Goal: Task Accomplishment & Management: Manage account settings

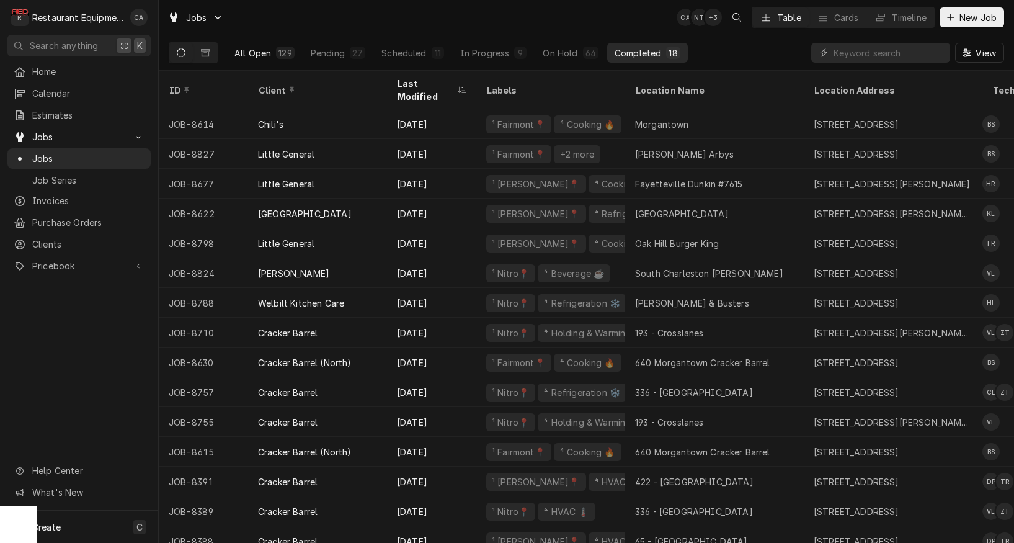
click at [260, 49] on div "All Open" at bounding box center [252, 53] width 37 height 13
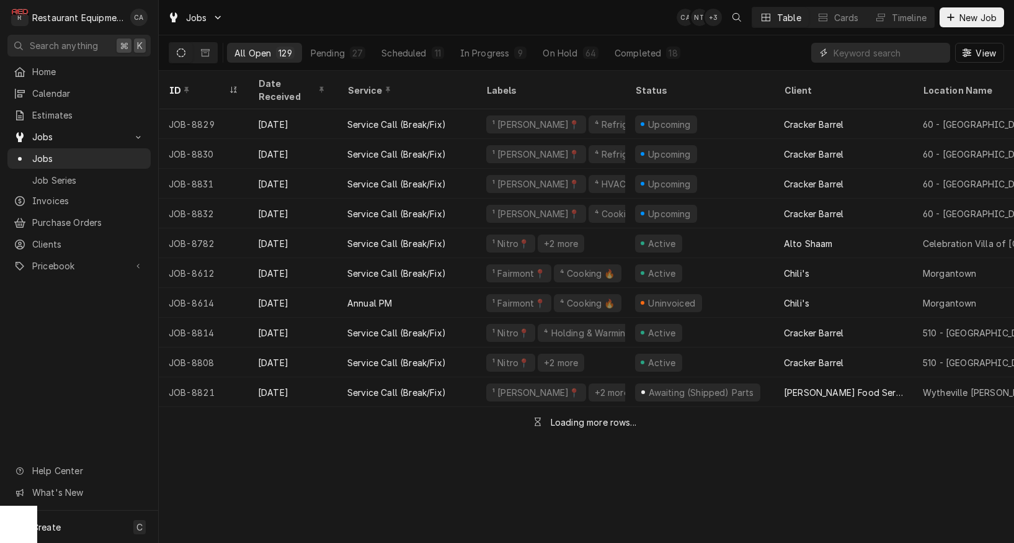
click at [918, 51] on input "Dynamic Content Wrapper" at bounding box center [888, 53] width 110 height 20
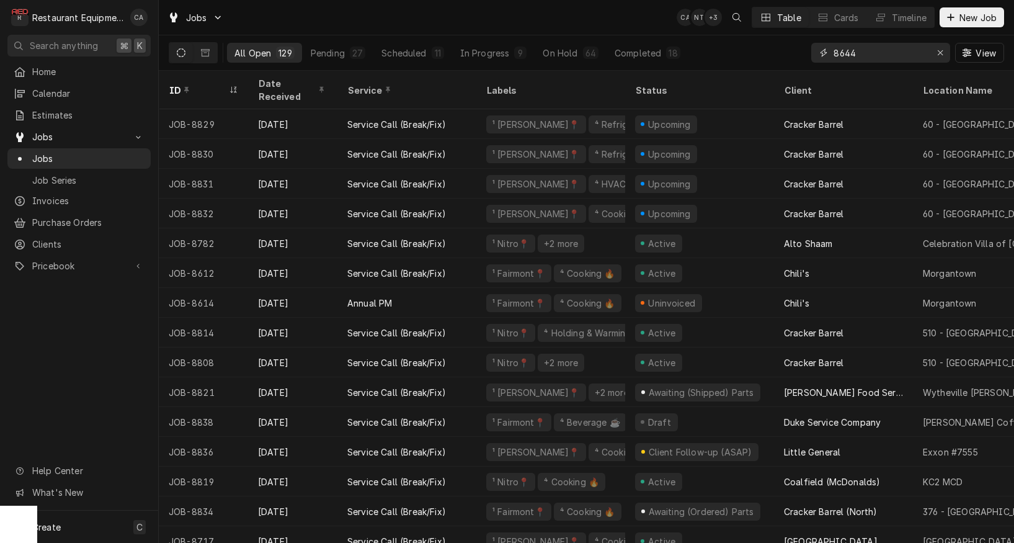
type input "8644"
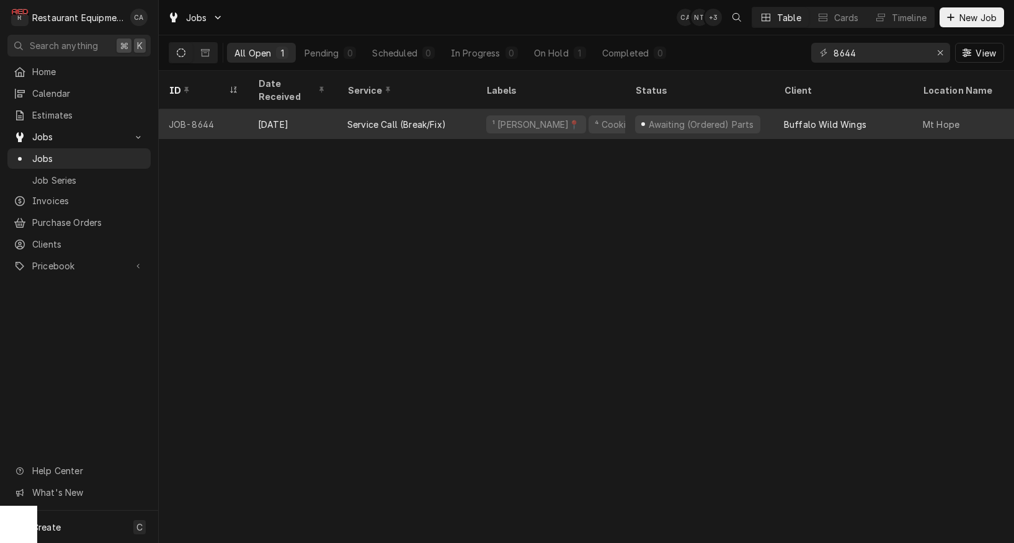
click at [708, 116] on div "Awaiting (Ordered) Parts" at bounding box center [697, 124] width 125 height 18
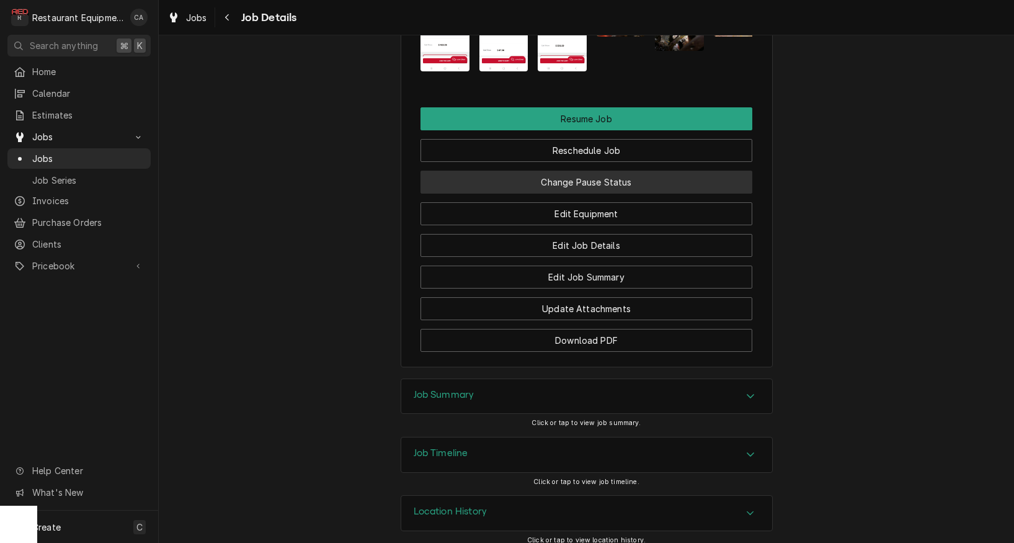
click at [586, 171] on button "Change Pause Status" at bounding box center [586, 182] width 332 height 23
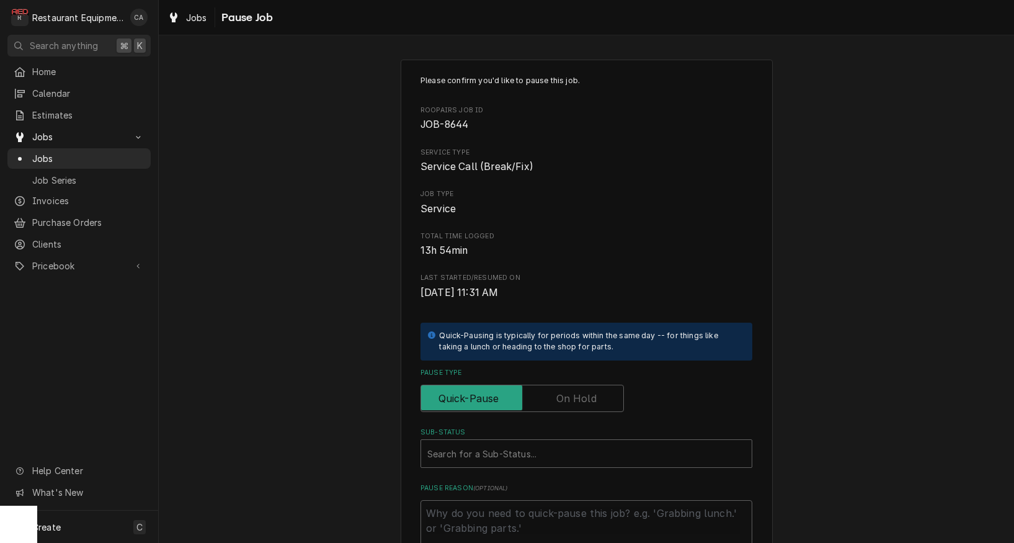
drag, startPoint x: 572, startPoint y: 378, endPoint x: 587, endPoint y: 402, distance: 28.4
click at [572, 378] on div "Pause Type" at bounding box center [586, 390] width 332 height 44
drag, startPoint x: 557, startPoint y: 393, endPoint x: 543, endPoint y: 432, distance: 41.2
click at [558, 394] on label "Pause Type" at bounding box center [521, 397] width 203 height 27
click at [558, 394] on input "Pause Type" at bounding box center [522, 397] width 192 height 27
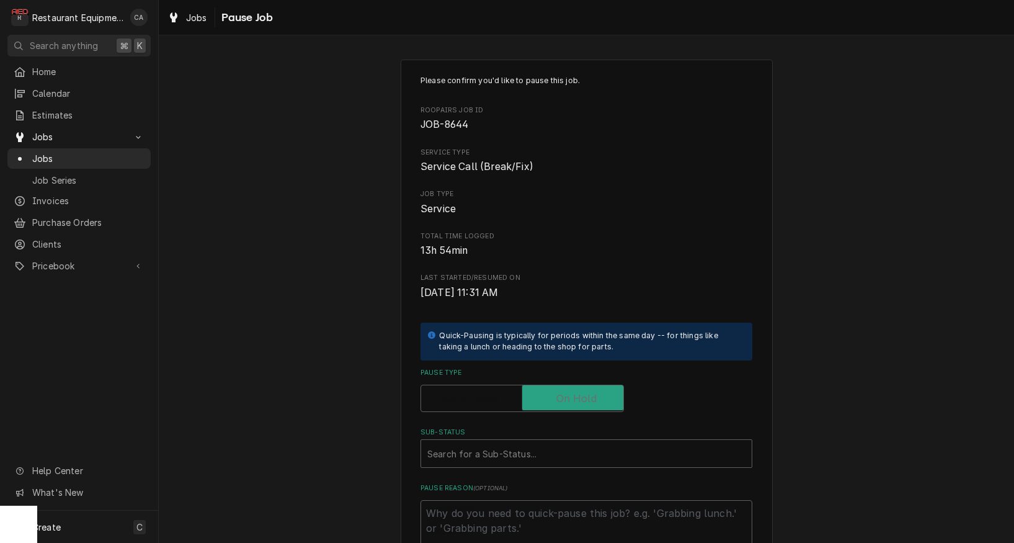
checkbox input "true"
type textarea "x"
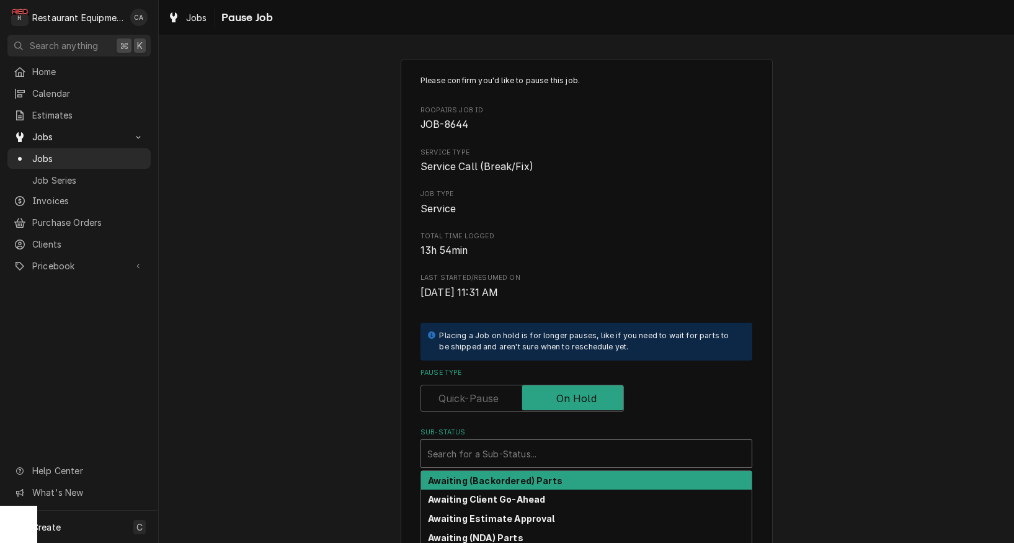
click at [524, 442] on div "Sub-Status" at bounding box center [586, 453] width 318 height 22
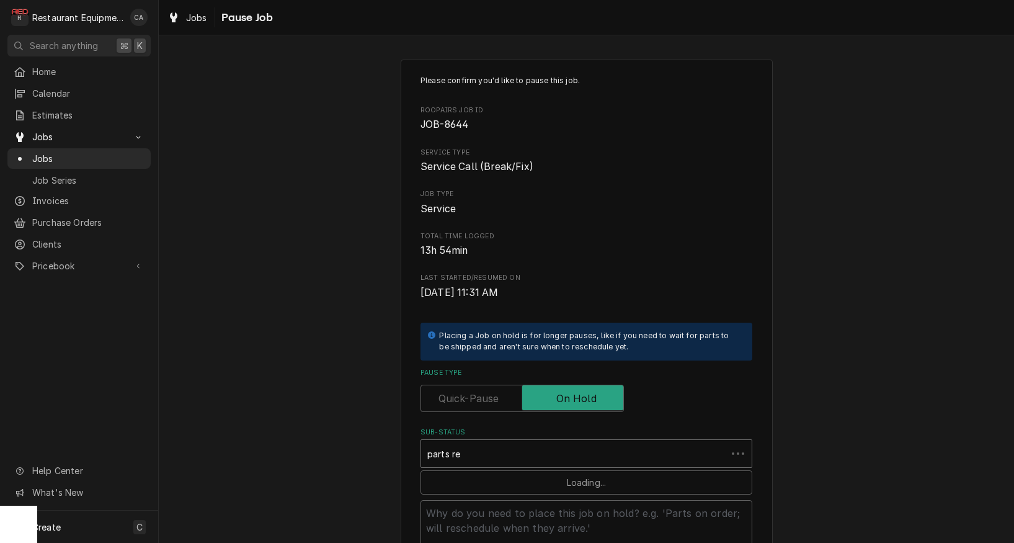
type input "parts rec"
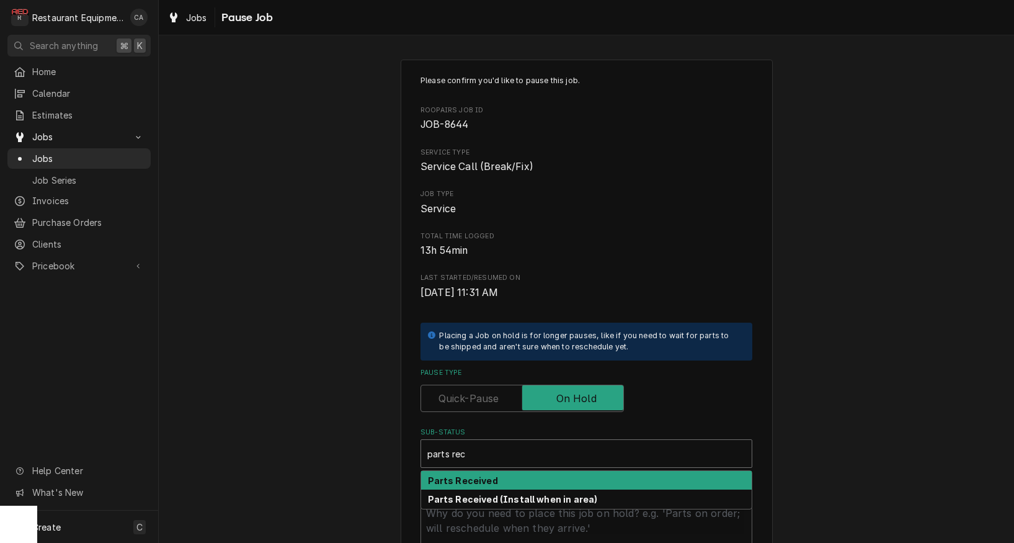
drag, startPoint x: 505, startPoint y: 468, endPoint x: 468, endPoint y: 439, distance: 46.8
click at [504, 471] on div "Parts Received" at bounding box center [586, 480] width 331 height 19
type textarea "x"
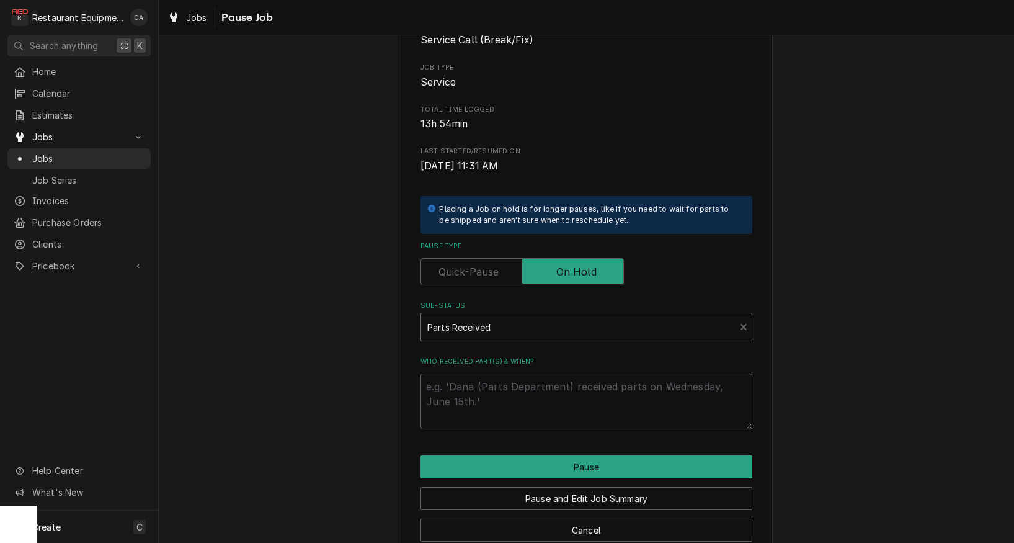
scroll to position [144, 0]
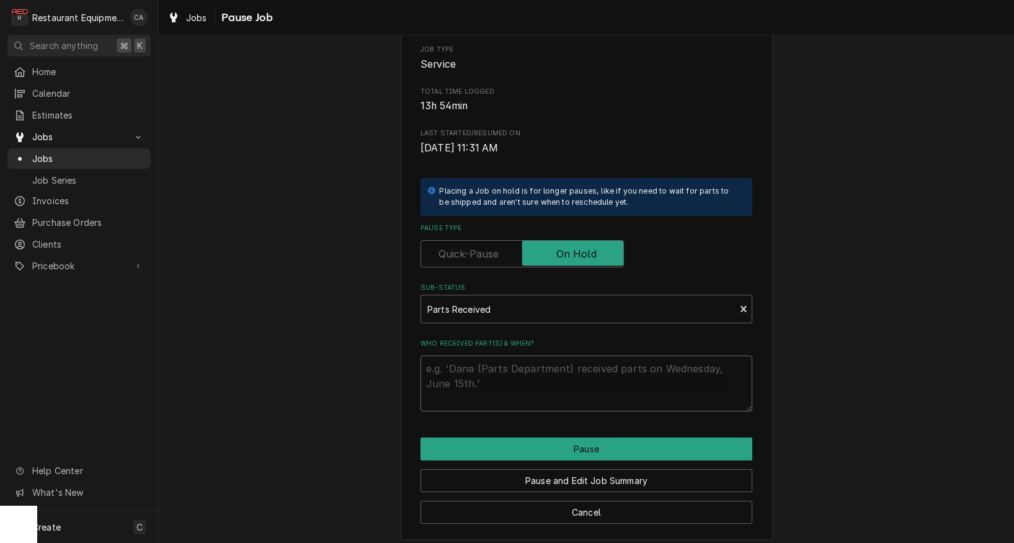
click at [474, 371] on textarea "Who received part(s) & when?" at bounding box center [586, 383] width 332 height 56
type textarea "x"
type textarea "9"
type textarea "x"
type textarea "9/"
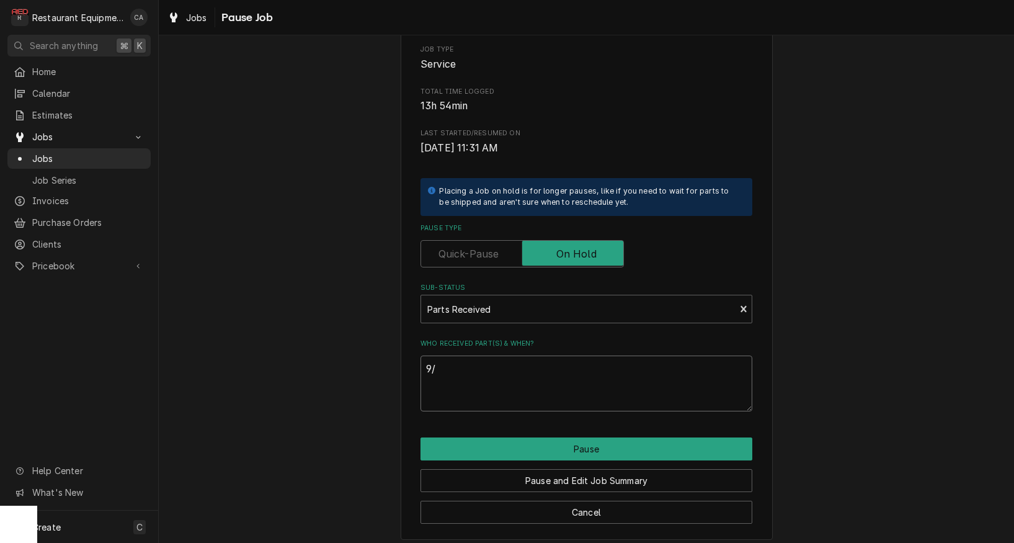
type textarea "x"
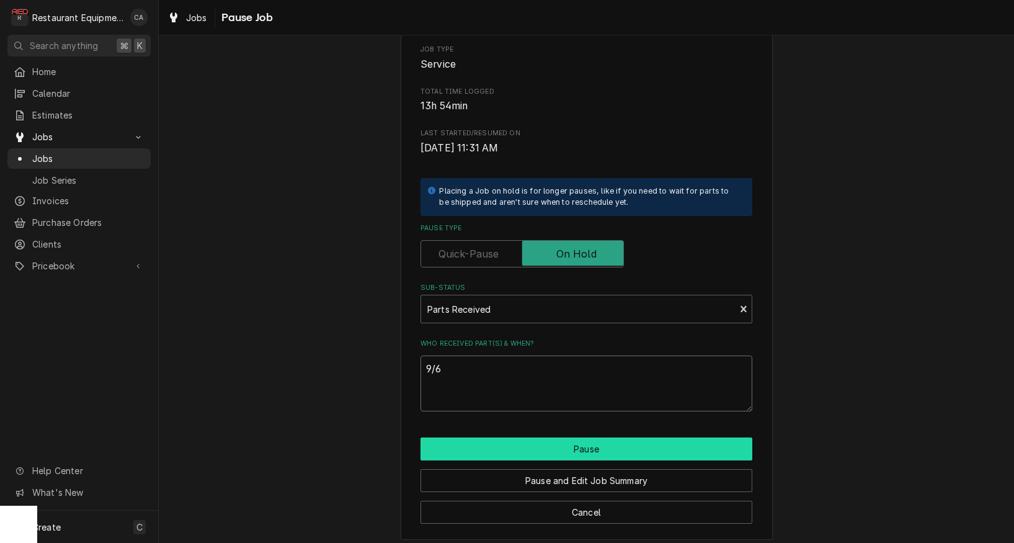
type textarea "9/6"
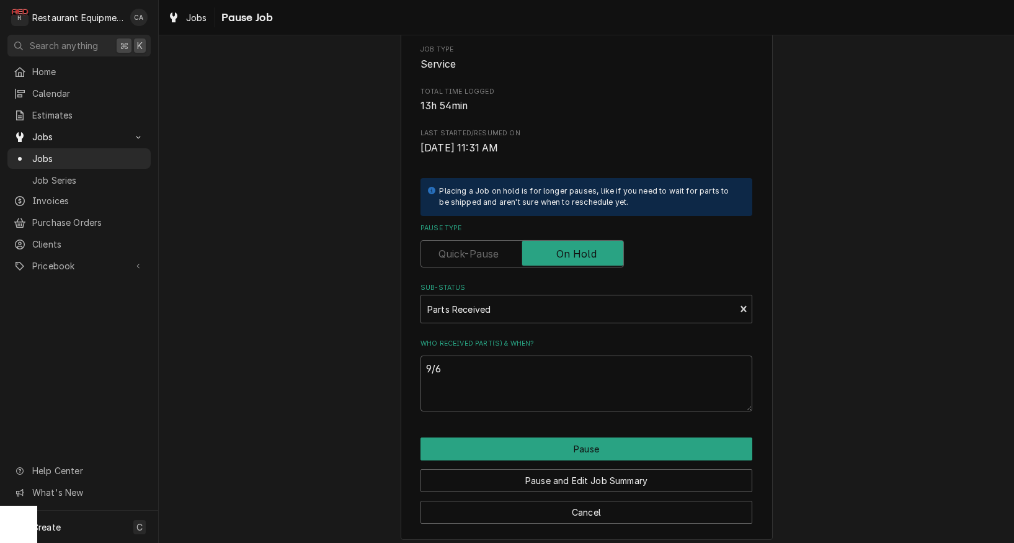
drag, startPoint x: 529, startPoint y: 445, endPoint x: 413, endPoint y: 390, distance: 128.2
click at [529, 445] on button "Pause" at bounding box center [586, 448] width 332 height 23
type textarea "x"
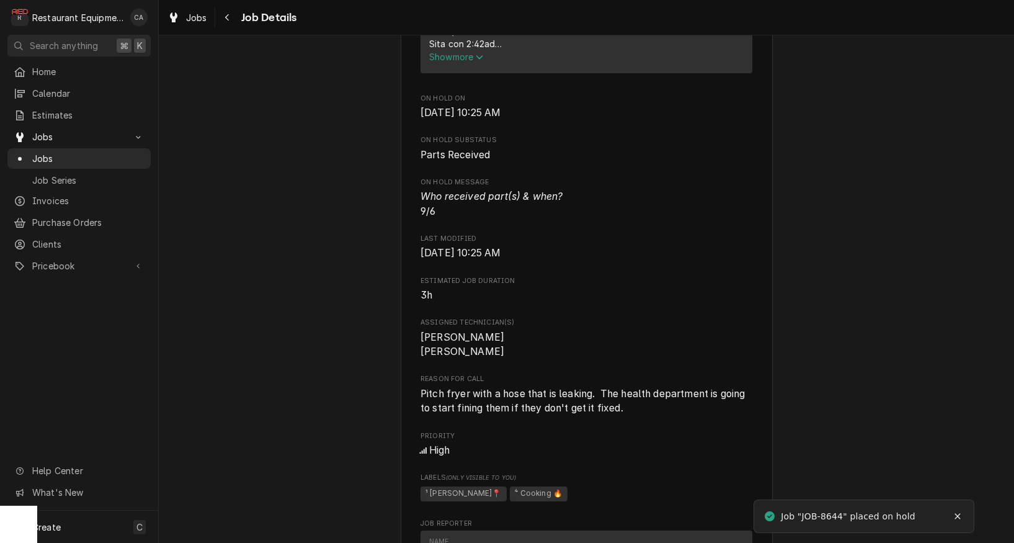
scroll to position [645, 0]
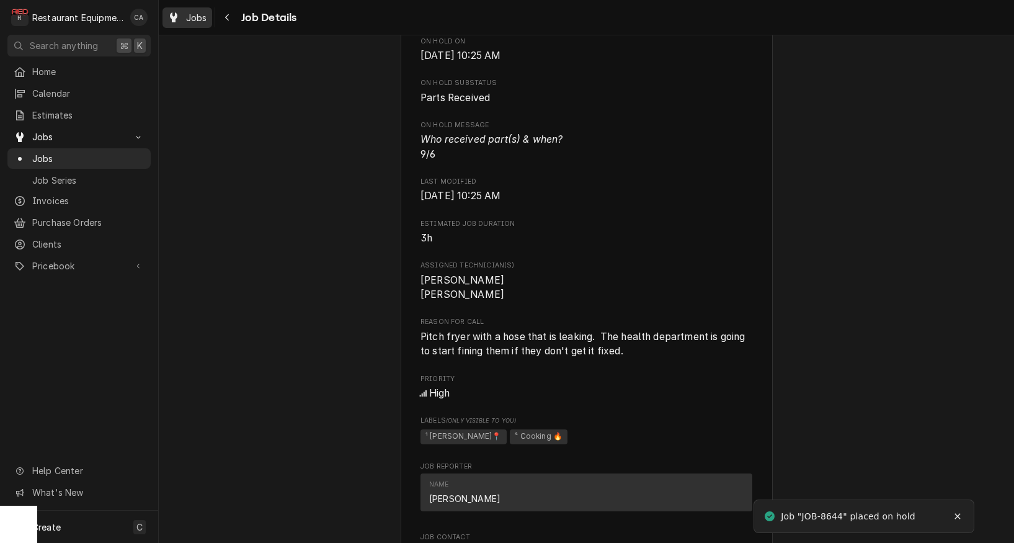
click at [189, 21] on span "Jobs" at bounding box center [196, 17] width 21 height 13
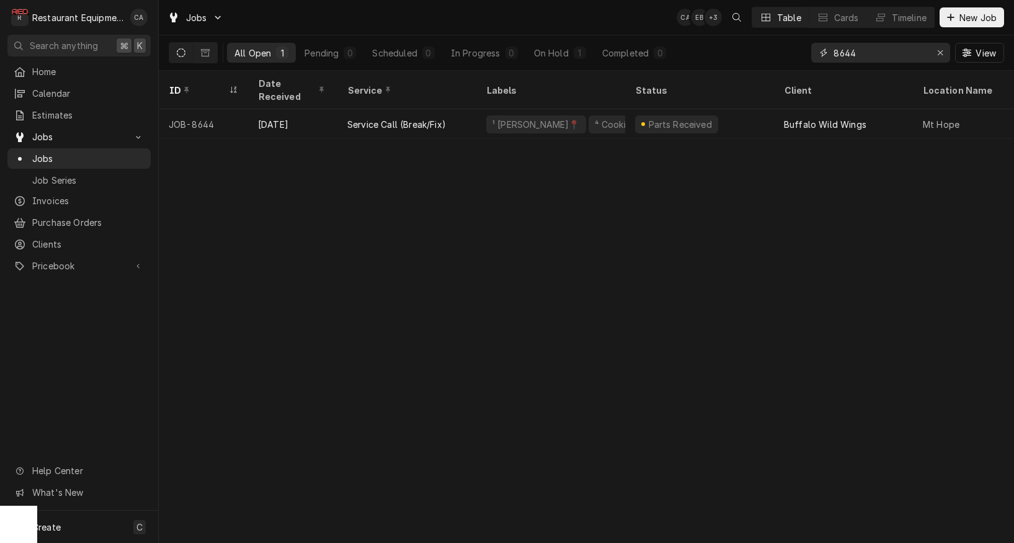
click at [860, 60] on input "8644" at bounding box center [879, 53] width 93 height 20
type input "8817"
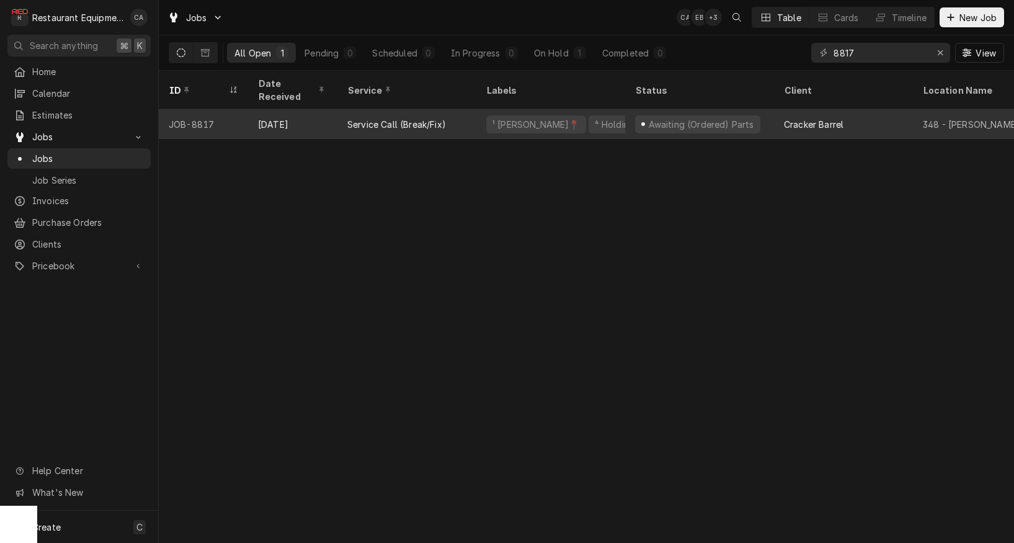
click at [763, 117] on div "Awaiting (Ordered) Parts" at bounding box center [699, 124] width 149 height 30
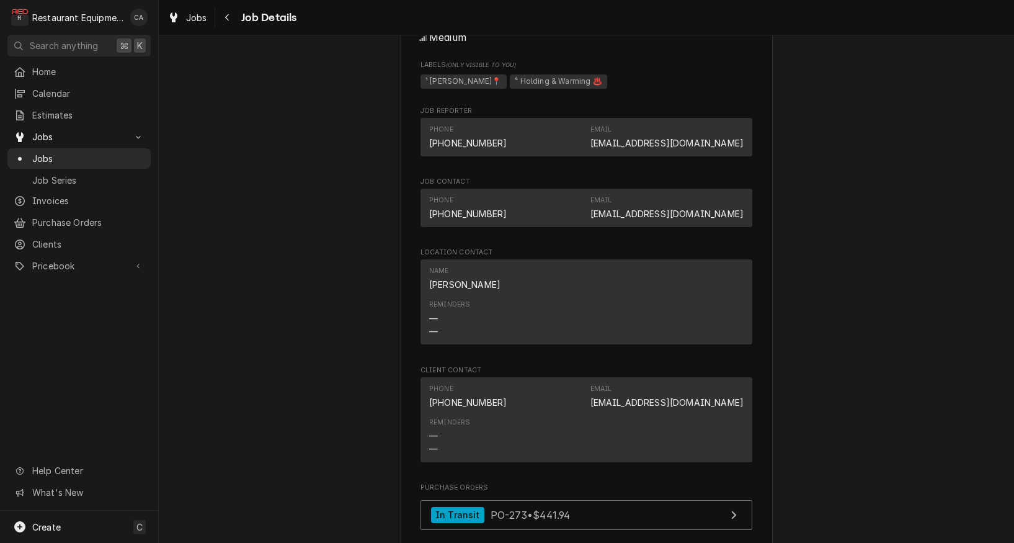
scroll to position [1695, 0]
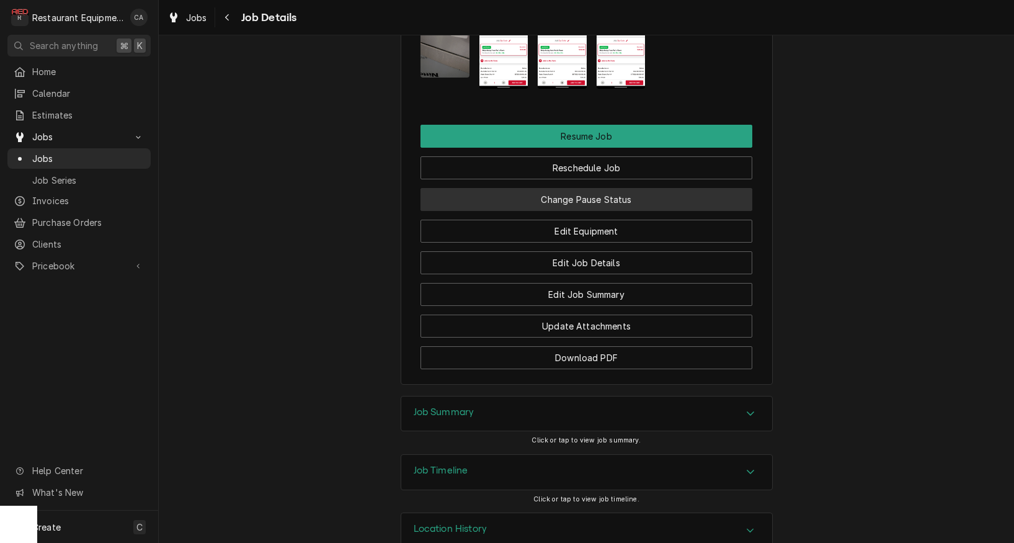
click at [585, 188] on button "Change Pause Status" at bounding box center [586, 199] width 332 height 23
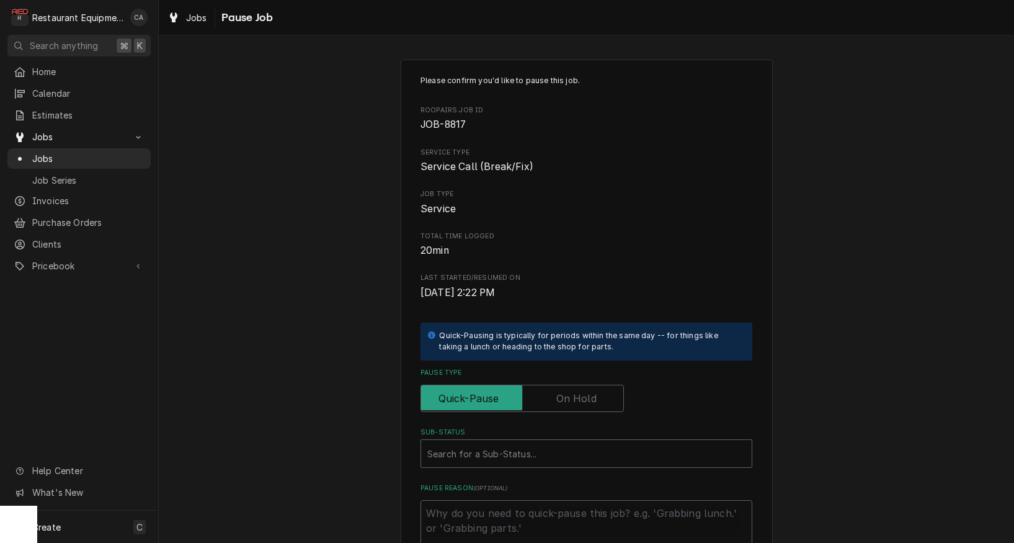
drag, startPoint x: 577, startPoint y: 396, endPoint x: 571, endPoint y: 429, distance: 33.4
click at [577, 399] on label "Pause Type" at bounding box center [521, 397] width 203 height 27
click at [577, 399] on input "Pause Type" at bounding box center [522, 397] width 192 height 27
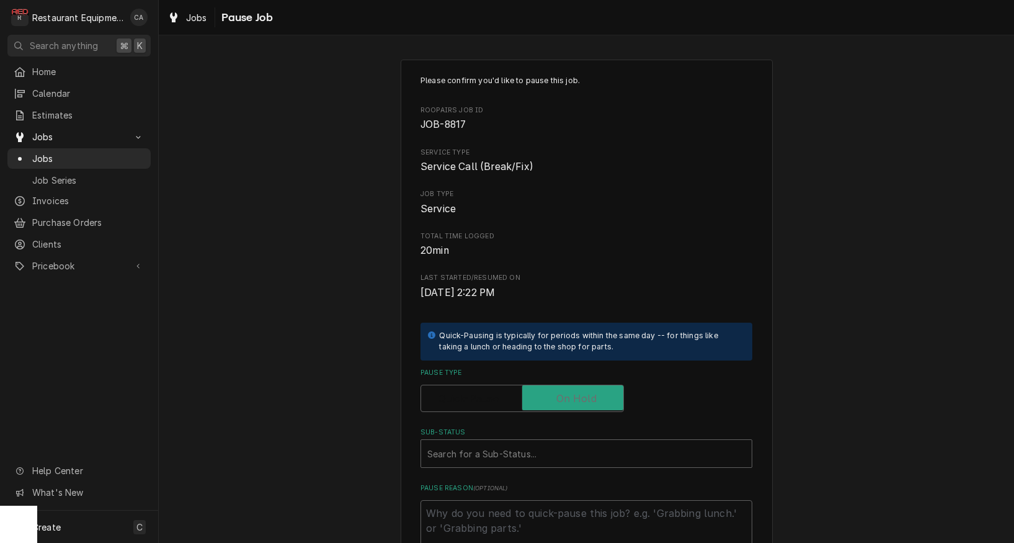
checkbox input "true"
type textarea "x"
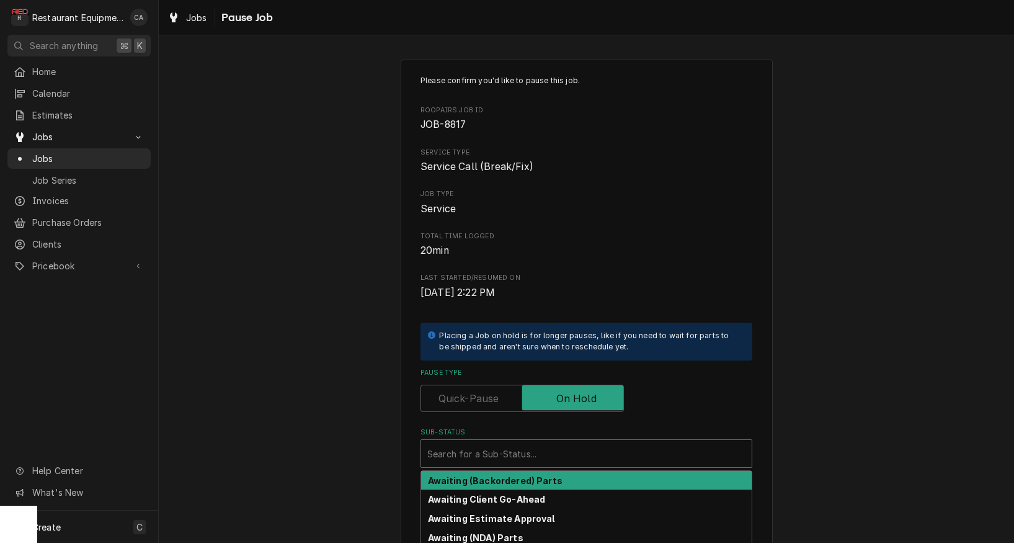
click at [561, 444] on div "Sub-Status" at bounding box center [586, 453] width 318 height 22
type input "a"
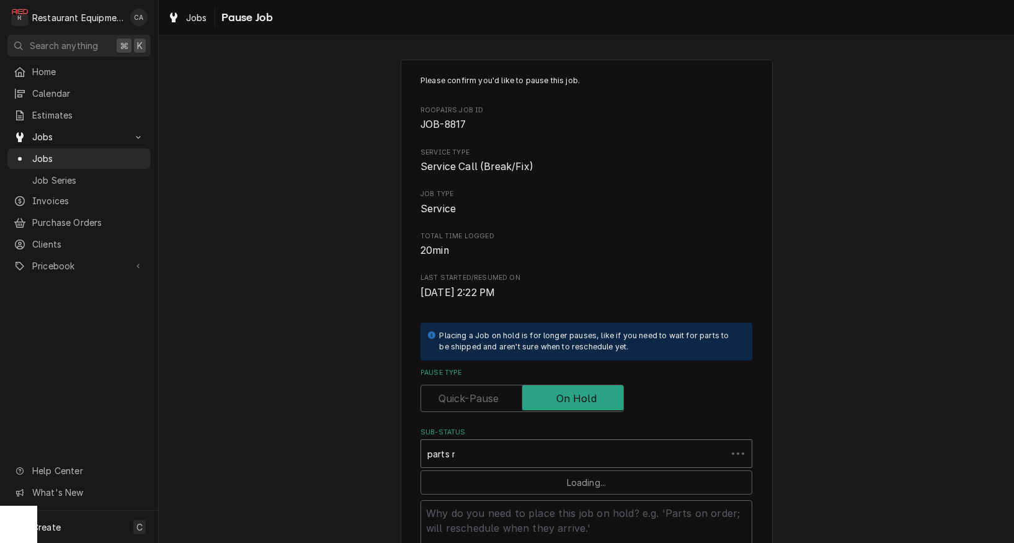
type input "parts re"
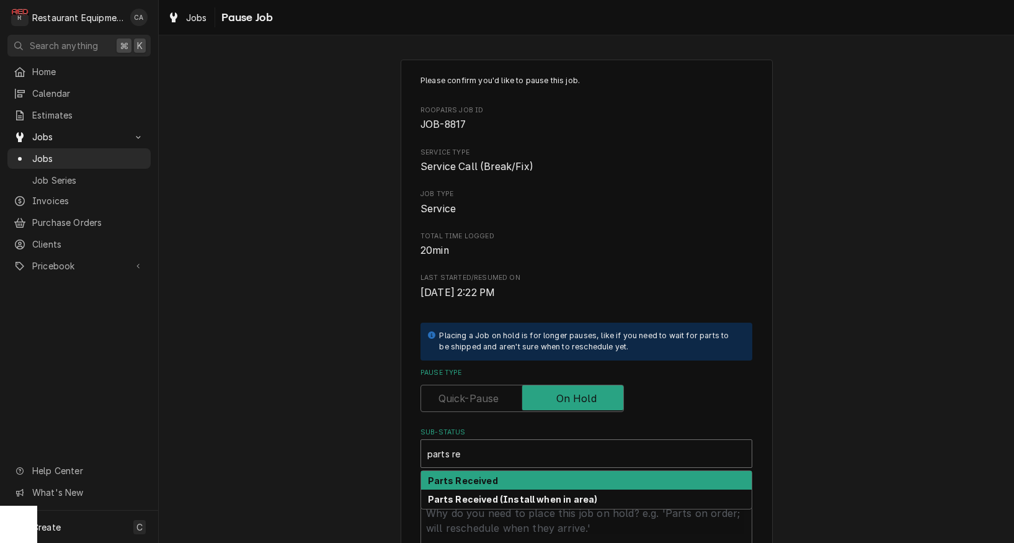
click at [489, 475] on strong "Parts Received" at bounding box center [463, 480] width 70 height 11
type textarea "x"
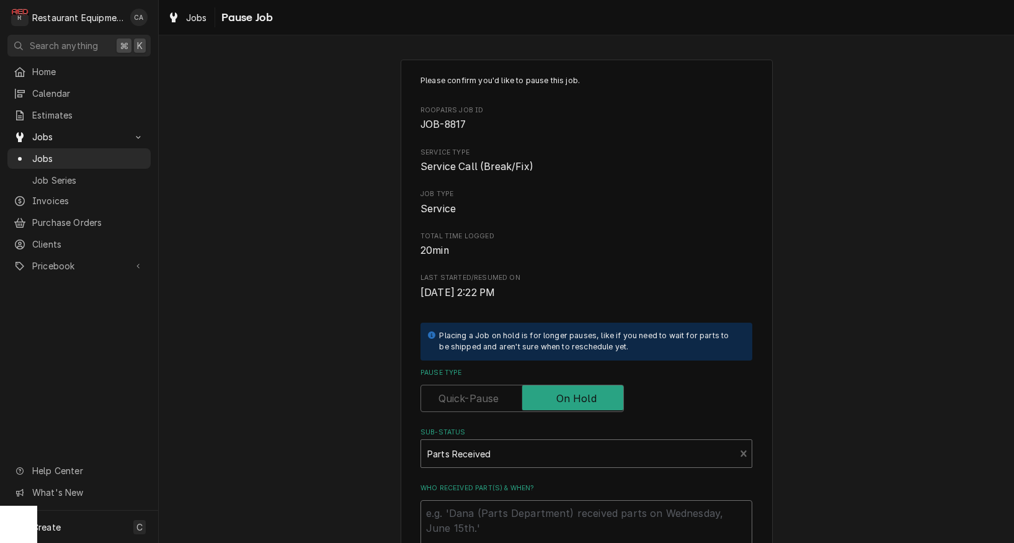
drag, startPoint x: 489, startPoint y: 475, endPoint x: 491, endPoint y: 514, distance: 39.1
click at [491, 514] on textarea "Who received part(s) & when?" at bounding box center [586, 528] width 332 height 56
type textarea "x"
type textarea "9"
type textarea "x"
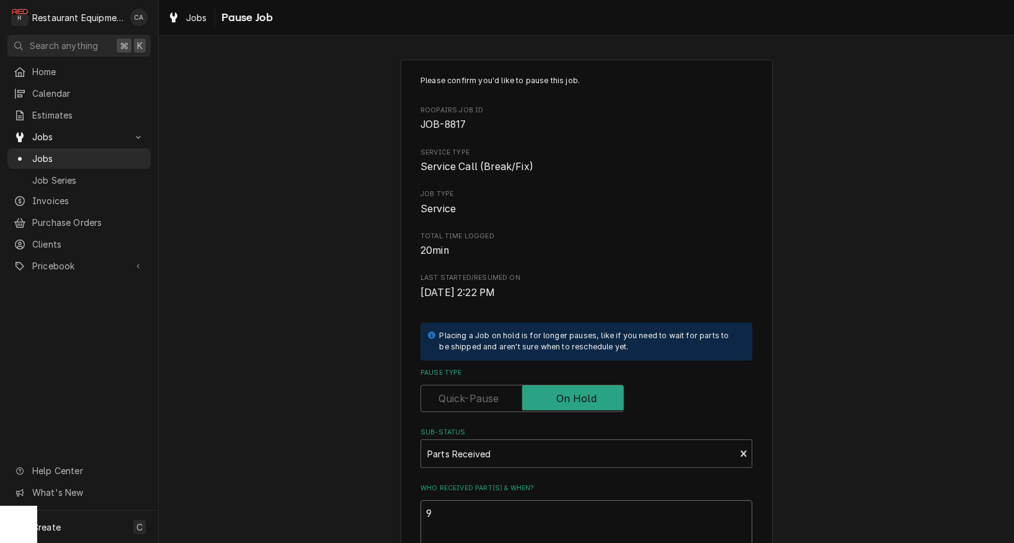
type textarea "9/"
type textarea "x"
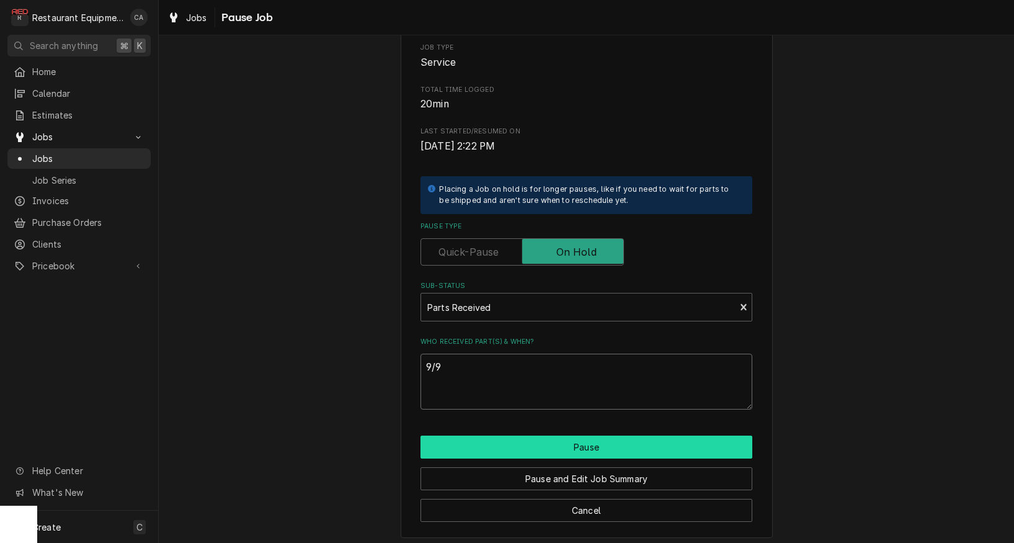
type textarea "9/9"
click at [530, 439] on button "Pause" at bounding box center [586, 447] width 332 height 23
drag, startPoint x: 555, startPoint y: 443, endPoint x: 531, endPoint y: 443, distance: 24.2
click at [553, 443] on button "Pause" at bounding box center [586, 447] width 332 height 23
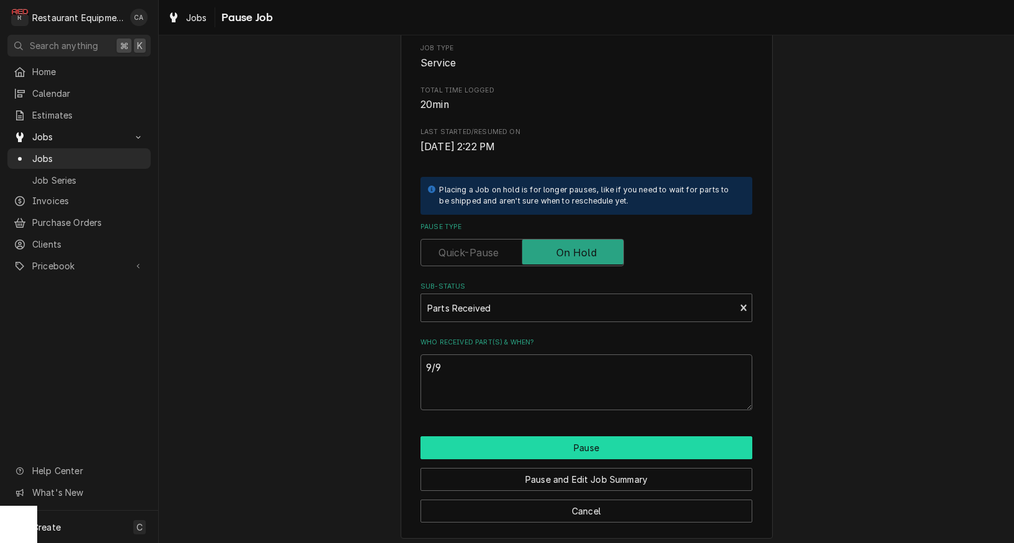
type textarea "x"
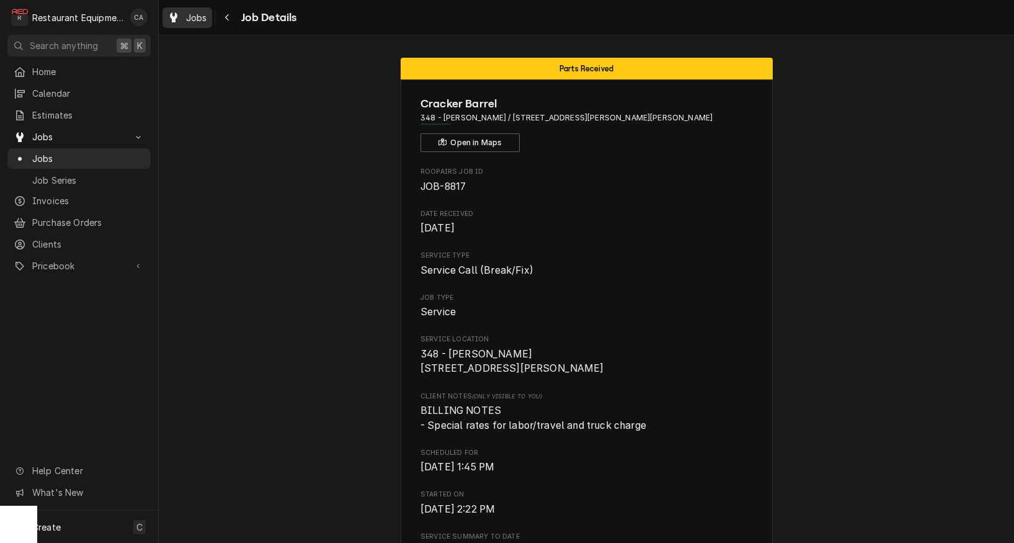
click at [188, 16] on span "Jobs" at bounding box center [196, 17] width 21 height 13
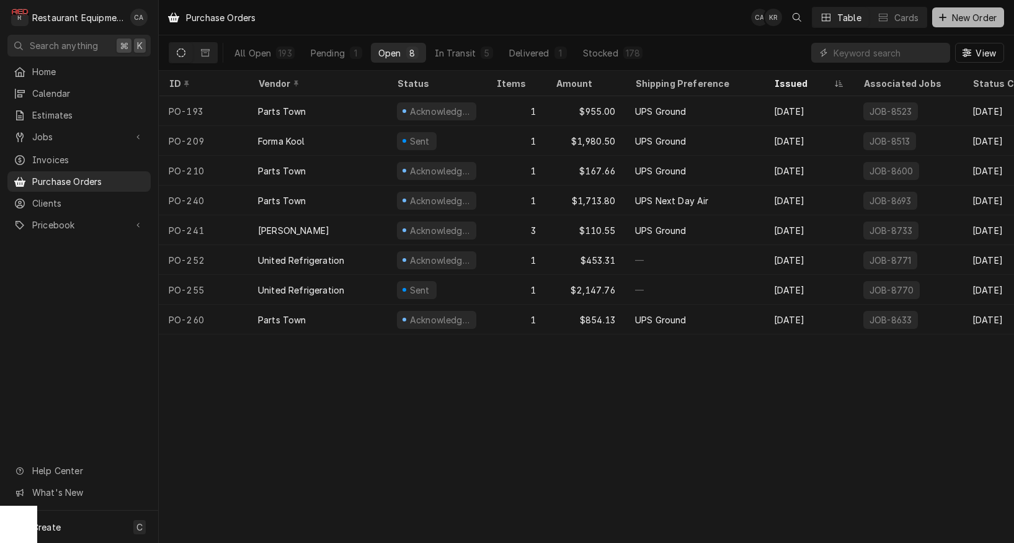
click at [968, 17] on span "New Order" at bounding box center [974, 17] width 50 height 13
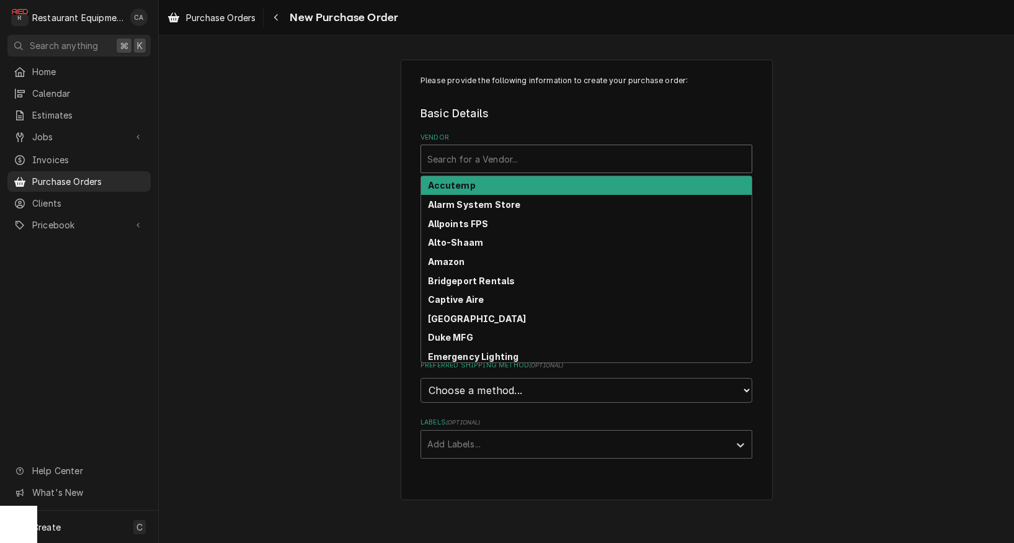
click at [544, 154] on div "Vendor" at bounding box center [586, 159] width 318 height 22
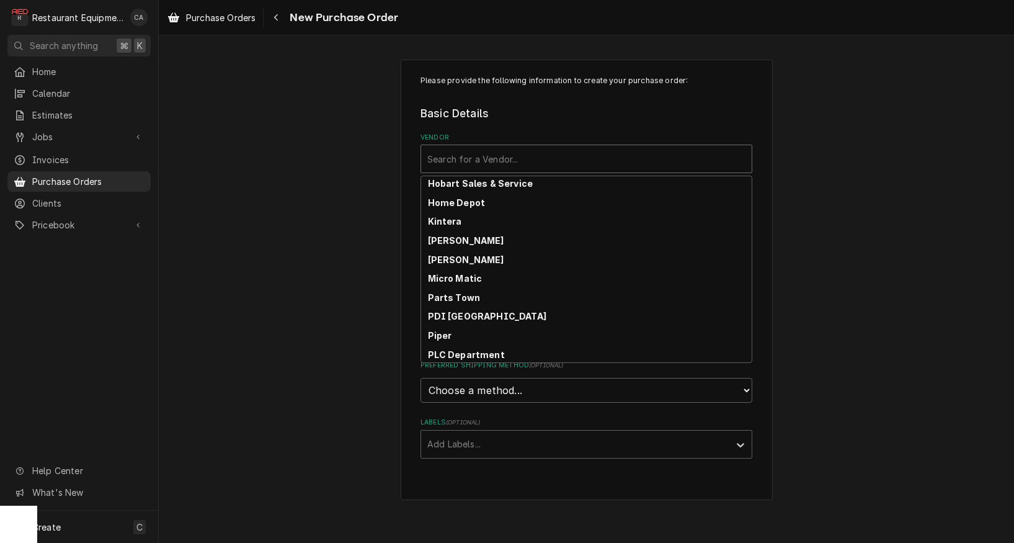
scroll to position [384, 0]
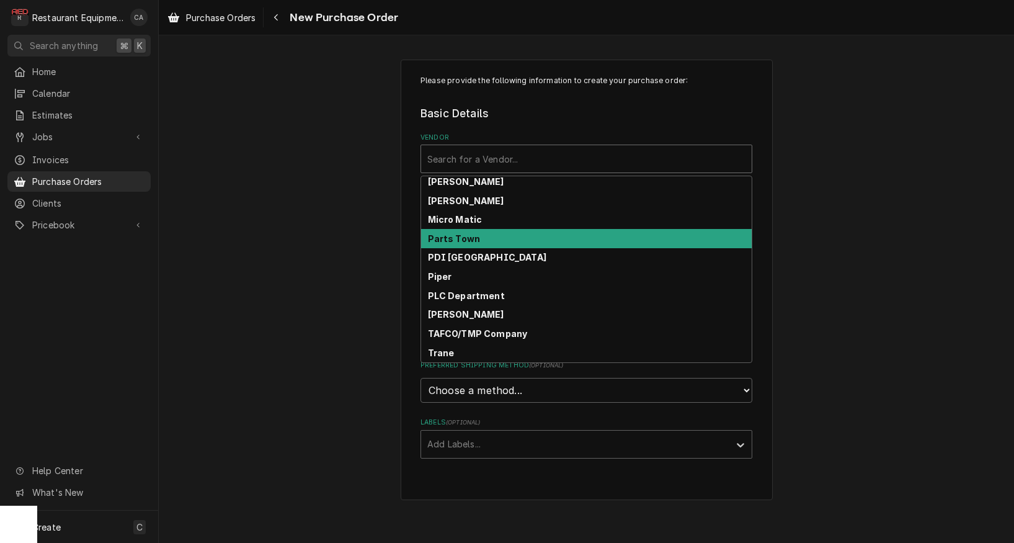
drag, startPoint x: 465, startPoint y: 237, endPoint x: 351, endPoint y: 237, distance: 114.1
click at [465, 237] on strong "Parts Town" at bounding box center [454, 238] width 53 height 11
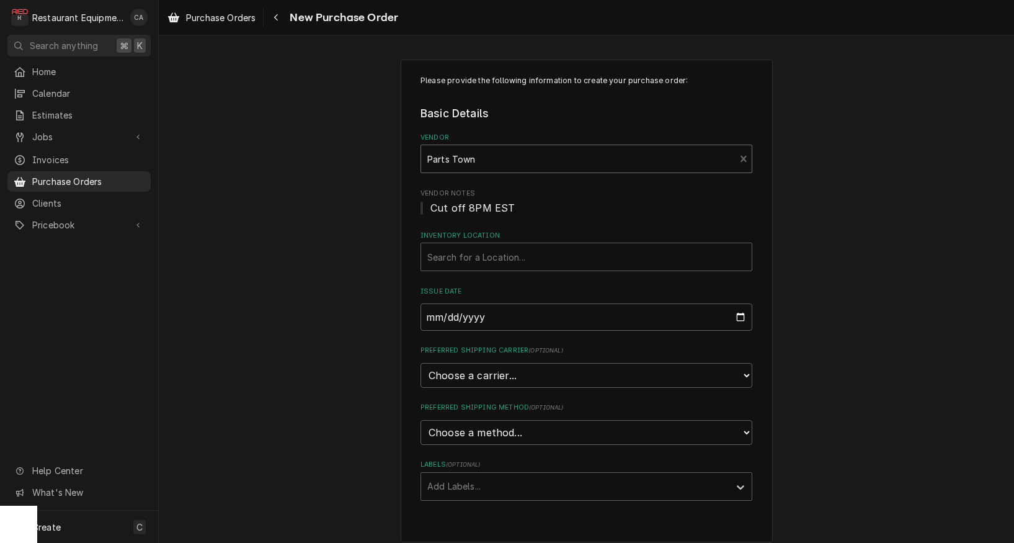
click at [299, 230] on div "Please provide the following information to create your purchase order: Basic D…" at bounding box center [586, 300] width 855 height 505
click at [460, 259] on div "Search for a Location..." at bounding box center [586, 257] width 318 height 13
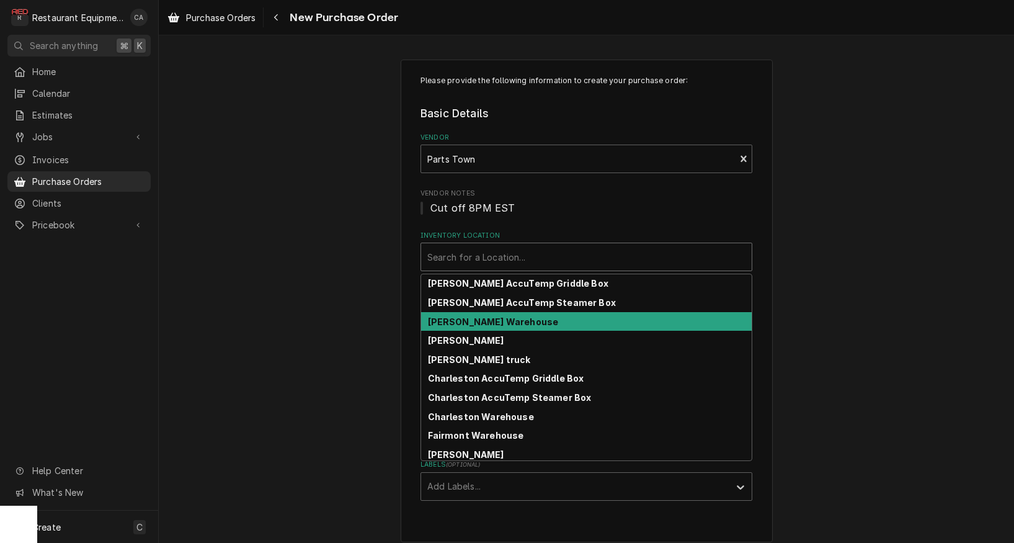
drag, startPoint x: 461, startPoint y: 313, endPoint x: 409, endPoint y: 296, distance: 54.7
click at [459, 313] on div "Beckley Warehouse" at bounding box center [586, 321] width 331 height 19
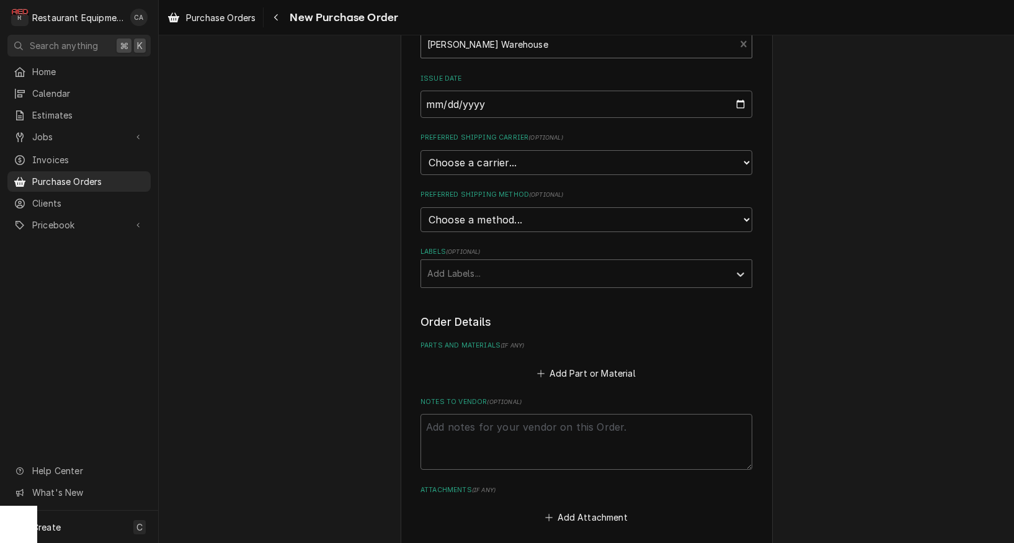
scroll to position [135, 0]
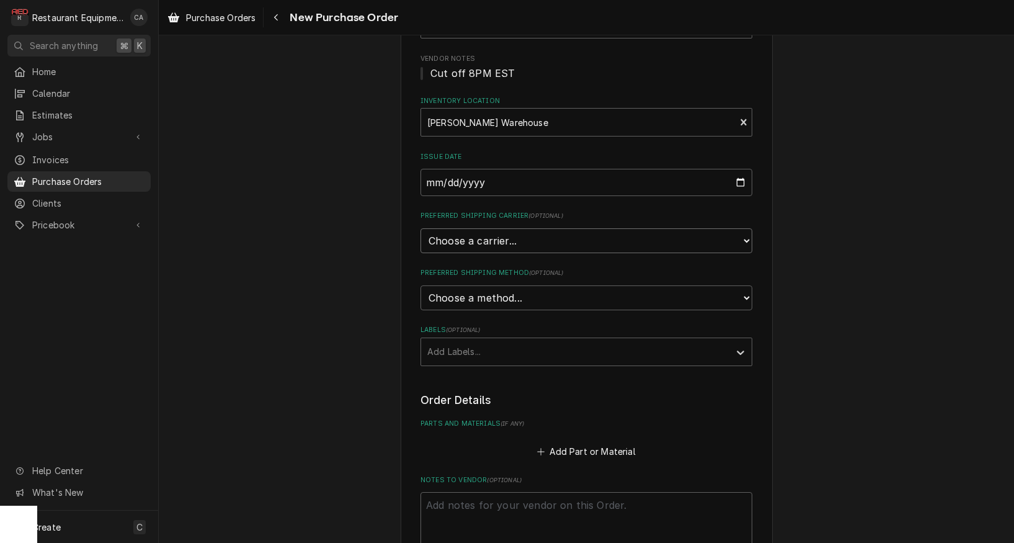
select select "4"
type textarea "x"
select select "1"
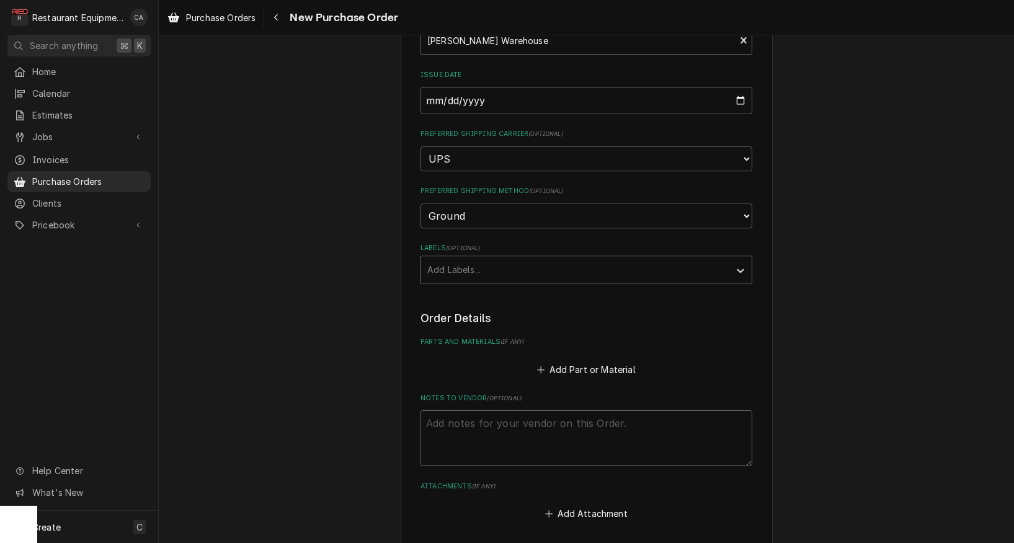
click at [474, 263] on div "Add Labels..." at bounding box center [575, 269] width 296 height 13
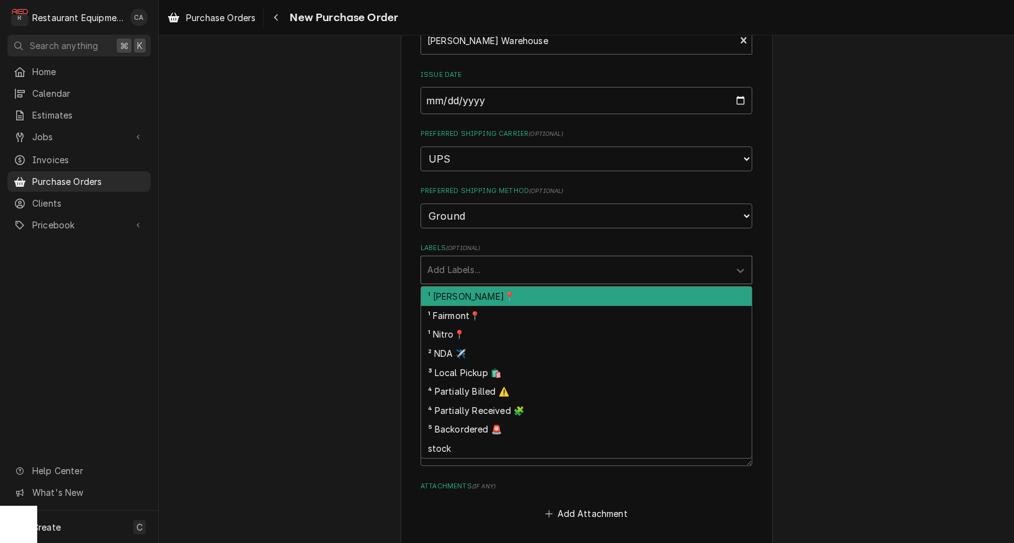
click at [473, 286] on div "¹ [PERSON_NAME]📍" at bounding box center [586, 295] width 331 height 19
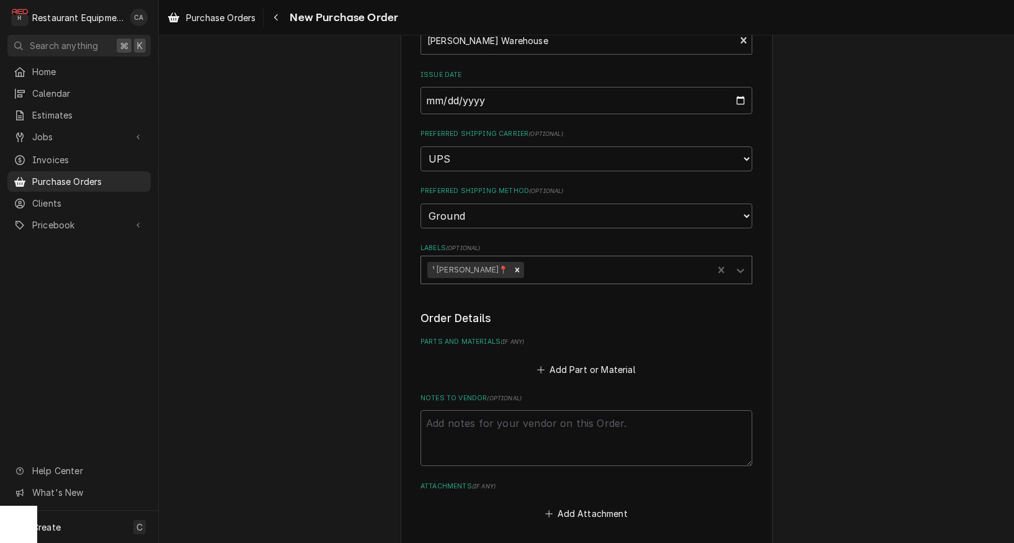
drag, startPoint x: 516, startPoint y: 253, endPoint x: 520, endPoint y: 260, distance: 8.6
click at [526, 259] on div "Labels" at bounding box center [616, 270] width 180 height 22
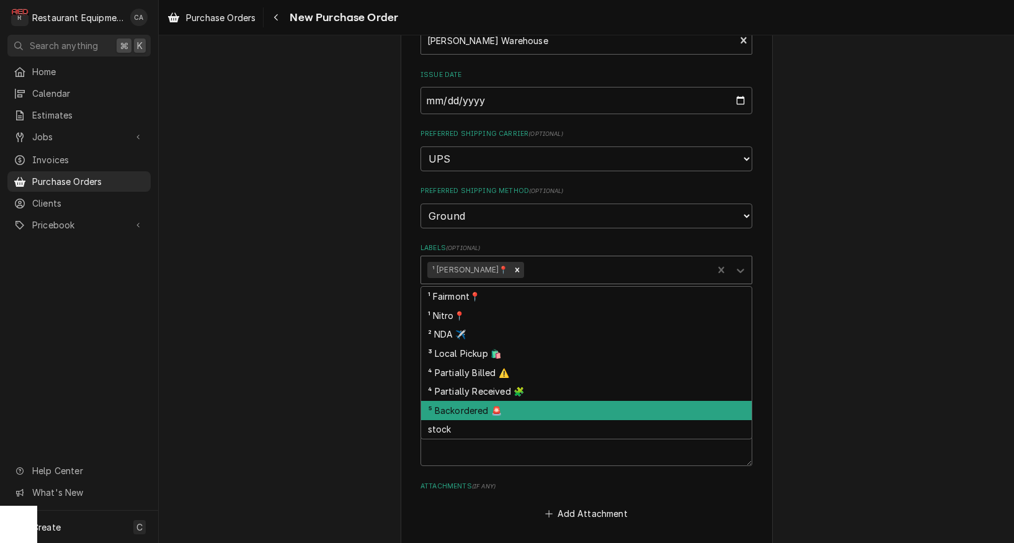
drag, startPoint x: 470, startPoint y: 385, endPoint x: 387, endPoint y: 326, distance: 102.2
click at [469, 401] on div "⁵ Backordered 🚨" at bounding box center [586, 410] width 331 height 19
type textarea "x"
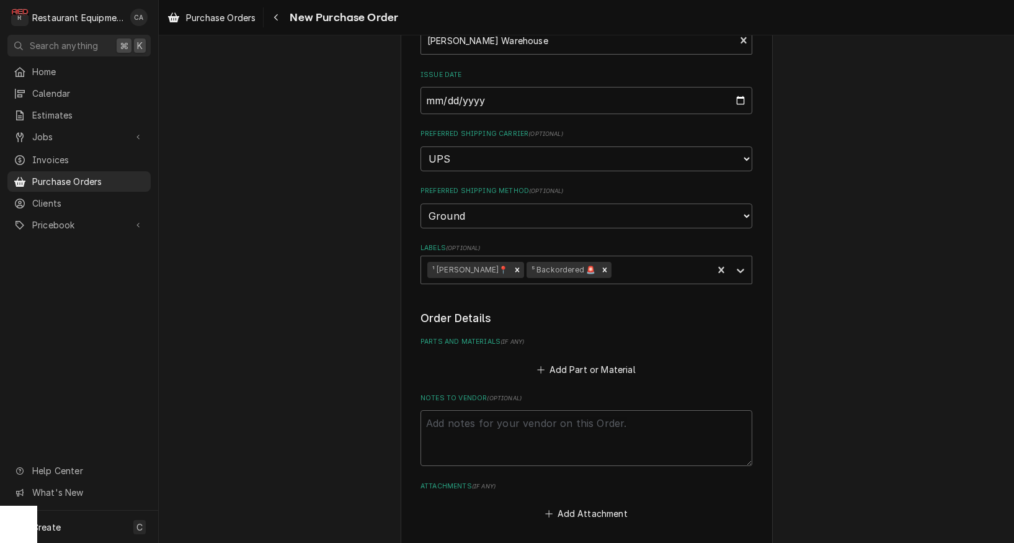
click at [383, 317] on div "Please provide the following information to create your purchase order: Basic D…" at bounding box center [586, 264] width 855 height 864
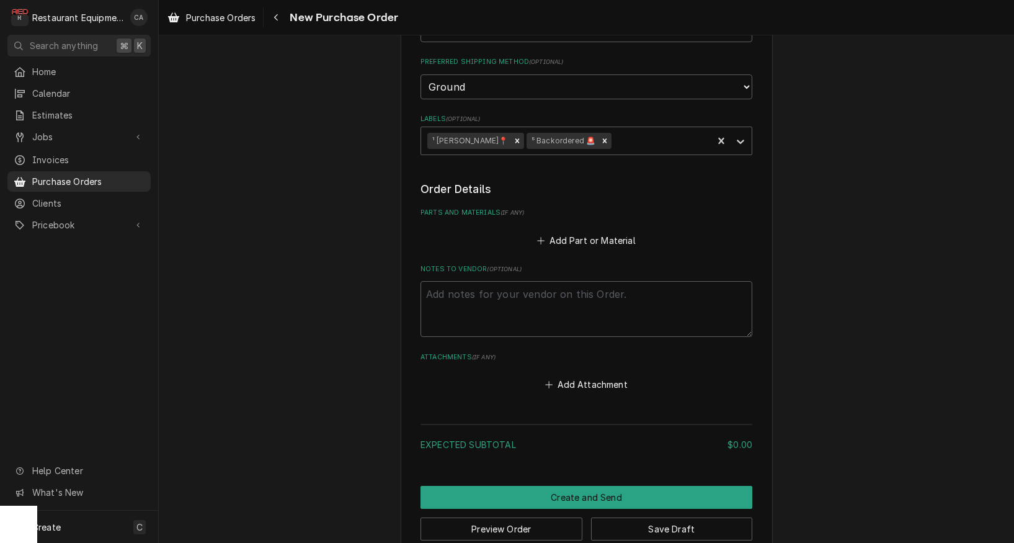
scroll to position [0, 0]
click at [588, 231] on button "Add Part or Material" at bounding box center [586, 239] width 102 height 17
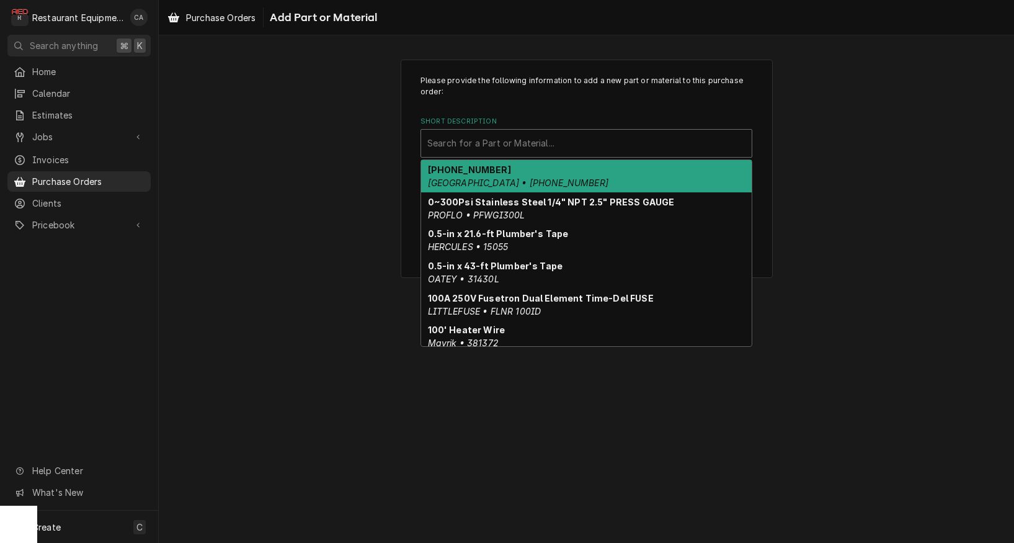
click at [486, 148] on div "Short Description" at bounding box center [586, 143] width 318 height 22
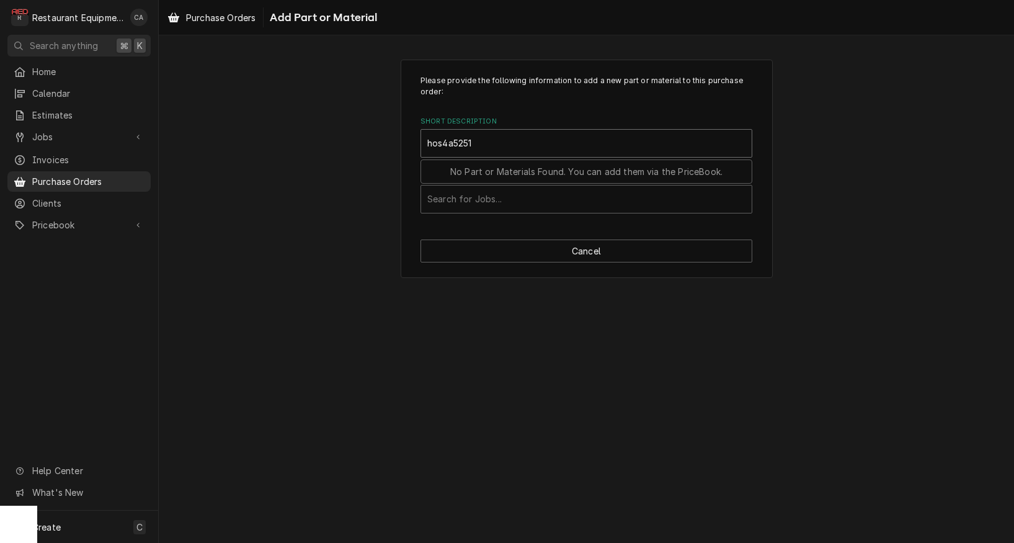
drag, startPoint x: 443, startPoint y: 140, endPoint x: 412, endPoint y: 140, distance: 31.6
click at [412, 140] on div "Please provide the following information to add a new part or material to this …" at bounding box center [587, 169] width 372 height 219
type input "4a5251"
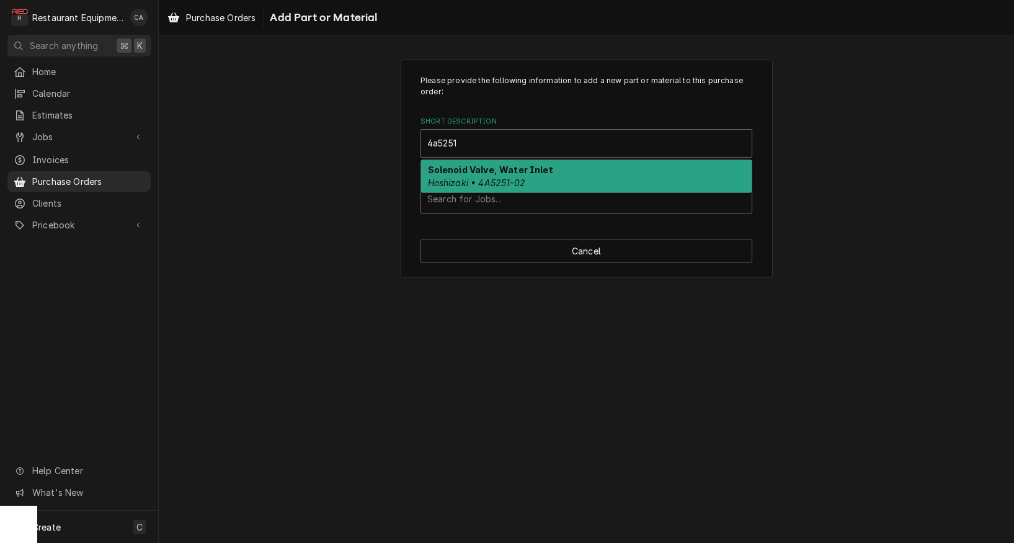
drag, startPoint x: 475, startPoint y: 169, endPoint x: 492, endPoint y: 184, distance: 22.0
click at [475, 169] on strong "Solenoid Valve, Water Inlet" at bounding box center [490, 169] width 125 height 11
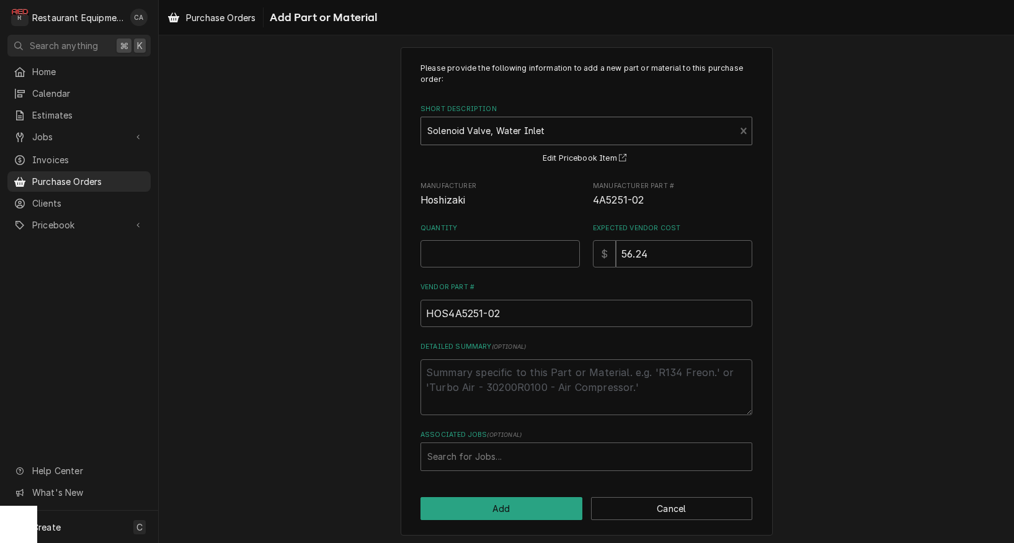
scroll to position [12, 0]
click at [440, 247] on input "Quantity" at bounding box center [499, 254] width 159 height 27
type textarea "x"
type input "1"
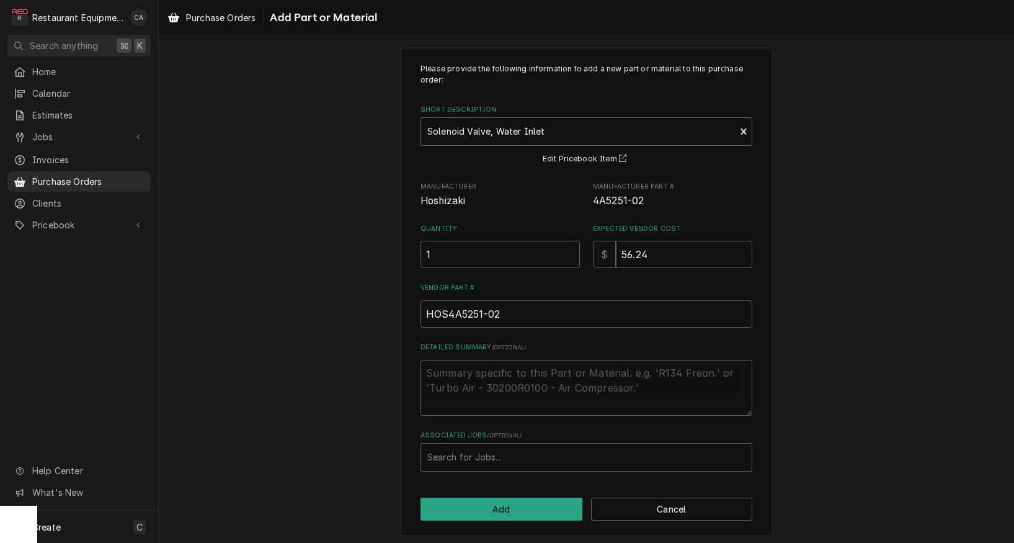
click at [226, 334] on div "Please provide the following information to add a new part or material to this …" at bounding box center [586, 292] width 855 height 510
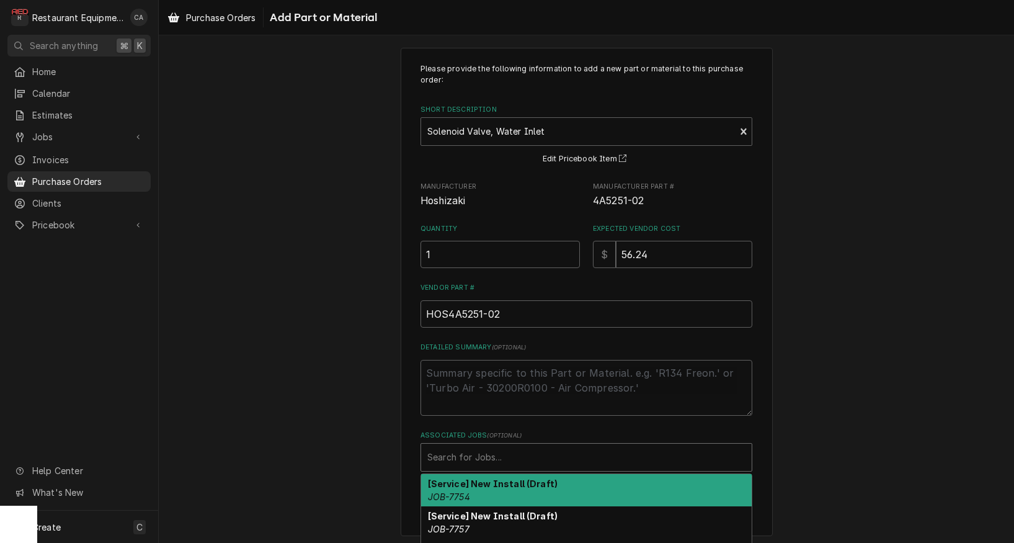
click at [463, 450] on div "Search for Jobs..." at bounding box center [586, 456] width 318 height 13
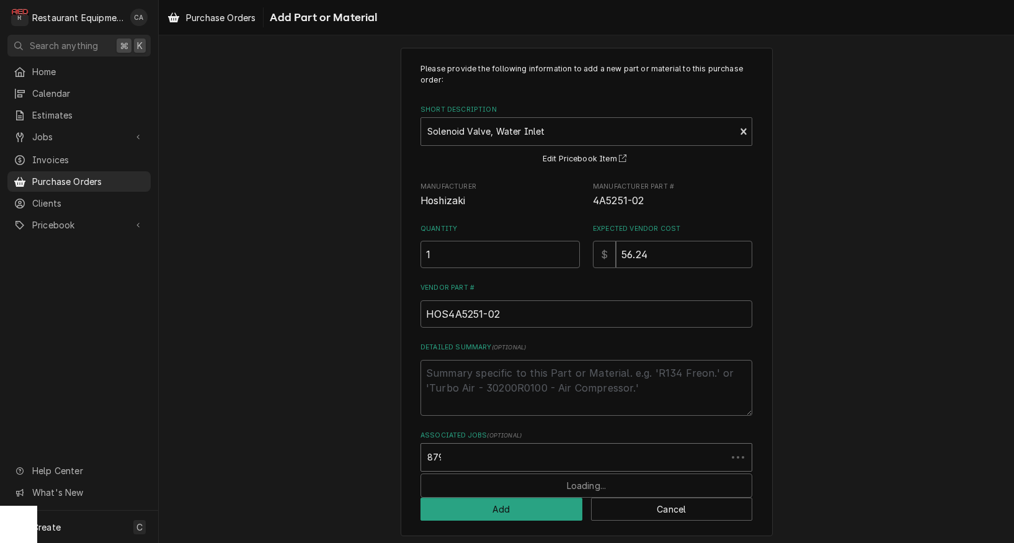
type input "8796"
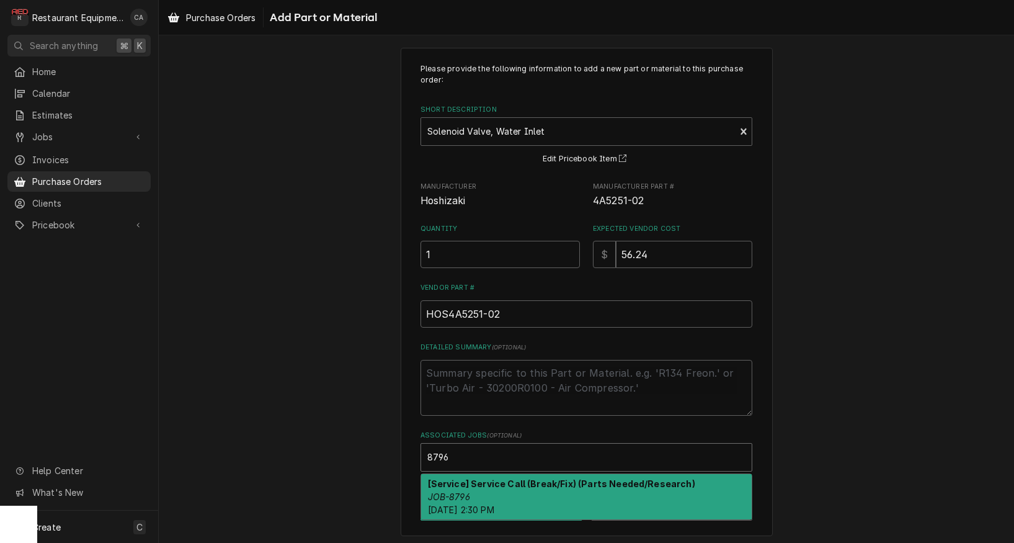
click at [458, 486] on div "[Service] Service Call (Break/Fix) (Parts Needed/Research) JOB-8796 Fri, Sep 5t…" at bounding box center [586, 496] width 331 height 45
type textarea "x"
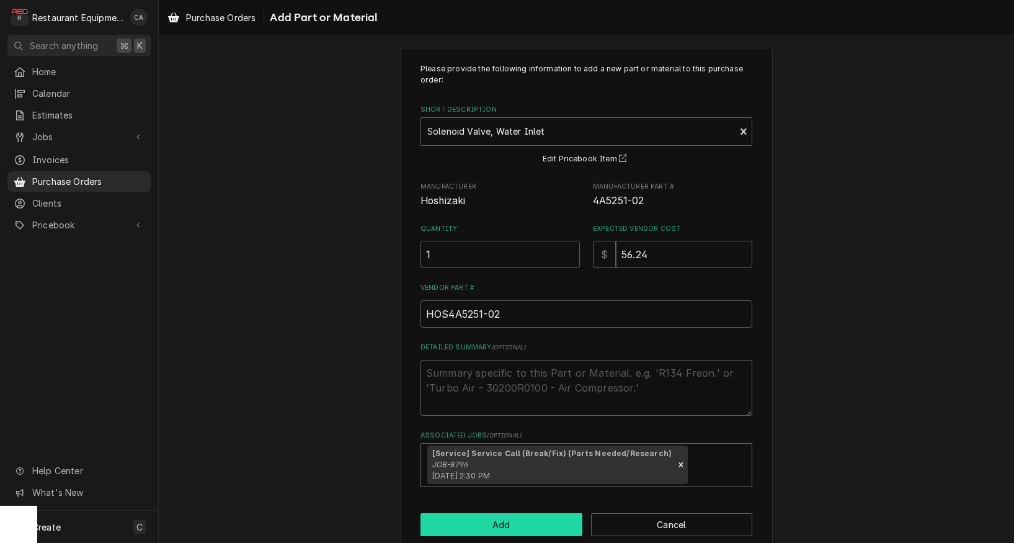
click at [499, 518] on button "Add" at bounding box center [501, 524] width 162 height 23
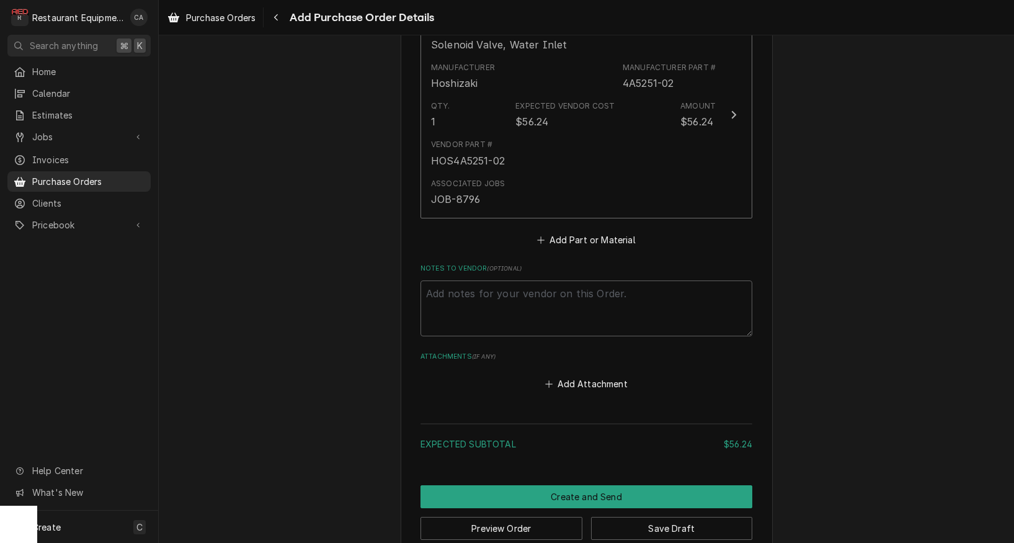
scroll to position [558, 0]
click at [677, 517] on button "Save Draft" at bounding box center [672, 528] width 162 height 23
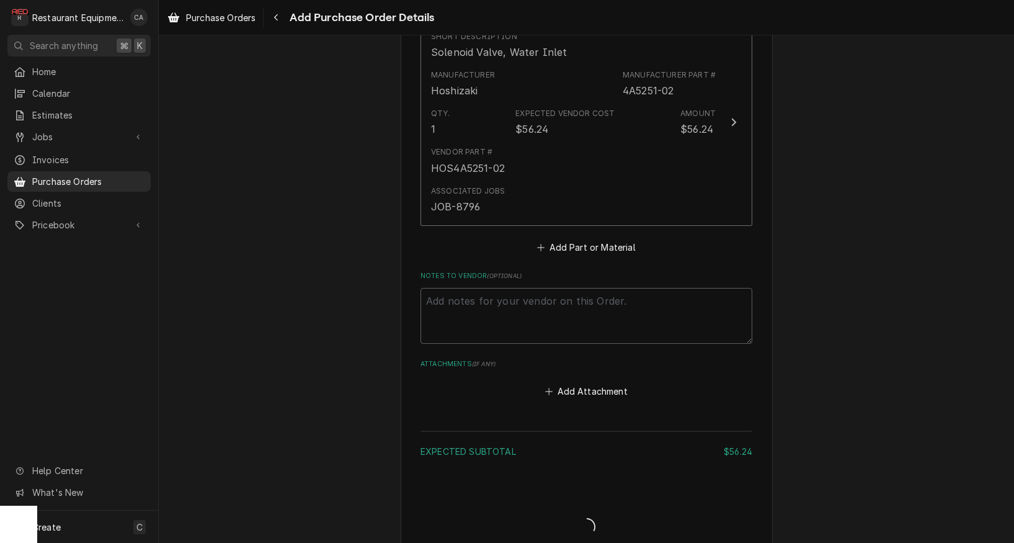
type textarea "x"
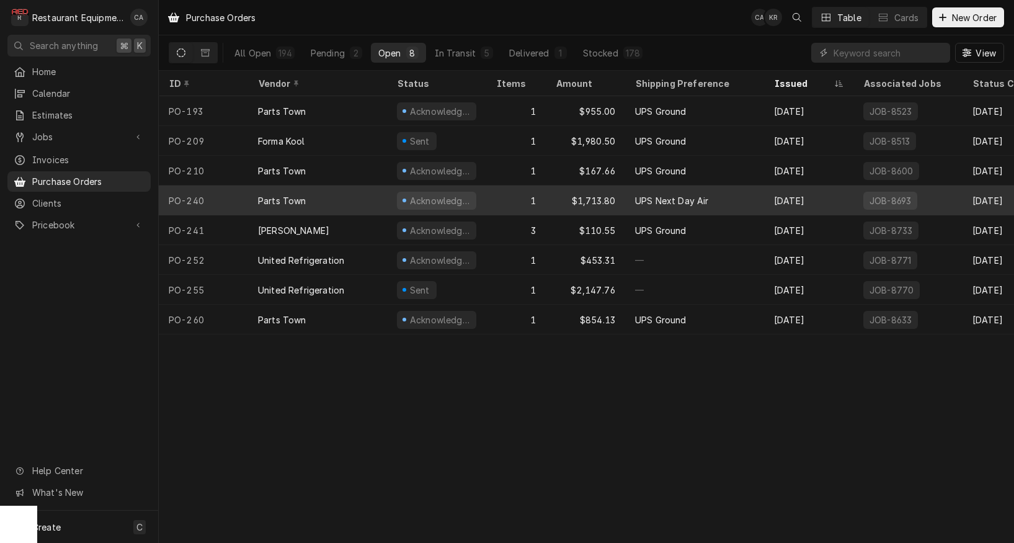
drag, startPoint x: 214, startPoint y: 370, endPoint x: 223, endPoint y: 186, distance: 184.4
click at [218, 371] on div "Purchase Orders CA KR Table Cards New Order All Open 194 Pending 2 Open 8 In Tr…" at bounding box center [586, 271] width 855 height 543
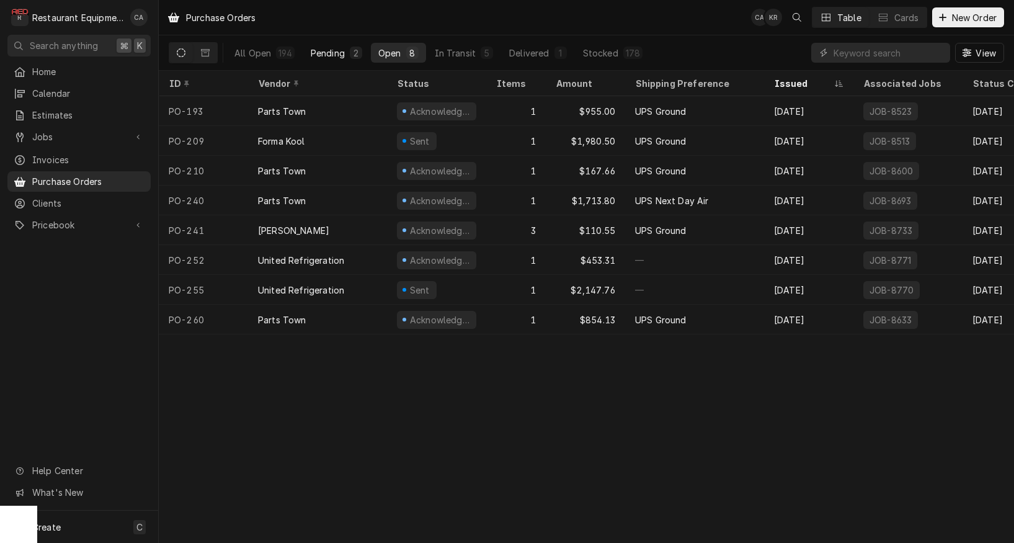
click at [331, 47] on div "Pending" at bounding box center [328, 53] width 34 height 13
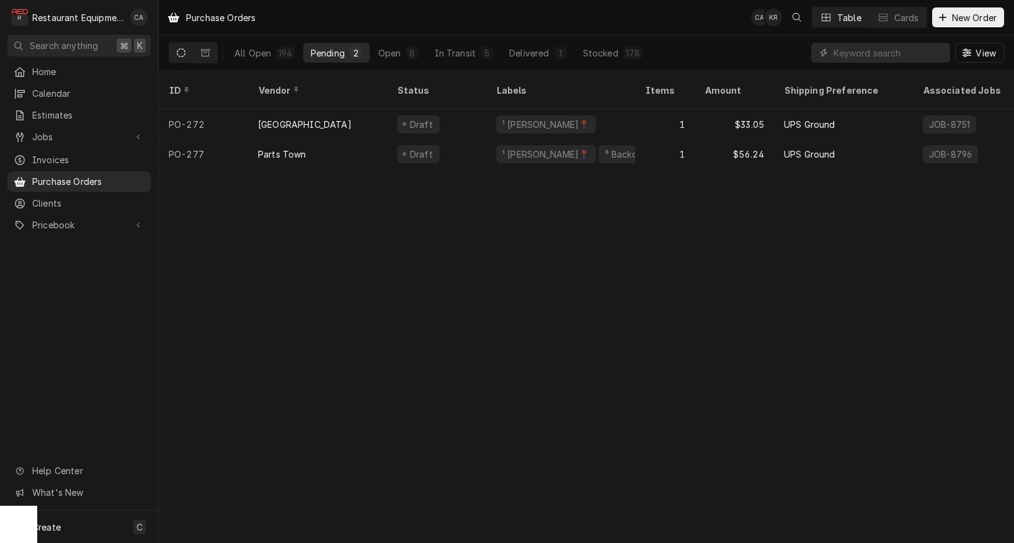
click at [376, 327] on div "Purchase Orders CA KR Table Cards New Order All Open 194 Pending 2 Open 8 In Tr…" at bounding box center [586, 271] width 855 height 543
click at [350, 244] on div "Purchase Orders CA KR Table Cards New Order All Open 194 Pending 2 Open 8 In Tr…" at bounding box center [586, 271] width 855 height 543
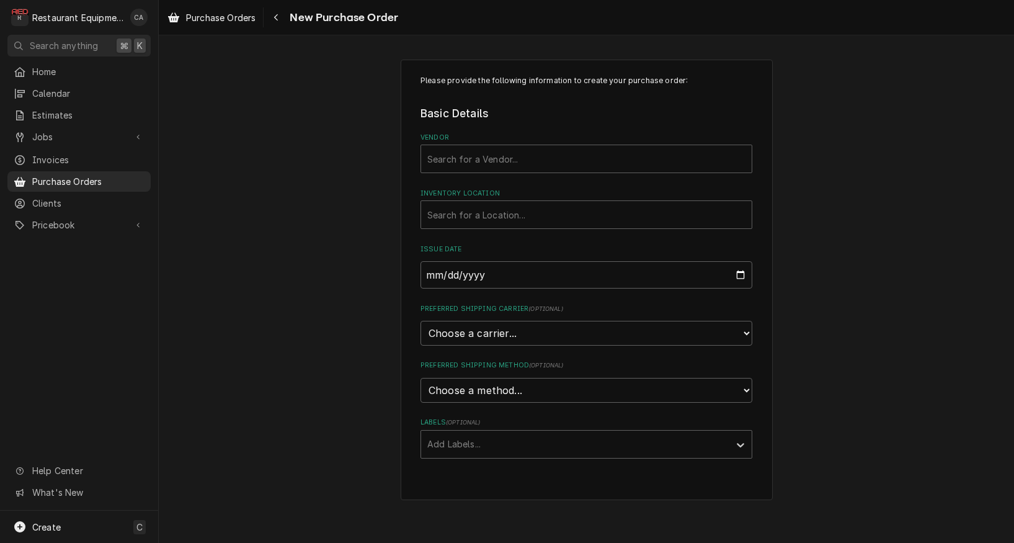
click at [374, 243] on div "Please provide the following information to create your purchase order: Basic D…" at bounding box center [586, 279] width 855 height 463
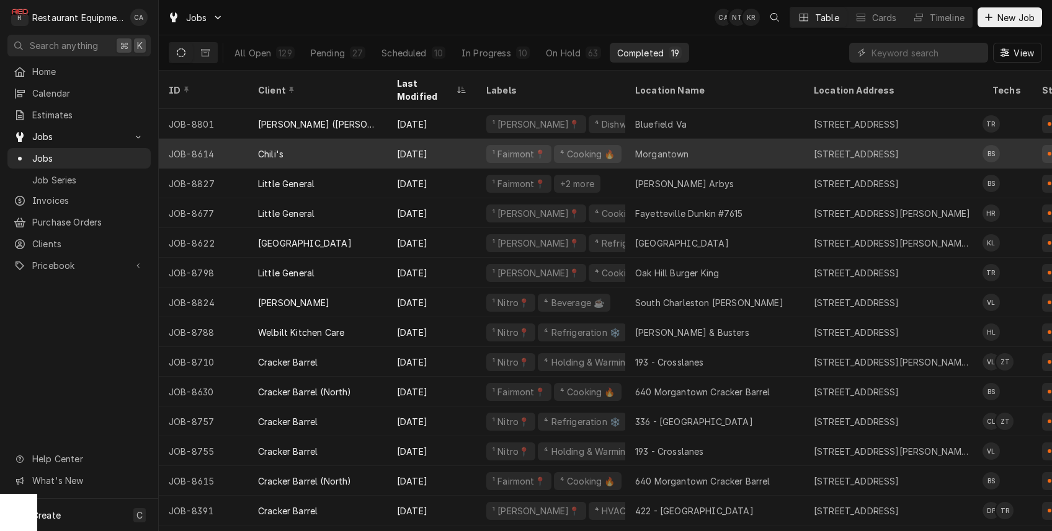
click at [691, 139] on div "Morgantown" at bounding box center [714, 154] width 179 height 30
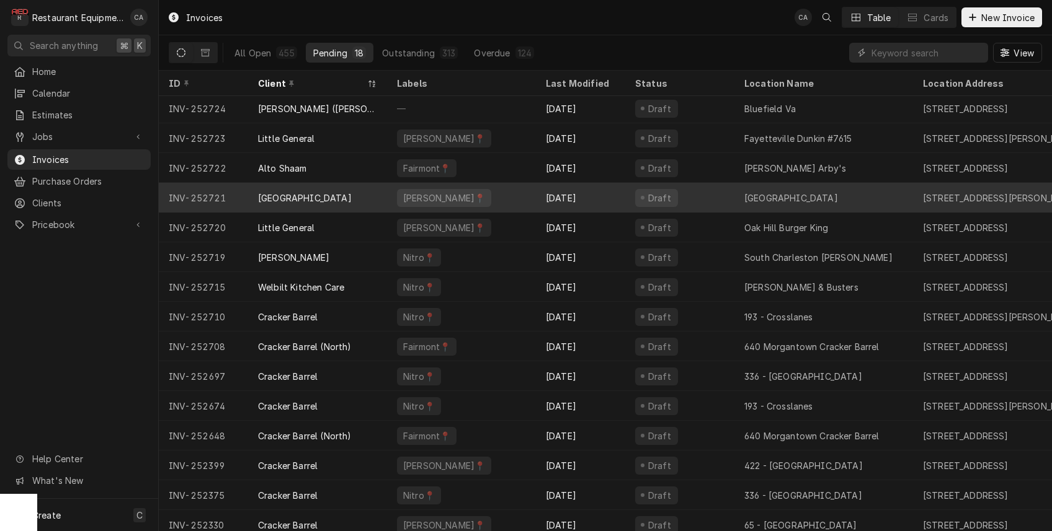
scroll to position [2, 0]
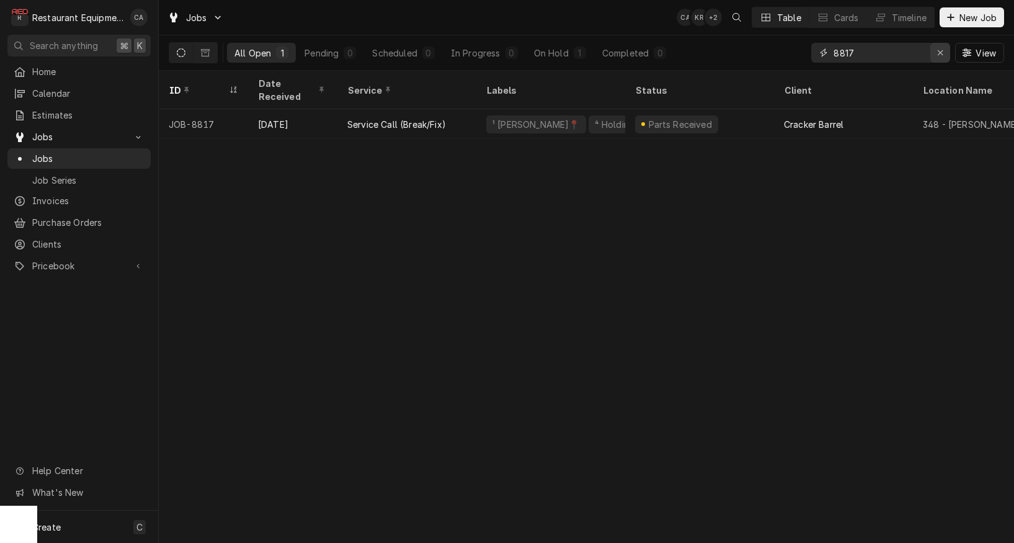
click at [937, 52] on icon "Erase input" at bounding box center [940, 52] width 7 height 9
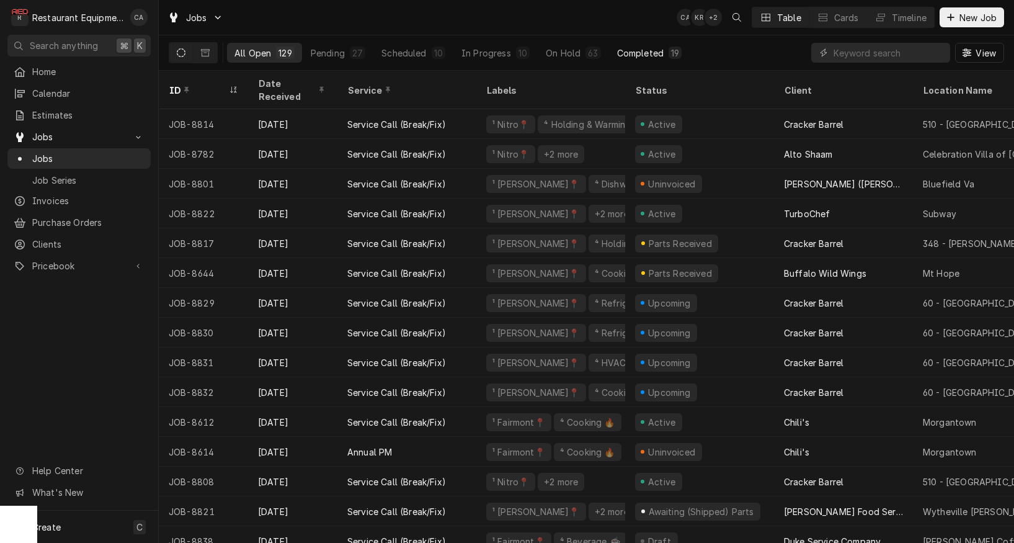
click at [633, 58] on div "Completed" at bounding box center [640, 53] width 47 height 13
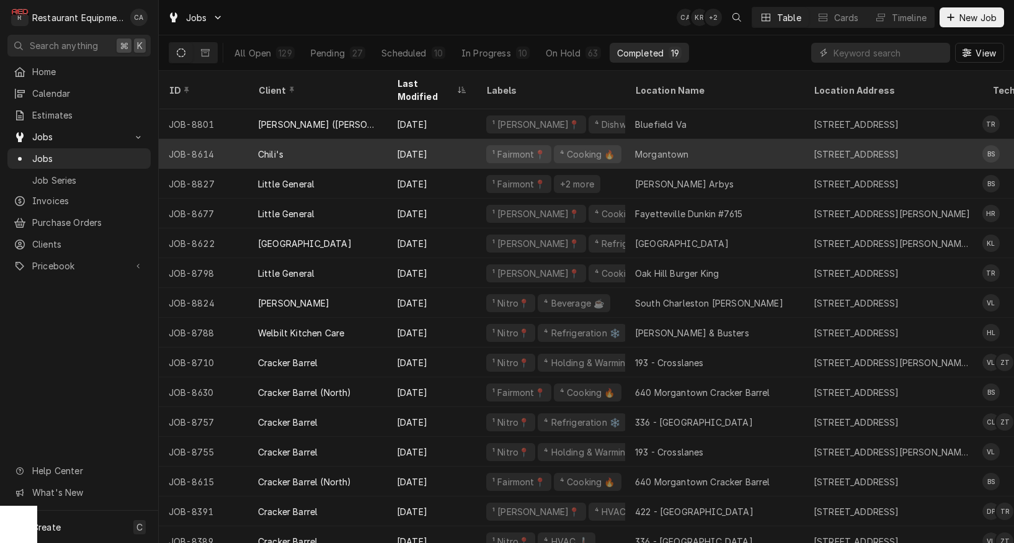
click at [683, 148] on div "Morgantown" at bounding box center [662, 154] width 54 height 13
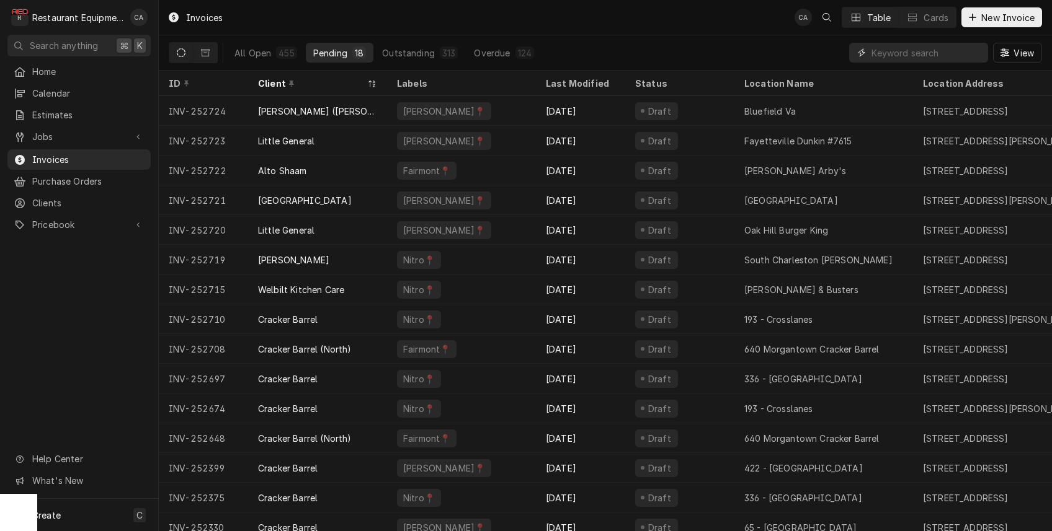
click at [887, 48] on input "Dynamic Content Wrapper" at bounding box center [926, 53] width 110 height 20
type input "annual pm"
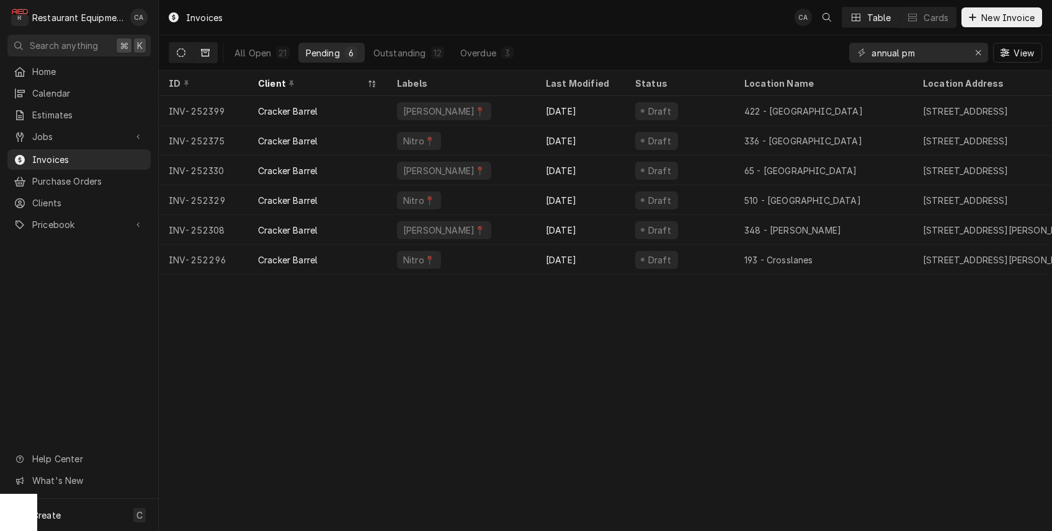
click at [202, 52] on icon "Dynamic Content Wrapper" at bounding box center [205, 52] width 9 height 7
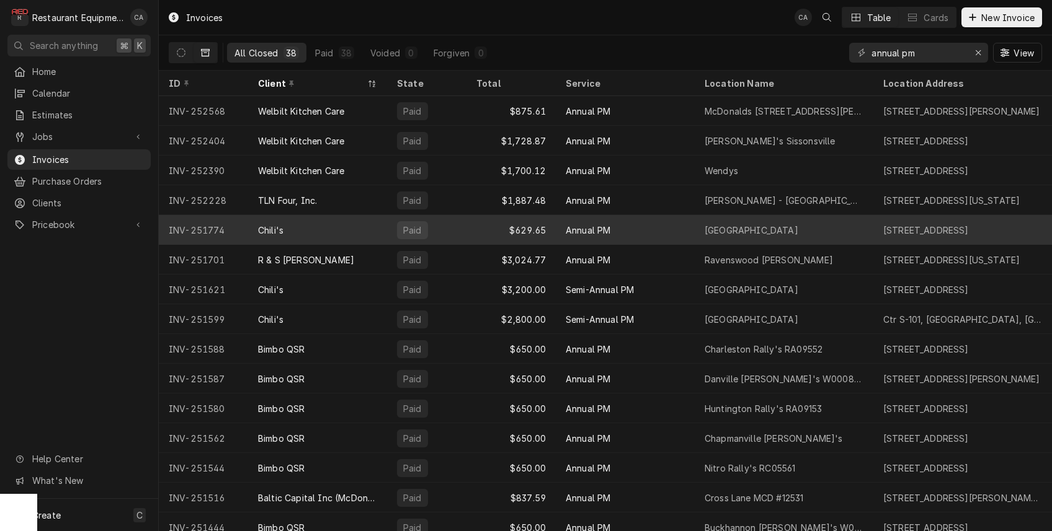
click at [739, 234] on div "Barboursville" at bounding box center [751, 230] width 94 height 13
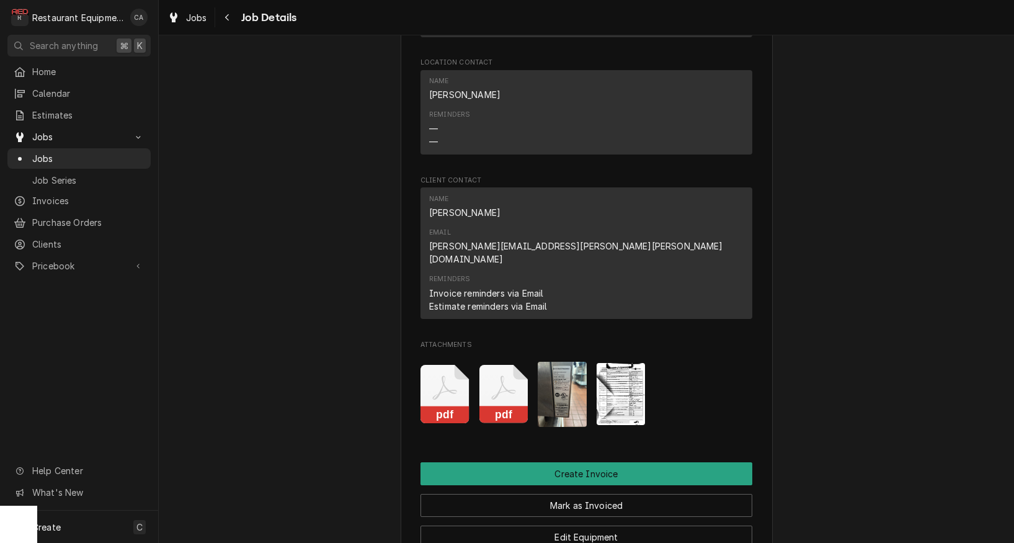
scroll to position [1038, 0]
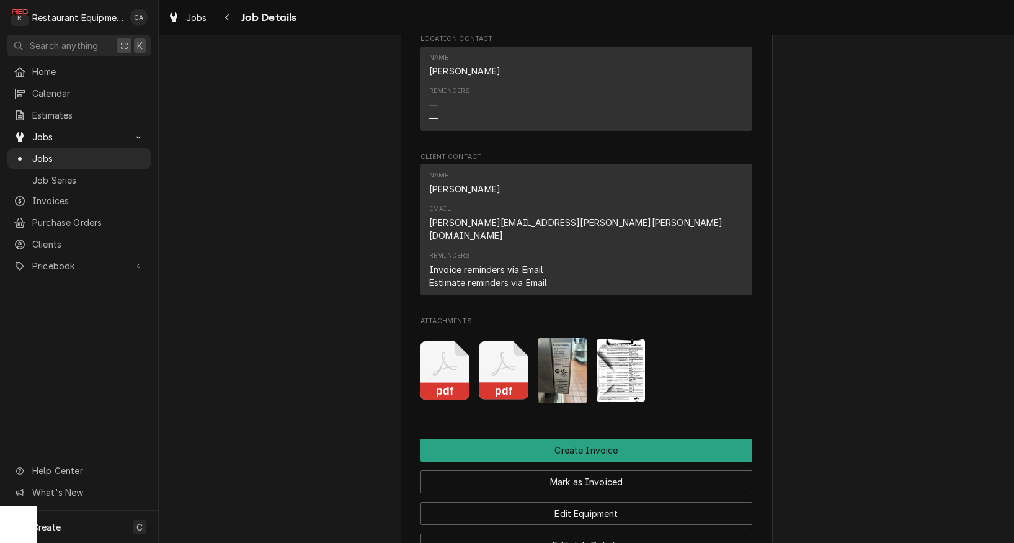
click at [626, 339] on img "Attachments" at bounding box center [621, 370] width 49 height 63
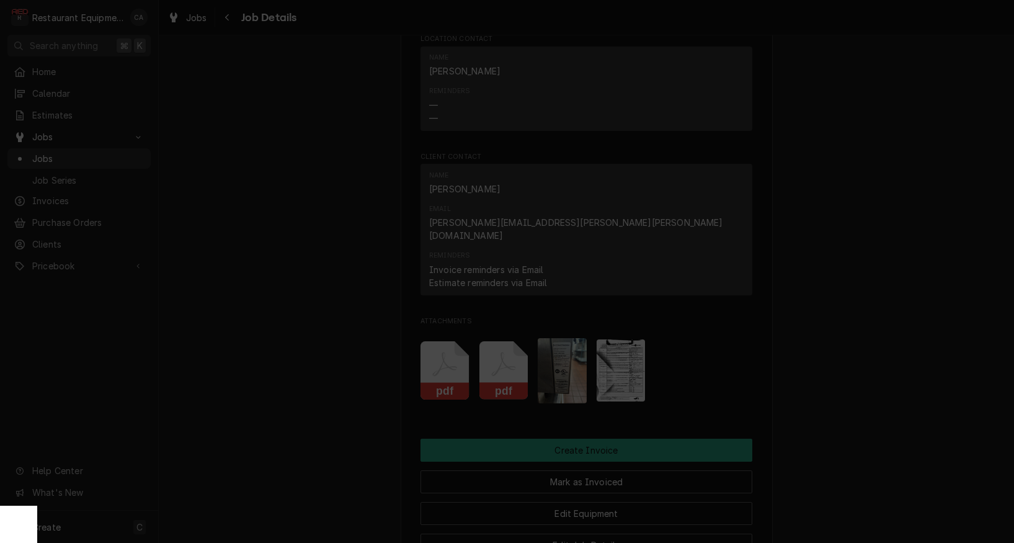
click at [606, 95] on button "button" at bounding box center [612, 89] width 20 height 20
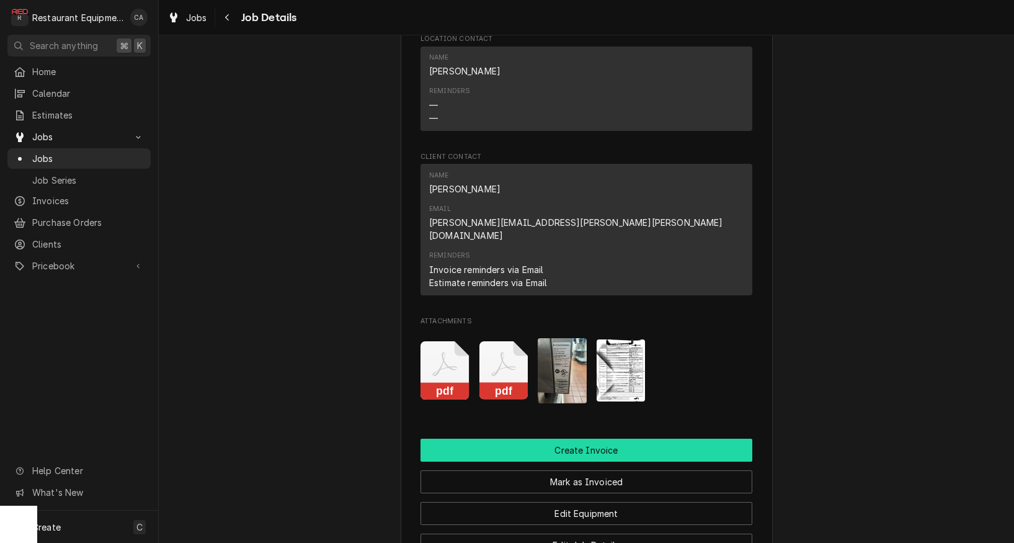
click at [582, 438] on button "Create Invoice" at bounding box center [586, 449] width 332 height 23
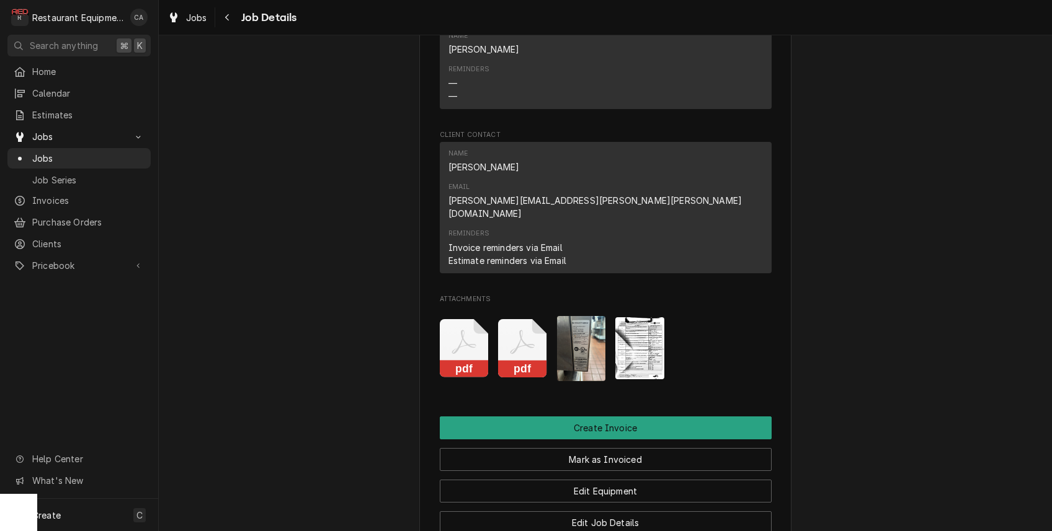
scroll to position [1063, 0]
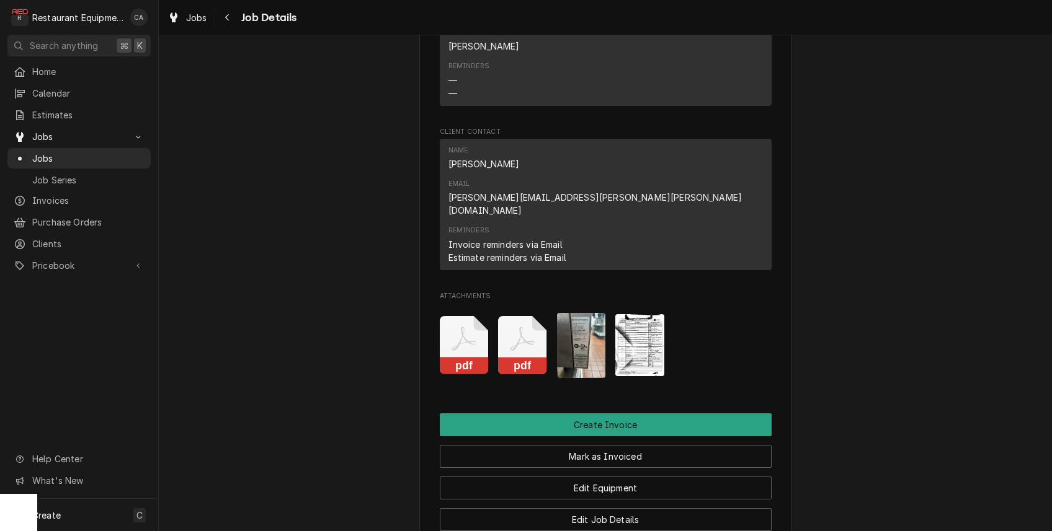
click at [581, 313] on img "Attachments" at bounding box center [581, 345] width 49 height 65
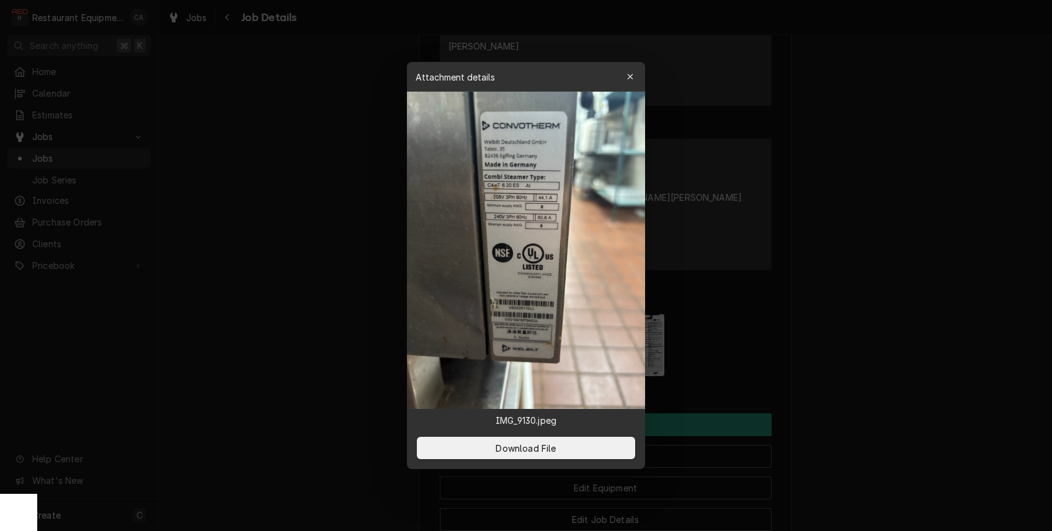
click at [861, 236] on div at bounding box center [526, 265] width 1052 height 531
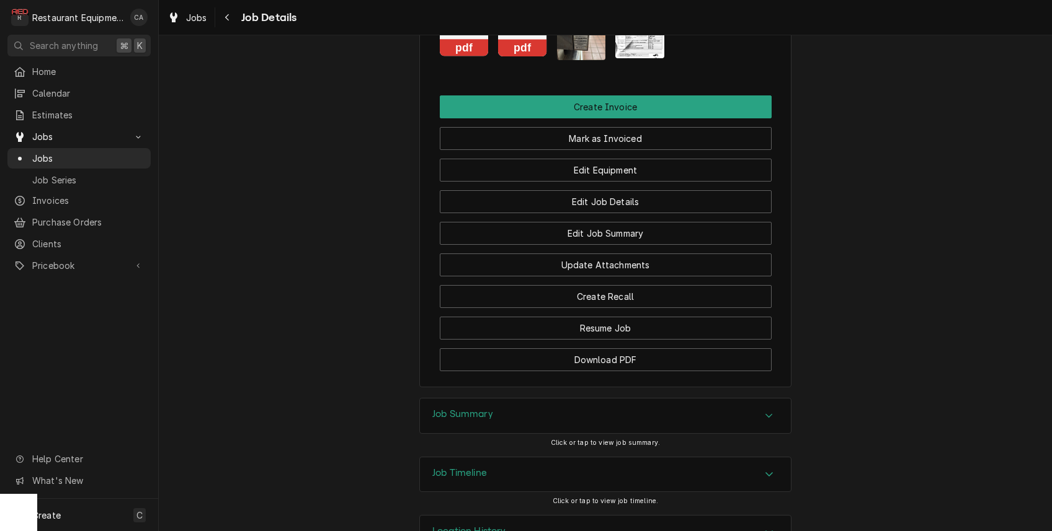
scroll to position [0, 0]
drag, startPoint x: 479, startPoint y: 371, endPoint x: 441, endPoint y: 370, distance: 37.8
click at [478, 409] on h3 "Job Summary" at bounding box center [462, 415] width 61 height 12
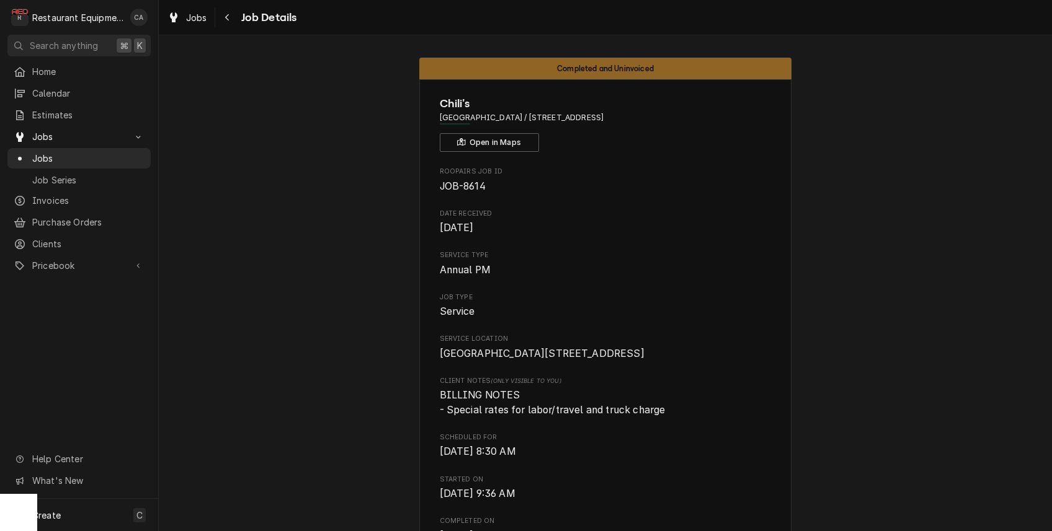
drag, startPoint x: 358, startPoint y: 244, endPoint x: 481, endPoint y: 6, distance: 268.5
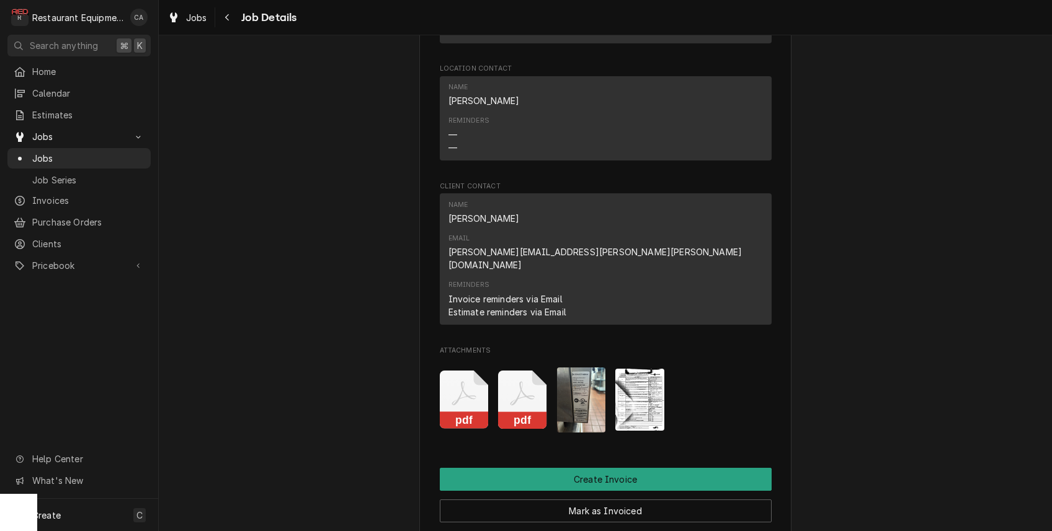
scroll to position [953, 0]
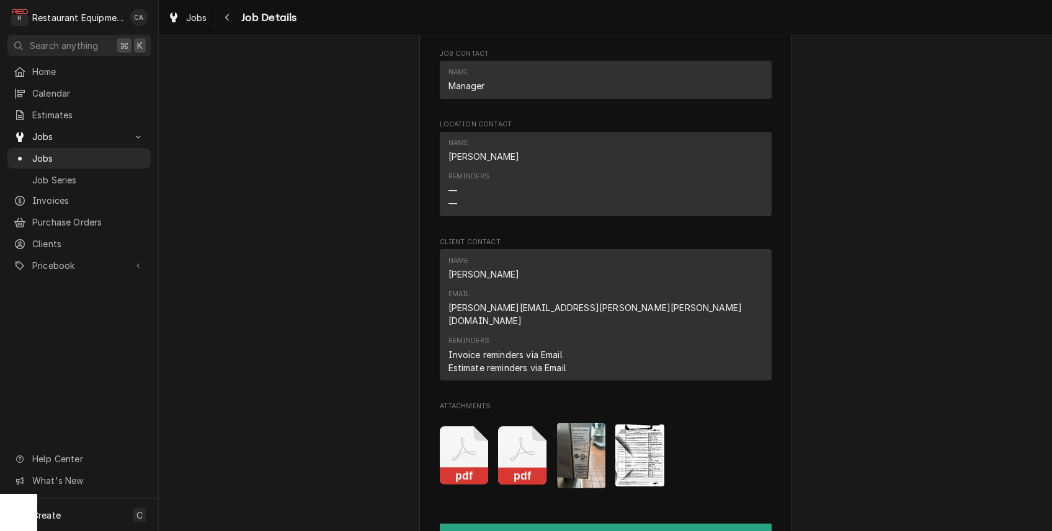
click at [467, 427] on icon "Attachments" at bounding box center [464, 456] width 49 height 59
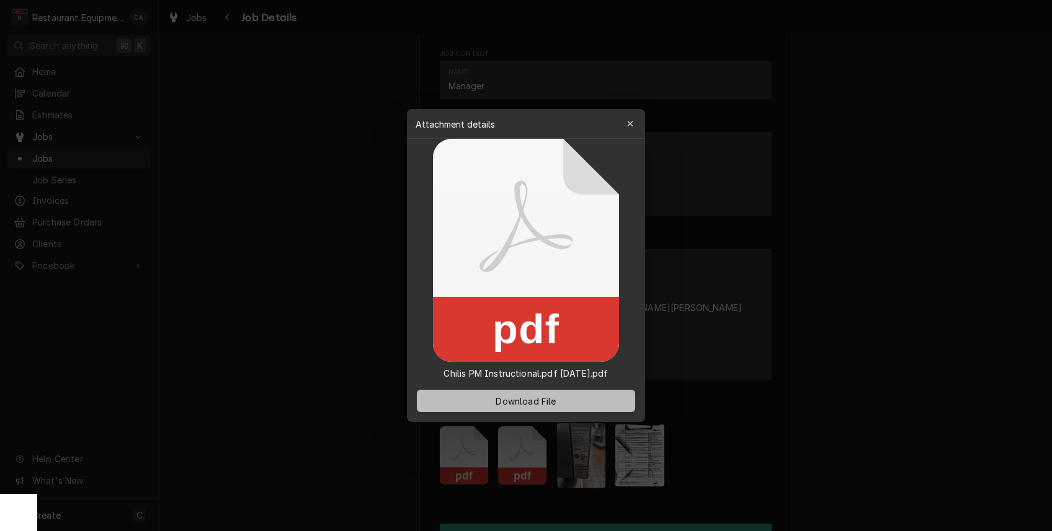
click at [502, 407] on span "Download File" at bounding box center [525, 401] width 65 height 13
click at [884, 195] on div at bounding box center [526, 265] width 1052 height 531
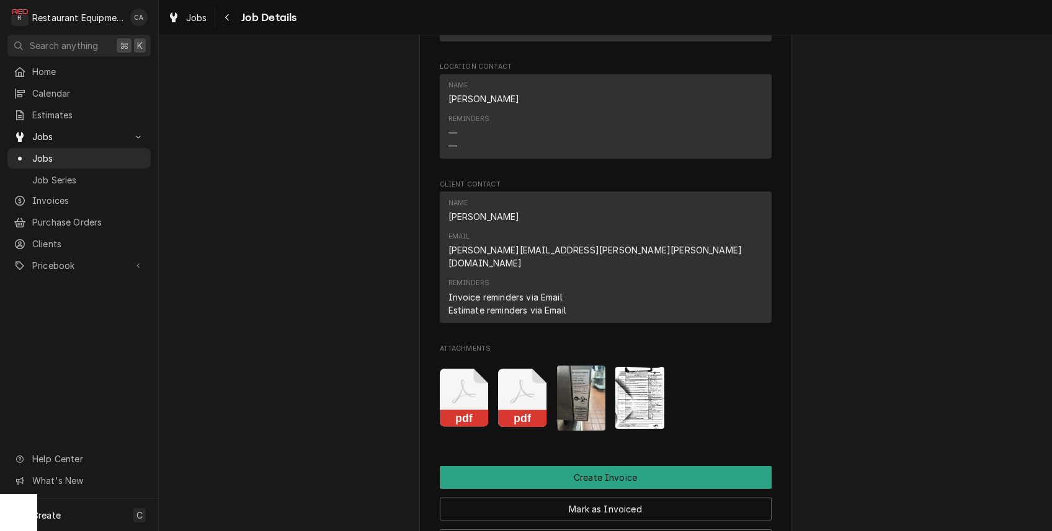
scroll to position [1021, 0]
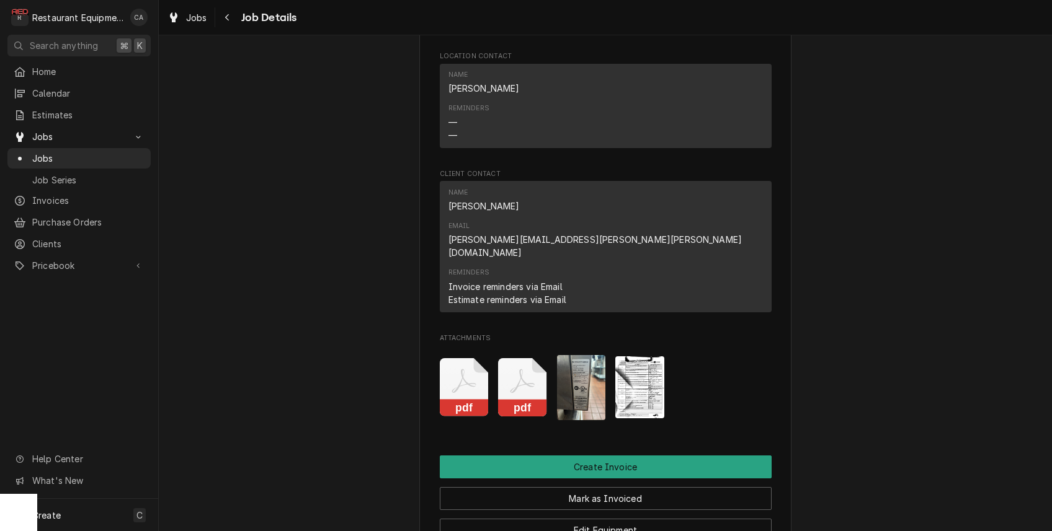
click at [654, 357] on img "Attachments" at bounding box center [639, 388] width 49 height 63
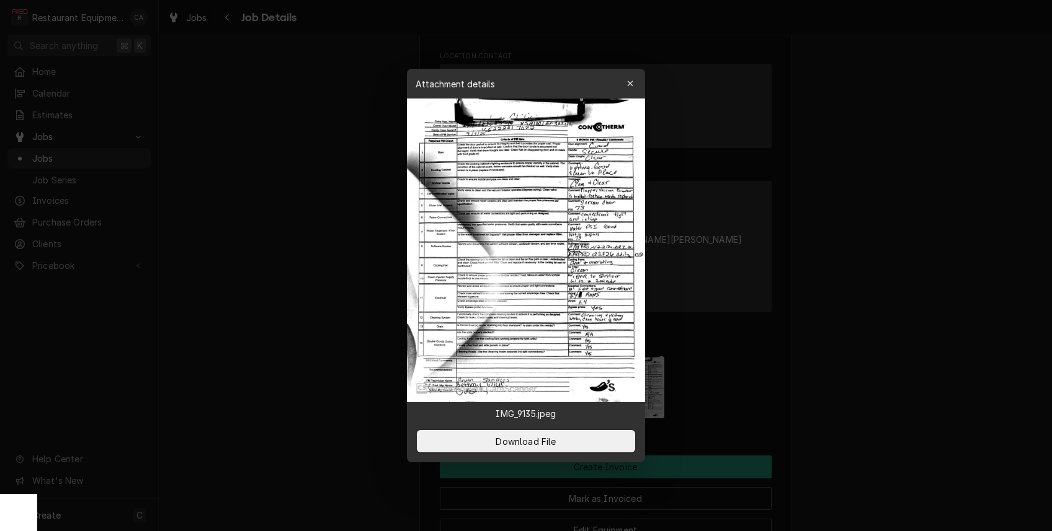
click at [278, 222] on div at bounding box center [526, 265] width 1052 height 531
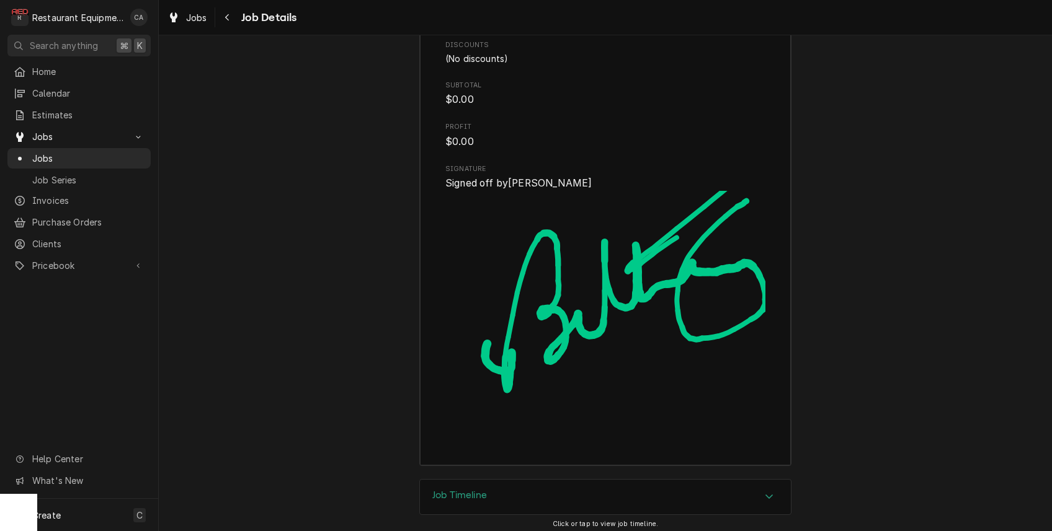
scroll to position [0, 0]
drag, startPoint x: 450, startPoint y: 432, endPoint x: 440, endPoint y: 428, distance: 10.6
click at [450, 490] on h3 "Job Timeline" at bounding box center [459, 496] width 55 height 12
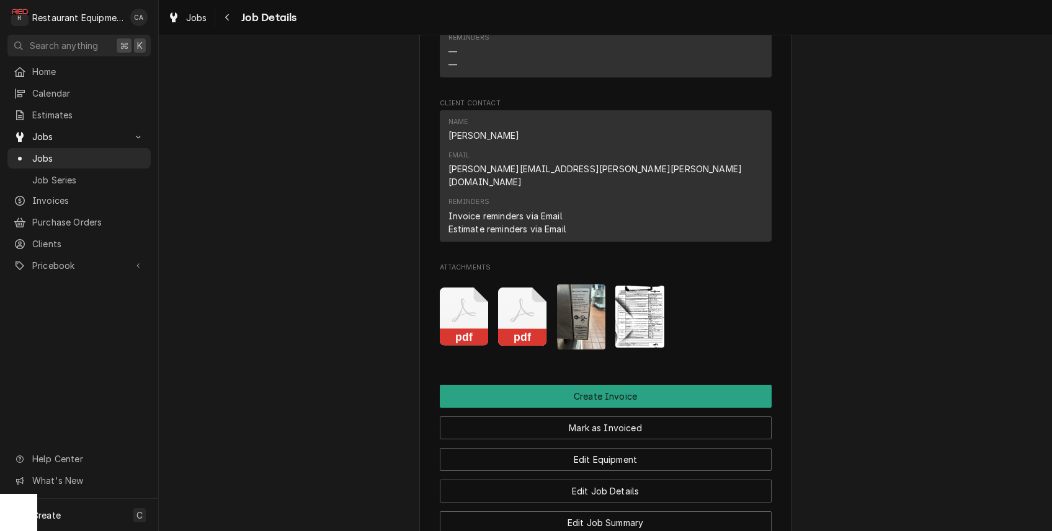
scroll to position [1097, 0]
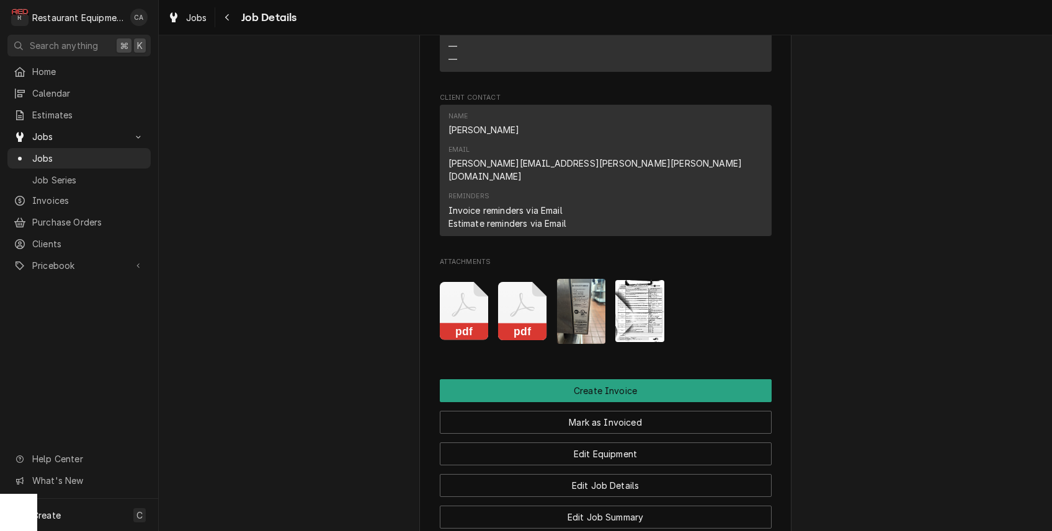
click at [579, 279] on img "Attachments" at bounding box center [581, 311] width 49 height 65
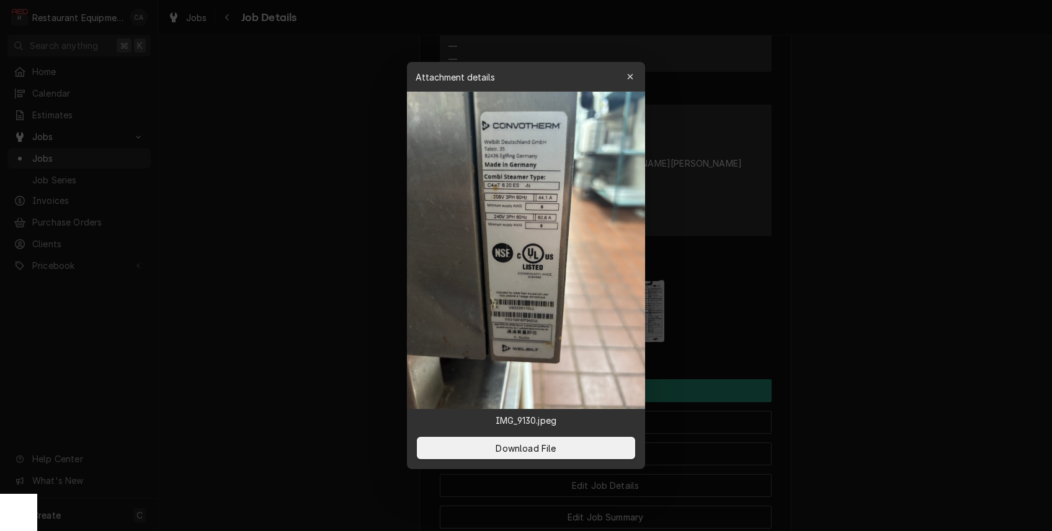
click at [295, 180] on div at bounding box center [526, 265] width 1052 height 531
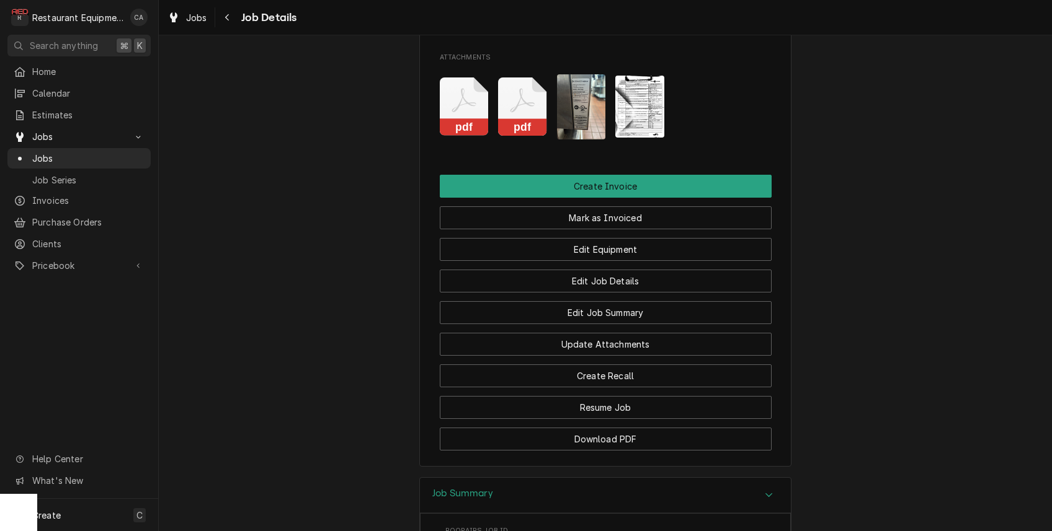
scroll to position [1171, 0]
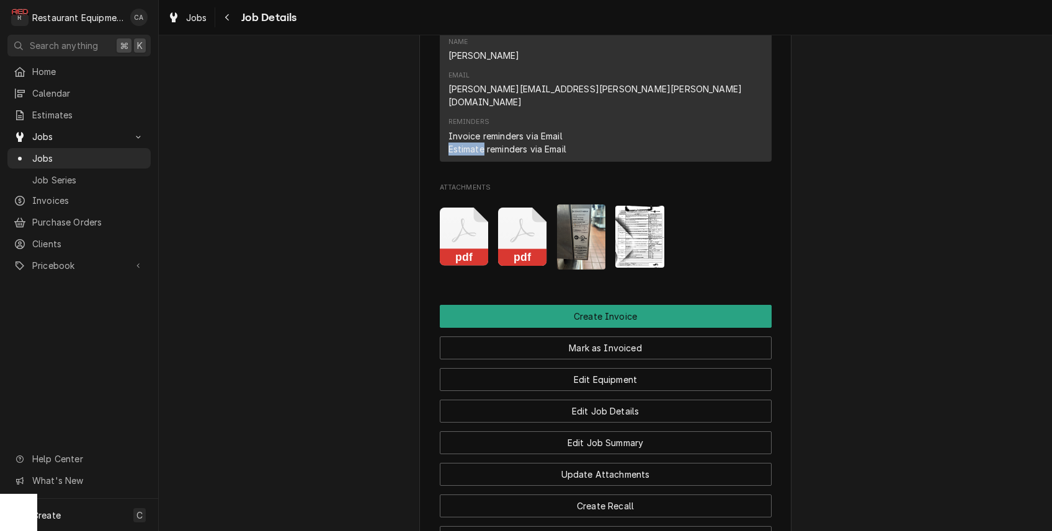
click at [588, 205] on img "Attachments" at bounding box center [581, 237] width 49 height 65
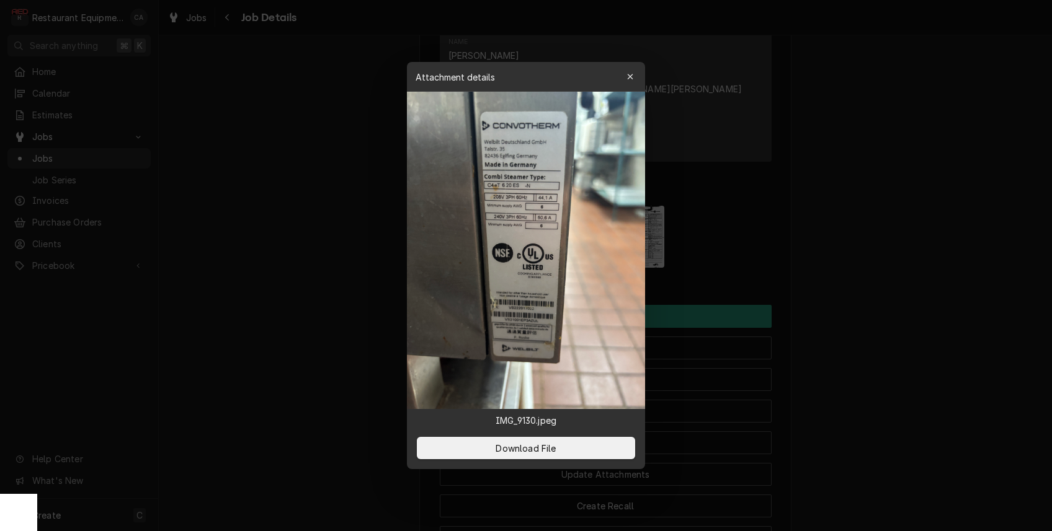
click at [825, 210] on div at bounding box center [526, 265] width 1052 height 531
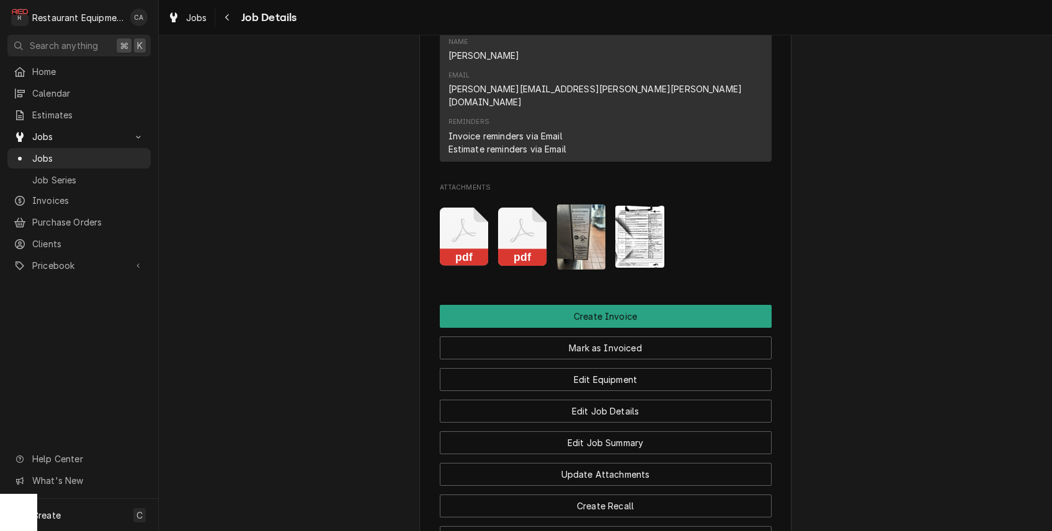
click at [631, 206] on img "Attachments" at bounding box center [639, 237] width 49 height 63
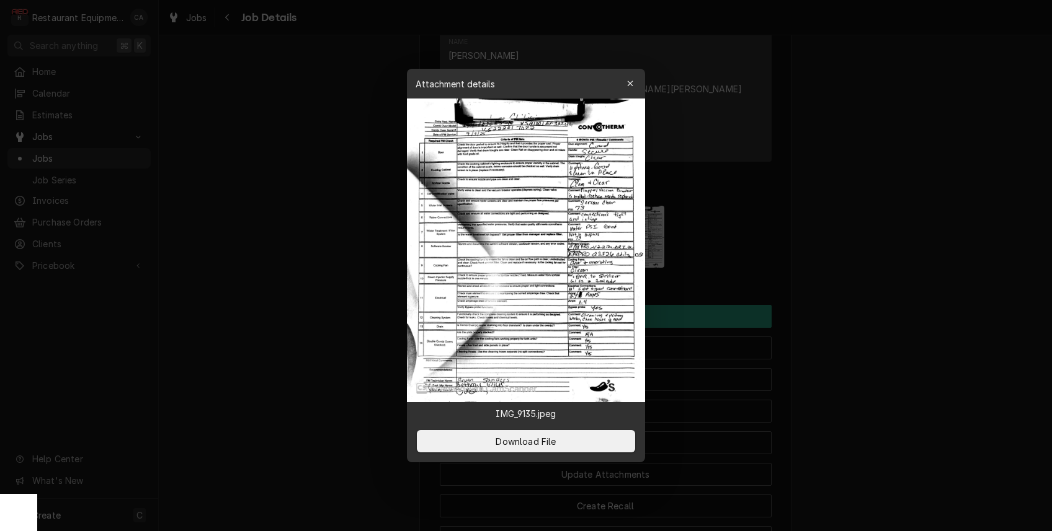
click at [964, 297] on div at bounding box center [526, 265] width 1052 height 531
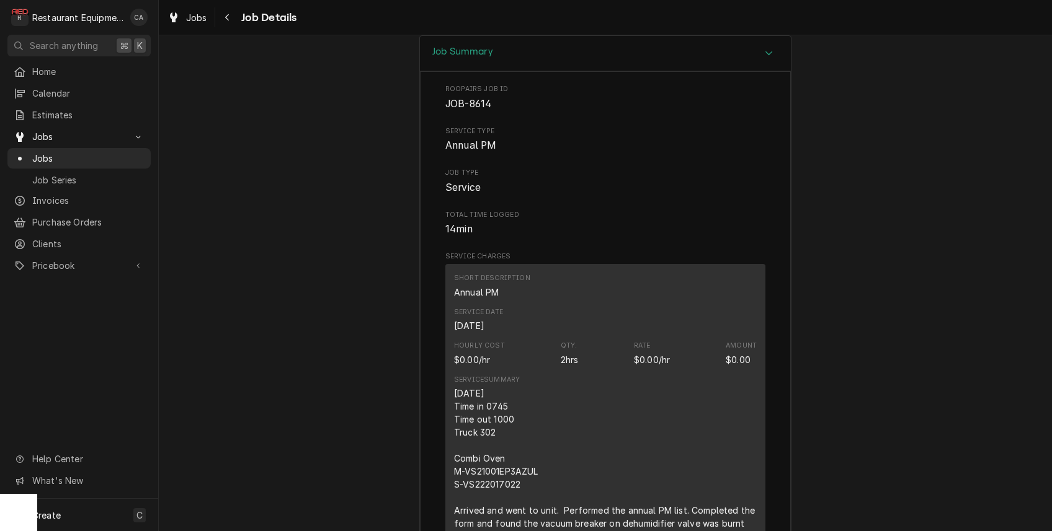
scroll to position [1746, 0]
click at [180, 19] on div "Jobs" at bounding box center [187, 18] width 45 height 16
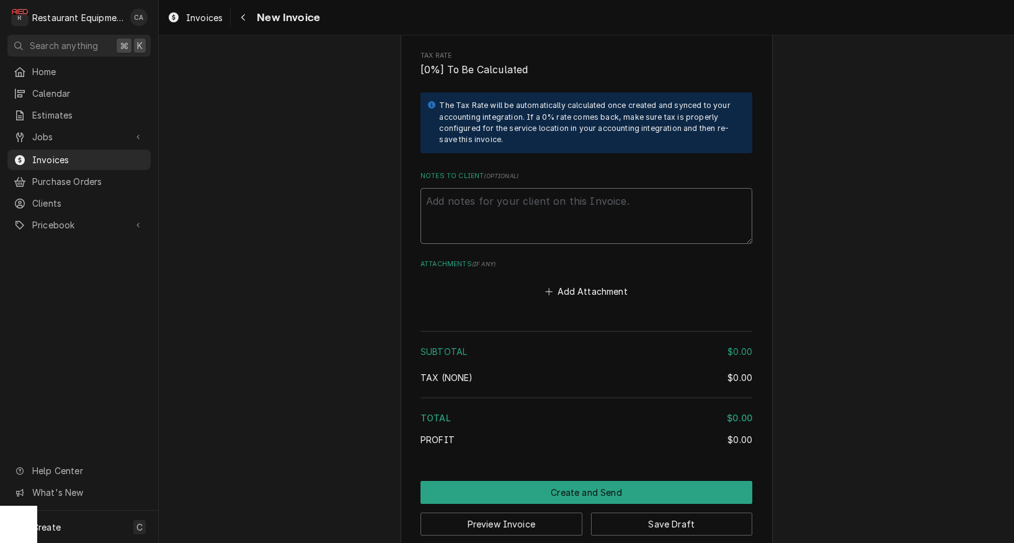
scroll to position [1378, 0]
click at [478, 189] on textarea "Notes to Client ( optional )" at bounding box center [586, 217] width 332 height 56
type textarea "x"
type textarea "C"
type textarea "x"
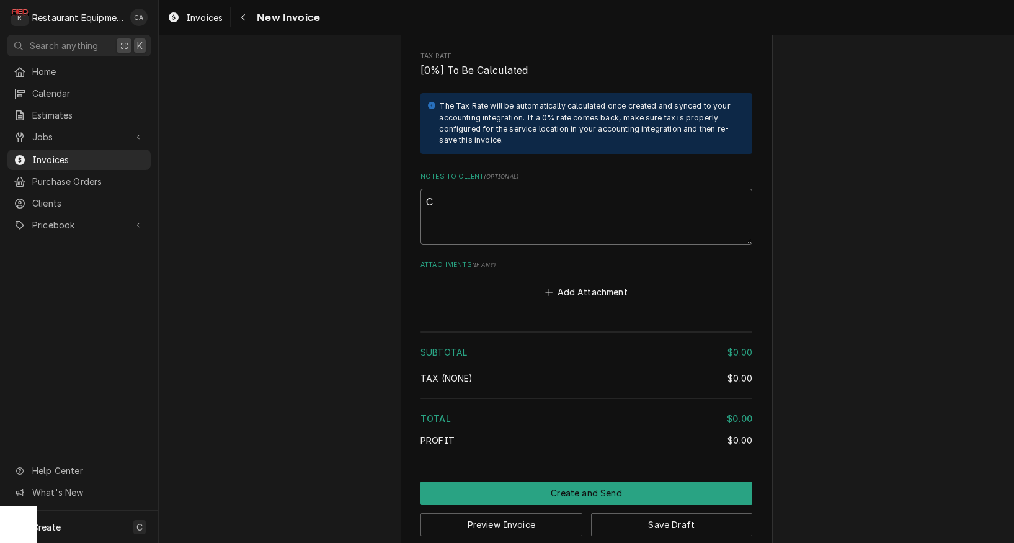
type textarea "CH"
drag, startPoint x: 451, startPoint y: 182, endPoint x: 420, endPoint y: 182, distance: 30.4
paste textarea "WO# CH121400540"
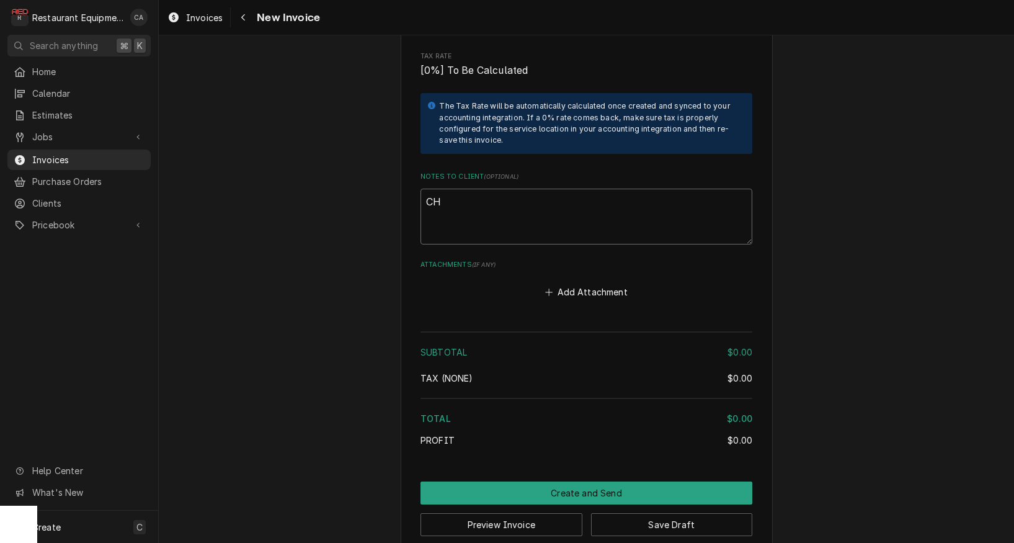
type textarea "x"
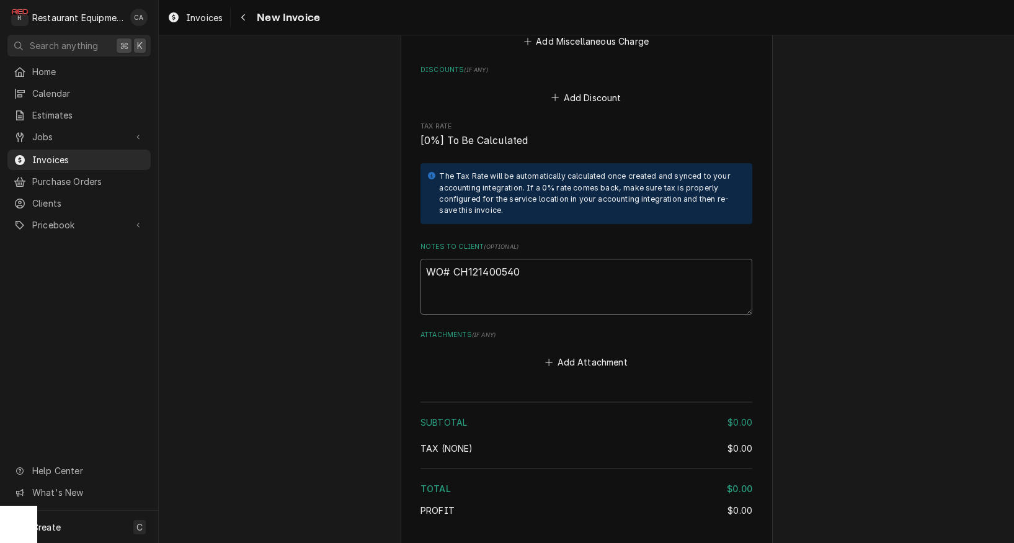
scroll to position [1372, 0]
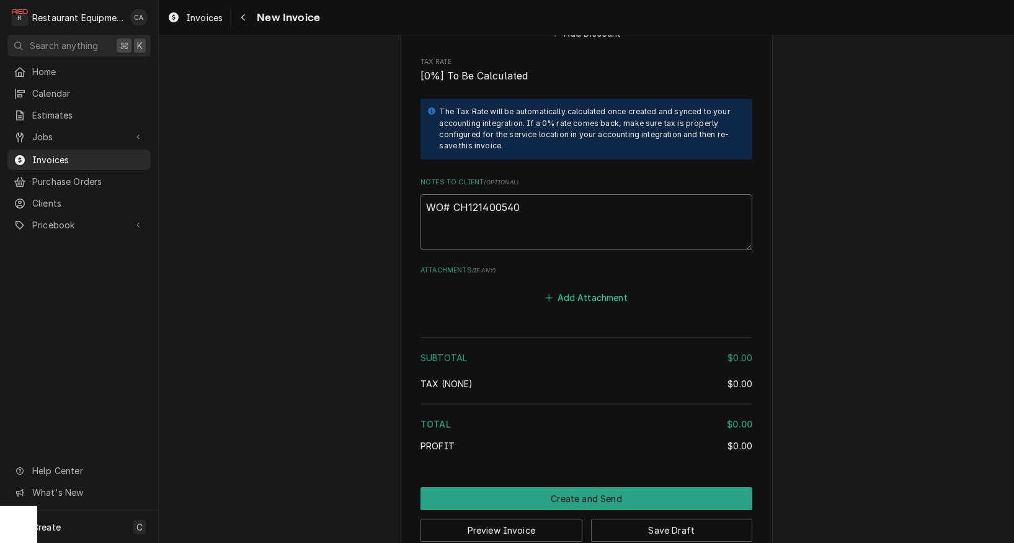
type textarea "WO# CH121400540"
click at [588, 289] on button "Add Attachment" at bounding box center [586, 297] width 87 height 17
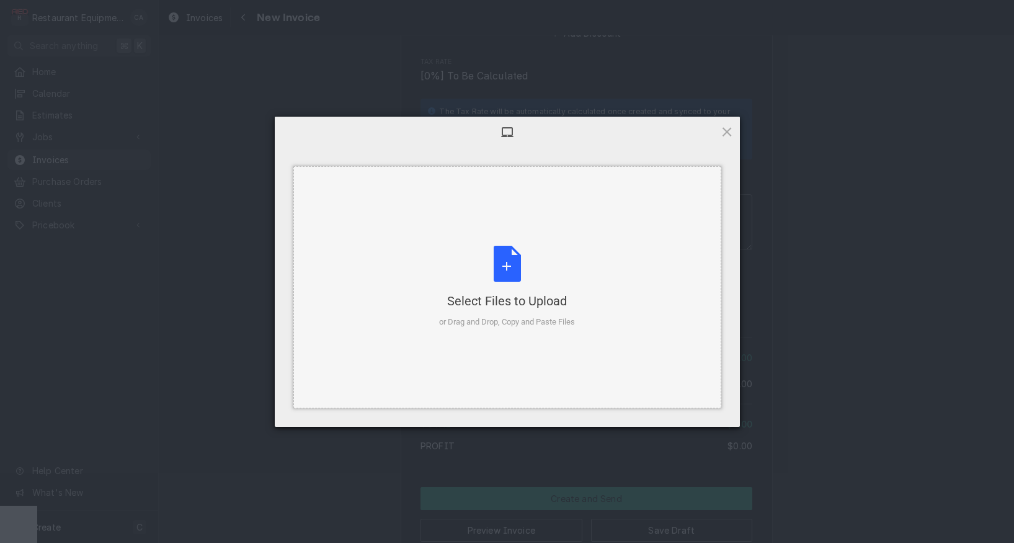
click at [484, 255] on div "Select Files to Upload or Drag and Drop, Copy and Paste Files" at bounding box center [507, 287] width 136 height 82
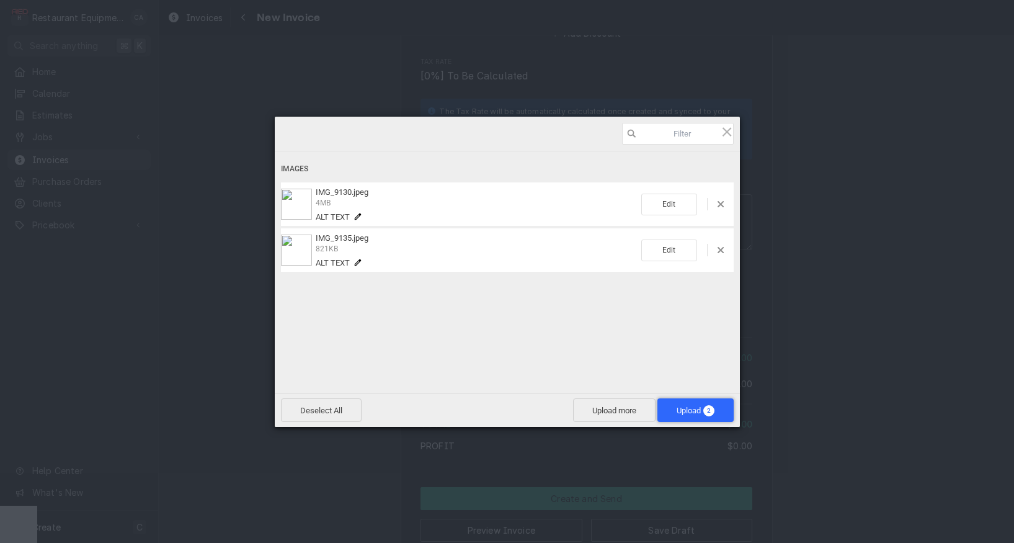
drag, startPoint x: 701, startPoint y: 412, endPoint x: 694, endPoint y: 414, distance: 7.1
click at [701, 412] on span "Upload 2" at bounding box center [696, 410] width 38 height 9
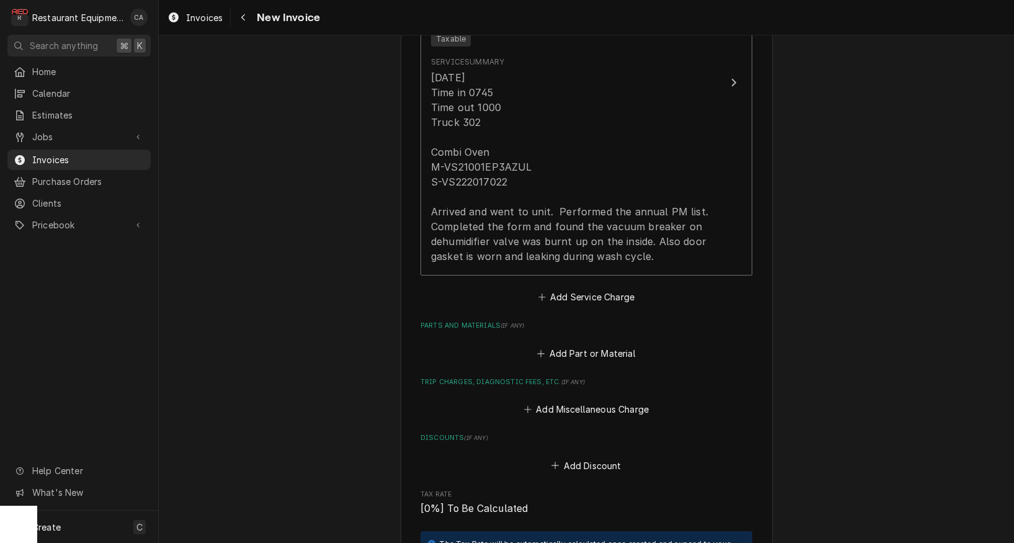
scroll to position [908, 0]
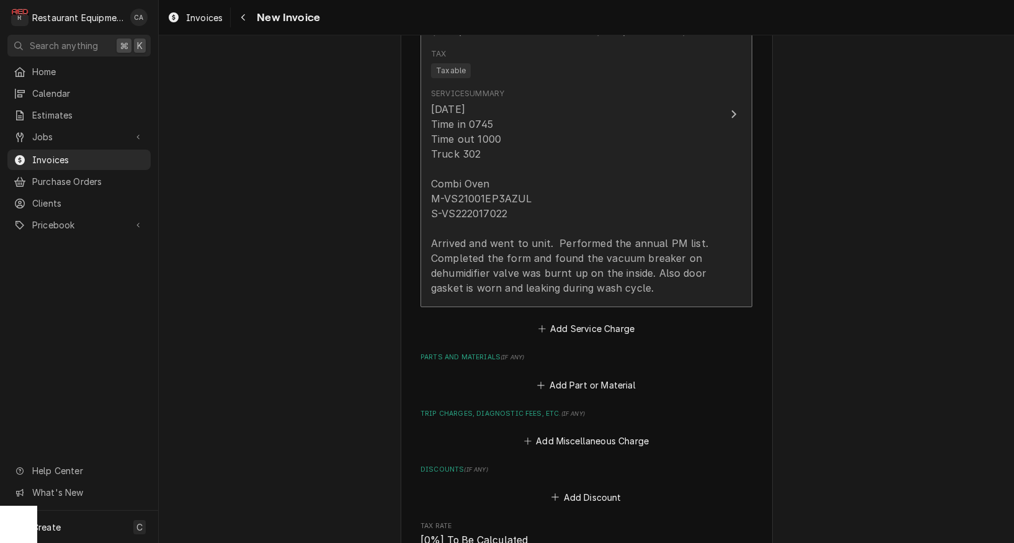
click at [463, 249] on div "9/9/25 Time in 0745 Time out 1000 Truck 302 Combi Oven M-VS21001EP3AZUL S-VS222…" at bounding box center [573, 198] width 285 height 193
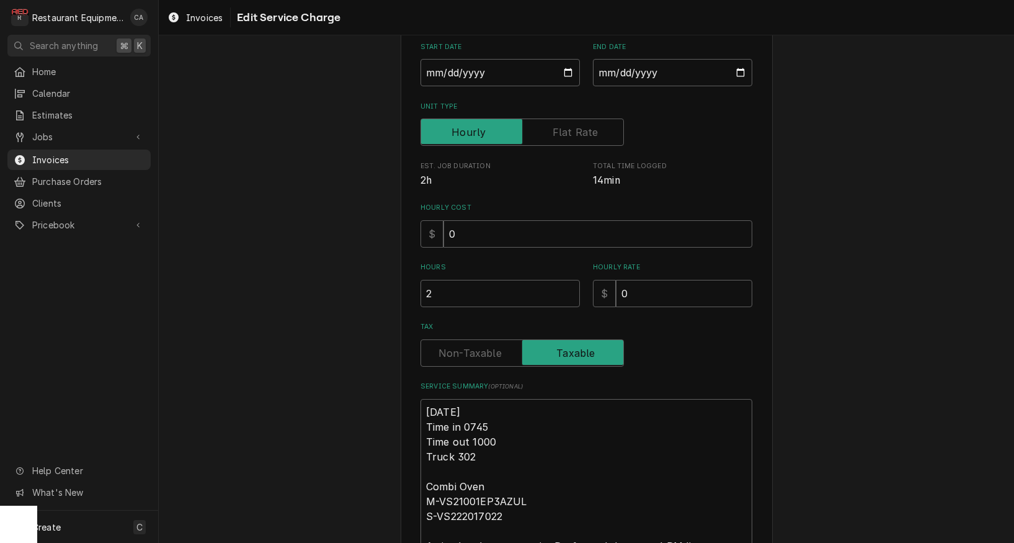
click at [463, 249] on div "Use the fields below to edit this service charge Short Description Start Date 2…" at bounding box center [586, 280] width 332 height 645
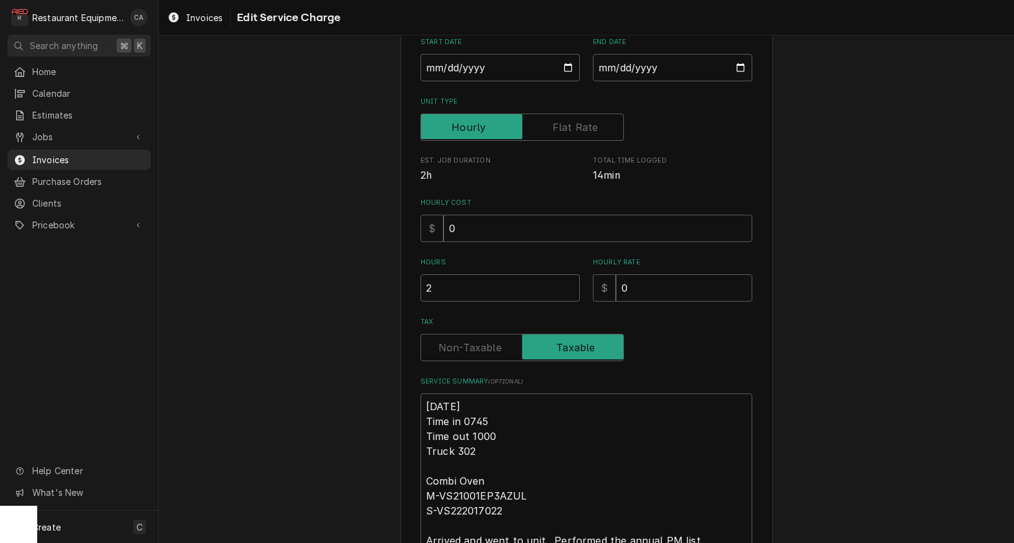
scroll to position [187, 0]
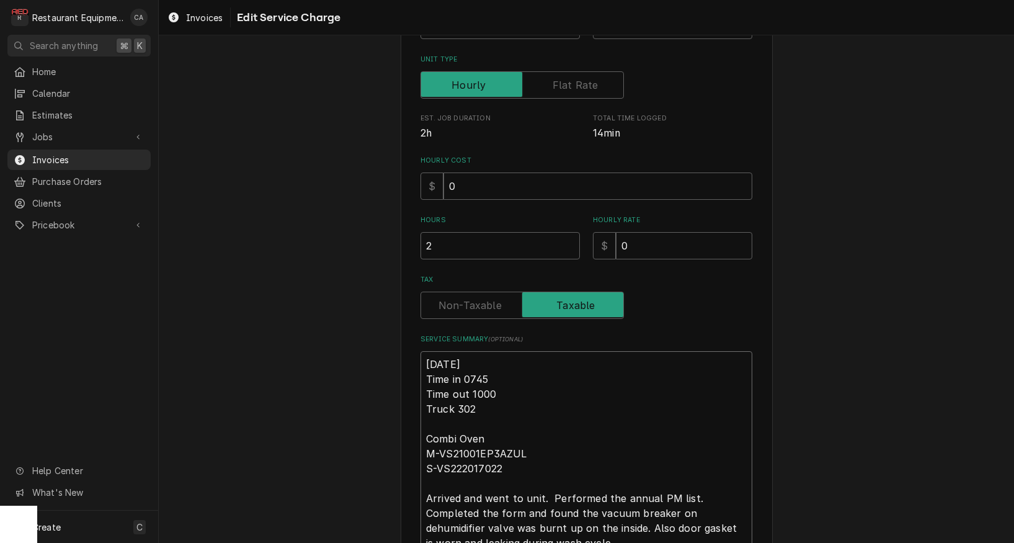
click at [424, 358] on textarea "9/9/25 Time in 0745 Time out 1000 Truck 302 Combi Oven M-VS21001EP3AZUL S-VS222…" at bounding box center [586, 453] width 332 height 205
type textarea "x"
type textarea "R9/9/25 Time in 0745 Time out 1000 Truck 302 Combi Oven M-VS21001EP3AZUL S-VS22…"
type textarea "x"
type textarea "Ro9/9/25 Time in 0745 Time out 1000 Truck 302 Combi Oven M-VS21001EP3AZUL S-VS2…"
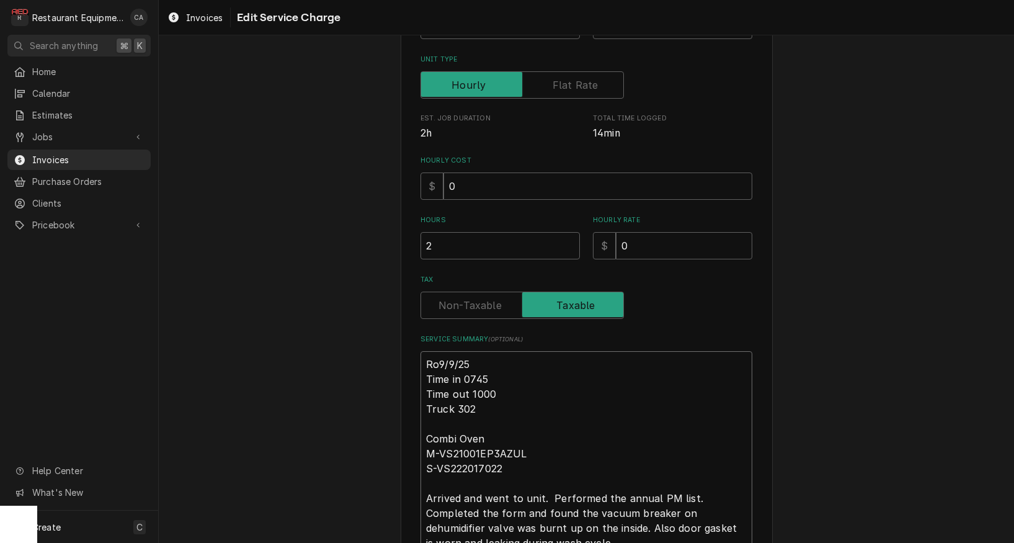
type textarea "x"
type textarea "Roo9/9/25 Time in 0745 Time out 1000 Truck 302 Combi Oven M-VS21001EP3AZUL S-VS…"
type textarea "x"
type textarea "Roo 9/9/25 Time in 0745 Time out 1000 Truck 302 Combi Oven M-VS21001EP3AZUL S-V…"
type textarea "x"
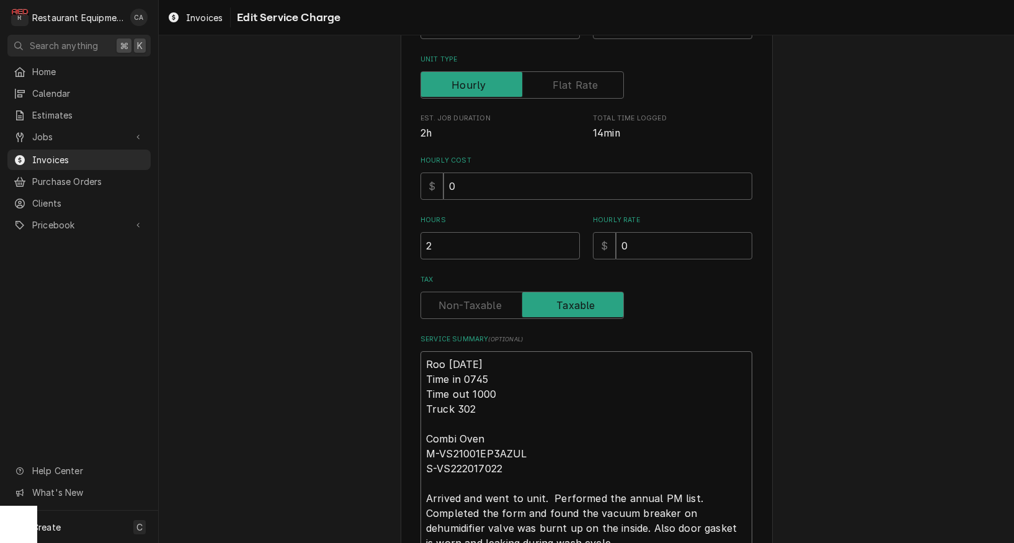
type textarea "Roo 89/9/25 Time in 0745 Time out 1000 Truck 302 Combi Oven M-VS21001EP3AZUL S-…"
type textarea "x"
type textarea "Roo 869/9/25 Time in 0745 Time out 1000 Truck 302 Combi Oven M-VS21001EP3AZUL S…"
type textarea "x"
type textarea "Roo 8619/9/25 Time in 0745 Time out 1000 Truck 302 Combi Oven M-VS21001EP3AZUL …"
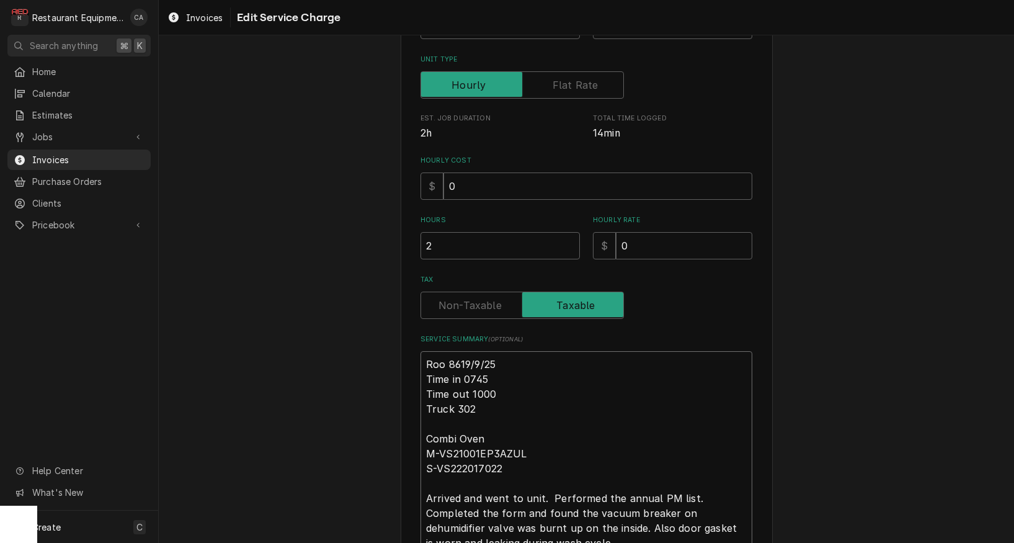
type textarea "x"
type textarea "Roo 86149/9/25 Time in 0745 Time out 1000 Truck 302 Combi Oven M-VS21001EP3AZUL…"
type textarea "x"
type textarea "Roo 8614 9/9/25 Time in 0745 Time out 1000 Truck 302 Combi Oven M-VS21001EP3AZU…"
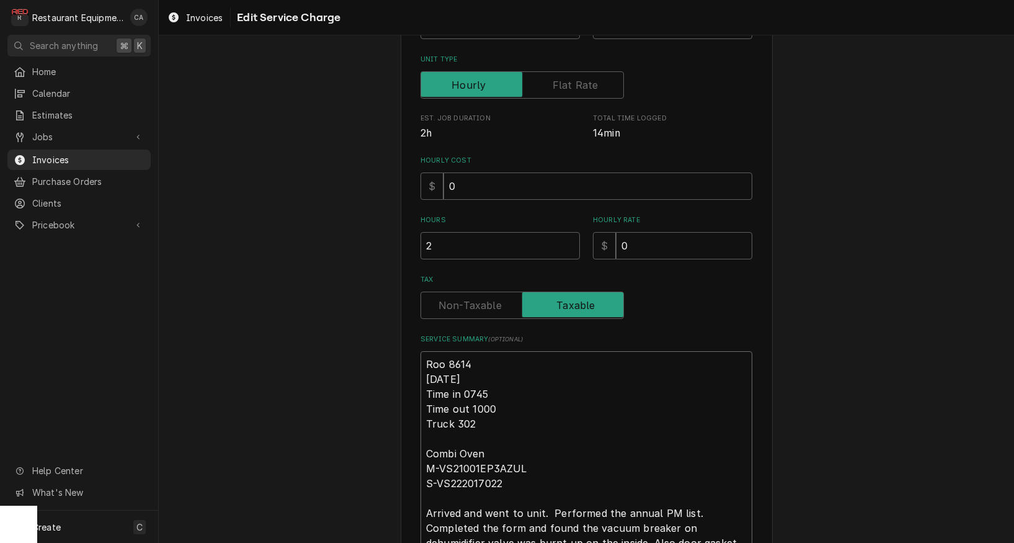
type textarea "x"
type textarea "Roo 8614 9/9/25 Time in 0745 Time out 1000 Truck 302 Combi Oven M-VS21001EP3AZU…"
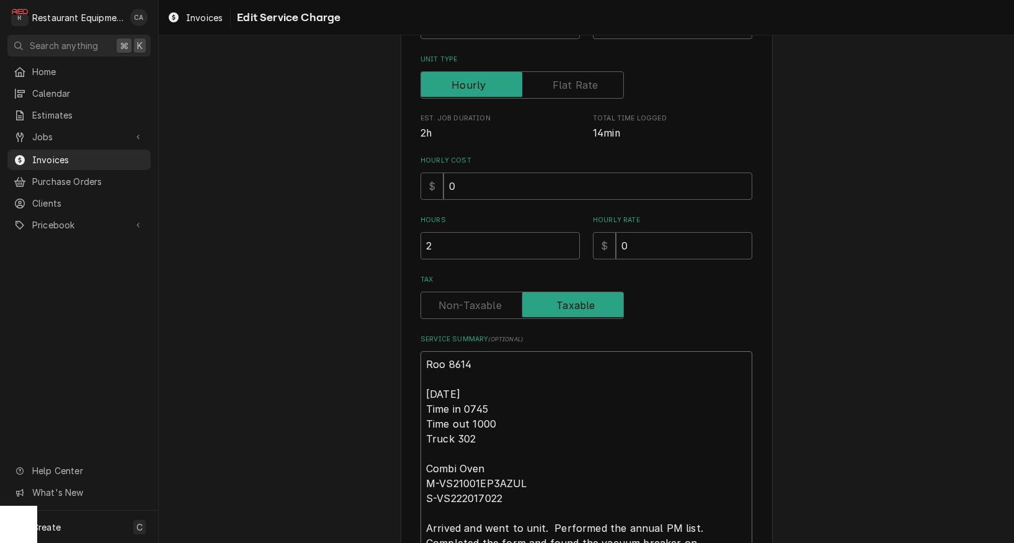
click at [474, 399] on textarea "Roo 8614 9/9/25 Time in 0745 Time out 1000 Truck 302 Combi Oven M-VS21001EP3AZU…" at bounding box center [586, 468] width 332 height 234
type textarea "x"
type textarea "Roo 8614 9/9/25 Time in 045 Time out 1000 Truck 302 Combi Oven M-VS21001EP3AZUL…"
type textarea "x"
type textarea "Roo 8614 9/9/25 Time in 0745 Time out 1000 Truck 302 Combi Oven M-VS21001EP3AZU…"
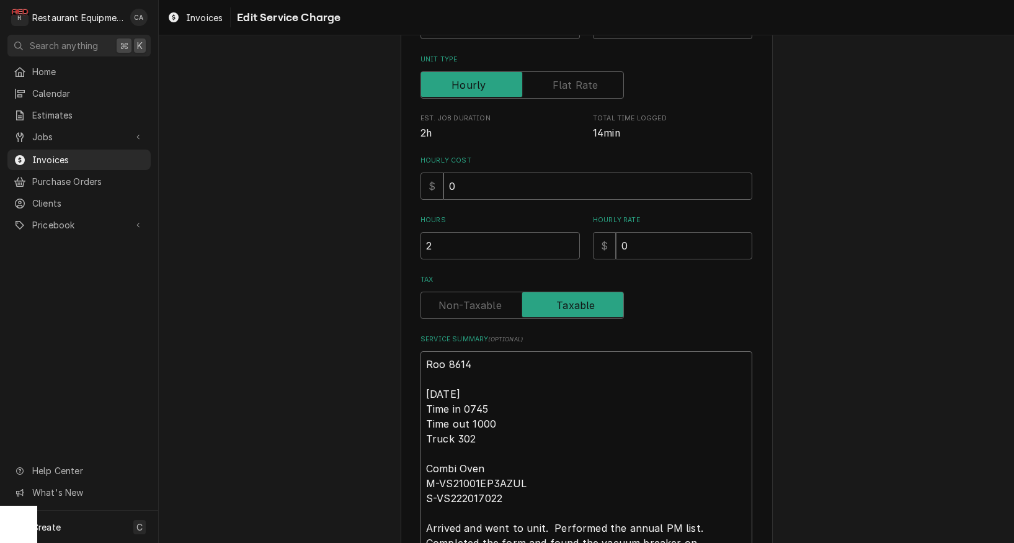
type textarea "x"
type textarea "Roo 8614 9/9/25 Time in 07:45 Time out 1000 Truck 302 Combi Oven M-VS21001EP3AZ…"
type textarea "x"
type textarea "Roo 8614 9/9/25 Time in 7:45 Time out 1000 Truck 302 Combi Oven M-VS21001EP3AZU…"
click at [478, 417] on textarea "Roo 8614 9/9/25 Time in 7:45 Time out 1000 Truck 302 Combi Oven M-VS21001EP3AZU…" at bounding box center [586, 468] width 332 height 234
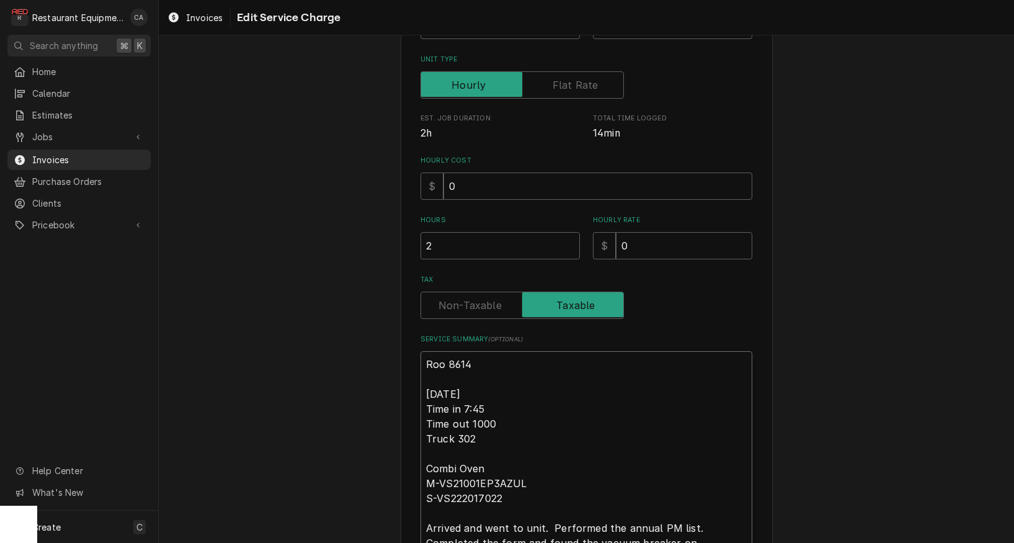
type textarea "x"
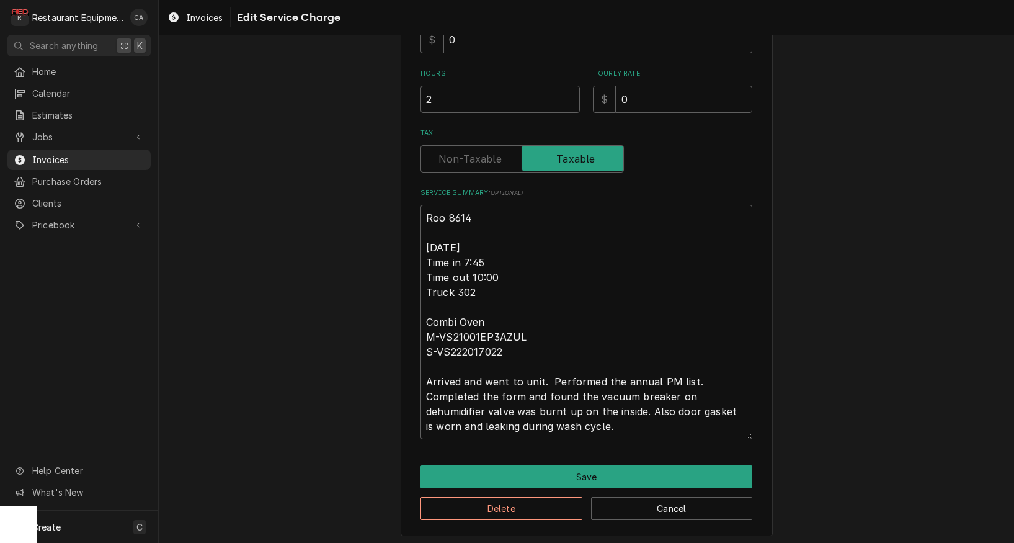
scroll to position [333, 0]
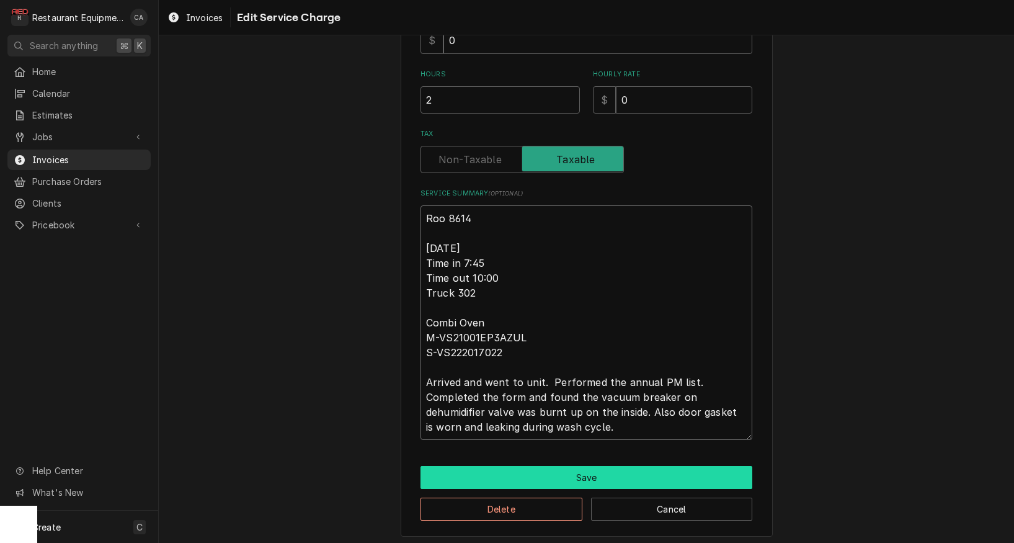
type textarea "Roo 8614 9/9/25 Time in 7:45 Time out 10:00 Truck 302 Combi Oven M-VS21001EP3AZ…"
click at [594, 473] on button "Save" at bounding box center [586, 477] width 332 height 23
type textarea "x"
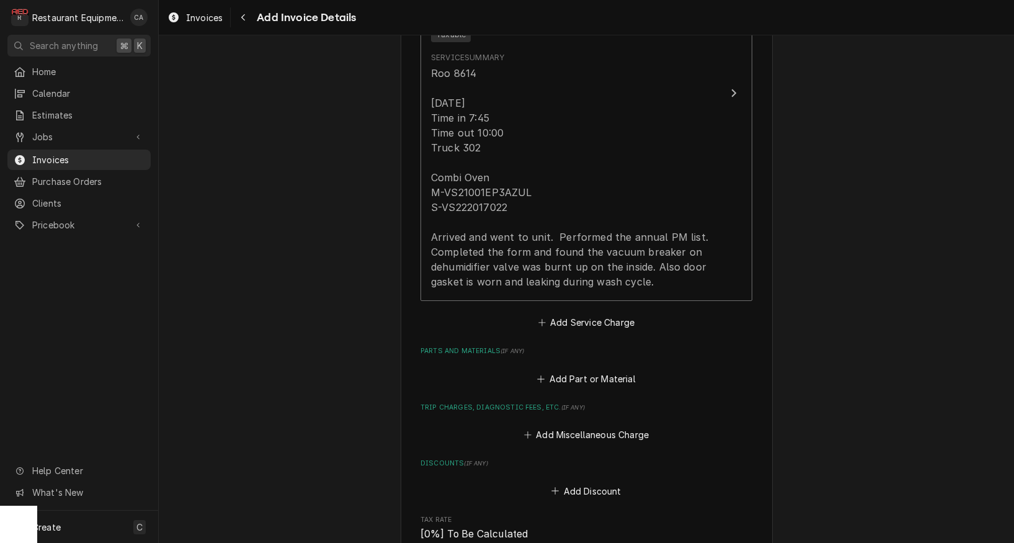
scroll to position [955, 0]
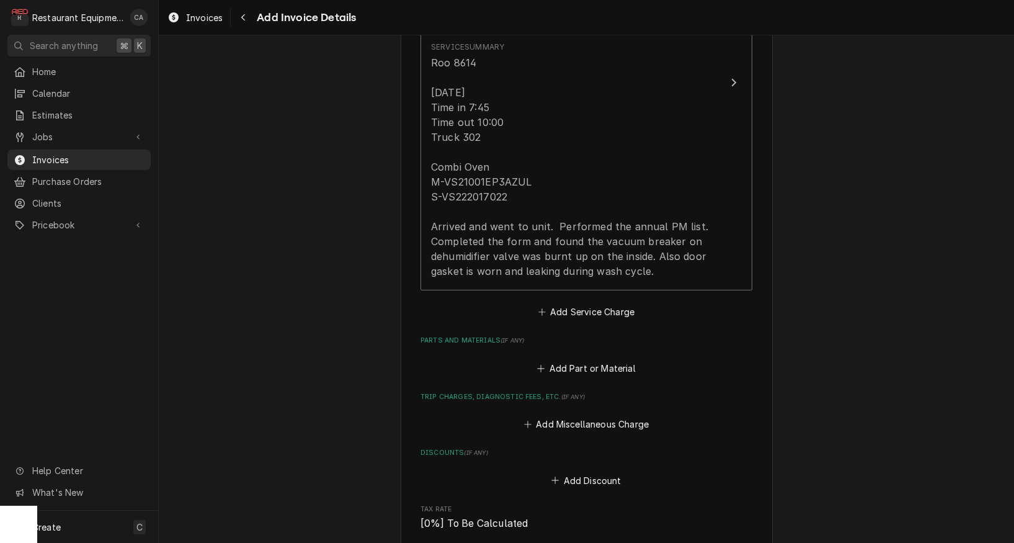
click at [580, 303] on button "Add Service Charge" at bounding box center [586, 311] width 100 height 17
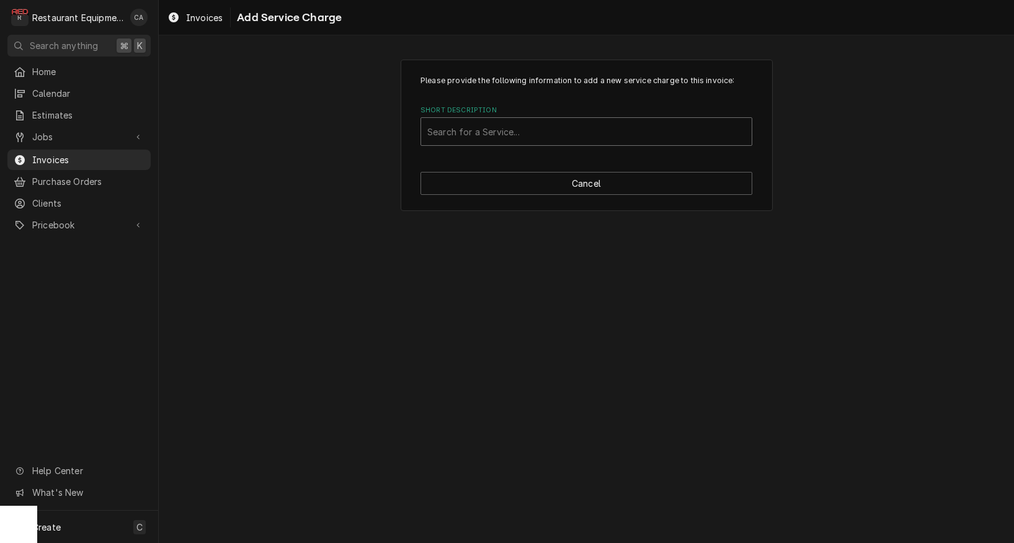
click at [471, 134] on div "Search for a Service..." at bounding box center [586, 131] width 318 height 13
type input "travel"
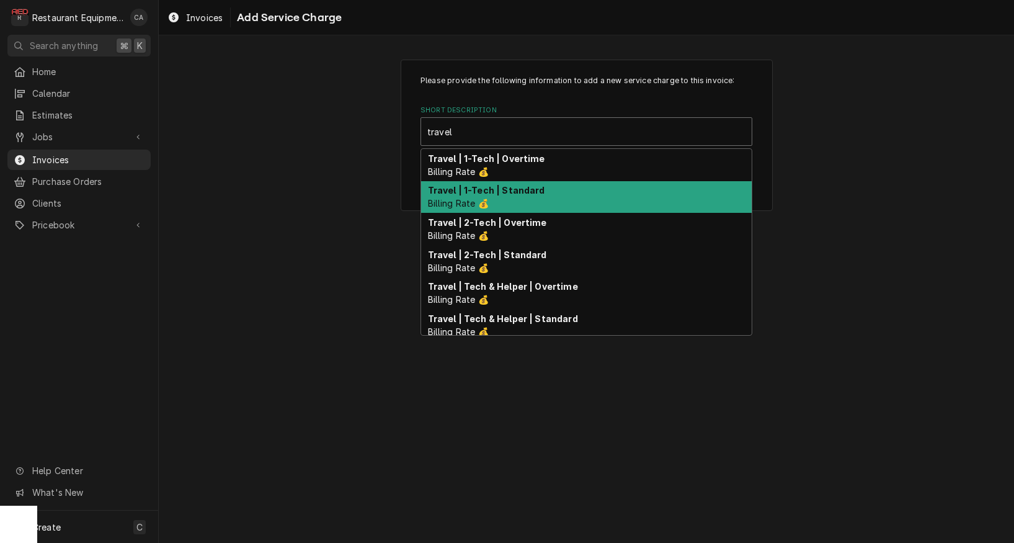
click at [474, 191] on strong "Travel | 1-Tech | Standard" at bounding box center [486, 190] width 117 height 11
type textarea "x"
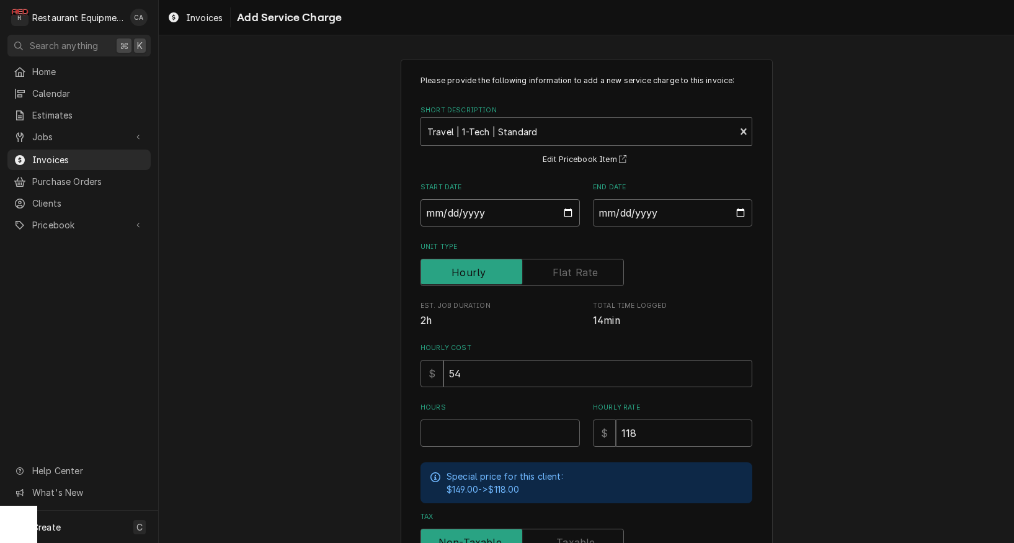
click at [454, 216] on input "Start Date" at bounding box center [499, 212] width 159 height 27
type input "2025-09-09"
type textarea "x"
drag, startPoint x: 618, startPoint y: 205, endPoint x: 637, endPoint y: 226, distance: 28.5
click at [619, 206] on input "End Date" at bounding box center [672, 212] width 159 height 27
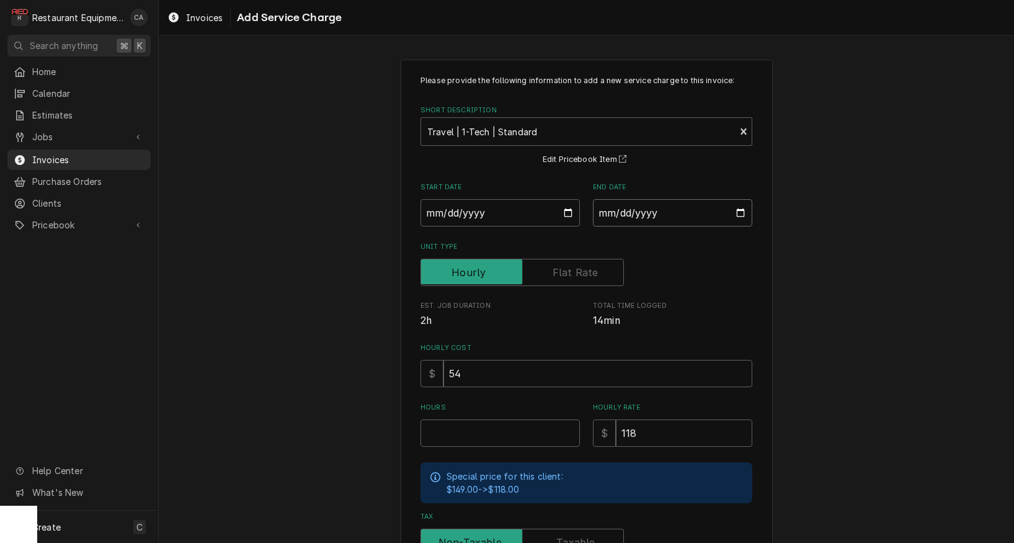
type input "2025-09-09"
drag, startPoint x: 304, startPoint y: 306, endPoint x: 340, endPoint y: 337, distance: 47.1
click at [304, 307] on div "Please provide the following information to add a new service charge to this in…" at bounding box center [586, 383] width 855 height 671
drag, startPoint x: 453, startPoint y: 428, endPoint x: 425, endPoint y: 425, distance: 28.1
click at [453, 428] on input "Hours" at bounding box center [499, 432] width 159 height 27
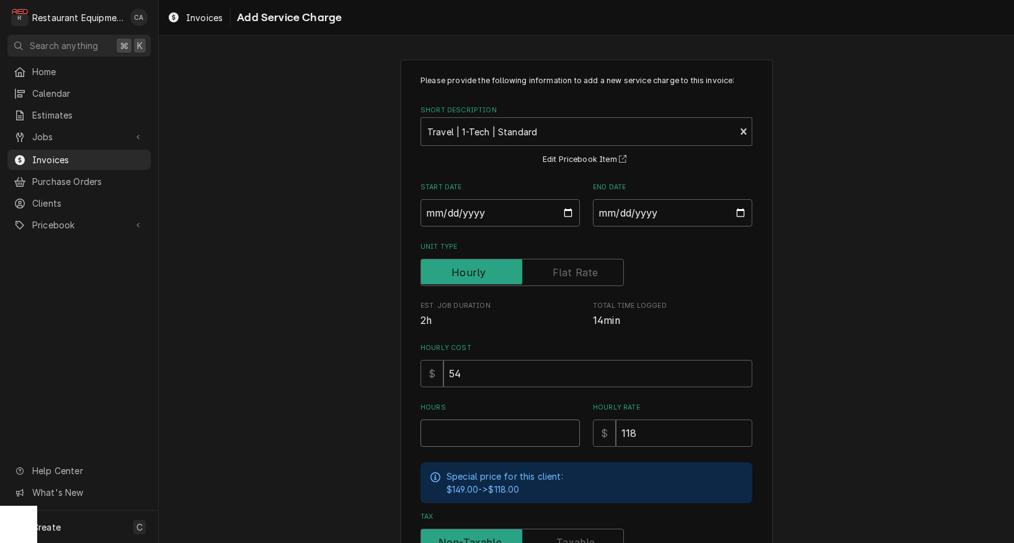
type textarea "x"
type input "2"
type textarea "x"
type input "2.2"
type textarea "x"
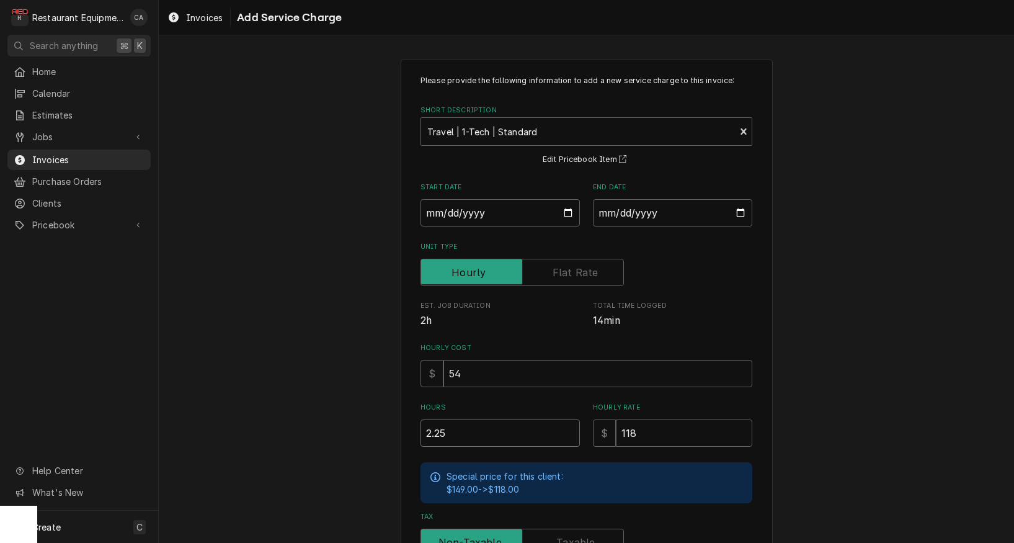
type input "2.25"
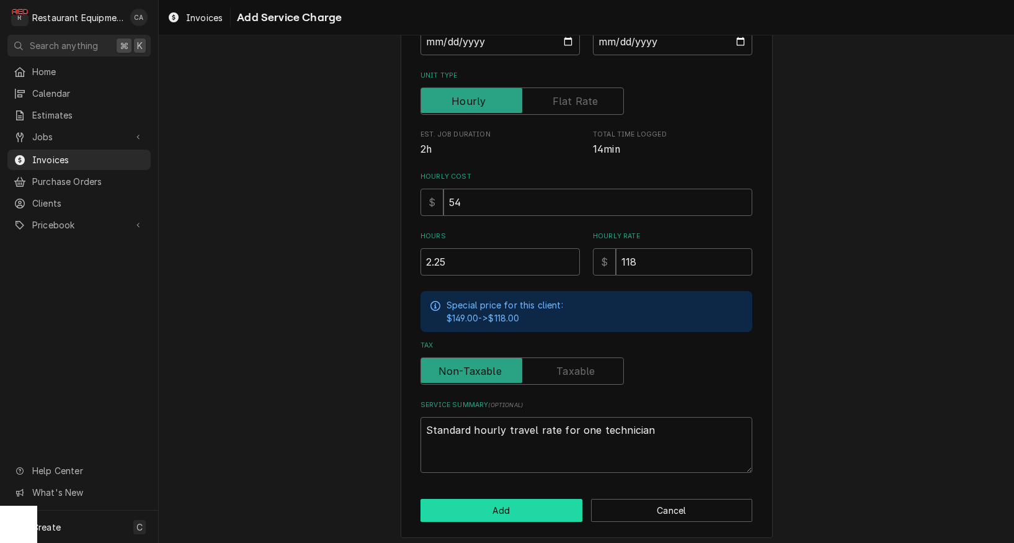
click at [493, 501] on button "Add" at bounding box center [501, 510] width 162 height 23
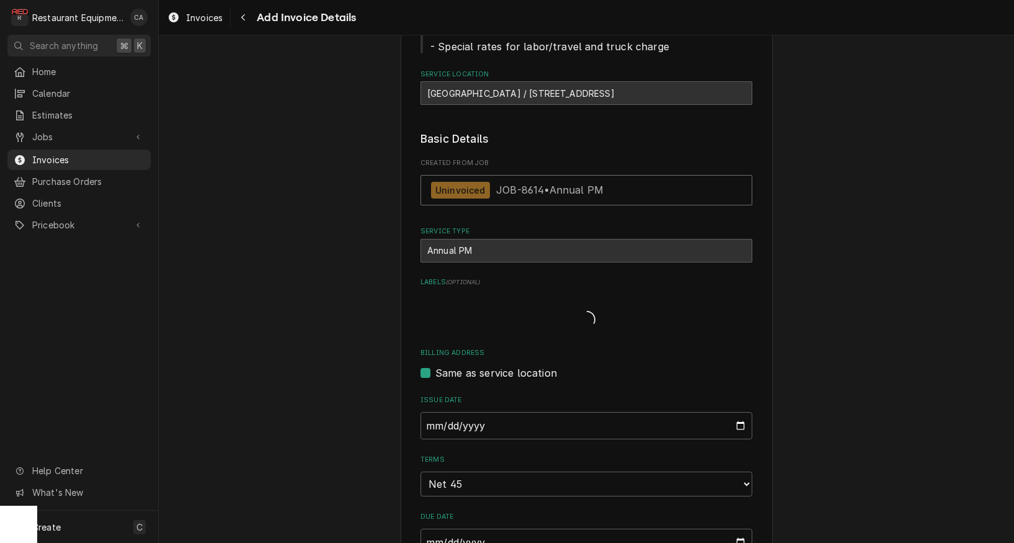
type textarea "x"
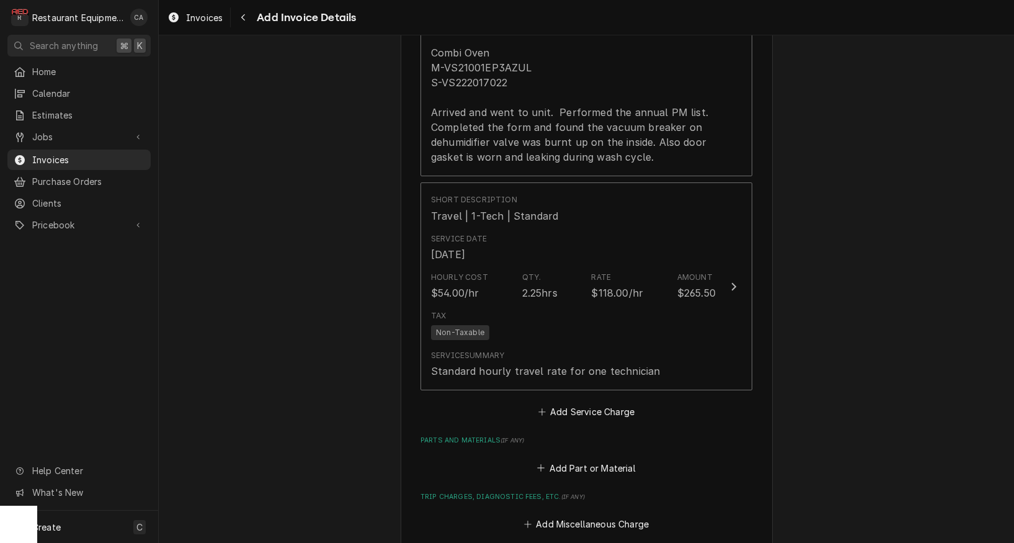
scroll to position [1080, 0]
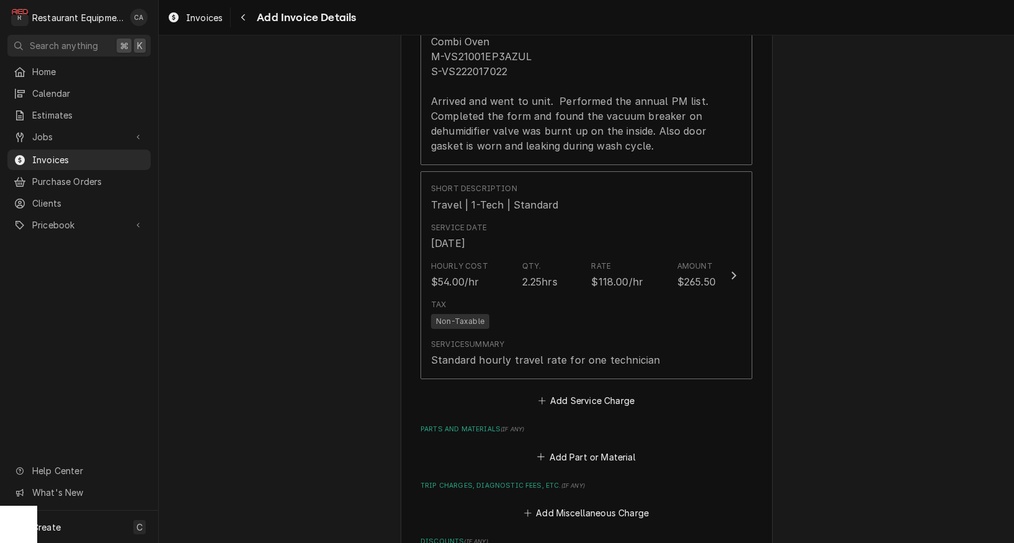
click at [571, 392] on button "Add Service Charge" at bounding box center [586, 400] width 100 height 17
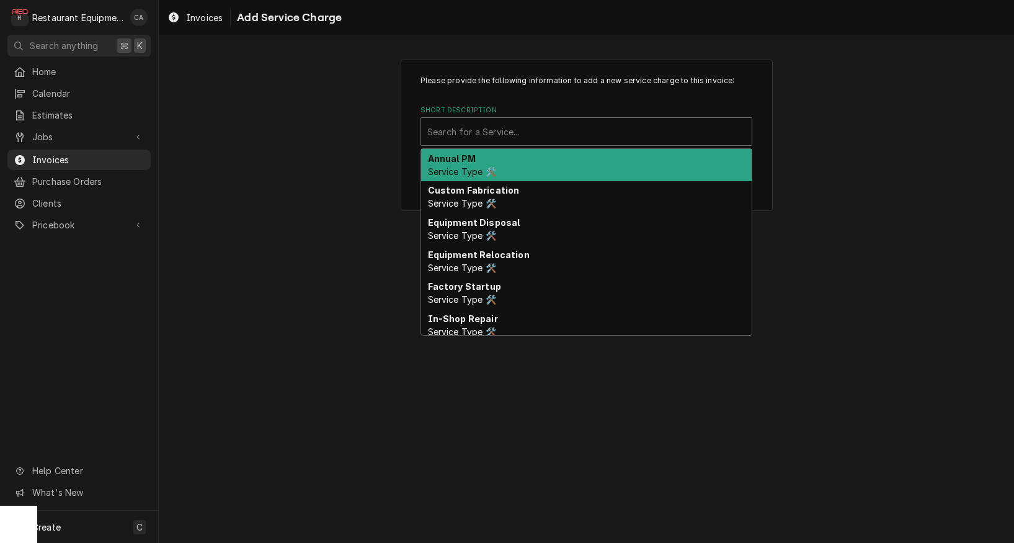
click at [450, 134] on div "Search for a Service..." at bounding box center [586, 131] width 318 height 13
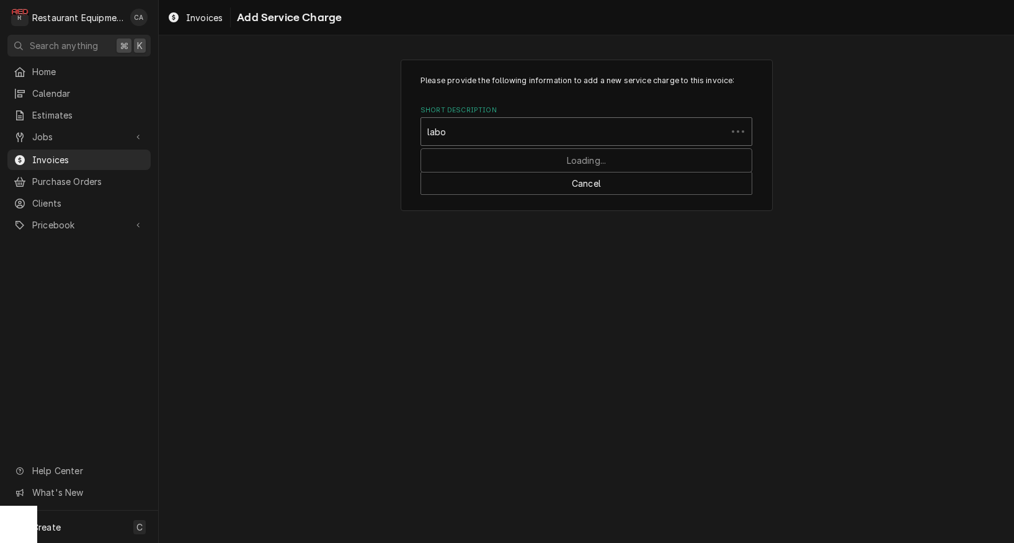
type input "labor"
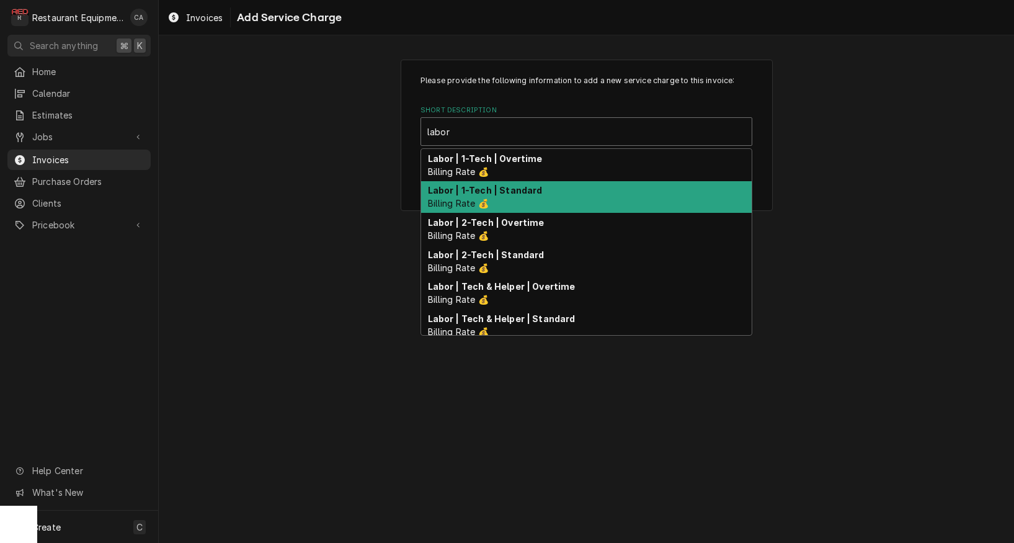
drag, startPoint x: 498, startPoint y: 189, endPoint x: 540, endPoint y: 226, distance: 55.8
click at [502, 190] on strong "Labor | 1-Tech | Standard" at bounding box center [485, 190] width 115 height 11
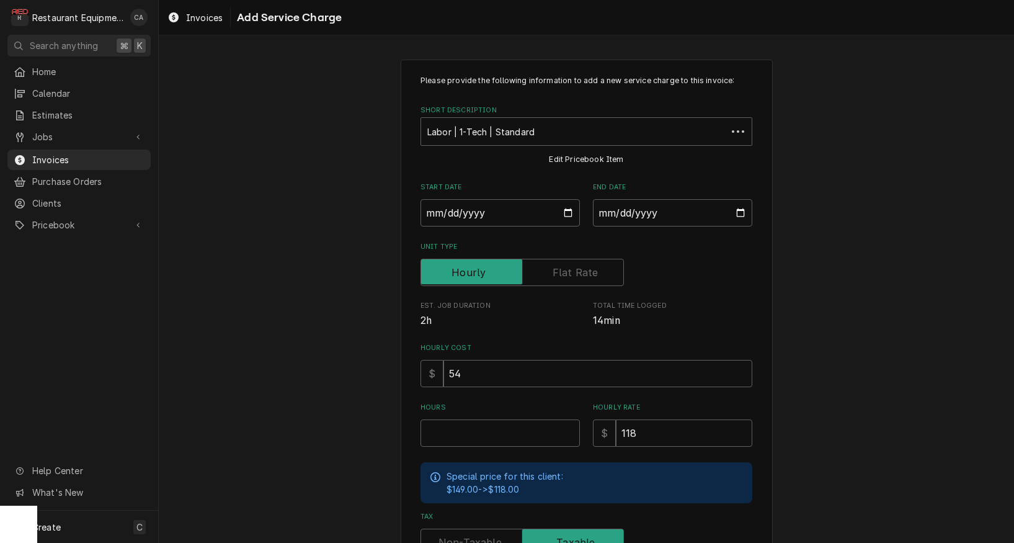
type textarea "x"
drag, startPoint x: 461, startPoint y: 200, endPoint x: 466, endPoint y: 210, distance: 10.8
click at [461, 201] on input "Start Date" at bounding box center [499, 212] width 159 height 27
type input "[DATE]"
type textarea "x"
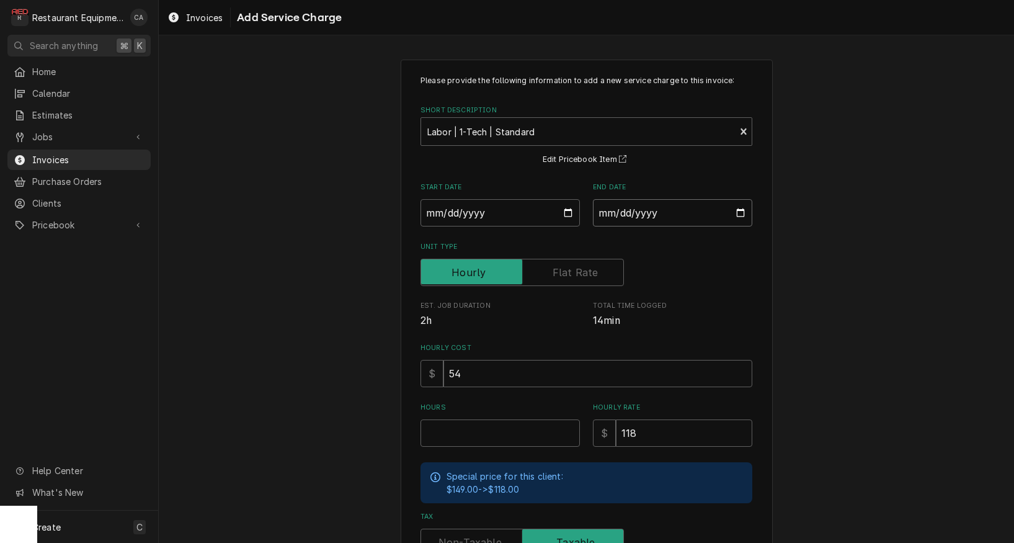
click at [647, 221] on input "End Date" at bounding box center [672, 212] width 159 height 27
type input "2025-09-04"
click at [512, 428] on input "Hours" at bounding box center [499, 432] width 159 height 27
type textarea "x"
type input "2"
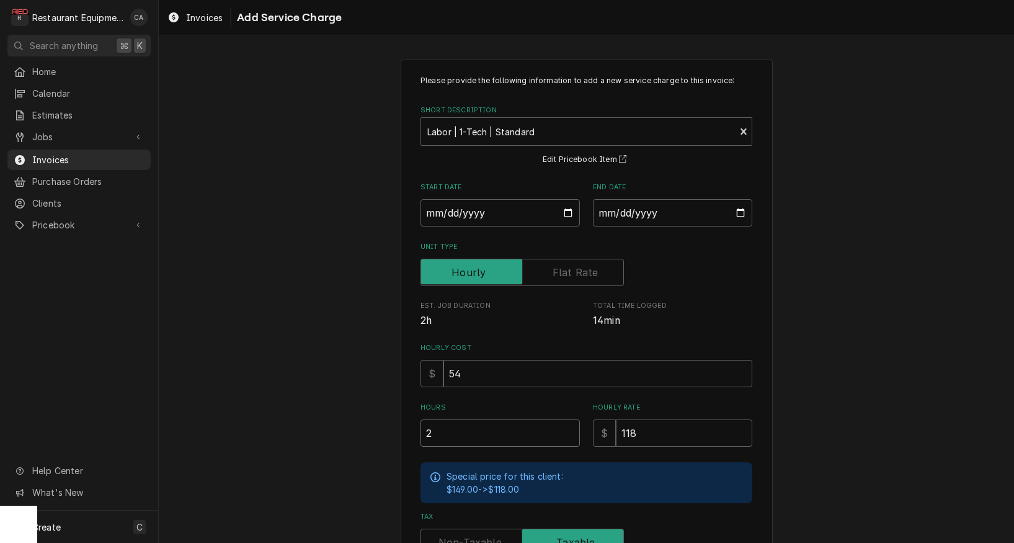
type textarea "x"
type input "2.2"
type textarea "x"
type input "2.25"
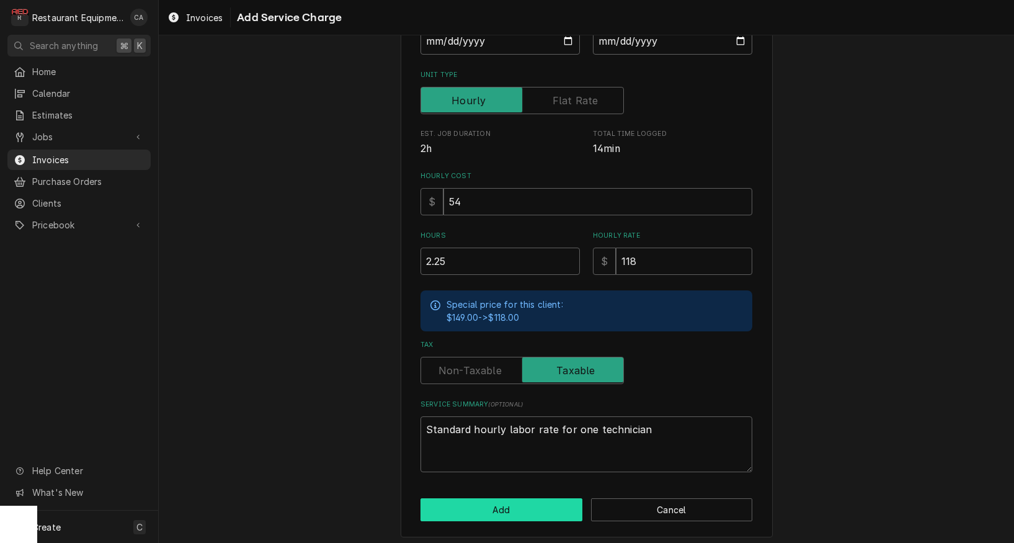
scroll to position [171, 0]
click at [506, 512] on button "Add" at bounding box center [501, 510] width 162 height 23
type textarea "x"
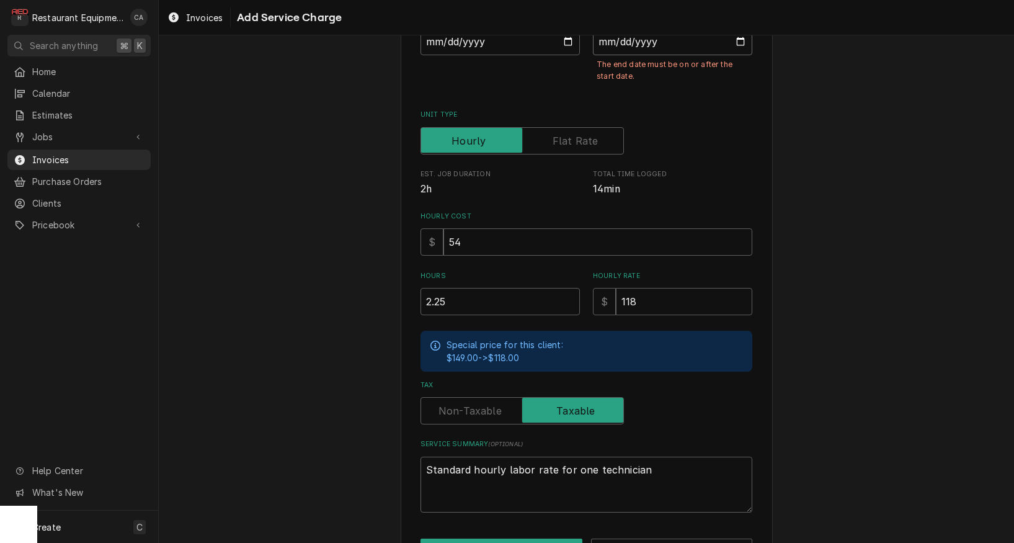
click at [626, 42] on input "2025-09-04" at bounding box center [672, 41] width 159 height 27
type input "[DATE]"
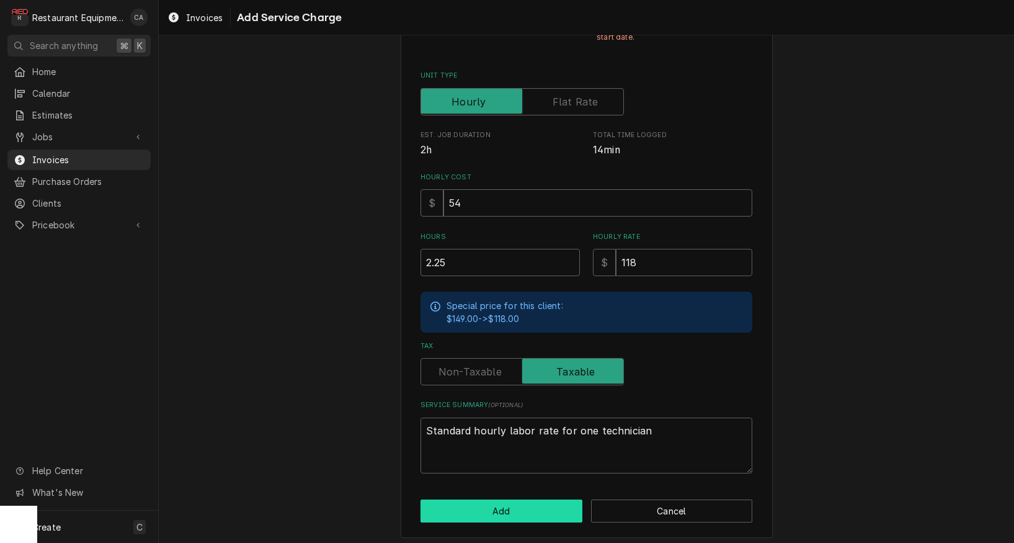
click at [510, 505] on button "Add" at bounding box center [501, 510] width 162 height 23
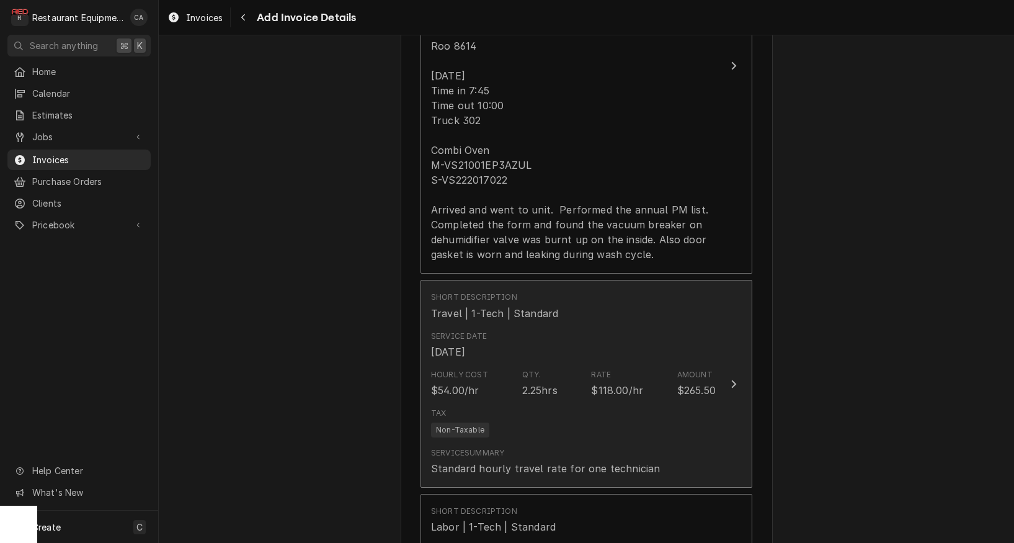
click at [465, 344] on div "[DATE]" at bounding box center [448, 351] width 34 height 15
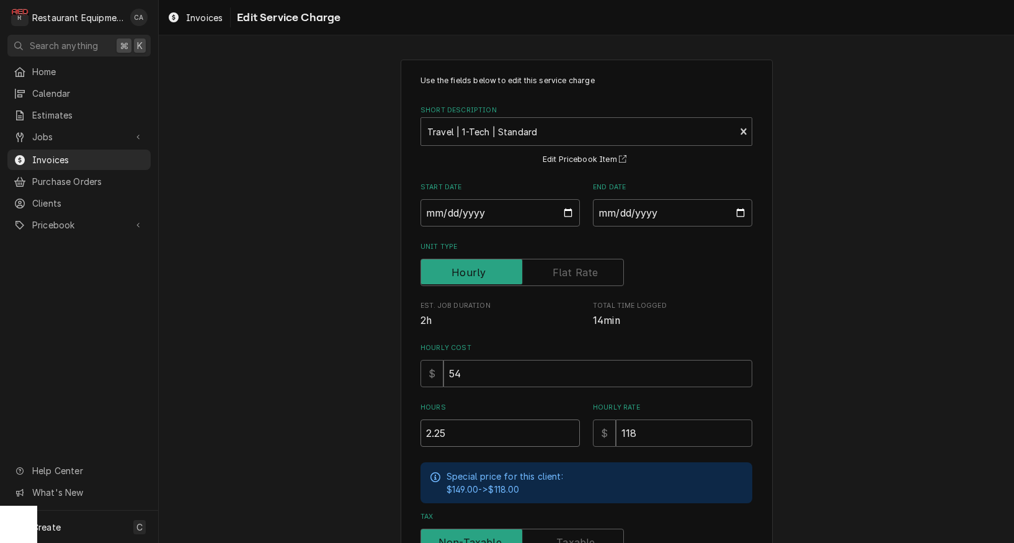
type textarea "x"
drag, startPoint x: 458, startPoint y: 429, endPoint x: 379, endPoint y: 411, distance: 81.5
click at [388, 421] on div "Use the fields below to edit this service charge Short Description Travel | 1-T…" at bounding box center [586, 399] width 855 height 703
type input "1"
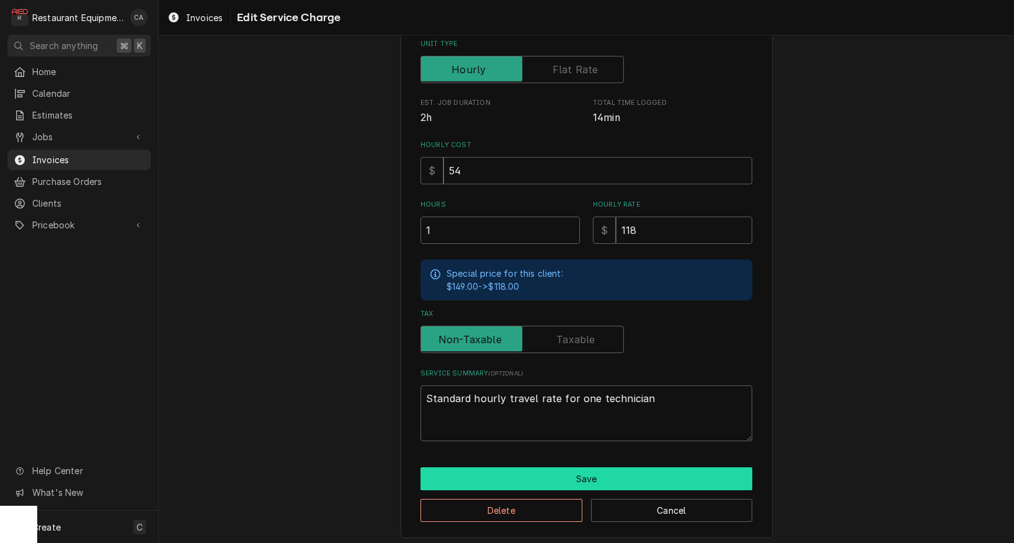
click at [549, 475] on button "Save" at bounding box center [586, 478] width 332 height 23
type textarea "x"
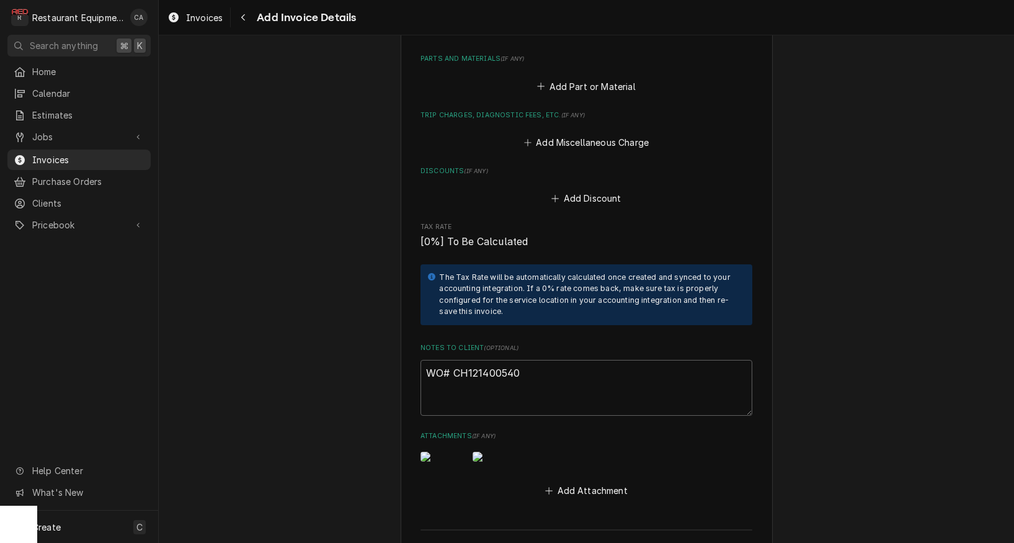
scroll to position [1666, 0]
click at [617, 132] on button "Add Miscellaneous Charge" at bounding box center [586, 140] width 129 height 17
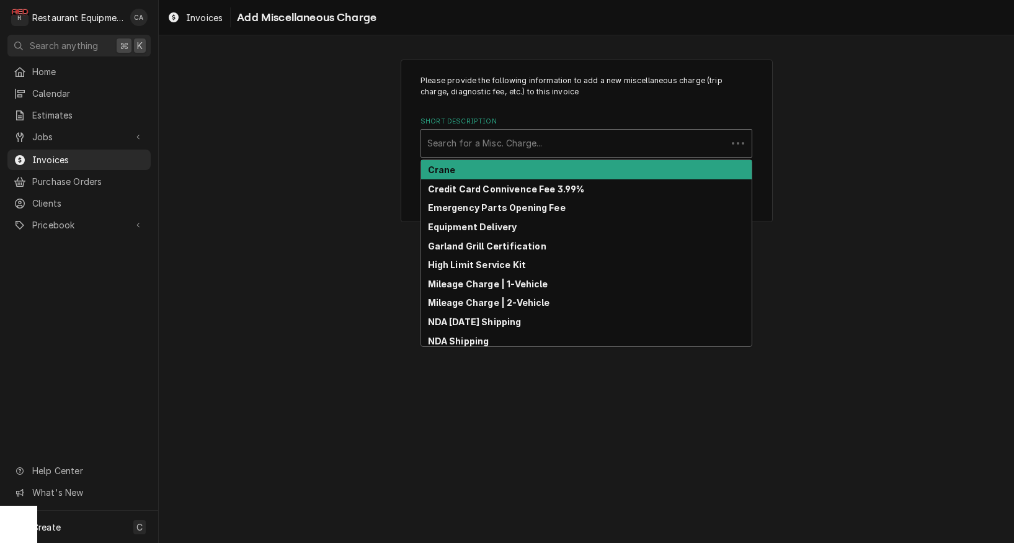
click at [474, 141] on div "Search for a Misc. Charge..." at bounding box center [573, 142] width 293 height 13
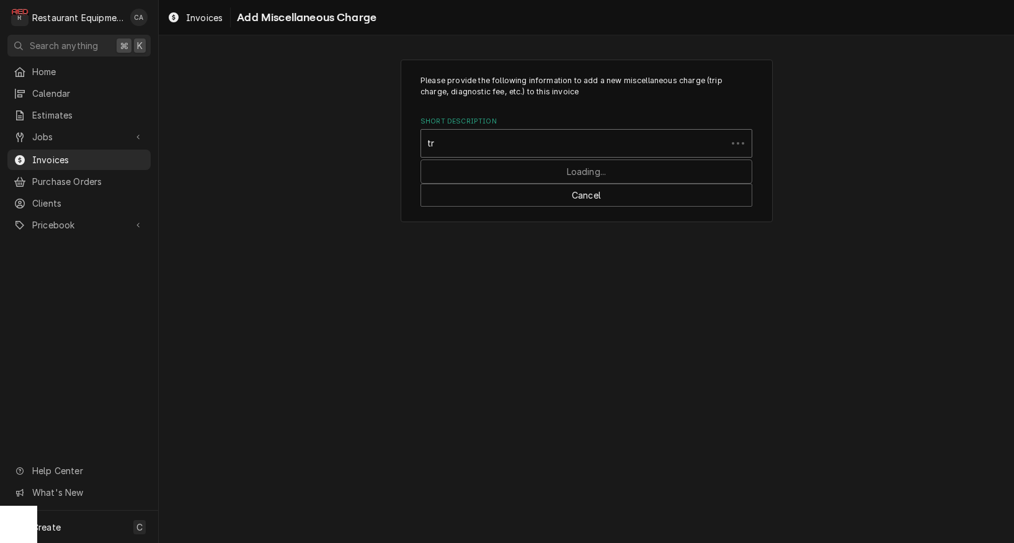
type input "tru"
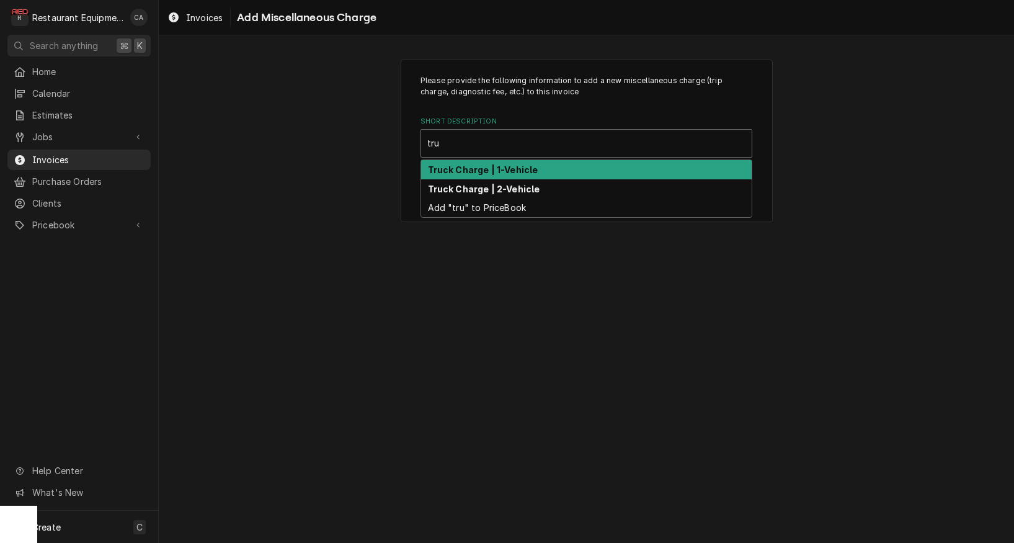
drag, startPoint x: 474, startPoint y: 172, endPoint x: 504, endPoint y: 232, distance: 67.4
click at [477, 173] on strong "Truck Charge | 1-Vehicle" at bounding box center [483, 169] width 110 height 11
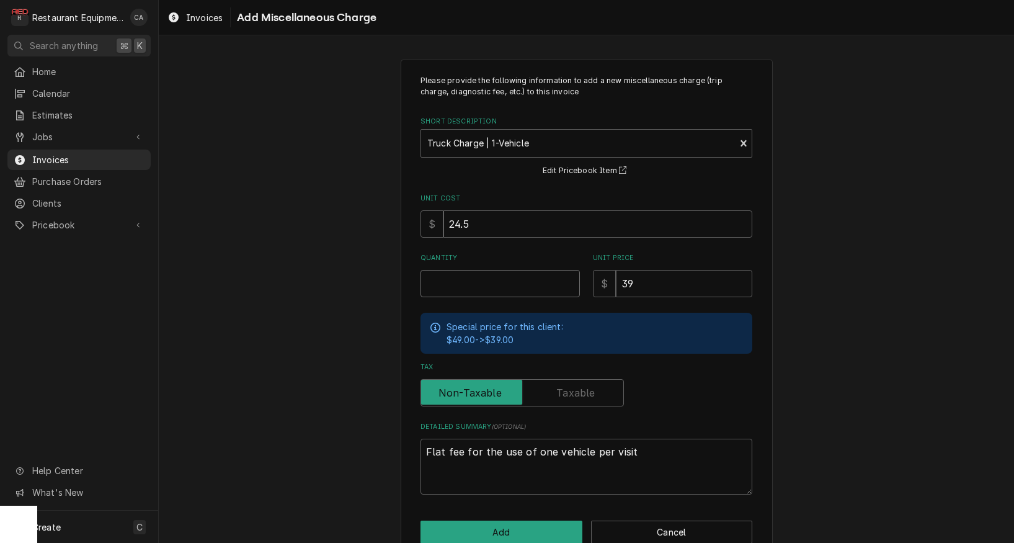
click at [458, 285] on input "Quantity" at bounding box center [499, 283] width 159 height 27
type textarea "x"
type input "1"
click at [477, 224] on input "24.5" at bounding box center [597, 223] width 309 height 27
click at [478, 224] on input "24.5" at bounding box center [597, 223] width 309 height 27
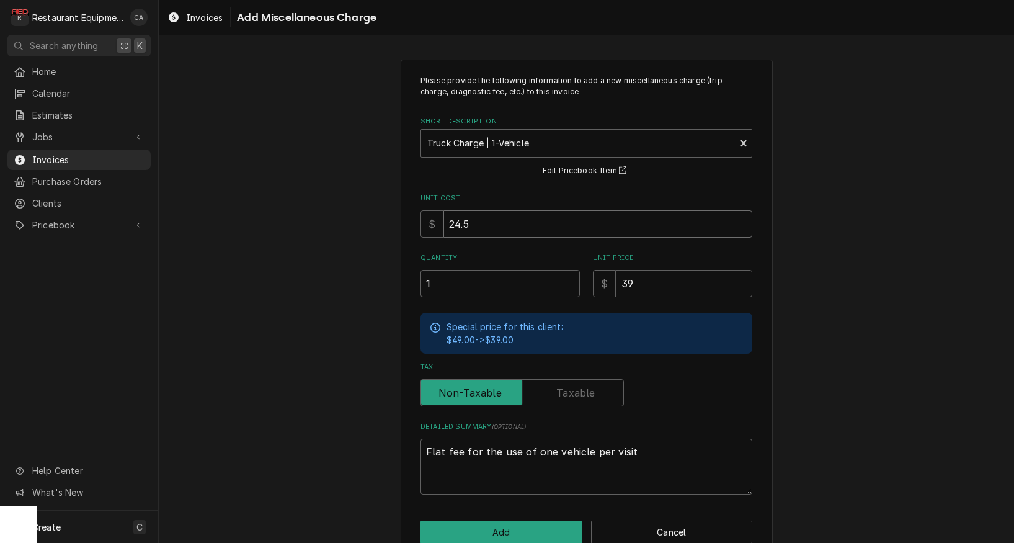
type textarea "x"
type input "1"
type textarea "x"
type input "19"
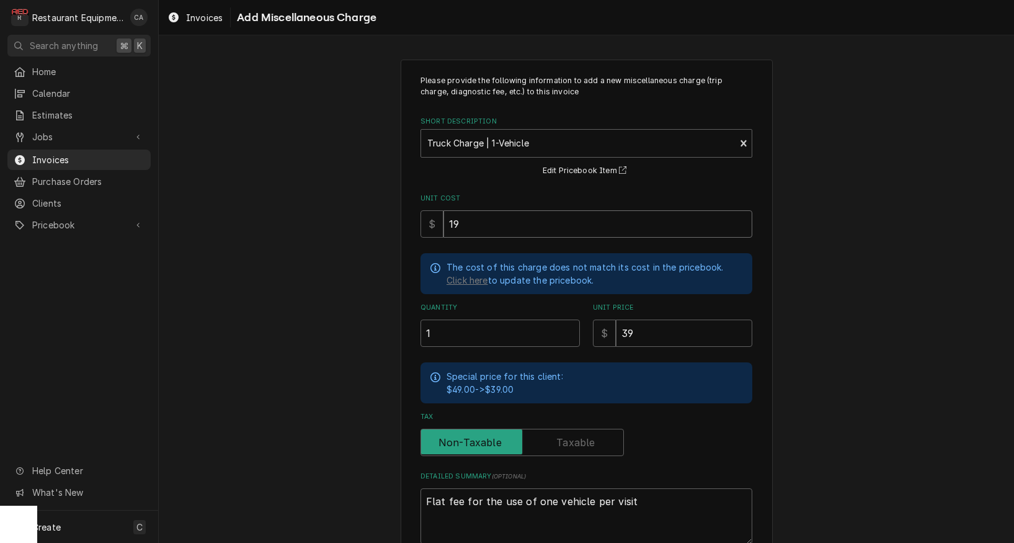
type textarea "x"
type input "19.0"
type textarea "x"
type input "19"
type textarea "x"
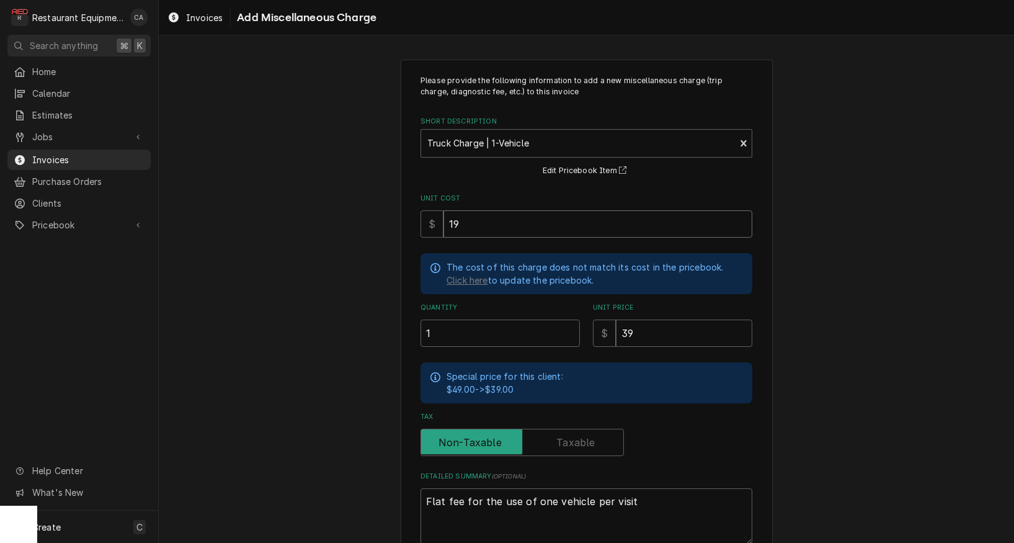
type input "19.0"
type textarea "x"
type input "19"
type textarea "x"
type input "19.5"
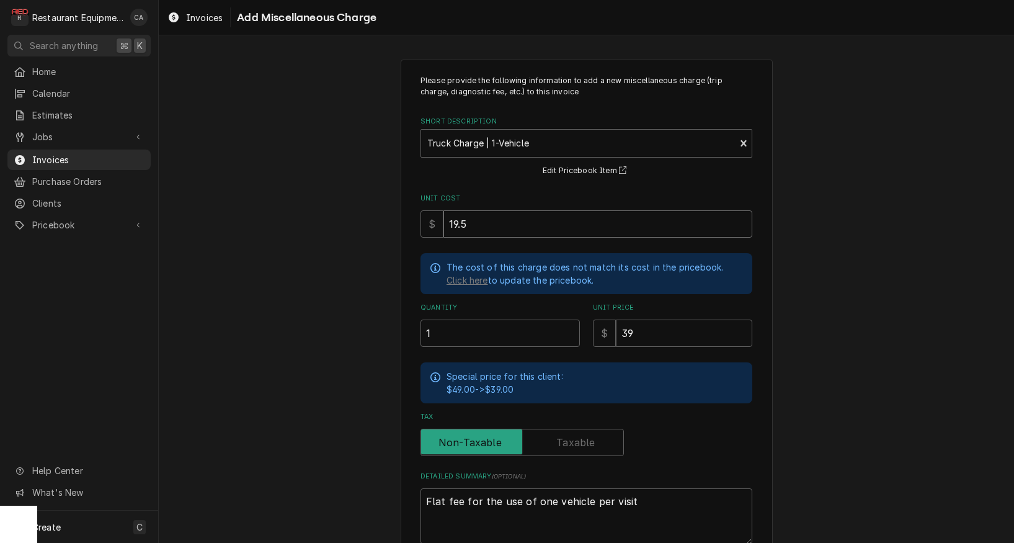
type textarea "x"
type input "19.50"
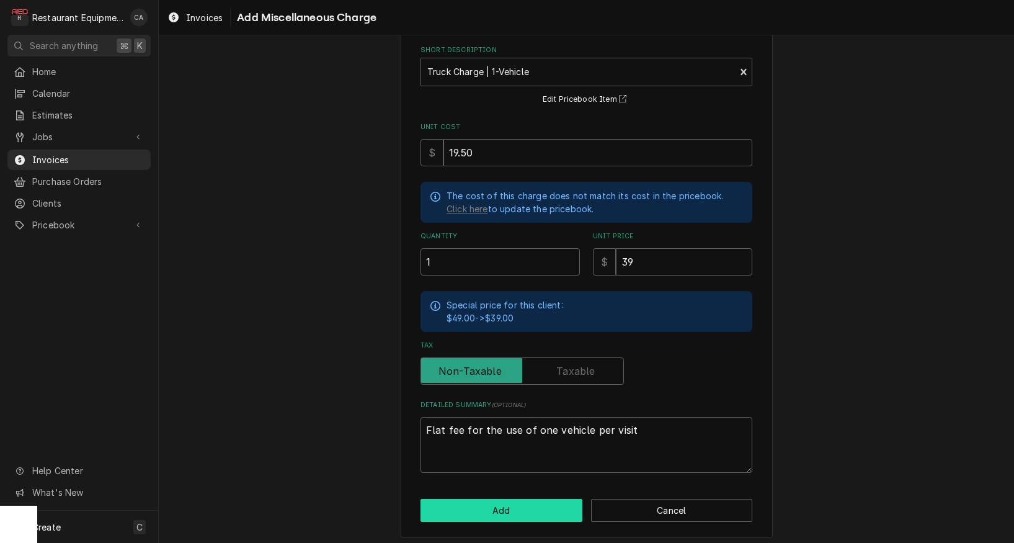
click at [508, 500] on button "Add" at bounding box center [501, 510] width 162 height 23
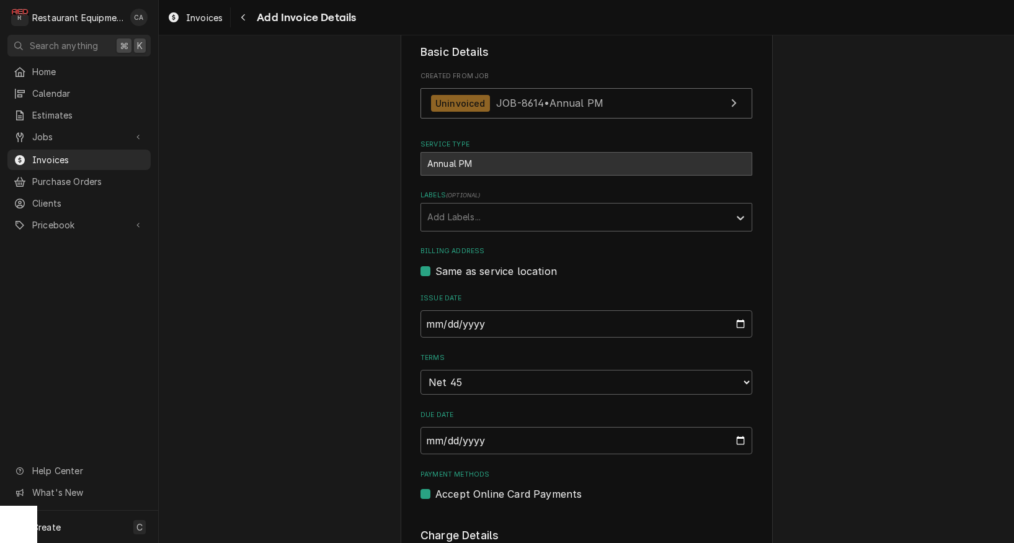
scroll to position [286, 0]
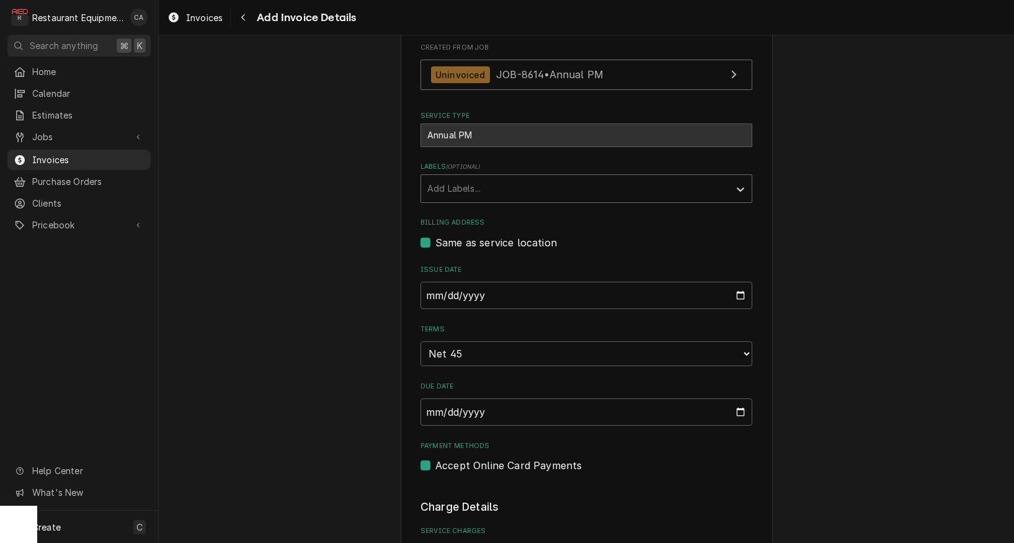
click at [474, 189] on div "Add Labels..." at bounding box center [575, 188] width 296 height 13
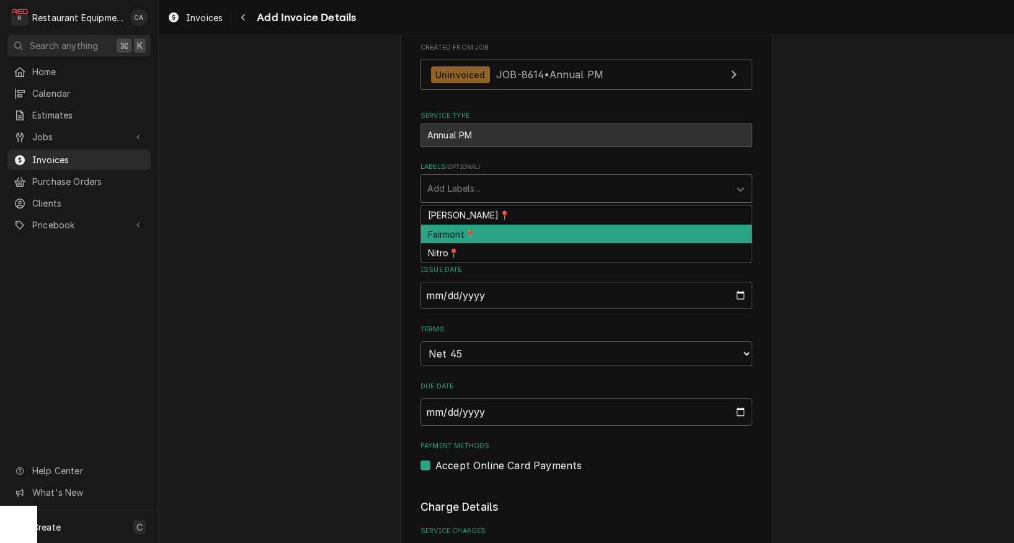
click at [471, 236] on div "Fairmont📍" at bounding box center [586, 233] width 331 height 19
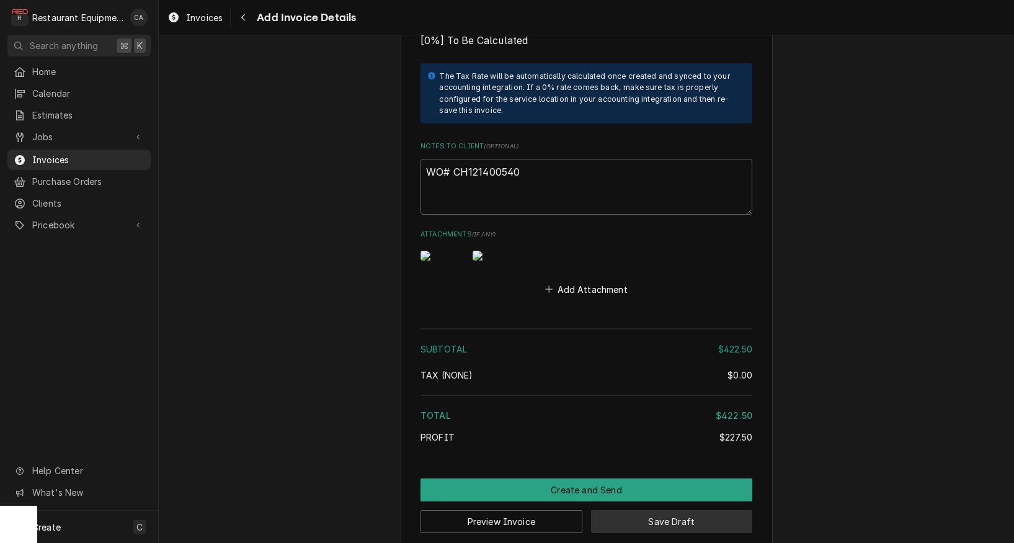
click at [713, 510] on button "Save Draft" at bounding box center [672, 521] width 162 height 23
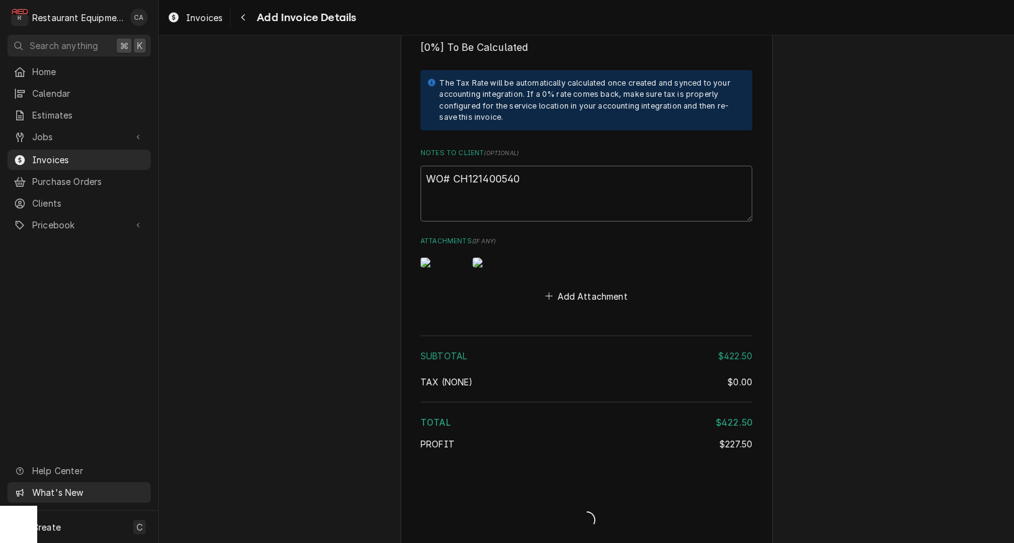
type textarea "x"
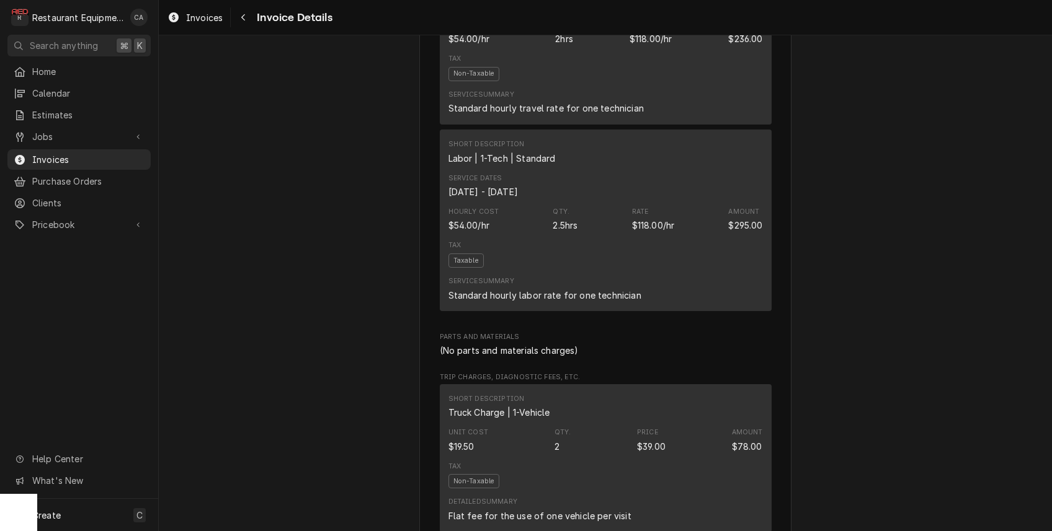
scroll to position [1316, 0]
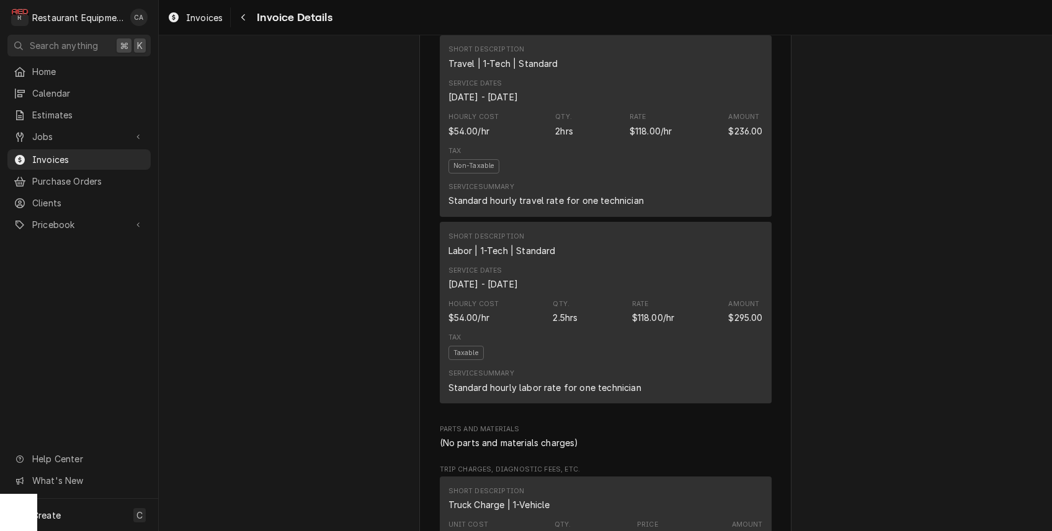
drag, startPoint x: 304, startPoint y: 55, endPoint x: 203, endPoint y: 33, distance: 103.4
click at [304, 55] on div "Paid Sender Restaurant Equipment Diagnostics [STREET_ADDRESS][PERSON_NAME][PERS…" at bounding box center [605, 100] width 893 height 2762
click at [211, 22] on span "Invoices" at bounding box center [204, 17] width 37 height 13
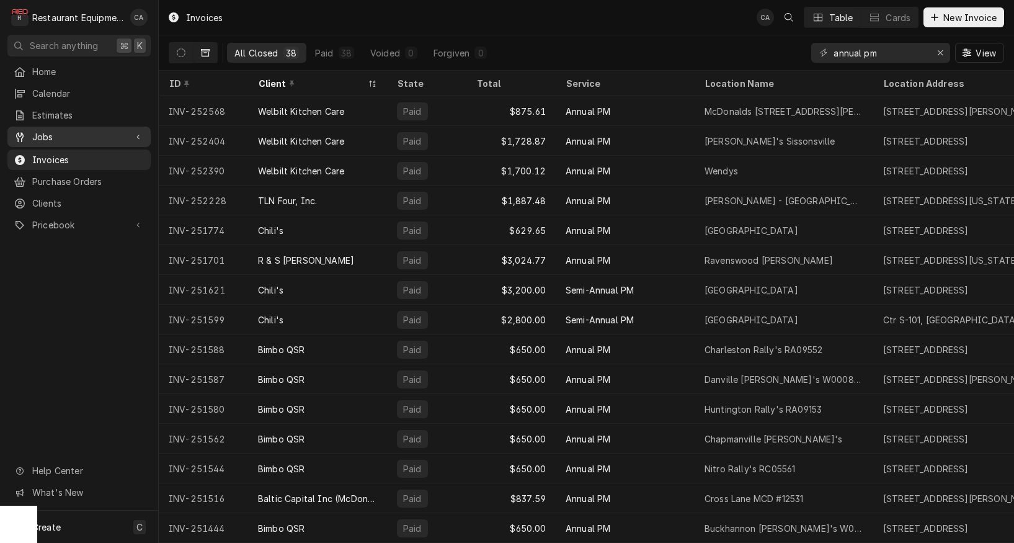
scroll to position [1, 0]
drag, startPoint x: 43, startPoint y: 133, endPoint x: 71, endPoint y: 164, distance: 41.3
click at [44, 133] on span "Jobs" at bounding box center [79, 136] width 94 height 13
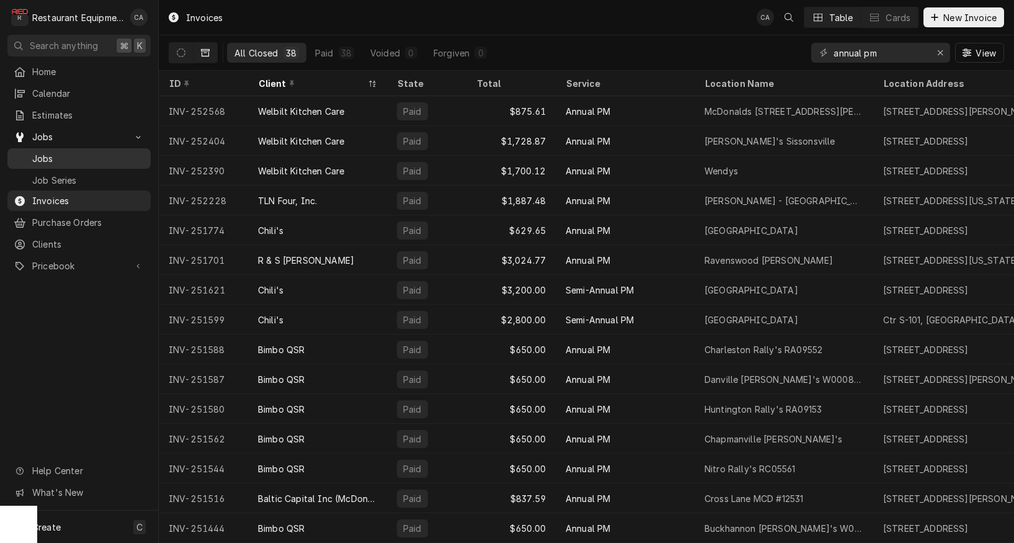
click at [53, 161] on div "Jobs" at bounding box center [79, 159] width 138 height 16
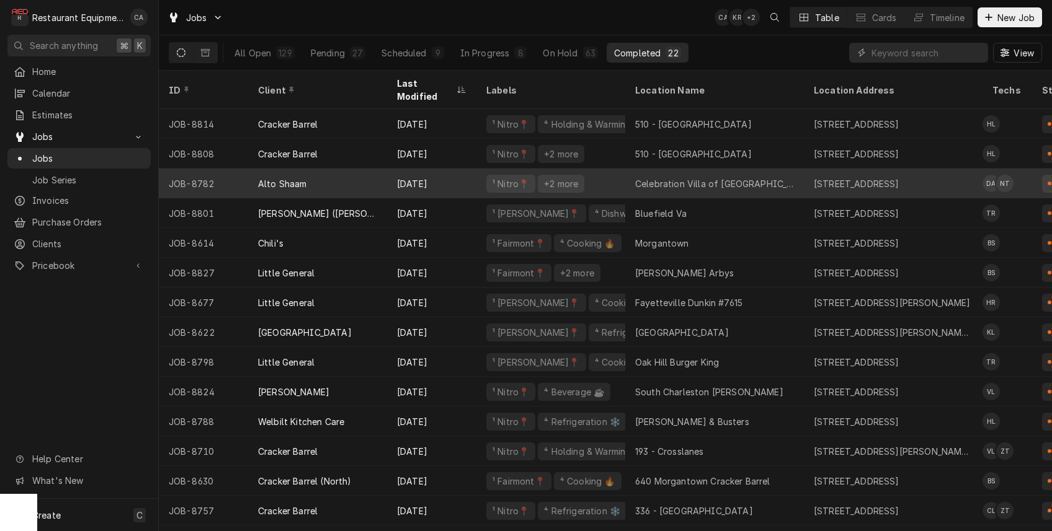
click at [686, 175] on div "Celebration Villa of [GEOGRAPHIC_DATA]" at bounding box center [714, 184] width 179 height 30
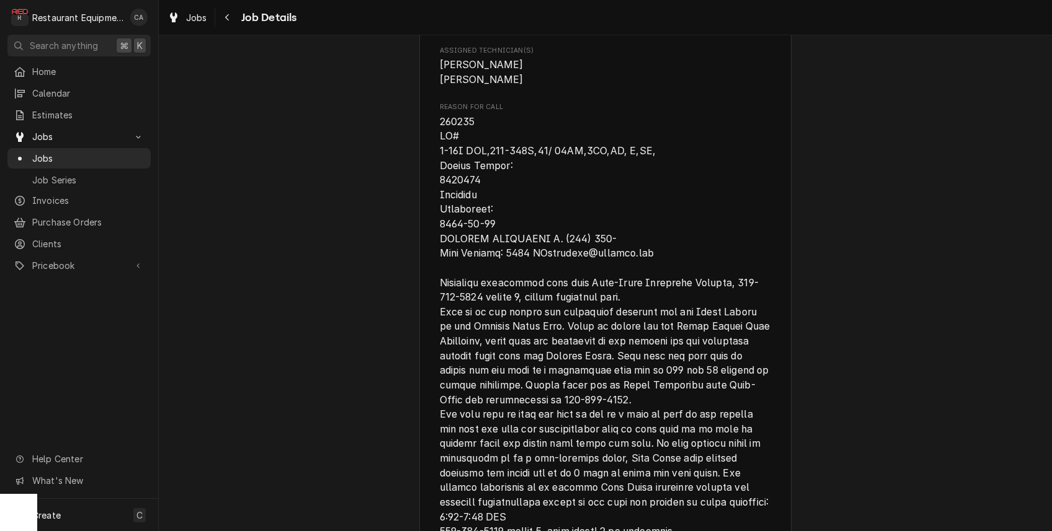
scroll to position [649, 0]
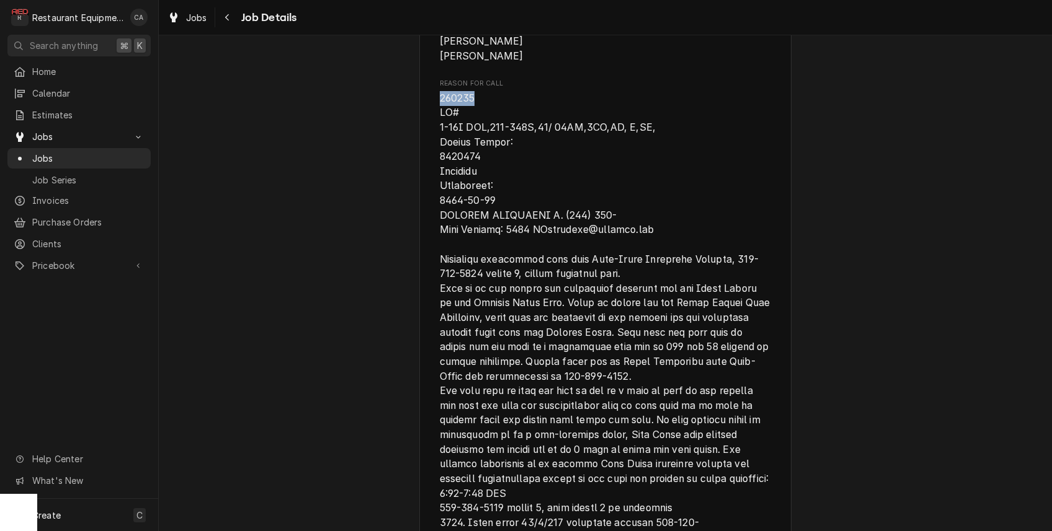
drag, startPoint x: 487, startPoint y: 101, endPoint x: 437, endPoint y: 99, distance: 50.9
click at [437, 99] on div "Alto Shaam Celebration Villa of Teays Valley / 4000 Outlook Dr, Hurricane, WV 2…" at bounding box center [605, 396] width 372 height 1932
copy span "222712"
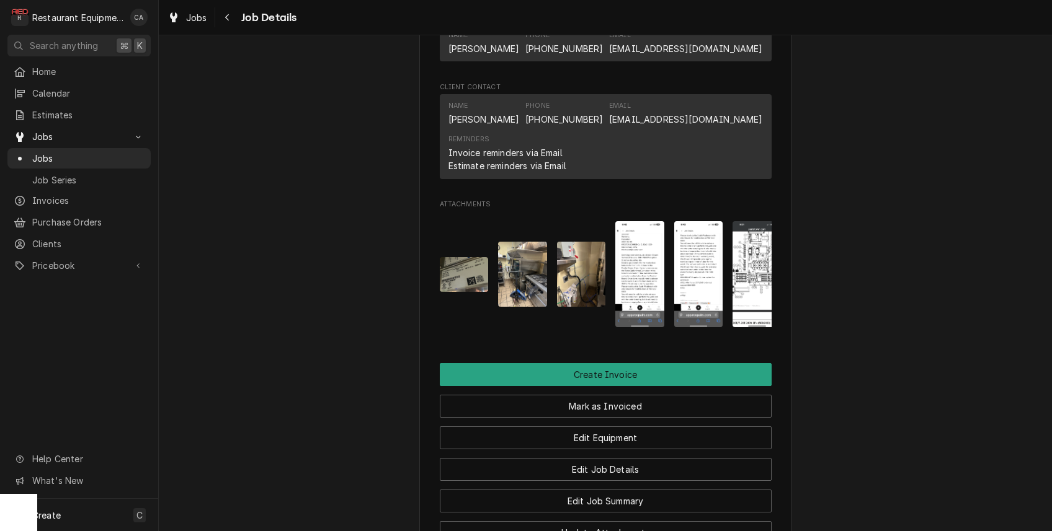
scroll to position [1367, 0]
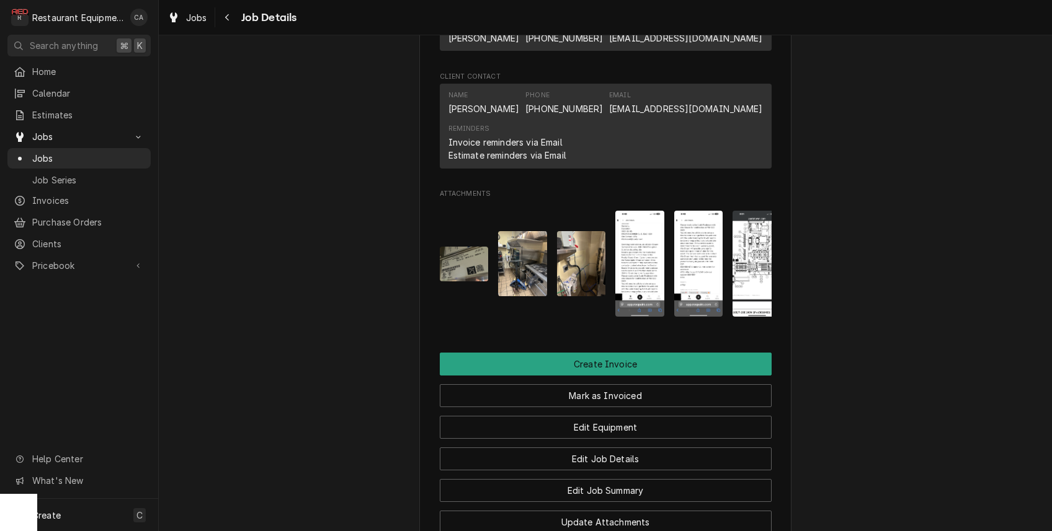
click at [460, 253] on img "Attachments" at bounding box center [464, 264] width 49 height 35
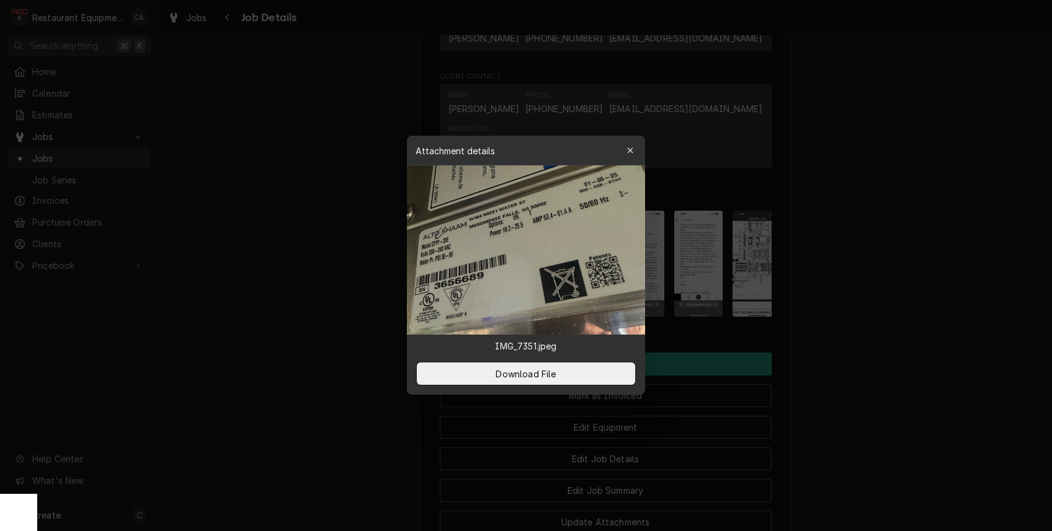
click at [875, 226] on div at bounding box center [526, 265] width 1052 height 531
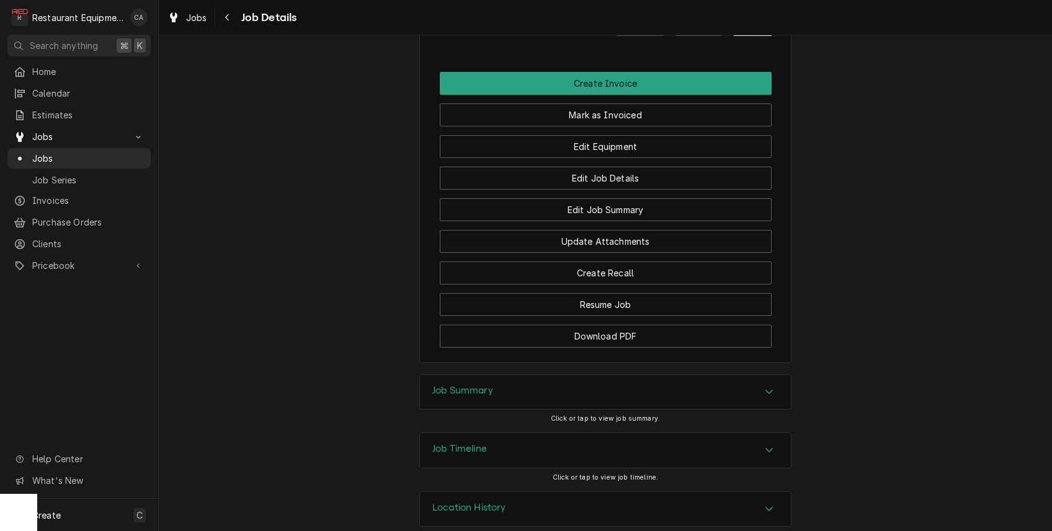
scroll to position [0, 0]
drag, startPoint x: 484, startPoint y: 376, endPoint x: 457, endPoint y: 367, distance: 28.2
click at [484, 385] on h3 "Job Summary" at bounding box center [462, 391] width 61 height 12
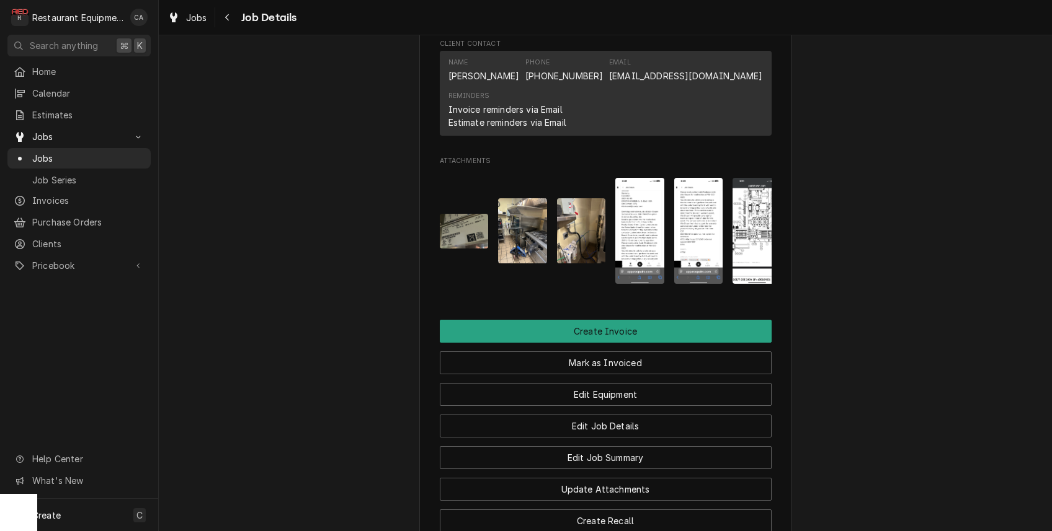
scroll to position [1382, 0]
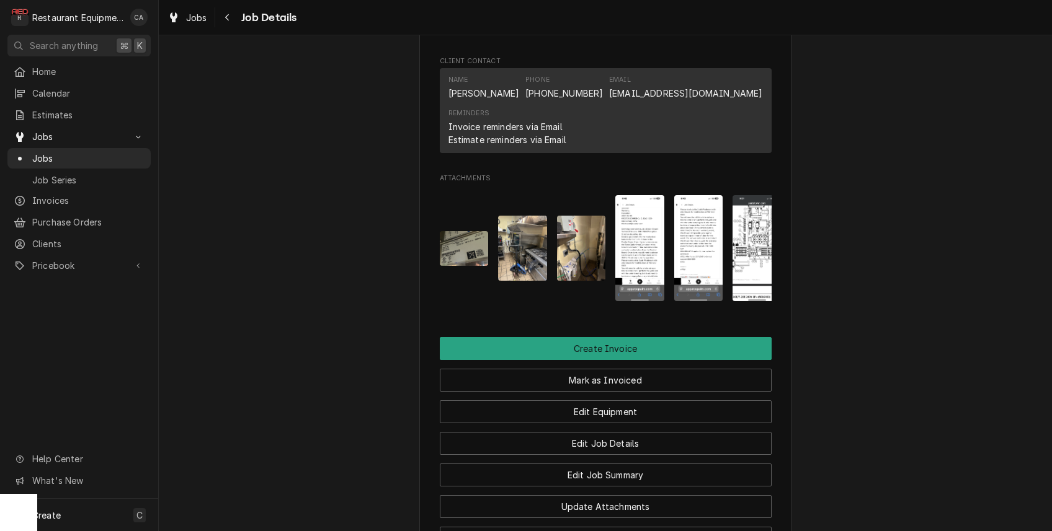
click at [629, 233] on img "Attachments" at bounding box center [639, 248] width 49 height 106
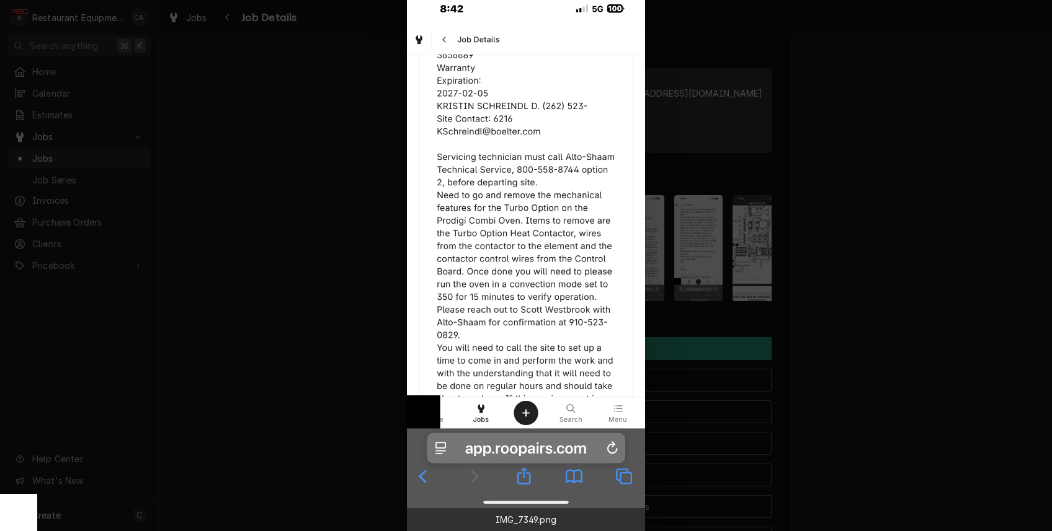
click at [358, 288] on div at bounding box center [526, 265] width 1052 height 531
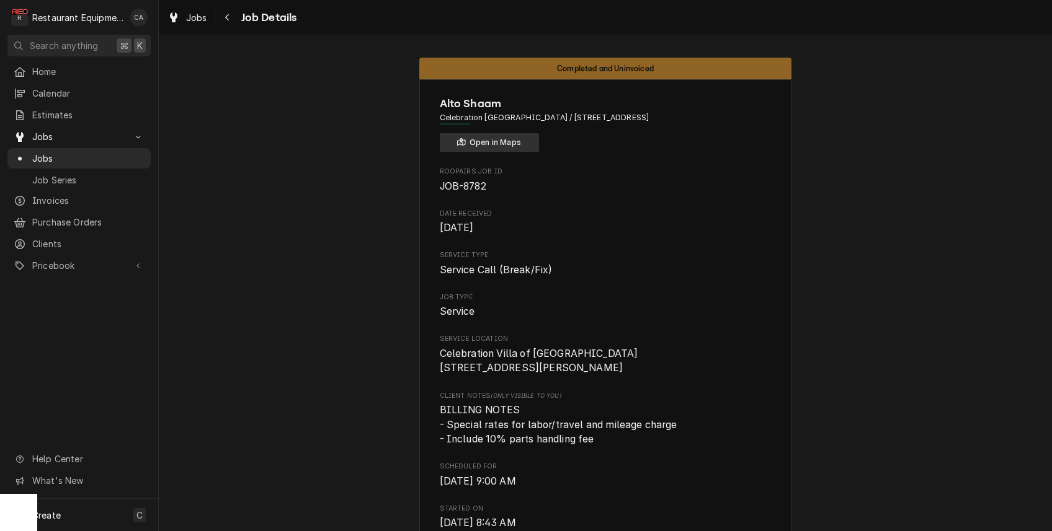
scroll to position [0, 0]
click at [519, 139] on button "Open in Maps" at bounding box center [489, 142] width 99 height 19
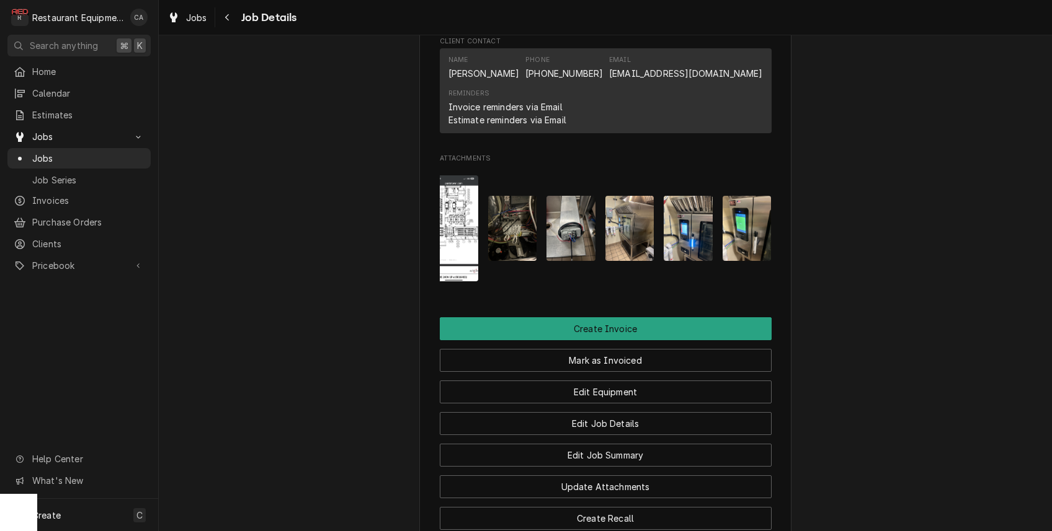
scroll to position [1432, 0]
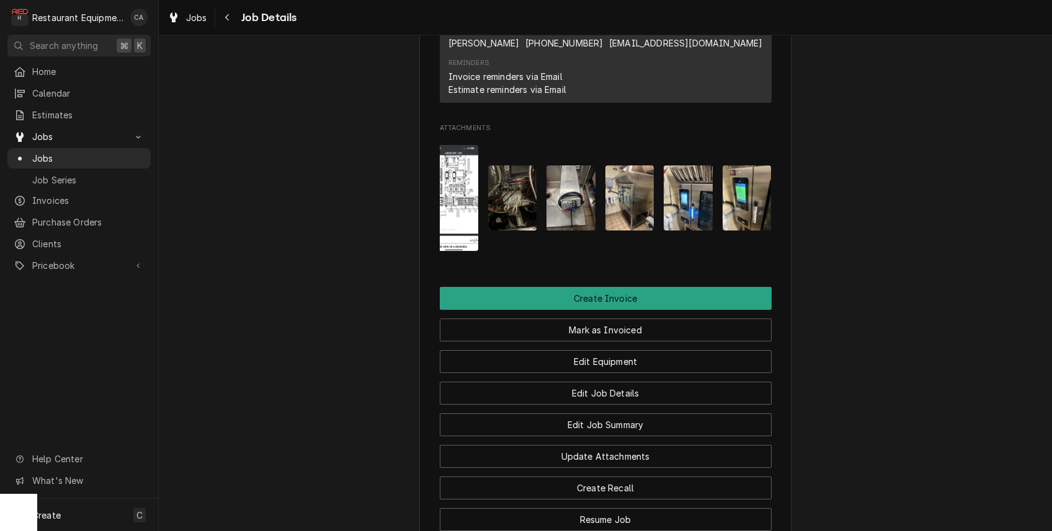
drag, startPoint x: 190, startPoint y: 260, endPoint x: 207, endPoint y: 259, distance: 16.2
click at [203, 20] on span "Jobs" at bounding box center [196, 17] width 21 height 13
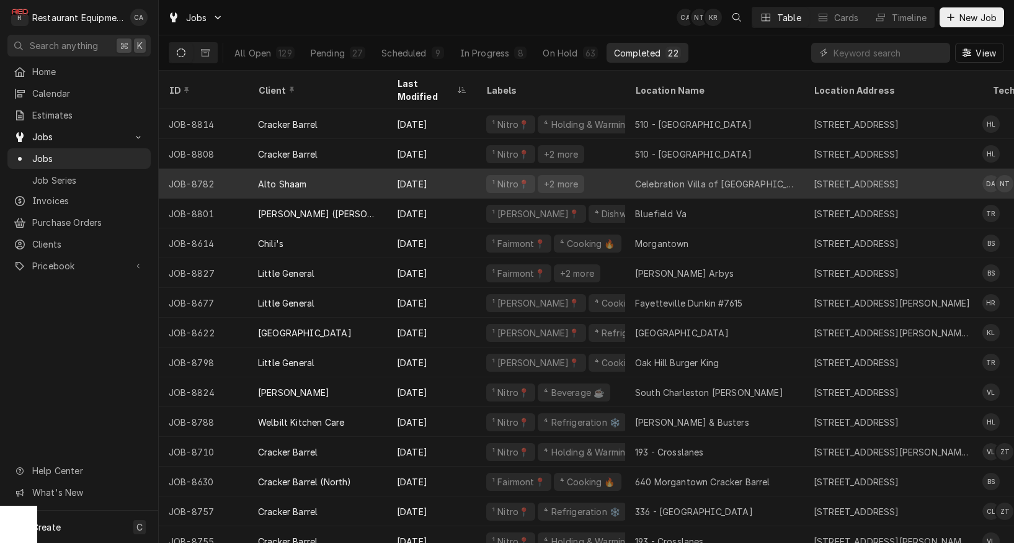
click at [712, 177] on div "Celebration Villa of [GEOGRAPHIC_DATA]" at bounding box center [714, 183] width 159 height 13
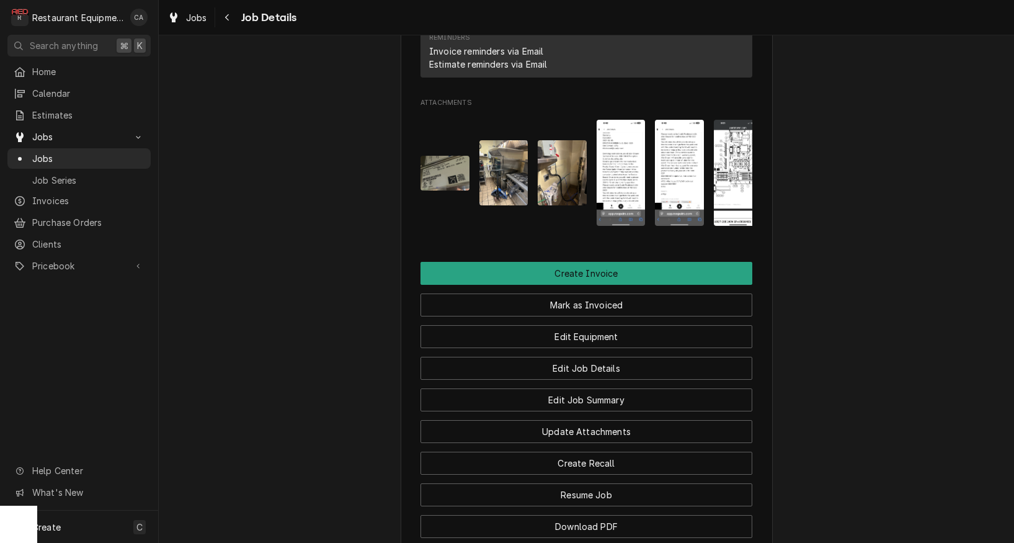
scroll to position [1460, 0]
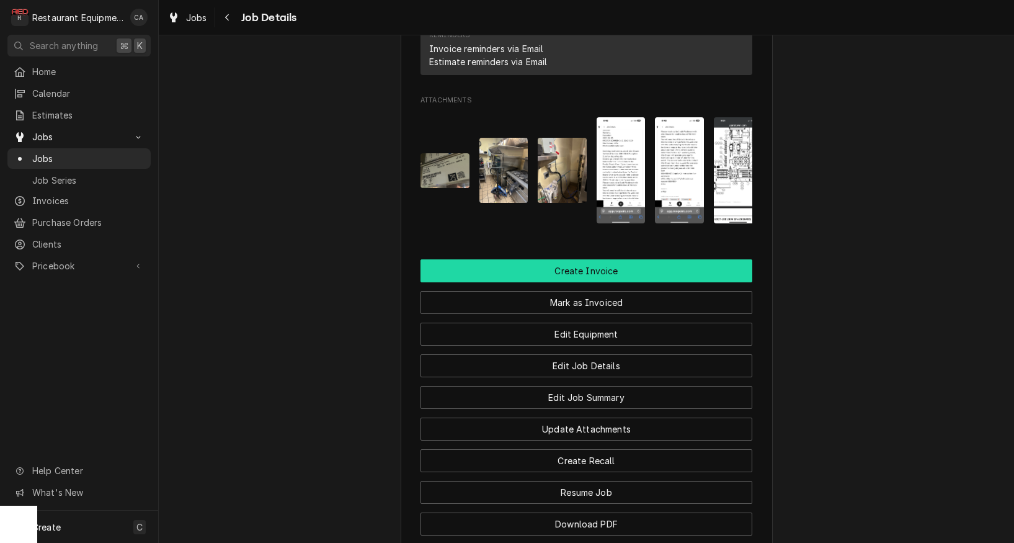
click at [560, 259] on button "Create Invoice" at bounding box center [586, 270] width 332 height 23
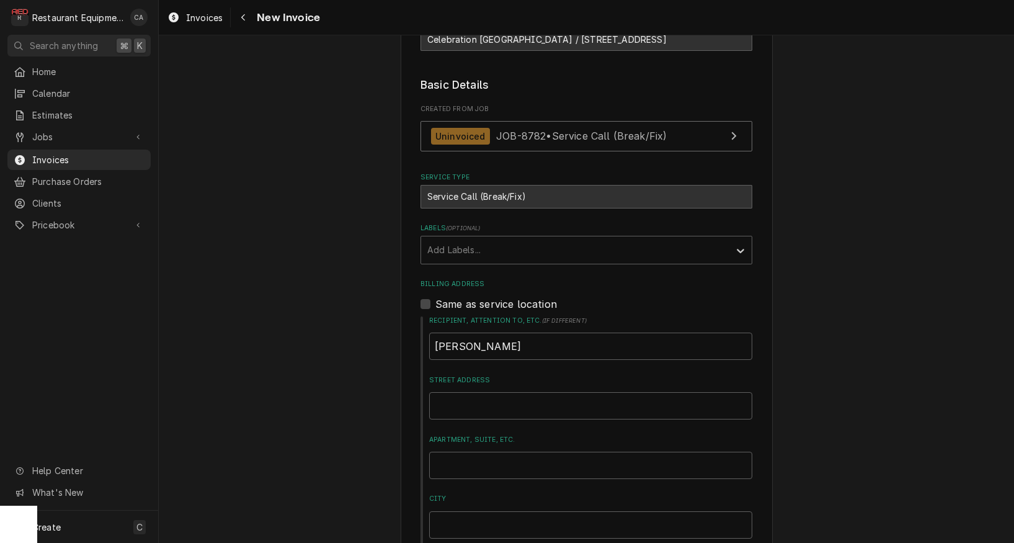
scroll to position [263, 0]
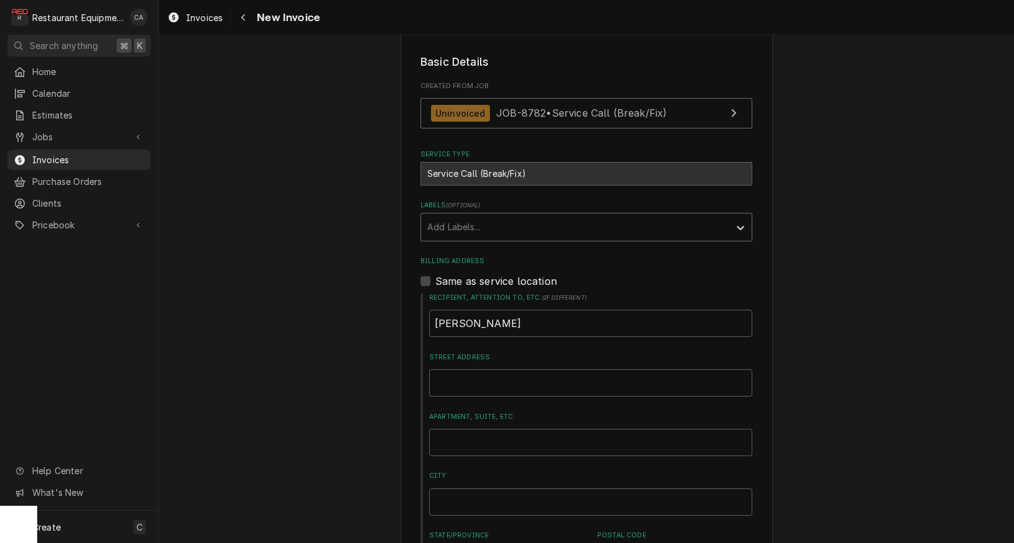
click at [445, 221] on div "Add Labels..." at bounding box center [575, 226] width 296 height 13
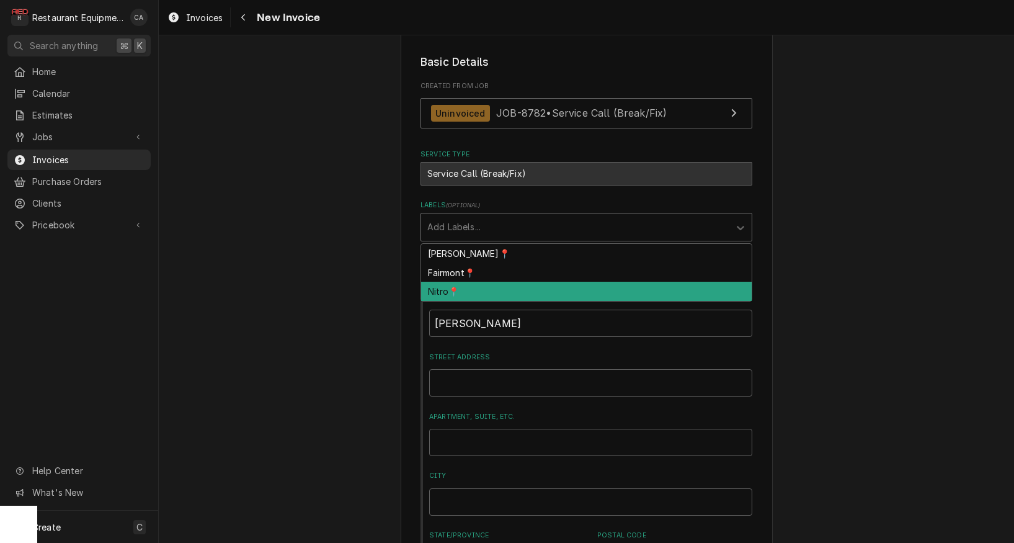
click at [441, 284] on div "Nitro📍" at bounding box center [586, 291] width 331 height 19
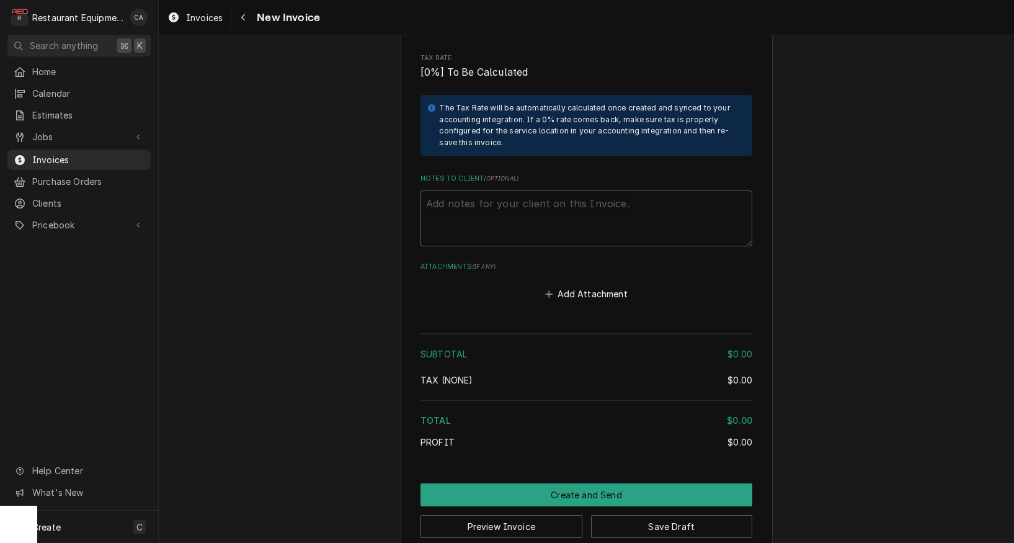
scroll to position [0, 0]
drag, startPoint x: 487, startPoint y: 212, endPoint x: 479, endPoint y: 199, distance: 15.3
click at [483, 205] on textarea "Notes to Client ( optional )" at bounding box center [586, 218] width 332 height 56
paste textarea "222712"
type textarea "x"
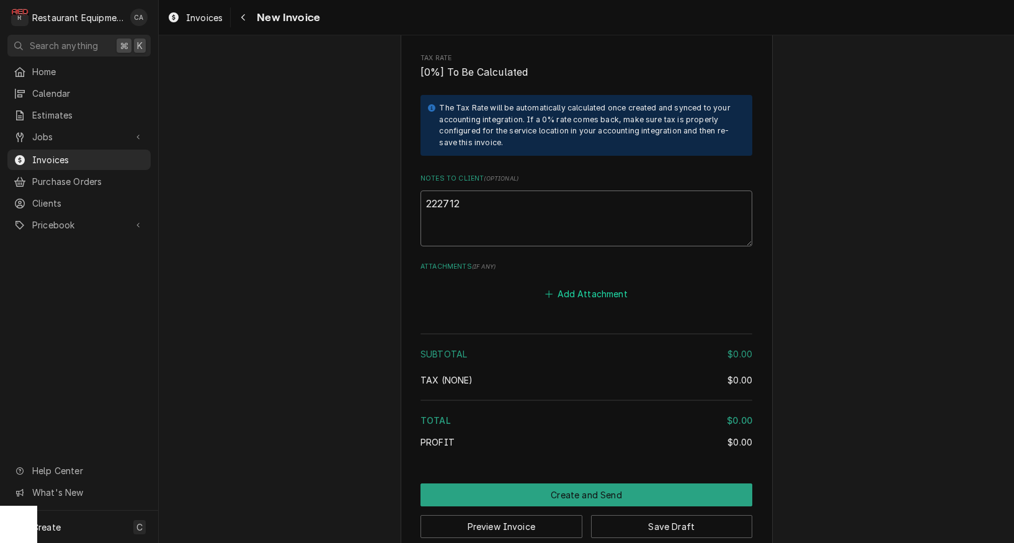
type textarea "222712"
click at [587, 285] on button "Add Attachment" at bounding box center [586, 293] width 87 height 17
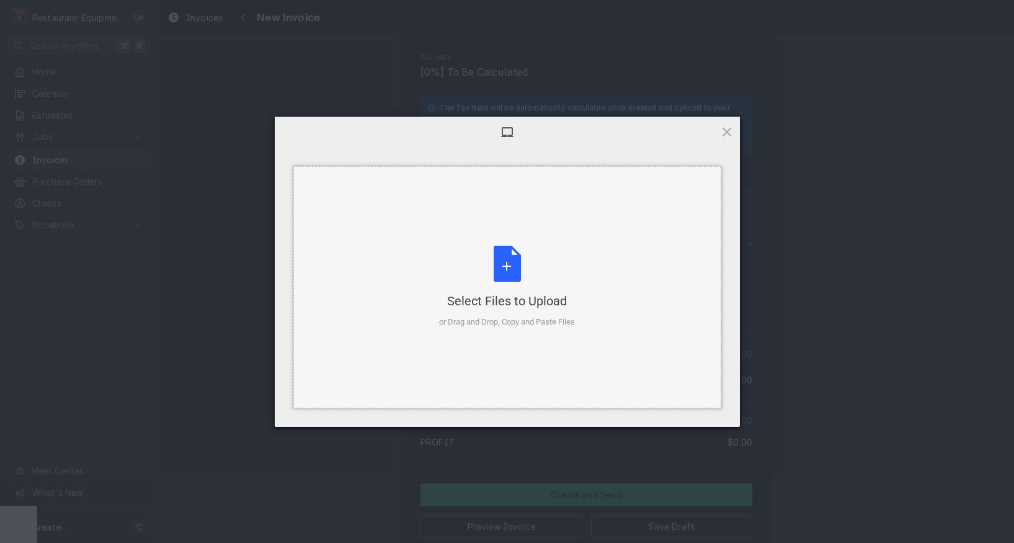
click at [505, 309] on div "Select Files to Upload" at bounding box center [507, 300] width 136 height 17
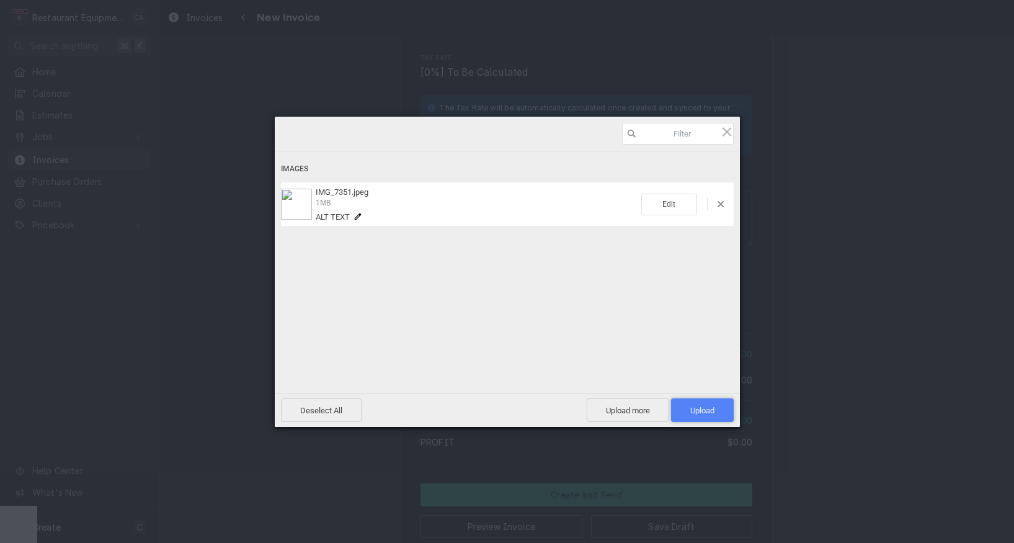
click at [701, 413] on span "Upload 1" at bounding box center [702, 410] width 24 height 9
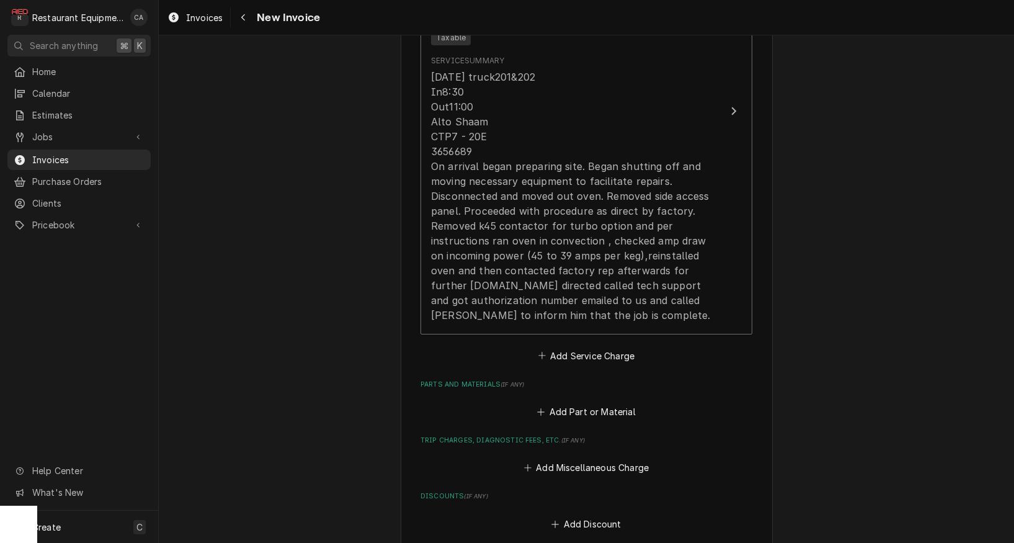
scroll to position [1137, 0]
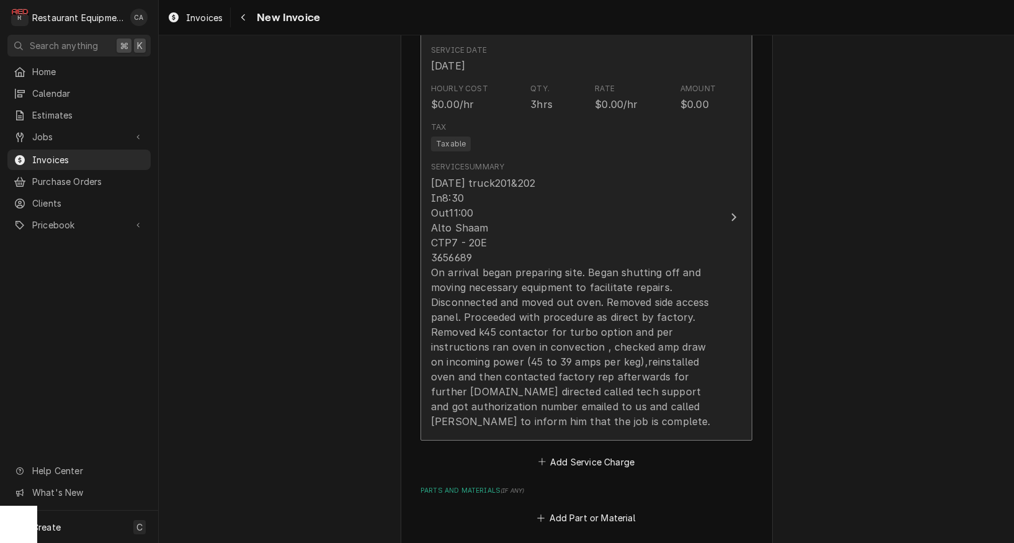
click at [541, 339] on div "[DATE] truck201&202 In8:30 Out11:00 Alto Shaam CTP7 - 20E 3656689 On arrival be…" at bounding box center [573, 301] width 285 height 253
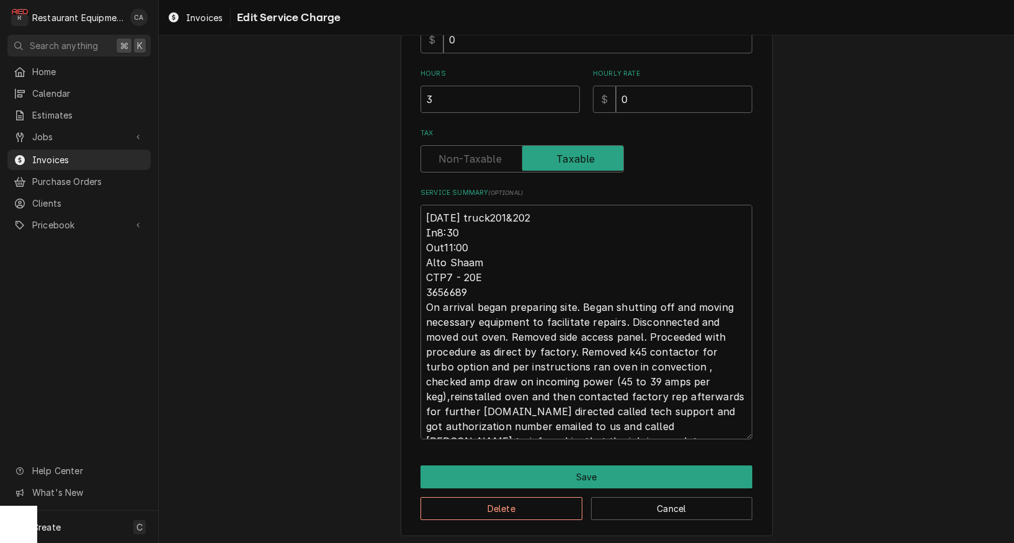
scroll to position [333, 0]
click at [666, 378] on textarea "[DATE] truck201&202 In8:30 Out11:00 Alto Shaam CTP7 - 20E 3656689 On arrival be…" at bounding box center [586, 322] width 332 height 234
type textarea "x"
type textarea "[DATE] truck201&202 In8:30 Out11:00 Alto Shaam CTP7 - 20E 3656689 On arrival be…"
click at [668, 365] on textarea "[DATE] truck201&202 In8:30 Out11:00 Alto Shaam CTP7 - 20E 3656689 On arrival be…" at bounding box center [586, 322] width 332 height 234
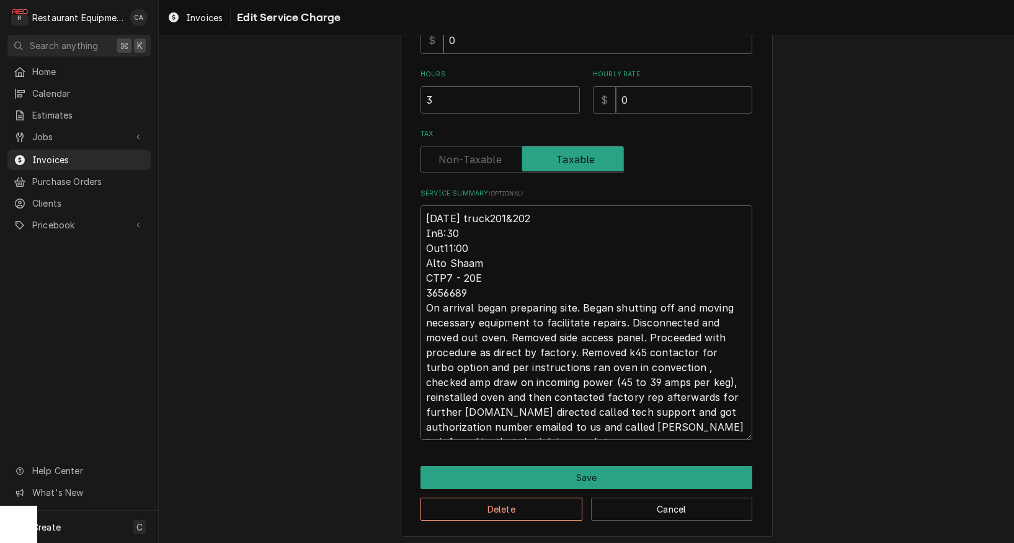
type textarea "x"
type textarea "[DATE] truck201&202 In8:30 Out11:00 Alto Shaam CTP7 - 20E 3656689 On arrival be…"
click at [731, 396] on textarea "[DATE] truck201&202 In8:30 Out11:00 Alto Shaam CTP7 - 20E 3656689 On arrival be…" at bounding box center [586, 322] width 332 height 234
type textarea "x"
type textarea "[DATE] truck201&202 In8:30 Out11:00 Alto Shaam CTP7 - 20E 3656689 On arrival be…"
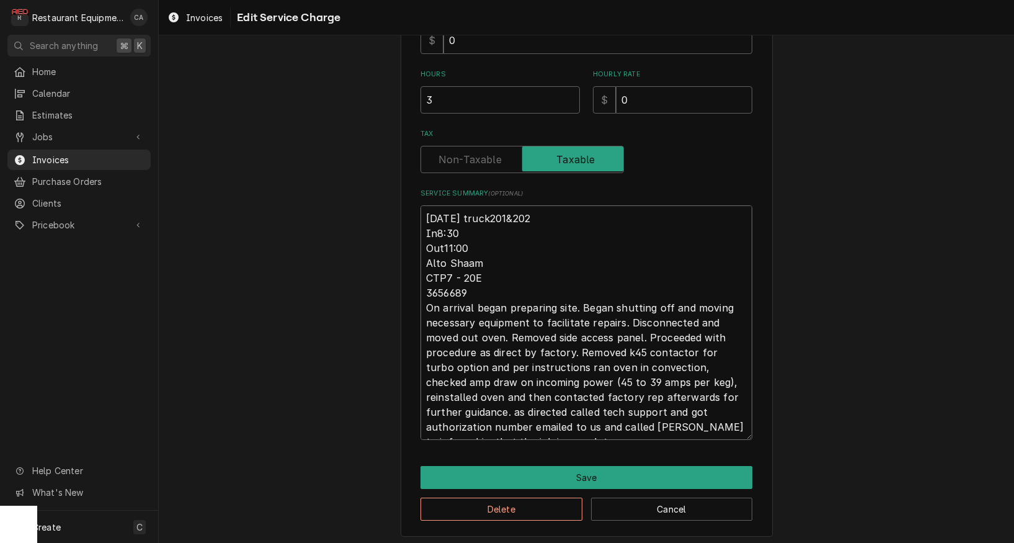
type textarea "x"
type textarea "[DATE] truck201&202 In8:30 Out11:00 Alto Shaam CTP7 - 20E 3656689 On arrival be…"
type textarea "x"
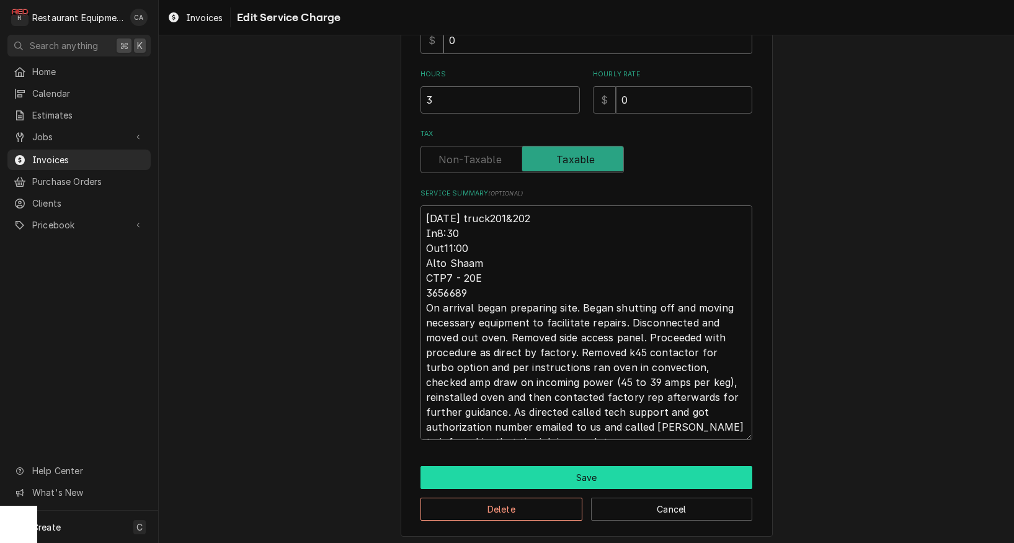
type textarea "[DATE] truck201&202 In8:30 Out11:00 Alto Shaam CTP7 - 20E 3656689 On arrival be…"
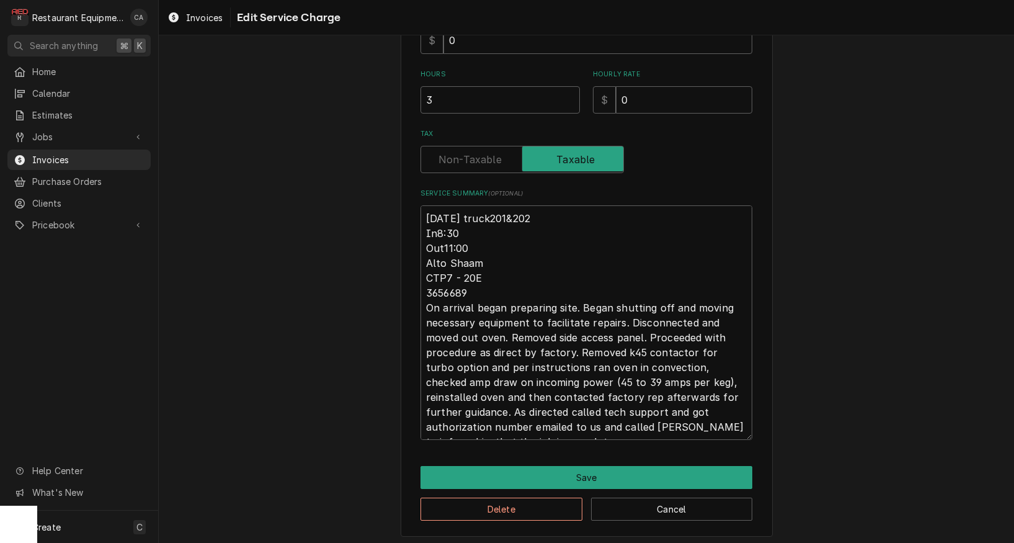
drag, startPoint x: 620, startPoint y: 473, endPoint x: 538, endPoint y: 327, distance: 167.4
click at [540, 326] on div "Use the fields below to edit this service charge Short Description Service Call…" at bounding box center [587, 132] width 372 height 810
click at [461, 213] on textarea "[DATE] truck201&202 In8:30 Out11:00 Alto Shaam CTP7 - 20E 3656689 On arrival be…" at bounding box center [586, 322] width 332 height 234
type textarea "x"
type textarea "9/9/25truck201&202 In8:30 Out11:00 [GEOGRAPHIC_DATA] CTP7 - 20E 3656689 On arri…"
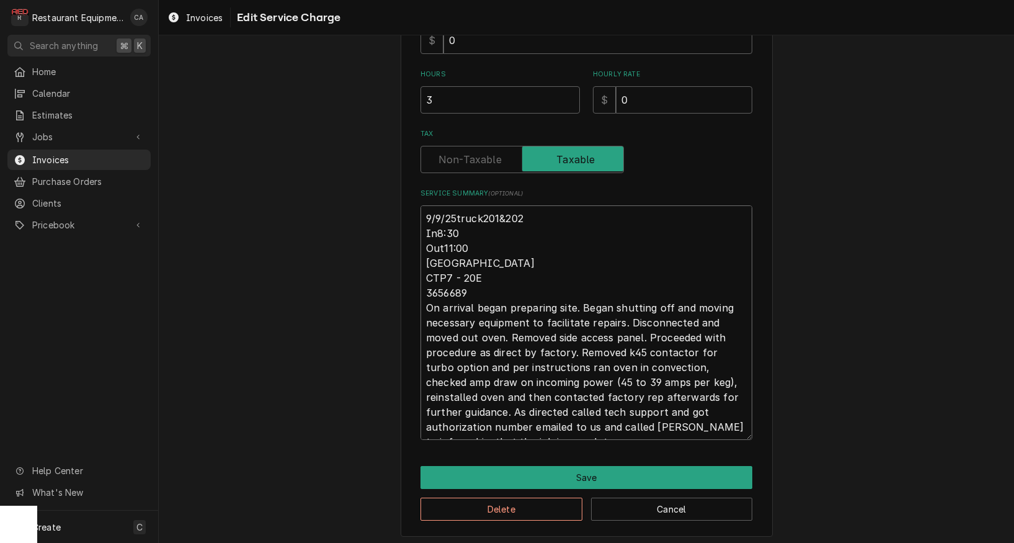
type textarea "x"
type textarea "[DATE] truck201&202 In8:30 Out11:00 Alto Shaam CTP7 - 20E 3656689 On arrival be…"
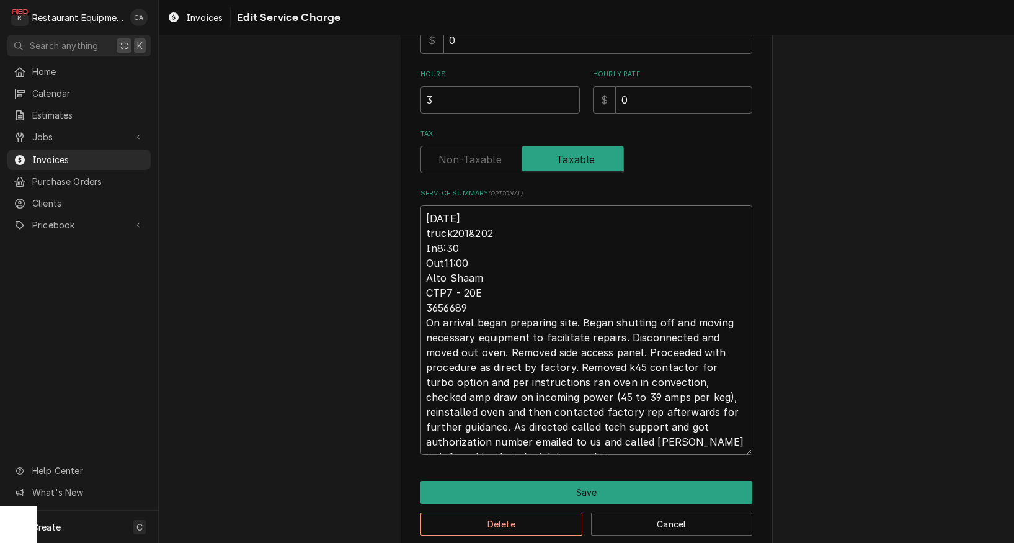
type textarea "x"
type textarea "[DATE] ruck201&202 In8:30 Out11:00 [GEOGRAPHIC_DATA] CTP7 - 20E 3656689 On arri…"
type textarea "x"
type textarea "[DATE] Truck201&202 In8:30 Out11:00 Alto Shaam CTP7 - 20E 3656689 On arrival be…"
type textarea "x"
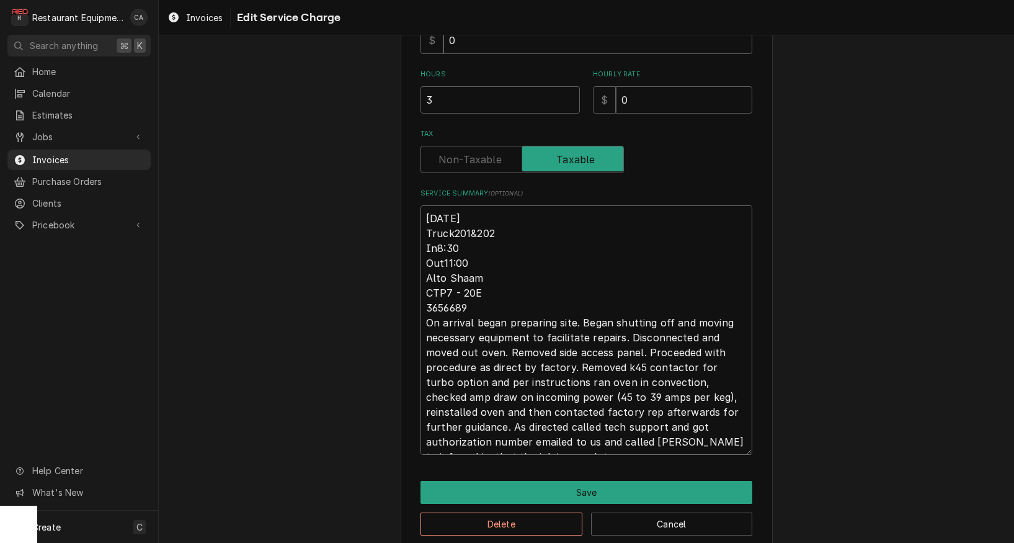
type textarea "[DATE] Truck 201&202 In8:30 Out11:00 [GEOGRAPHIC_DATA] CTP7 - 20E 3656689 On ar…"
type textarea "x"
type textarea "[DATE] Truck 201 &202 In8:30 Out11:00 [GEOGRAPHIC_DATA] CTP7 - 20E 3656689 On a…"
type textarea "x"
type textarea "[DATE] Truck 201 & 202 In8:30 Out11:00 [GEOGRAPHIC_DATA] CTP7 - 20E 3656689 On …"
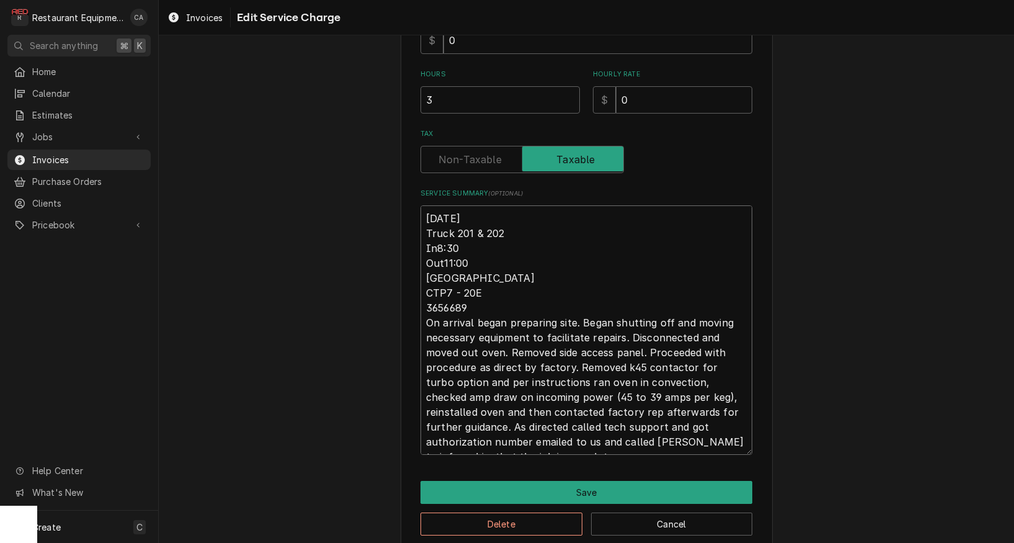
scroll to position [0, 0]
click at [425, 205] on textarea "[DATE] Truck 201 & 202 In8:30 Out11:00 [GEOGRAPHIC_DATA] CTP7 - 20E 3656689 On …" at bounding box center [586, 329] width 332 height 249
type textarea "x"
type textarea "R9/9/25 Truck 201 & 202 In8:30 Out11:00 Alto Shaam CTP7 - 20E 3656689 On arriva…"
type textarea "x"
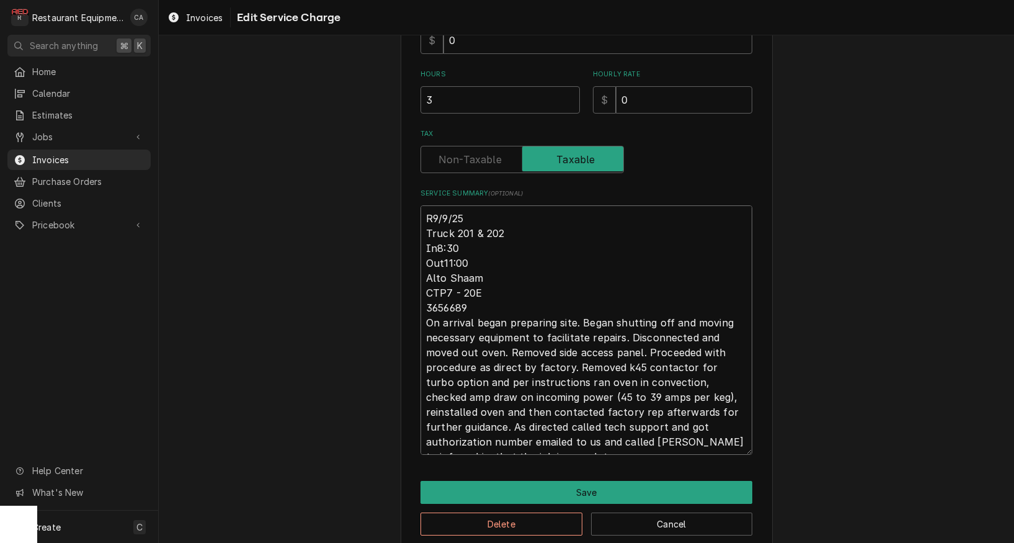
type textarea "Ro9/9/25 Truck 201 & 202 In8:30 Out11:00 [GEOGRAPHIC_DATA] CTP7 - 20E 3656689 O…"
type textarea "x"
type textarea "Roo9/9/25 Truck 201 & 202 In8:30 Out11:00 [GEOGRAPHIC_DATA] CTP7 - 20E 3656689 …"
type textarea "x"
type textarea "Roo [DATE] Truck 201 & 202 In8:30 Out11:00 [GEOGRAPHIC_DATA] CTP7 - 20E 3656689…"
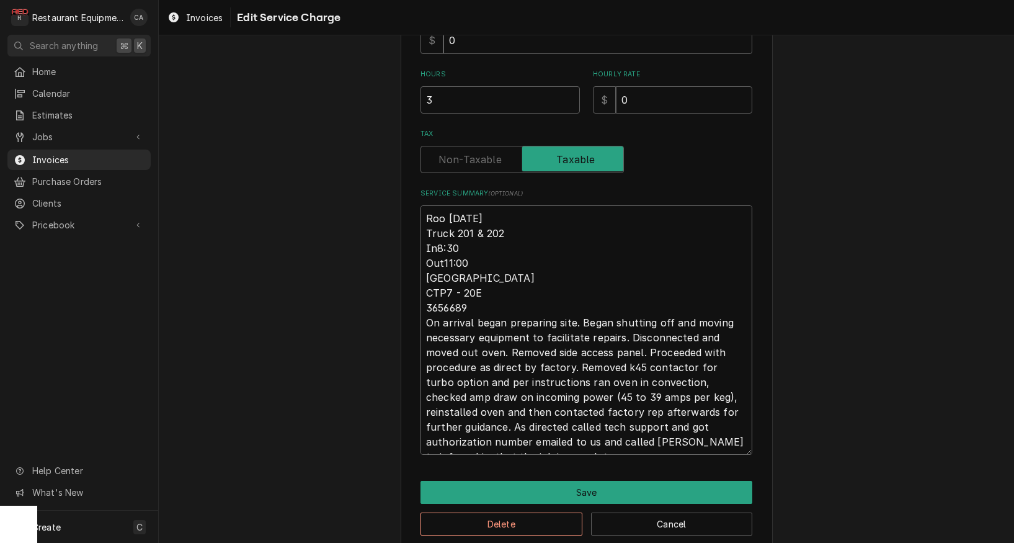
type textarea "x"
type textarea "Roo 89/9/25 Truck 201 & 202 In8:30 Out11:00 [GEOGRAPHIC_DATA] CTP7 - 20E 365668…"
type textarea "x"
type textarea "Roo 879/9/25 Truck 201 & 202 In8:30 Out11:00 [GEOGRAPHIC_DATA] CTP7 - 20E 36566…"
type textarea "x"
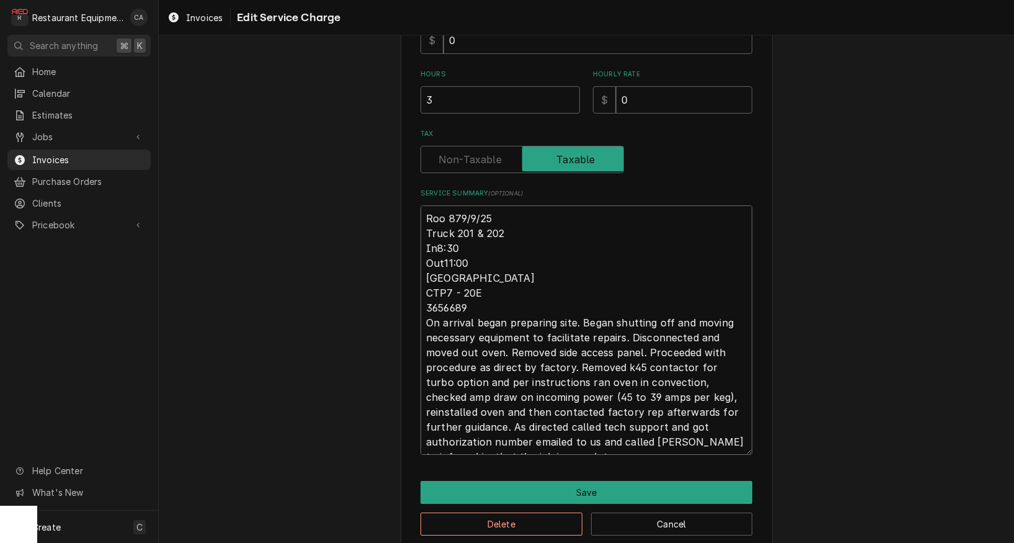
type textarea "Roo 8789/9/25 Truck 201 & 202 In8:30 Out11:00 [GEOGRAPHIC_DATA] CTP7 - 20E 3656…"
type textarea "x"
type textarea "Roo 87829/9/25 Truck 201 & 202 In8:30 Out11:00 [GEOGRAPHIC_DATA] CTP7 - 20E 365…"
type textarea "x"
type textarea "Roo 8782 [DATE] Truck 201 & 202 In8:30 Out11:00 Alto Shaam CTP7 - 20E 3656689 O…"
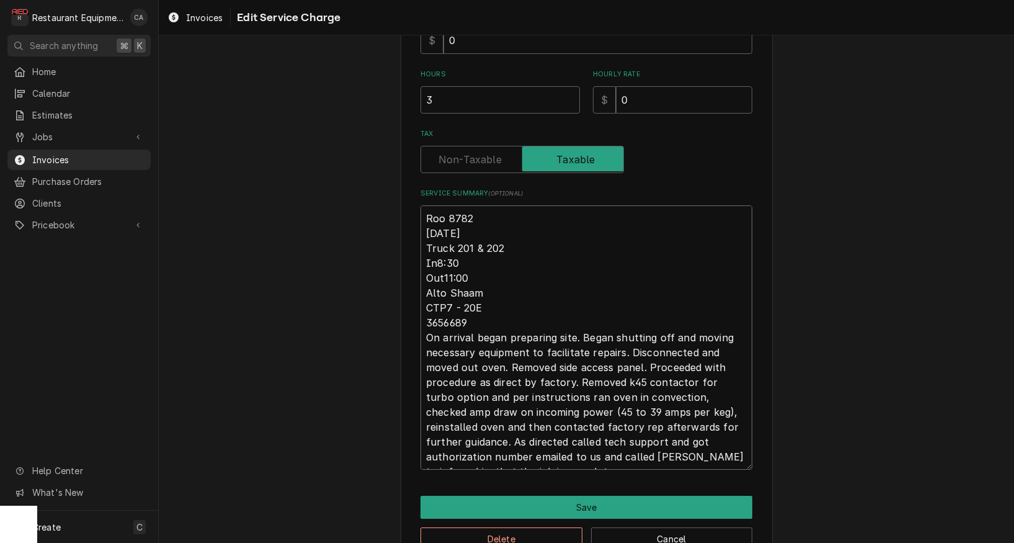
type textarea "x"
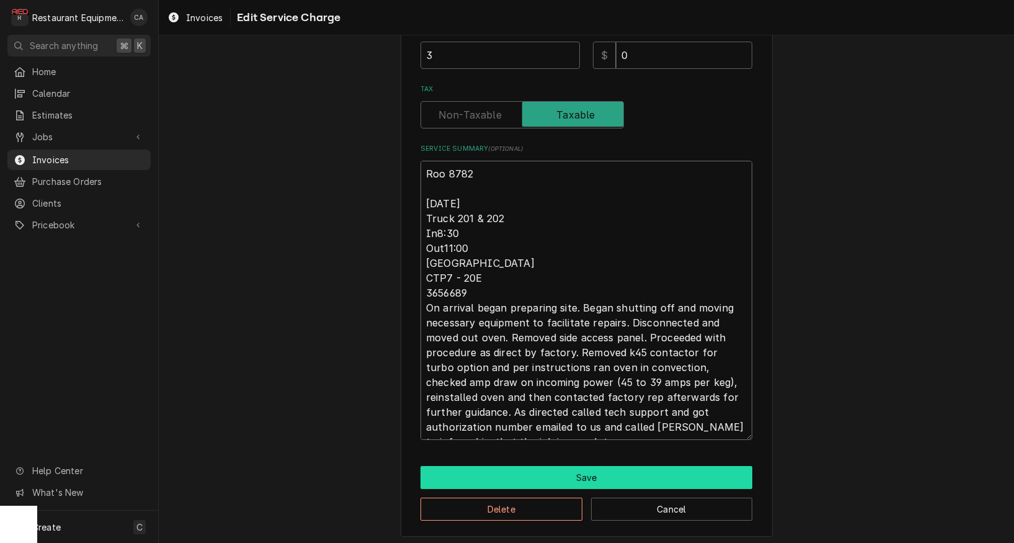
type textarea "Roo 8782 [DATE] Truck 201 & 202 In8:30 Out11:00 [GEOGRAPHIC_DATA] CTP7 - 20E 36…"
click at [572, 468] on button "Save" at bounding box center [586, 477] width 332 height 23
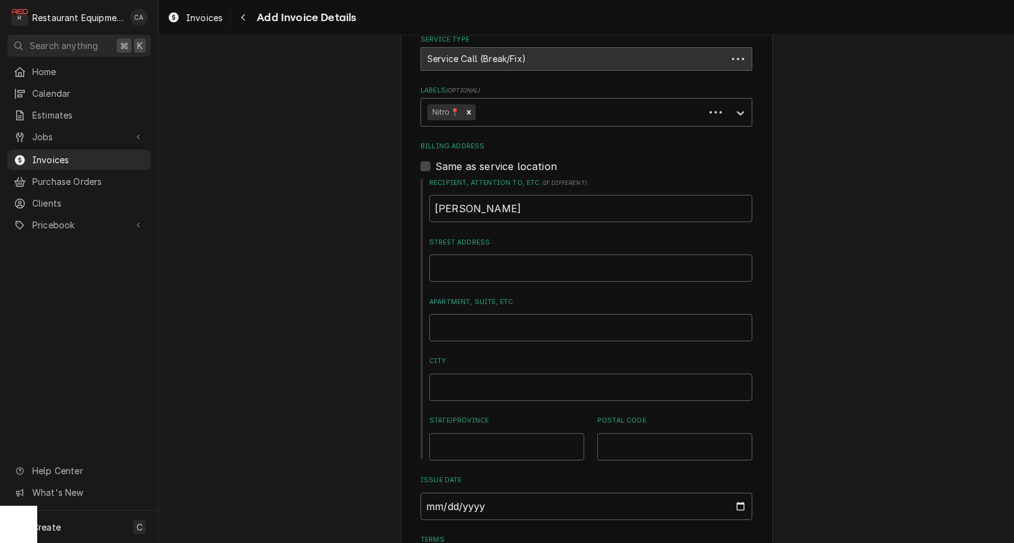
scroll to position [1137, 0]
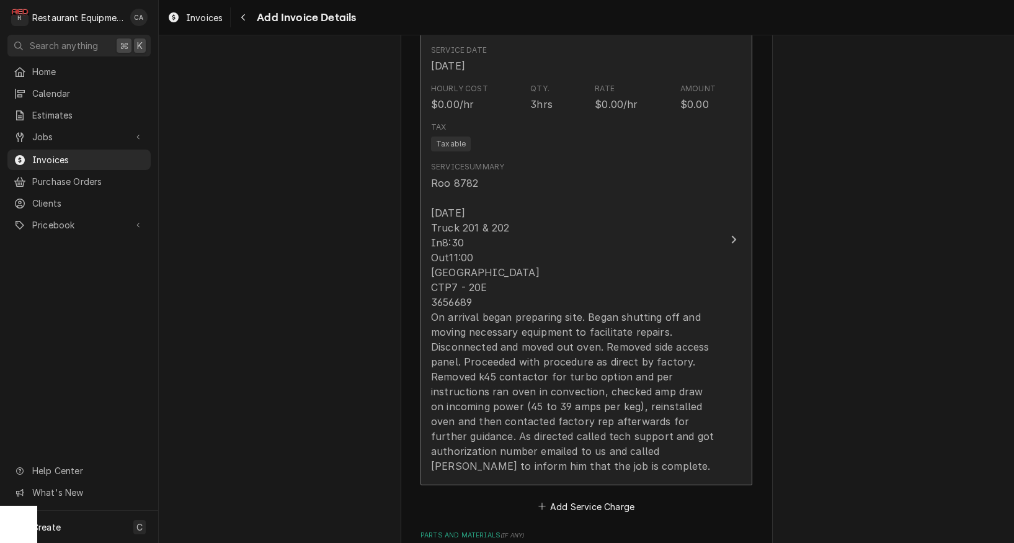
click at [496, 356] on div "Roo 8782 [DATE] Truck 201 & 202 In8:30 Out11:00 [GEOGRAPHIC_DATA] CTP7 - 20E 36…" at bounding box center [573, 324] width 285 height 298
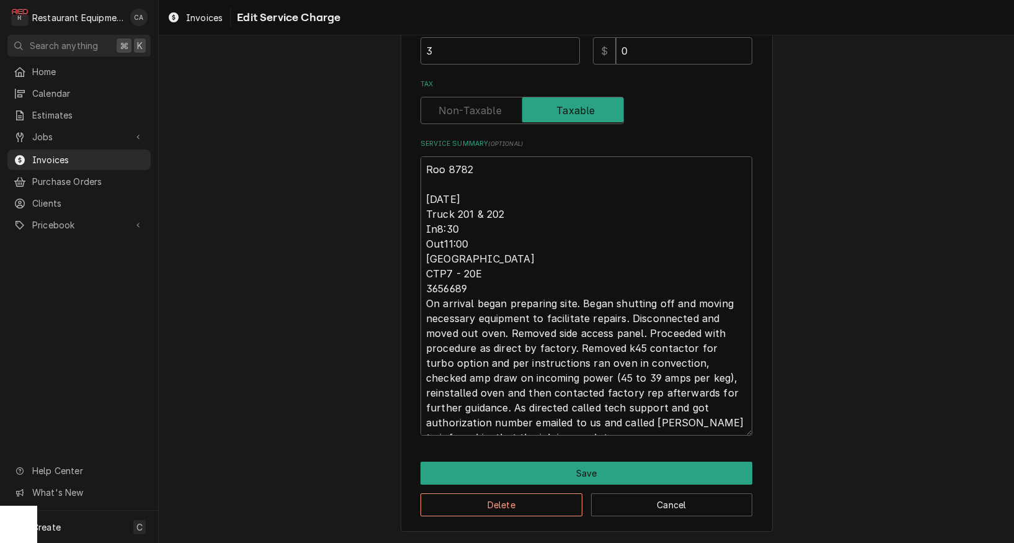
type textarea "x"
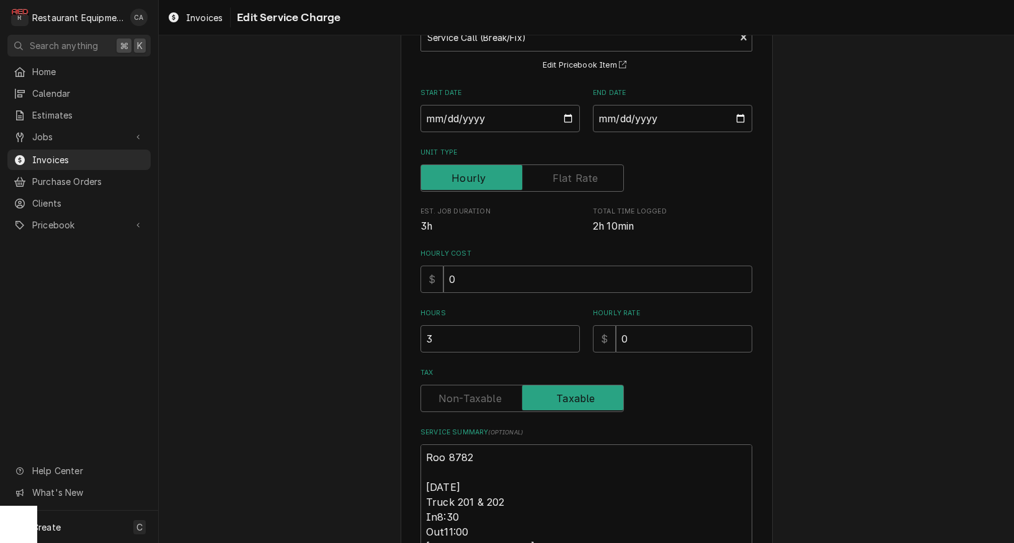
scroll to position [153, 0]
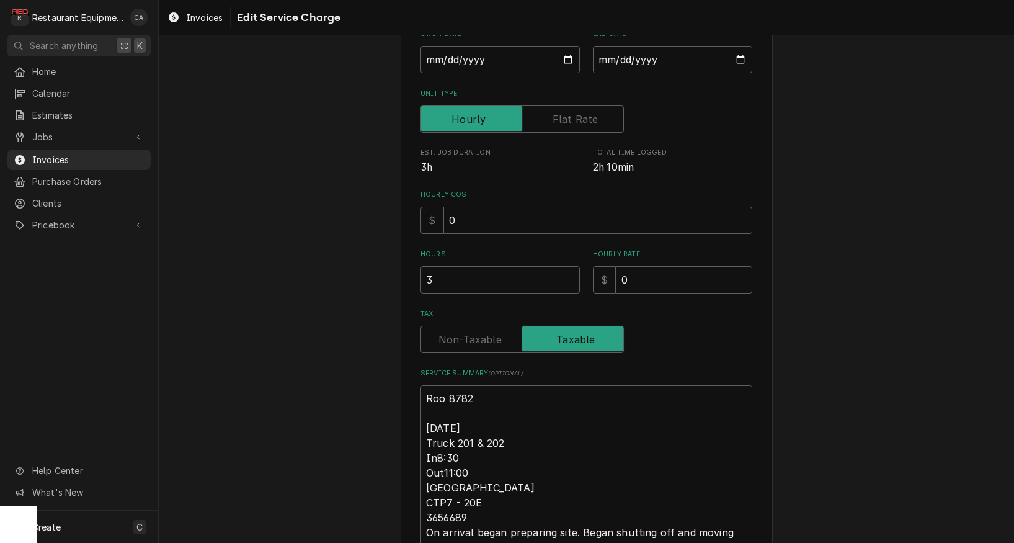
click at [466, 339] on label "Tax" at bounding box center [521, 339] width 203 height 27
click at [466, 339] on input "Tax" at bounding box center [522, 339] width 192 height 27
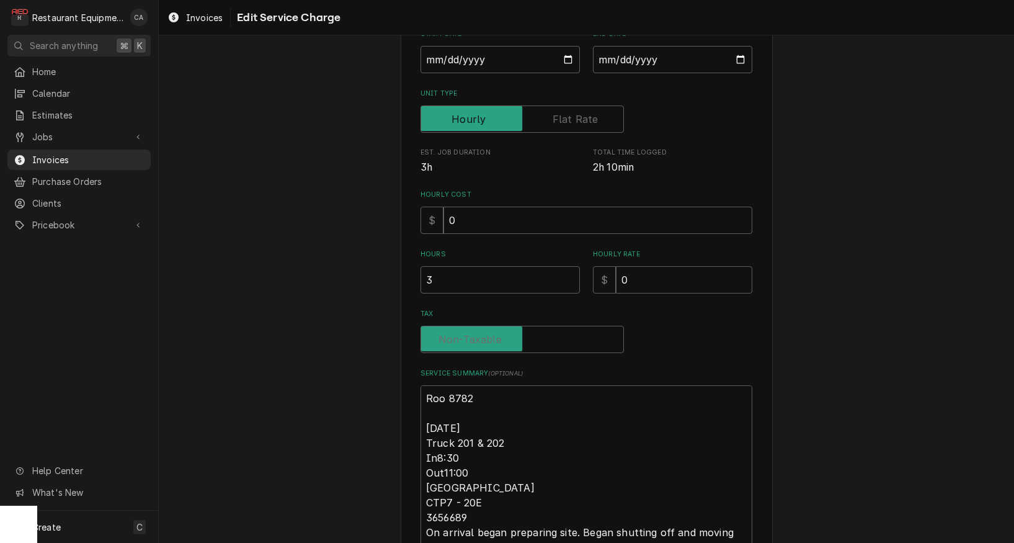
checkbox input "false"
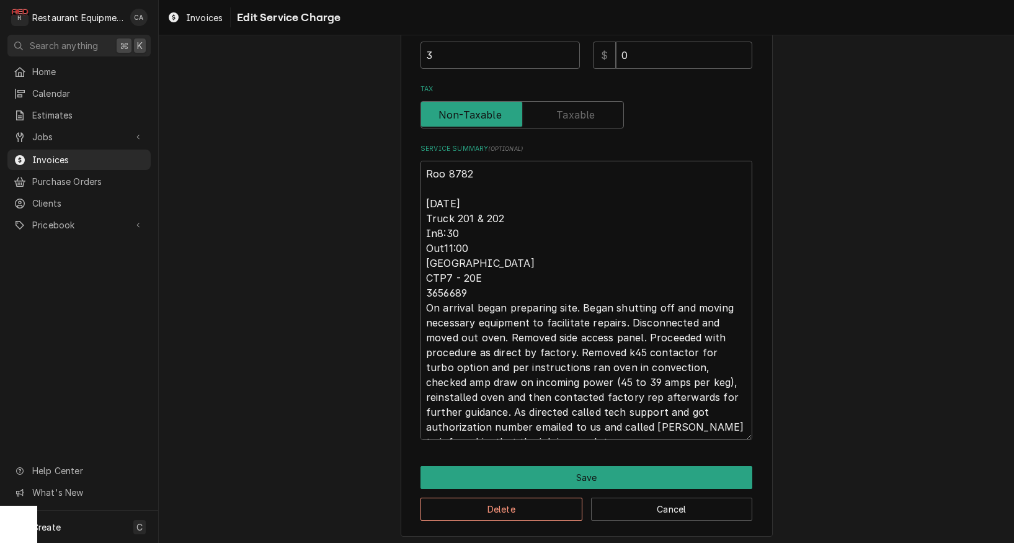
scroll to position [0, 0]
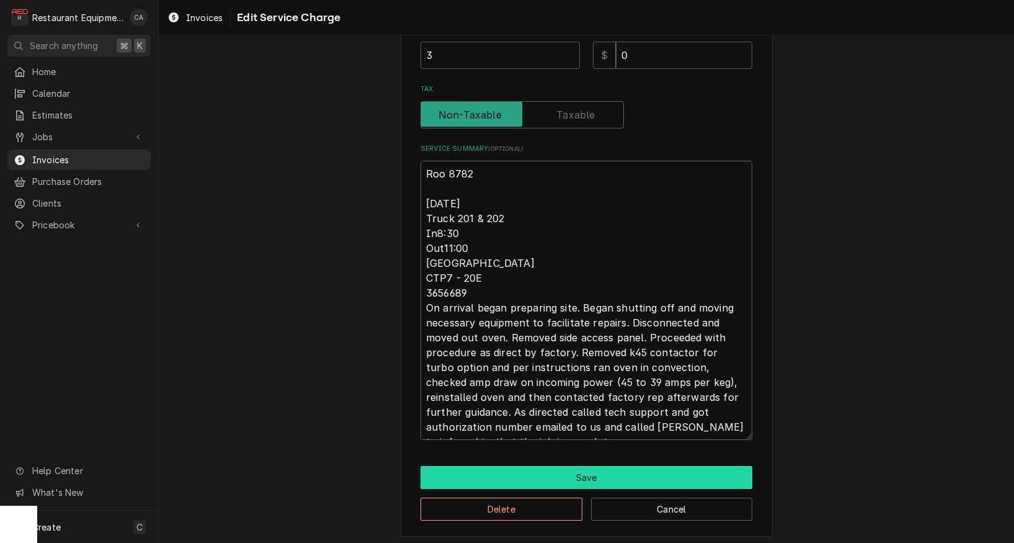
click at [551, 470] on button "Save" at bounding box center [586, 477] width 332 height 23
type textarea "x"
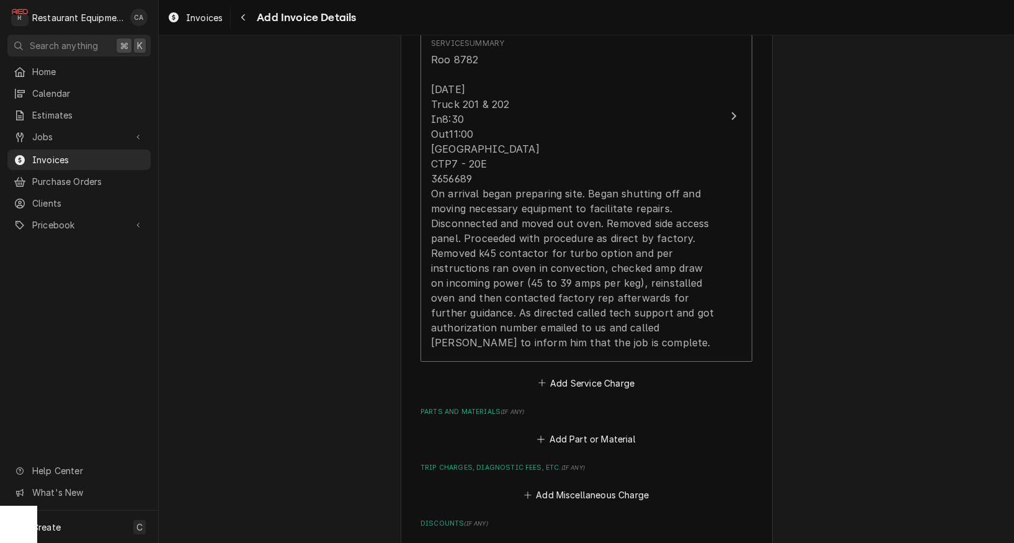
scroll to position [1264, 0]
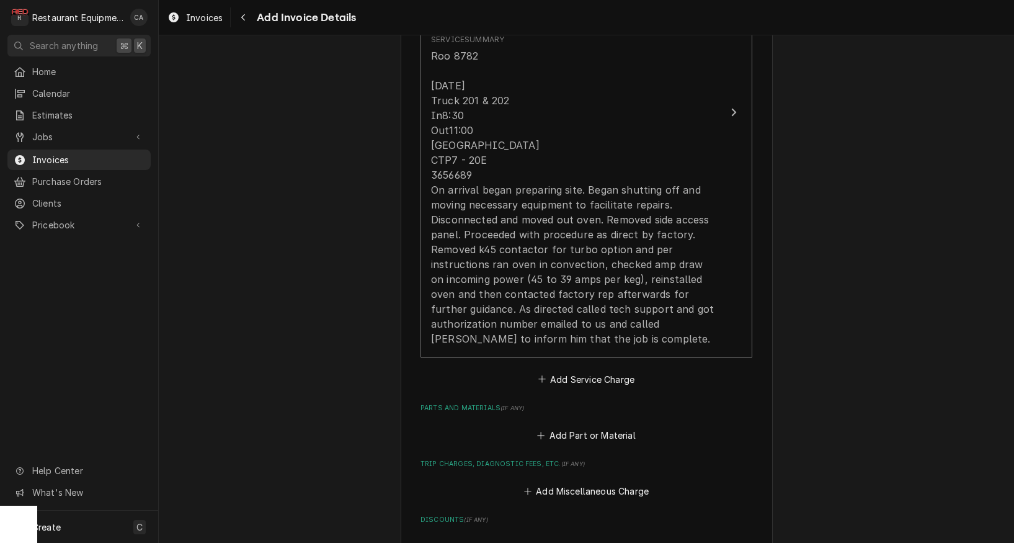
drag, startPoint x: 568, startPoint y: 363, endPoint x: 565, endPoint y: 374, distance: 11.0
click at [568, 370] on button "Add Service Charge" at bounding box center [586, 378] width 100 height 17
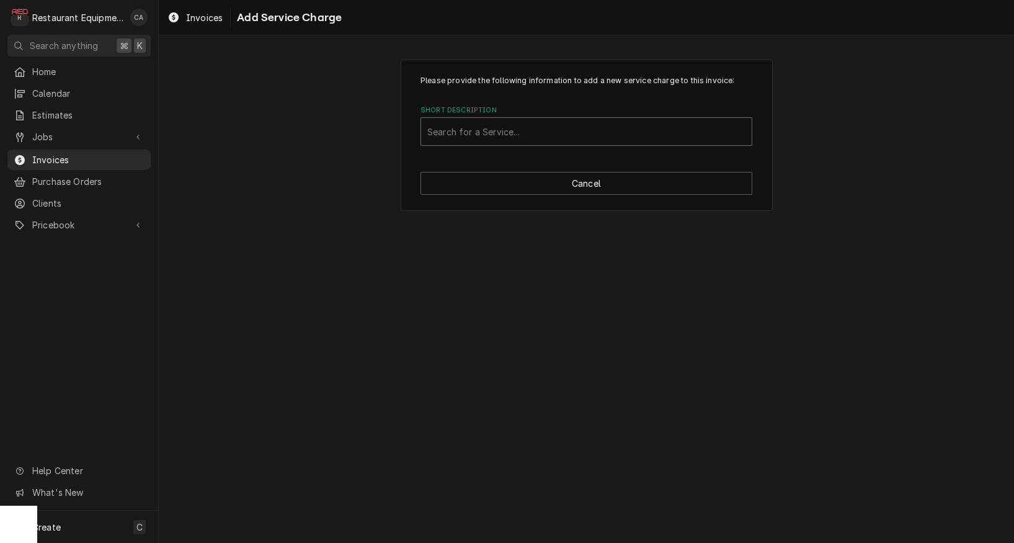
click at [489, 135] on div "Search for a Service..." at bounding box center [586, 131] width 318 height 13
type input "travel"
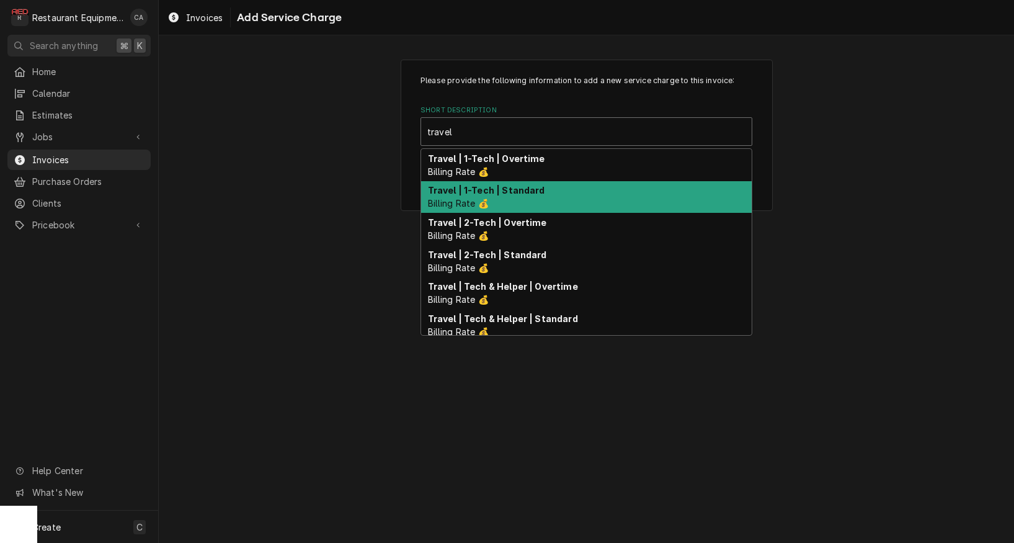
drag, startPoint x: 487, startPoint y: 184, endPoint x: 549, endPoint y: 202, distance: 64.1
click at [487, 184] on div "Travel | 1-Tech | Standard Billing Rate 💰" at bounding box center [586, 197] width 331 height 32
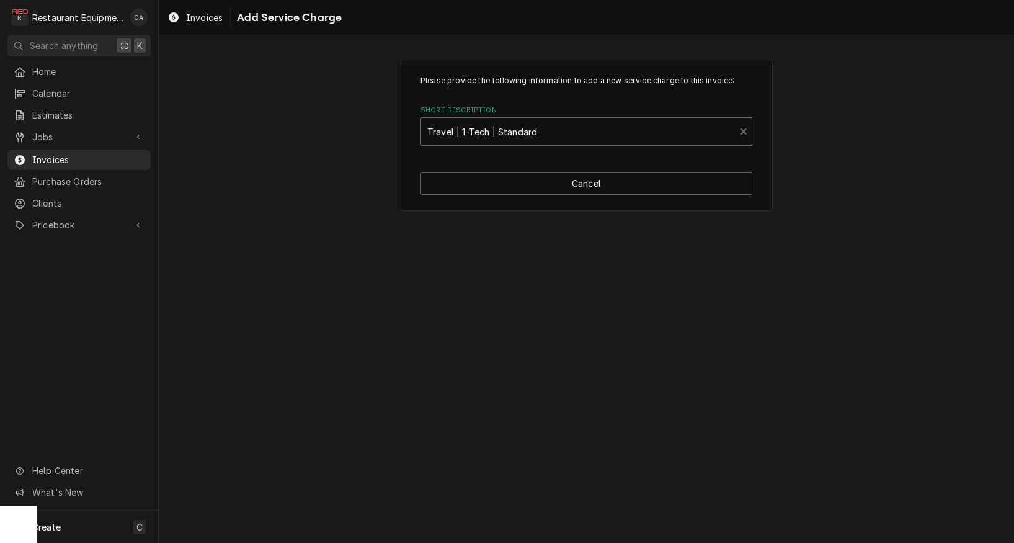
type textarea "x"
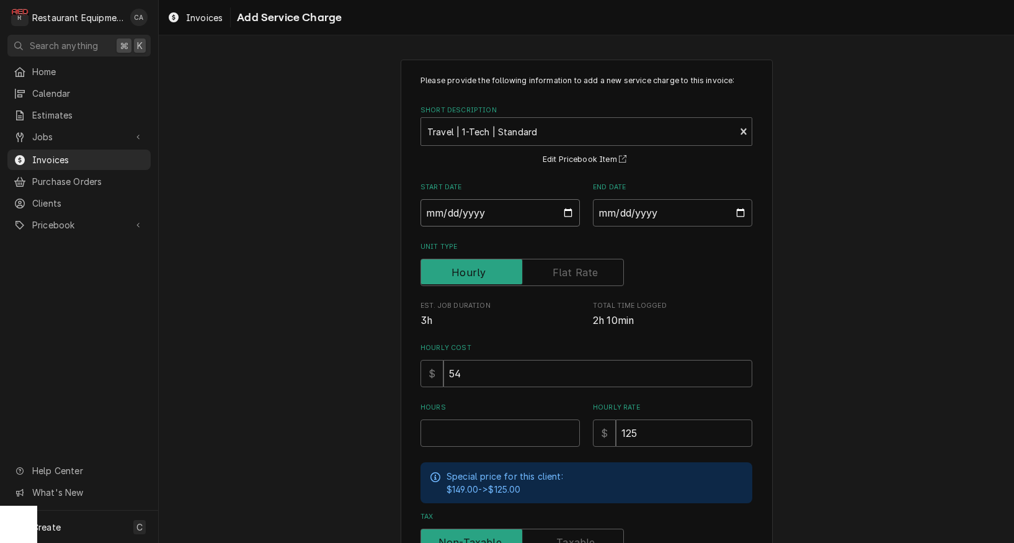
click at [473, 219] on input "Start Date" at bounding box center [499, 212] width 159 height 27
type input "[DATE]"
type textarea "x"
drag, startPoint x: 628, startPoint y: 207, endPoint x: 643, endPoint y: 228, distance: 26.2
click at [631, 211] on input "End Date" at bounding box center [672, 212] width 159 height 27
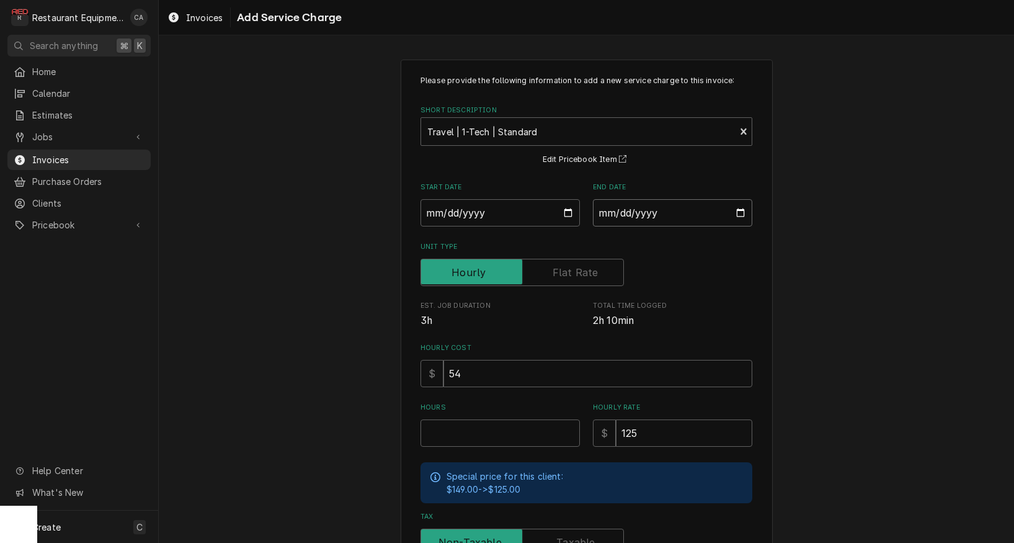
type input "[DATE]"
type textarea "x"
type input "[DATE]"
click at [520, 427] on input "Hours" at bounding box center [499, 432] width 159 height 27
type textarea "x"
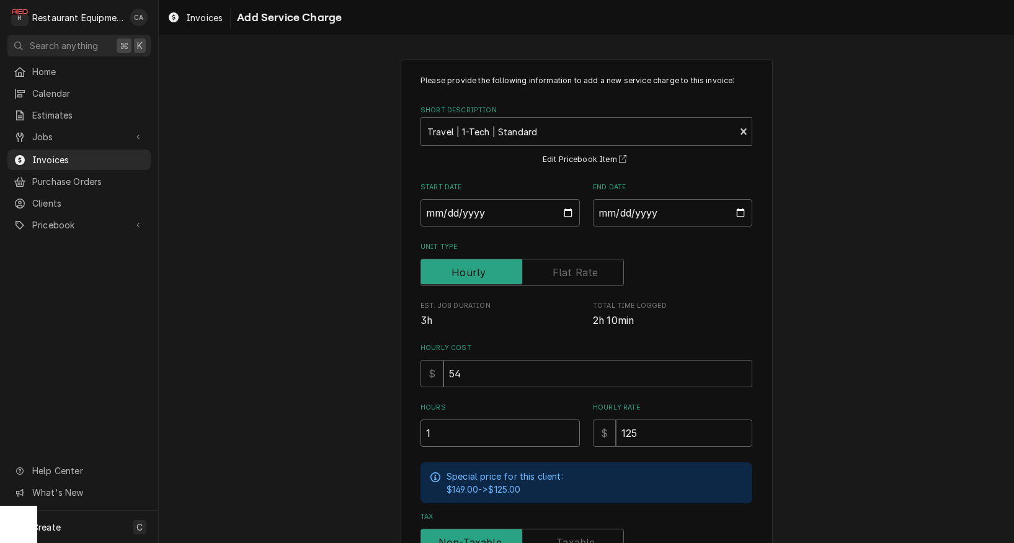
type input "1"
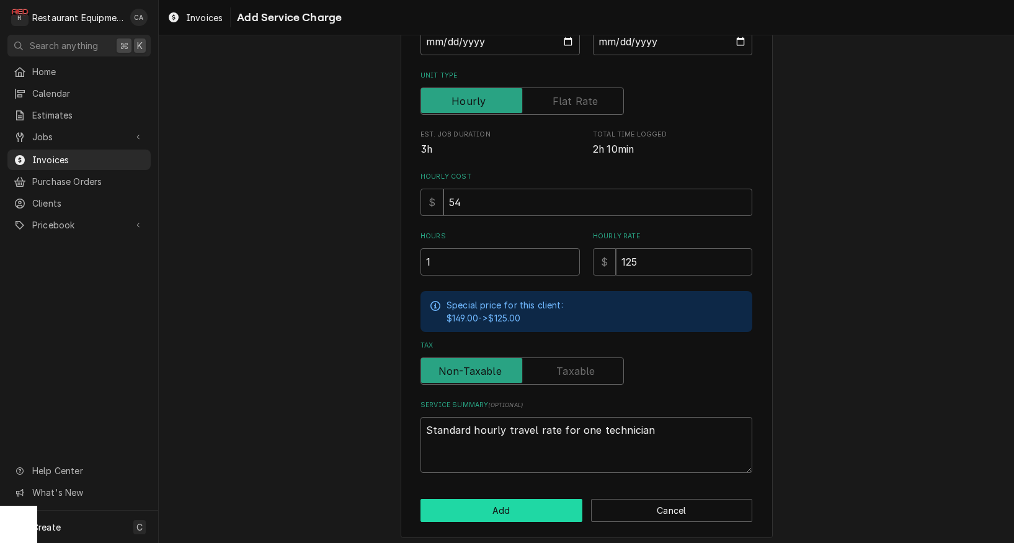
click at [475, 502] on button "Add" at bounding box center [501, 510] width 162 height 23
type textarea "x"
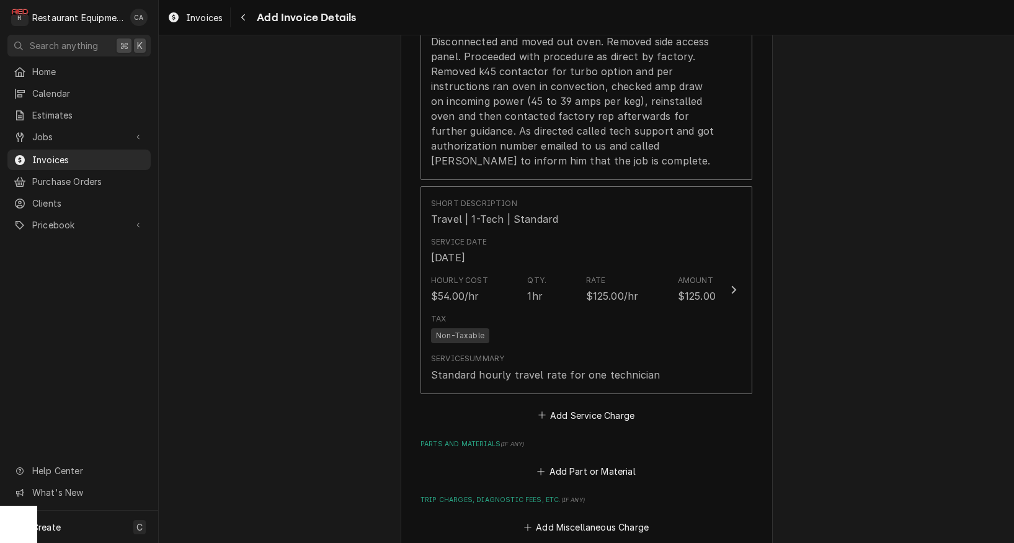
scroll to position [1444, 0]
click at [572, 404] on button "Add Service Charge" at bounding box center [586, 412] width 100 height 17
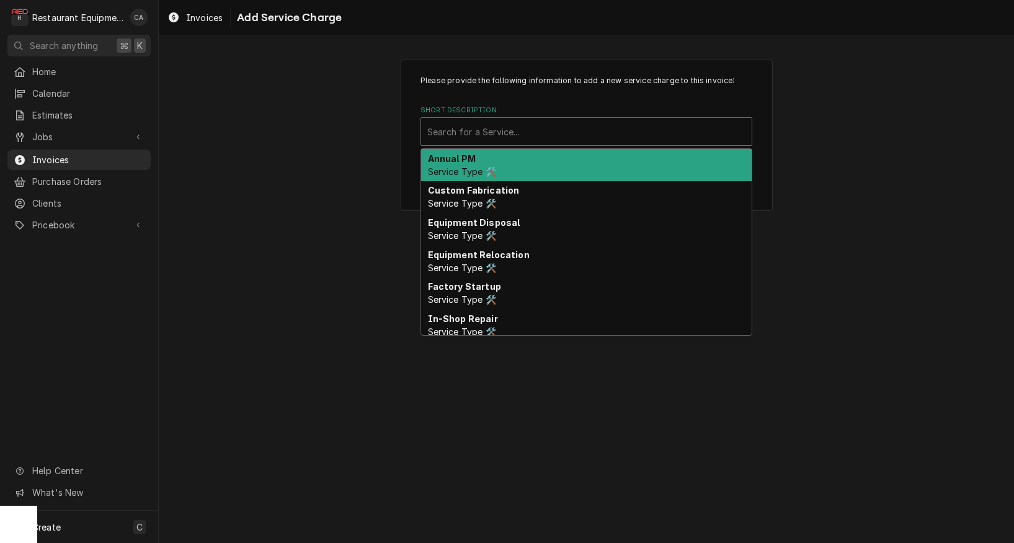
click at [463, 138] on div "Short Description" at bounding box center [586, 131] width 318 height 22
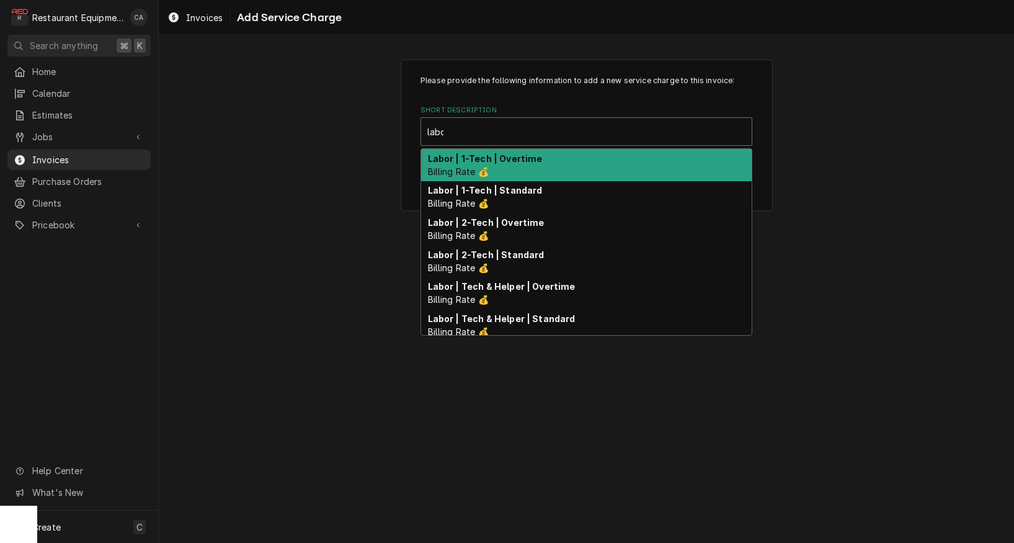
type input "labor"
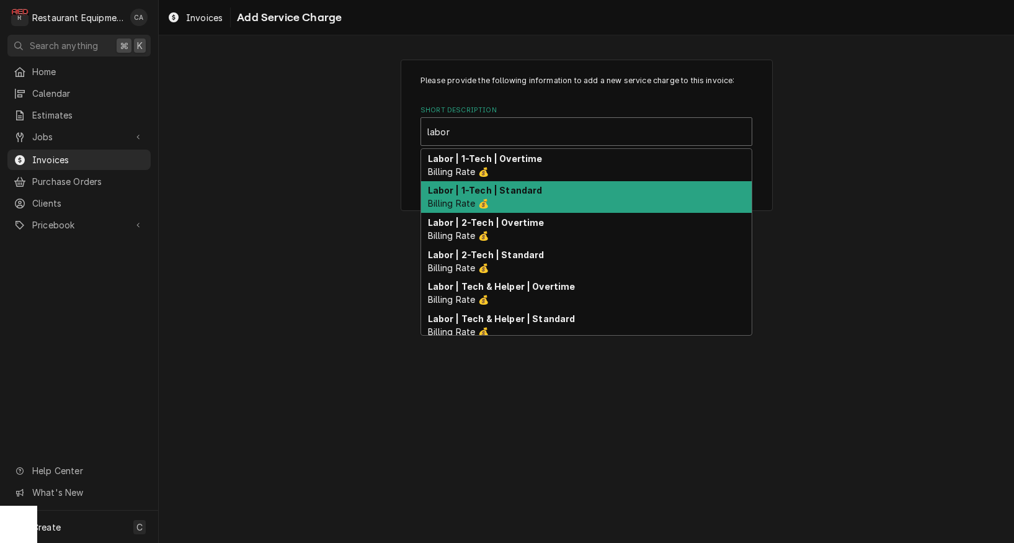
click at [551, 203] on div "Labor | 1-Tech | Standard Billing Rate 💰" at bounding box center [586, 197] width 331 height 32
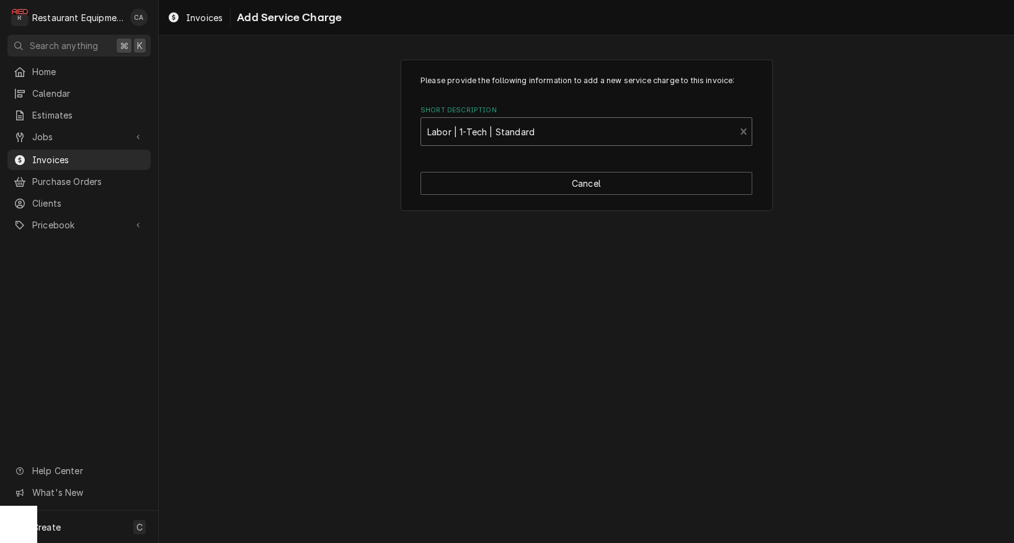
type textarea "x"
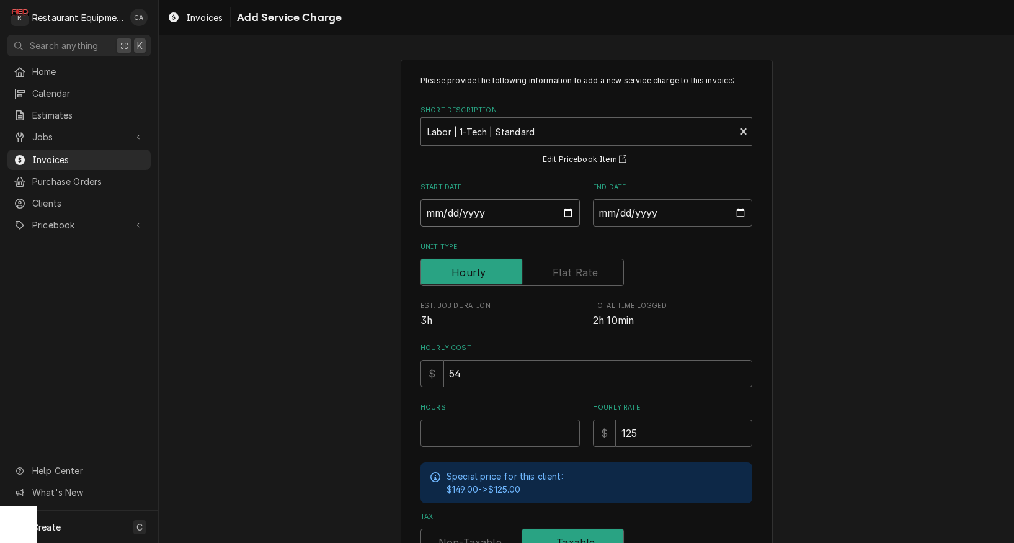
drag, startPoint x: 497, startPoint y: 208, endPoint x: 502, endPoint y: 212, distance: 6.6
click at [497, 208] on input "Start Date" at bounding box center [499, 212] width 159 height 27
type input "[DATE]"
type textarea "x"
drag, startPoint x: 657, startPoint y: 217, endPoint x: 664, endPoint y: 227, distance: 12.0
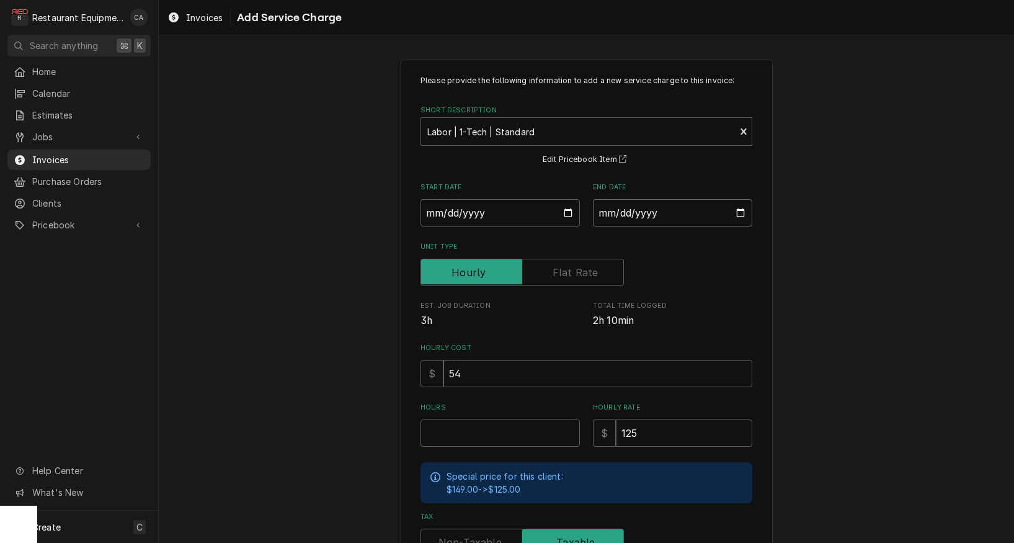
click at [657, 217] on input "End Date" at bounding box center [672, 212] width 159 height 27
type input "[DATE]"
drag, startPoint x: 833, startPoint y: 285, endPoint x: 651, endPoint y: 406, distance: 219.1
click at [833, 285] on div "Please provide the following information to add a new service charge to this in…" at bounding box center [586, 383] width 855 height 671
click at [517, 422] on input "Hours" at bounding box center [499, 432] width 159 height 27
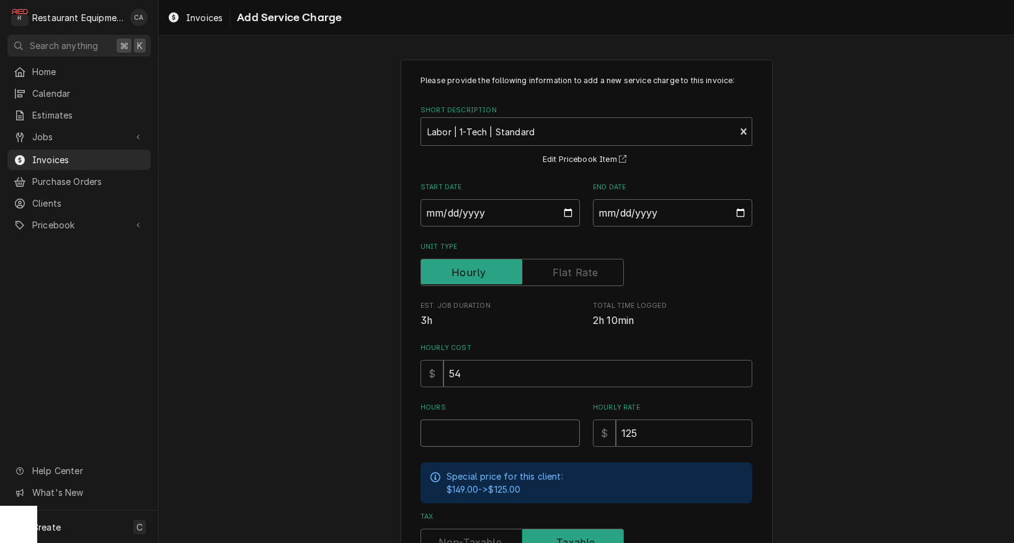
type textarea "x"
type input "2"
type textarea "x"
type input "2.5"
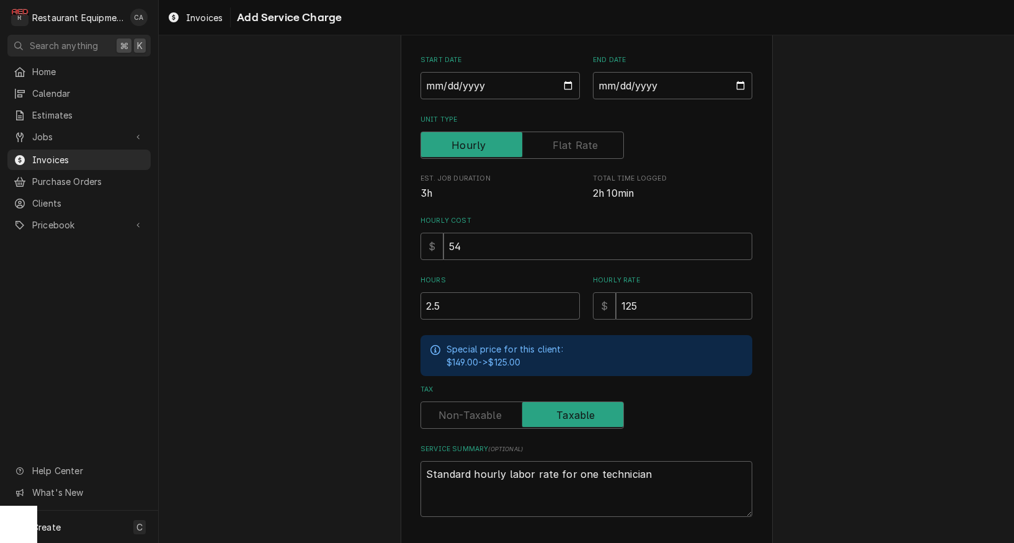
scroll to position [145, 0]
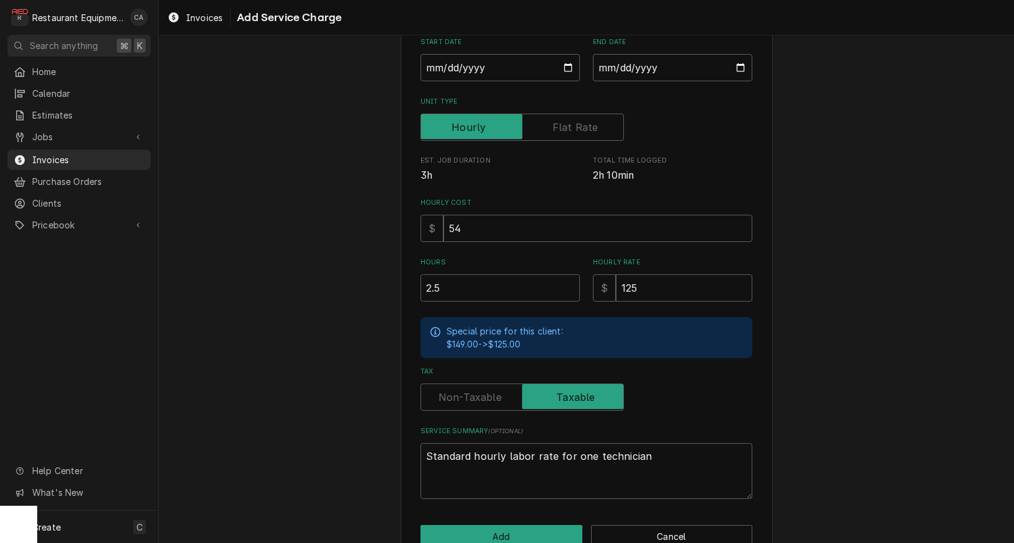
click at [484, 397] on label "Tax" at bounding box center [521, 396] width 203 height 27
click at [484, 397] on input "Tax" at bounding box center [522, 396] width 192 height 27
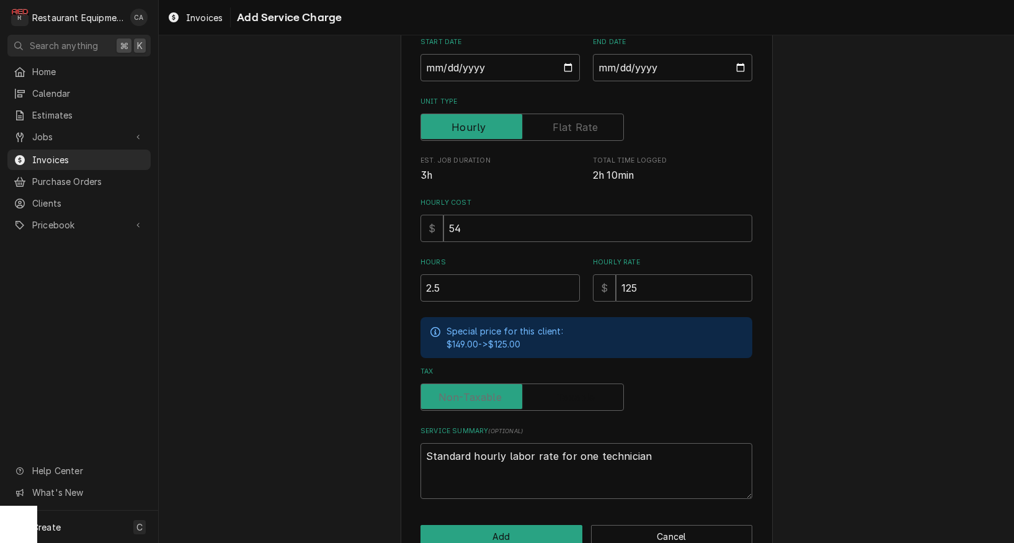
checkbox input "false"
click at [496, 525] on button "Add" at bounding box center [501, 536] width 162 height 23
type textarea "x"
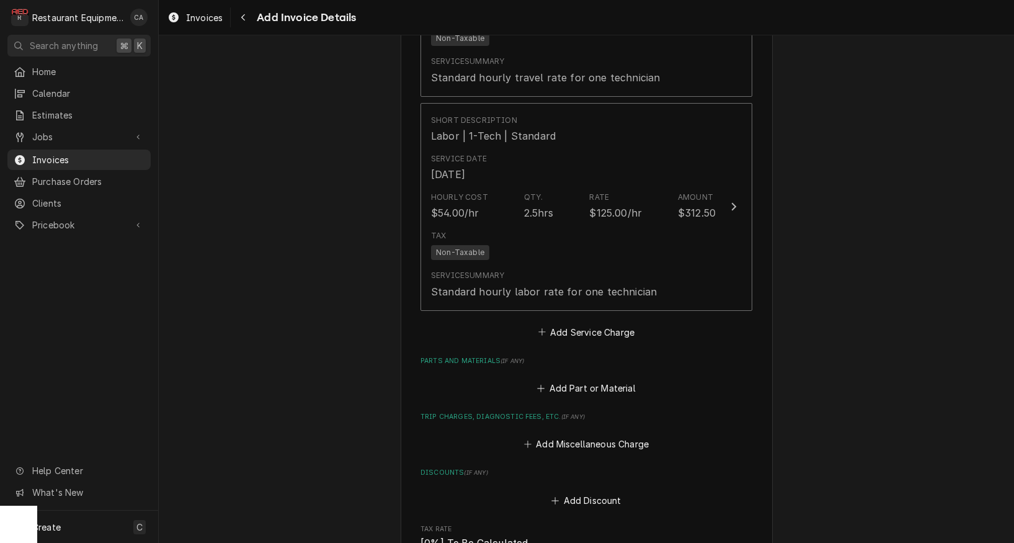
scroll to position [1759, 0]
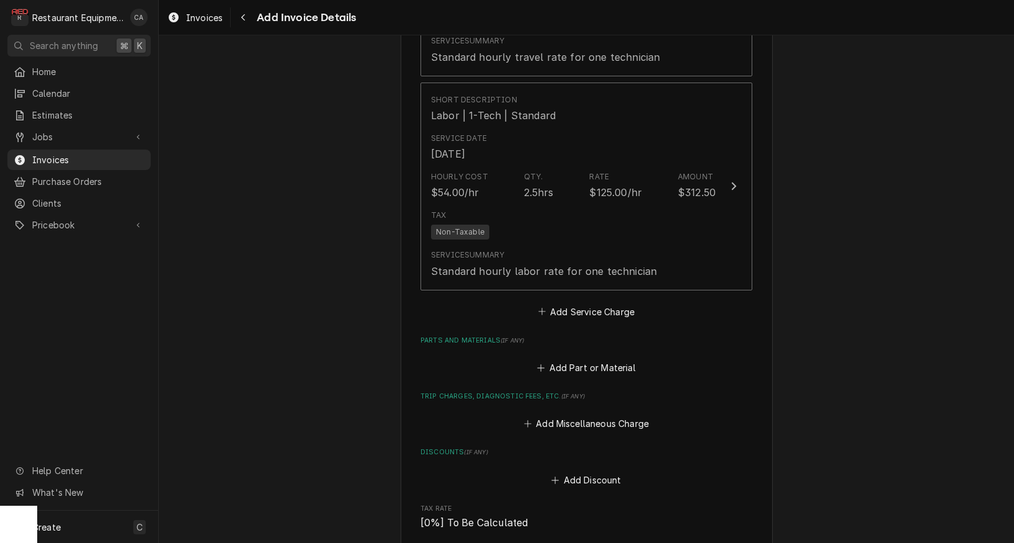
click at [549, 415] on button "Add Miscellaneous Charge" at bounding box center [586, 423] width 129 height 17
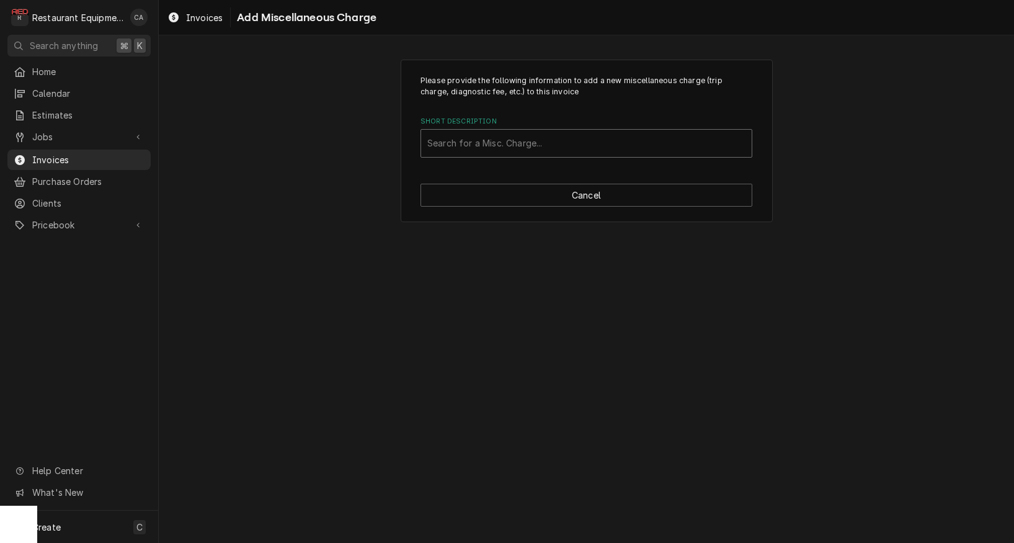
click at [481, 143] on div "Search for a Misc. Charge..." at bounding box center [586, 142] width 318 height 13
type input "mil"
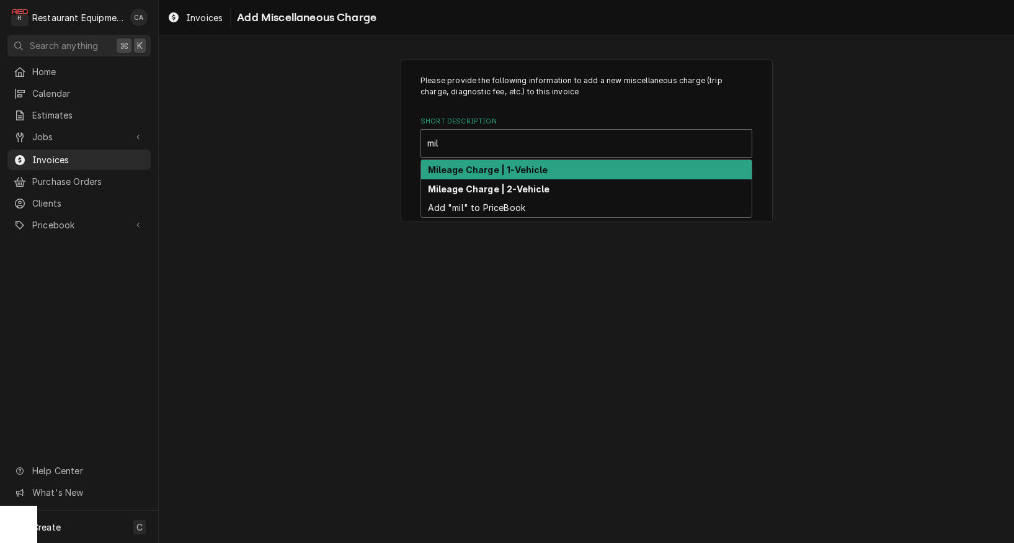
click at [484, 171] on strong "Mileage Charge | 1-Vehicle" at bounding box center [488, 169] width 120 height 11
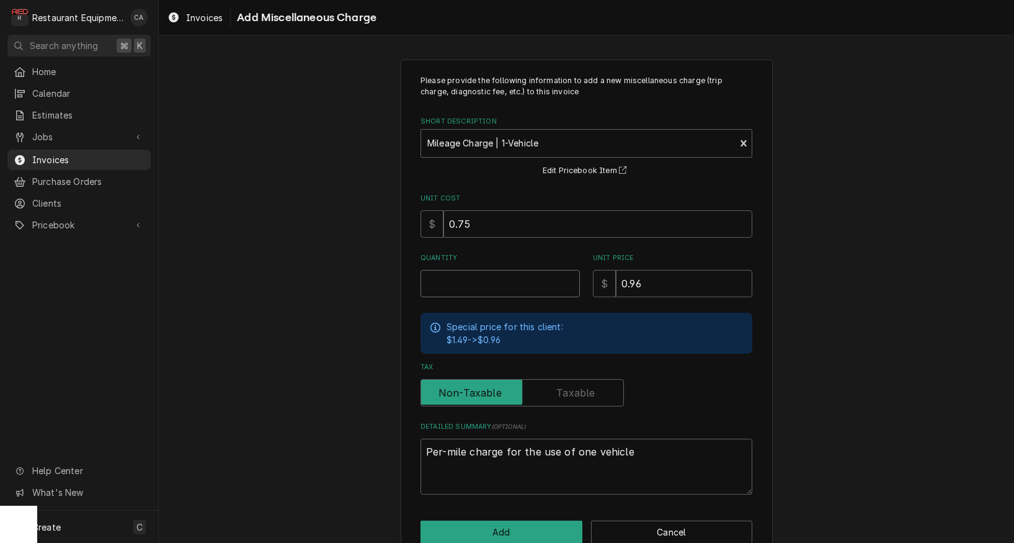
click at [445, 289] on input "Quantity" at bounding box center [499, 283] width 159 height 27
click at [458, 278] on input "Quantity" at bounding box center [499, 283] width 159 height 27
type textarea "x"
type input "2"
type textarea "x"
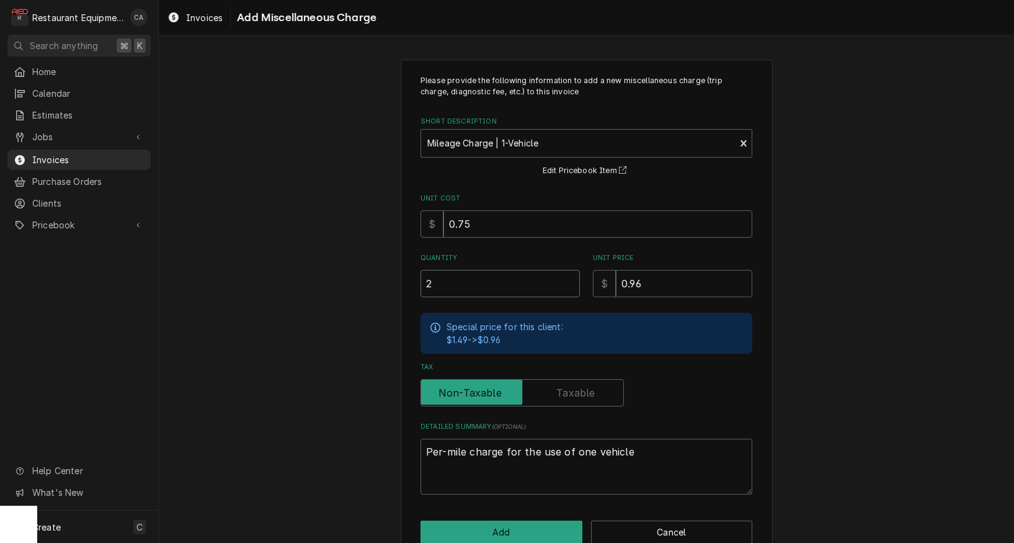
type input "21"
type textarea "x"
type input "21.8"
click at [508, 520] on button "Add" at bounding box center [501, 531] width 162 height 23
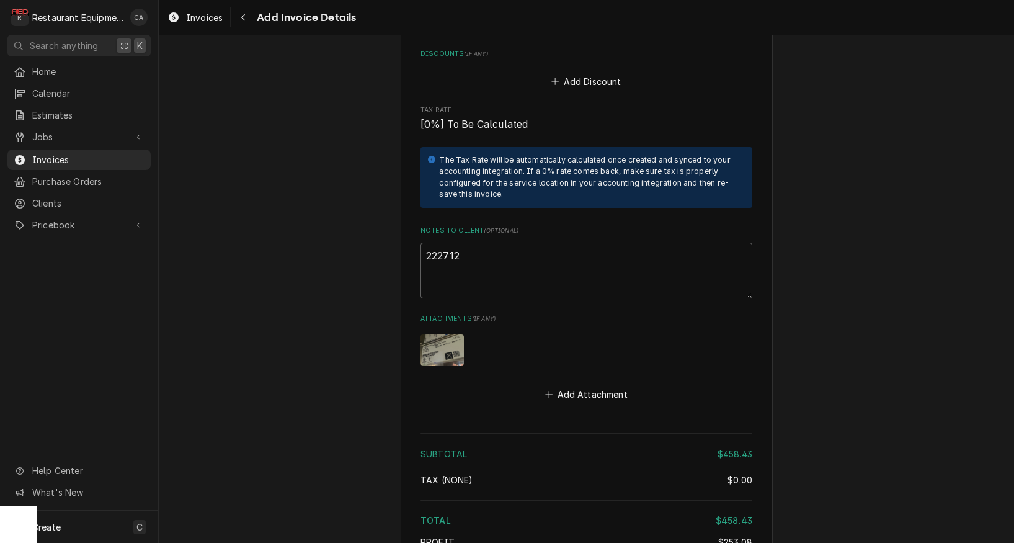
scroll to position [2344, 0]
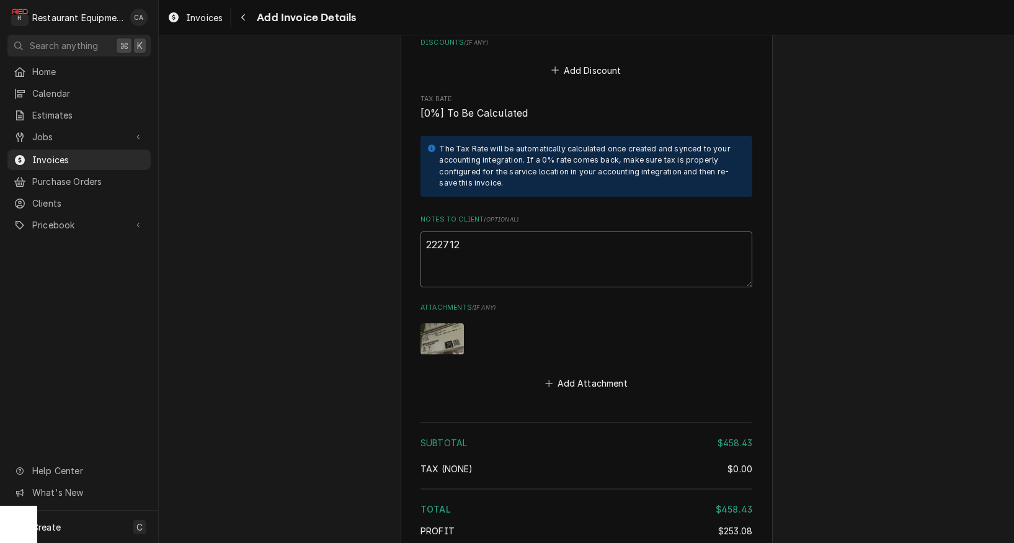
click at [463, 231] on textarea "222712" at bounding box center [586, 259] width 332 height 56
click at [428, 231] on textarea "222712" at bounding box center [586, 259] width 332 height 56
type textarea "x"
type textarea "E222712"
type textarea "x"
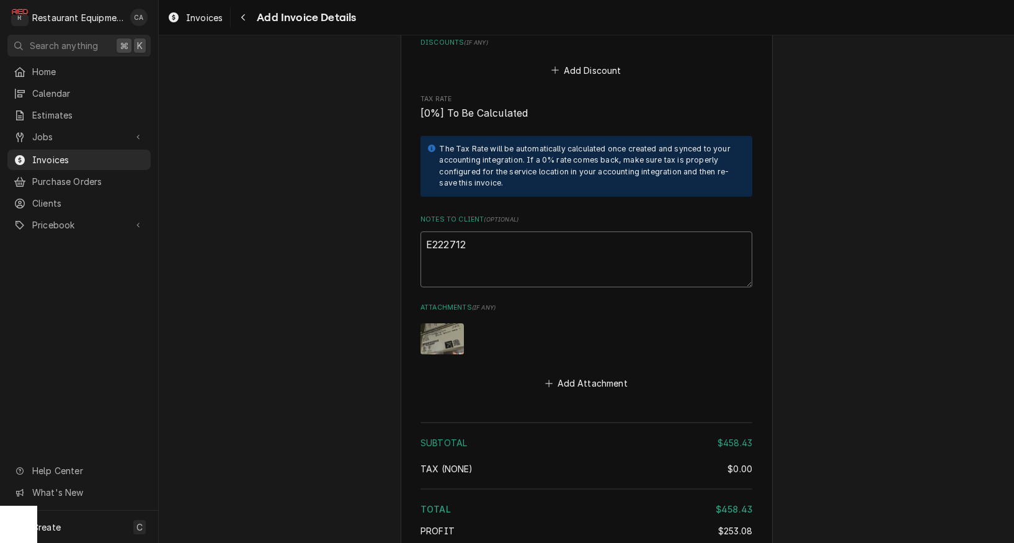
type textarea "Ev222712"
type textarea "x"
type textarea "Eve222712"
type textarea "x"
type textarea "Even222712"
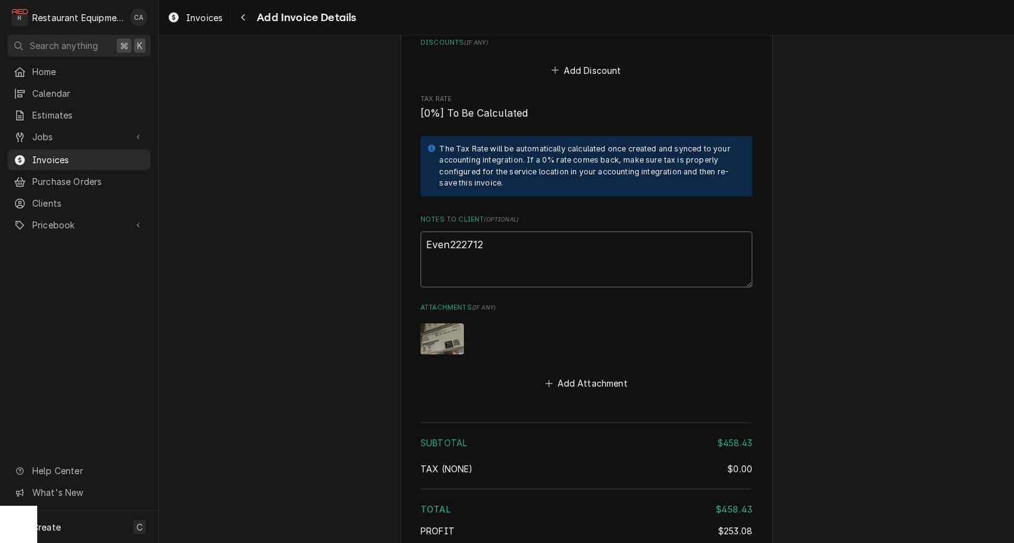
type textarea "x"
type textarea "Event222712"
type textarea "x"
type textarea "Event 222712"
type textarea "x"
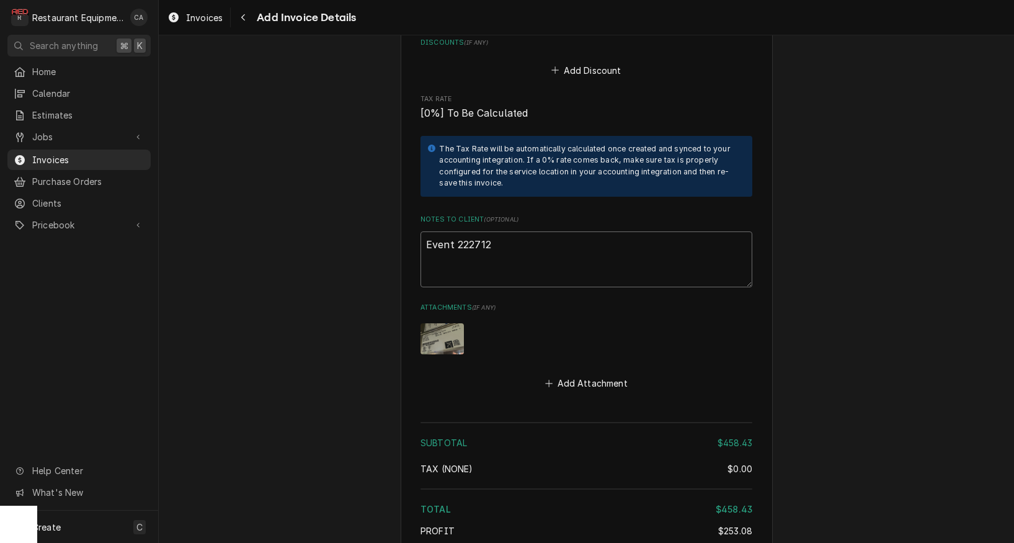
type textarea "Event #222712"
type textarea "x"
type textarea "Event # 222712"
type textarea "x"
type textarea "Event # 222712"
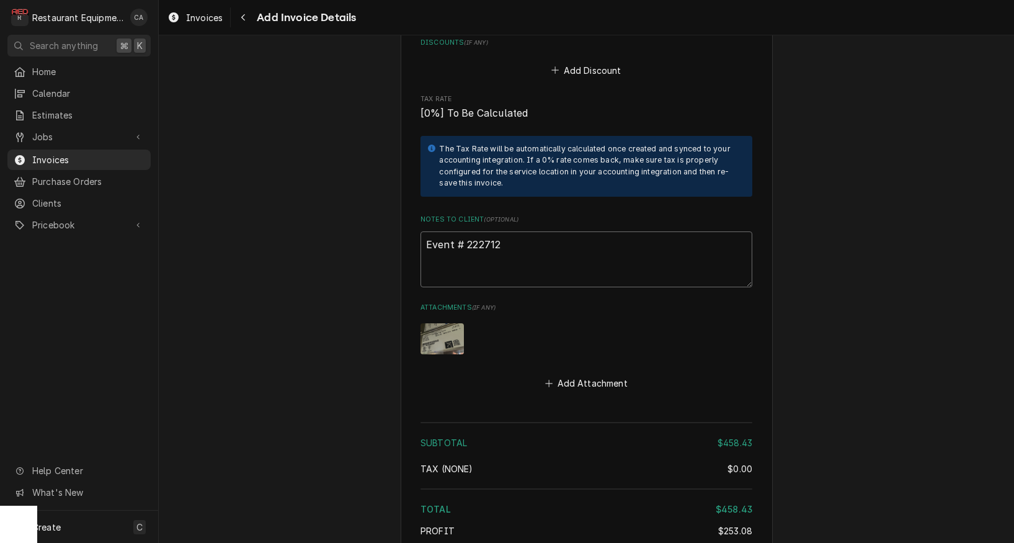
type textarea "x"
type textarea "Event # 222712 A"
type textarea "x"
type textarea "Event # 222712 Au"
type textarea "x"
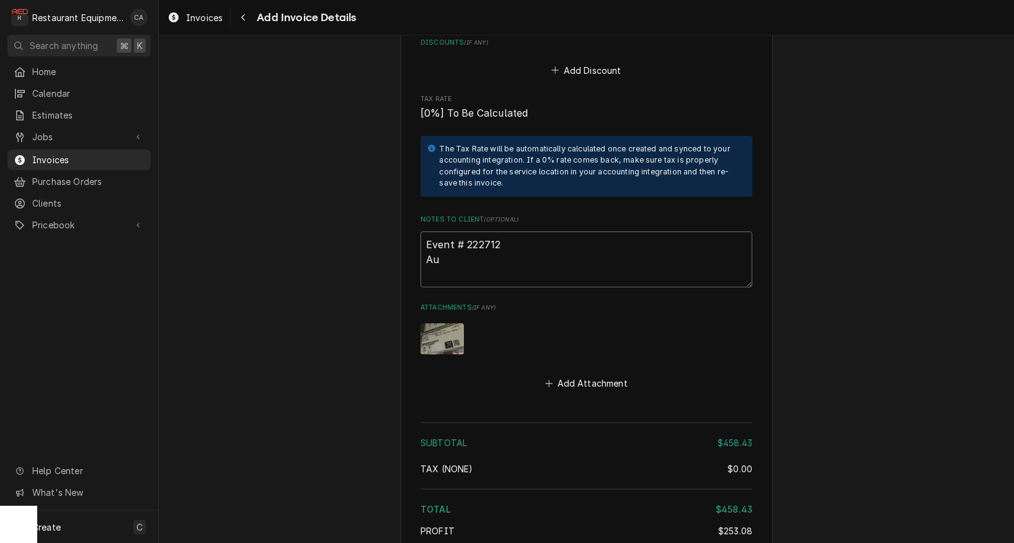
type textarea "Event # 222712 Aut"
type textarea "x"
type textarea "Event # 222712 Auth"
type textarea "x"
type textarea "Event # 222712 Autho"
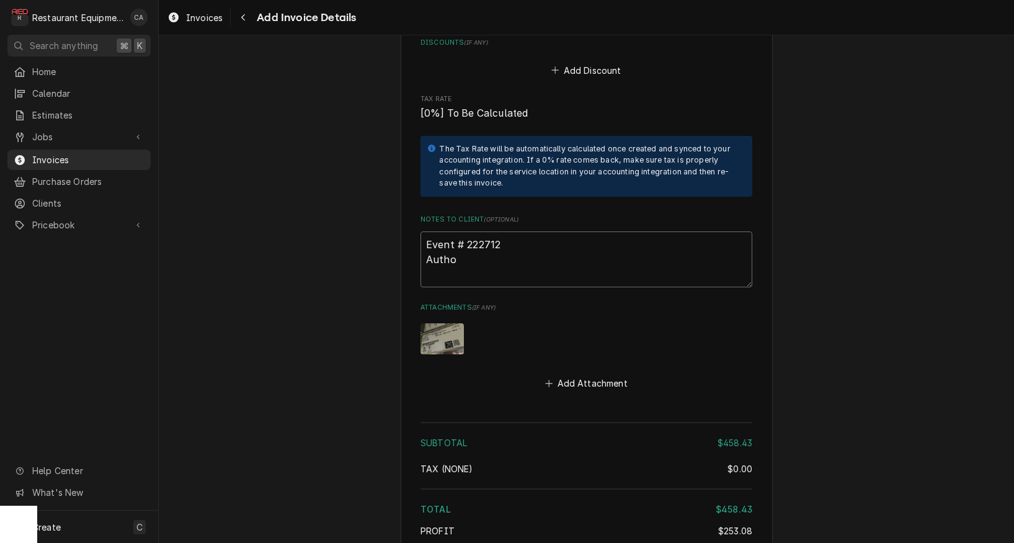
type textarea "x"
type textarea "Event # 222712 Author"
type textarea "x"
type textarea "Event # 222712 Authori"
type textarea "x"
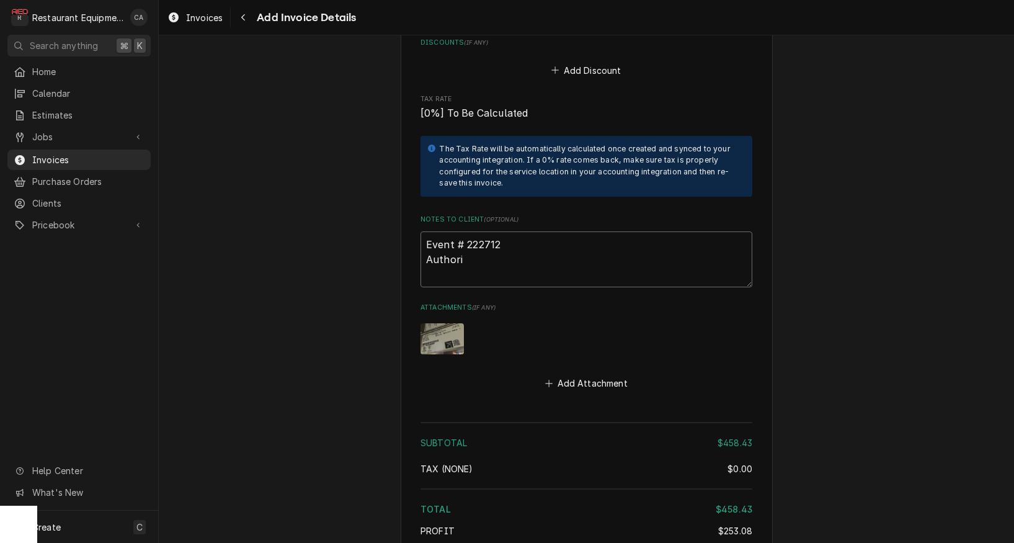
type textarea "Event # 222712 Authoriz"
type textarea "x"
type textarea "Event # 222712 Authoriza"
type textarea "x"
type textarea "Event # 222712 Authorizat"
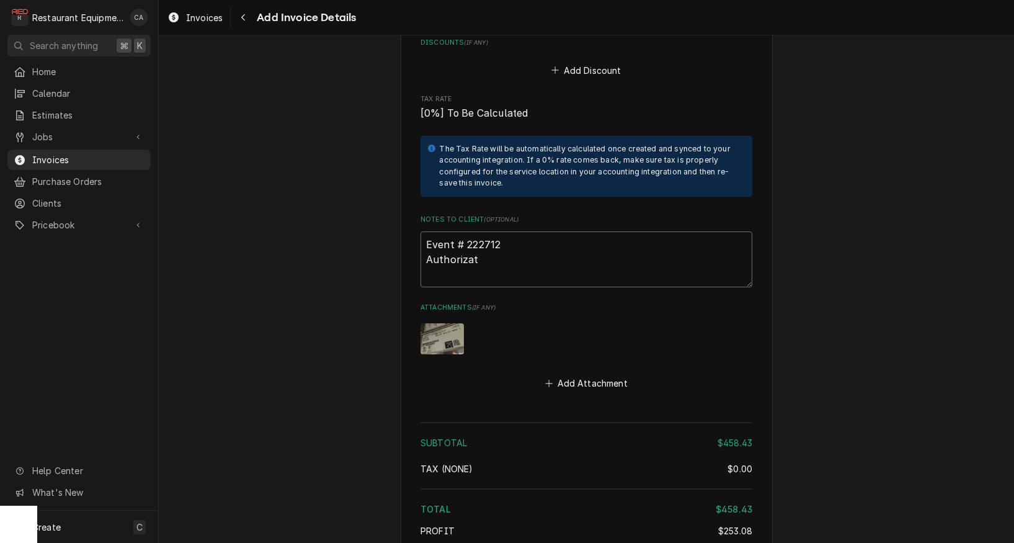
type textarea "x"
type textarea "Event # 222712 Authorizati"
type textarea "x"
type textarea "Event # 222712 Authorizatio"
type textarea "x"
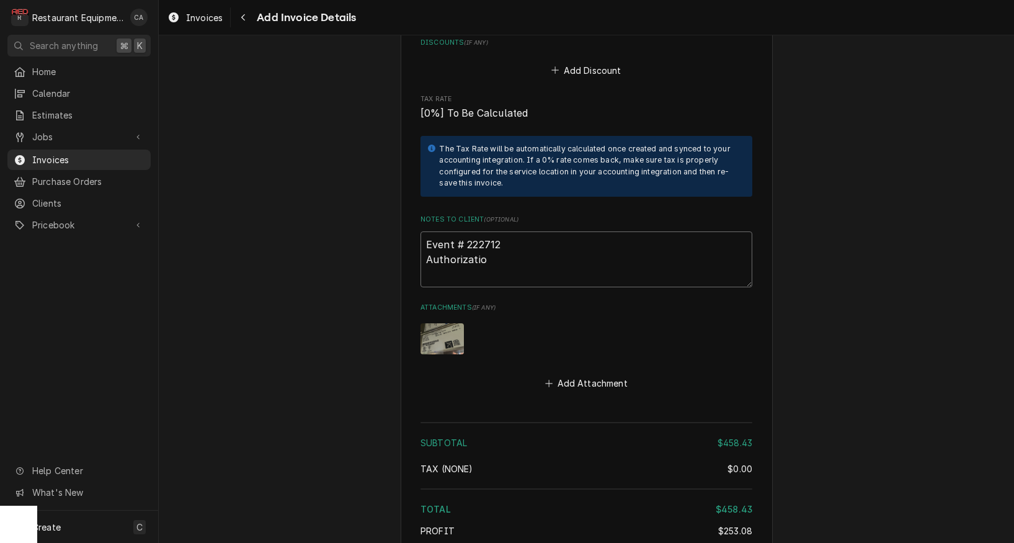
type textarea "Event # 222712 Authorization"
type textarea "x"
type textarea "Event # 222712 Authorization"
type textarea "x"
type textarea "Event # 222712 Authorization #"
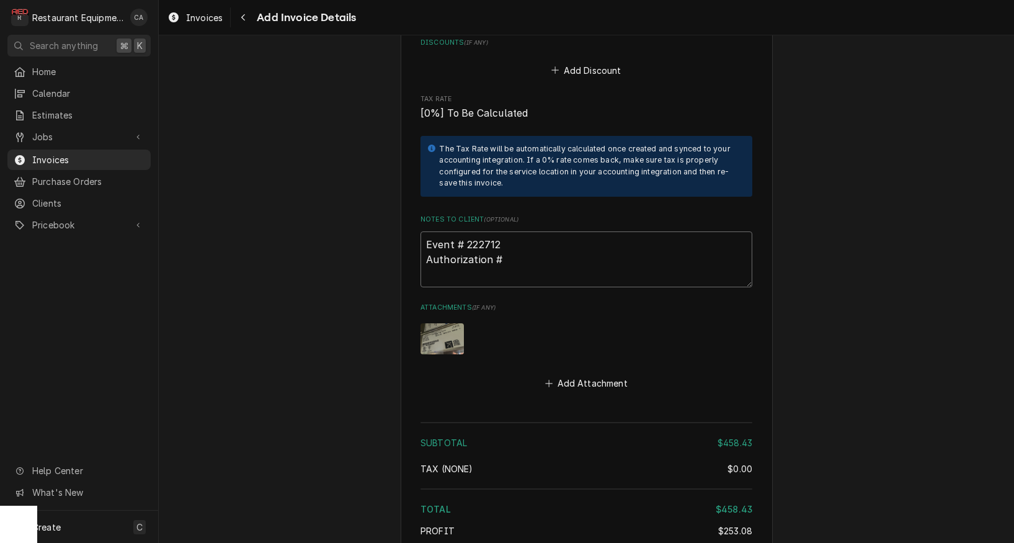
type textarea "x"
type textarea "Event # 222712 Authorization #"
type textarea "x"
type textarea "Event # 222712 Authorization # 3"
type textarea "x"
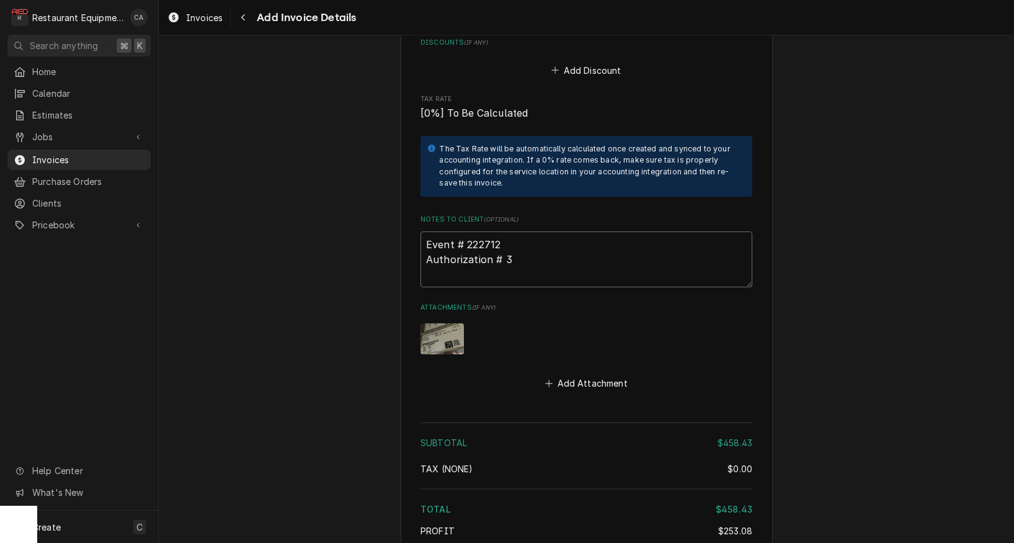
type textarea "Event # 222712 Authorization # 39"
type textarea "x"
type textarea "Event # 222712 Authorization # 394"
type textarea "x"
type textarea "Event # 222712 Authorization # 3942"
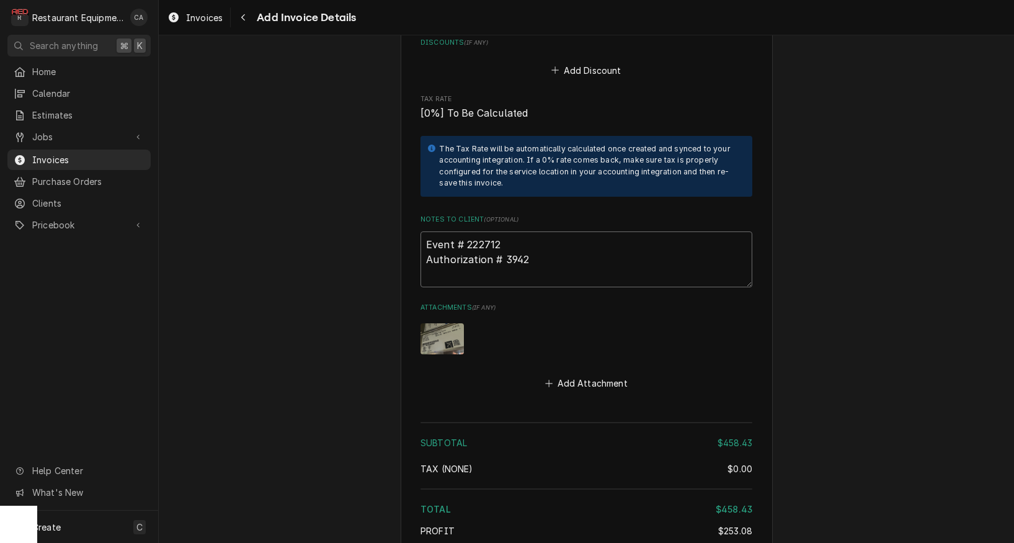
type textarea "x"
type textarea "Event # 222712 Authorization # 39429"
type textarea "x"
type textarea "Event # 222712 Authorization # 394293"
type textarea "x"
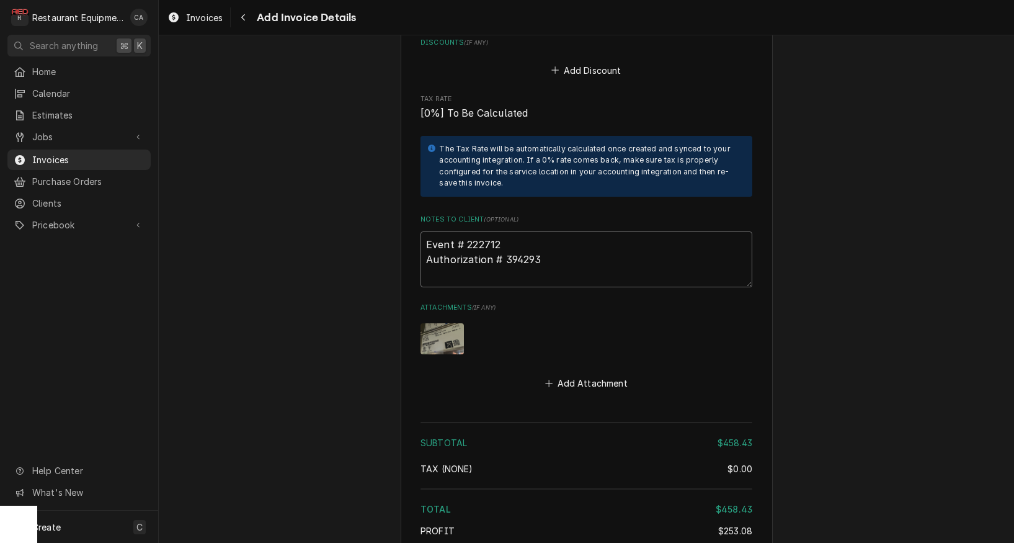
type textarea "Event # 222712 Authorization # 3942939"
type textarea "x"
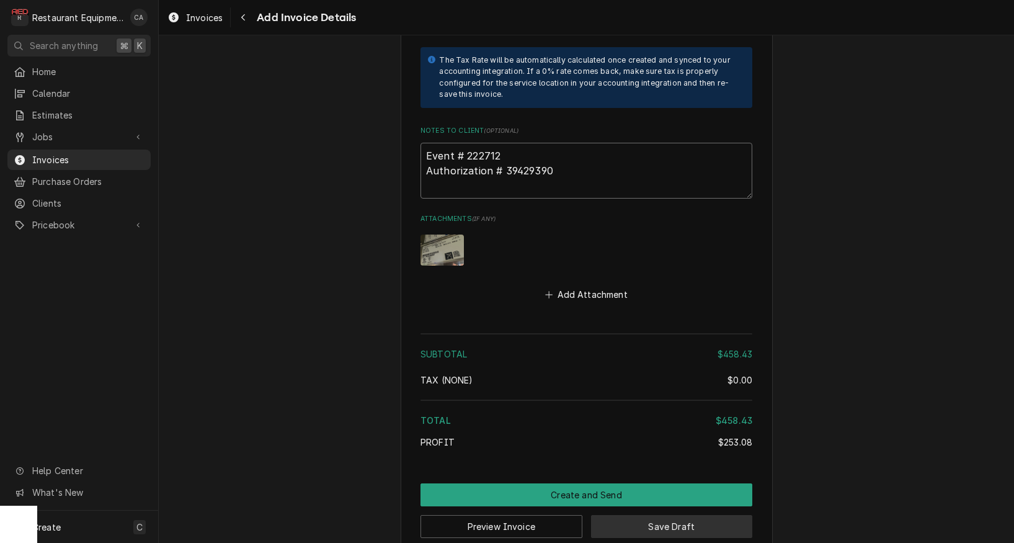
scroll to position [0, 0]
type textarea "Event # 222712 Authorization # 39429390"
click at [673, 515] on button "Save Draft" at bounding box center [672, 526] width 162 height 23
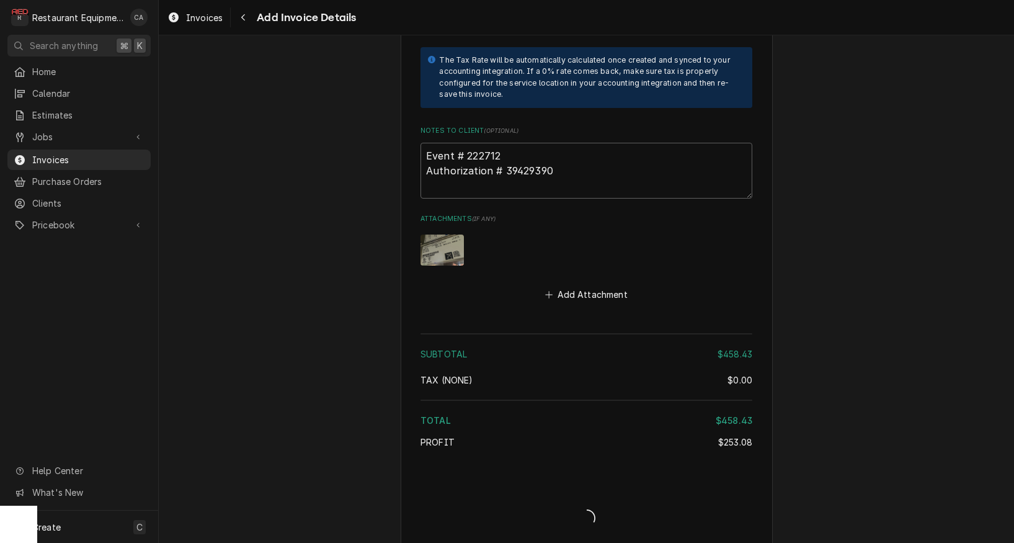
type textarea "x"
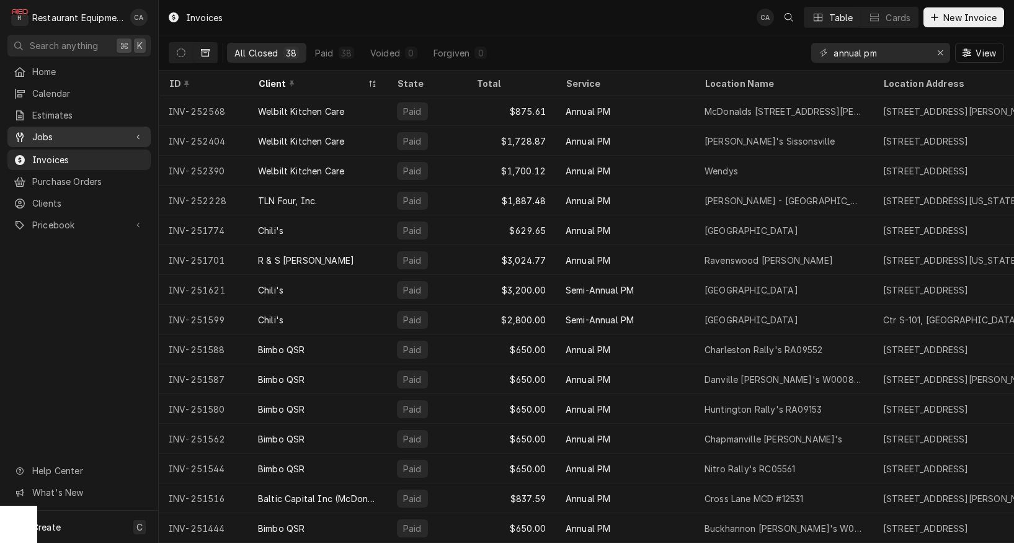
drag, startPoint x: 37, startPoint y: 128, endPoint x: 47, endPoint y: 131, distance: 11.0
click at [37, 130] on span "Jobs" at bounding box center [79, 136] width 94 height 13
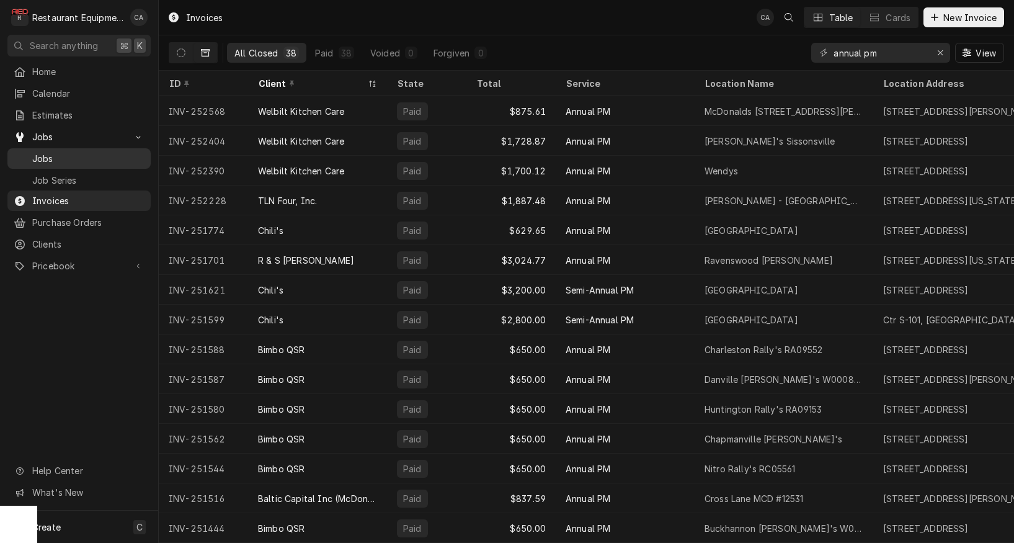
click at [48, 158] on span "Jobs" at bounding box center [88, 158] width 112 height 13
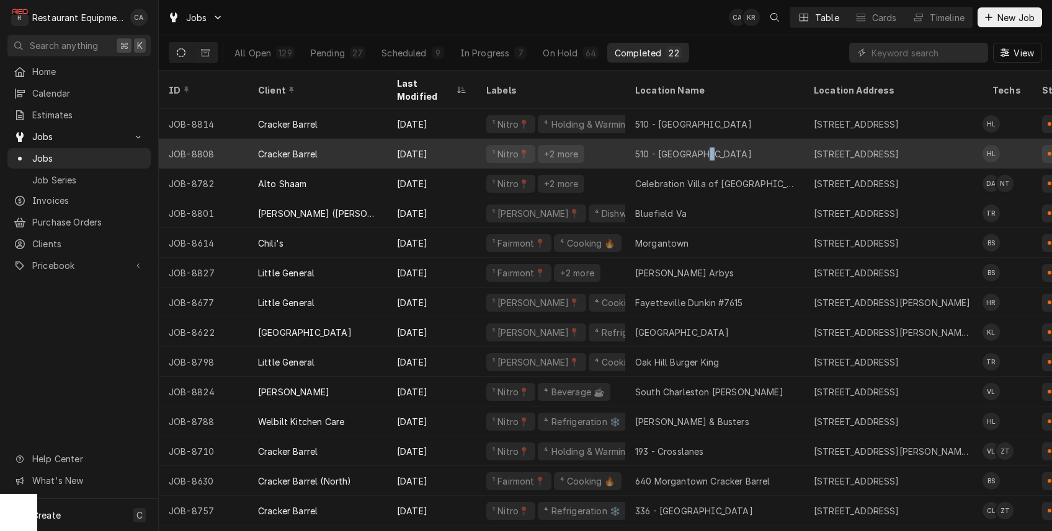
click at [701, 148] on div "510 - [GEOGRAPHIC_DATA]" at bounding box center [693, 154] width 117 height 13
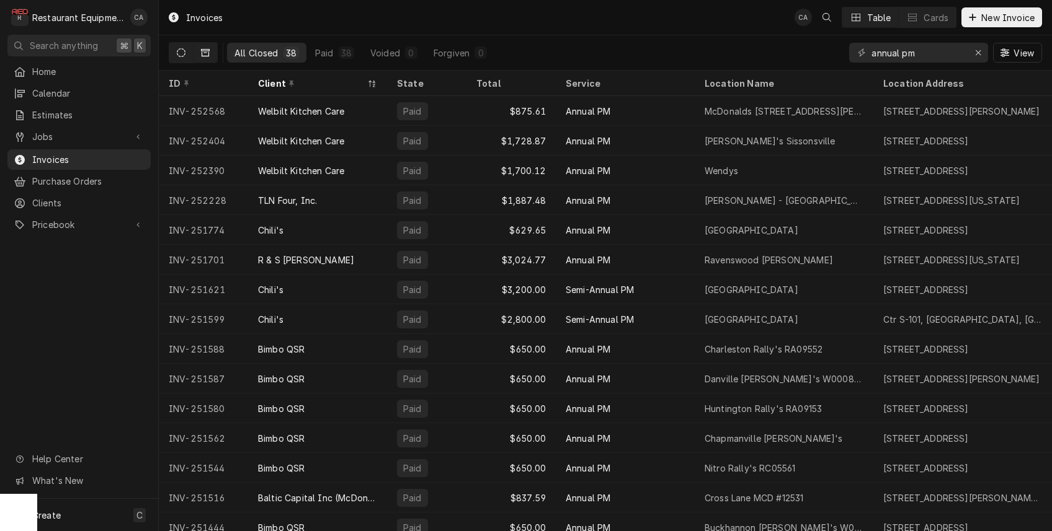
click at [186, 51] on button "Dynamic Content Wrapper" at bounding box center [181, 53] width 24 height 20
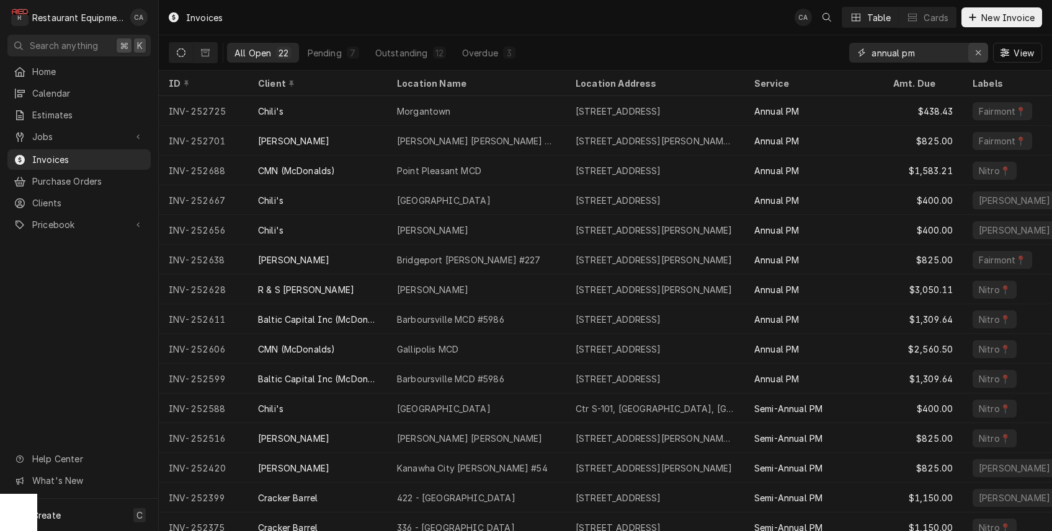
click at [975, 55] on icon "Erase input" at bounding box center [978, 52] width 7 height 9
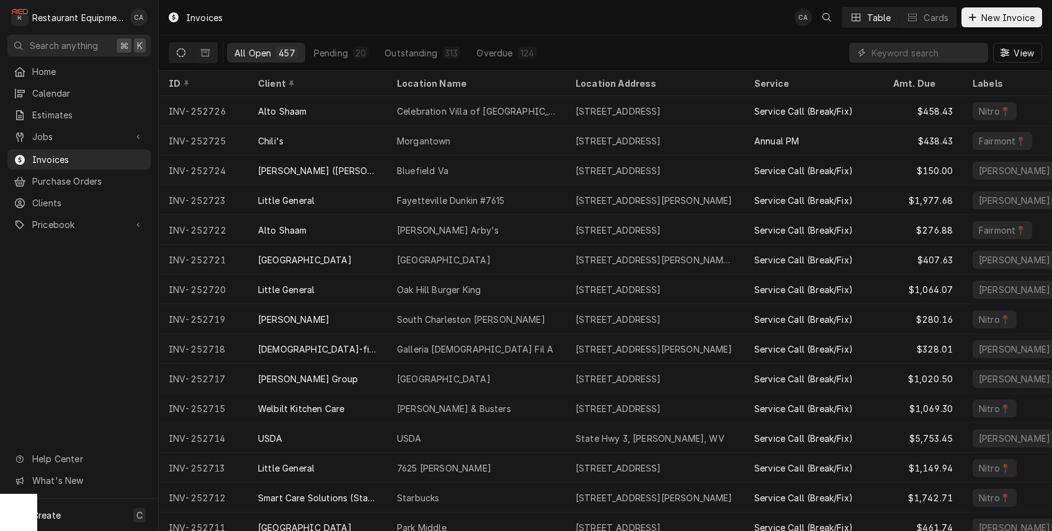
drag, startPoint x: 321, startPoint y: 53, endPoint x: 311, endPoint y: 71, distance: 20.8
click at [321, 53] on div "Pending" at bounding box center [331, 53] width 34 height 13
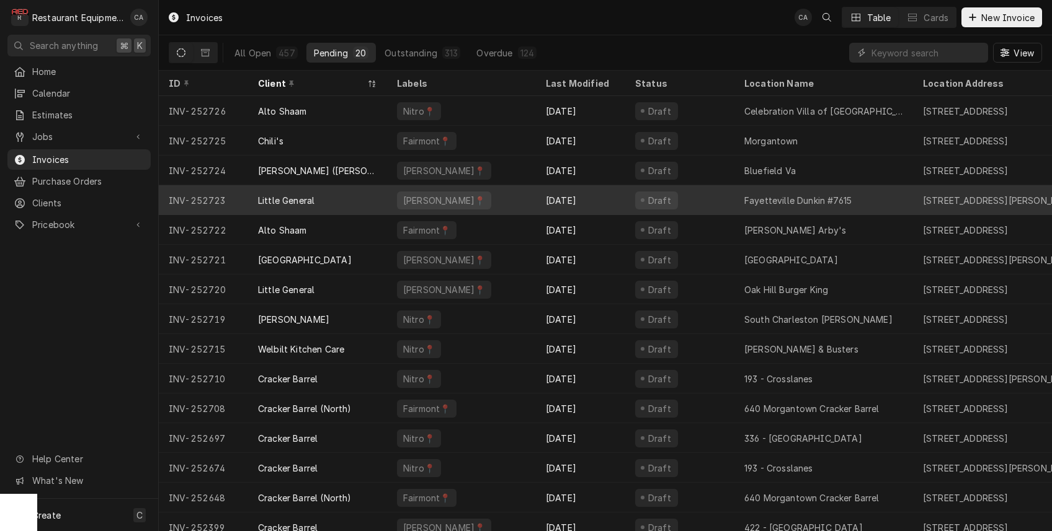
drag, startPoint x: 732, startPoint y: 35, endPoint x: 814, endPoint y: 187, distance: 172.0
click at [731, 35] on div "All Open 457 Pending 20 Outstanding 313 Overdue 124 View" at bounding box center [605, 52] width 873 height 35
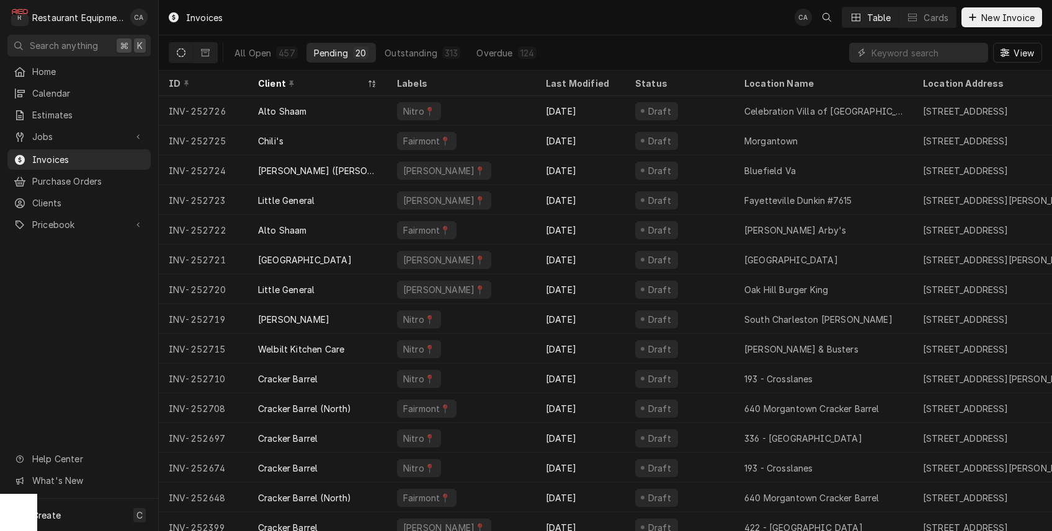
click at [346, 52] on button "Pending 20" at bounding box center [340, 53] width 69 height 20
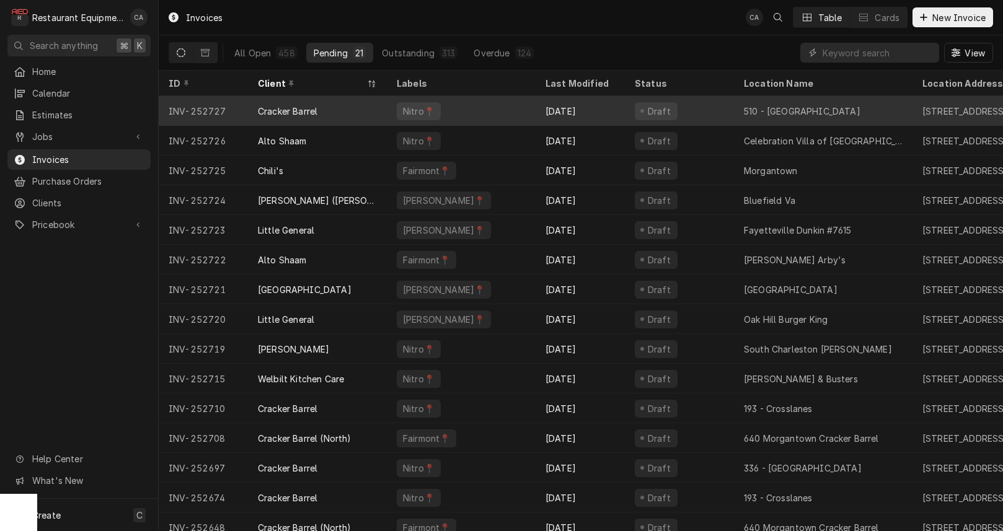
click at [624, 110] on div "Sep 9" at bounding box center [580, 111] width 89 height 30
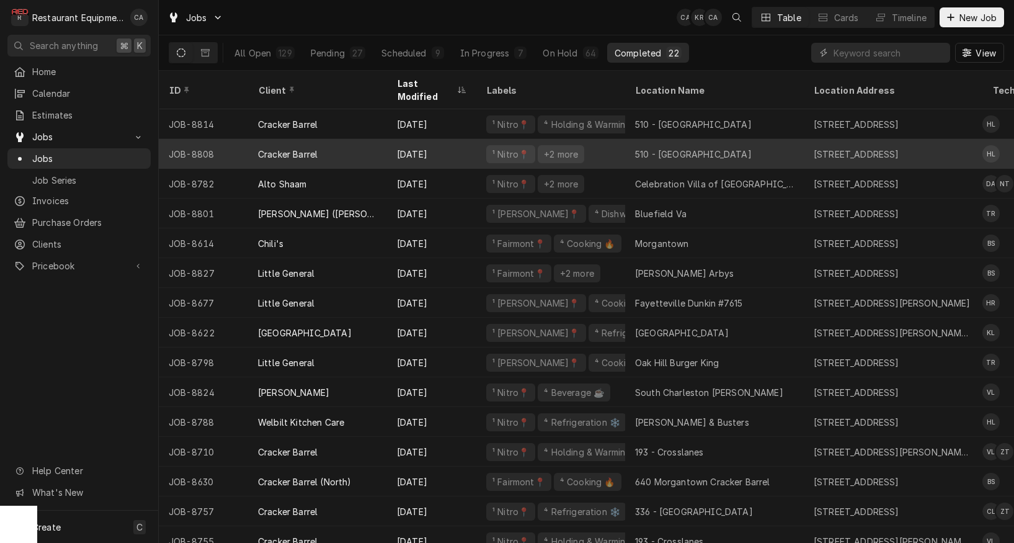
click at [649, 148] on div "510 - [GEOGRAPHIC_DATA]" at bounding box center [693, 154] width 117 height 13
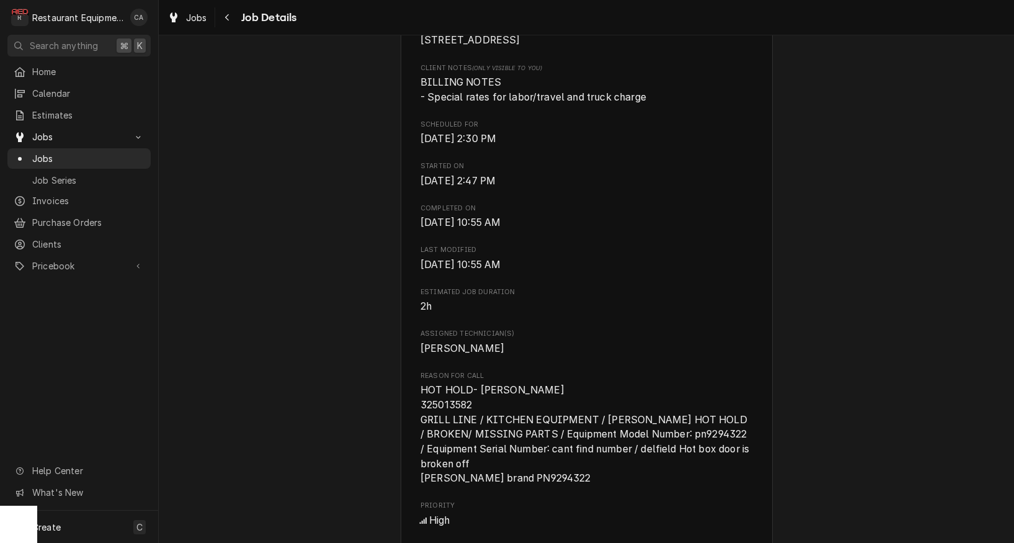
scroll to position [548, 0]
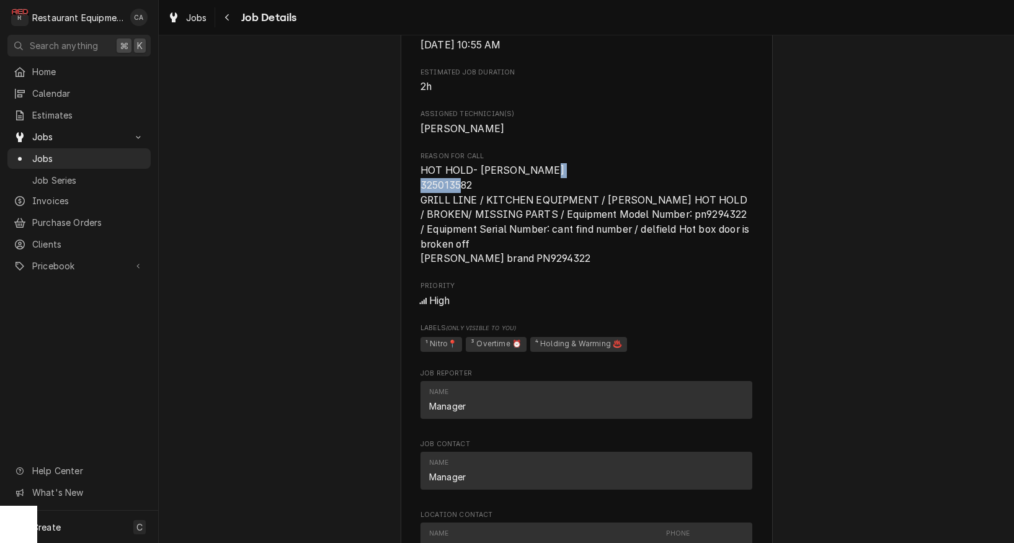
drag, startPoint x: 476, startPoint y: 192, endPoint x: 424, endPoint y: 185, distance: 51.9
click at [404, 185] on div "Cracker Barrel 510 - [GEOGRAPHIC_DATA] / [STREET_ADDRESS] Open in Maps Roopairs…" at bounding box center [587, 380] width 372 height 1696
copy span "325013582"
drag, startPoint x: 78, startPoint y: 199, endPoint x: 468, endPoint y: 189, distance: 389.6
click at [468, 189] on span "HOT HOLD- [PERSON_NAME] 325013582 GRILL LINE / KITCHEN EQUIPMENT / [PERSON_NAME…" at bounding box center [585, 214] width 331 height 100
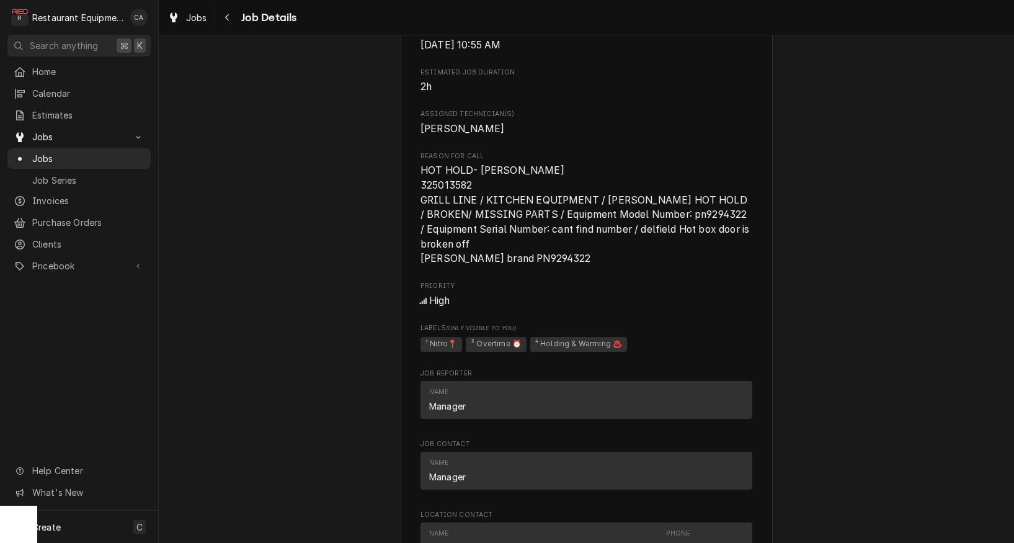
drag, startPoint x: 360, startPoint y: 180, endPoint x: 351, endPoint y: 182, distance: 8.9
click at [360, 180] on div "Completed and Uninvoiced Cracker Barrel 510 - Charleston / 5720 MacCorkle Ave S…" at bounding box center [586, 370] width 855 height 1738
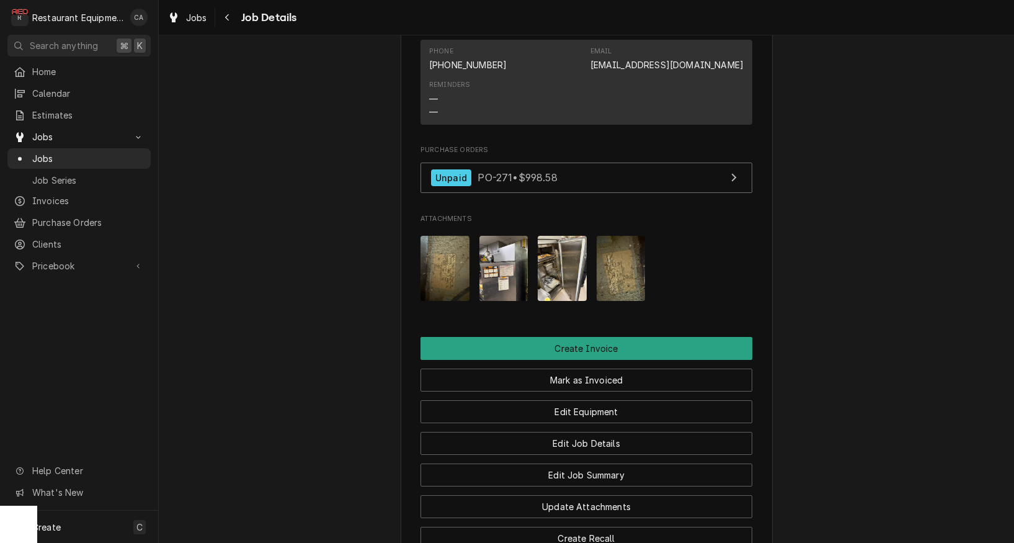
scroll to position [1168, 0]
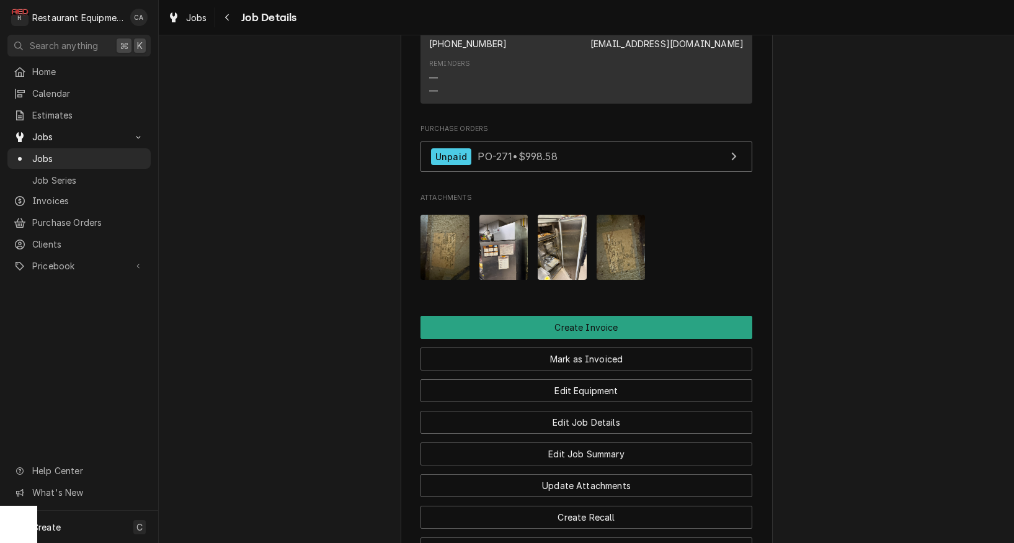
click at [440, 236] on img "Attachments" at bounding box center [444, 247] width 49 height 65
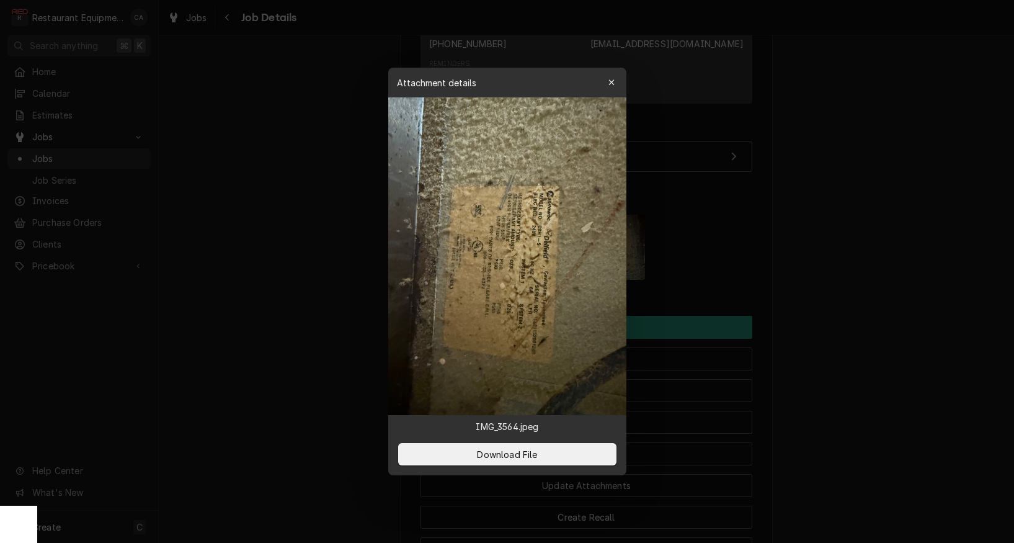
click at [313, 267] on div at bounding box center [507, 271] width 1014 height 543
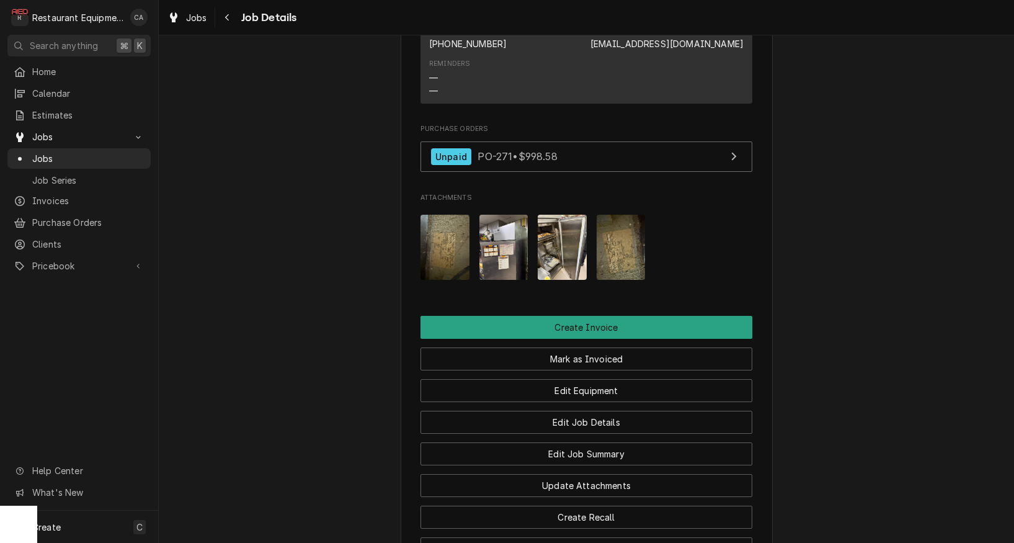
click at [624, 252] on img "Attachments" at bounding box center [621, 247] width 49 height 65
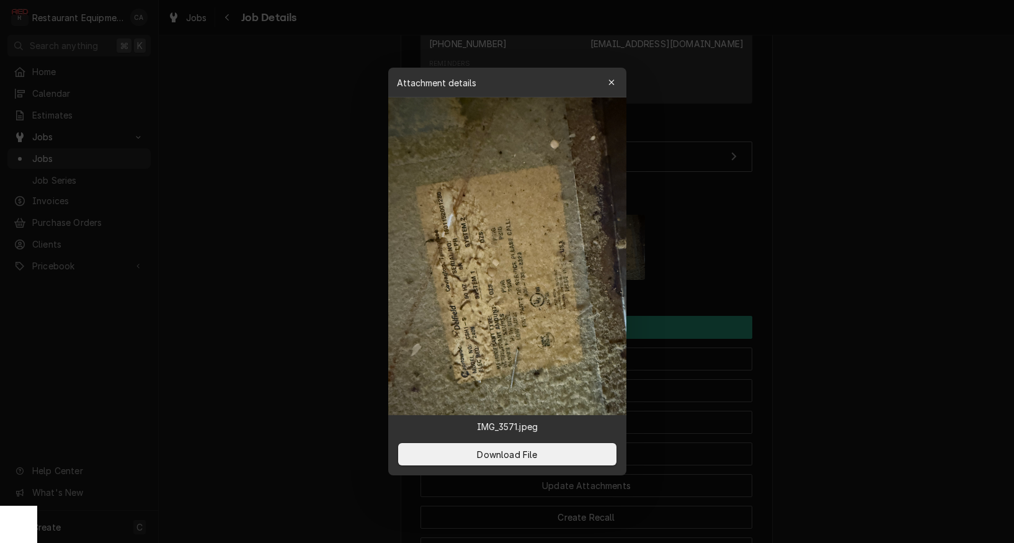
drag, startPoint x: 553, startPoint y: 224, endPoint x: 353, endPoint y: 238, distance: 200.1
click at [277, 229] on body "R Restaurant Equipment Diagnostics CA Search anything ⌘ K Home Calendar Estimat…" at bounding box center [507, 271] width 1014 height 543
click at [291, 226] on div at bounding box center [507, 271] width 1014 height 543
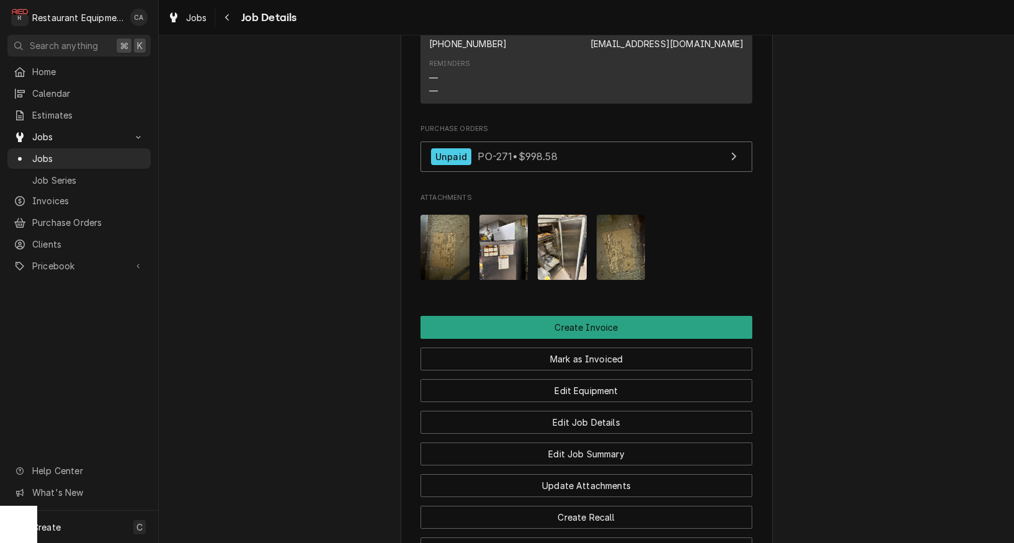
click at [485, 237] on img "Attachments" at bounding box center [503, 247] width 49 height 65
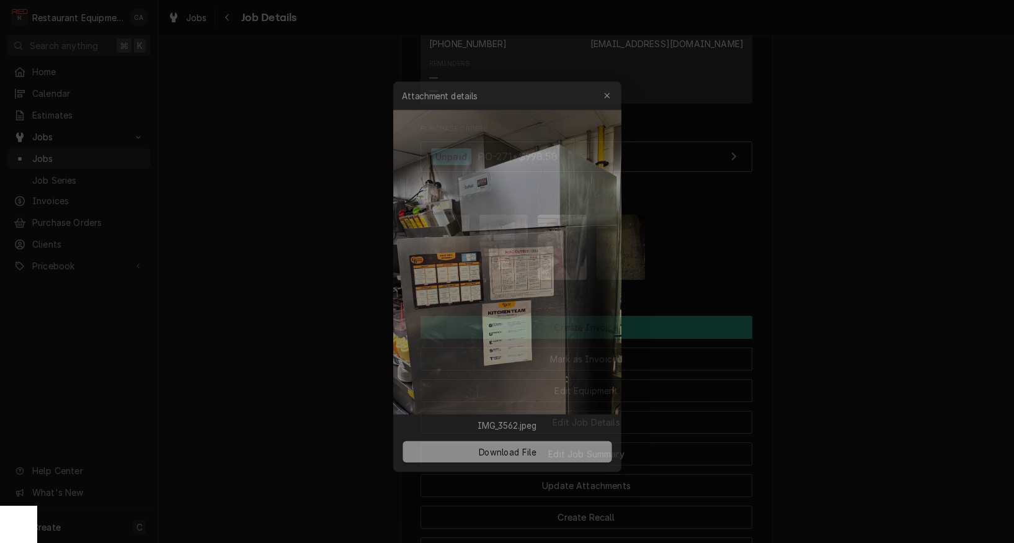
click at [353, 231] on div at bounding box center [507, 271] width 1014 height 543
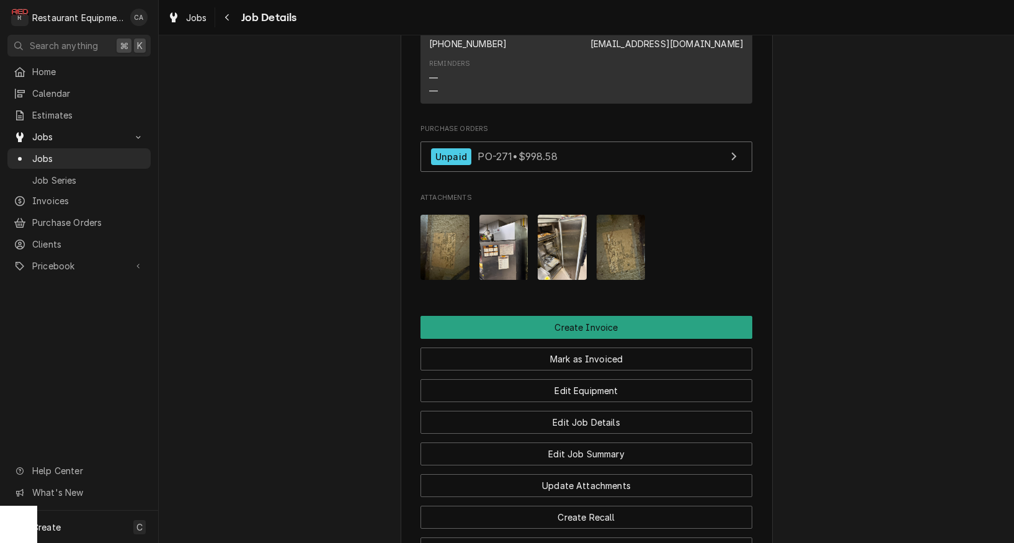
click at [579, 234] on img "Attachments" at bounding box center [562, 247] width 49 height 65
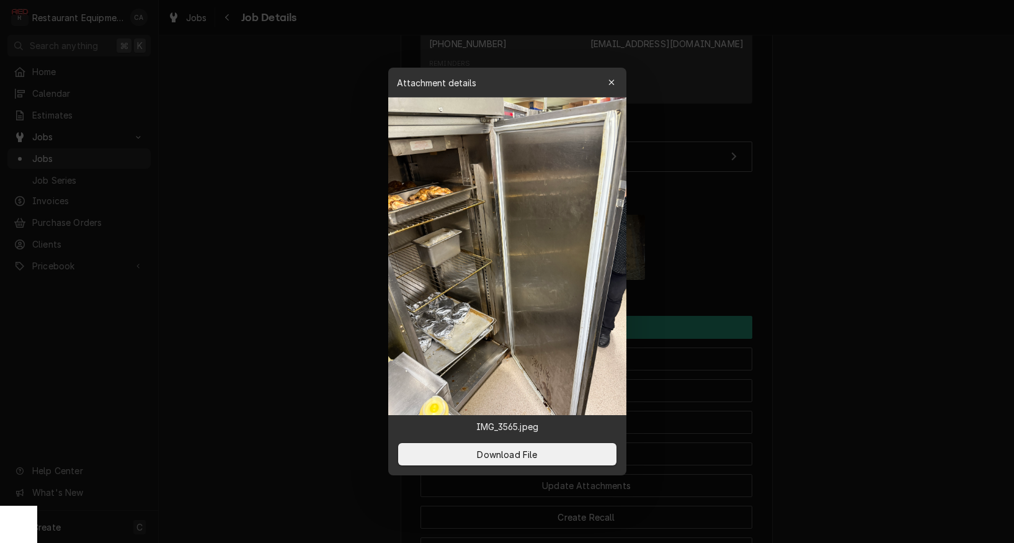
drag, startPoint x: 337, startPoint y: 230, endPoint x: 330, endPoint y: 229, distance: 7.5
click at [337, 230] on div at bounding box center [507, 271] width 1014 height 543
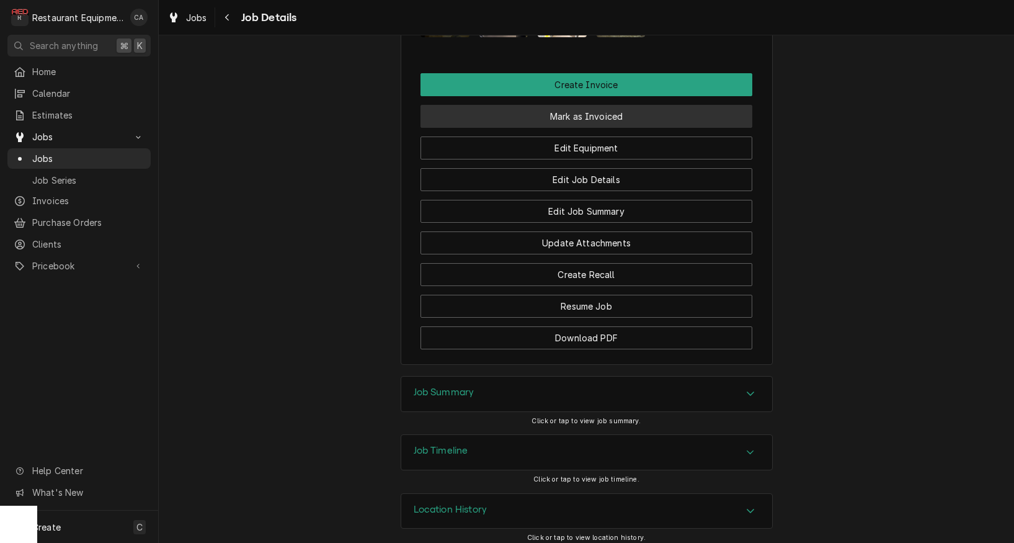
scroll to position [1410, 0]
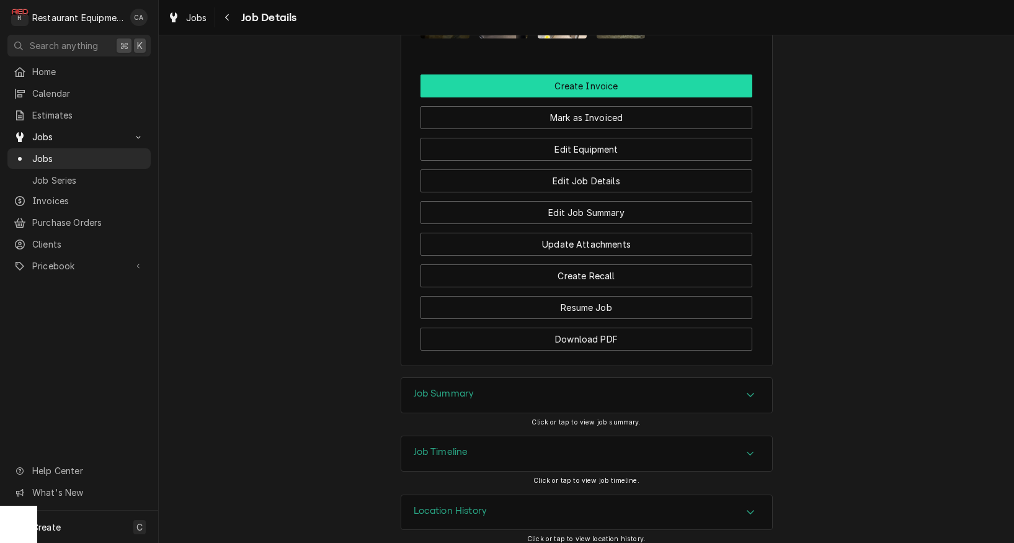
click at [568, 81] on button "Create Invoice" at bounding box center [586, 85] width 332 height 23
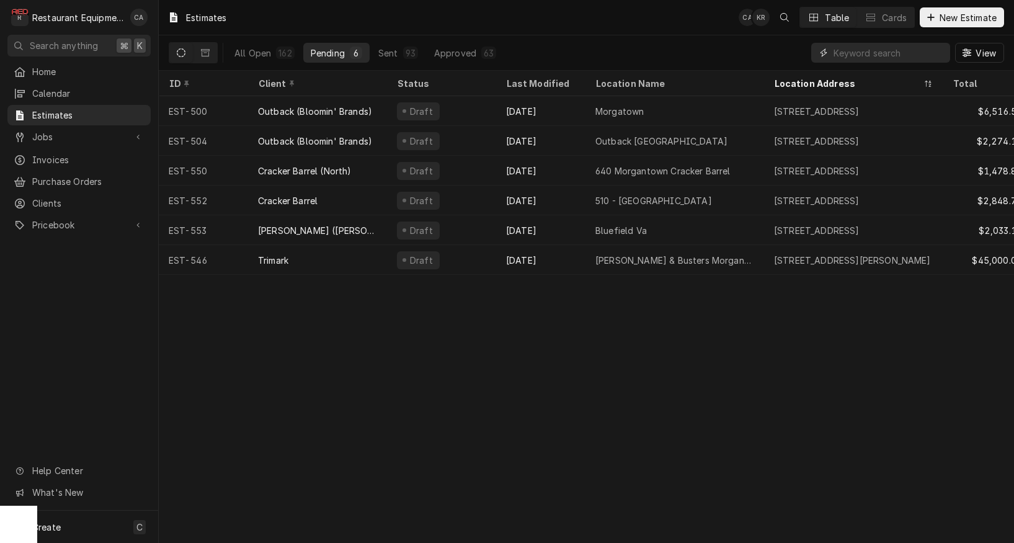
click at [892, 51] on input "Dynamic Content Wrapper" at bounding box center [888, 53] width 110 height 20
type input "552"
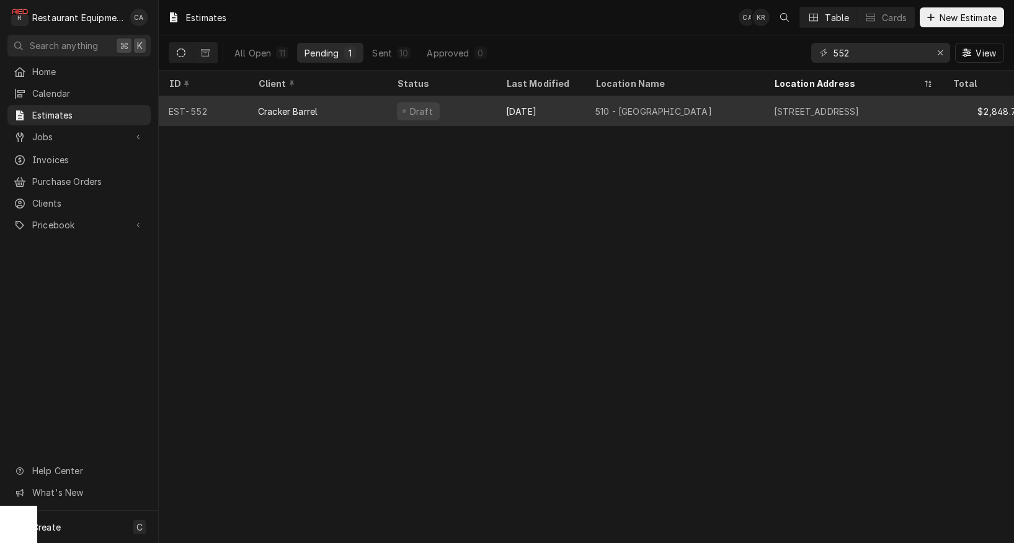
click at [364, 112] on div "Cracker Barrel" at bounding box center [317, 111] width 139 height 30
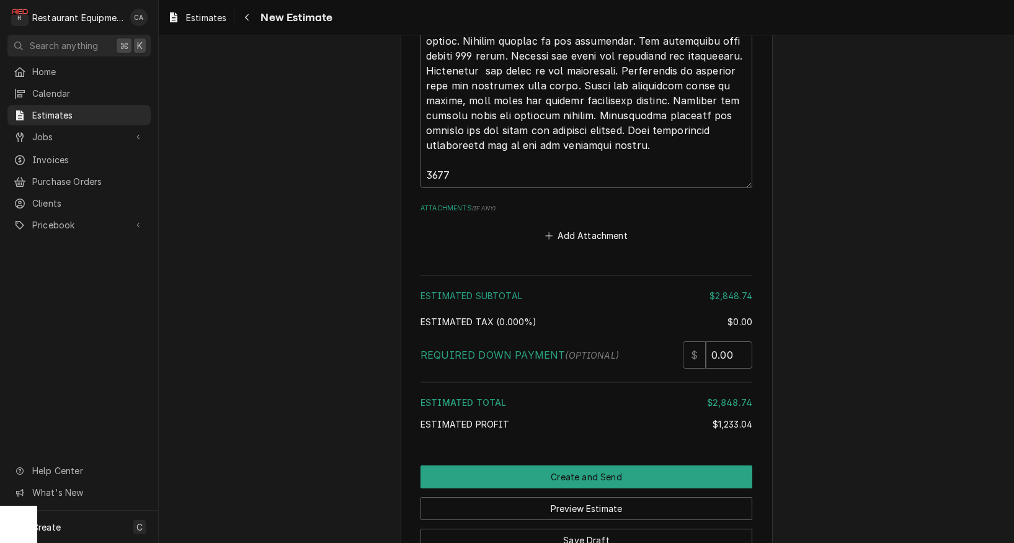
scroll to position [4014, 0]
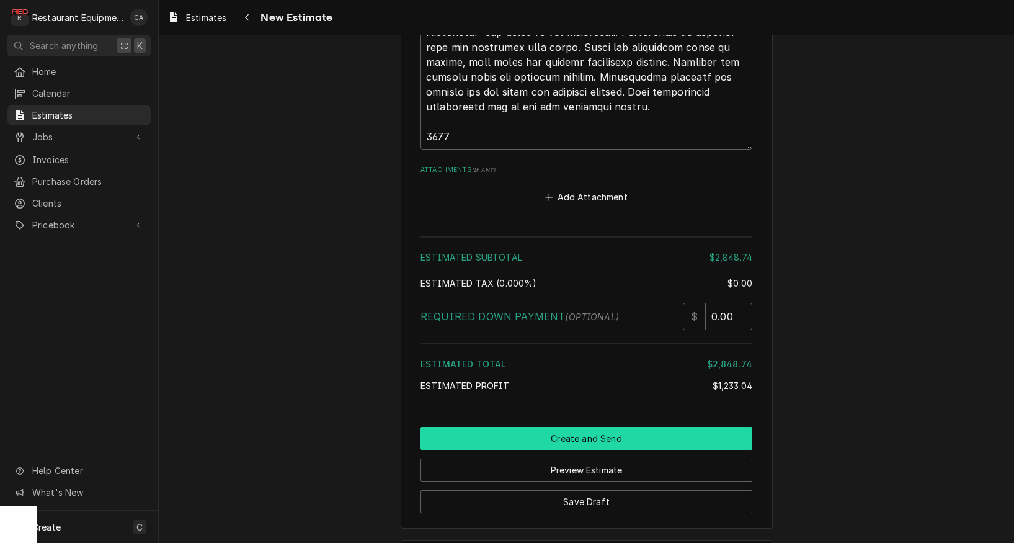
click at [605, 427] on button "Create and Send" at bounding box center [586, 438] width 332 height 23
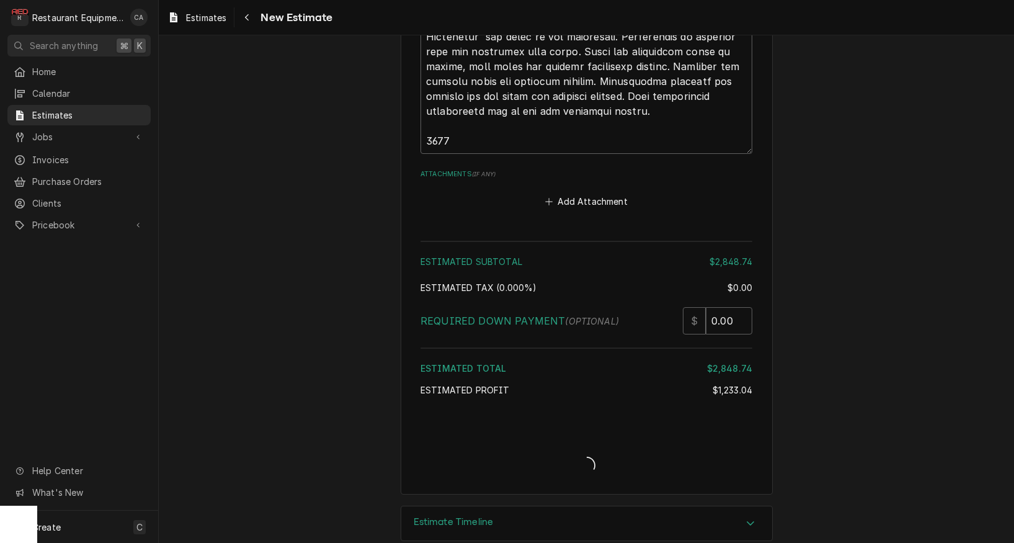
type textarea "x"
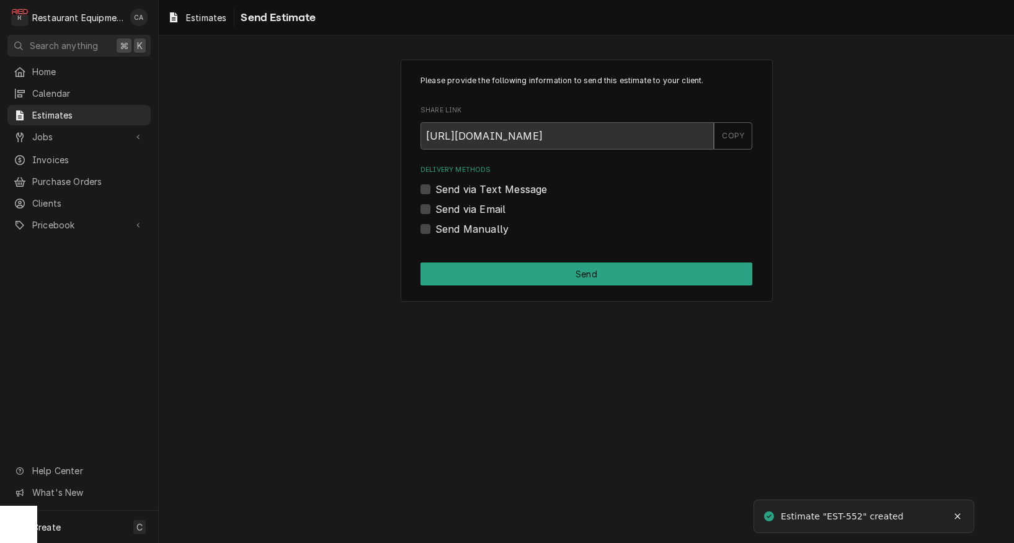
click at [480, 230] on label "Send Manually" at bounding box center [471, 228] width 73 height 15
click at [480, 230] on input "Send Manually" at bounding box center [601, 234] width 332 height 27
checkbox input "true"
drag, startPoint x: 533, startPoint y: 277, endPoint x: 517, endPoint y: 297, distance: 25.6
click at [533, 277] on button "Send" at bounding box center [586, 273] width 332 height 23
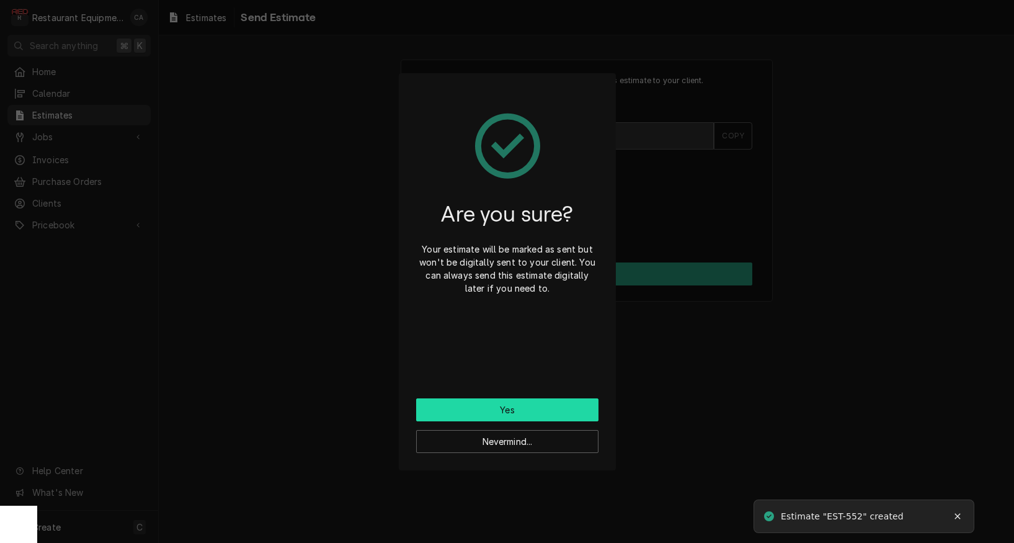
click at [481, 417] on button "Yes" at bounding box center [507, 409] width 182 height 23
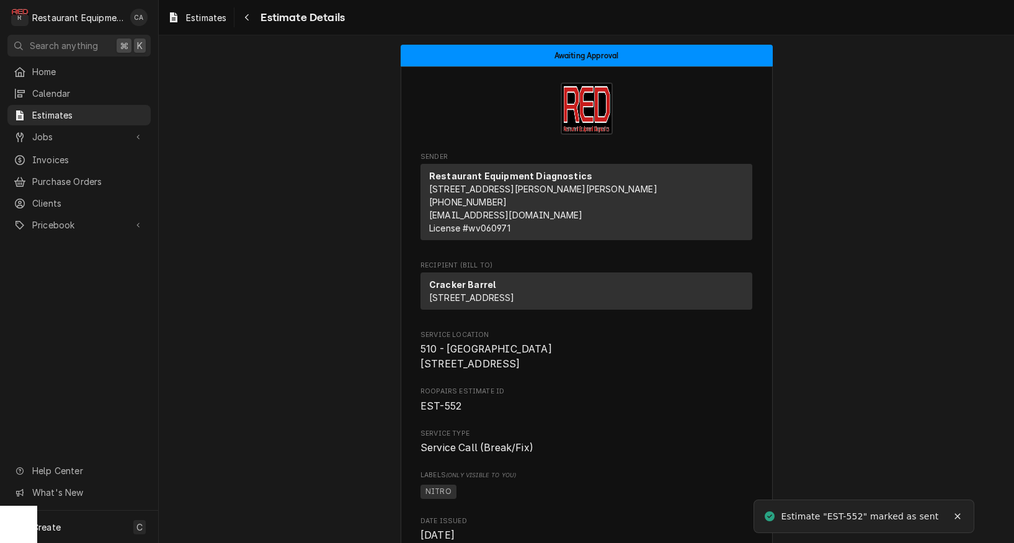
drag, startPoint x: 249, startPoint y: 301, endPoint x: 252, endPoint y: 310, distance: 9.4
click at [218, 15] on span "Estimates" at bounding box center [206, 17] width 40 height 13
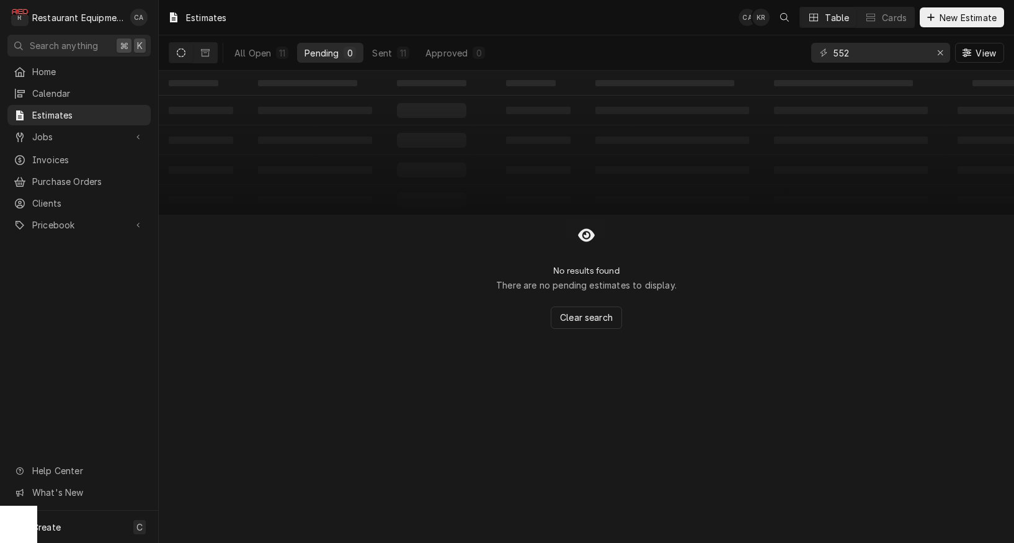
click at [180, 274] on div "No results found There are no pending estimates to display. Clear search" at bounding box center [586, 272] width 855 height 114
click at [942, 53] on icon "Erase input" at bounding box center [940, 52] width 7 height 9
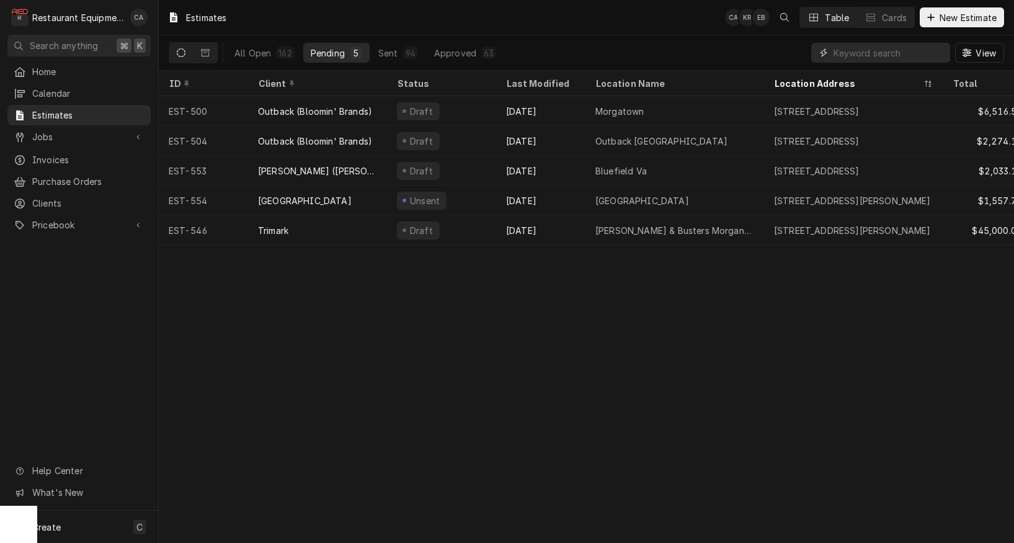
click at [851, 50] on input "Dynamic Content Wrapper" at bounding box center [888, 53] width 110 height 20
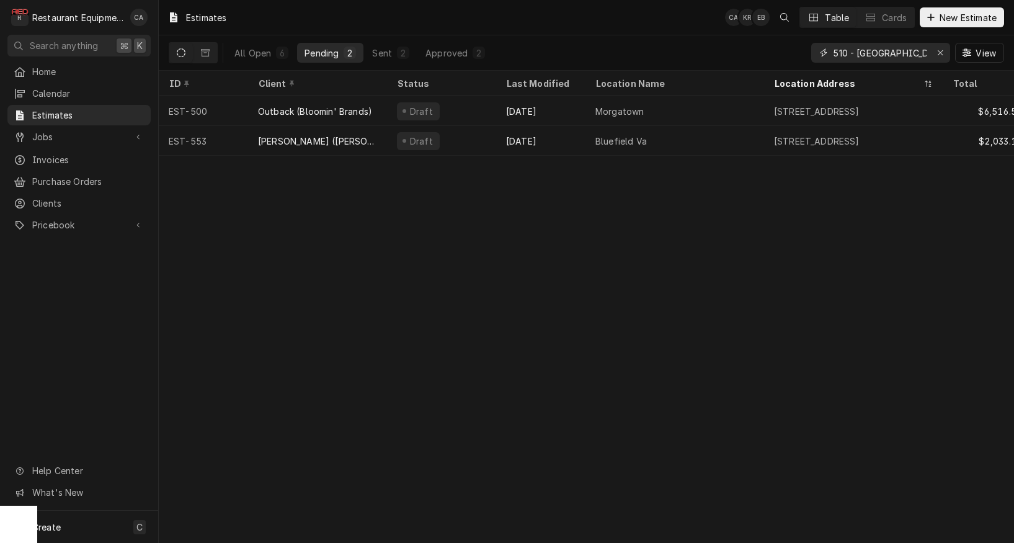
type input "510 - charleston"
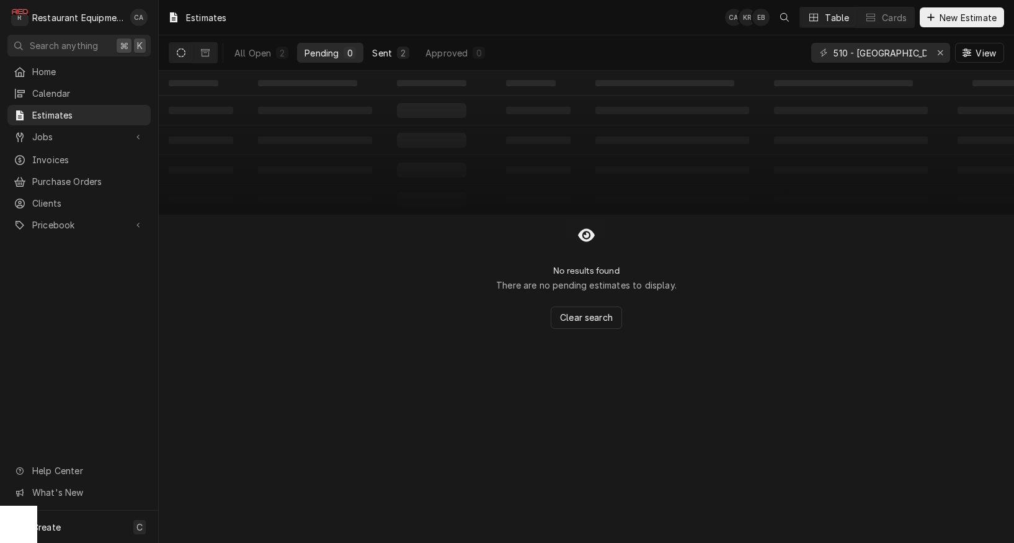
click at [386, 57] on div "Sent" at bounding box center [382, 53] width 20 height 13
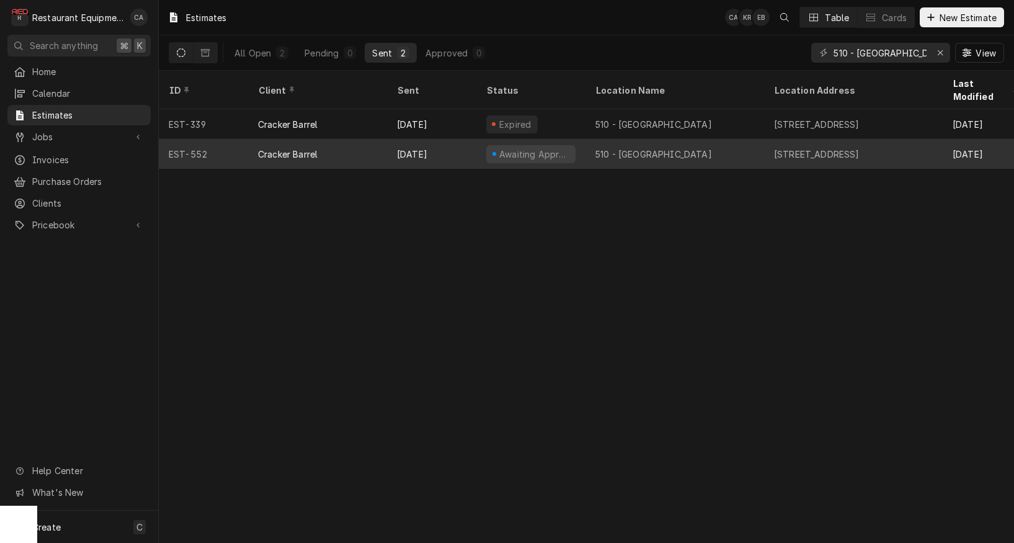
click at [519, 145] on div "Awaiting Approval" at bounding box center [530, 154] width 89 height 18
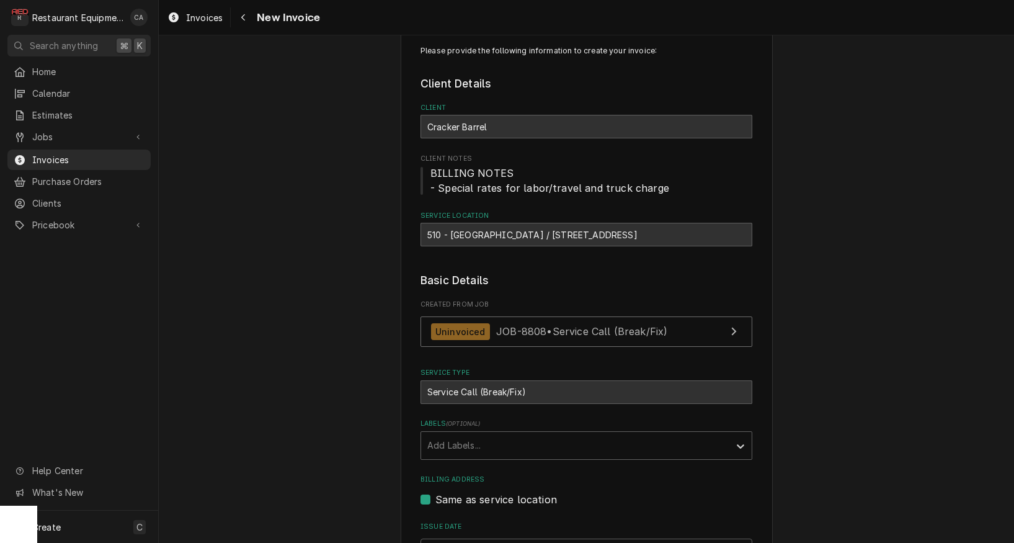
scroll to position [28, 0]
drag, startPoint x: 445, startPoint y: 442, endPoint x: 451, endPoint y: 450, distance: 9.8
click at [445, 442] on div "Add Labels..." at bounding box center [575, 446] width 296 height 13
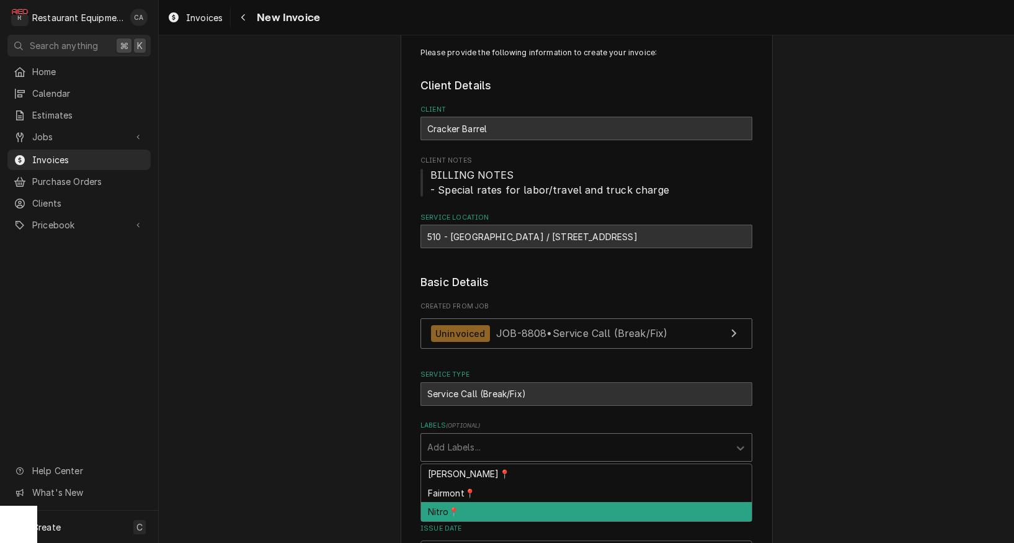
drag, startPoint x: 437, startPoint y: 505, endPoint x: 402, endPoint y: 489, distance: 37.5
click at [437, 505] on div "Nitro📍" at bounding box center [586, 511] width 331 height 19
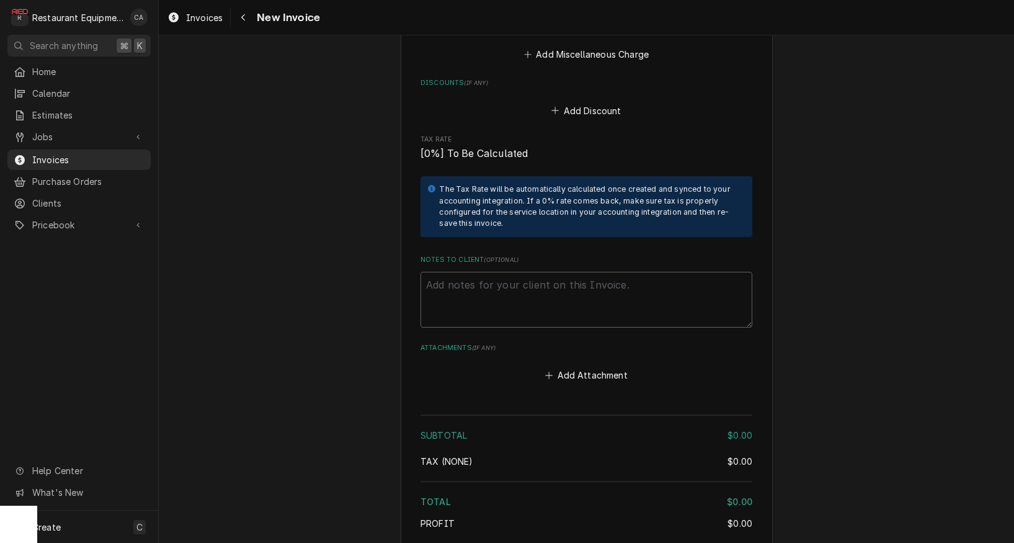
scroll to position [1536, 0]
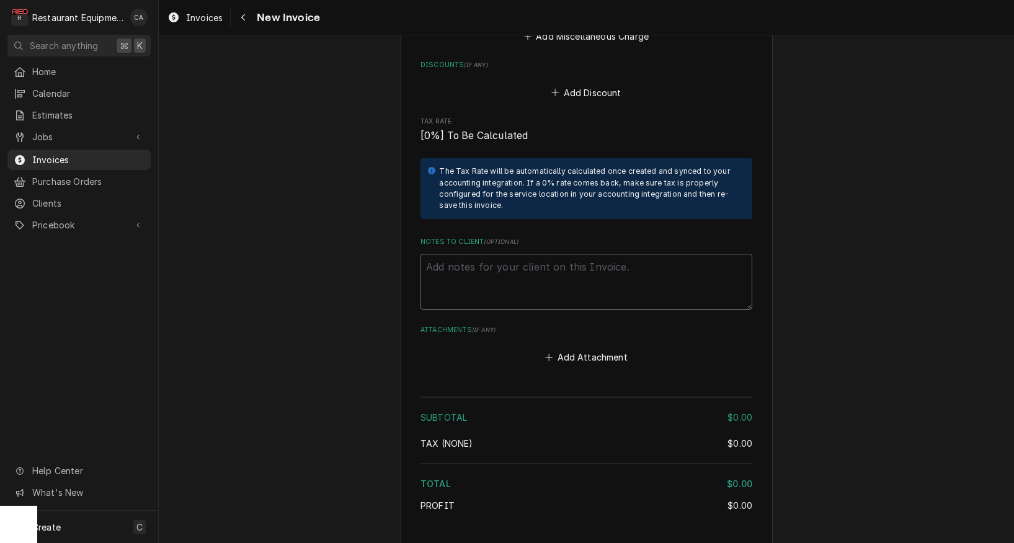
click at [489, 254] on textarea "Notes to Client ( optional )" at bounding box center [586, 282] width 332 height 56
type textarea "x"
type textarea "P"
type textarea "x"
type textarea "PO"
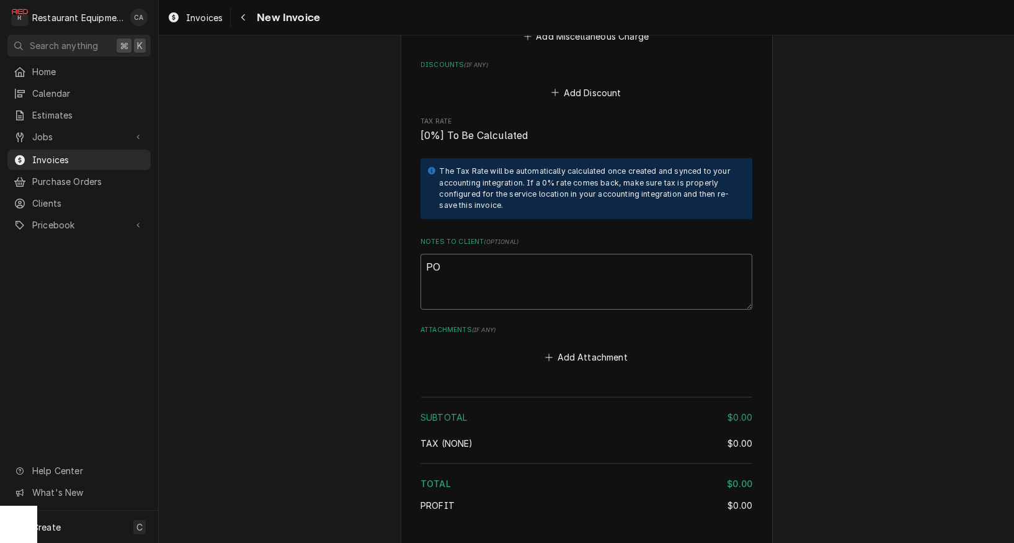
type textarea "x"
type textarea "PO#"
type textarea "x"
type textarea "PO#"
type textarea "x"
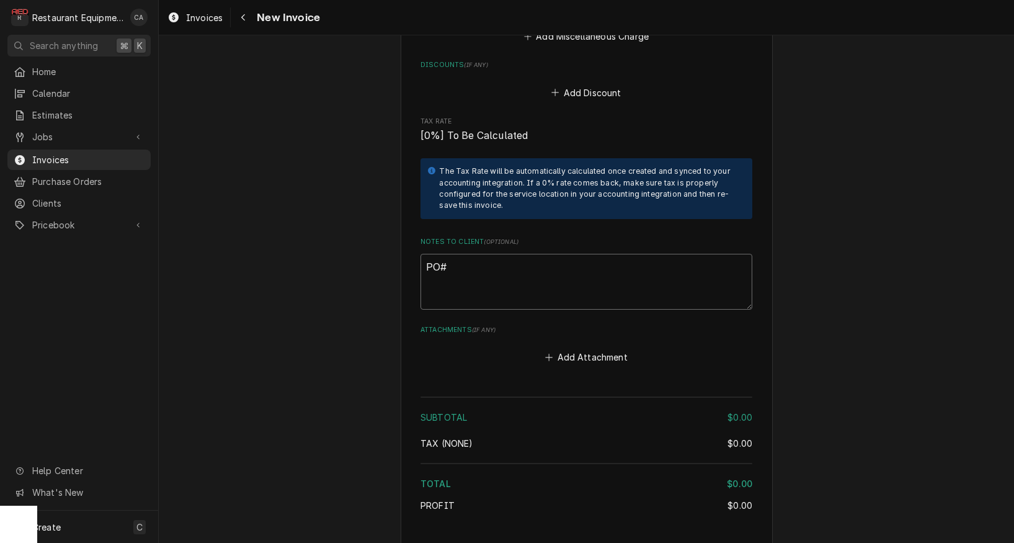
type textarea "PO# 3"
type textarea "x"
type textarea "PO# 32"
type textarea "x"
type textarea "PO# 325"
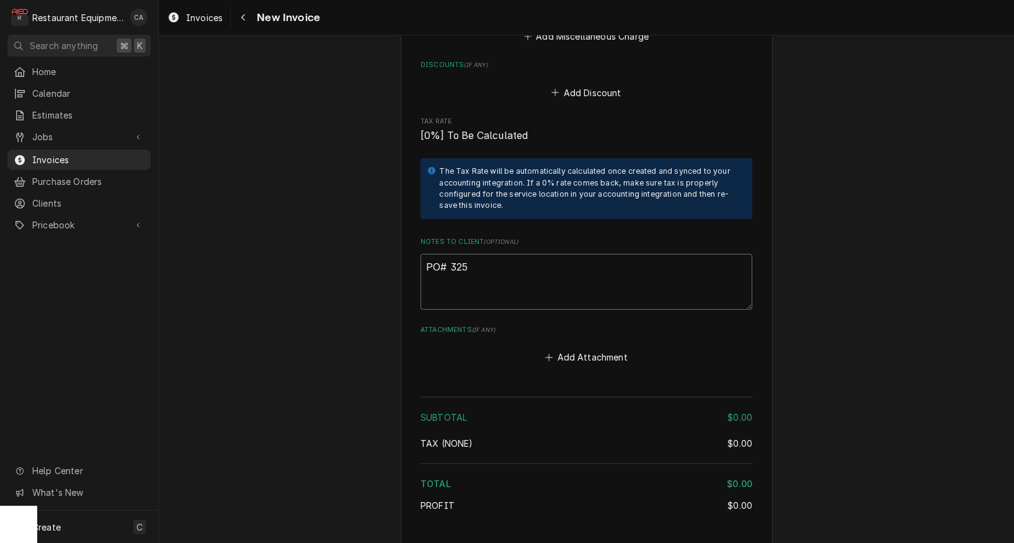
type textarea "x"
type textarea "PO# 3250"
type textarea "x"
type textarea "PO# 32501"
type textarea "x"
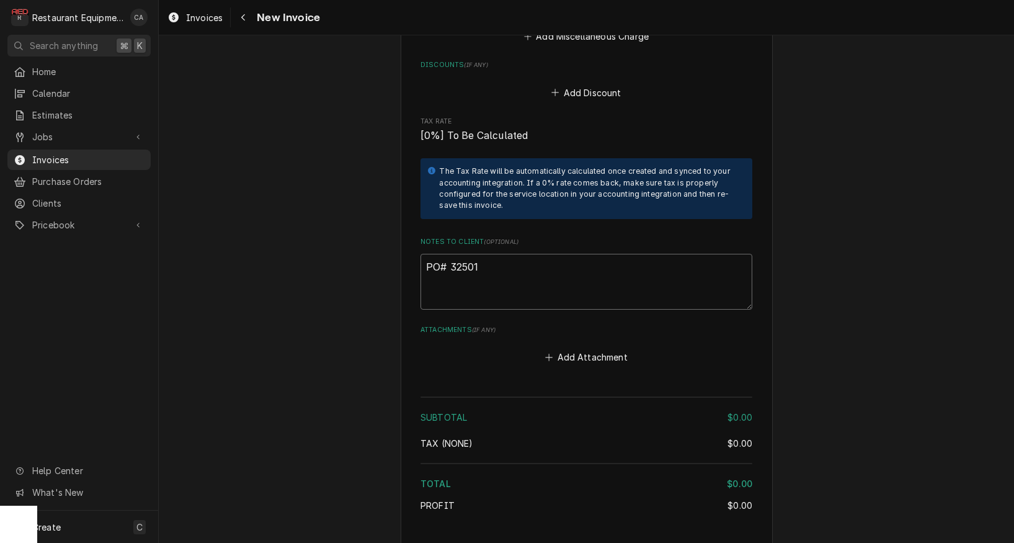
type textarea "PO# 325013"
type textarea "x"
type textarea "PO# 3250135"
type textarea "x"
type textarea "PO# 32501358"
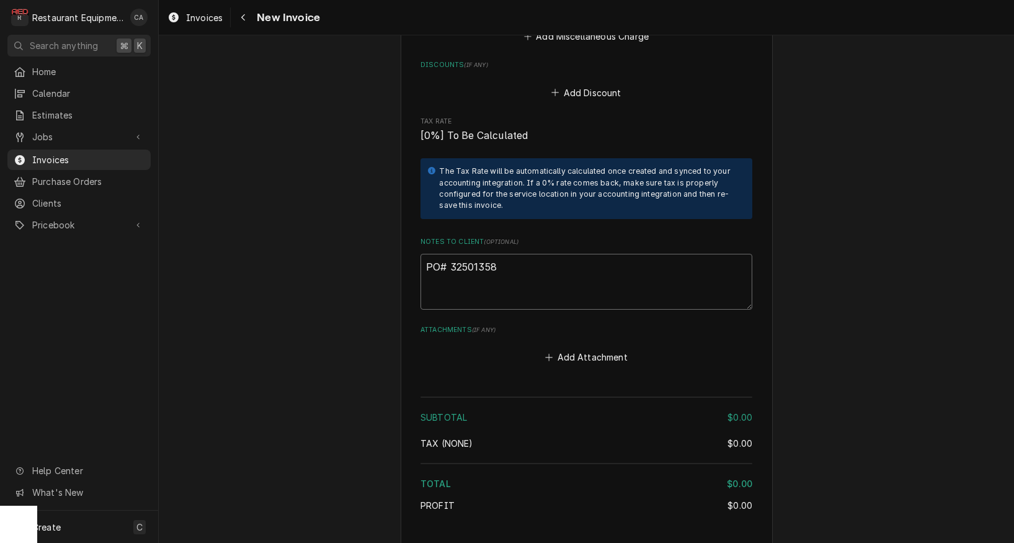
type textarea "x"
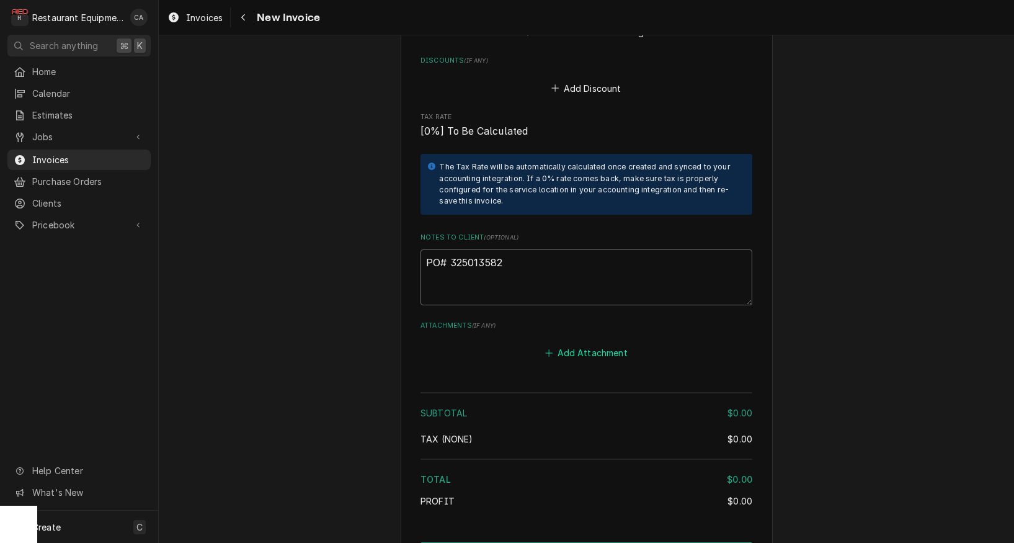
type textarea "PO# 325013582"
click at [566, 344] on button "Add Attachment" at bounding box center [586, 352] width 87 height 17
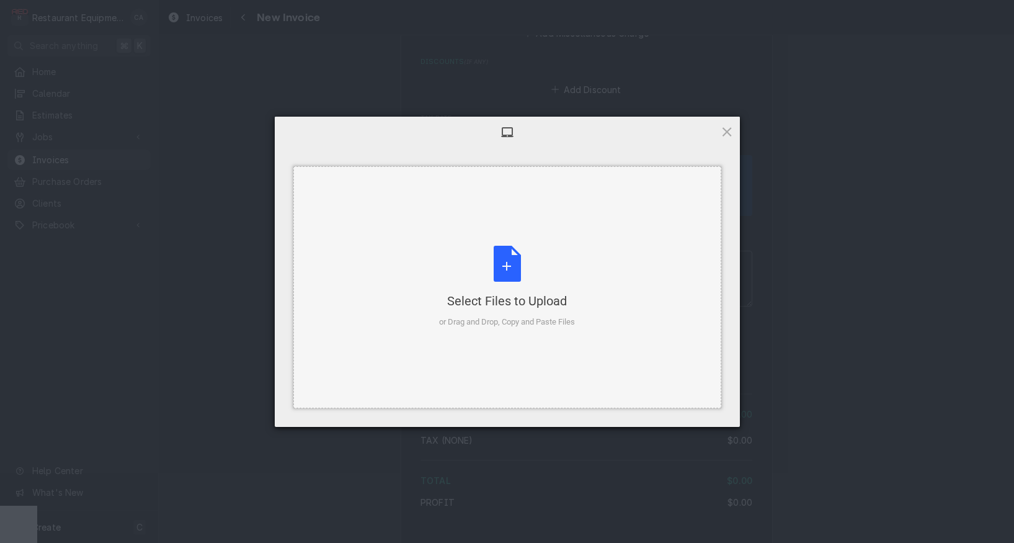
click at [481, 311] on div "Select Files to Upload or Drag and Drop, Copy and Paste Files" at bounding box center [507, 287] width 136 height 82
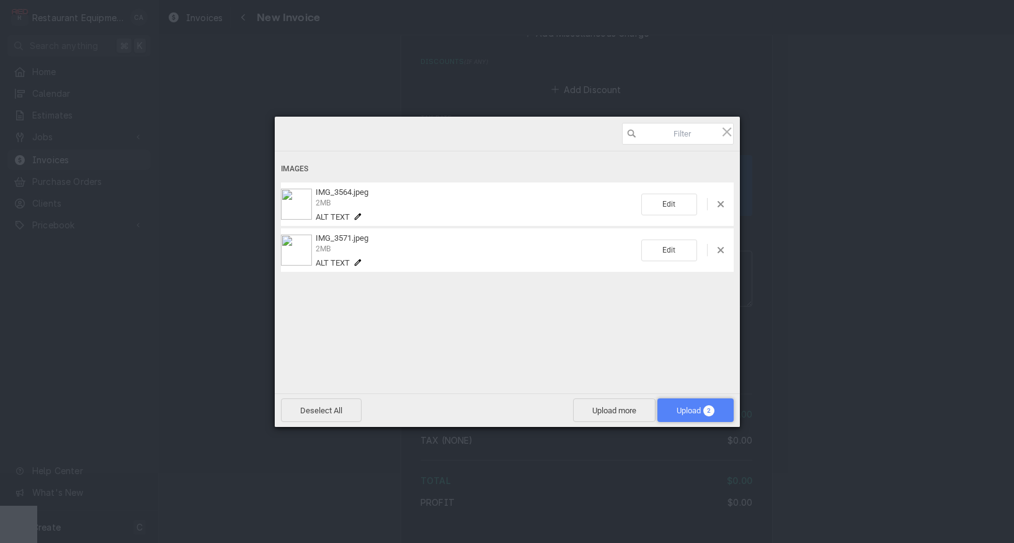
click at [701, 412] on span "Upload 2" at bounding box center [696, 410] width 38 height 9
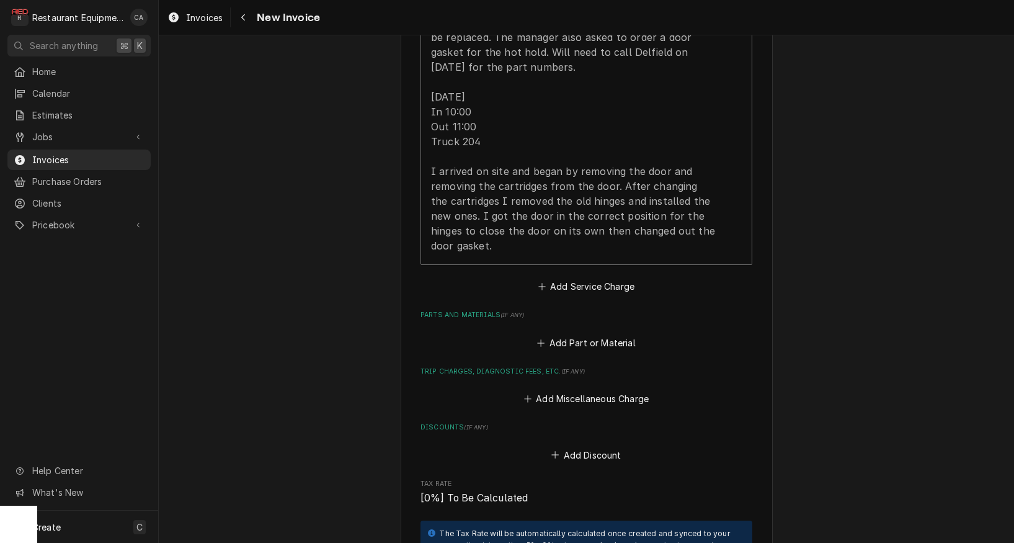
scroll to position [1076, 0]
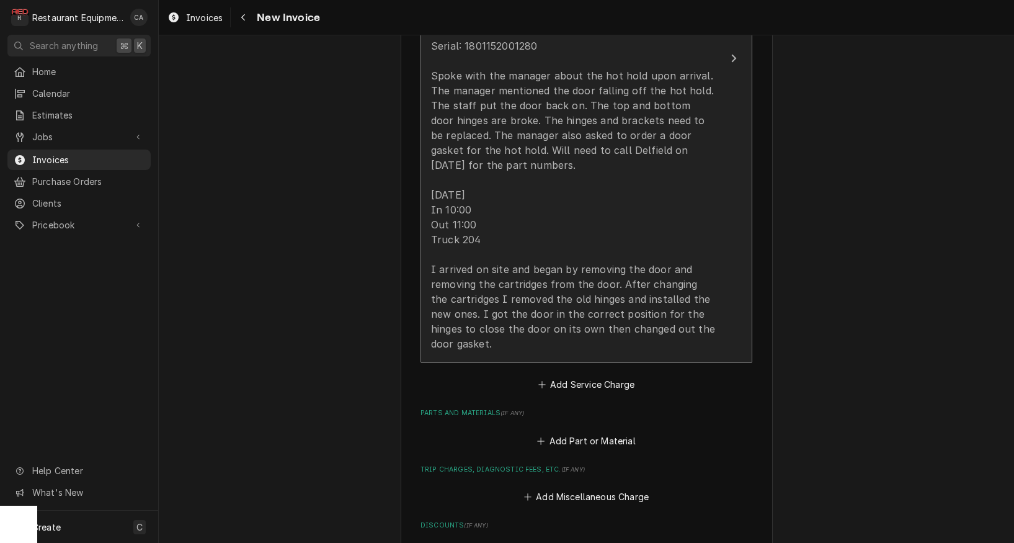
click at [546, 234] on div "9/7/25 Time in 2:45 Time out 3:30 208 Delfield Model: CSH1-S Serial: 1801152001…" at bounding box center [573, 142] width 285 height 417
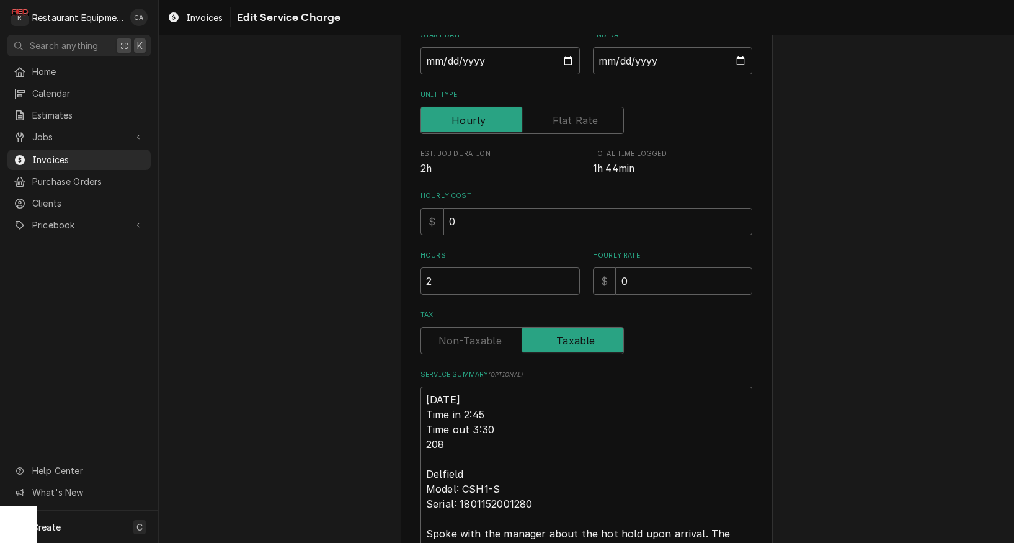
scroll to position [192, 0]
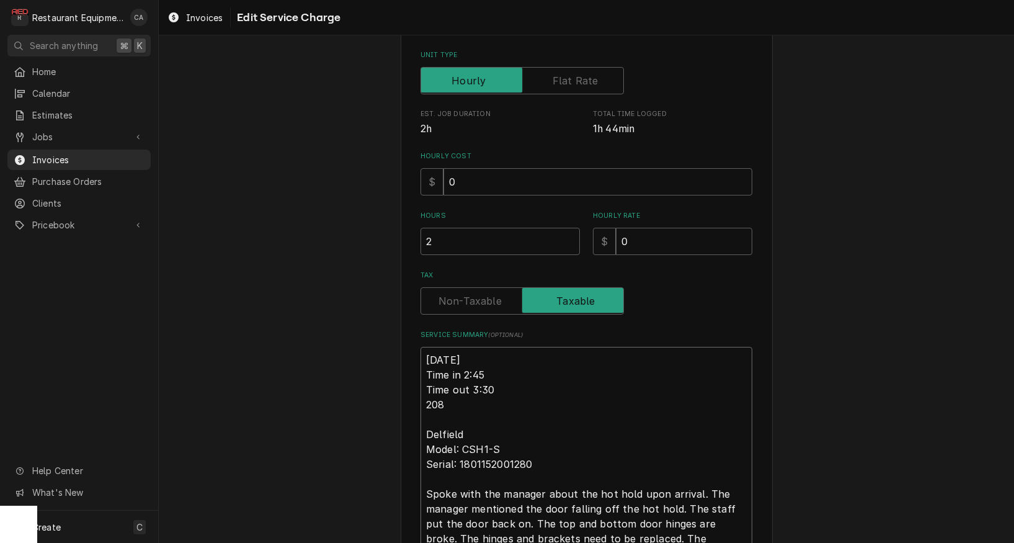
click at [424, 350] on textarea "9/7/25 Time in 2:45 Time out 3:30 208 Delfield Model: CSH1-S Serial: 1801152001…" at bounding box center [586, 546] width 332 height 398
type textarea "x"
type textarea "R9/7/25 Time in 2:45 Time out 3:30 208 Delfield Model: CSH1-S Serial: 180115200…"
type textarea "x"
type textarea "Ro9/7/25 Time in 2:45 Time out 3:30 208 Delfield Model: CSH1-S Serial: 18011520…"
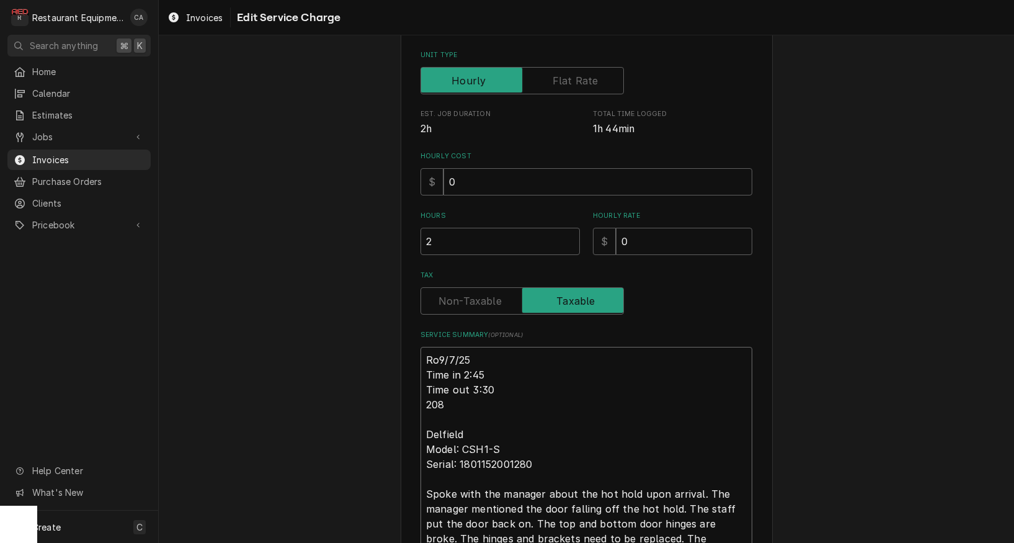
type textarea "x"
type textarea "Roo9/7/25 Time in 2:45 Time out 3:30 208 Delfield Model: CSH1-S Serial: 1801152…"
type textarea "x"
type textarea "Roo 9/7/25 Time in 2:45 Time out 3:30 208 Delfield Model: CSH1-S Serial: 180115…"
type textarea "x"
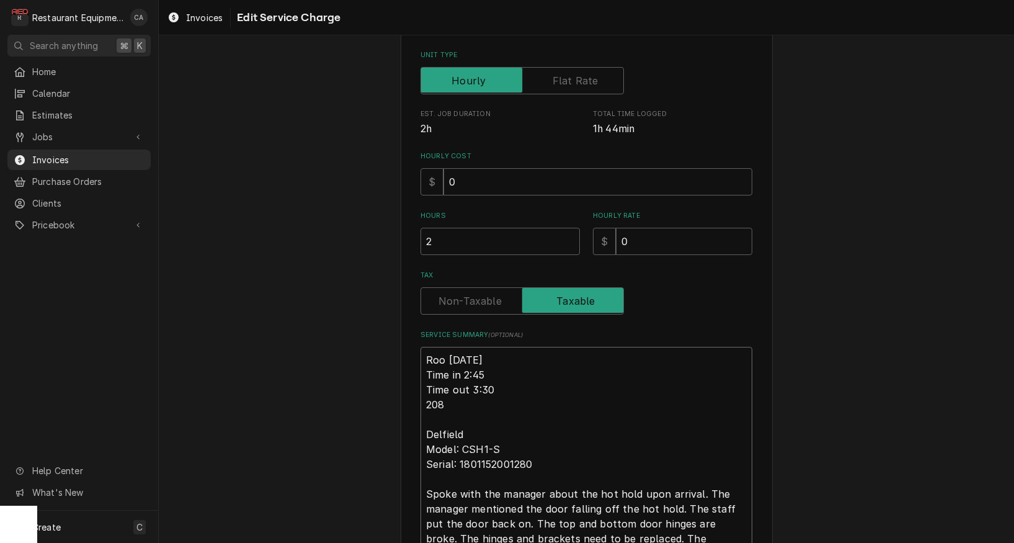
type textarea "Roo 89/7/25 Time in 2:45 Time out 3:30 208 Delfield Model: CSH1-S Serial: 18011…"
type textarea "x"
type textarea "Roo 889/7/25 Time in 2:45 Time out 3:30 208 Delfield Model: CSH1-S Serial: 1801…"
type textarea "x"
type textarea "Roo 8809/7/25 Time in 2:45 Time out 3:30 208 Delfield Model: CSH1-S Serial: 180…"
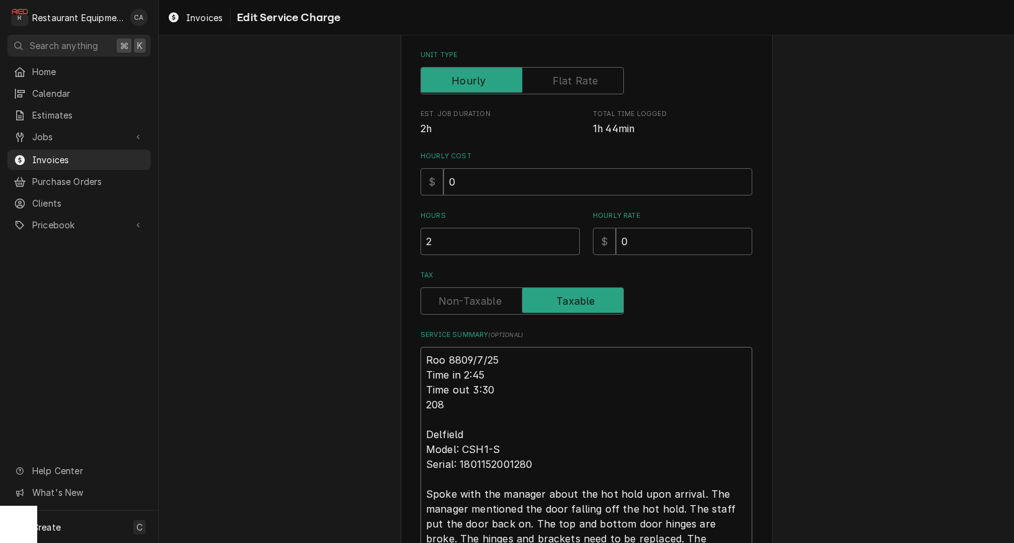
type textarea "x"
type textarea "Roo 88089/7/25 Time in 2:45 Time out 3:30 208 Delfield Model: CSH1-S Serial: 18…"
type textarea "x"
type textarea "Roo 8808 9/7/25 Time in 2:45 Time out 3:30 208 Delfield Model: CSH1-S Serial: 1…"
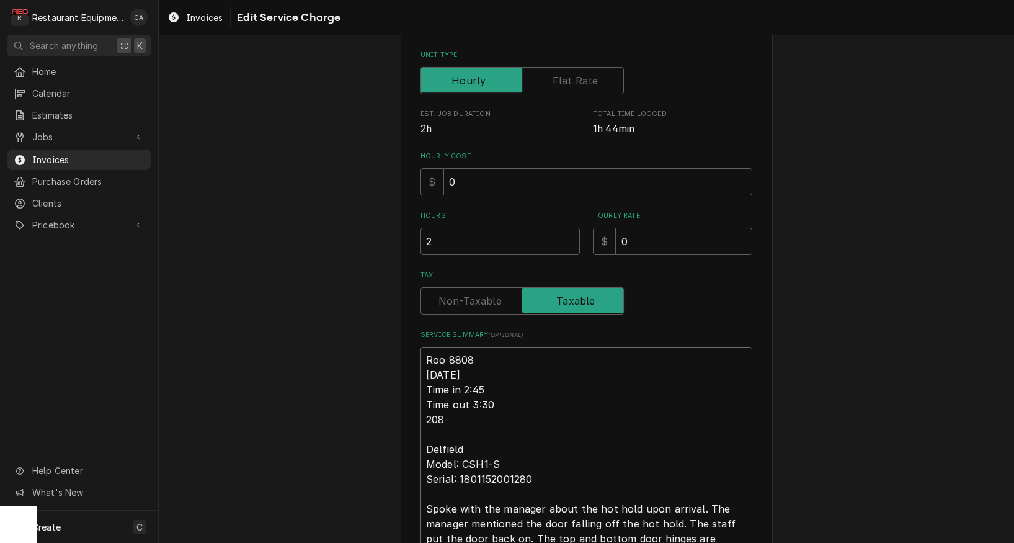
type textarea "x"
type textarea "Roo 8808 9/7/25 Time in 2:45 Time out 3:30 208 Delfield Model: CSH1-S Serial: 1…"
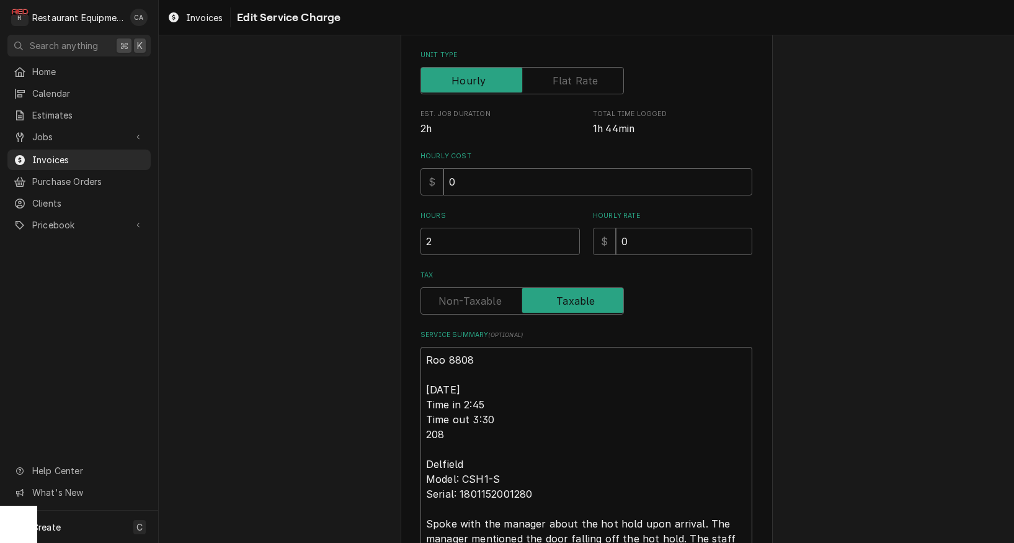
scroll to position [198, 0]
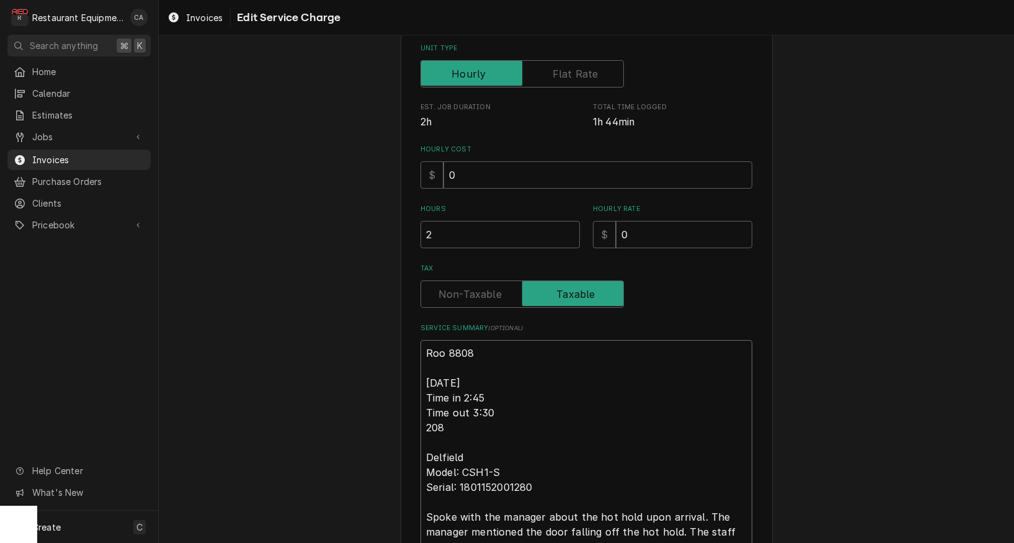
type textarea "x"
type textarea "Roo 8808 9/7/25 Time in 2:45 Time out 3:3 208 Delfield Model: CSH1-S Serial: 18…"
type textarea "x"
type textarea "Roo 8808 9/7/25 Time in 2:45 Time out 3: 208 Delfield Model: CSH1-S Serial: 180…"
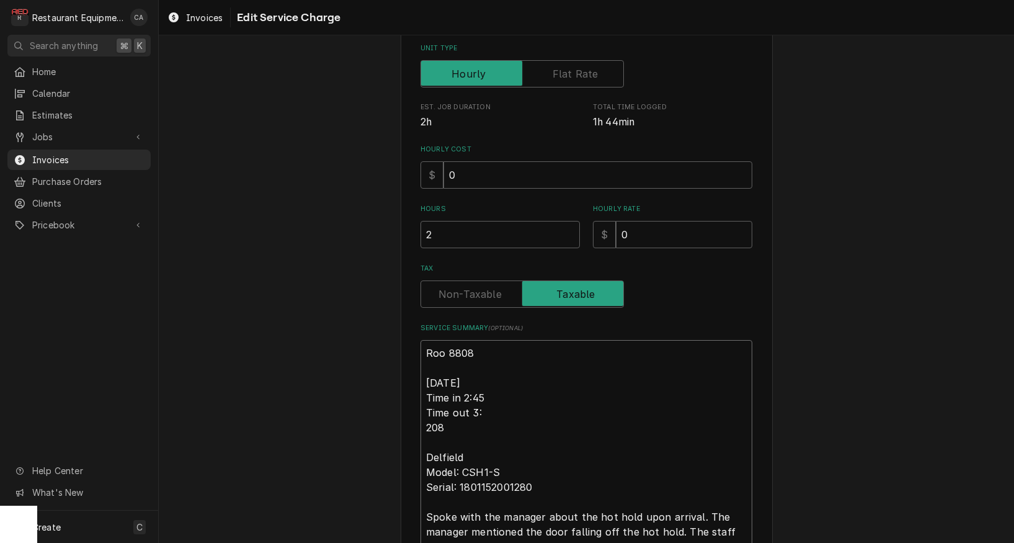
type textarea "x"
type textarea "Roo 8808 9/7/25 Time in 2:45 Time out 3:4 208 Delfield Model: CSH1-S Serial: 18…"
type textarea "x"
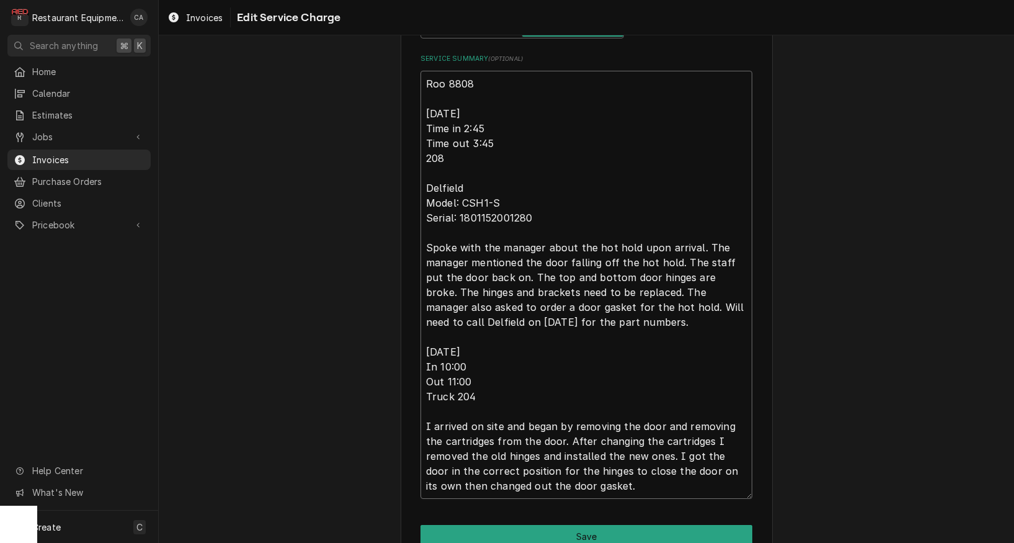
scroll to position [513, 0]
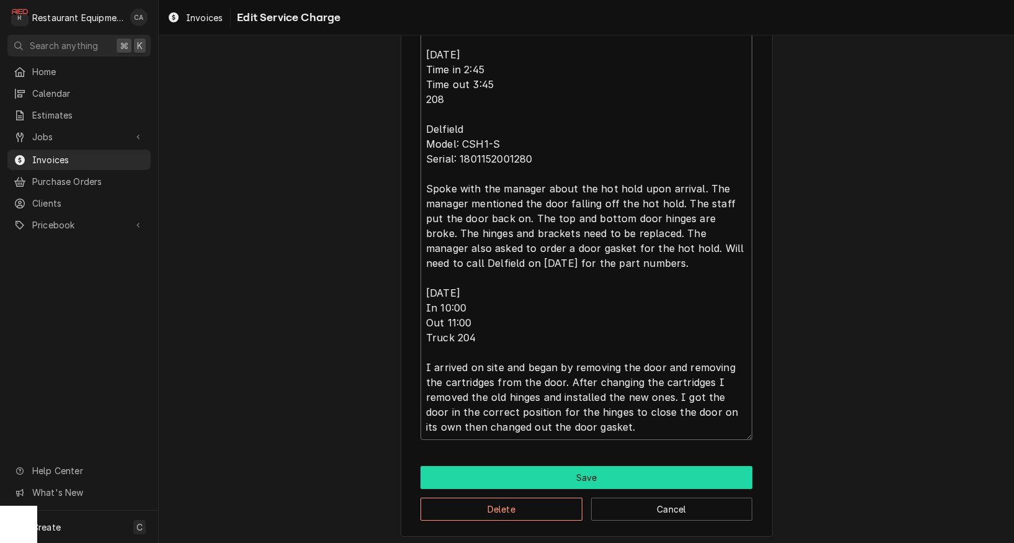
type textarea "Roo 8808 9/7/25 Time in 2:45 Time out 3:45 208 Delfield Model: CSH1-S Serial: 1…"
click at [563, 469] on button "Save" at bounding box center [586, 477] width 332 height 23
type textarea "x"
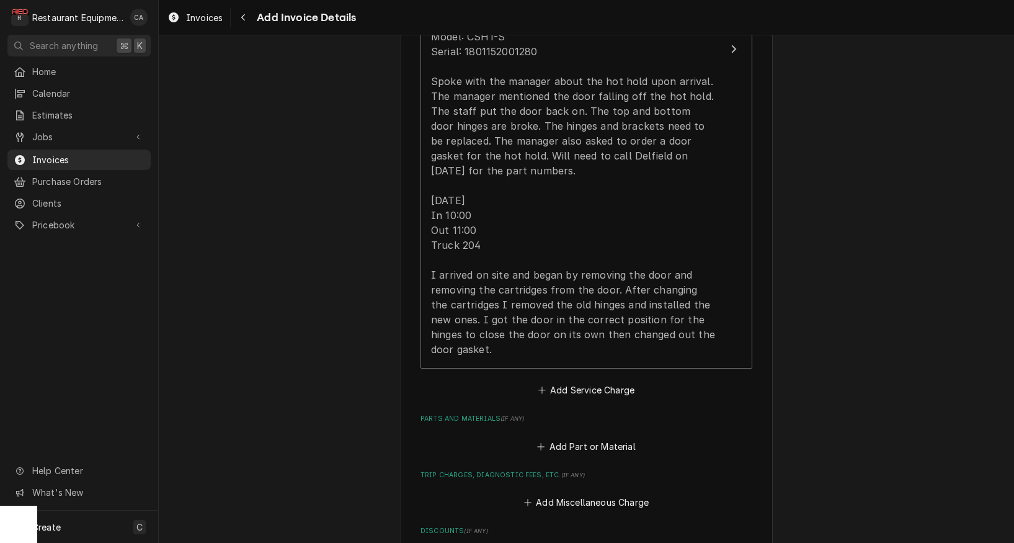
scroll to position [1109, 0]
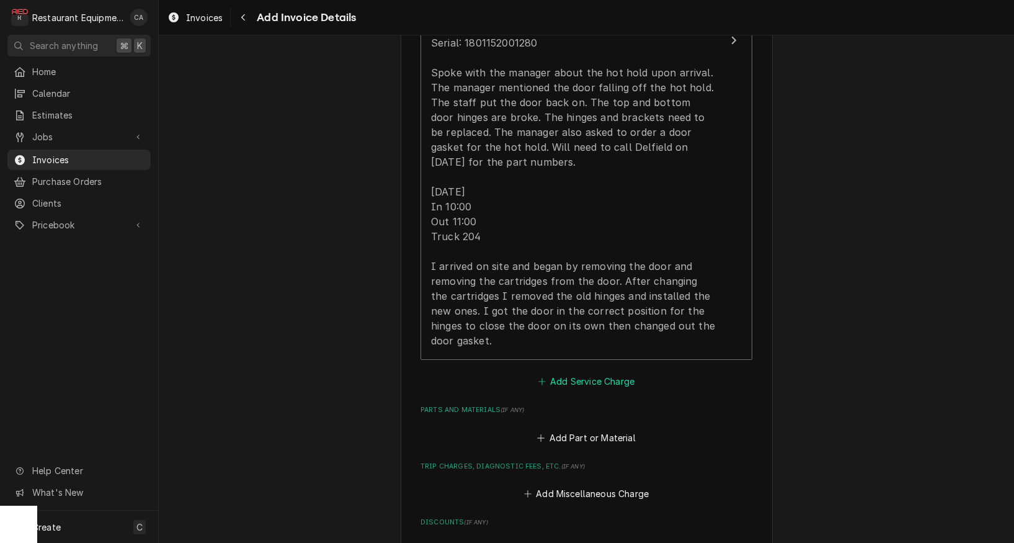
click at [620, 373] on button "Add Service Charge" at bounding box center [586, 381] width 100 height 17
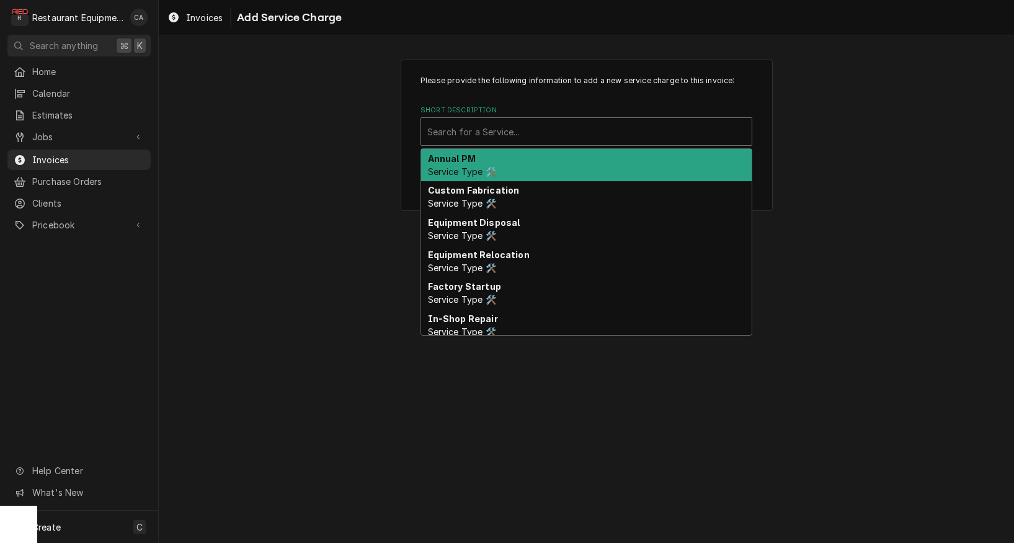
click at [473, 141] on div "Short Description" at bounding box center [586, 131] width 318 height 22
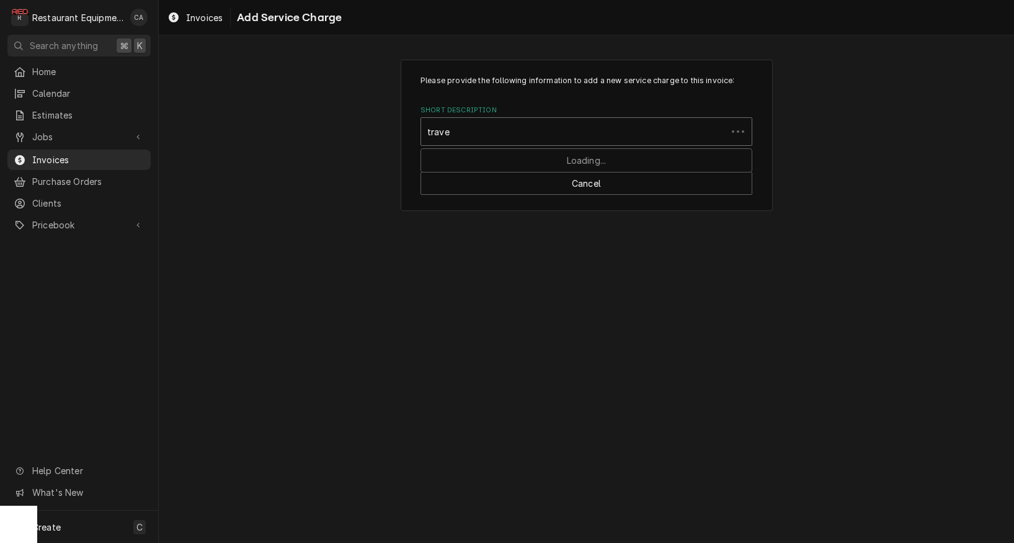
type input "travel"
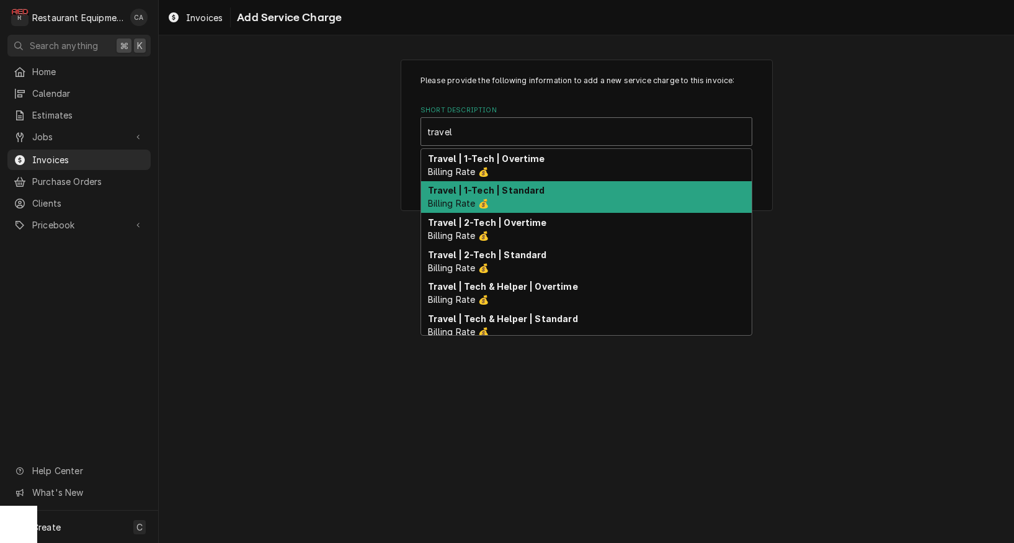
drag, startPoint x: 488, startPoint y: 190, endPoint x: 494, endPoint y: 193, distance: 6.9
click at [489, 190] on strong "Travel | 1-Tech | Standard" at bounding box center [486, 190] width 117 height 11
type textarea "x"
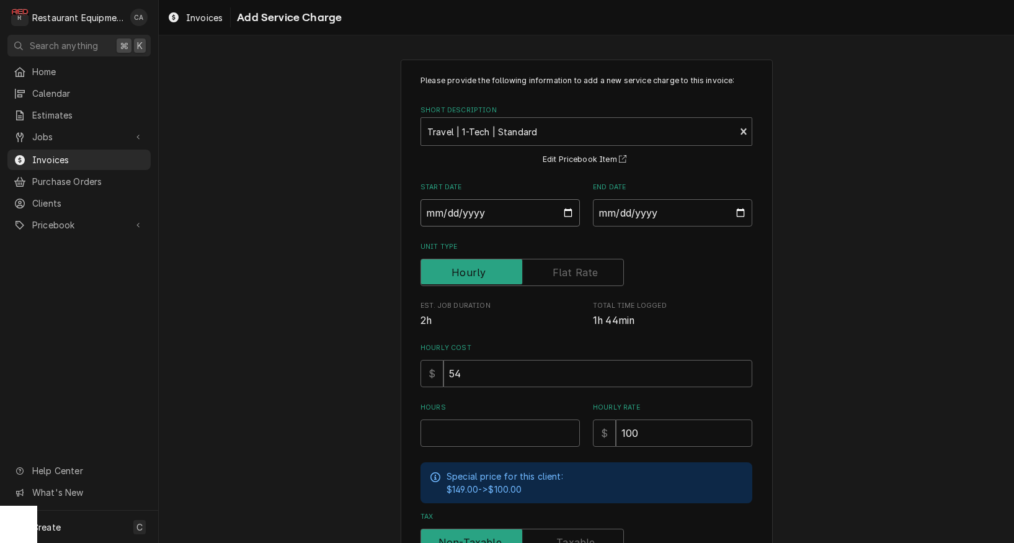
click at [447, 213] on input "Start Date" at bounding box center [499, 212] width 159 height 27
type input "2025-09-07"
click at [639, 213] on input "End Date" at bounding box center [672, 212] width 159 height 27
drag, startPoint x: 752, startPoint y: 271, endPoint x: 673, endPoint y: 386, distance: 138.8
click at [752, 271] on div "Unit Type" at bounding box center [586, 272] width 332 height 27
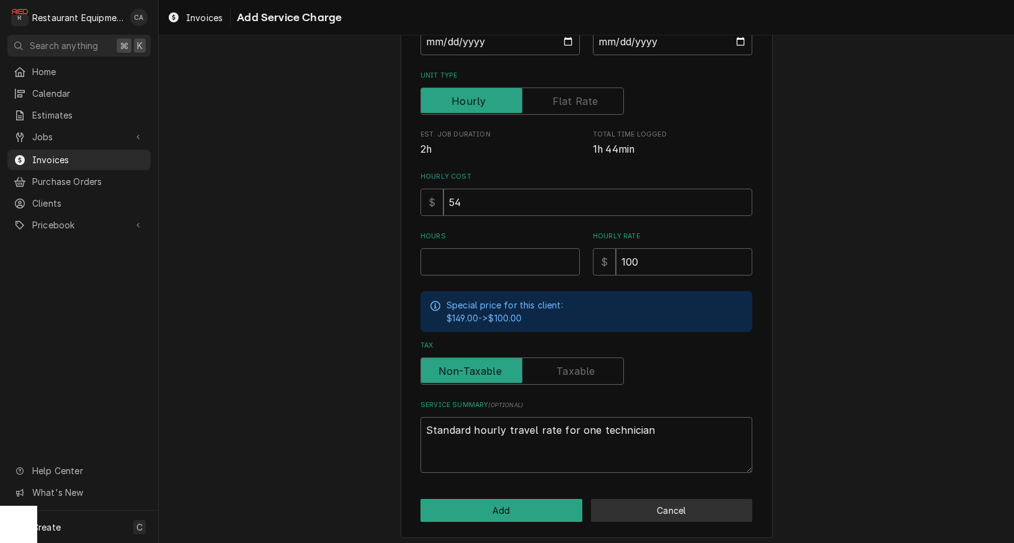
click at [623, 500] on button "Cancel" at bounding box center [672, 510] width 162 height 23
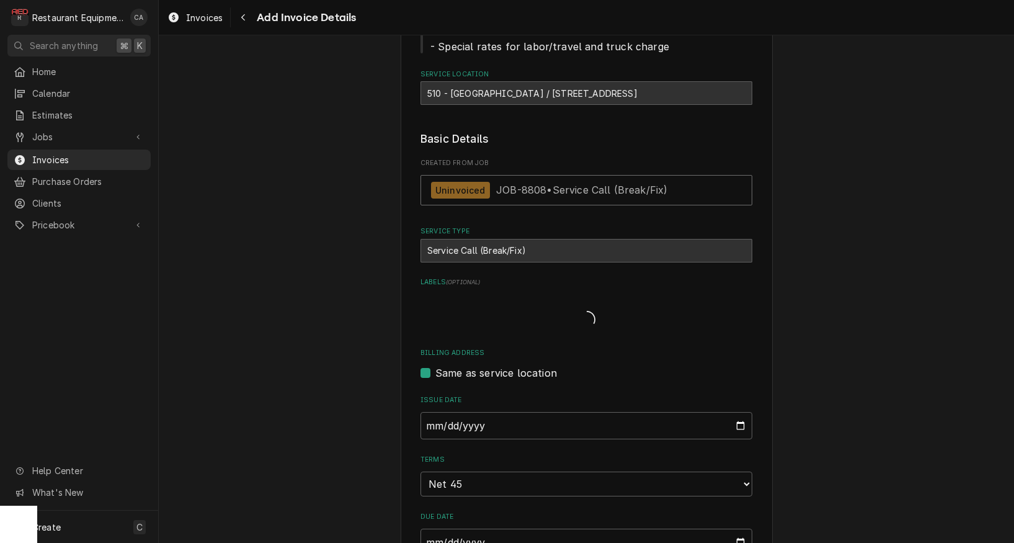
type textarea "x"
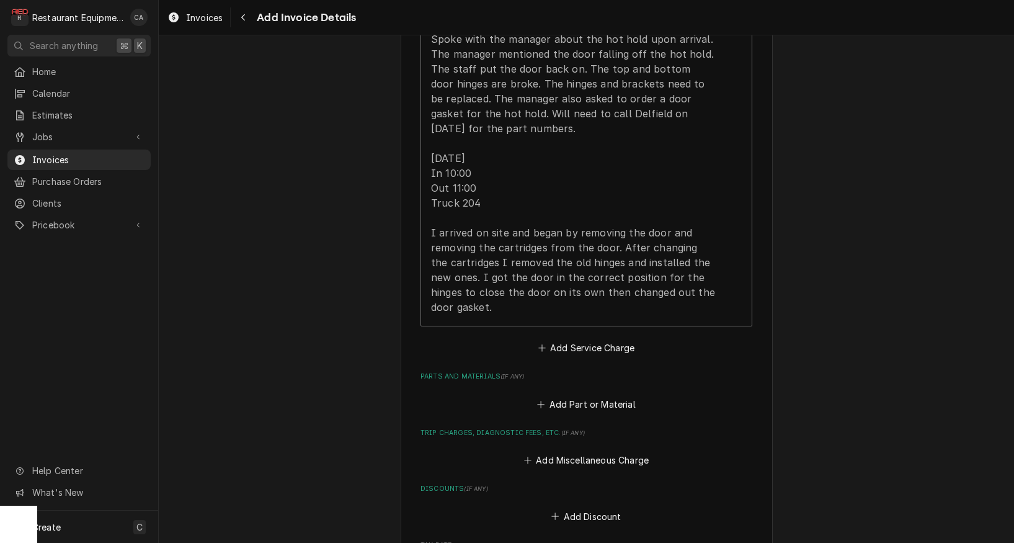
scroll to position [1144, 0]
drag, startPoint x: 587, startPoint y: 332, endPoint x: 565, endPoint y: 344, distance: 25.2
click at [587, 338] on button "Add Service Charge" at bounding box center [586, 346] width 100 height 17
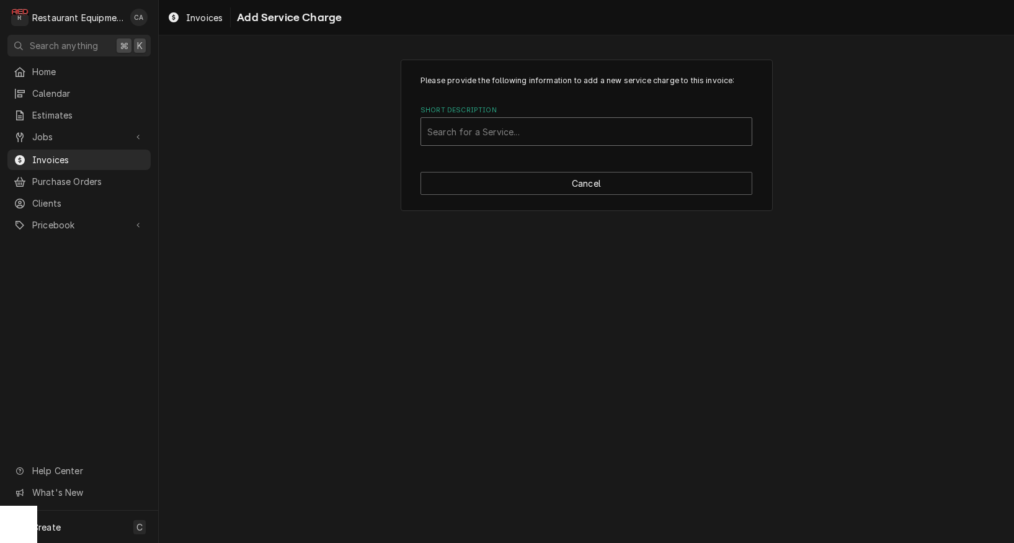
click at [487, 135] on div "Search for a Service..." at bounding box center [586, 131] width 318 height 13
type input "travel"
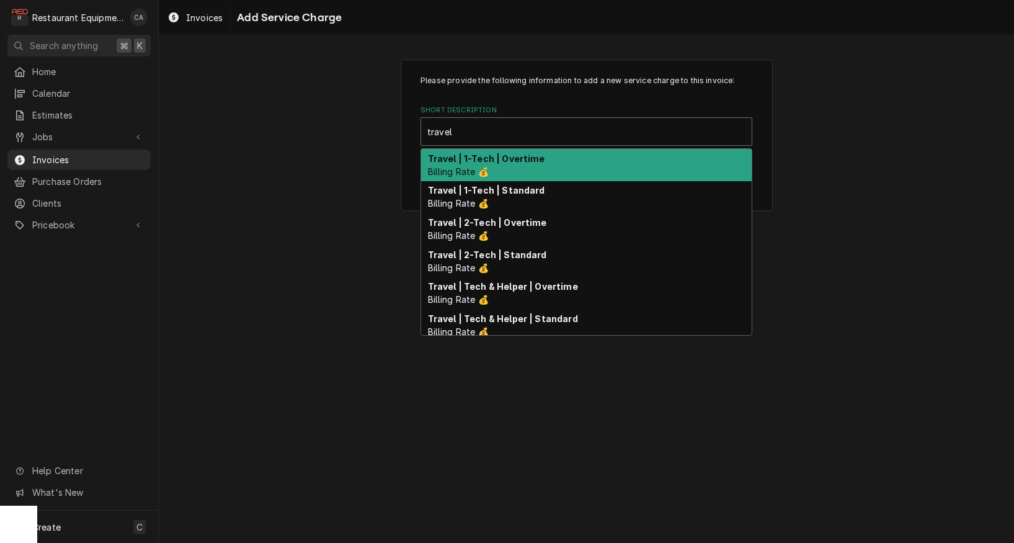
drag, startPoint x: 510, startPoint y: 190, endPoint x: 513, endPoint y: 158, distance: 32.3
click at [513, 158] on div "Travel | 1-Tech | Overtime Billing Rate 💰 Travel | 1-Tech | Standard Billing Ra…" at bounding box center [586, 242] width 331 height 186
drag, startPoint x: 513, startPoint y: 158, endPoint x: 303, endPoint y: 242, distance: 225.9
click at [513, 158] on strong "Travel | 1-Tech | Overtime" at bounding box center [486, 158] width 117 height 11
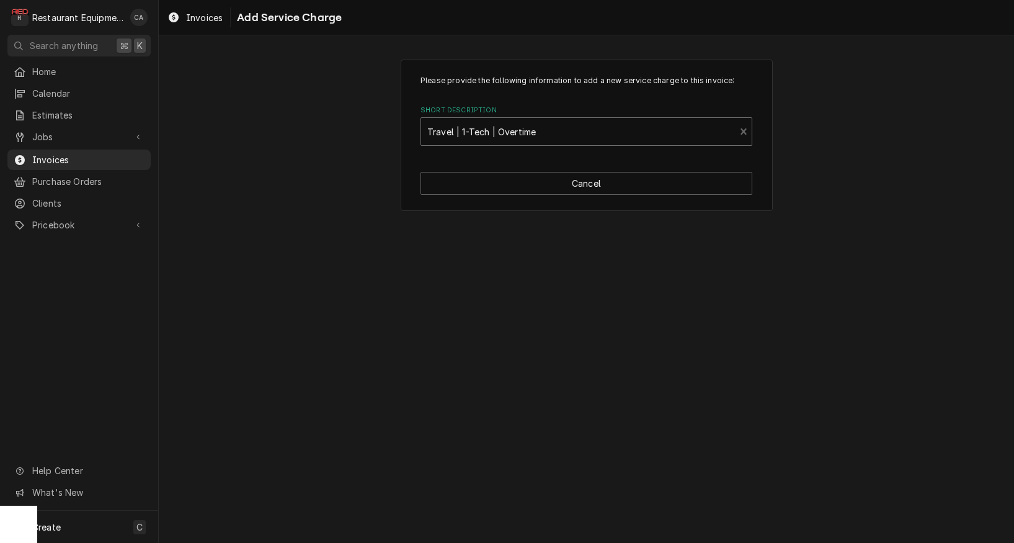
type textarea "x"
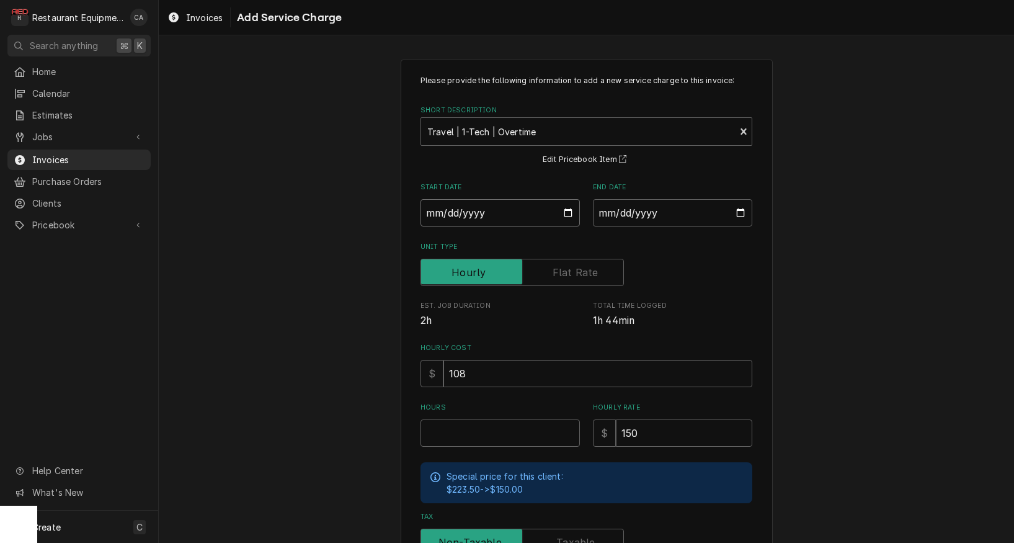
click at [460, 218] on input "Start Date" at bounding box center [499, 212] width 159 height 27
type input "2025-09-07"
type textarea "x"
click at [649, 215] on input "End Date" at bounding box center [672, 212] width 159 height 27
type input "2025-09-07"
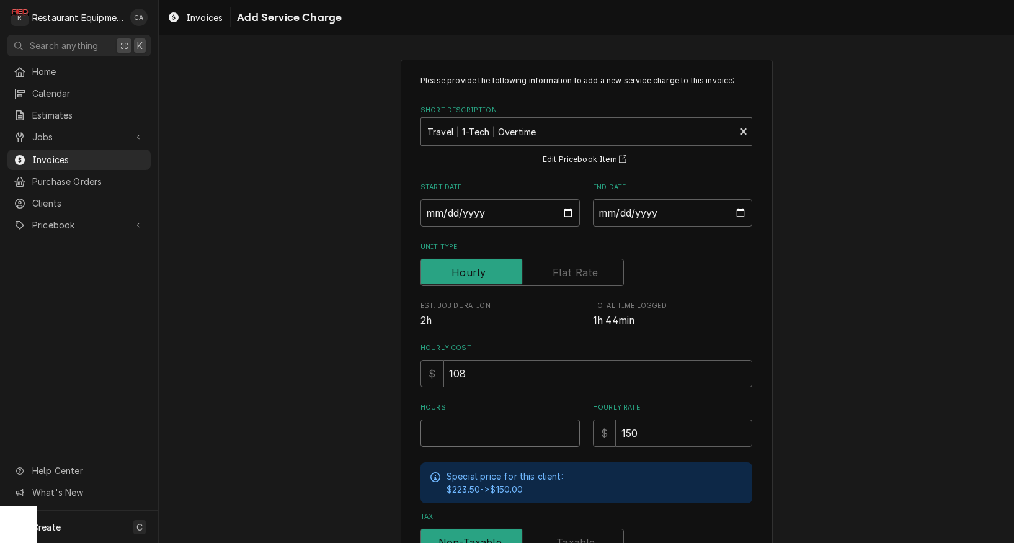
click at [479, 430] on input "Hours" at bounding box center [499, 432] width 159 height 27
type textarea "x"
type input "1"
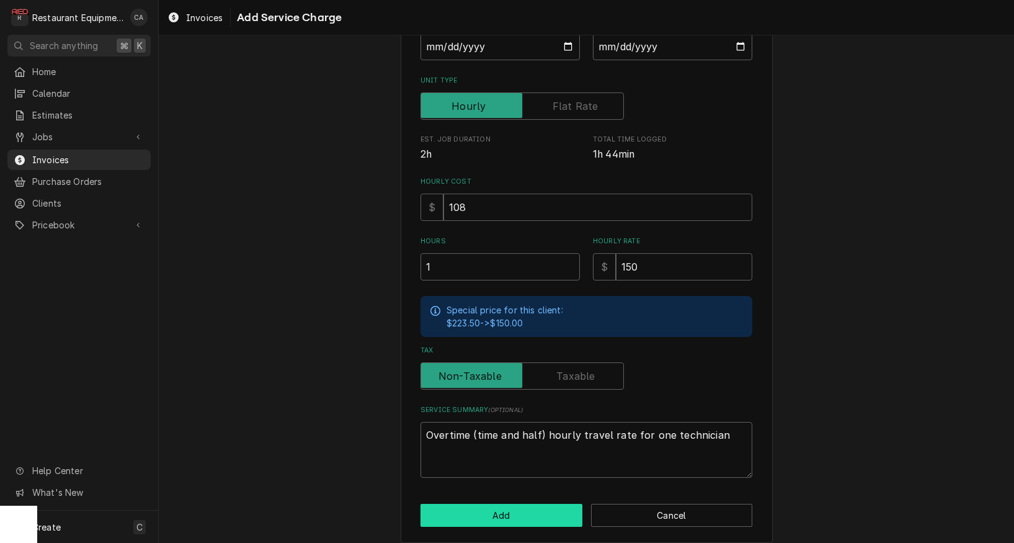
click at [522, 505] on button "Add" at bounding box center [501, 515] width 162 height 23
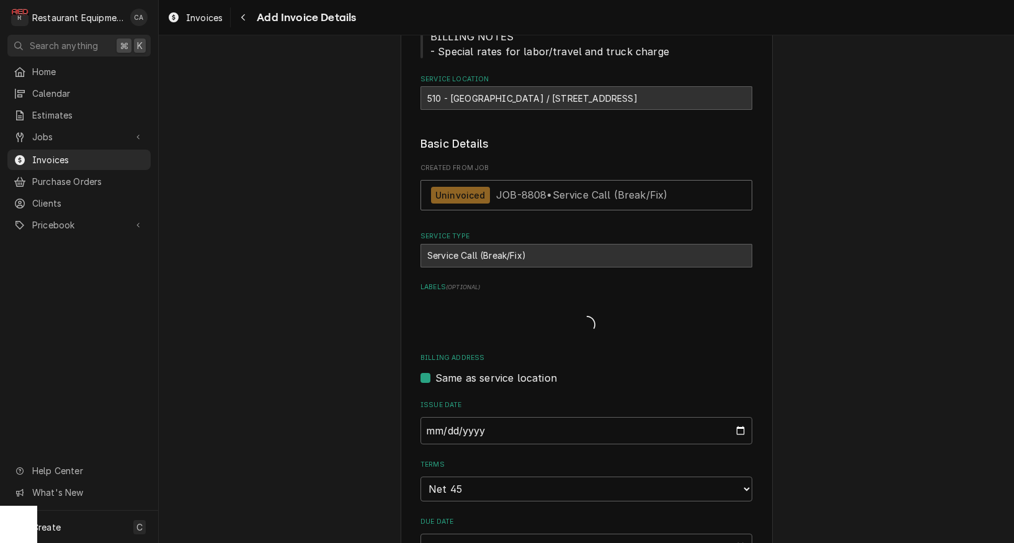
type textarea "x"
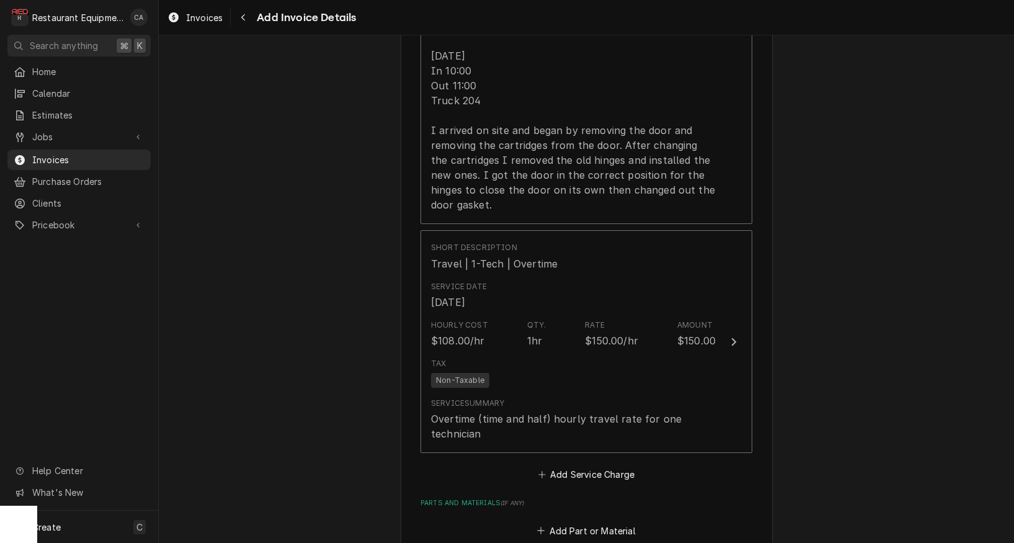
scroll to position [1255, 0]
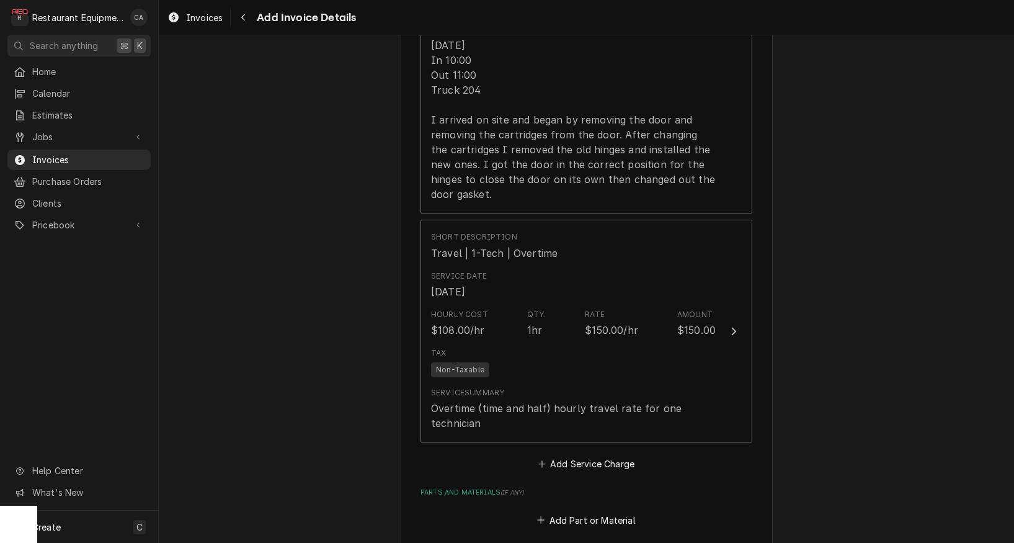
drag, startPoint x: 566, startPoint y: 446, endPoint x: 526, endPoint y: 363, distance: 91.5
click at [566, 455] on button "Add Service Charge" at bounding box center [586, 463] width 100 height 17
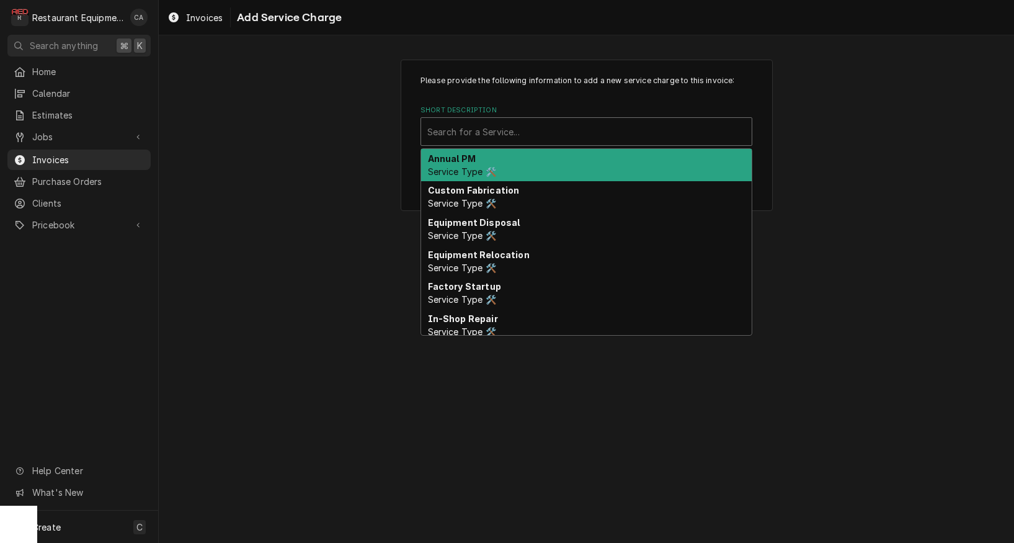
click at [447, 128] on div "Search for a Service..." at bounding box center [586, 131] width 318 height 13
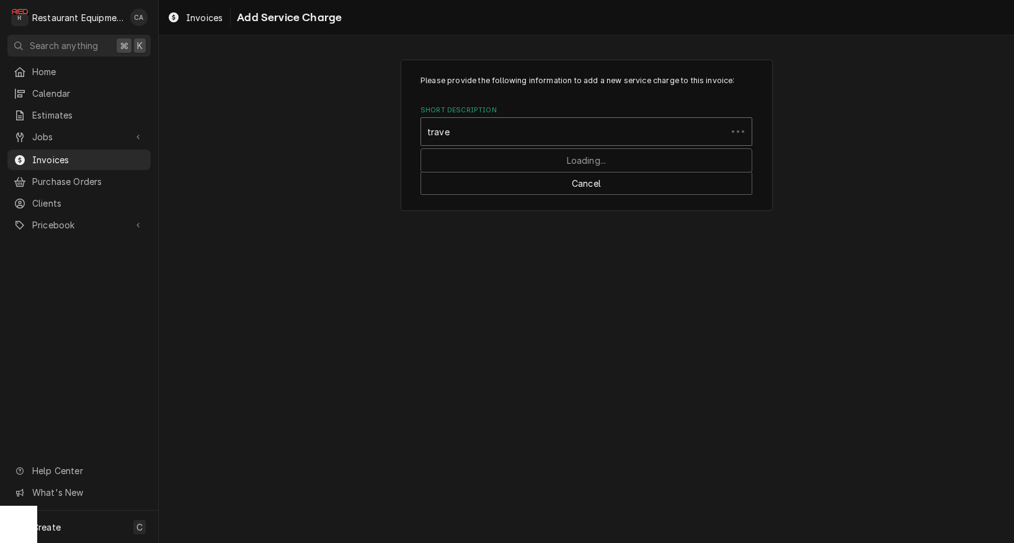
type input "travel"
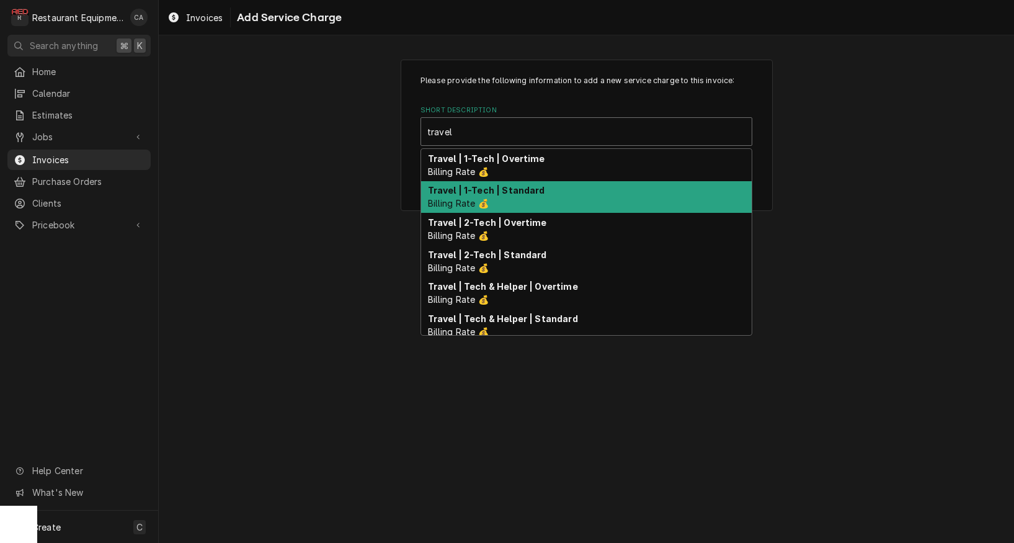
drag, startPoint x: 468, startPoint y: 190, endPoint x: 517, endPoint y: 226, distance: 60.4
click at [476, 194] on strong "Travel | 1-Tech | Standard" at bounding box center [486, 190] width 117 height 11
type textarea "x"
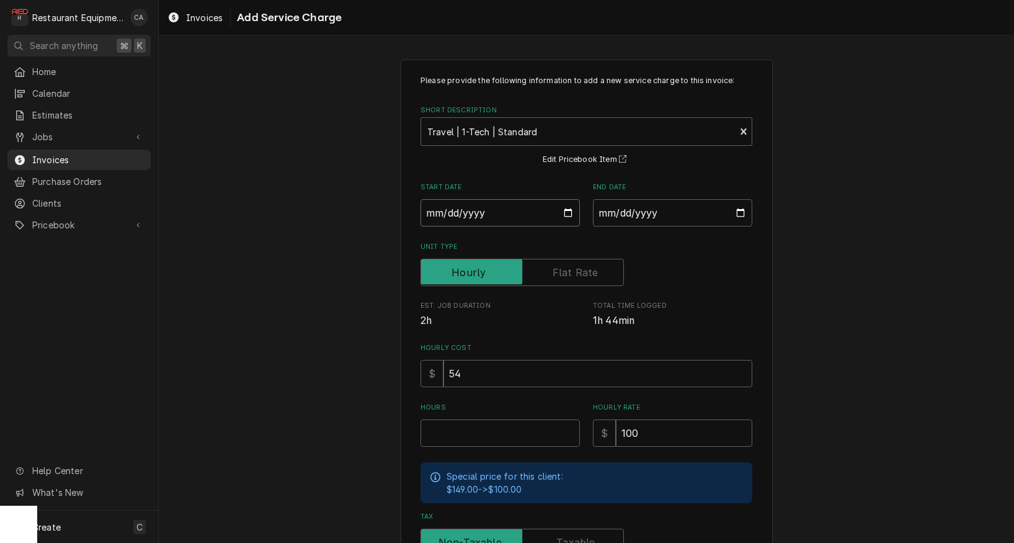
drag, startPoint x: 461, startPoint y: 207, endPoint x: 483, endPoint y: 233, distance: 33.4
click at [463, 208] on input "Start Date" at bounding box center [499, 212] width 159 height 27
type input "2025-09-09"
type textarea "x"
drag, startPoint x: 660, startPoint y: 211, endPoint x: 653, endPoint y: 233, distance: 22.2
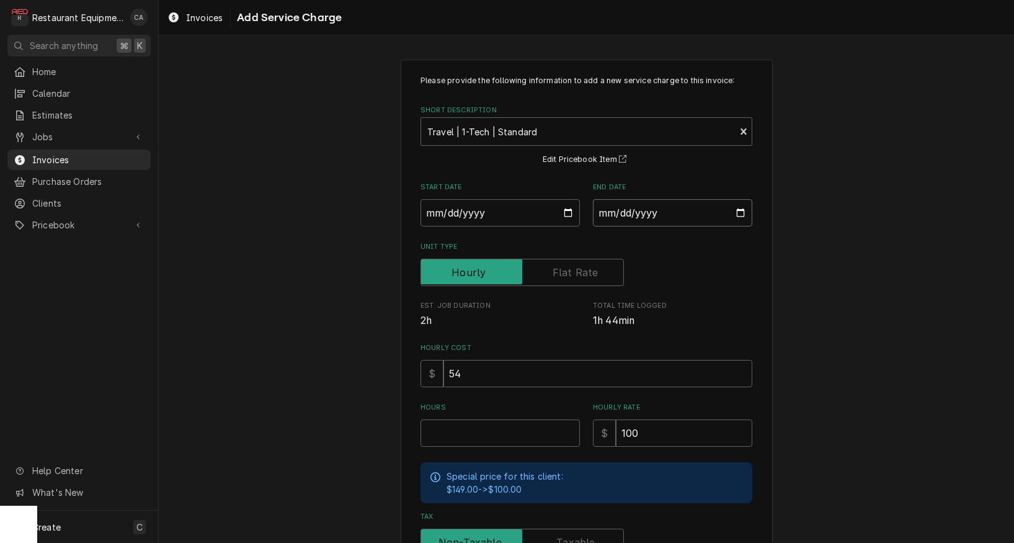
click at [660, 212] on input "End Date" at bounding box center [672, 212] width 159 height 27
type input "2025-09-09"
click at [480, 432] on input "Hours" at bounding box center [499, 432] width 159 height 27
click at [444, 429] on input "Hours" at bounding box center [499, 432] width 159 height 27
type textarea "x"
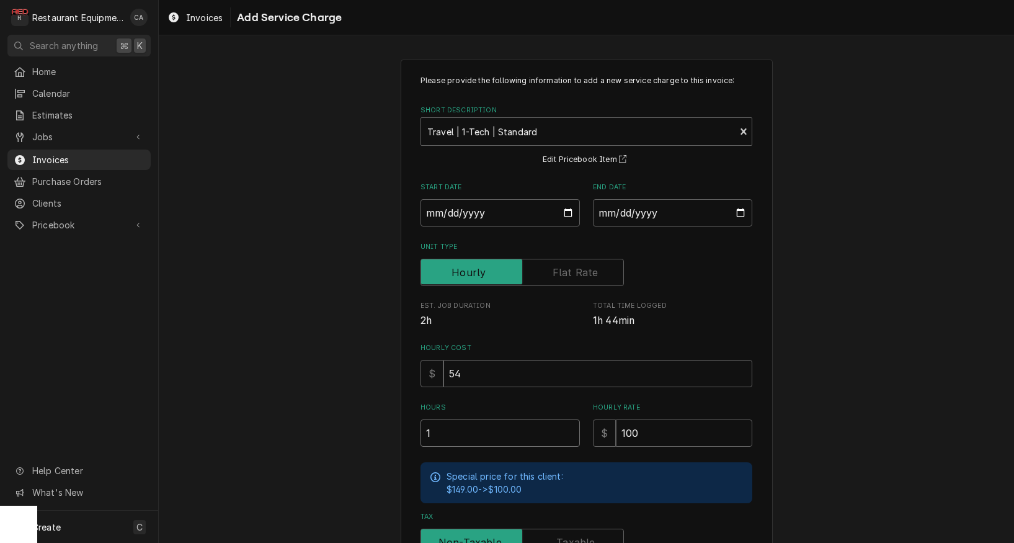
type input "1"
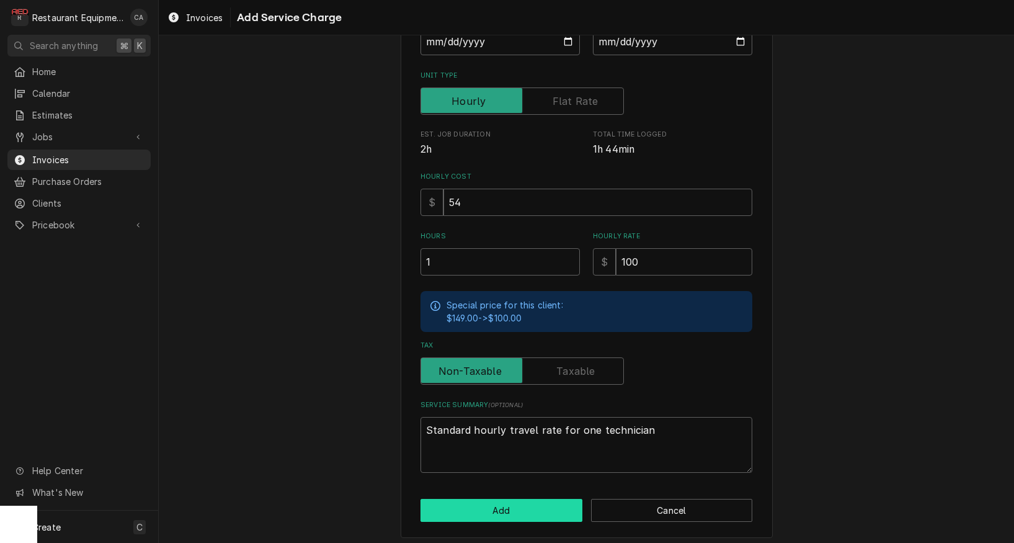
drag, startPoint x: 499, startPoint y: 509, endPoint x: 493, endPoint y: 507, distance: 6.5
click at [493, 507] on button "Add" at bounding box center [501, 510] width 162 height 23
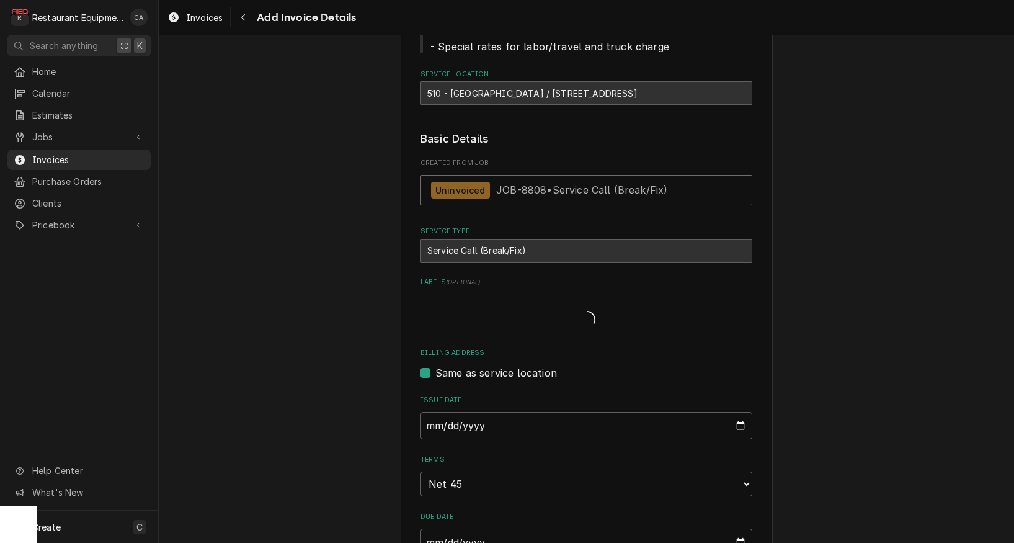
type textarea "x"
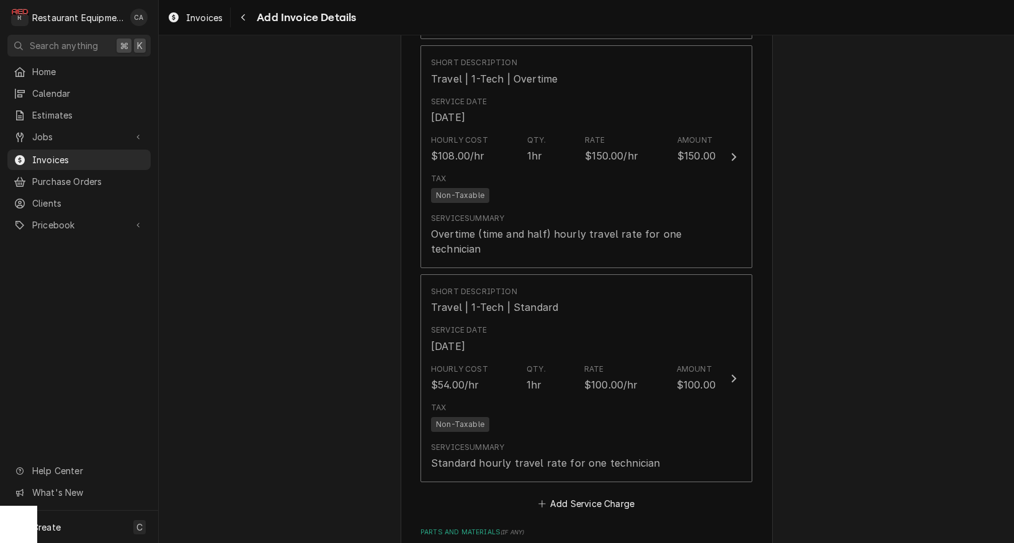
scroll to position [1455, 0]
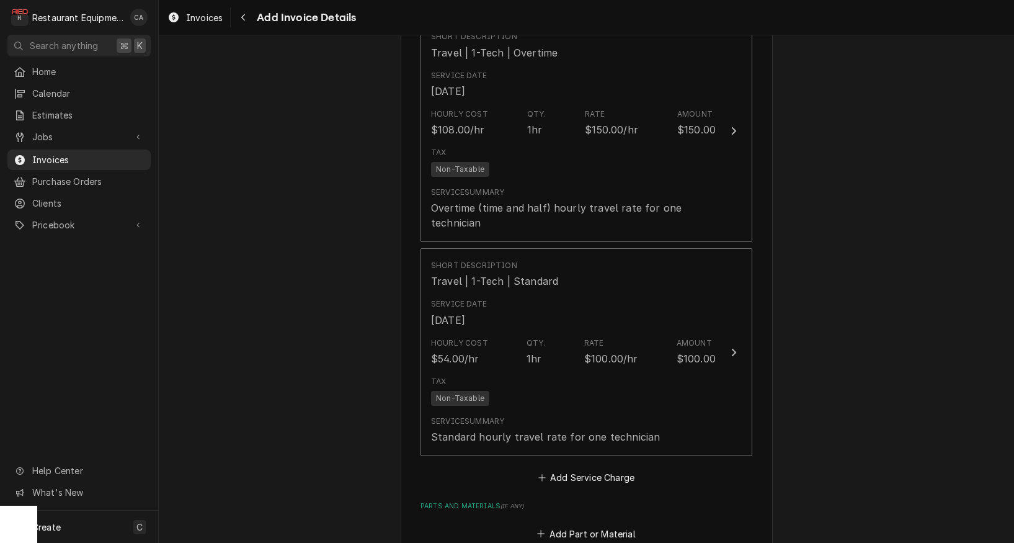
click at [558, 469] on button "Add Service Charge" at bounding box center [586, 477] width 100 height 17
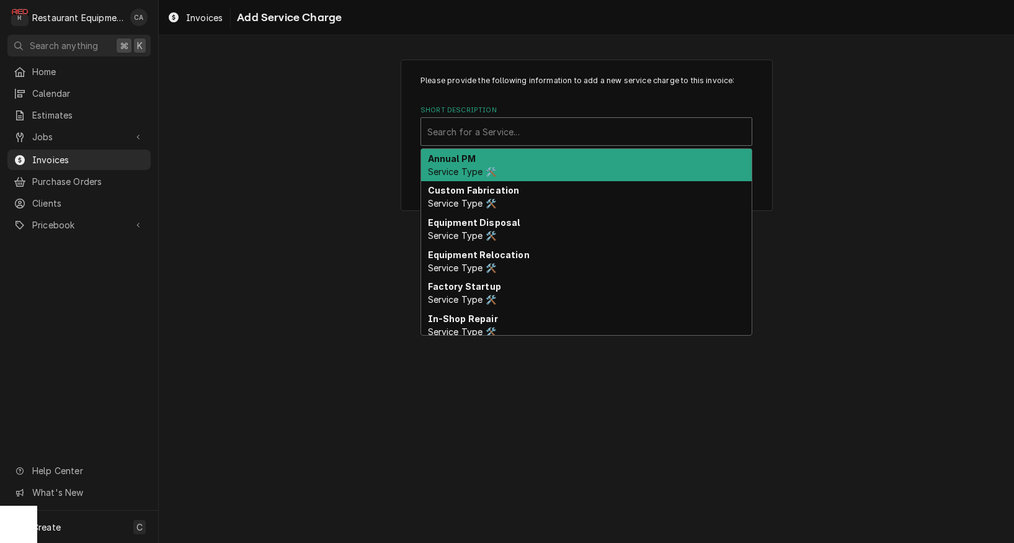
click at [478, 132] on div "Search for a Service..." at bounding box center [586, 131] width 318 height 13
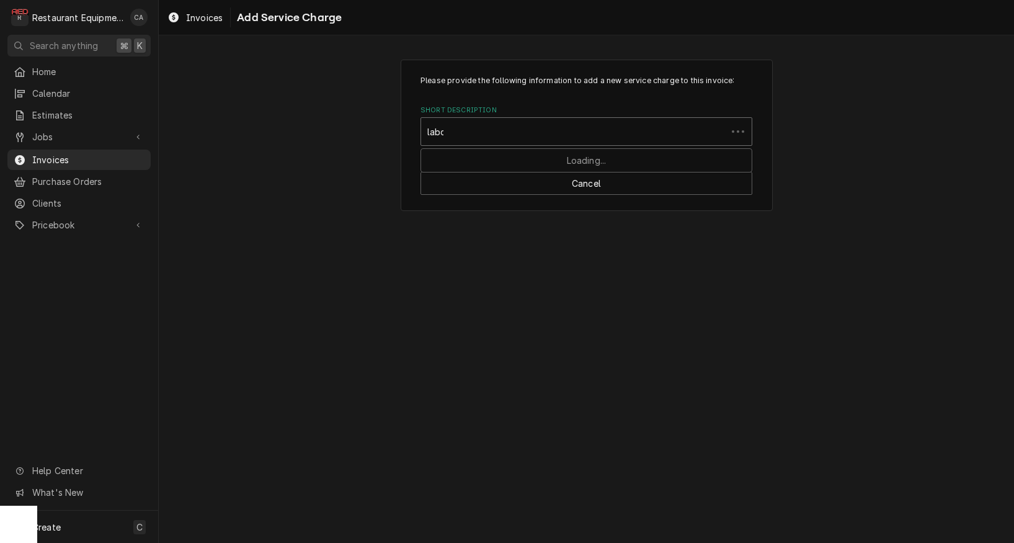
type input "labor"
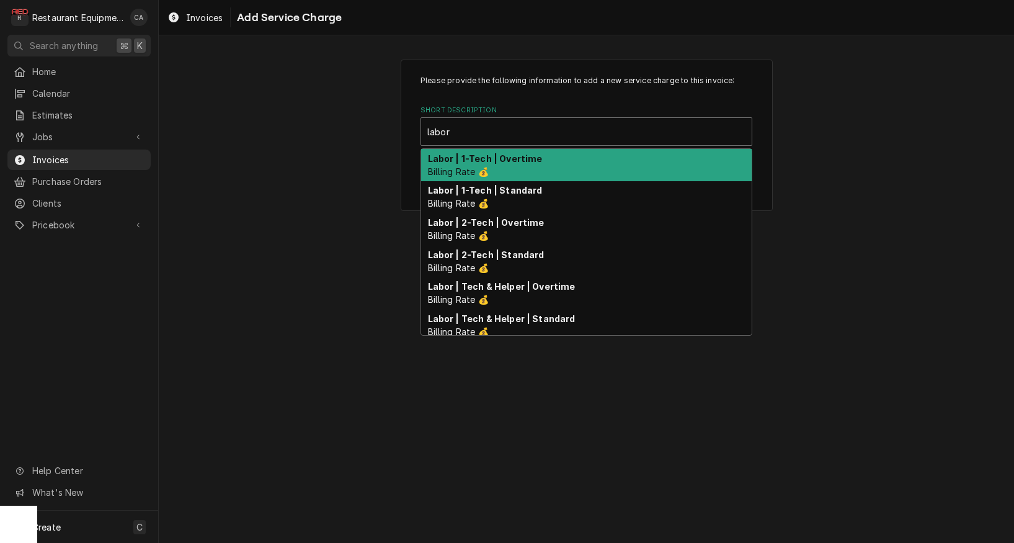
click at [492, 158] on strong "Labor | 1-Tech | Overtime" at bounding box center [485, 158] width 115 height 11
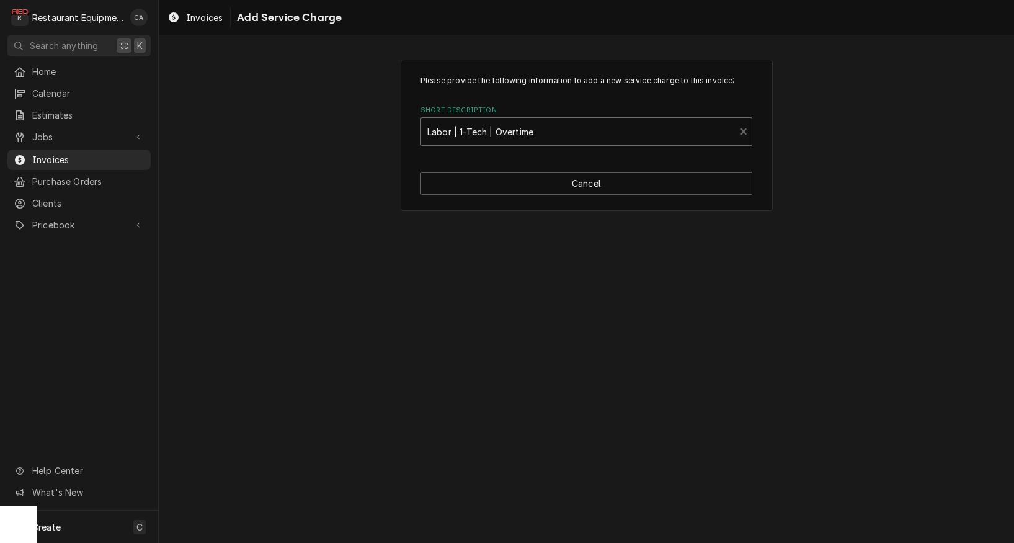
type textarea "x"
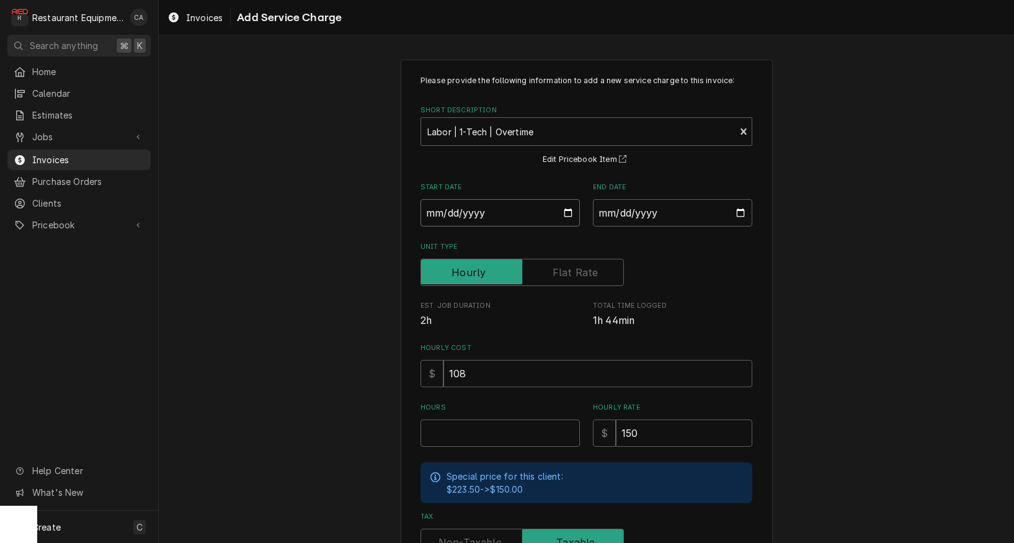
click at [466, 210] on input "Start Date" at bounding box center [499, 212] width 159 height 27
type input "2025-09-07"
type textarea "x"
drag, startPoint x: 631, startPoint y: 215, endPoint x: 631, endPoint y: 223, distance: 8.7
click at [631, 215] on input "End Date" at bounding box center [672, 212] width 159 height 27
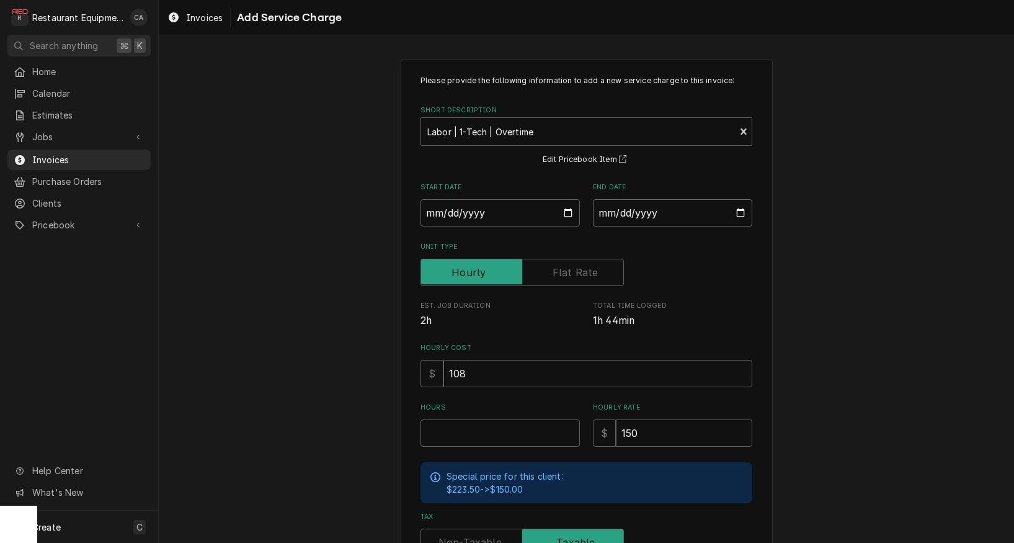
type input "2025-09-07"
click at [494, 419] on input "Hours" at bounding box center [499, 432] width 159 height 27
type textarea "x"
type input "1"
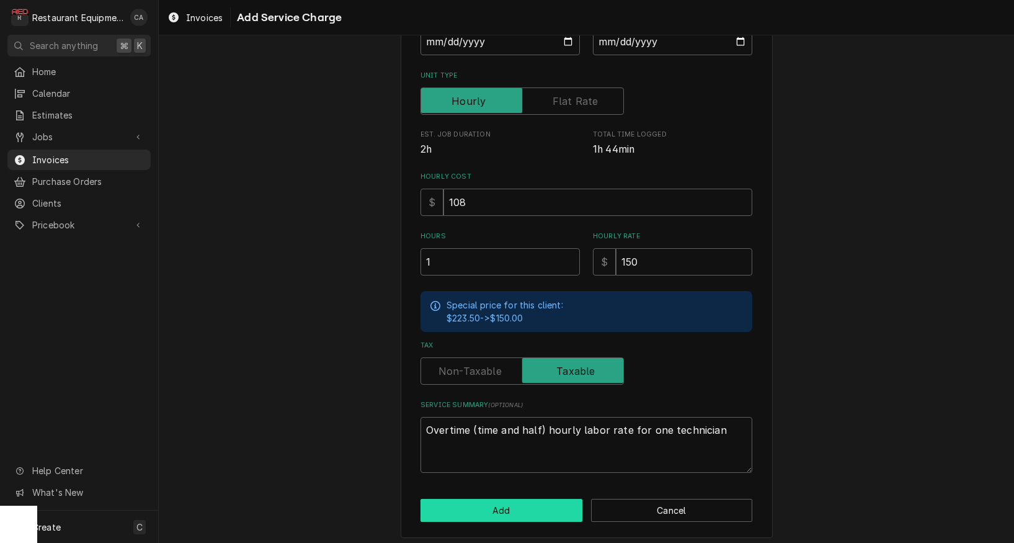
click at [501, 504] on button "Add" at bounding box center [501, 510] width 162 height 23
type textarea "x"
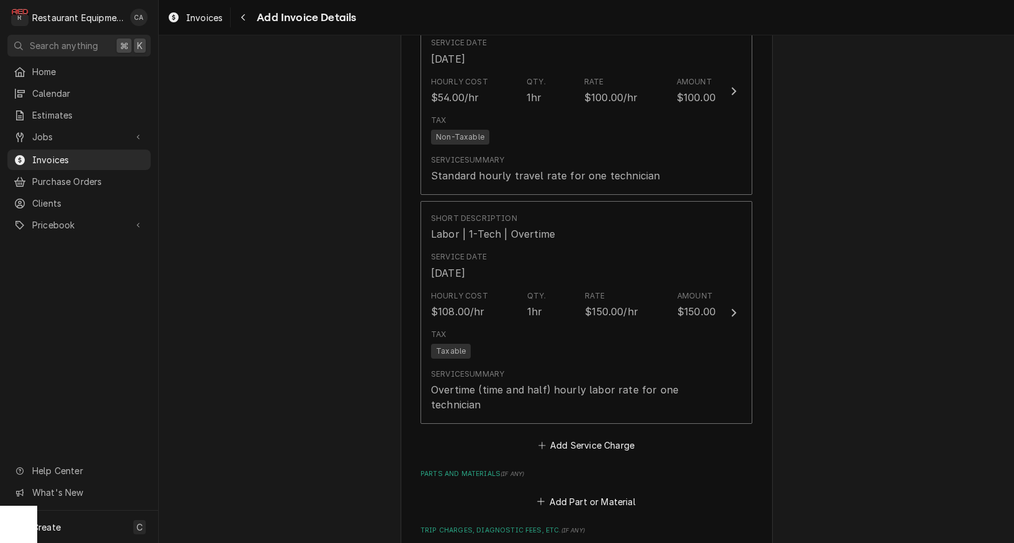
scroll to position [1728, 0]
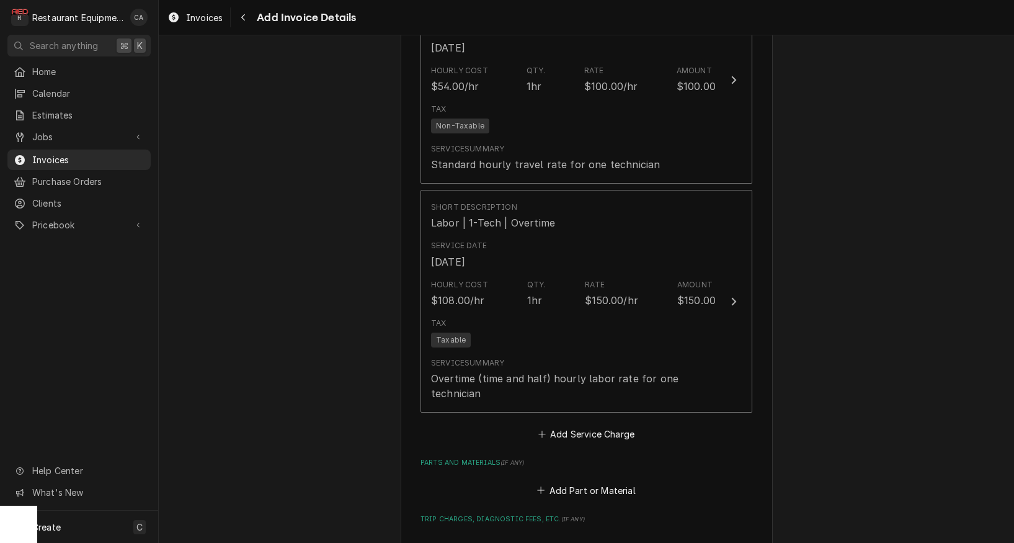
drag, startPoint x: 580, startPoint y: 423, endPoint x: 569, endPoint y: 411, distance: 17.1
click at [580, 425] on button "Add Service Charge" at bounding box center [586, 433] width 100 height 17
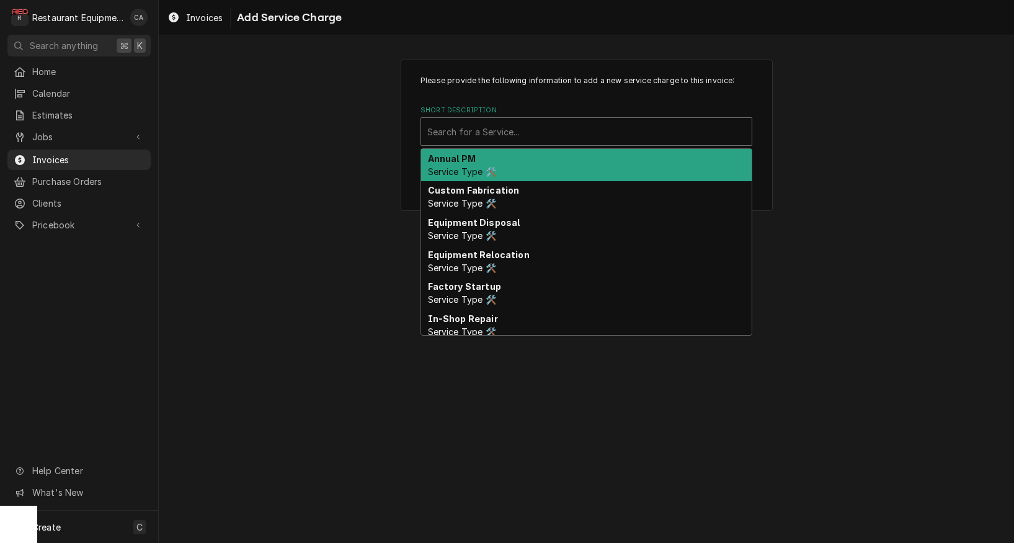
click at [500, 131] on div "Search for a Service..." at bounding box center [586, 131] width 318 height 13
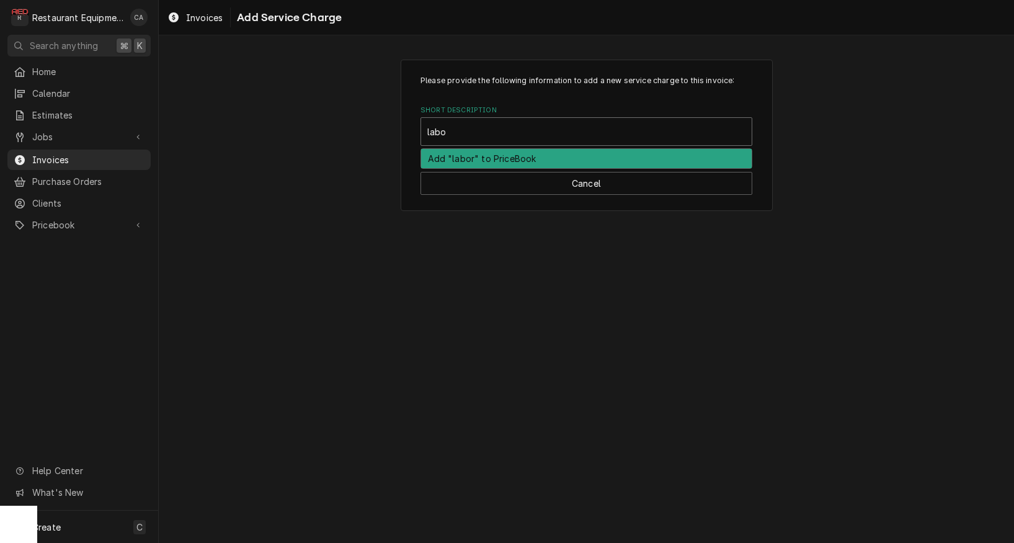
type input "labor"
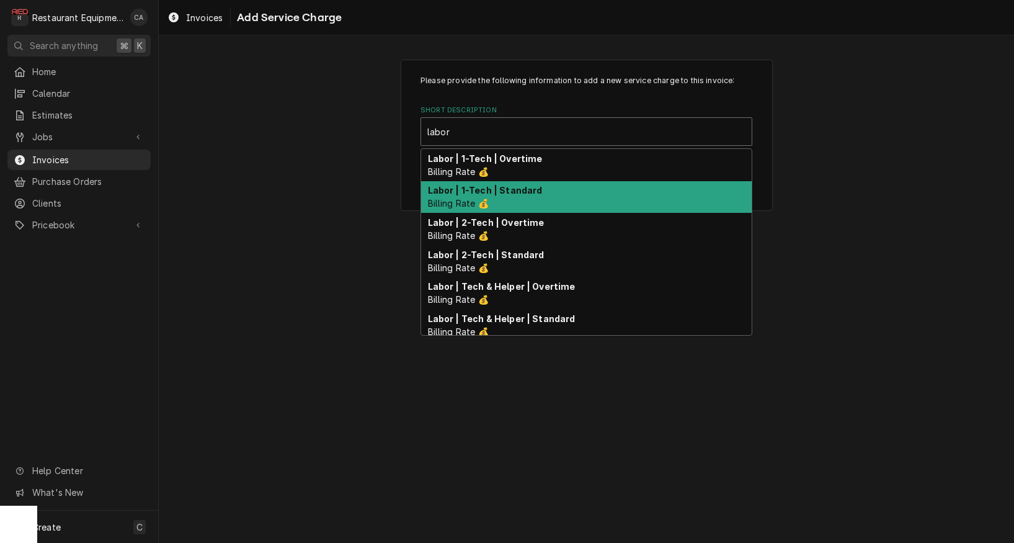
drag, startPoint x: 497, startPoint y: 189, endPoint x: 481, endPoint y: 211, distance: 26.7
click at [497, 189] on strong "Labor | 1-Tech | Standard" at bounding box center [485, 190] width 115 height 11
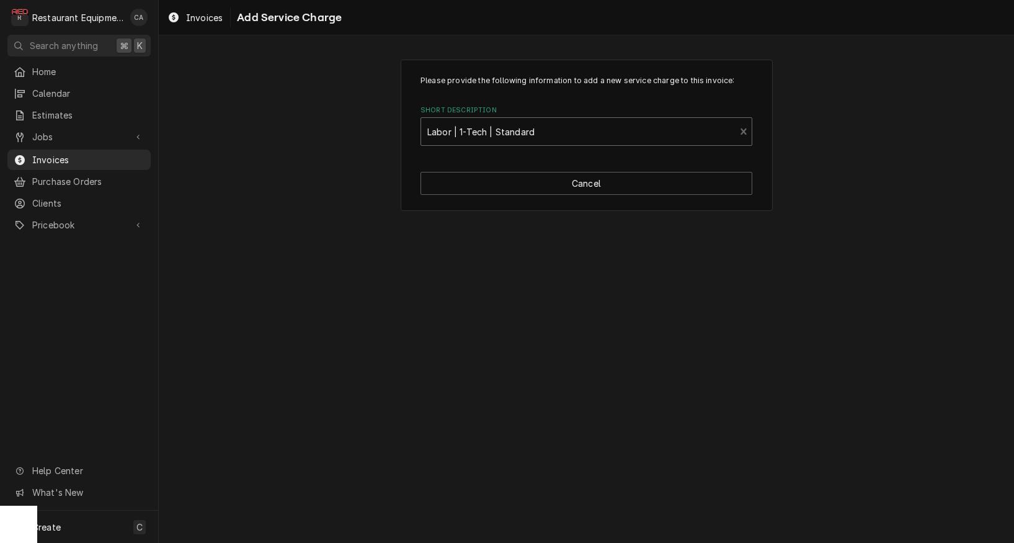
type textarea "x"
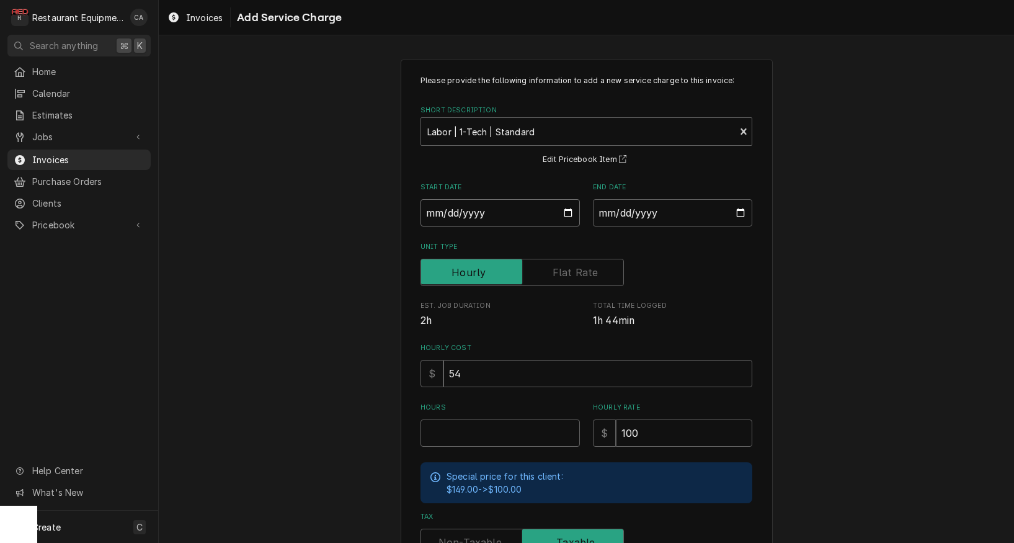
click at [446, 217] on input "Start Date" at bounding box center [499, 212] width 159 height 27
type input "2025-09-09"
type textarea "x"
click at [649, 217] on input "End Date" at bounding box center [672, 212] width 159 height 27
type input "2025-09-09"
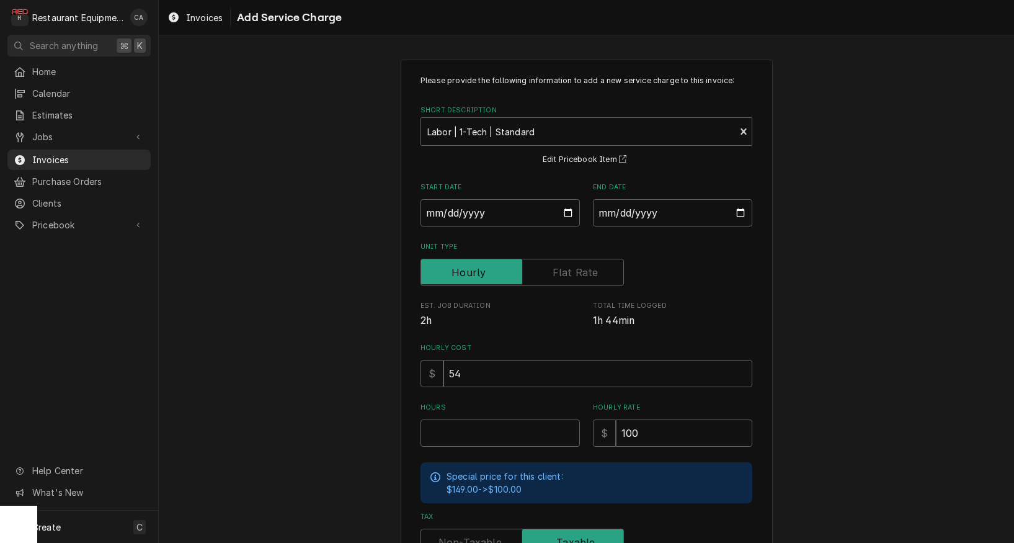
click at [811, 300] on div "Please provide the following information to add a new service charge to this in…" at bounding box center [586, 383] width 855 height 671
click at [480, 432] on input "Hours" at bounding box center [499, 432] width 159 height 27
type textarea "x"
type input "1"
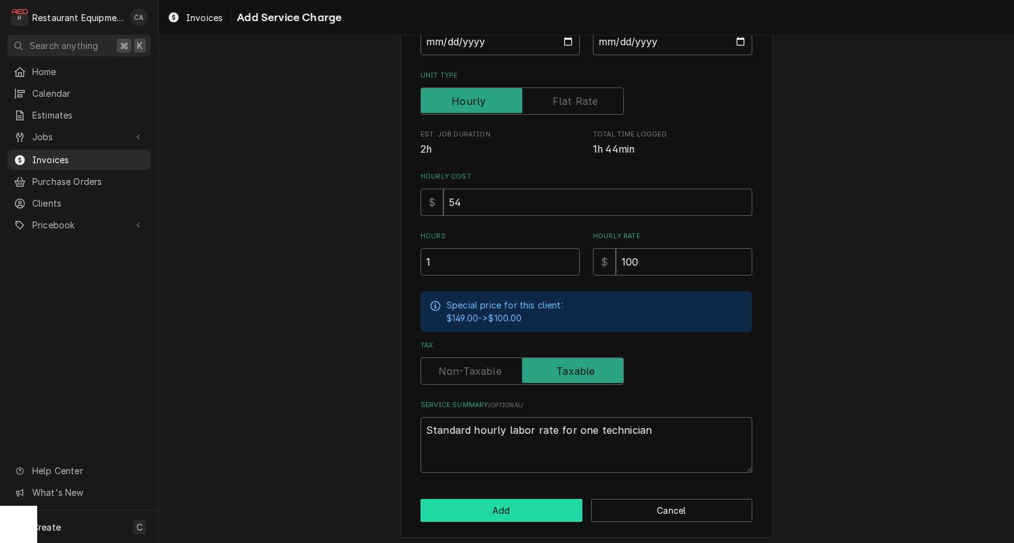
drag, startPoint x: 494, startPoint y: 500, endPoint x: 487, endPoint y: 499, distance: 6.5
click at [487, 499] on button "Add" at bounding box center [501, 510] width 162 height 23
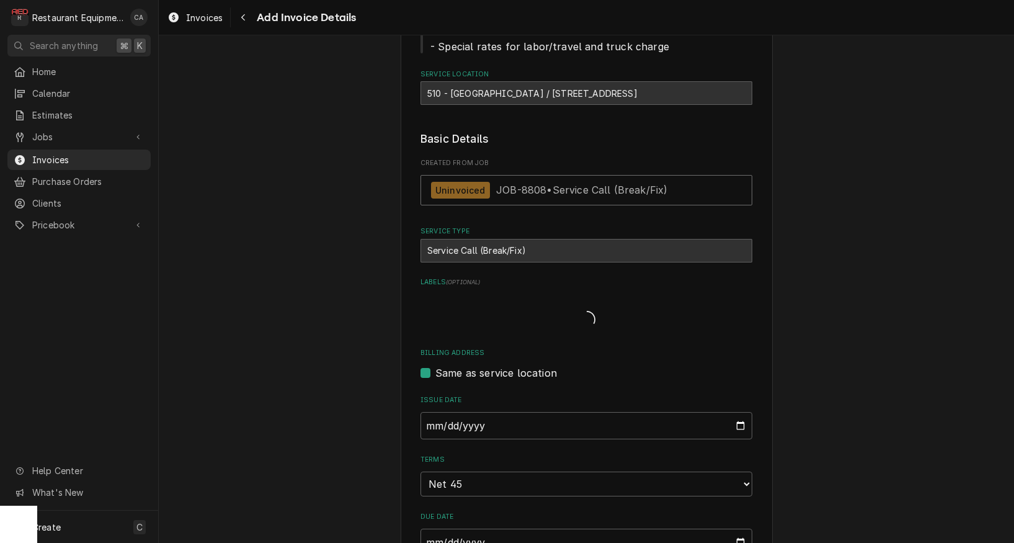
type textarea "x"
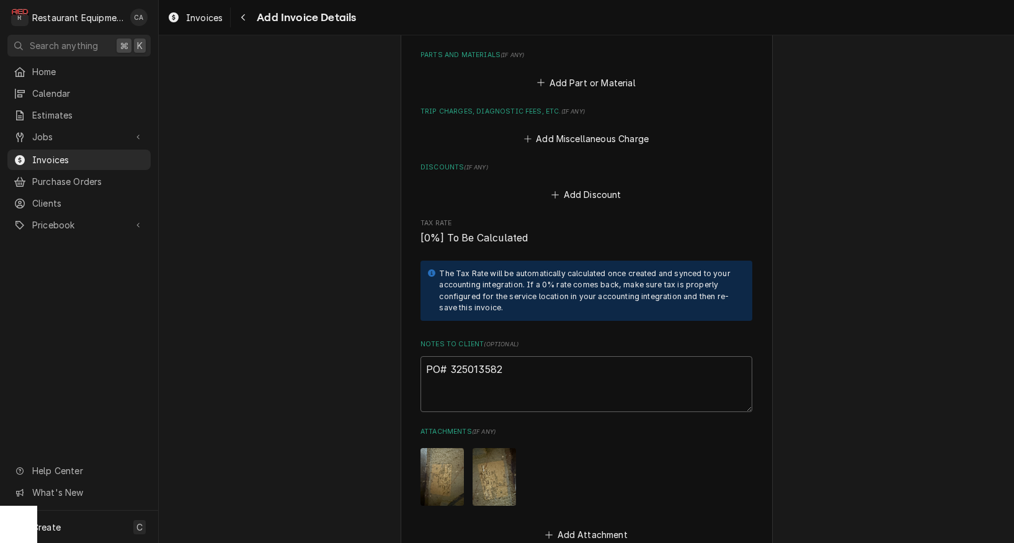
scroll to position [2349, 0]
click at [566, 130] on button "Add Miscellaneous Charge" at bounding box center [586, 138] width 129 height 17
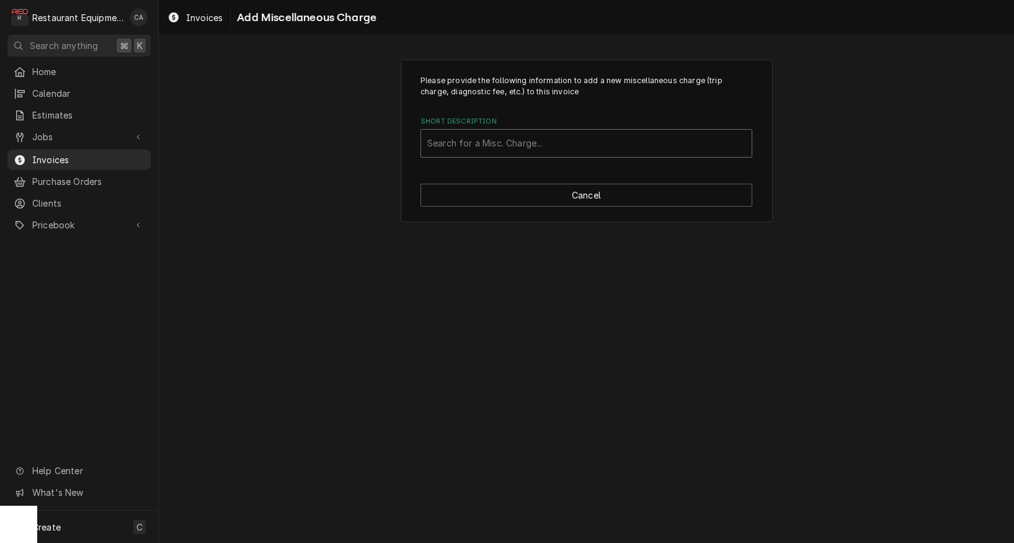
click at [443, 140] on div "Search for a Misc. Charge..." at bounding box center [586, 142] width 318 height 13
type input "truck"
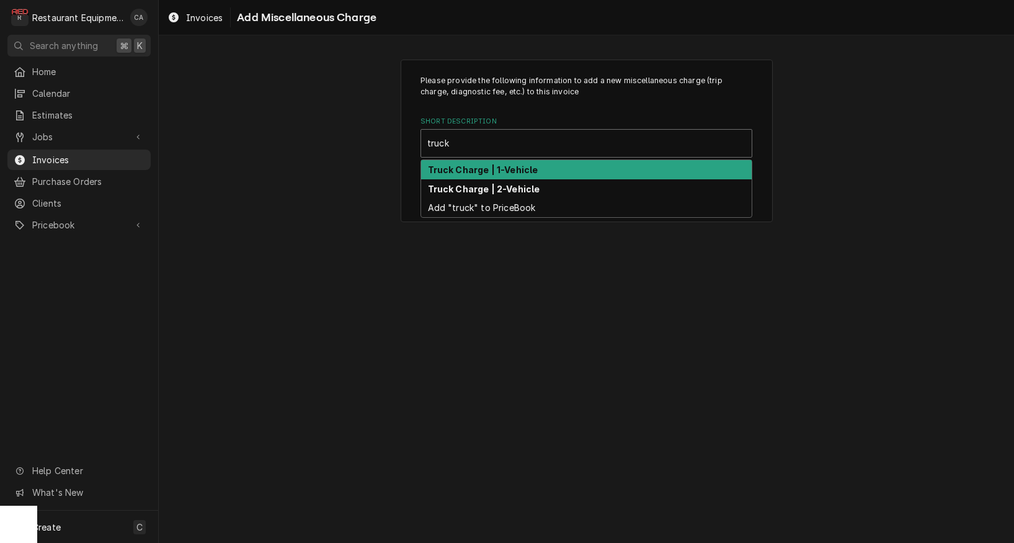
drag, startPoint x: 490, startPoint y: 171, endPoint x: 539, endPoint y: 229, distance: 76.6
click at [495, 172] on strong "Truck Charge | 1-Vehicle" at bounding box center [483, 169] width 110 height 11
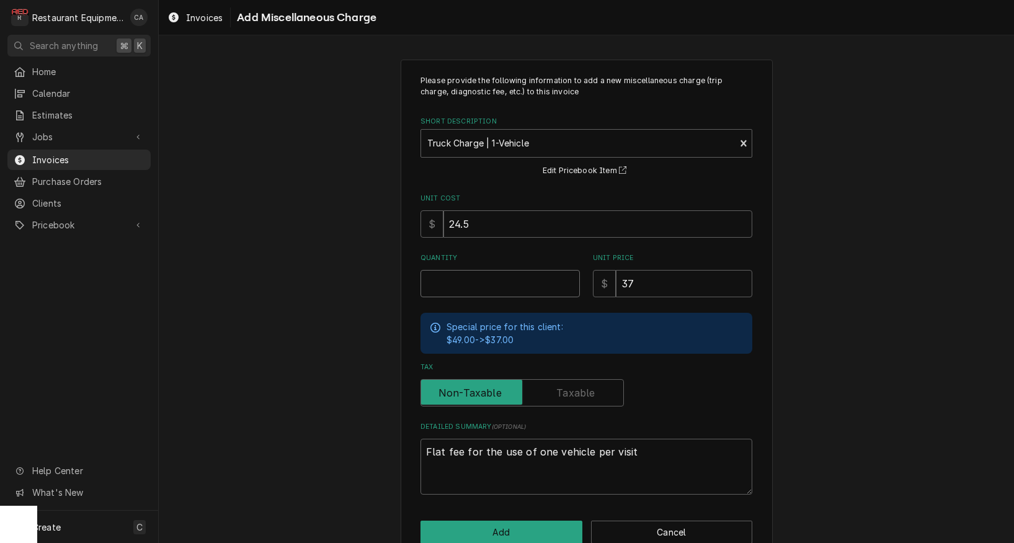
click at [456, 286] on input "Quantity" at bounding box center [499, 283] width 159 height 27
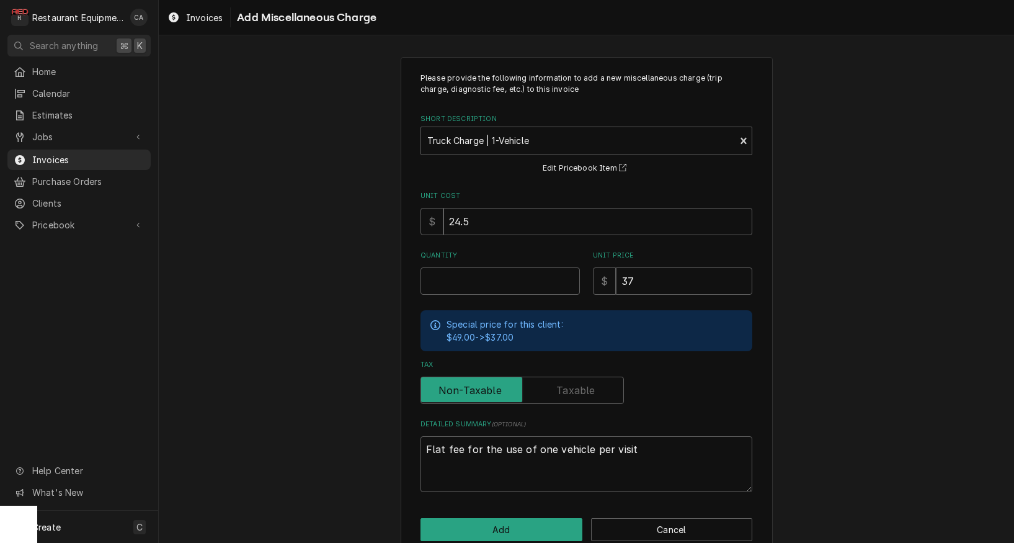
click at [456, 286] on input "Quantity" at bounding box center [499, 280] width 159 height 27
click at [457, 285] on input "Quantity" at bounding box center [499, 282] width 159 height 27
type textarea "x"
type input "2"
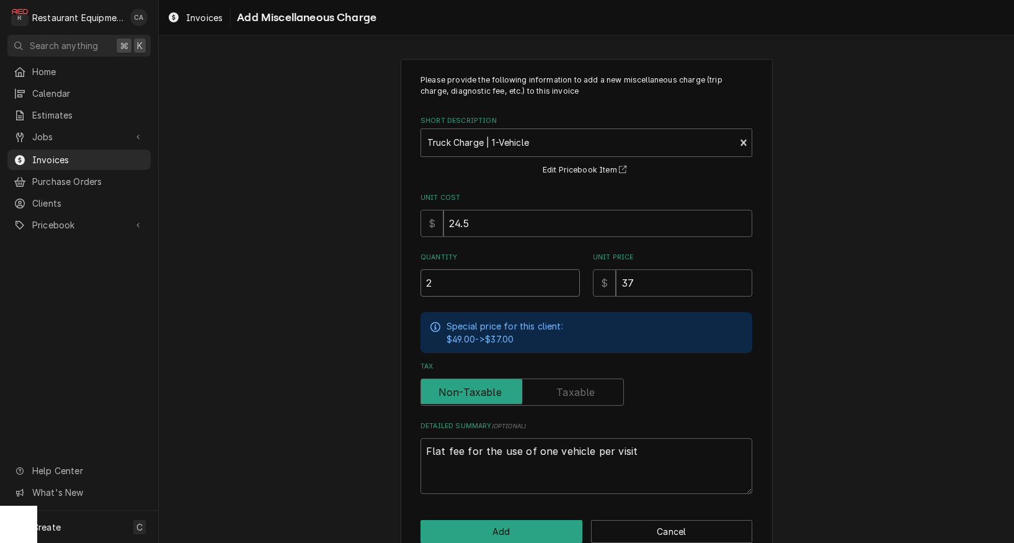
type textarea "x"
type input "2.5"
click at [504, 218] on input "24.5" at bounding box center [597, 222] width 309 height 27
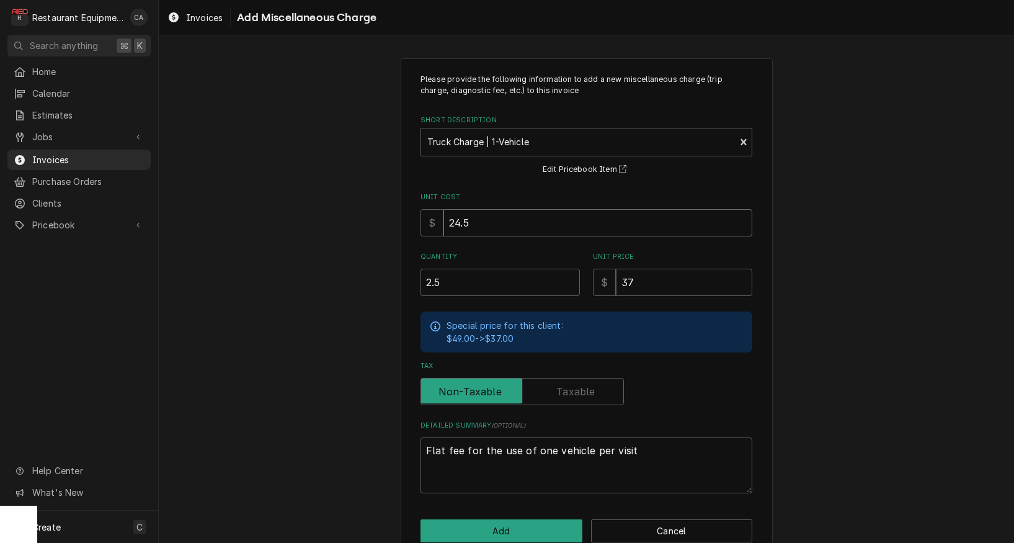
type textarea "x"
type input "1"
type textarea "x"
type input "18"
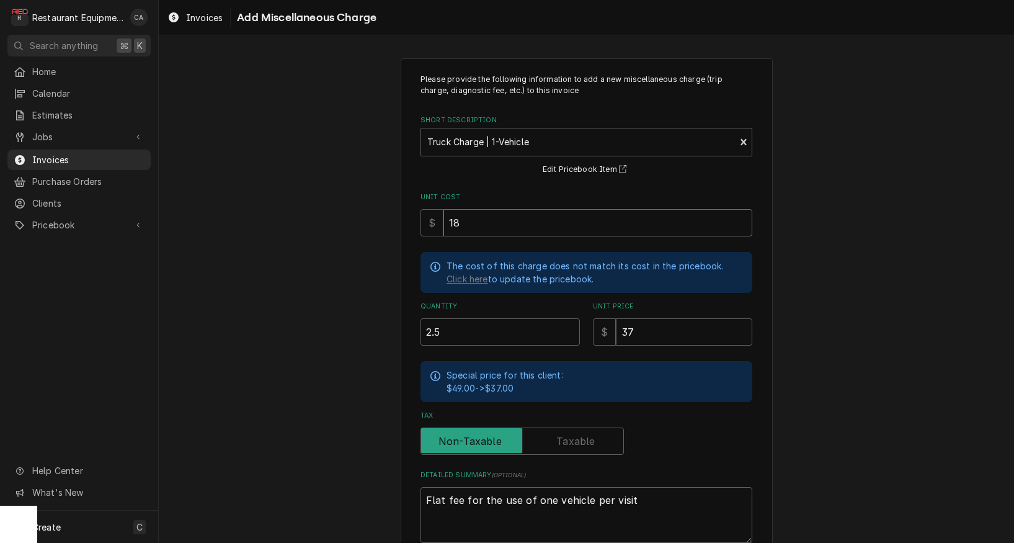
type textarea "x"
type input "18.5"
type textarea "x"
type input "18.50"
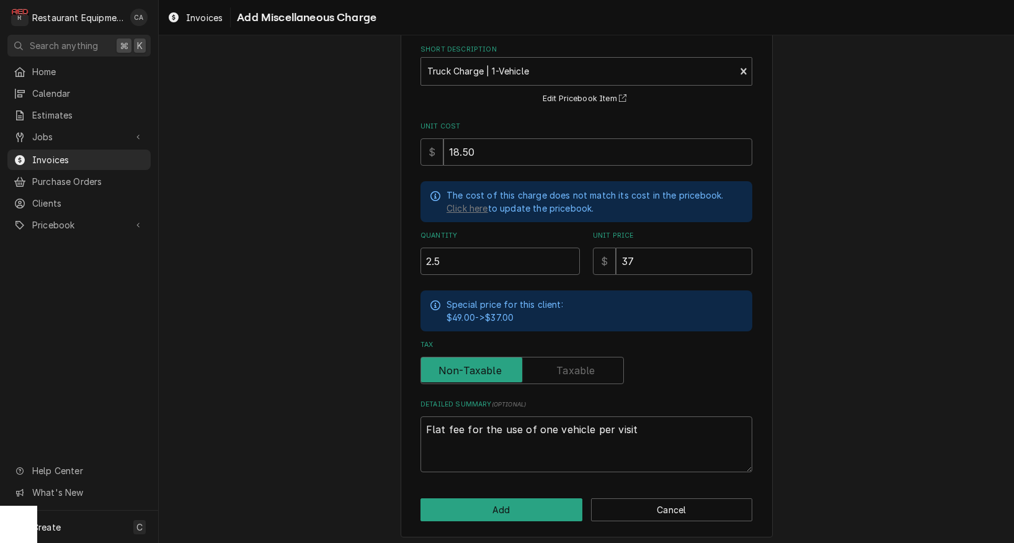
scroll to position [71, 0]
click at [643, 420] on textarea "Flat fee for the use of one vehicle per visit" at bounding box center [586, 445] width 332 height 56
type textarea "x"
type textarea "Flat fee for the use of one vehicle per visit"
type textarea "x"
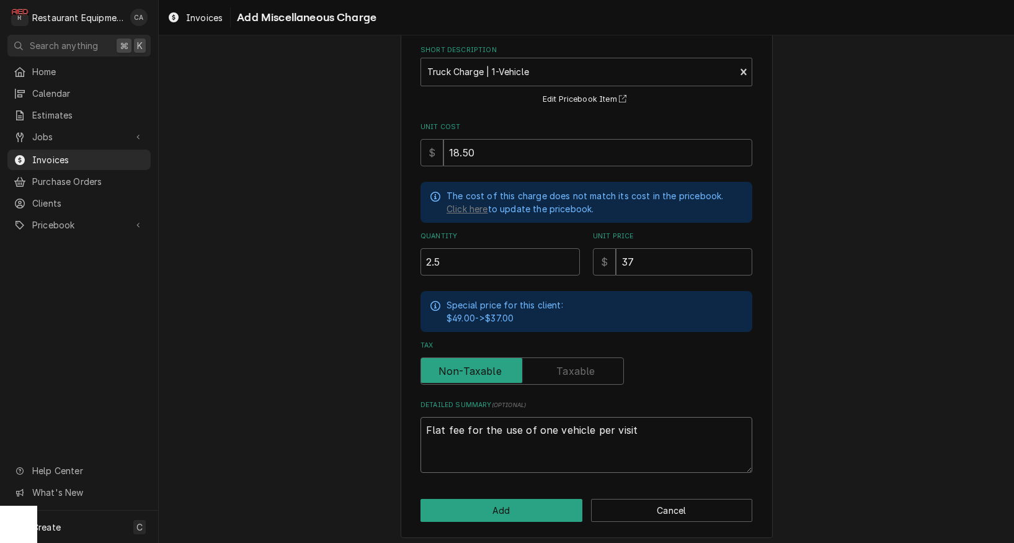
type textarea "Flat fee for the use of one vehicle per visit -"
type textarea "x"
type textarea "Flat fee for the use of one vehicle per visit -"
type textarea "x"
type textarea "Flat fee for the use of one vehicle per visit - i"
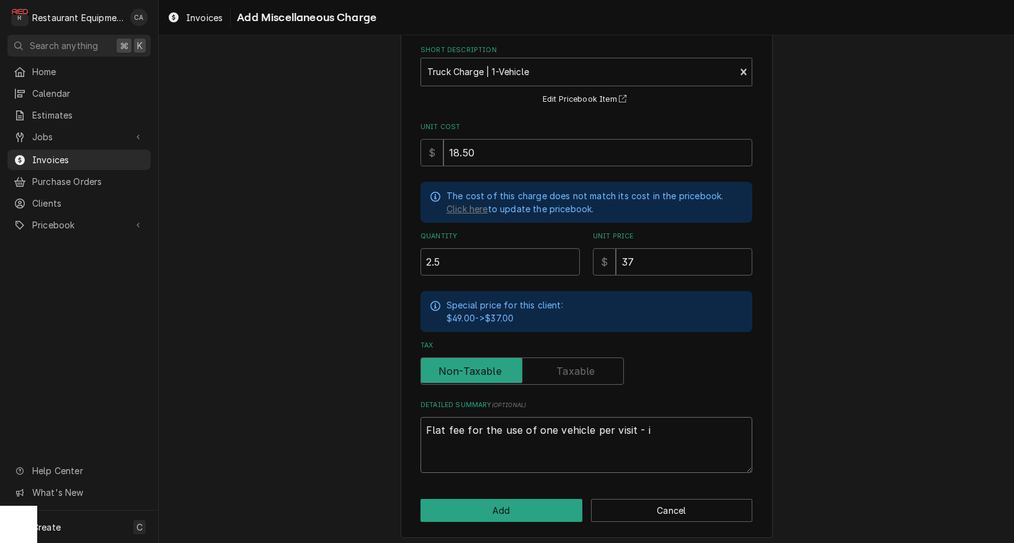
type textarea "x"
type textarea "Flat fee for the use of one vehicle per visit - in"
type textarea "x"
type textarea "Flat fee for the use of one vehicle per visit - inc"
type textarea "x"
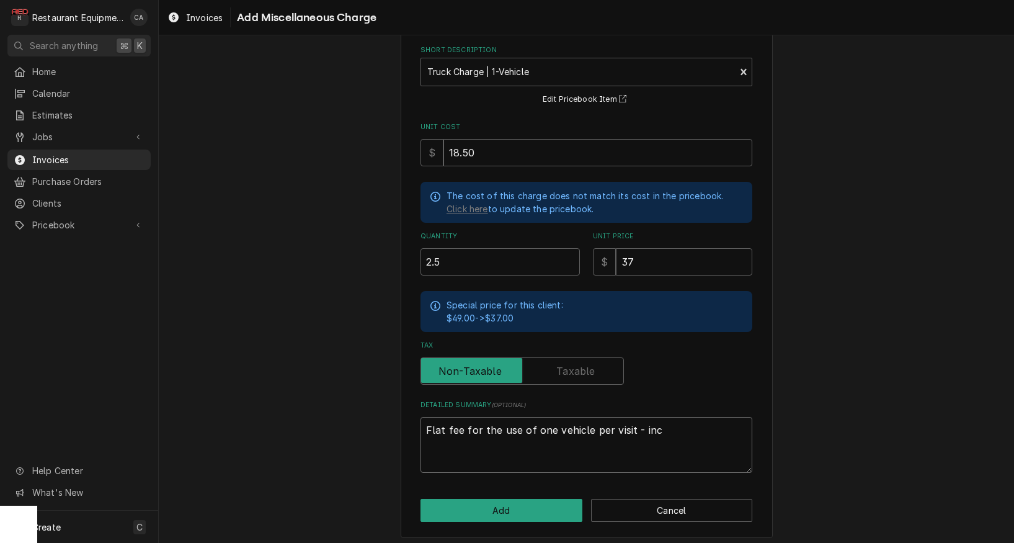
type textarea "Flat fee for the use of one vehicle per visit - incl"
type textarea "x"
type textarea "Flat fee for the use of one vehicle per visit - inclu"
type textarea "x"
type textarea "Flat fee for the use of one vehicle per visit - inclus"
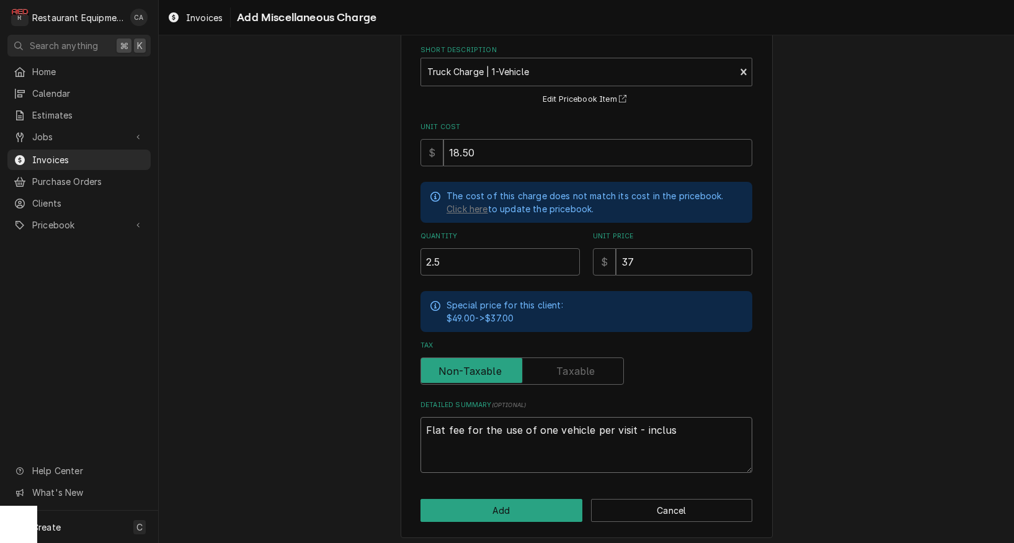
type textarea "x"
type textarea "Flat fee for the use of one vehicle per visit - inclu"
type textarea "x"
type textarea "Flat fee for the use of one vehicle per visit - includ"
type textarea "x"
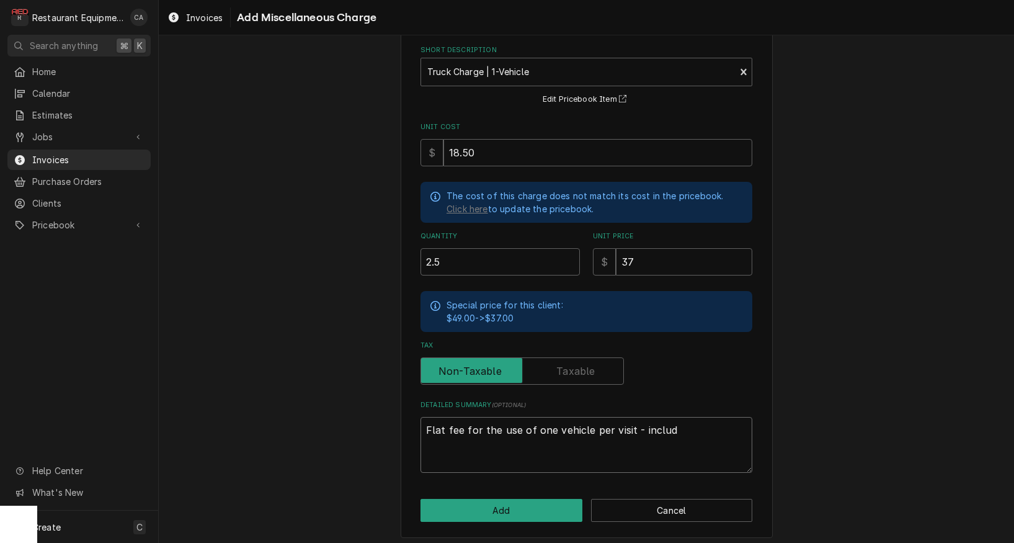
type textarea "Flat fee for the use of one vehicle per visit - include"
type textarea "x"
type textarea "Flat fee for the use of one vehicle per visit - includes"
type textarea "x"
type textarea "Flat fee for the use of one vehicle per visit - includes"
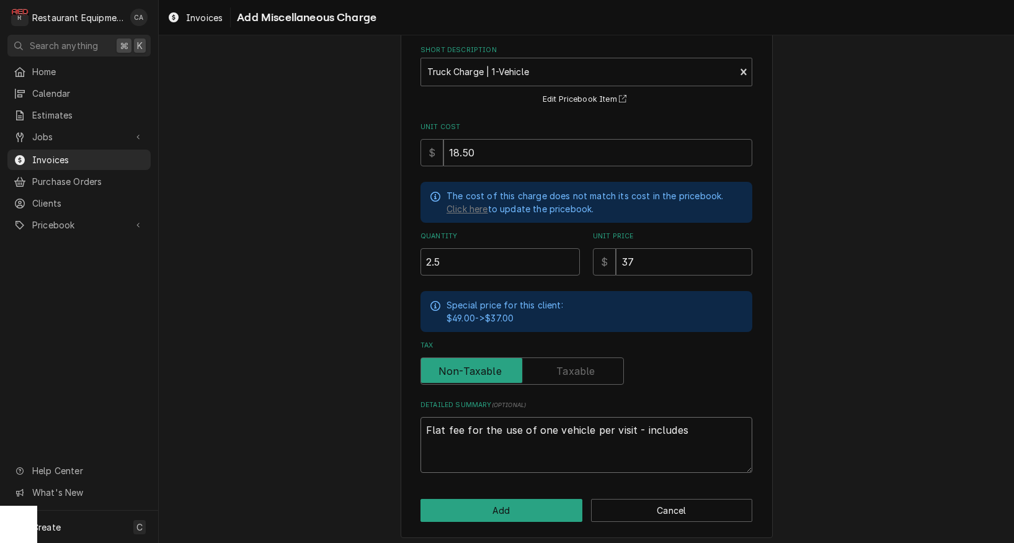
type textarea "x"
type textarea "Flat fee for the use of one vehicle per visit - includes o"
type textarea "x"
type textarea "Flat fee for the use of one vehicle per visit - includes ov"
type textarea "x"
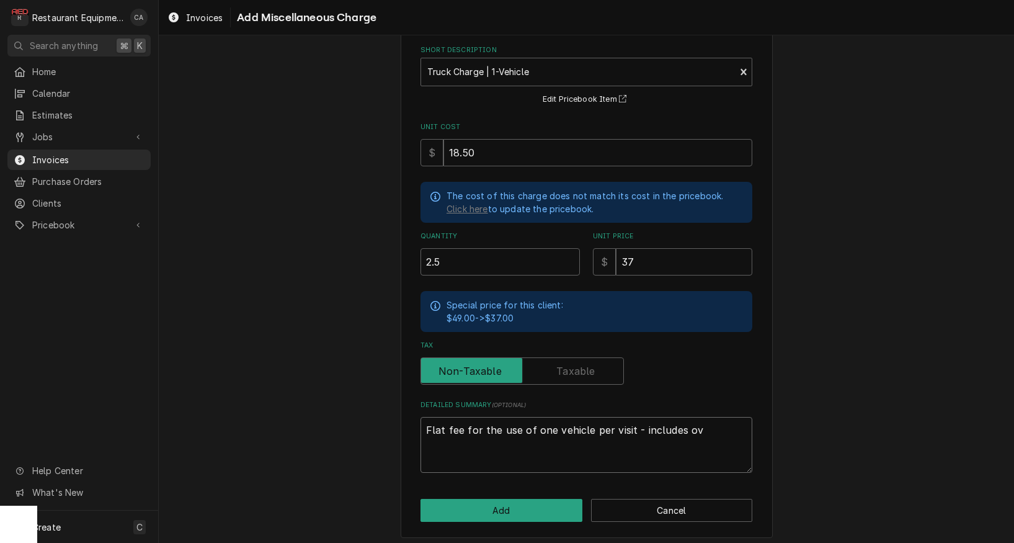
type textarea "Flat fee for the use of one vehicle per visit - includes ove"
type textarea "x"
type textarea "Flat fee for the use of one vehicle per visit - includes over"
type textarea "x"
type textarea "Flat fee for the use of one vehicle per visit - includes overt"
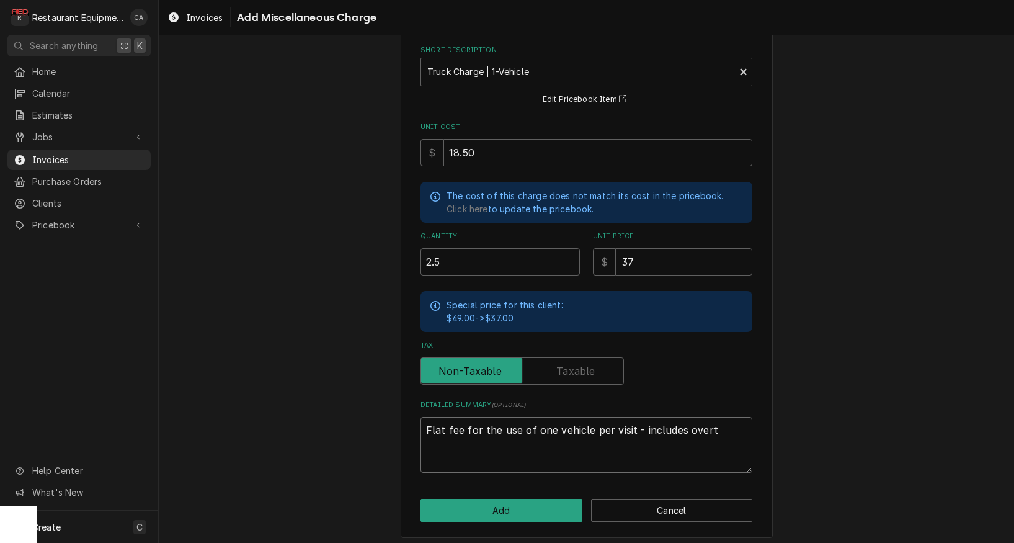
type textarea "x"
type textarea "Flat fee for the use of one vehicle per visit - includes overti"
type textarea "x"
type textarea "Flat fee for the use of one vehicle per visit - includes overtim"
type textarea "x"
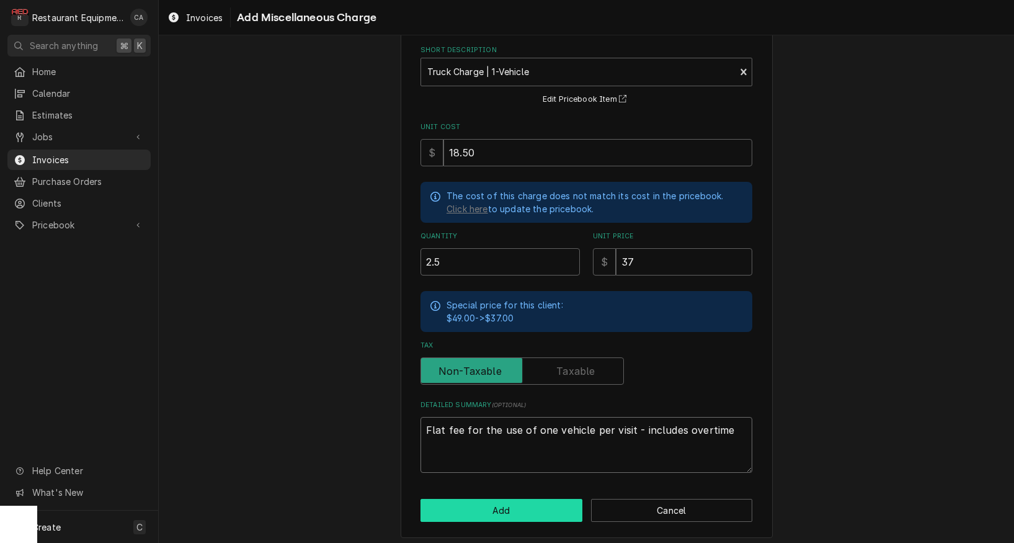
type textarea "Flat fee for the use of one vehicle per visit - includes overtime"
click at [532, 502] on button "Add" at bounding box center [501, 510] width 162 height 23
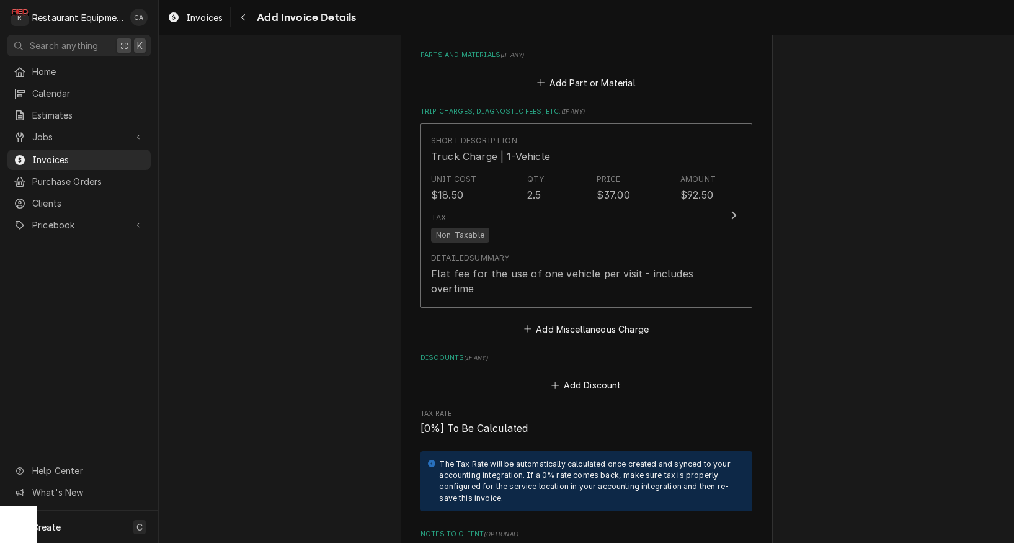
scroll to position [0, 1]
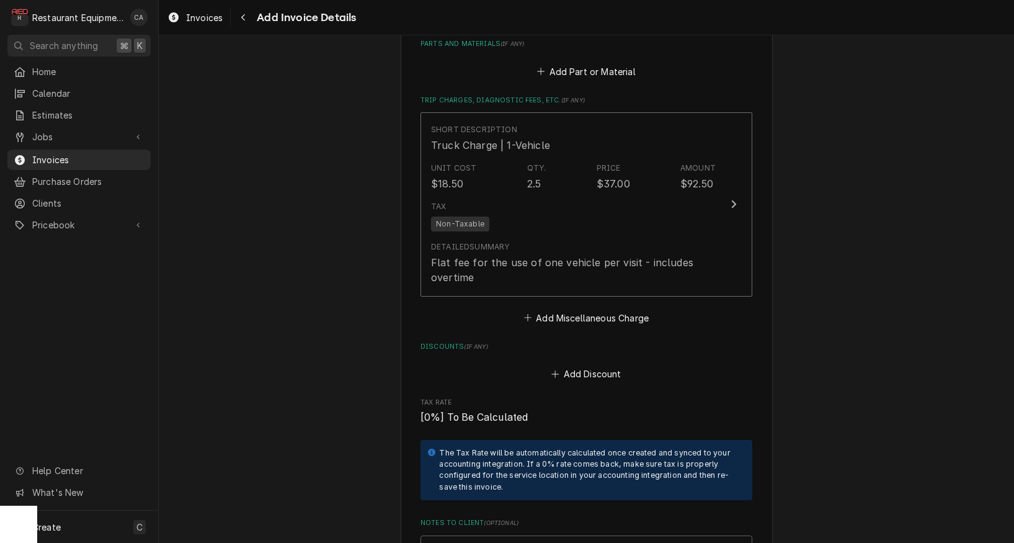
type textarea "x"
drag, startPoint x: 224, startPoint y: 262, endPoint x: 231, endPoint y: 258, distance: 8.6
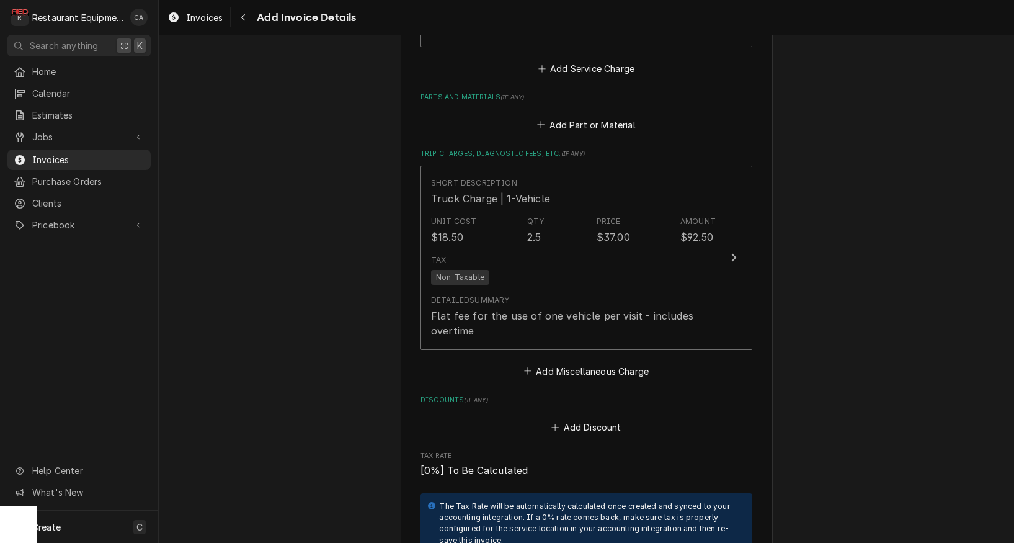
scroll to position [2273, 0]
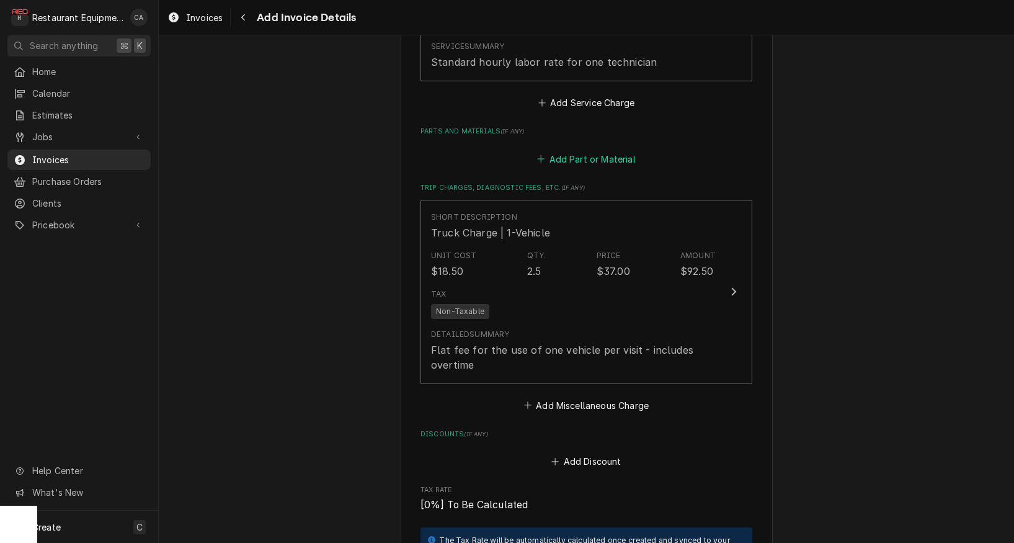
click at [606, 150] on button "Add Part or Material" at bounding box center [586, 158] width 102 height 17
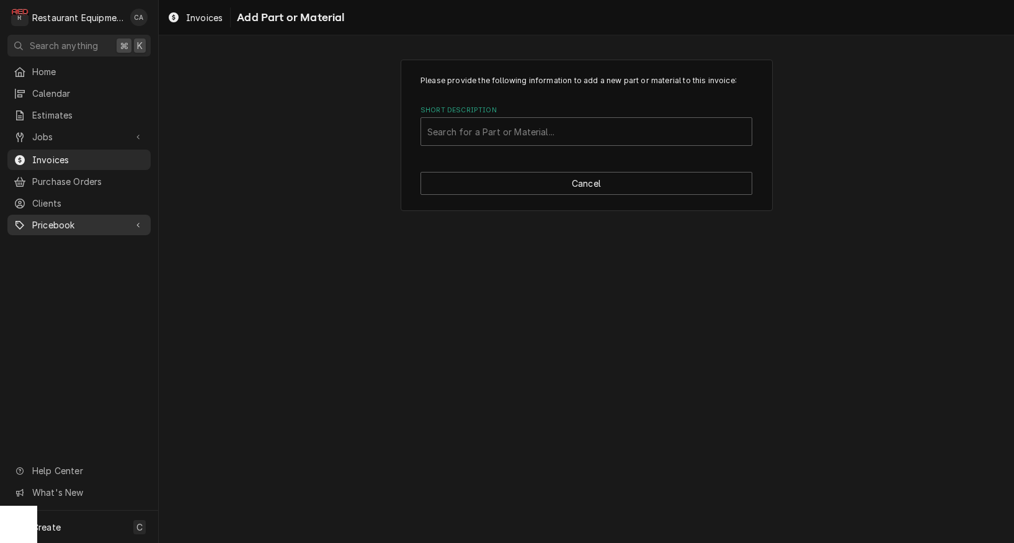
drag, startPoint x: 455, startPoint y: 135, endPoint x: 55, endPoint y: 227, distance: 410.5
click at [455, 135] on div "Search for a Part or Material..." at bounding box center [586, 131] width 318 height 13
type input "3230010"
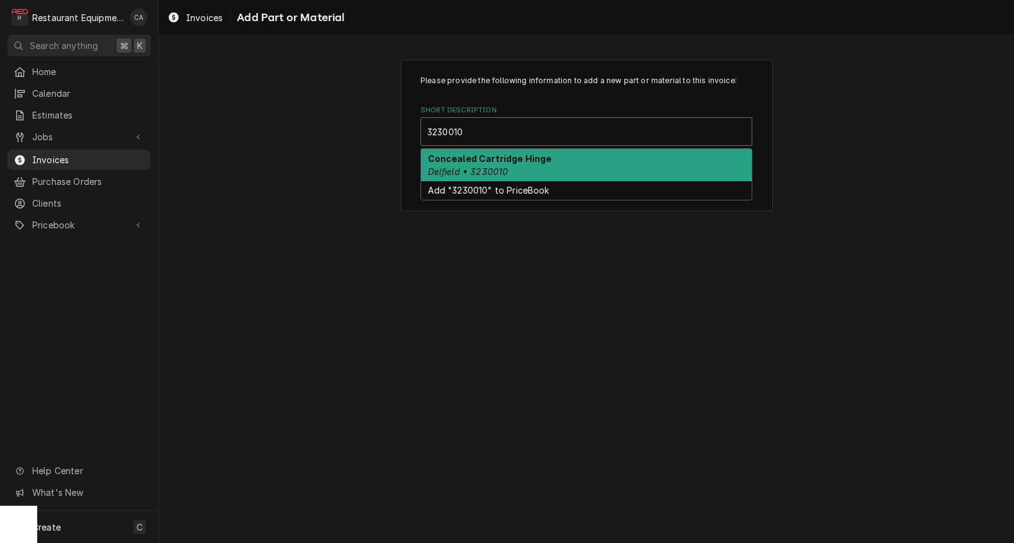
click at [481, 159] on strong "Concealed Cartridge Hinge" at bounding box center [490, 158] width 124 height 11
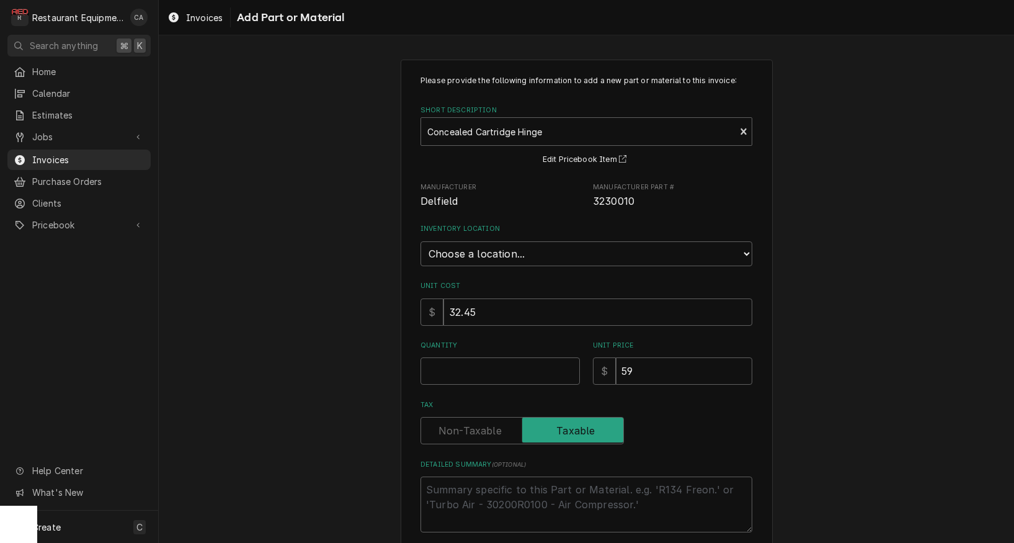
type textarea "x"
select select "59"
drag, startPoint x: 458, startPoint y: 250, endPoint x: 445, endPoint y: 363, distance: 113.6
click at [346, 350] on div "Please provide the following information to add a new part or material to this …" at bounding box center [586, 327] width 855 height 559
click at [448, 360] on input "Quantity" at bounding box center [499, 370] width 159 height 27
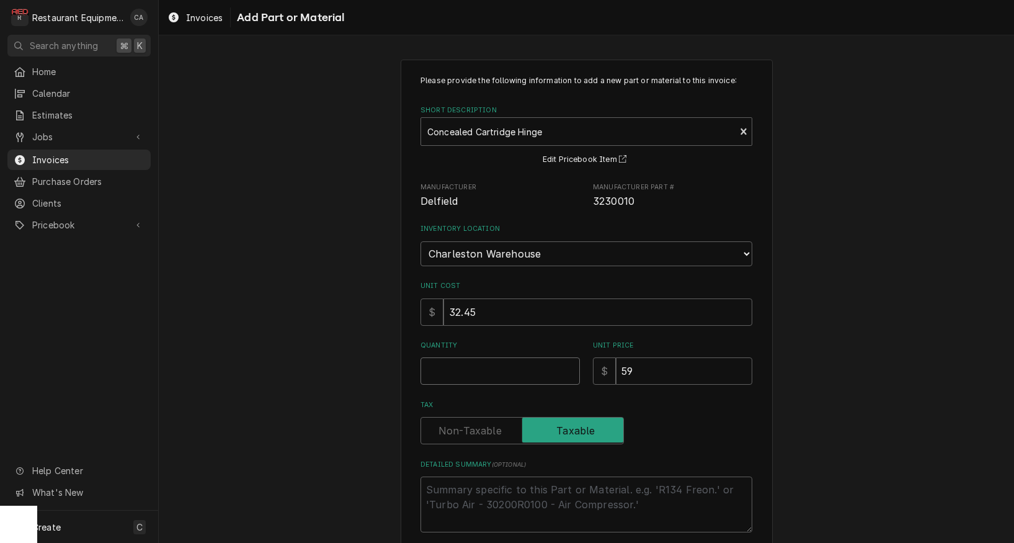
click at [445, 357] on input "Quantity" at bounding box center [499, 370] width 159 height 27
type textarea "x"
type input "2"
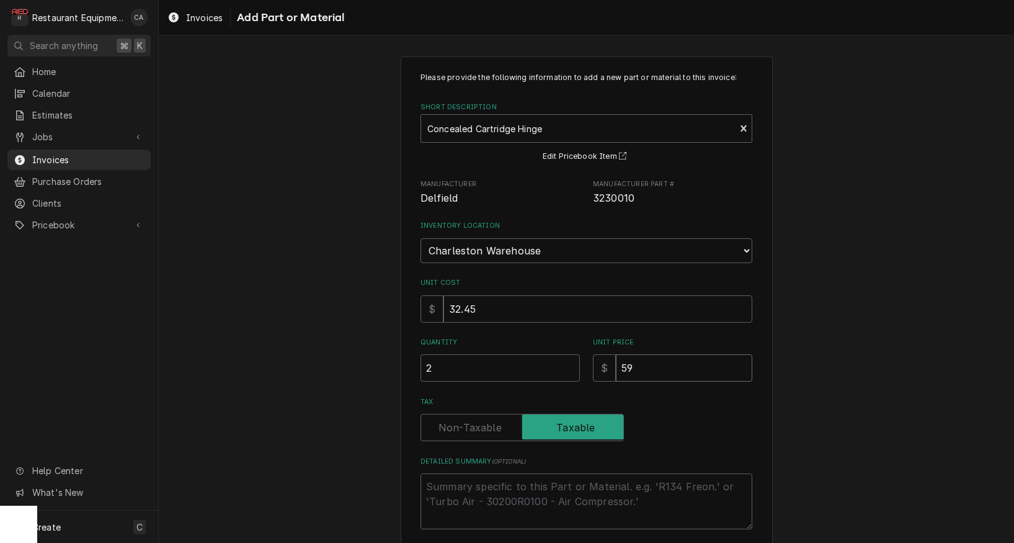
drag, startPoint x: 654, startPoint y: 358, endPoint x: 604, endPoint y: 356, distance: 50.3
click at [604, 356] on div "$ 59" at bounding box center [672, 367] width 159 height 27
click at [639, 354] on input "59" at bounding box center [684, 367] width 136 height 27
drag, startPoint x: 639, startPoint y: 353, endPoint x: 614, endPoint y: 354, distance: 24.8
click at [614, 354] on div "$ 59" at bounding box center [672, 367] width 159 height 27
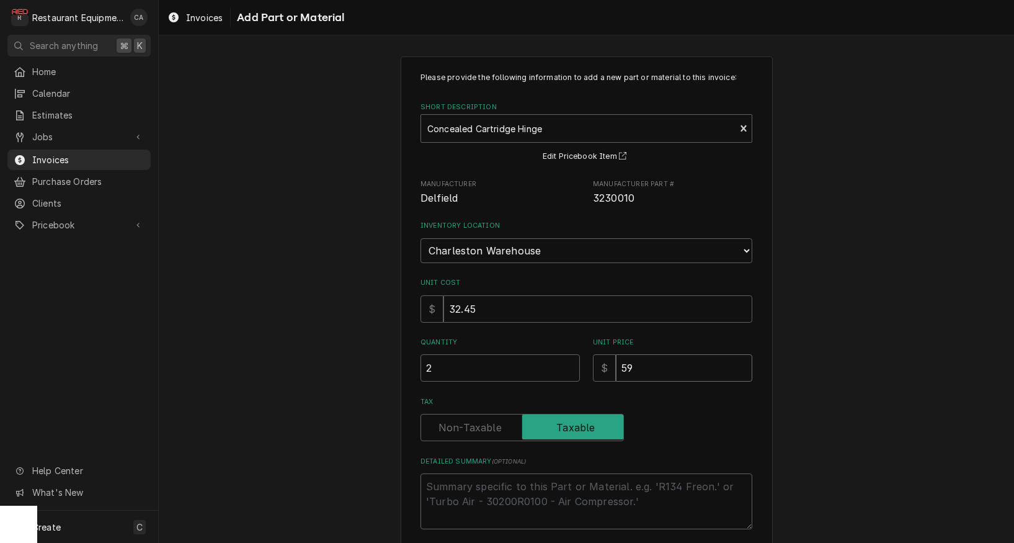
type textarea "x"
type input "5"
type textarea "x"
type input "58"
type textarea "x"
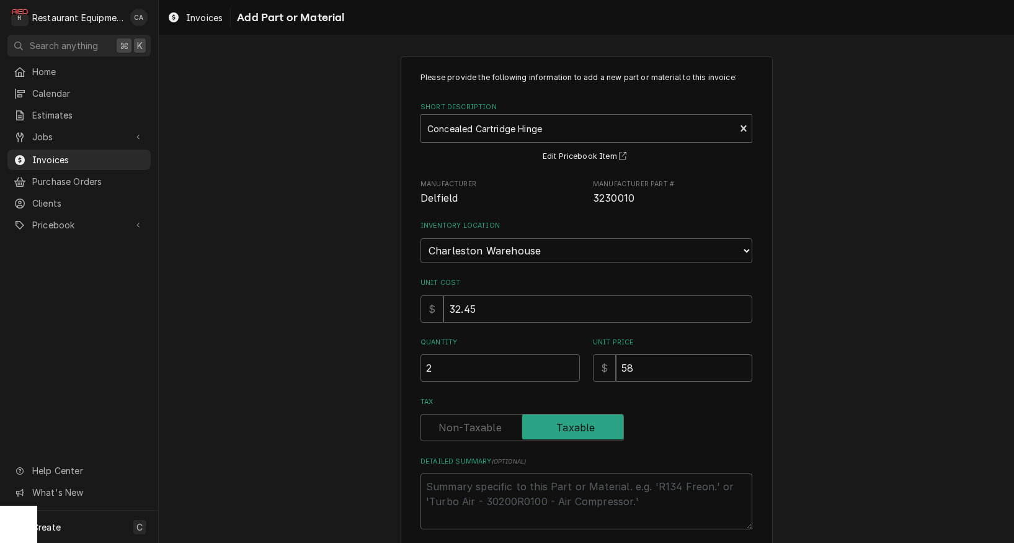
type input "58.9"
type textarea "x"
type input "58.98"
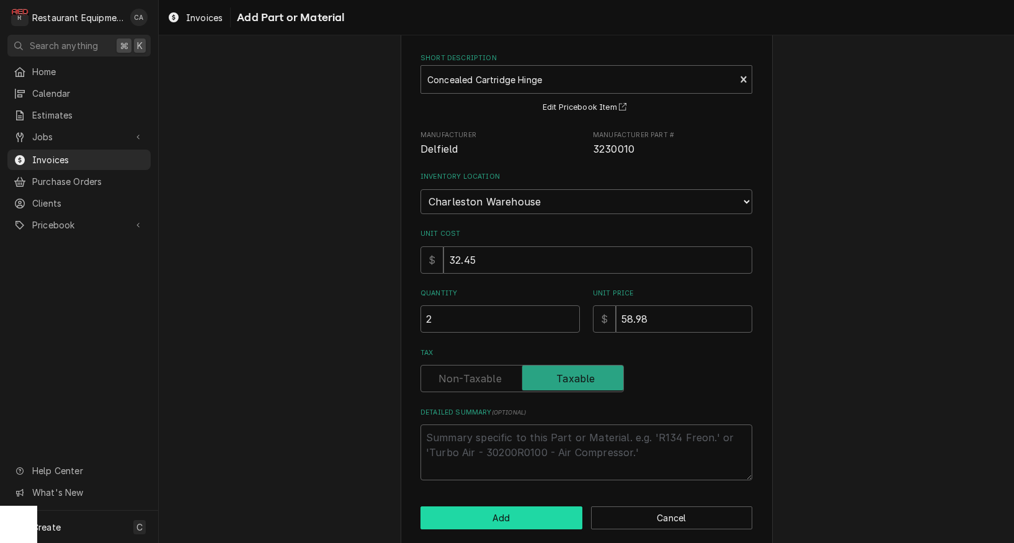
click at [489, 509] on button "Add" at bounding box center [501, 517] width 162 height 23
type textarea "x"
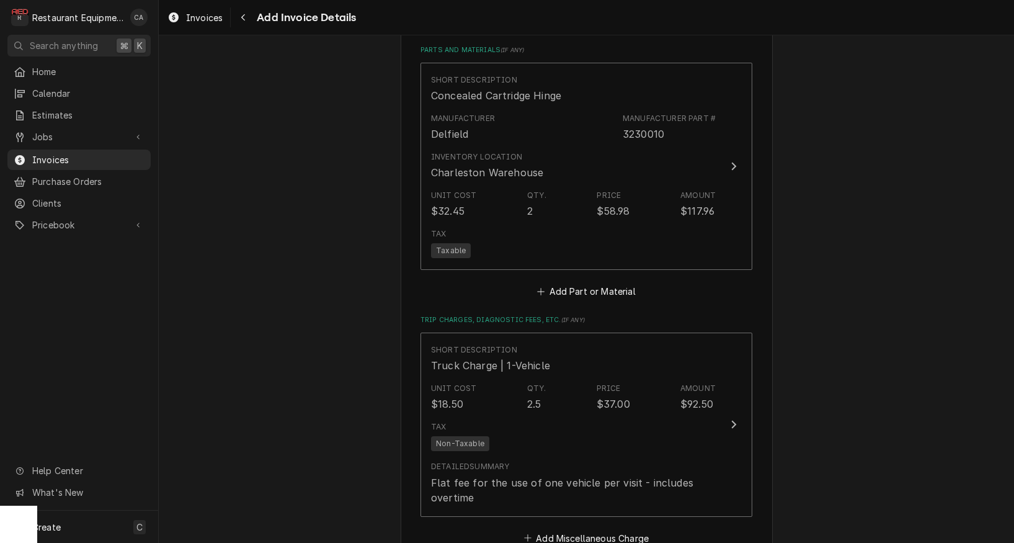
scroll to position [2367, 0]
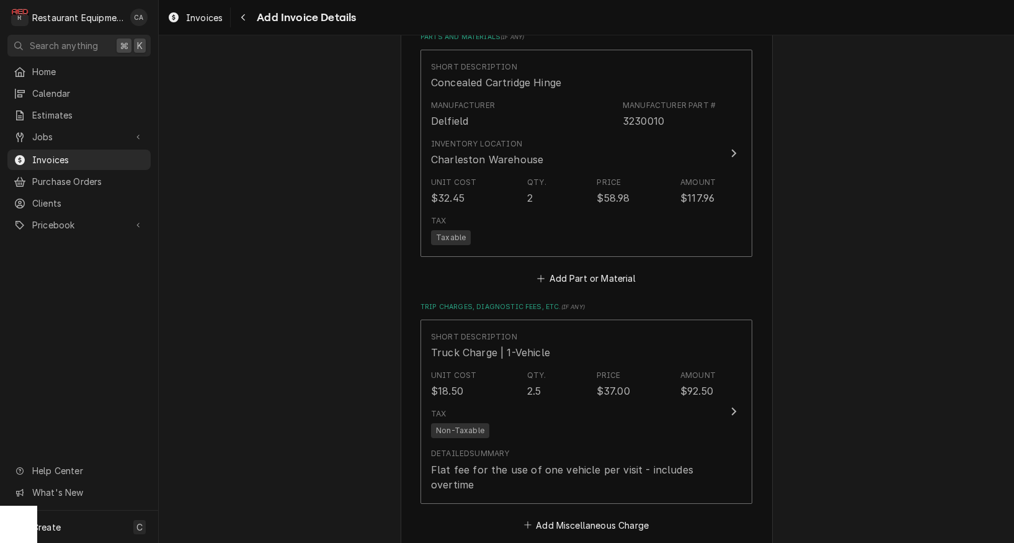
click at [575, 270] on button "Add Part or Material" at bounding box center [586, 278] width 102 height 17
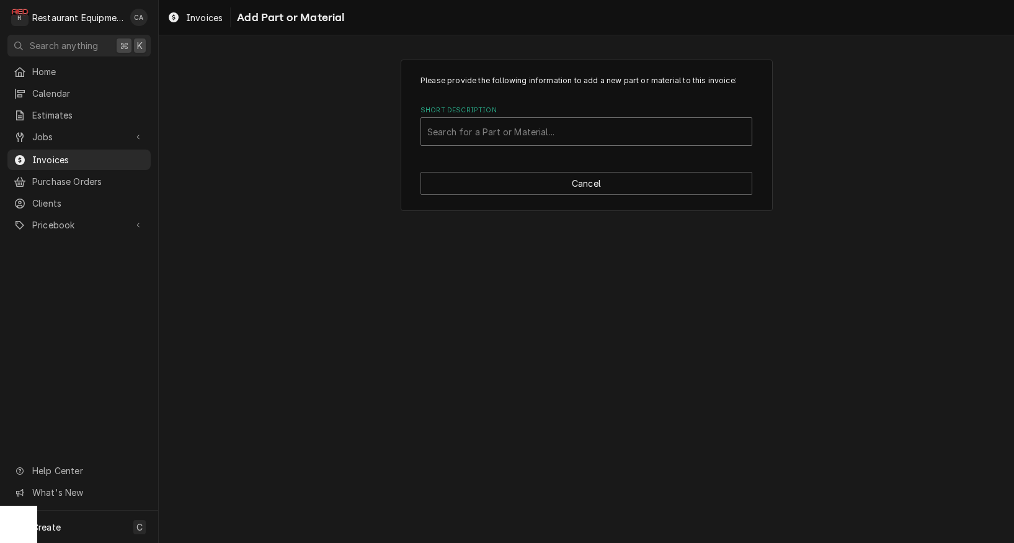
drag, startPoint x: 468, startPoint y: 128, endPoint x: 456, endPoint y: 137, distance: 15.0
click at [468, 128] on div "Search for a Part or Material..." at bounding box center [586, 131] width 318 height 13
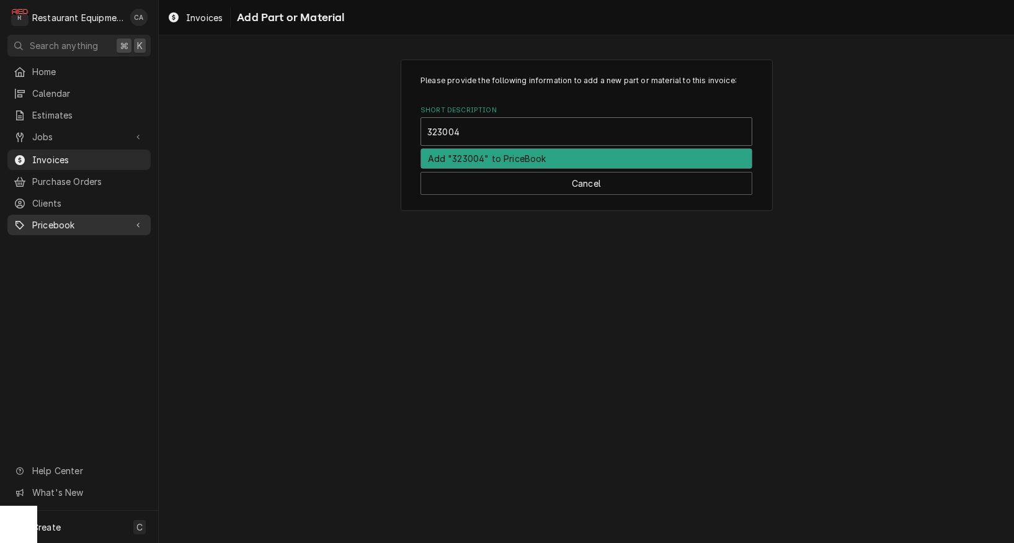
type input "3230043"
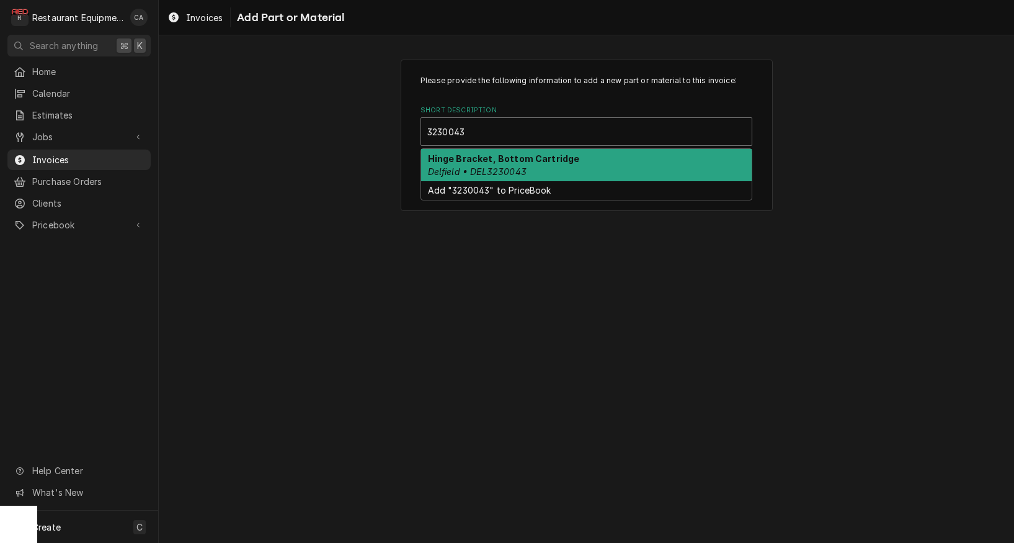
click at [447, 166] on em "Delfield • DEL3230043" at bounding box center [477, 171] width 99 height 11
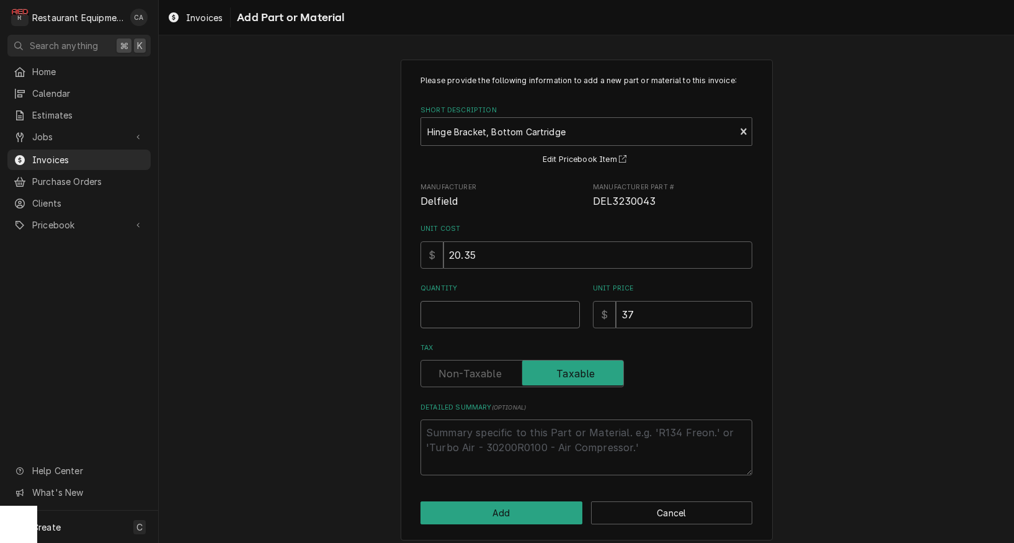
click at [479, 315] on input "Quantity" at bounding box center [499, 314] width 159 height 27
type textarea "x"
type input "1"
click at [648, 309] on input "37" at bounding box center [684, 314] width 136 height 27
type textarea "x"
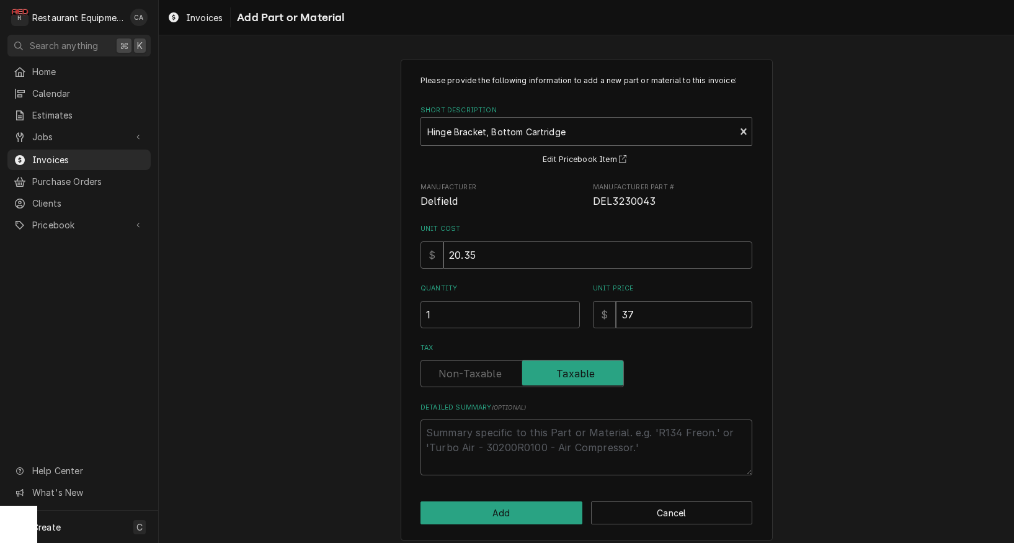
type input "37.0"
type textarea "x"
type input "37.01"
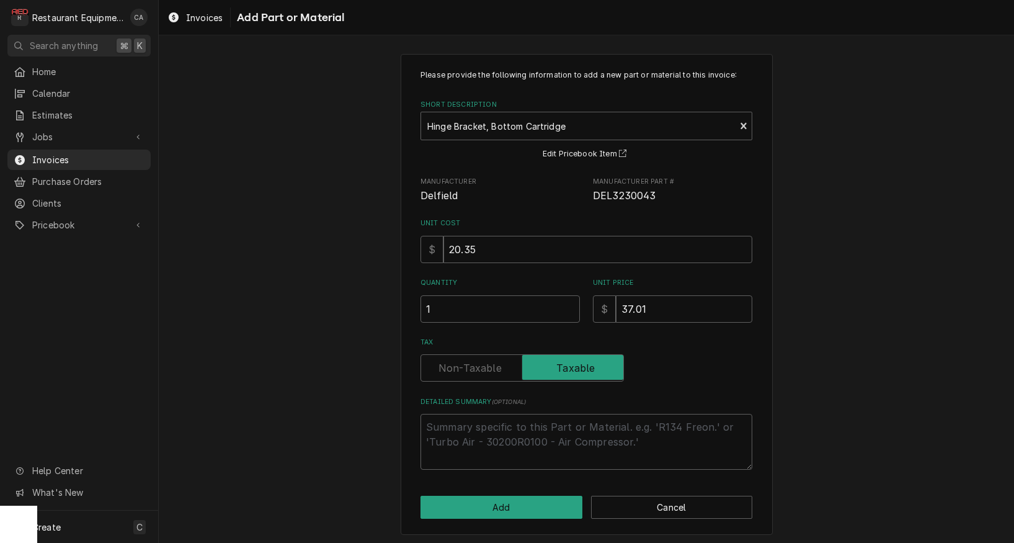
scroll to position [4, 0]
click at [523, 497] on button "Add" at bounding box center [501, 508] width 162 height 23
type textarea "x"
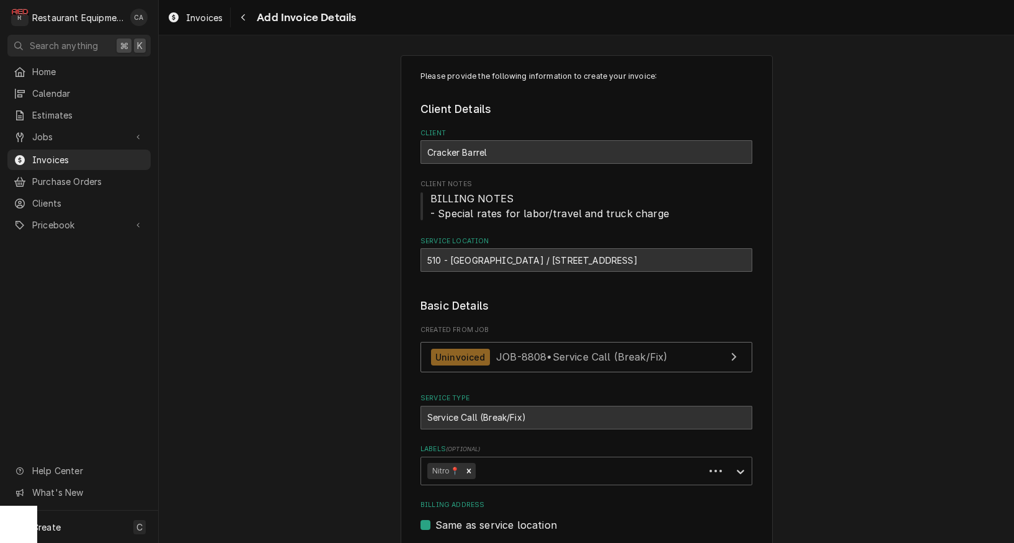
scroll to position [2367, 0]
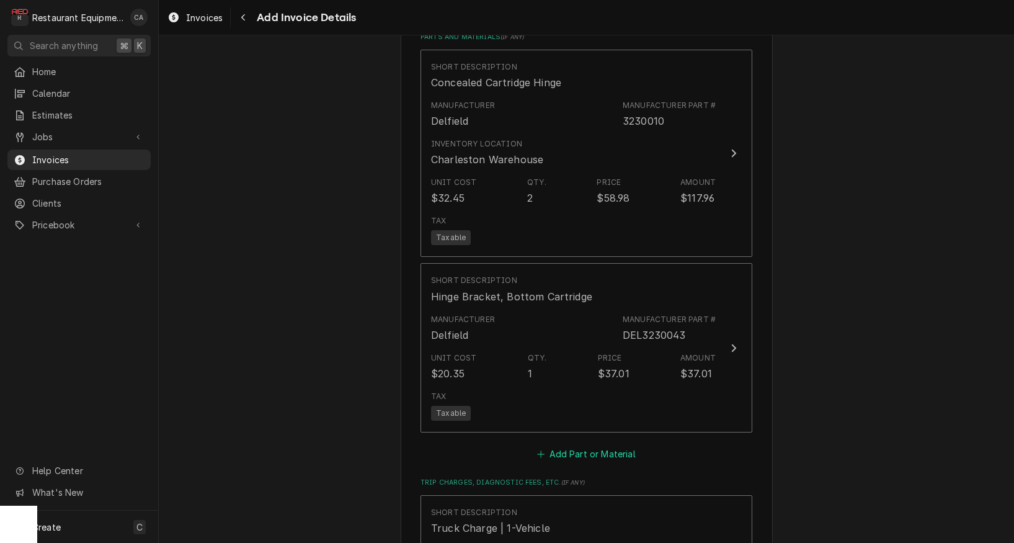
click at [564, 445] on button "Add Part or Material" at bounding box center [586, 453] width 102 height 17
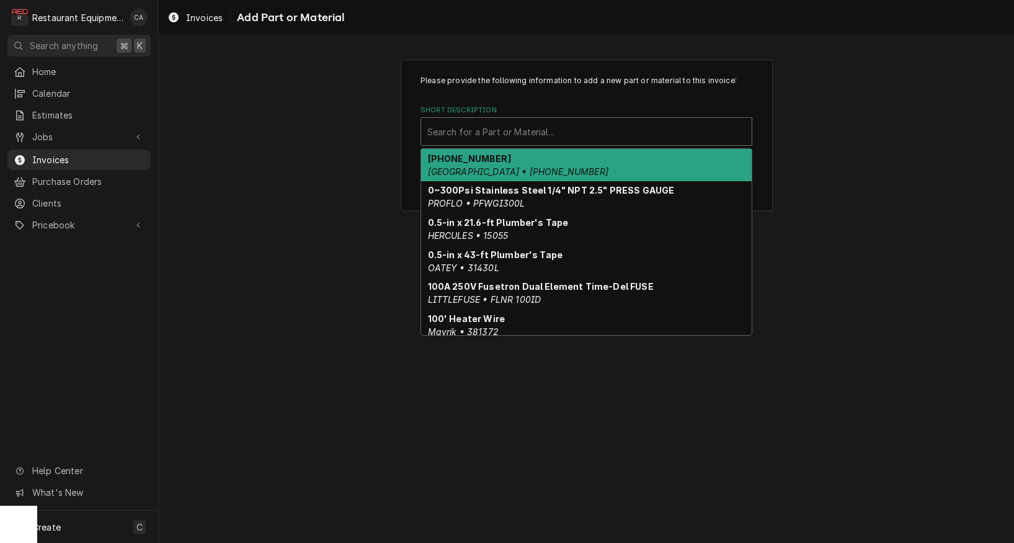
click at [468, 130] on div "Search for a Part or Material..." at bounding box center [586, 131] width 318 height 13
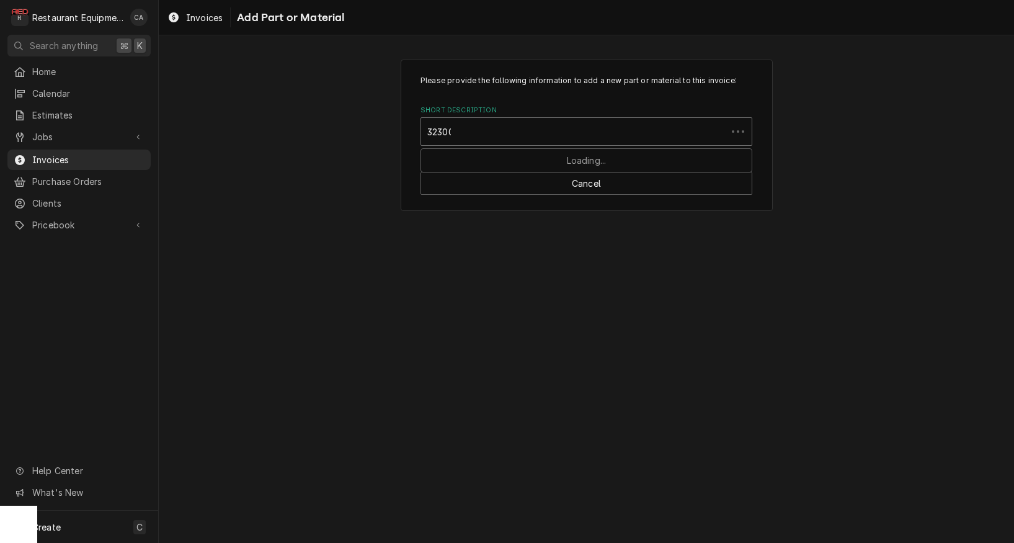
type input "3230035"
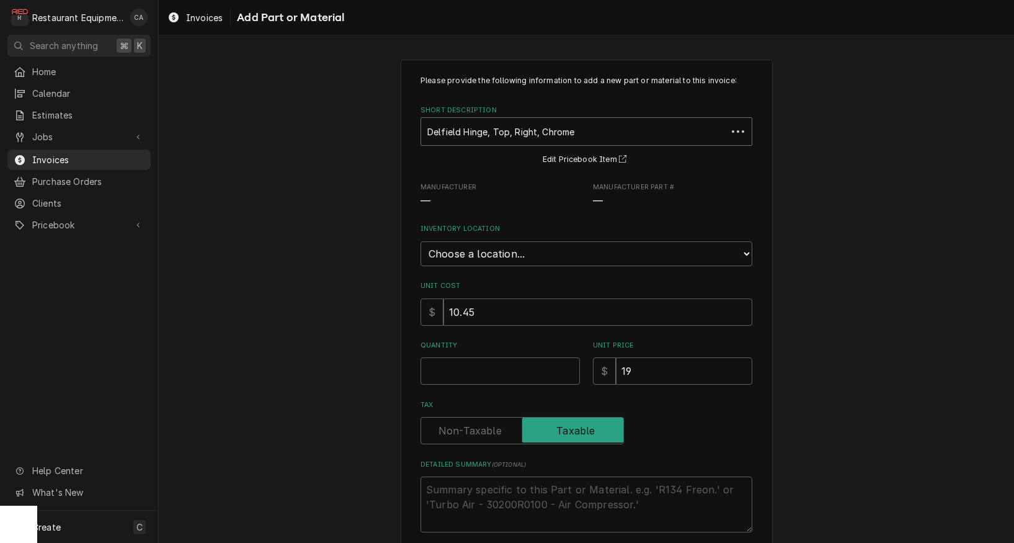
type textarea "x"
select select "59"
click at [468, 360] on input "Quantity" at bounding box center [499, 370] width 159 height 27
type textarea "x"
type input "1"
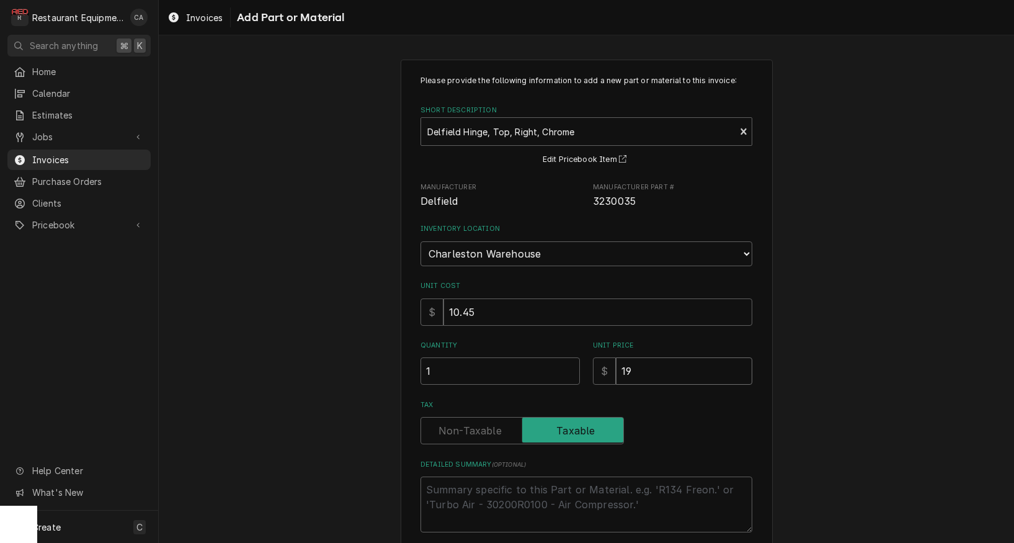
click at [645, 357] on input "19" at bounding box center [684, 370] width 136 height 27
type textarea "x"
type input "1"
type textarea "x"
type input "18"
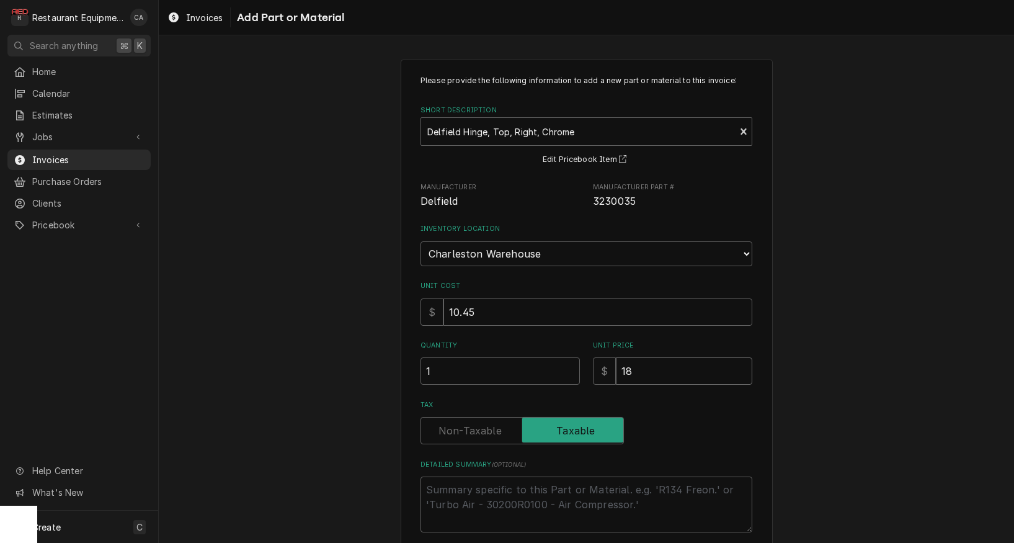
type textarea "x"
type input "18.9"
type textarea "x"
type input "18.97"
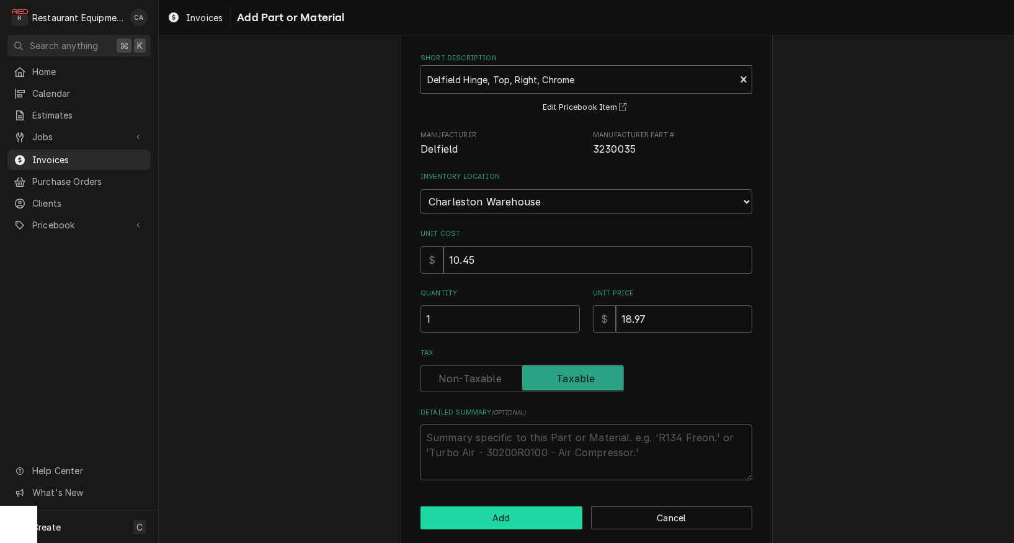
click at [492, 506] on button "Add" at bounding box center [501, 517] width 162 height 23
type textarea "x"
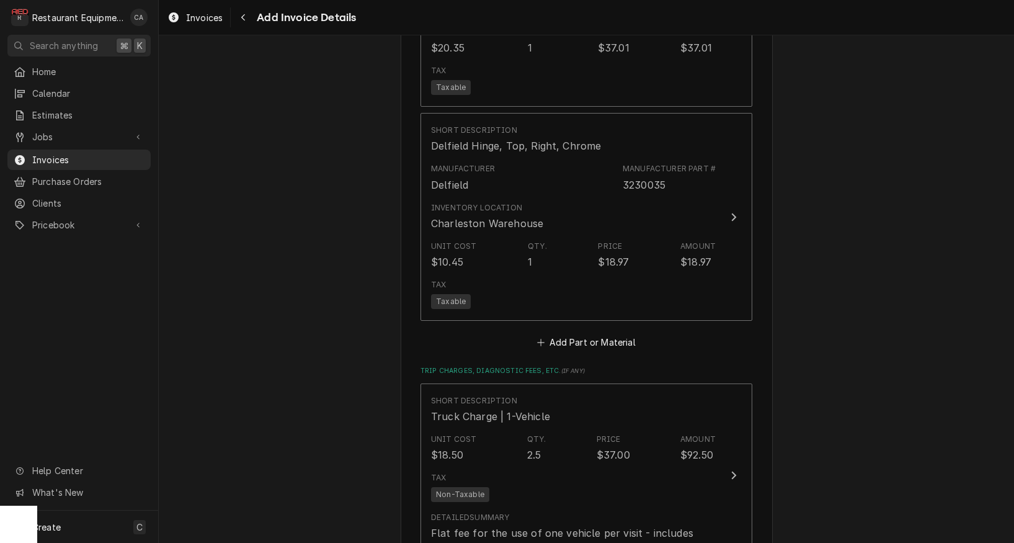
scroll to position [2700, 0]
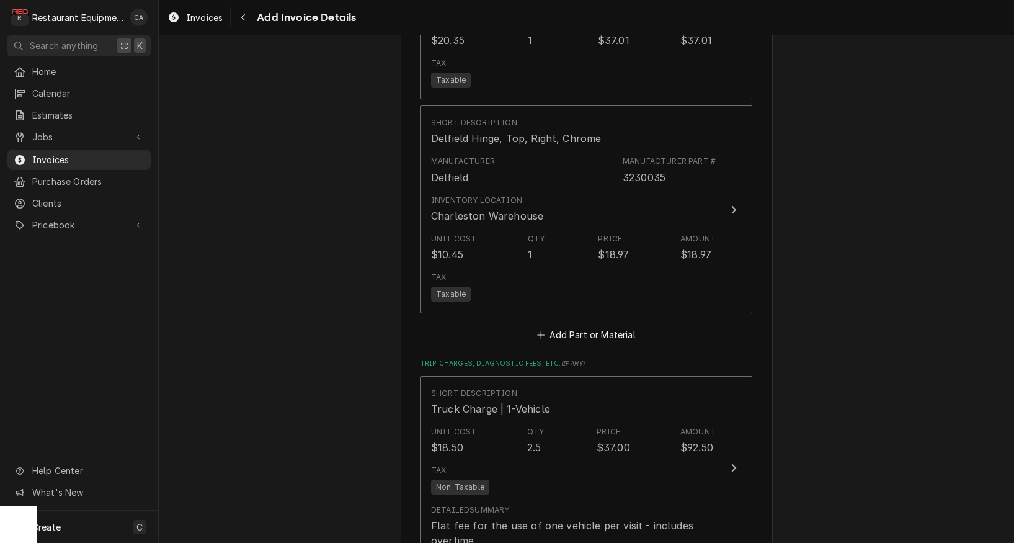
click at [600, 326] on button "Add Part or Material" at bounding box center [586, 334] width 102 height 17
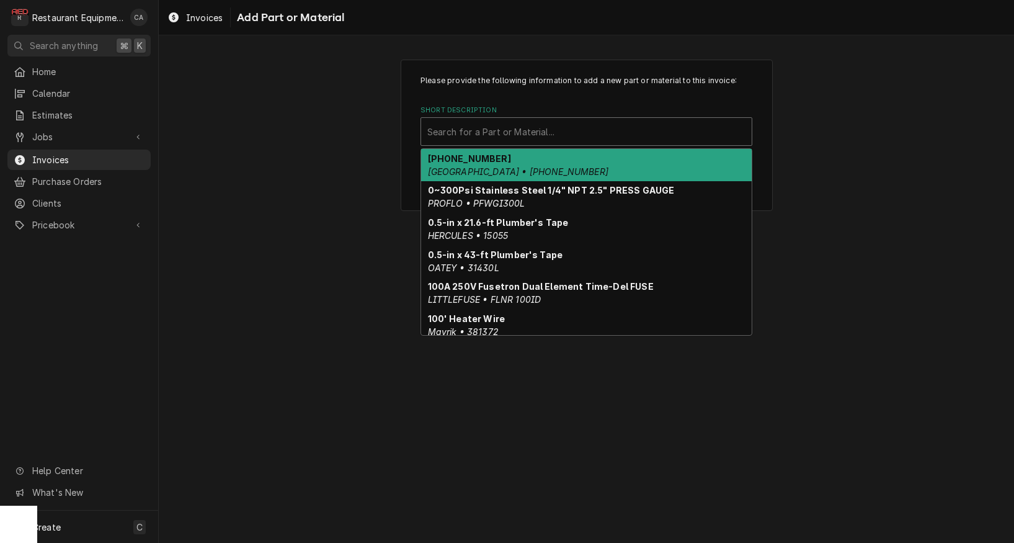
click at [484, 138] on div "Short Description" at bounding box center [586, 131] width 318 height 22
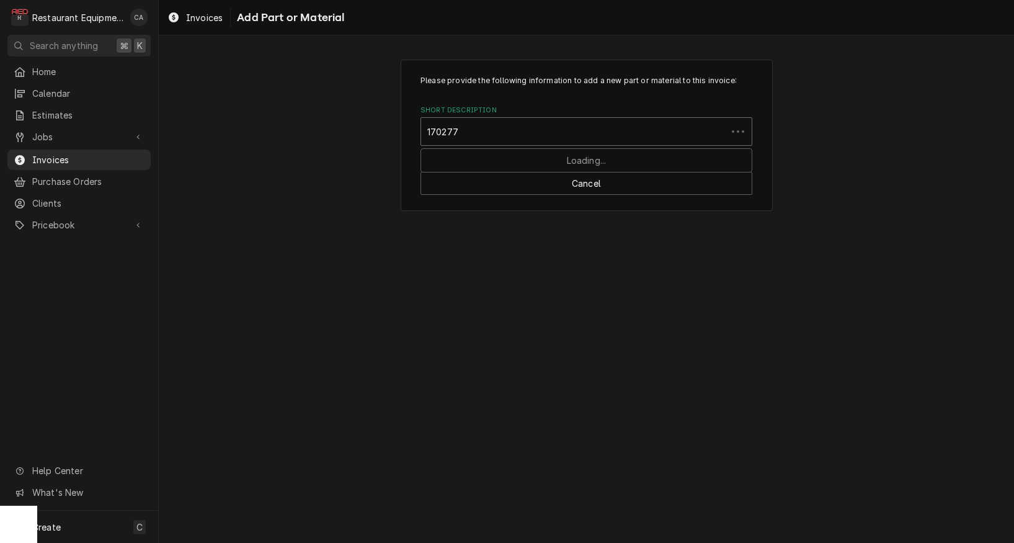
type input "1702774"
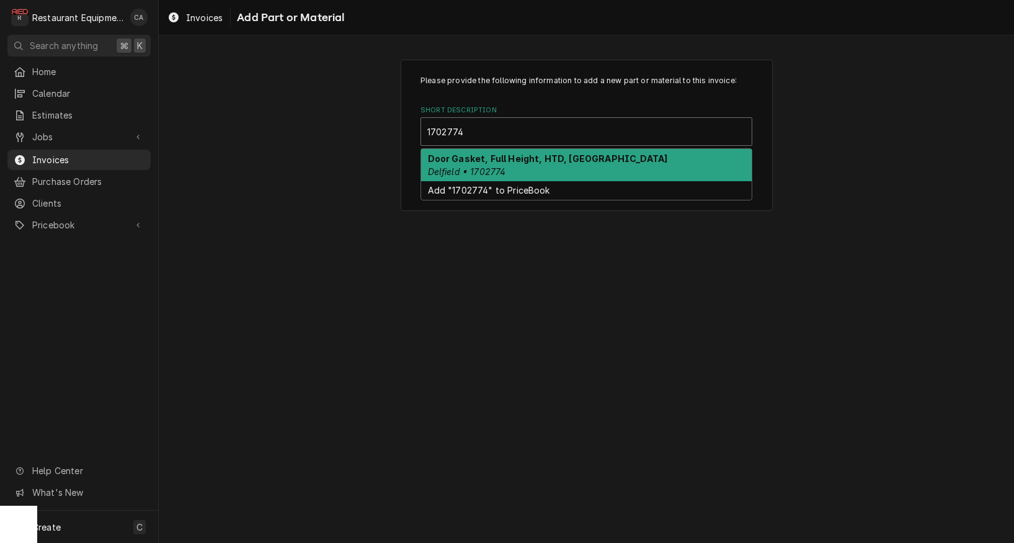
click at [473, 158] on strong "Door Gasket, Full Height, HTD, GA" at bounding box center [548, 158] width 240 height 11
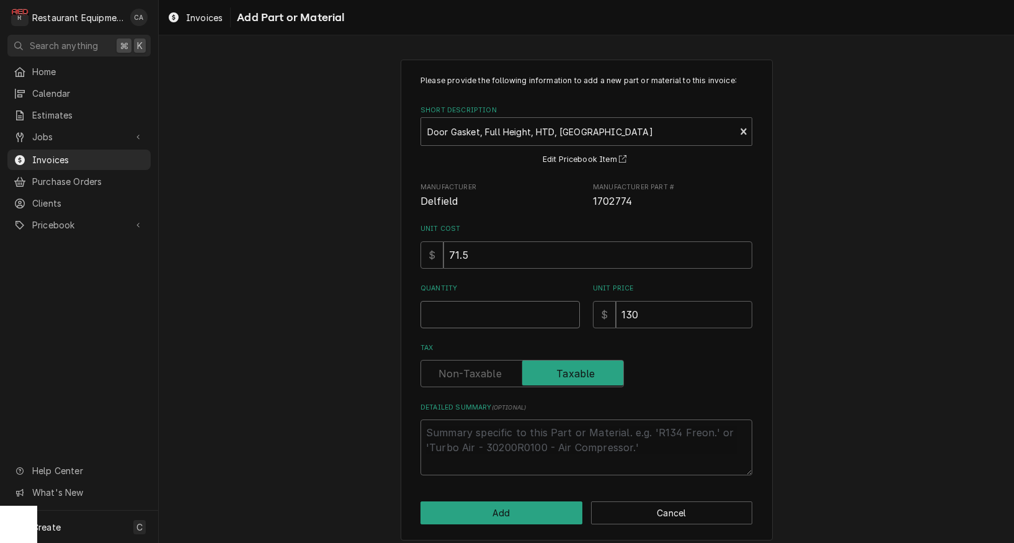
click at [455, 312] on input "Quantity" at bounding box center [499, 314] width 159 height 27
type textarea "x"
type input "2"
click at [648, 311] on input "130" at bounding box center [684, 314] width 136 height 27
type textarea "x"
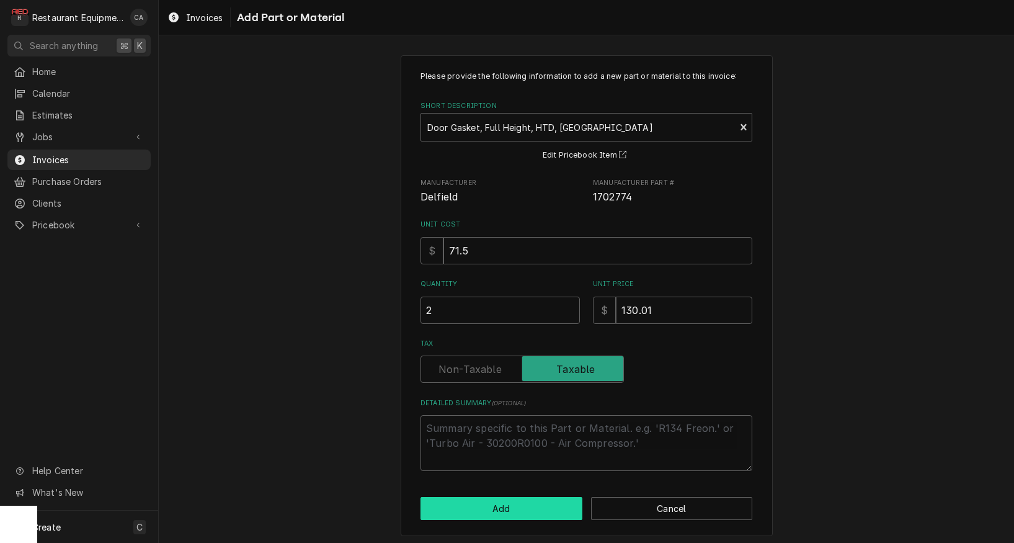
click at [507, 497] on button "Add" at bounding box center [501, 508] width 162 height 23
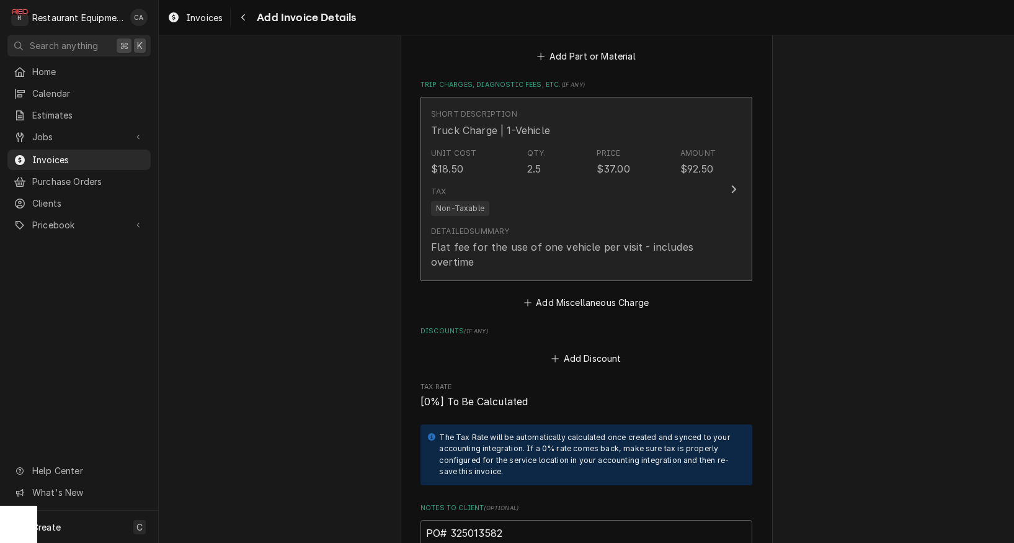
scroll to position [3156, 0]
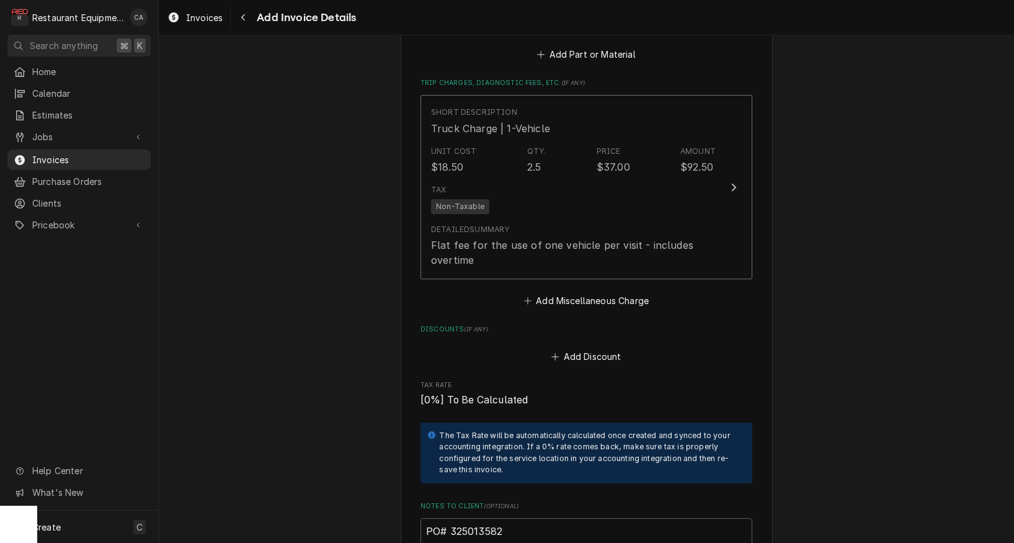
drag, startPoint x: 618, startPoint y: 283, endPoint x: 620, endPoint y: 293, distance: 10.2
click at [617, 292] on button "Add Miscellaneous Charge" at bounding box center [586, 300] width 129 height 17
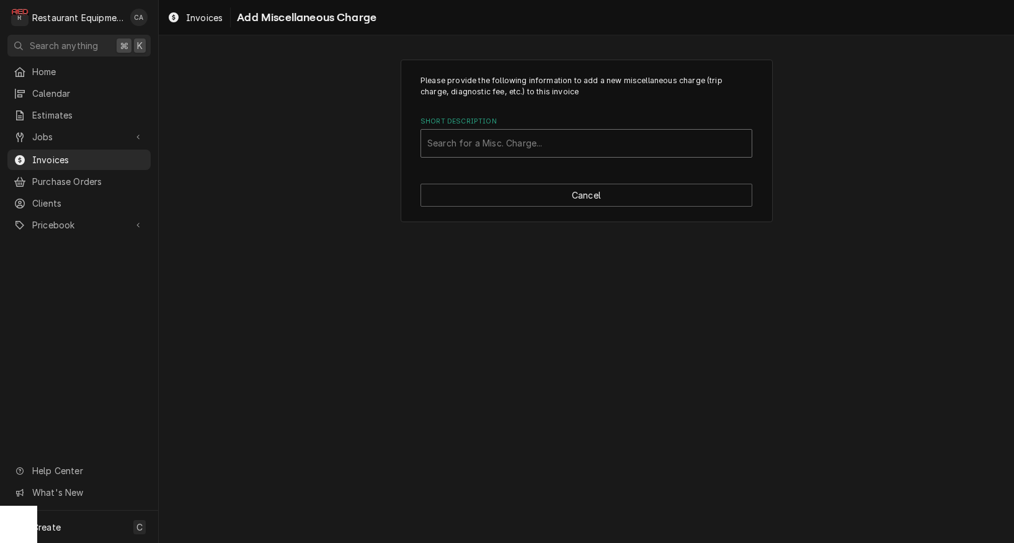
click at [509, 147] on div "Search for a Misc. Charge..." at bounding box center [586, 142] width 318 height 13
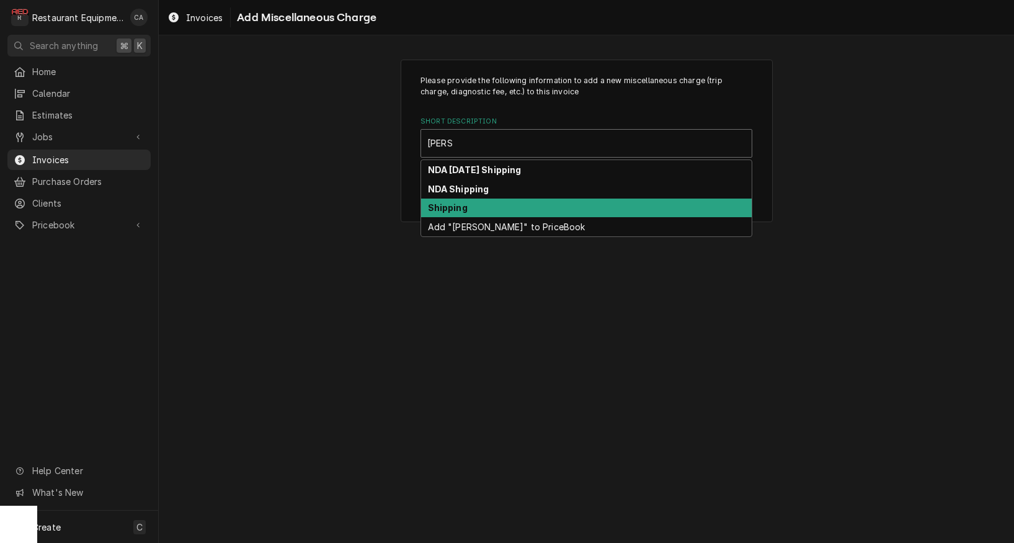
drag, startPoint x: 484, startPoint y: 204, endPoint x: 547, endPoint y: 277, distance: 95.8
click at [489, 205] on div "Shipping" at bounding box center [586, 207] width 331 height 19
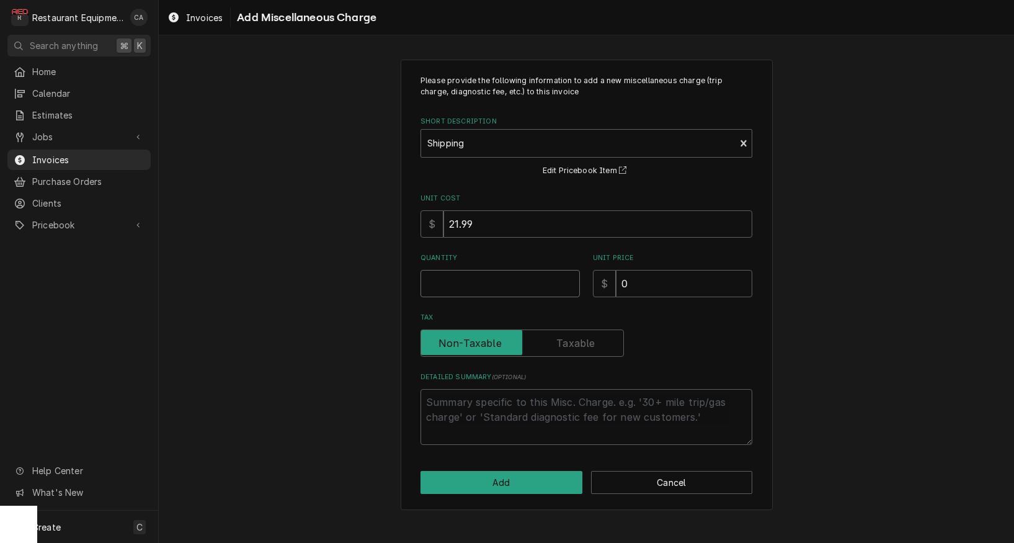
click at [459, 283] on input "Quantity" at bounding box center [499, 283] width 159 height 27
drag, startPoint x: 644, startPoint y: 278, endPoint x: 581, endPoint y: 277, distance: 63.3
click at [581, 277] on div "Quantity 1 Unit Price $ 0" at bounding box center [586, 275] width 332 height 44
click at [529, 473] on button "Add" at bounding box center [501, 482] width 162 height 23
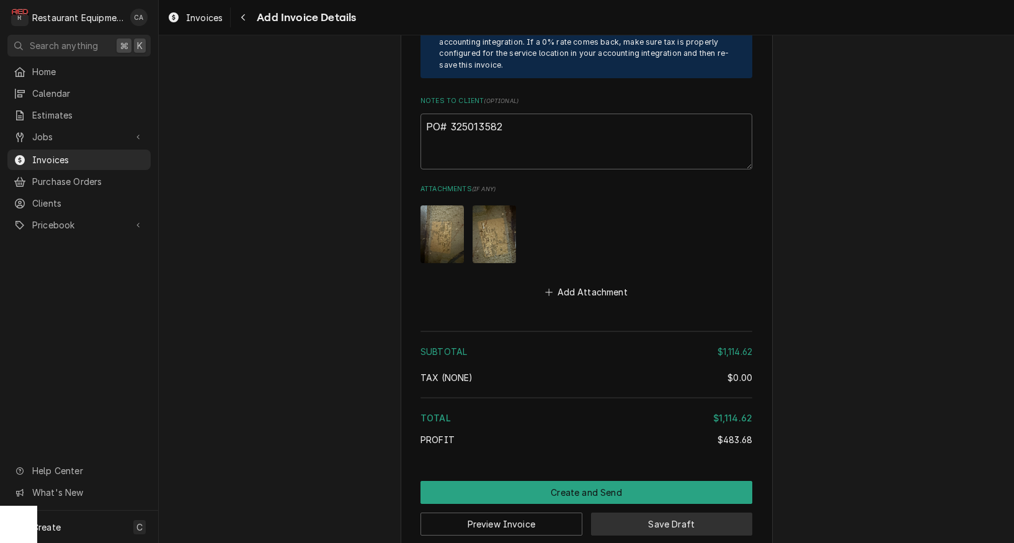
click at [638, 512] on button "Save Draft" at bounding box center [672, 523] width 162 height 23
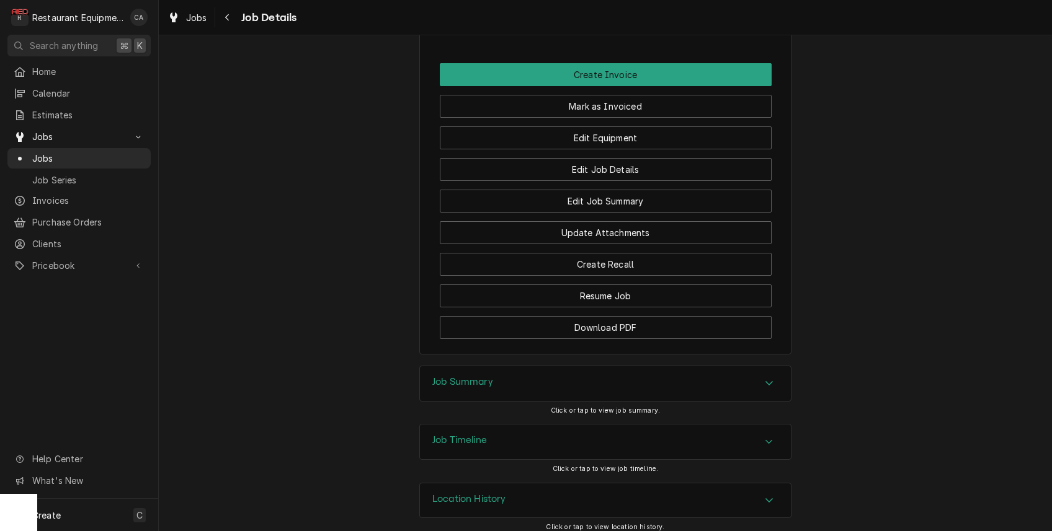
click at [478, 378] on h3 "Job Summary" at bounding box center [462, 382] width 61 height 12
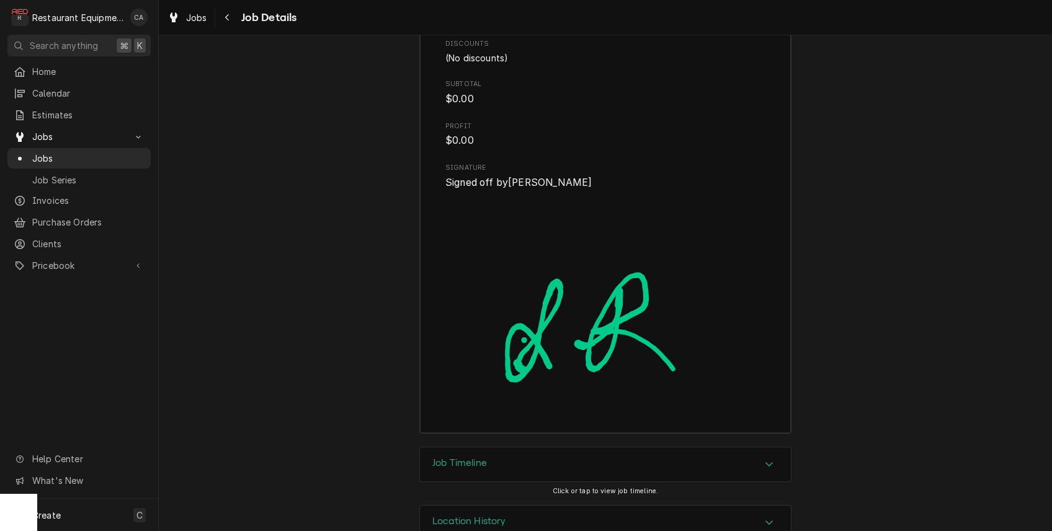
drag, startPoint x: 482, startPoint y: 430, endPoint x: 434, endPoint y: 410, distance: 51.9
click at [467, 458] on h3 "Job Timeline" at bounding box center [459, 464] width 55 height 12
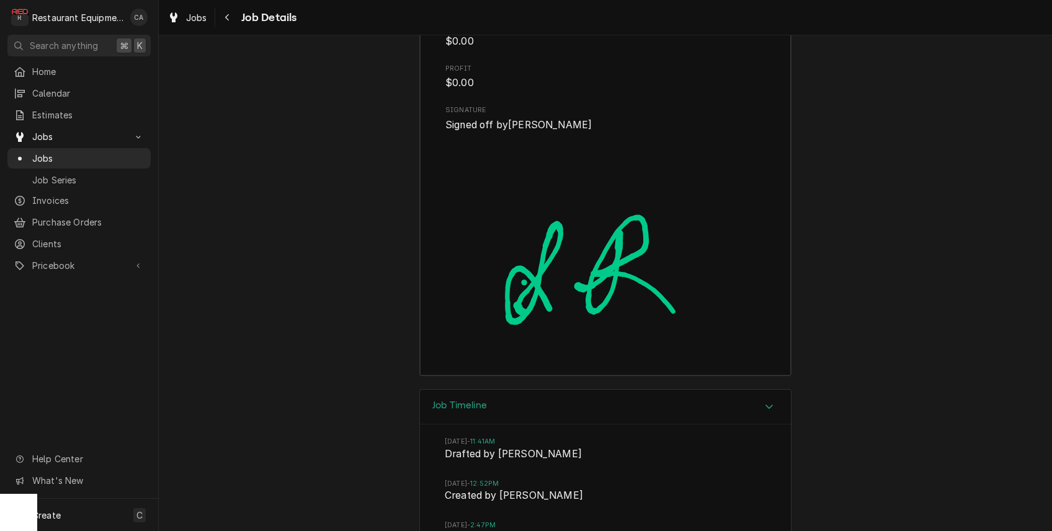
scroll to position [2669, 0]
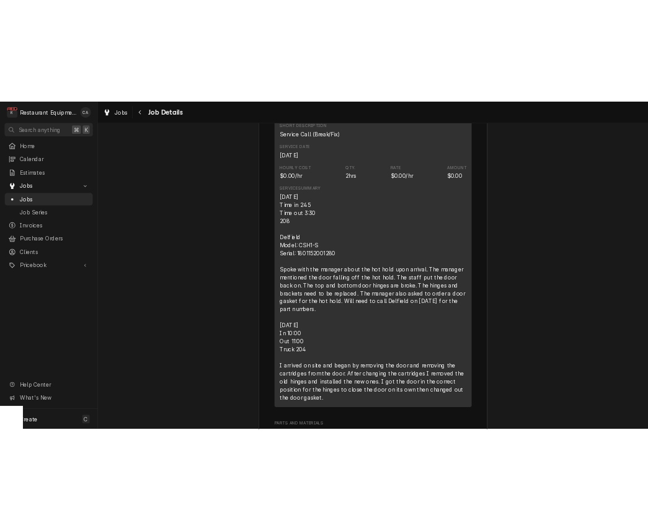
scroll to position [2000, 0]
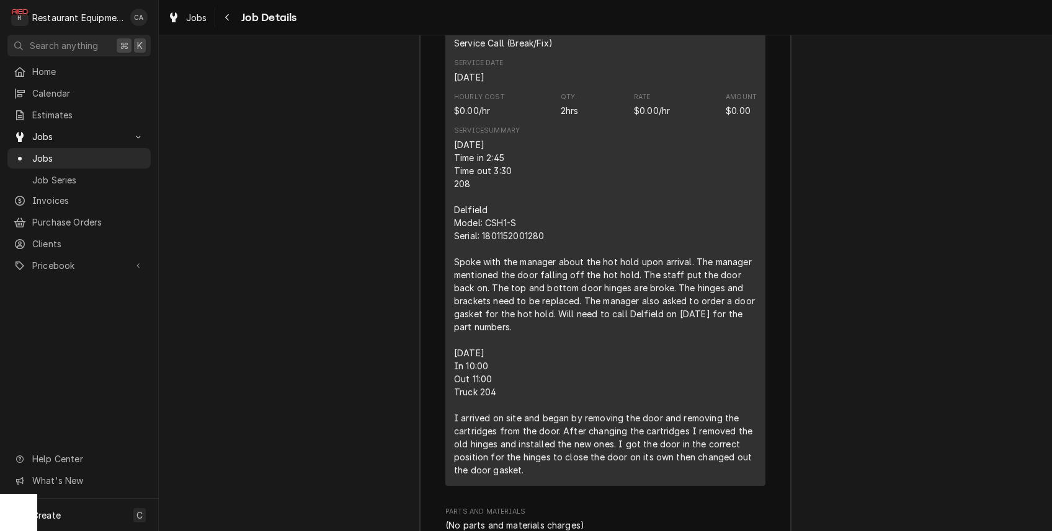
click at [854, 273] on div "Job Summary Roopairs Job ID JOB-8808 Service Type Service Call (Break/Fix) Job …" at bounding box center [605, 391] width 893 height 1209
click at [894, 265] on div "Job Summary Roopairs Job ID JOB-8808 Service Type Service Call (Break/Fix) Job …" at bounding box center [605, 391] width 893 height 1209
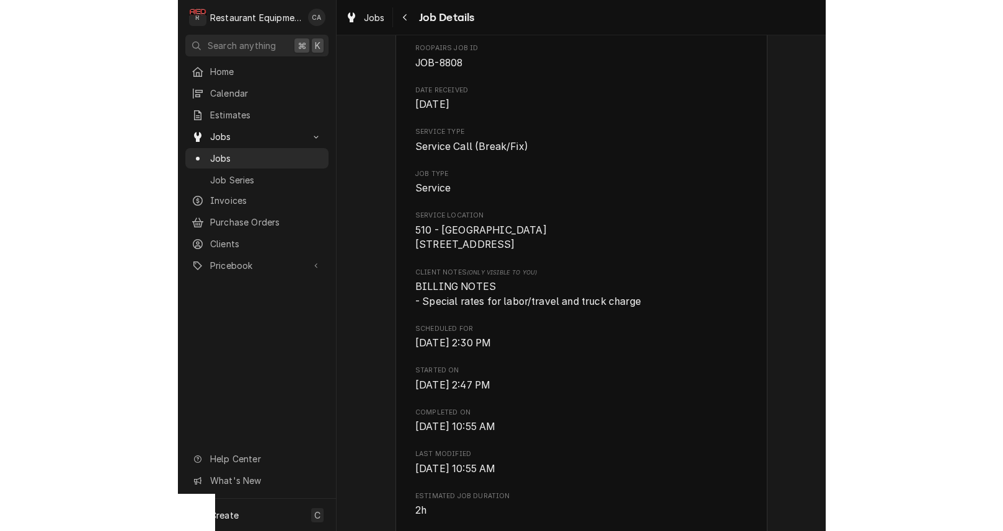
scroll to position [127, 0]
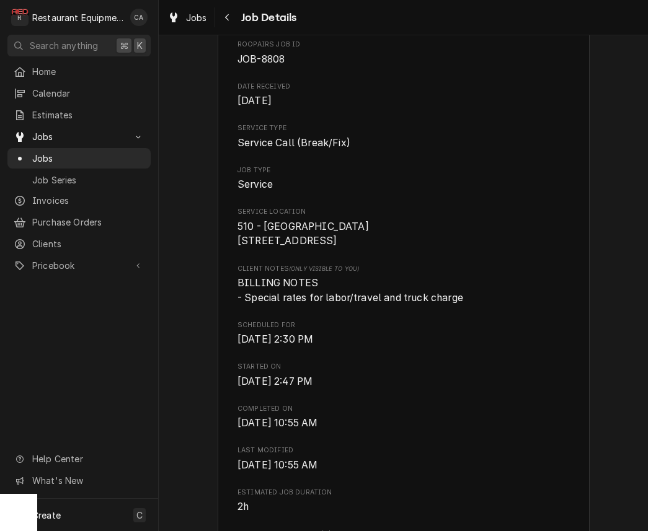
drag, startPoint x: 625, startPoint y: 327, endPoint x: 572, endPoint y: 326, distance: 52.7
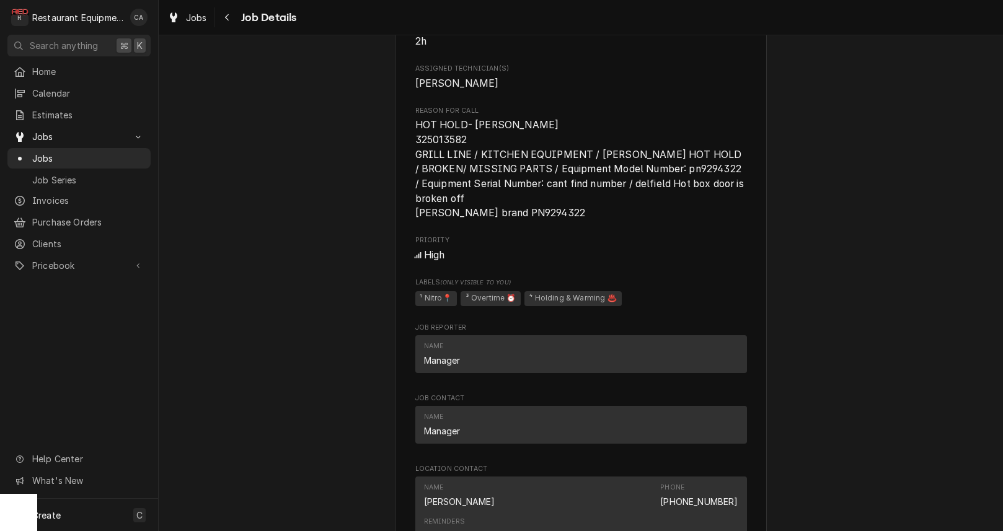
scroll to position [614, 0]
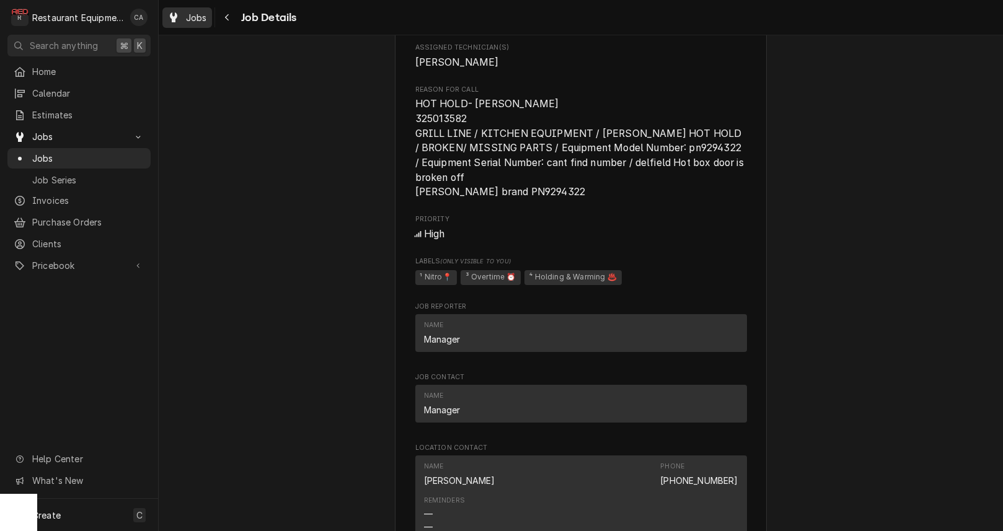
click at [191, 17] on span "Jobs" at bounding box center [196, 17] width 21 height 13
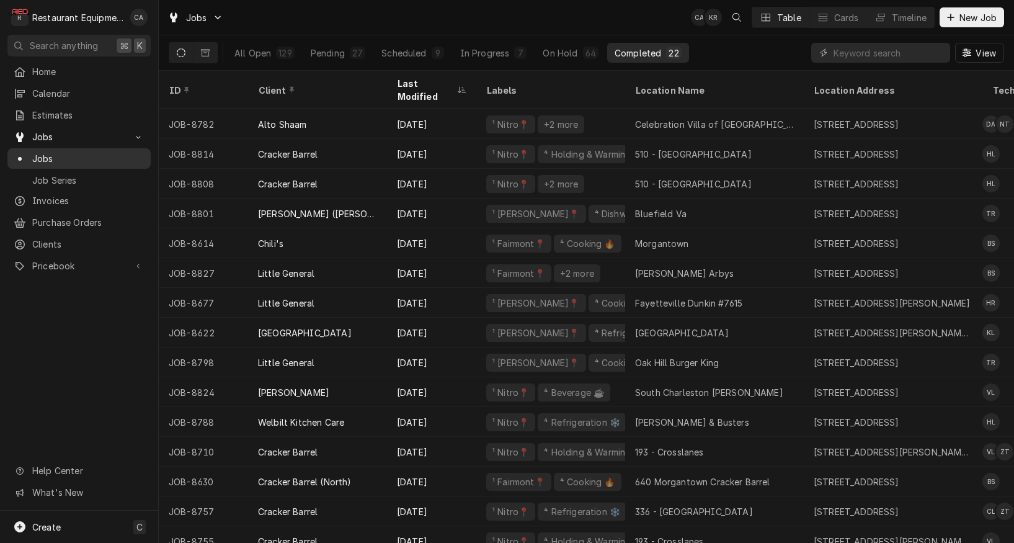
click at [43, 152] on span "Jobs" at bounding box center [88, 158] width 112 height 13
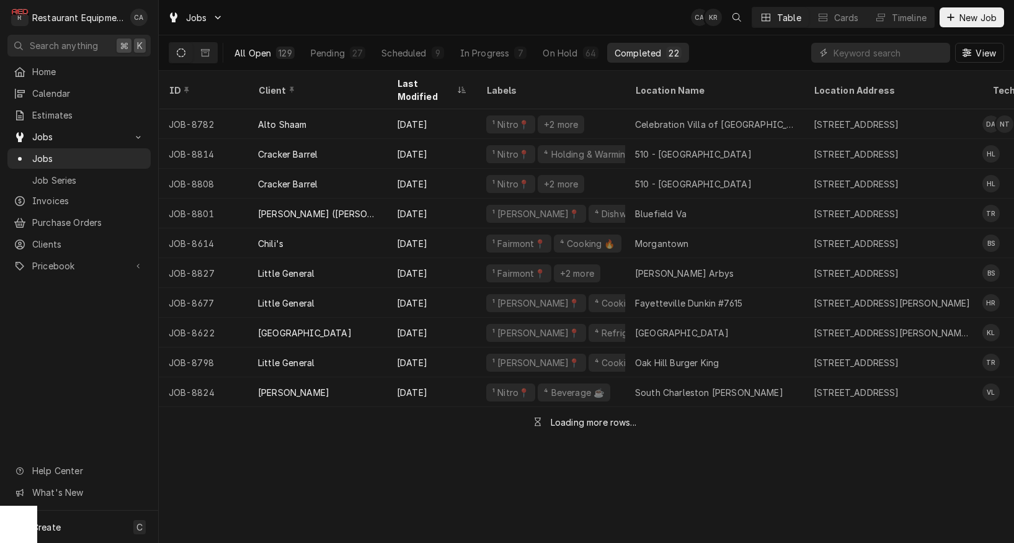
click at [251, 53] on div "All Open" at bounding box center [252, 53] width 37 height 13
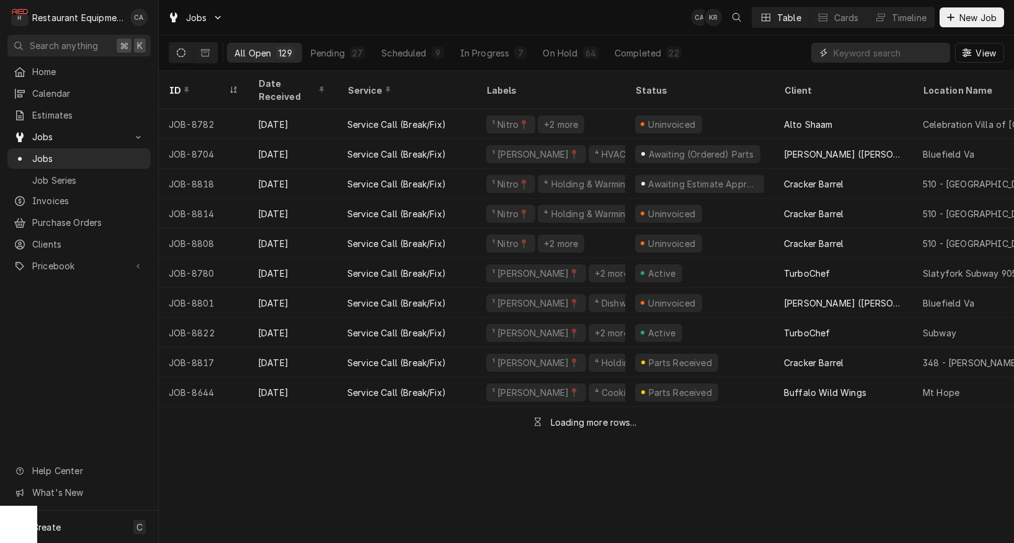
click at [879, 55] on input "Dynamic Content Wrapper" at bounding box center [888, 53] width 110 height 20
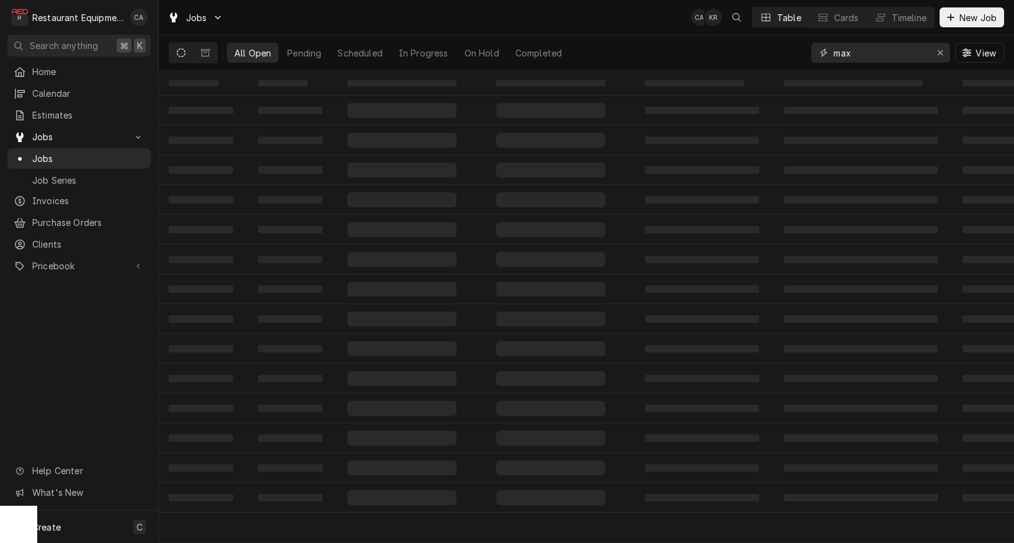
type input "max"
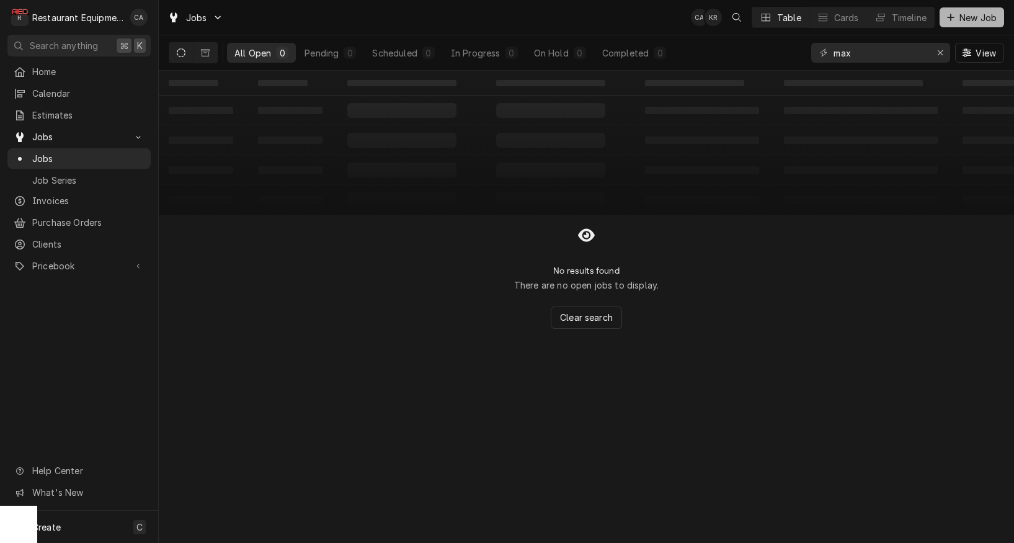
click at [969, 20] on span "New Job" at bounding box center [978, 17] width 42 height 13
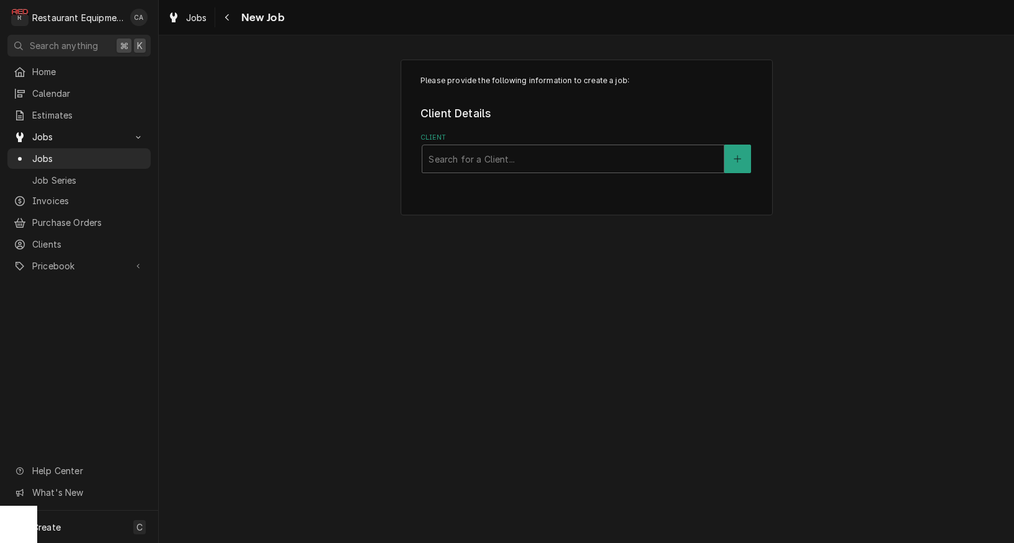
drag, startPoint x: 540, startPoint y: 300, endPoint x: 522, endPoint y: 238, distance: 64.0
click at [540, 297] on div "Please provide the following information to create a job: Client Details Client…" at bounding box center [586, 288] width 855 height 507
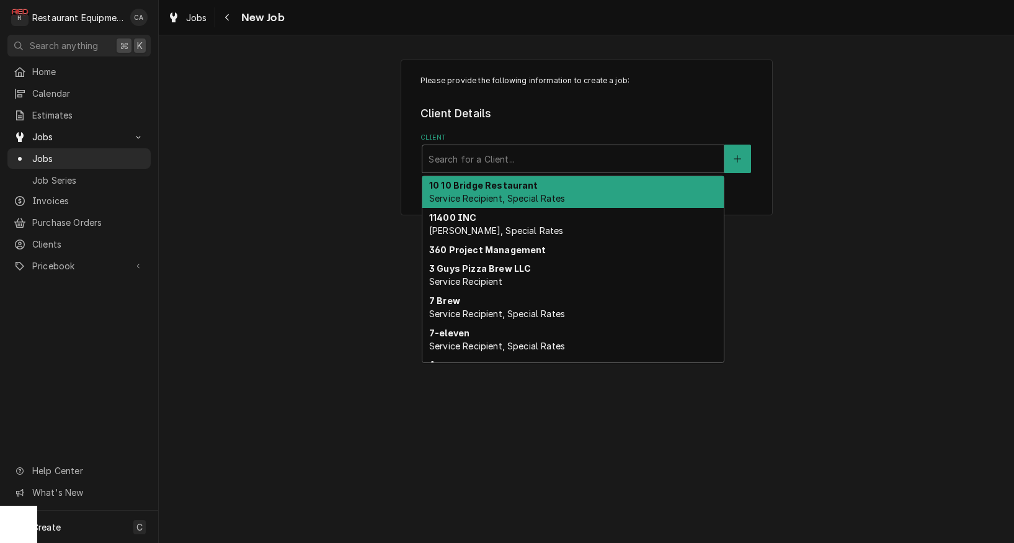
click at [476, 161] on div "Search for a Client..." at bounding box center [573, 159] width 289 height 13
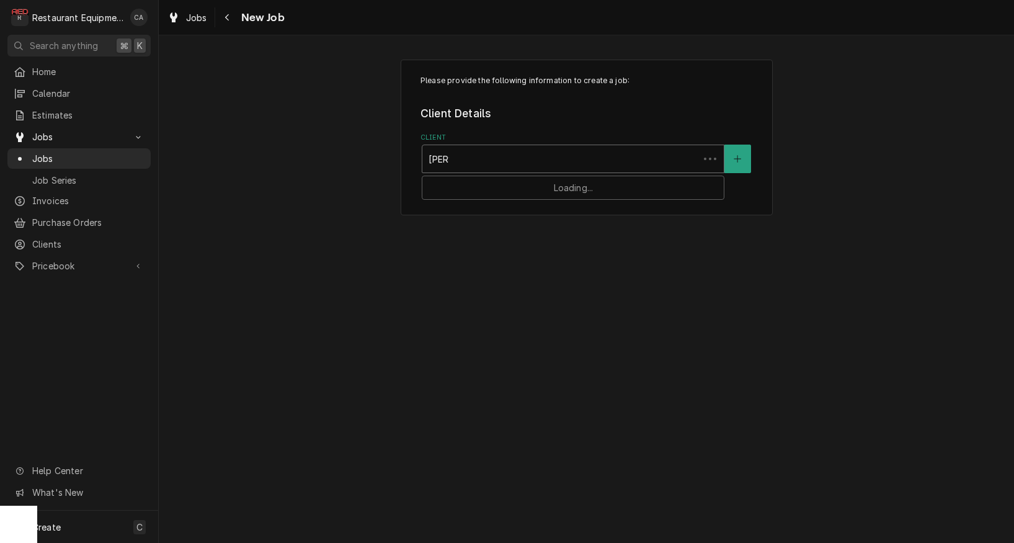
type input "[PERSON_NAME]"
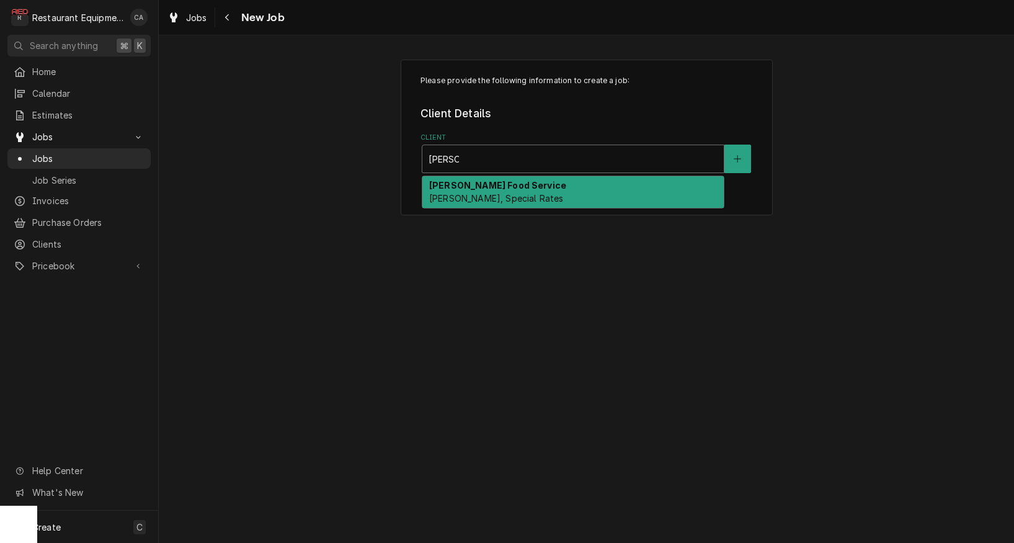
click at [466, 192] on div "[PERSON_NAME] Food Service [PERSON_NAME], Special Rates" at bounding box center [572, 192] width 301 height 32
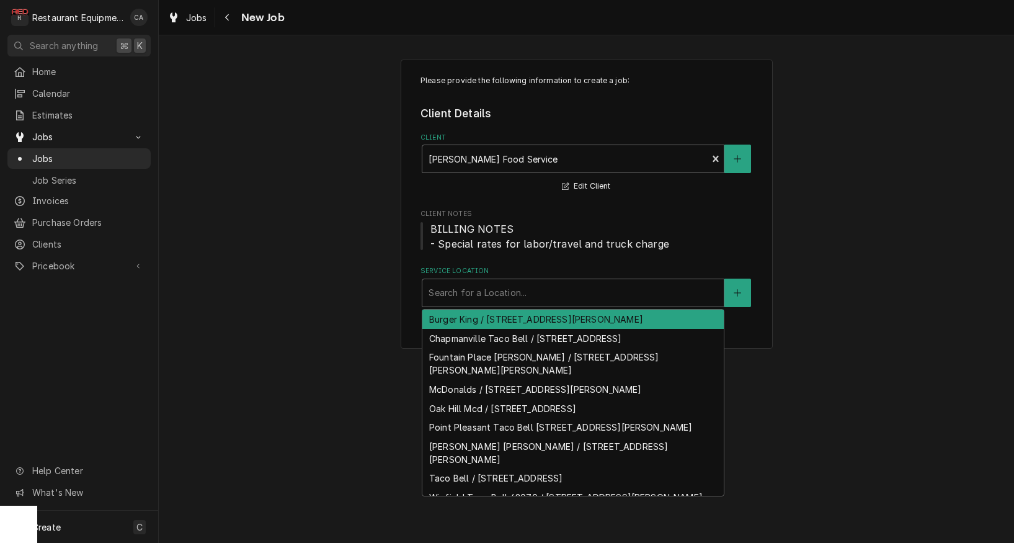
click at [480, 284] on div "Service Location" at bounding box center [573, 293] width 289 height 22
click at [725, 286] on button "Service Location" at bounding box center [737, 292] width 26 height 29
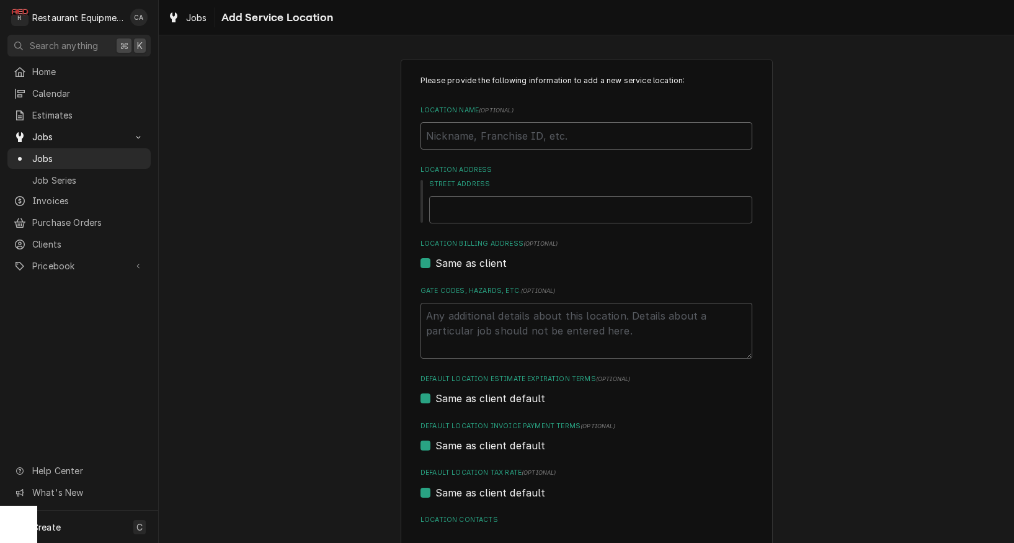
type textarea "x"
type input "W"
type textarea "x"
type input "We"
type textarea "x"
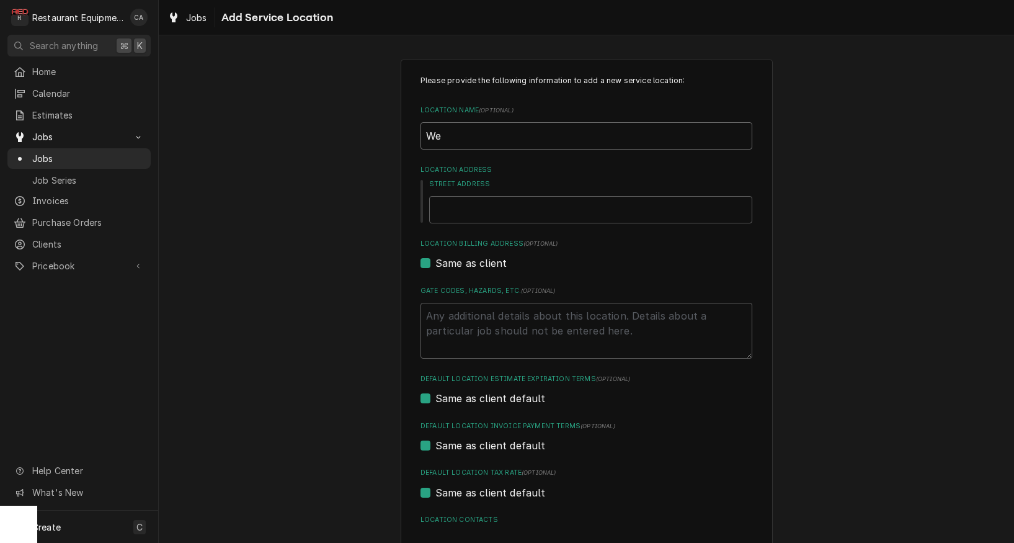
type input "[PERSON_NAME]"
type textarea "x"
type input "Wend"
type textarea "x"
type input "[PERSON_NAME]"
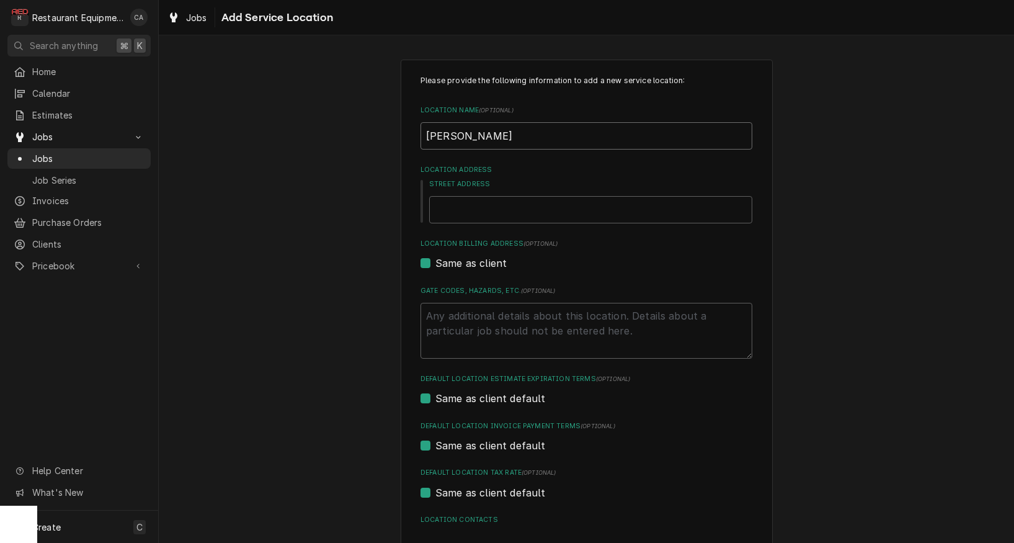
type textarea "x"
type input "[PERSON_NAME]'"
type textarea "x"
type input "[PERSON_NAME]'s"
click at [518, 128] on input "[PERSON_NAME]'s" at bounding box center [586, 135] width 332 height 27
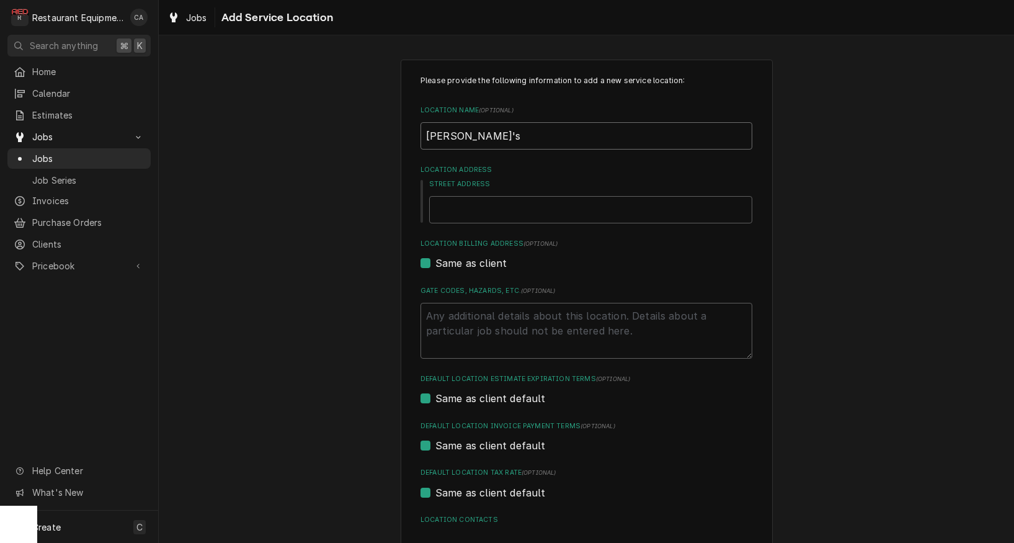
click at [518, 128] on input "Wendy's" at bounding box center [586, 135] width 332 height 27
click at [517, 131] on input "Wendy's" at bounding box center [586, 135] width 332 height 27
type textarea "x"
type input "Wendy's"
type textarea "x"
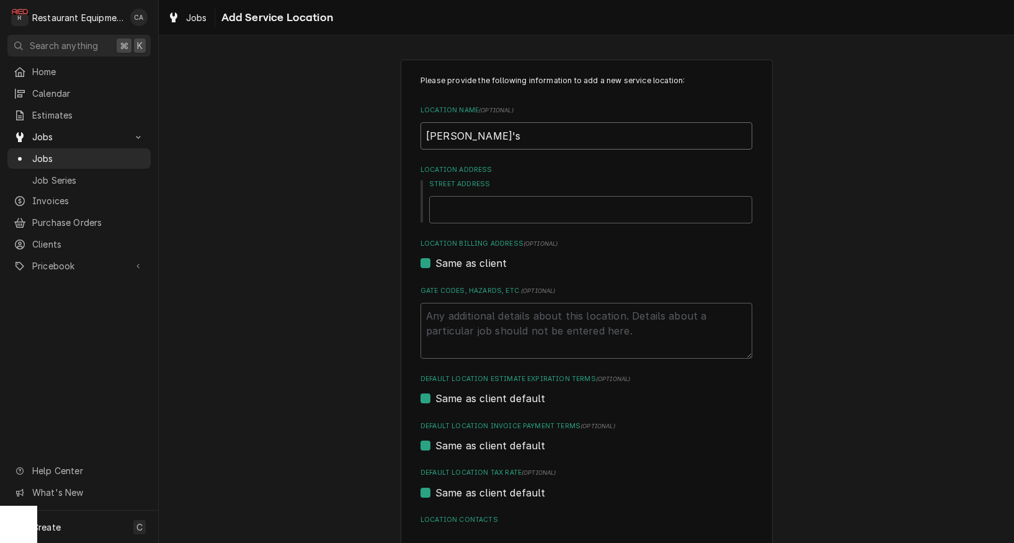
type input "Wendy's #"
type textarea "x"
type input "Wendy's #"
type textarea "x"
type input "Wendy's # 5"
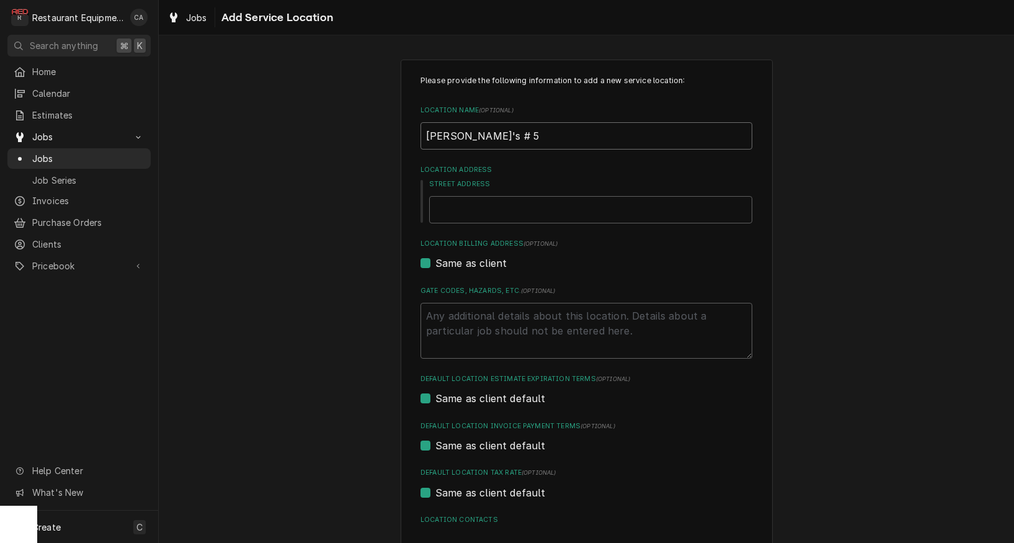
type textarea "x"
type input "Wendy's # 53"
type textarea "x"
type input "Wendy's # 538"
type textarea "x"
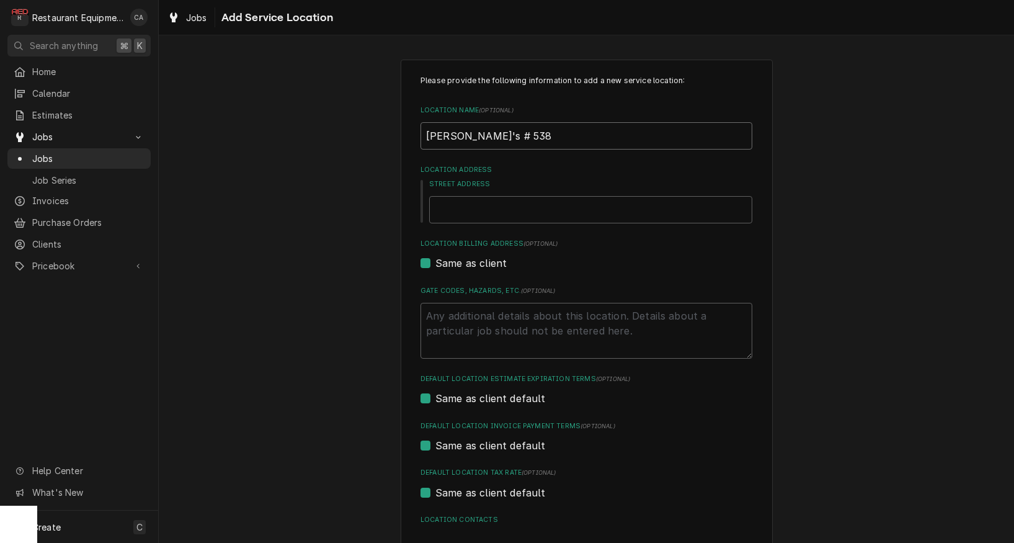
type input "[PERSON_NAME]'s # 5383"
type textarea "x"
type input "[PERSON_NAME]'s # 5383"
click at [464, 210] on input "Street Address" at bounding box center [590, 209] width 323 height 27
type textarea "x"
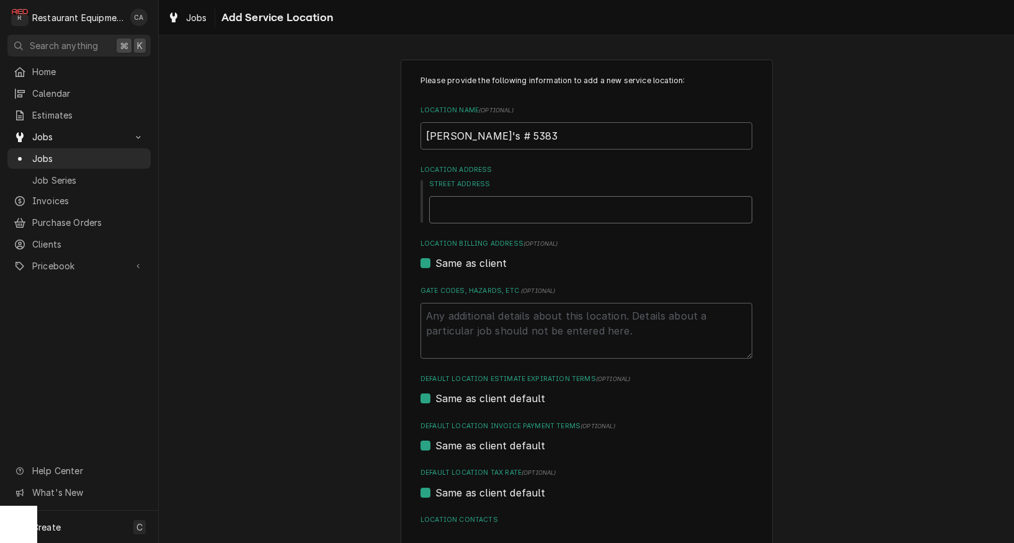
type input "1"
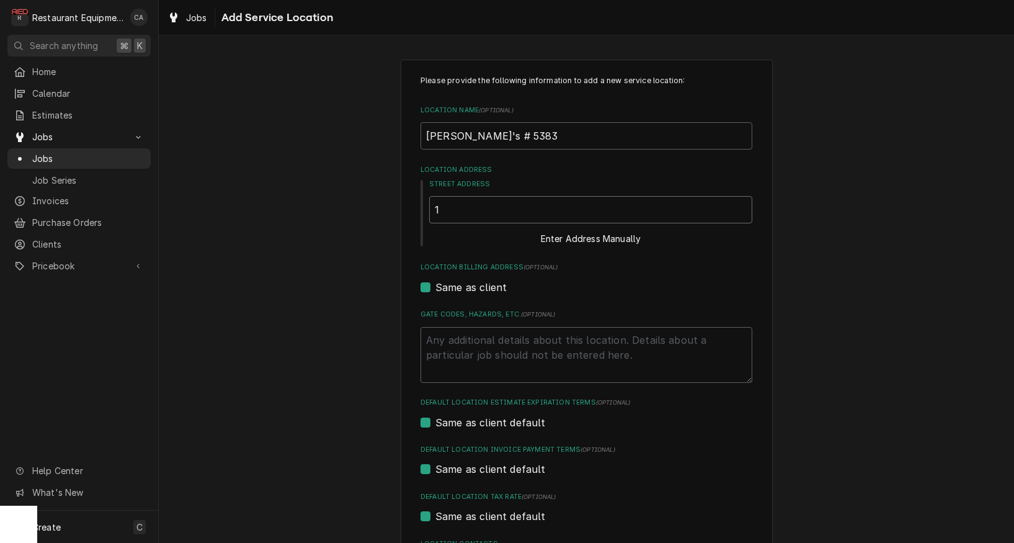
type textarea "x"
type input "13"
type textarea "x"
type input "139"
type textarea "x"
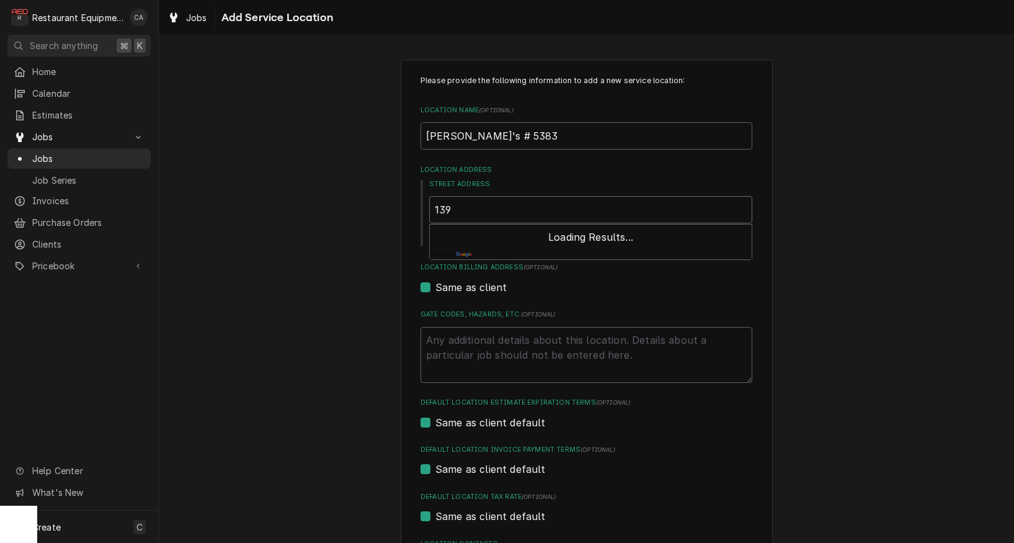
type input "139"
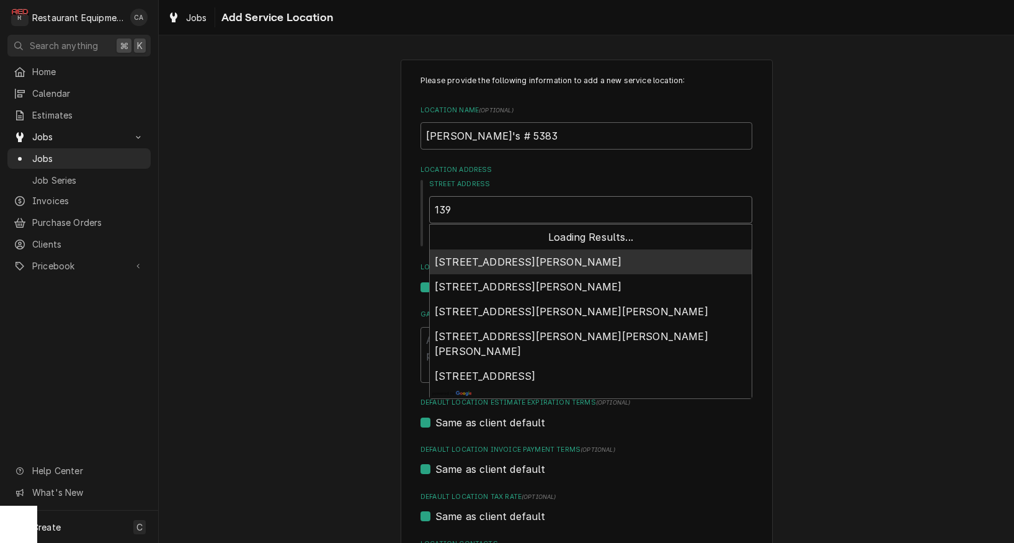
type textarea "x"
type input "139 F"
type textarea "x"
type input "139 Fa"
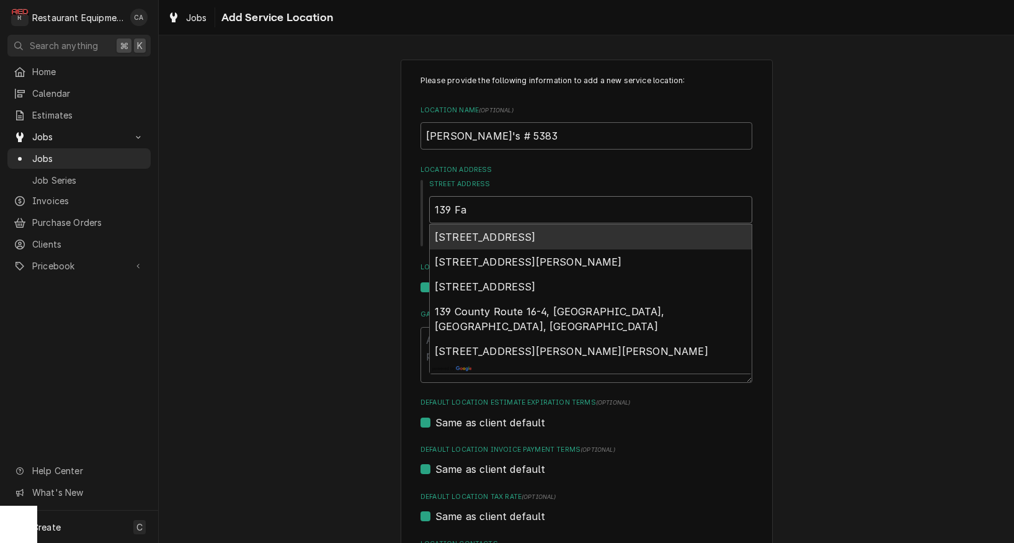
type textarea "x"
type input "139 Fac"
type textarea "x"
type input "139 Fact"
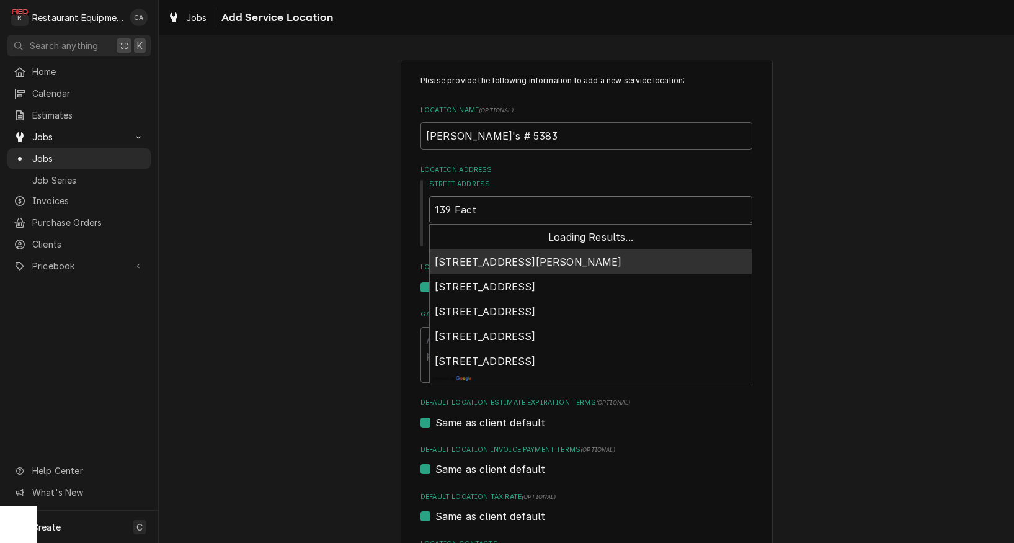
type textarea "x"
type input "139 Facto"
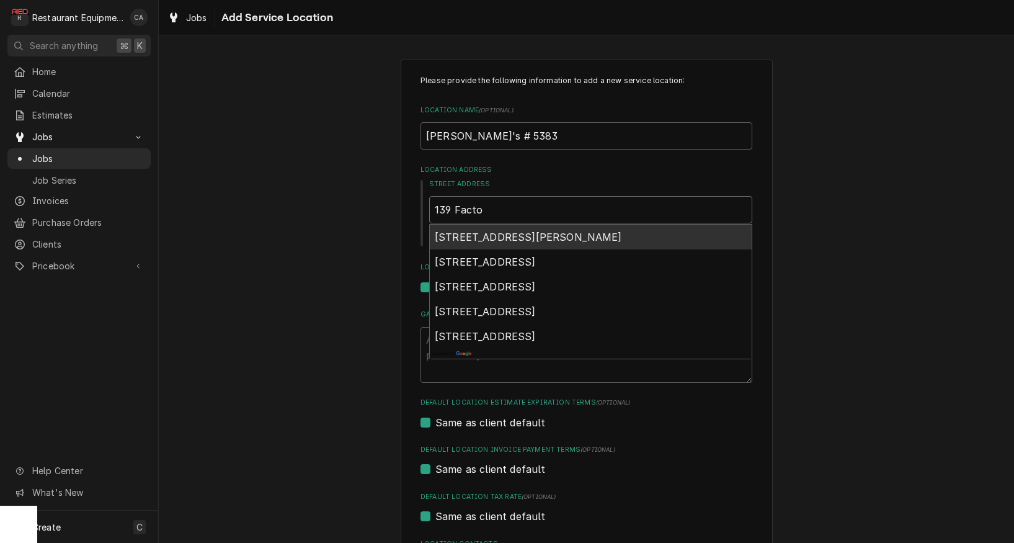
type textarea "x"
type input "139 Factor"
type textarea "x"
type input "139 Factory"
type textarea "x"
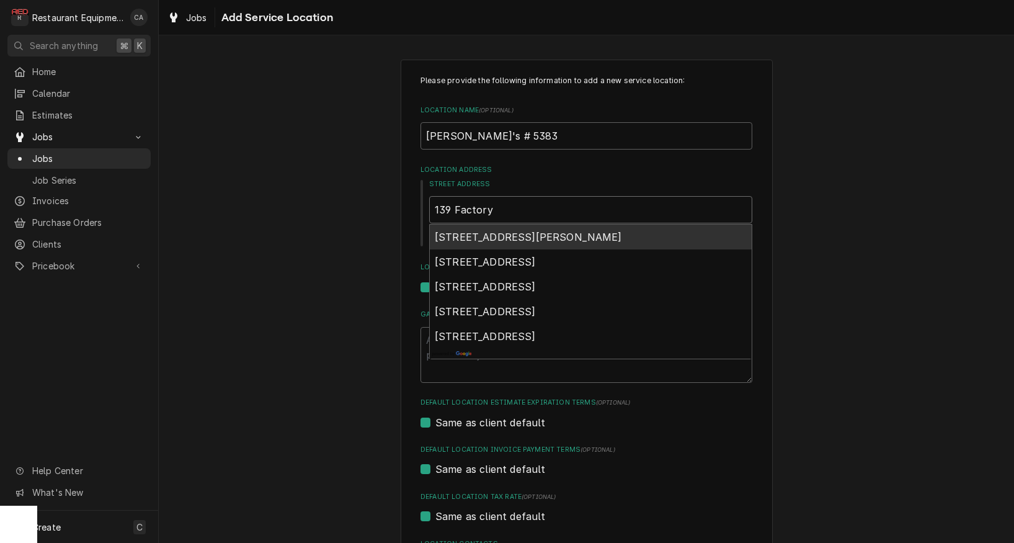
type input "139 Factory"
type textarea "x"
type input "139 Factory O"
type textarea "x"
type input "139 Factory Ou"
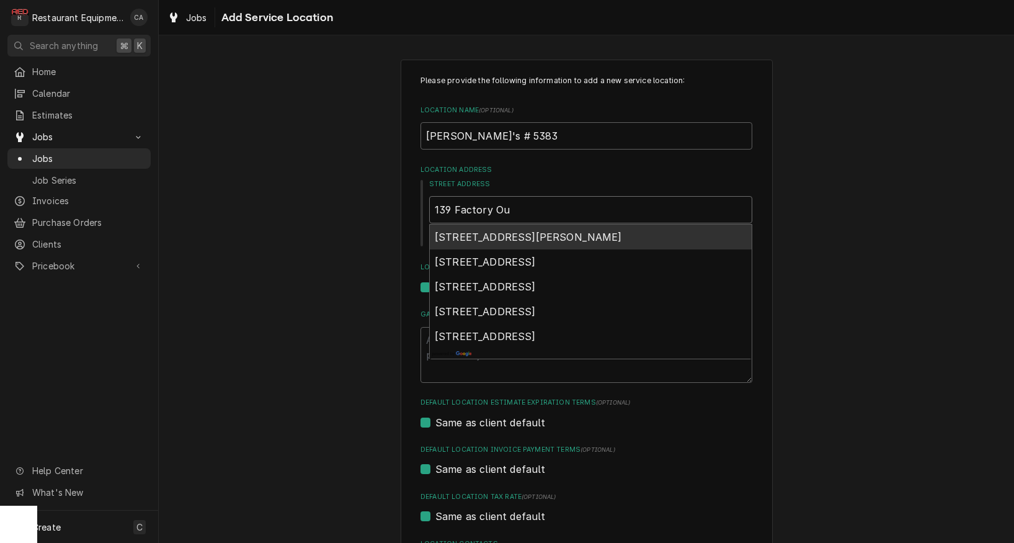
type textarea "x"
type input "139 Factory Out"
type textarea "x"
type input "139 Factory Outl"
type textarea "x"
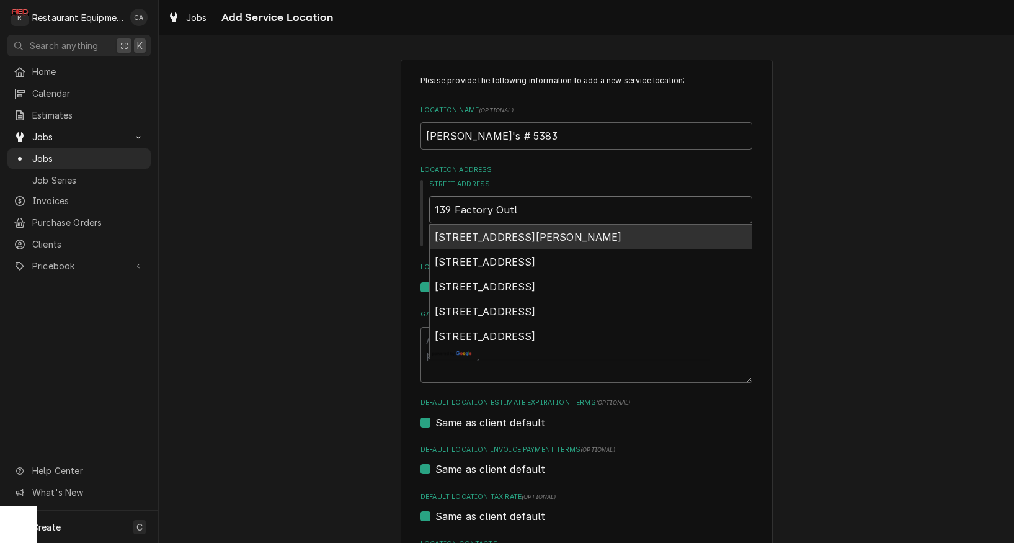
type input "139 Factory Outle"
type textarea "x"
type input "139 Factory Outlet"
type textarea "x"
type input "139 Factory Outlet"
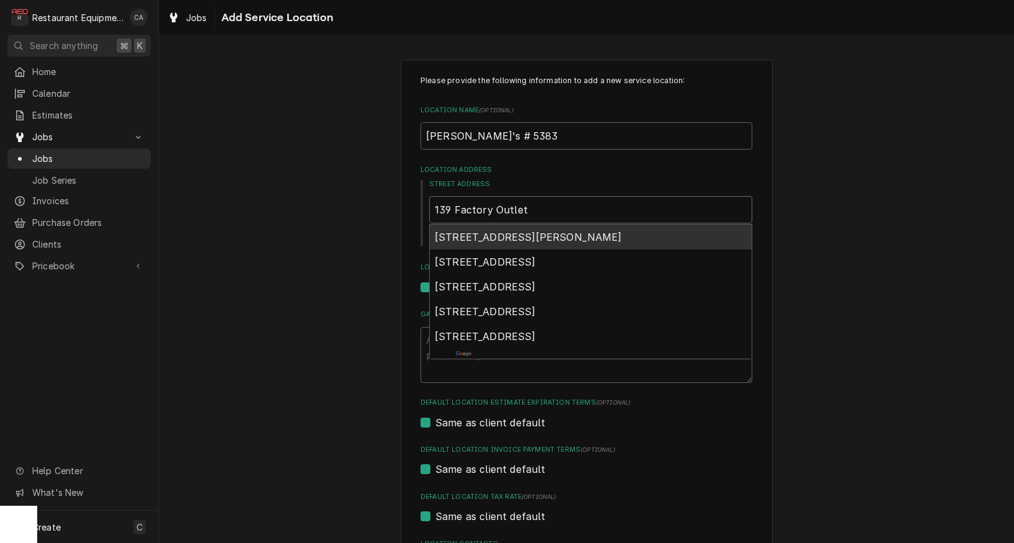
type textarea "x"
type input "139 Factory Outlet D"
type textarea "x"
type input "139 Factory Outlet Dr"
type textarea "x"
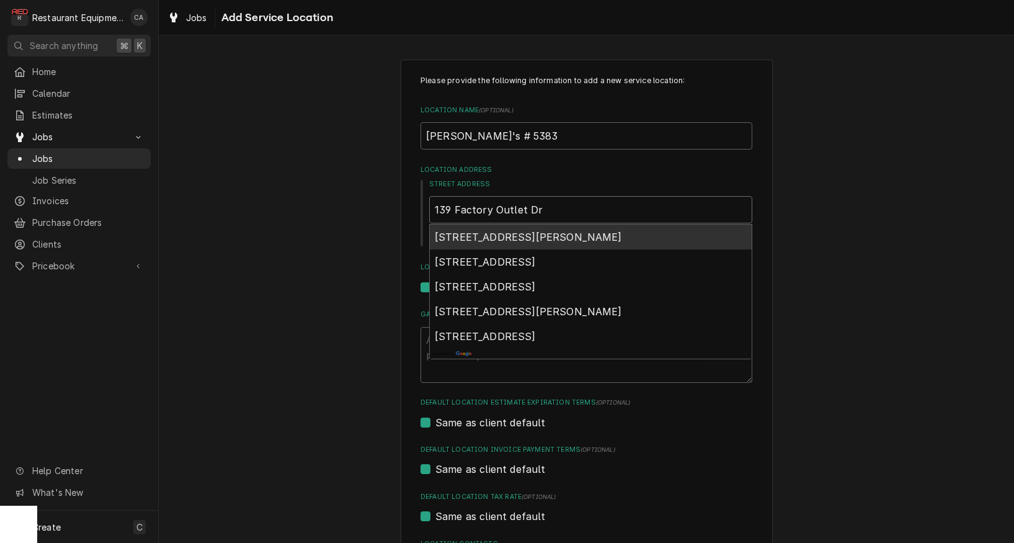
type input "139 Factory Outlet Dri"
type textarea "x"
type input "139 Factory Outlet Driv"
type textarea "x"
type input "139 Factory Outlet Drive"
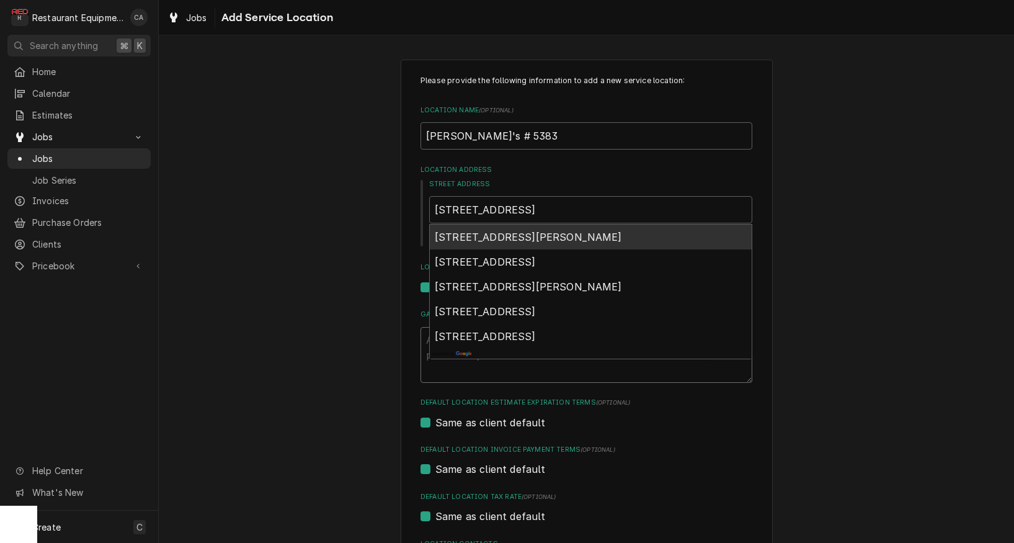
click at [564, 236] on span "139 Factory Outlet Drive, Max Meadows, VA, USA" at bounding box center [528, 237] width 187 height 12
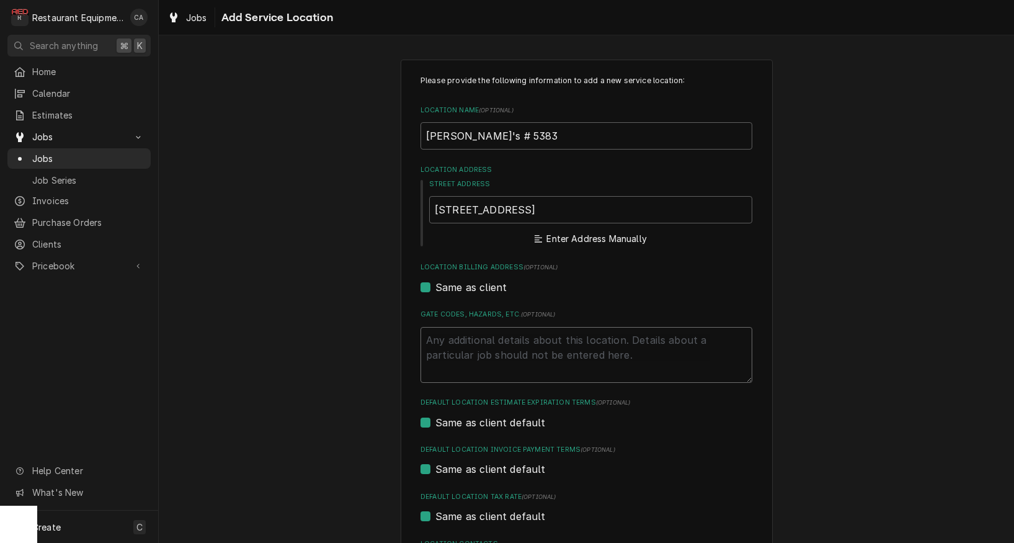
type textarea "x"
type input "139 Factory Outlet Dr"
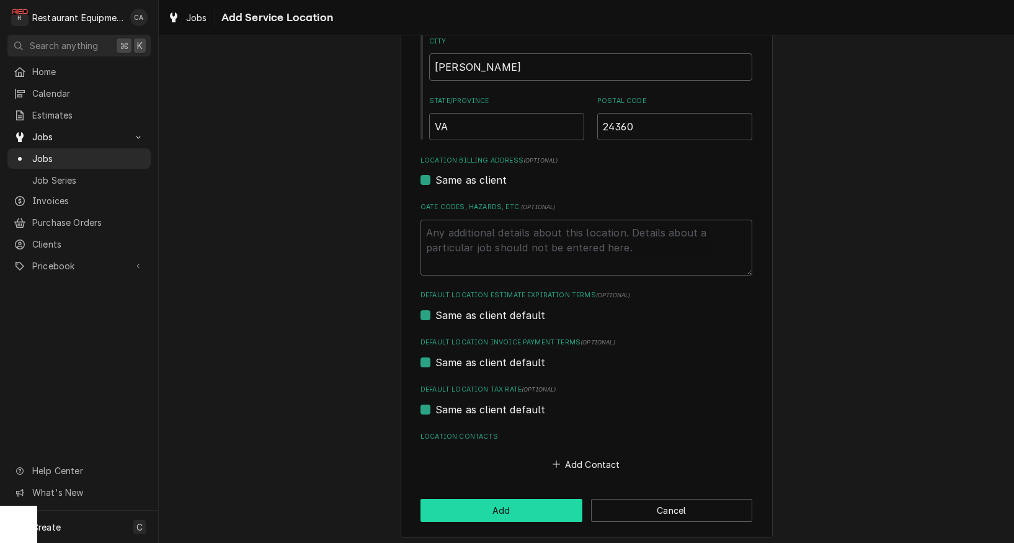
click at [515, 499] on button "Add" at bounding box center [501, 510] width 162 height 23
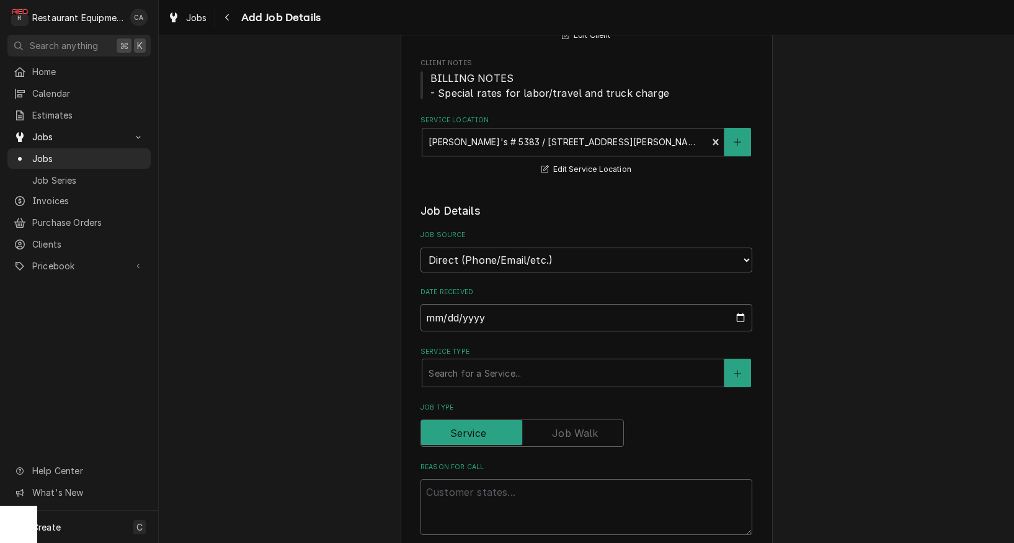
scroll to position [228, 0]
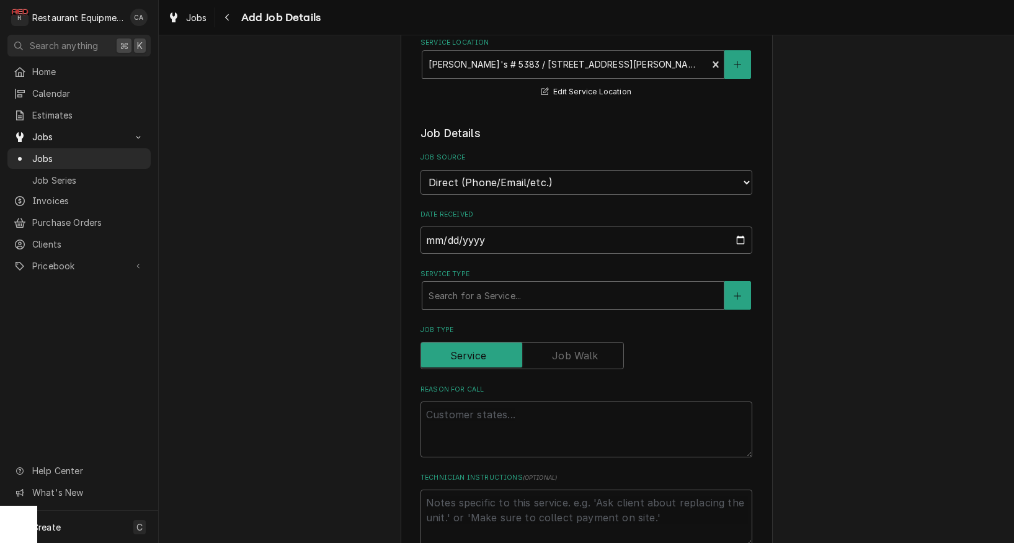
click at [465, 289] on div "Search for a Service..." at bounding box center [573, 295] width 289 height 13
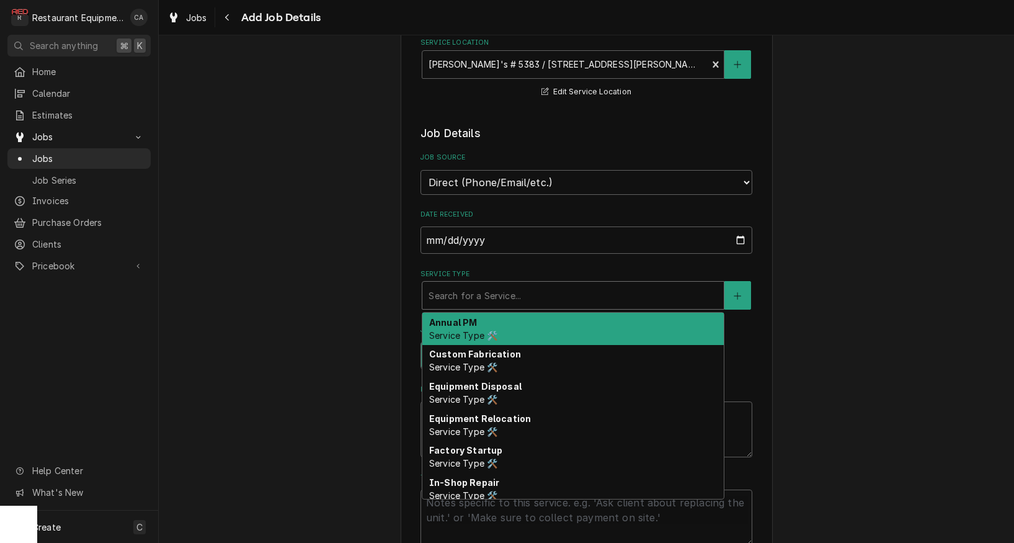
type textarea "x"
type input "f"
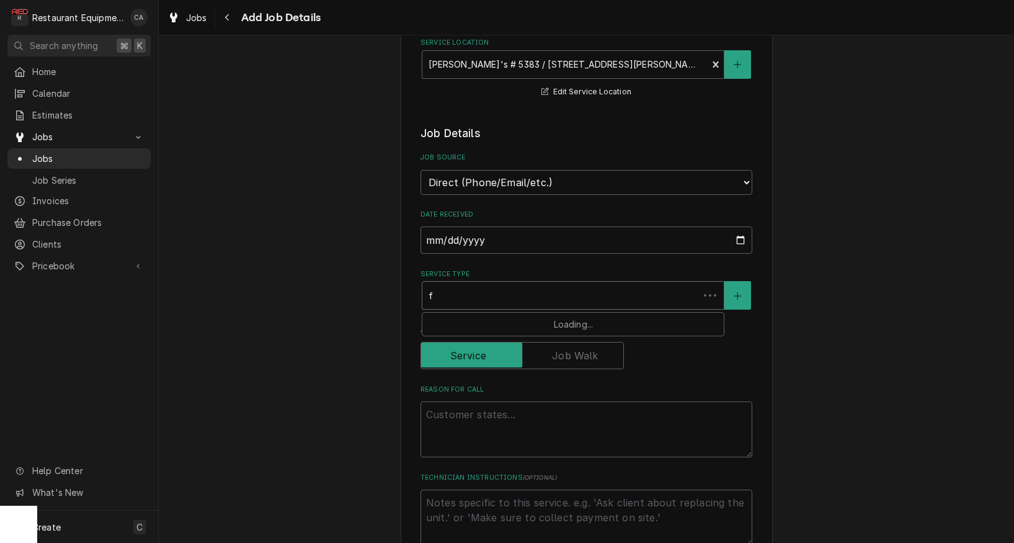
type textarea "x"
type input "fi"
type textarea "x"
type input "fix"
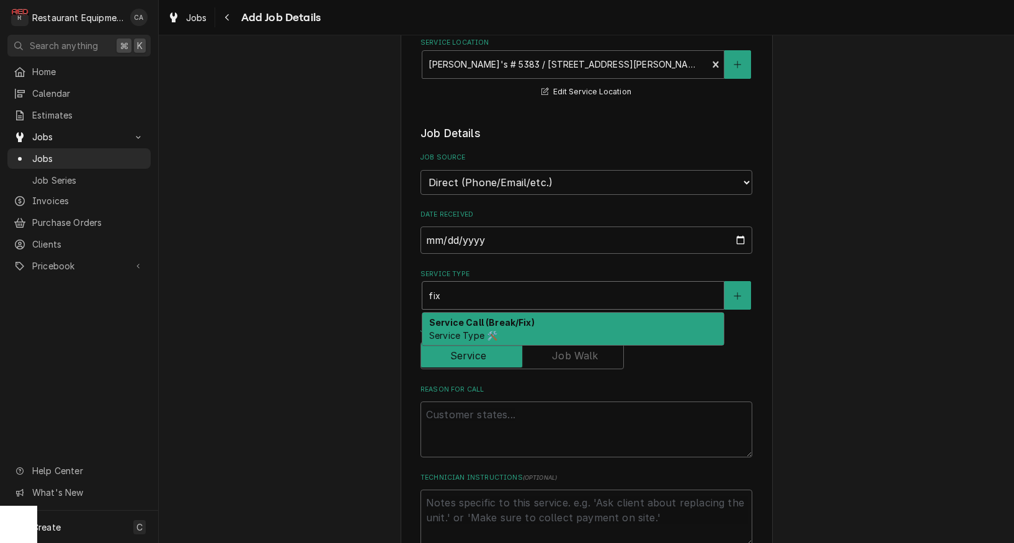
click at [459, 316] on div "Service Call (Break/Fix) Service Type 🛠️" at bounding box center [572, 329] width 301 height 32
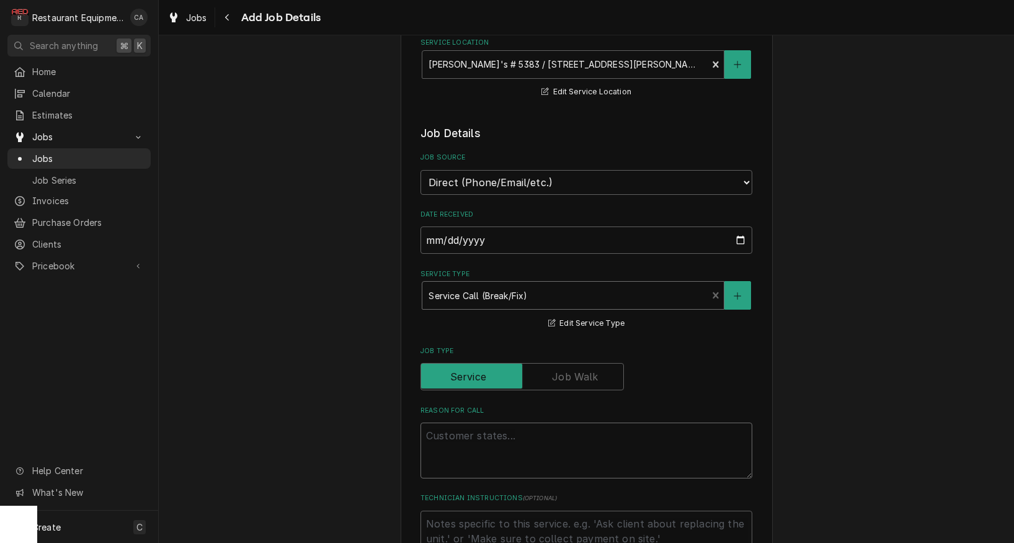
click at [497, 427] on textarea "Reason For Call" at bounding box center [586, 450] width 332 height 56
type textarea "x"
type textarea "W"
type textarea "x"
type textarea "Wo"
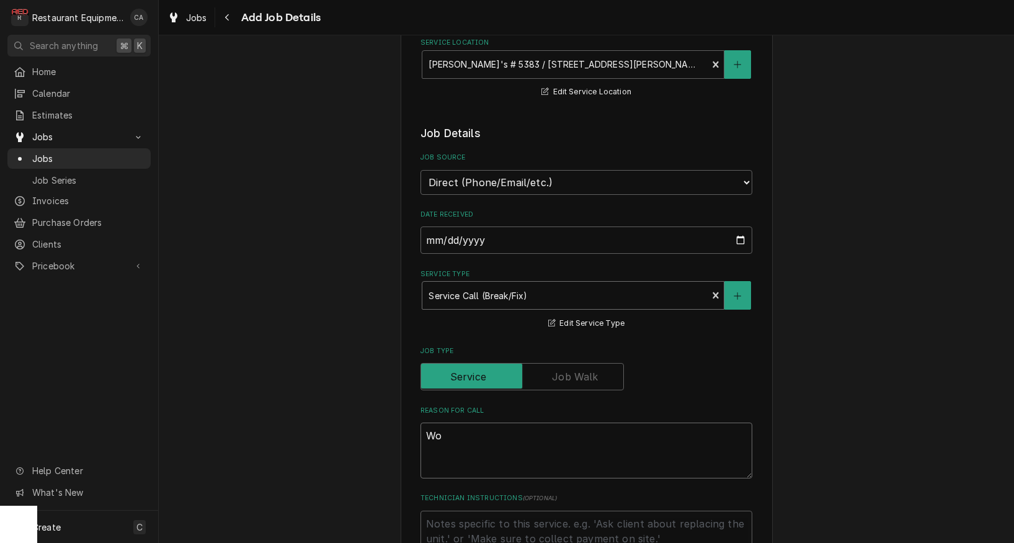
type textarea "x"
type textarea "Wor"
type textarea "x"
type textarea "Work"
type textarea "x"
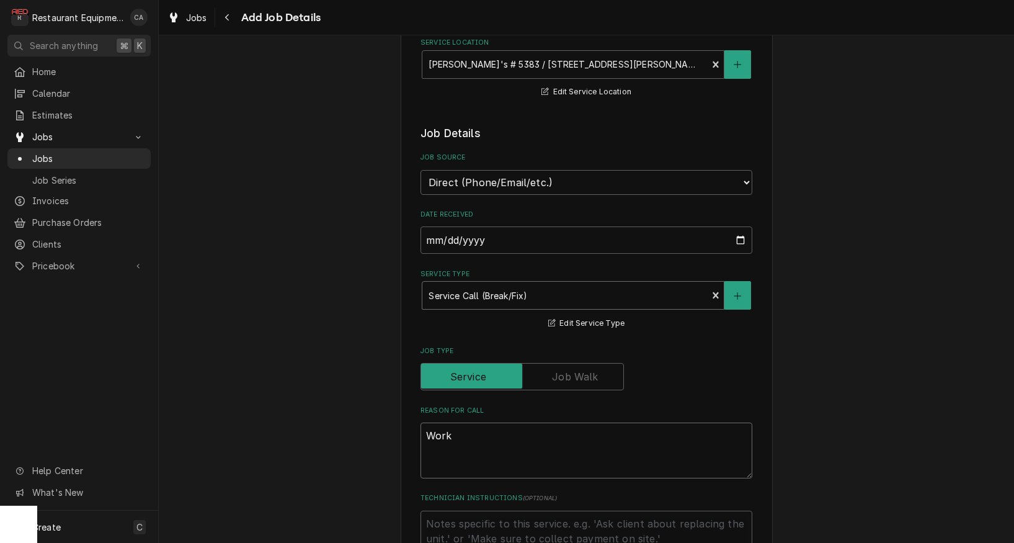
type textarea "Work"
type textarea "x"
type textarea "Work O"
type textarea "x"
type textarea "Work Or"
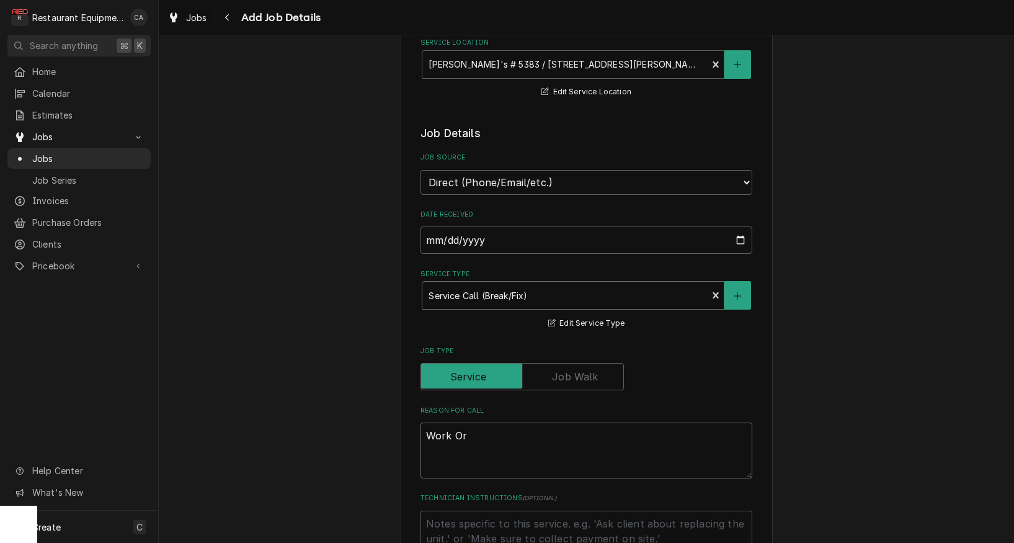
type textarea "x"
type textarea "Work Ord"
type textarea "x"
type textarea "Work Orde"
type textarea "x"
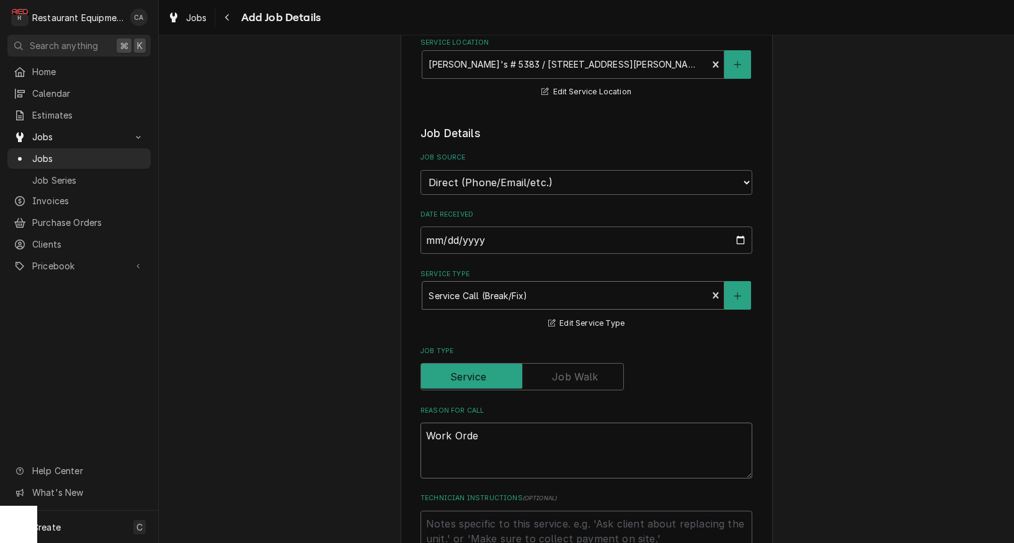
type textarea "Work Order"
type textarea "x"
type textarea "Work Order"
type textarea "x"
type textarea "Work Order #"
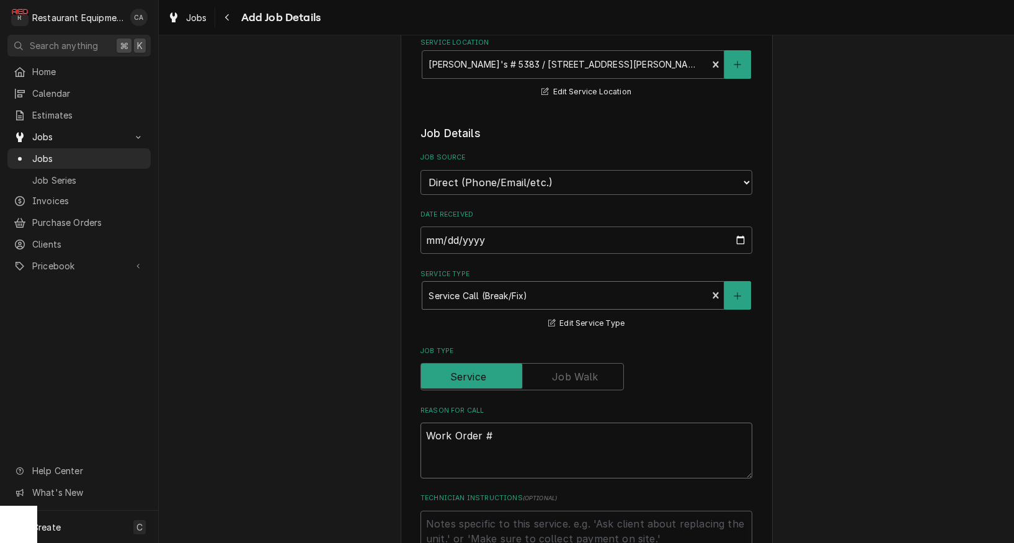
type textarea "x"
type textarea "Work Order #"
type textarea "x"
type textarea "Work Order # 1"
type textarea "x"
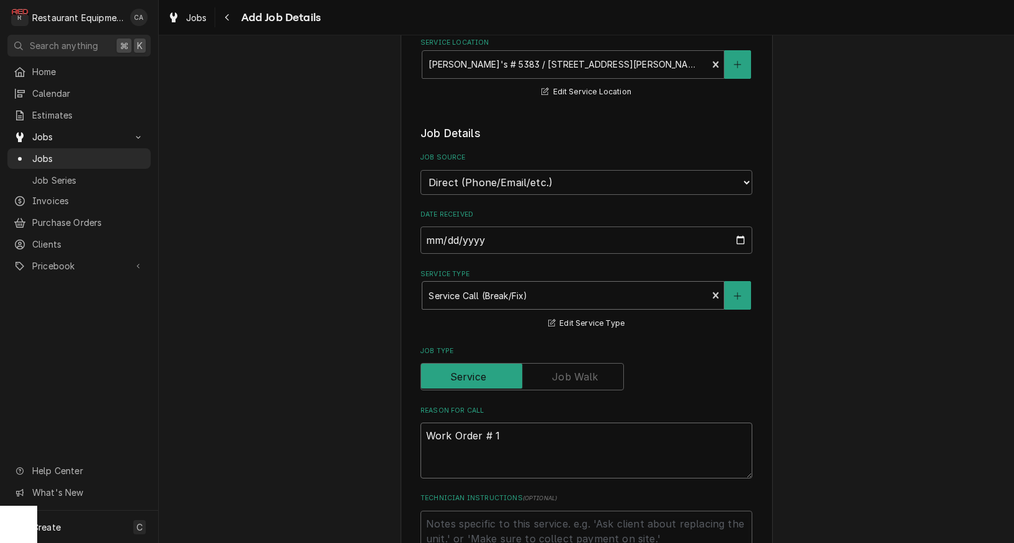
type textarea "Work Order # 10"
type textarea "x"
type textarea "Work Order # 100"
type textarea "x"
type textarea "Work Order # 1003"
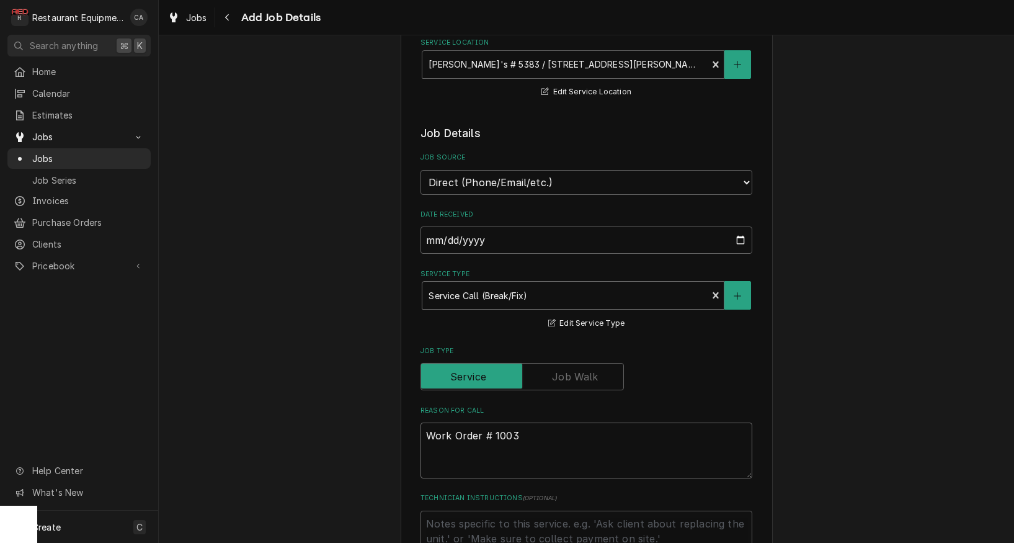
type textarea "x"
type textarea "Work Order # 10038"
type textarea "x"
type textarea "Work Order # 100383"
type textarea "x"
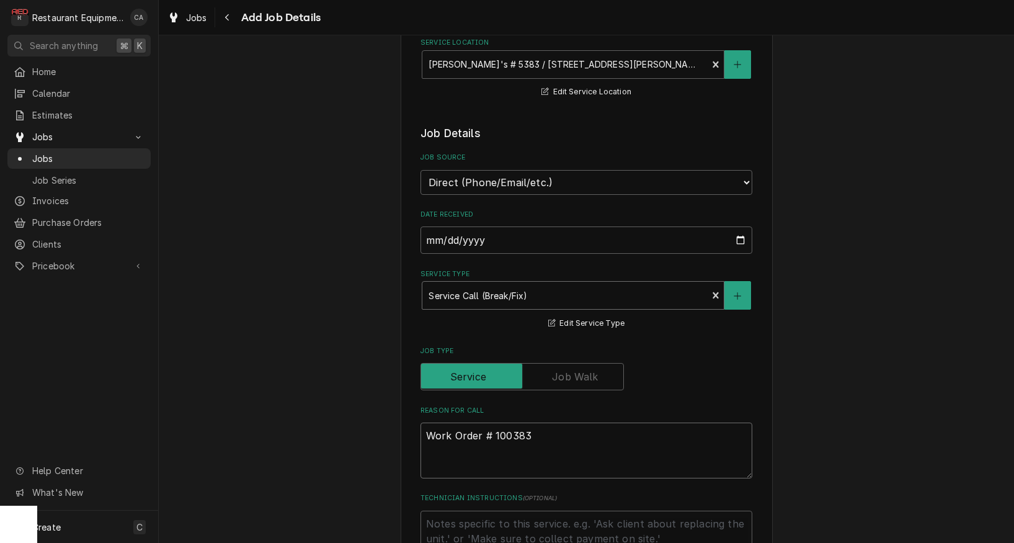
type textarea "Work Order # 1003835"
type textarea "x"
type textarea "Work Order # 10038356"
type textarea "x"
type textarea "Work Order # 10038356"
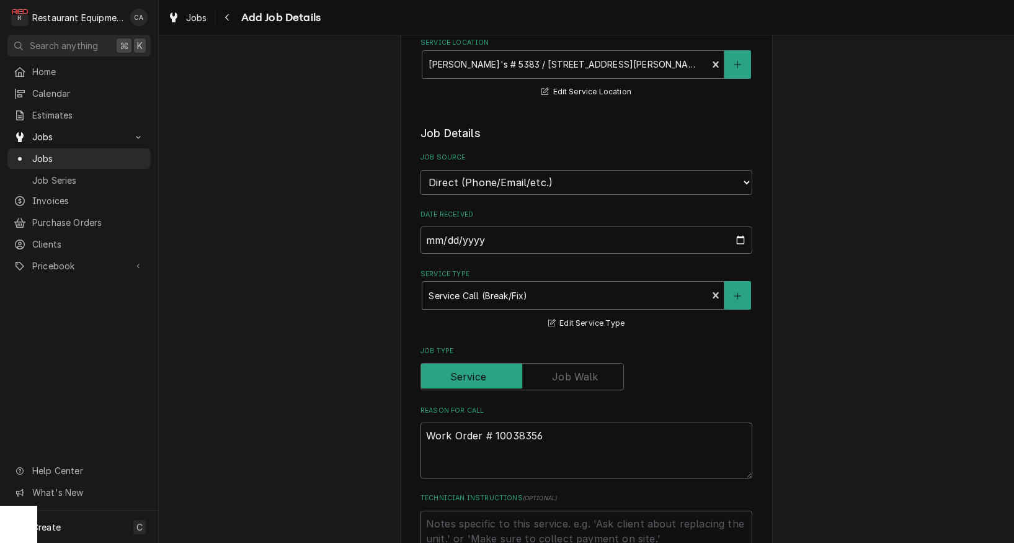
type textarea "x"
type textarea "Work Order # 10038356"
click at [569, 422] on textarea "Work Order # 10038356" at bounding box center [586, 450] width 332 height 56
click at [442, 452] on textarea "Work Order # 10038356" at bounding box center [586, 450] width 332 height 56
paste textarea "This unit is not heating on the right side. Please send a tech to this site to …"
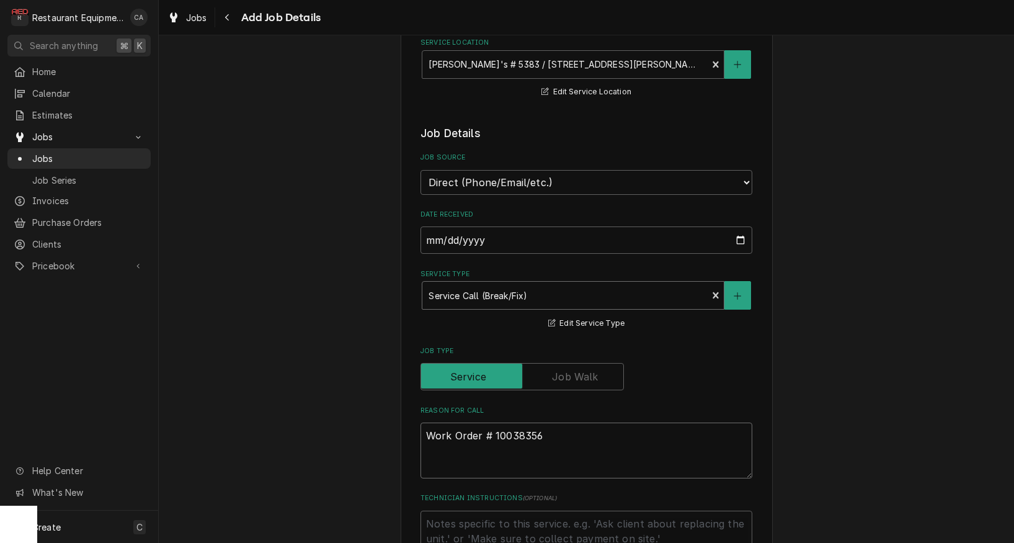
type textarea "x"
type textarea "Work Order # 10038356 This unit is not heating on the right side. Please send a…"
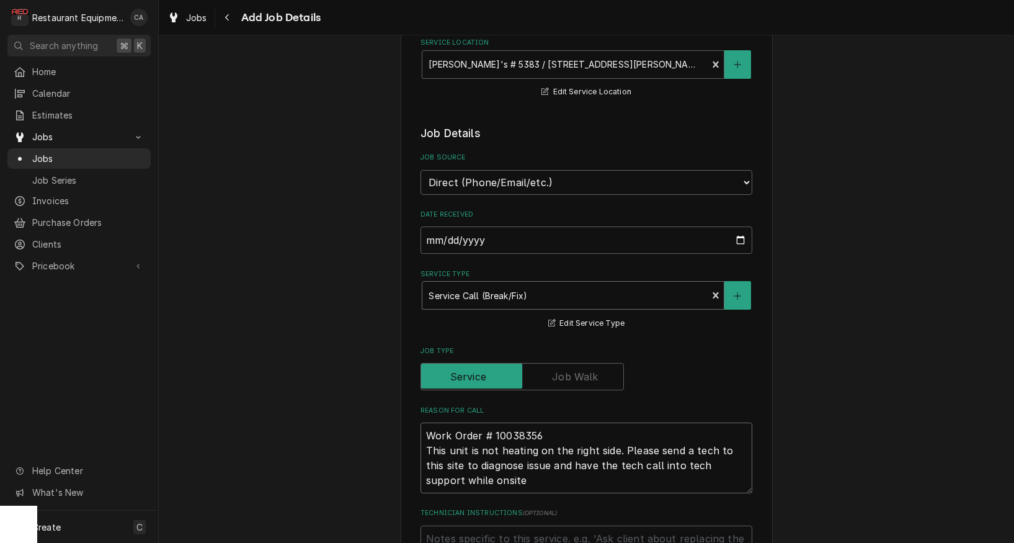
type textarea "x"
type textarea "Work Order # 10038356 This unit is not heating on the right side. Please send a…"
click at [546, 424] on textarea "Work Order # 10038356 This unit is not heating on the right side. Please send a…" at bounding box center [586, 457] width 332 height 71
type textarea "x"
type textarea "Work Order # 10038356 This unit is not heating on the right side. Please send a…"
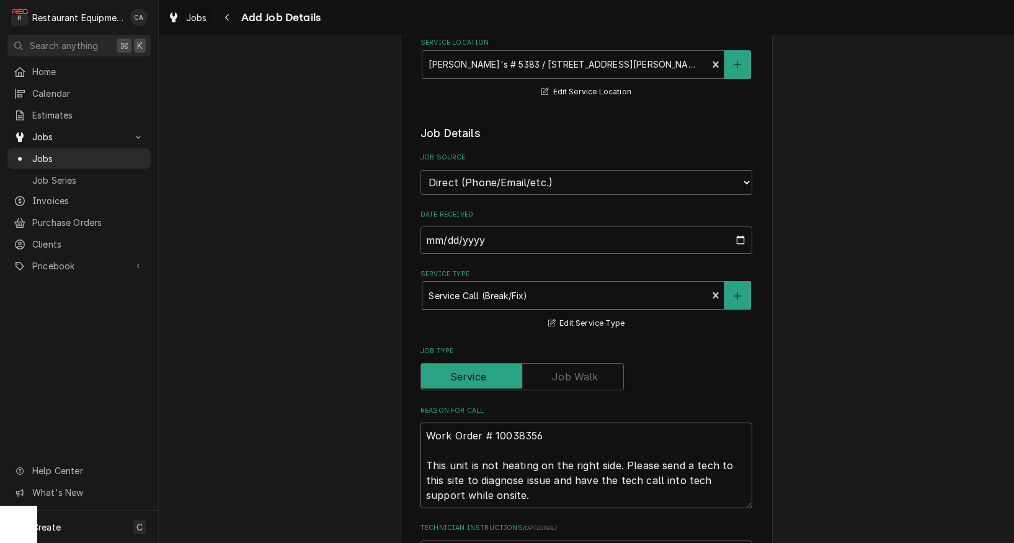
click at [553, 422] on textarea "Work Order # 10038356 This unit is not heating on the right side. Please send a…" at bounding box center [586, 465] width 332 height 86
type textarea "x"
type textarea "Work Order # 10038356 This unit is not heating on the right side. Please send a…"
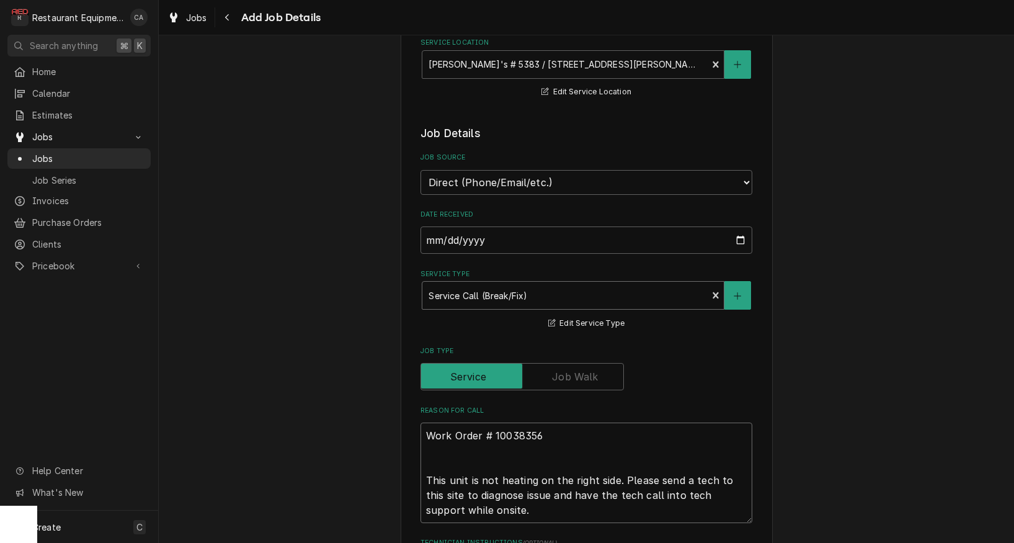
type textarea "x"
type textarea "Work Order # 10038356 This unit is not heating on the right side. Please send a…"
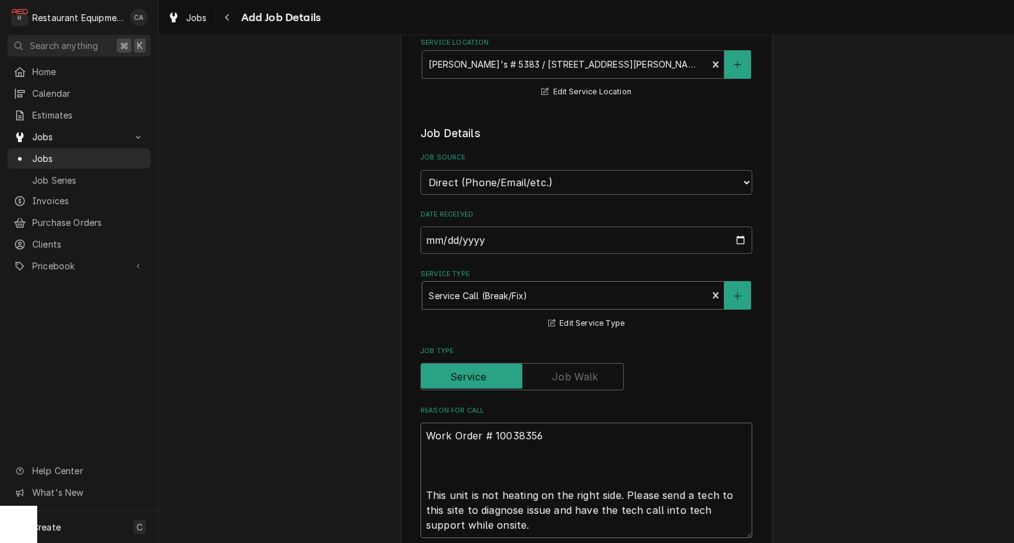
type textarea "x"
type textarea "Work Order # 10038356 This unit is not heating on the right side. Please send a…"
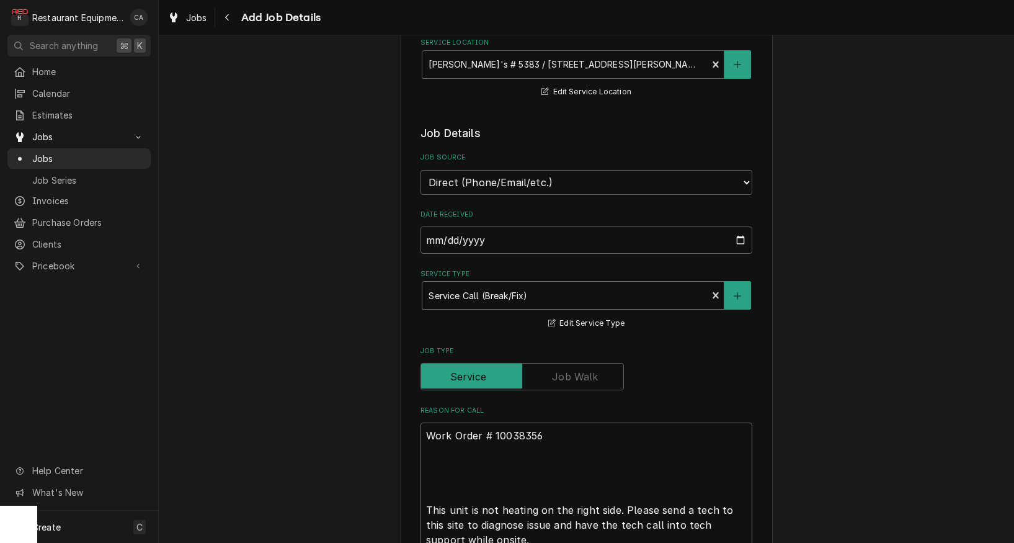
click at [445, 454] on textarea "Work Order # 10038356 This unit is not heating on the right side. Please send a…" at bounding box center [586, 487] width 332 height 130
paste textarea "Machine: Cook Center Refrigerator, Sandwich 309220001629 18019827"
type textarea "x"
type textarea "Work Order # 10038356 Machine: Cook Center Refrigerator, Sandwich 309220001629 …"
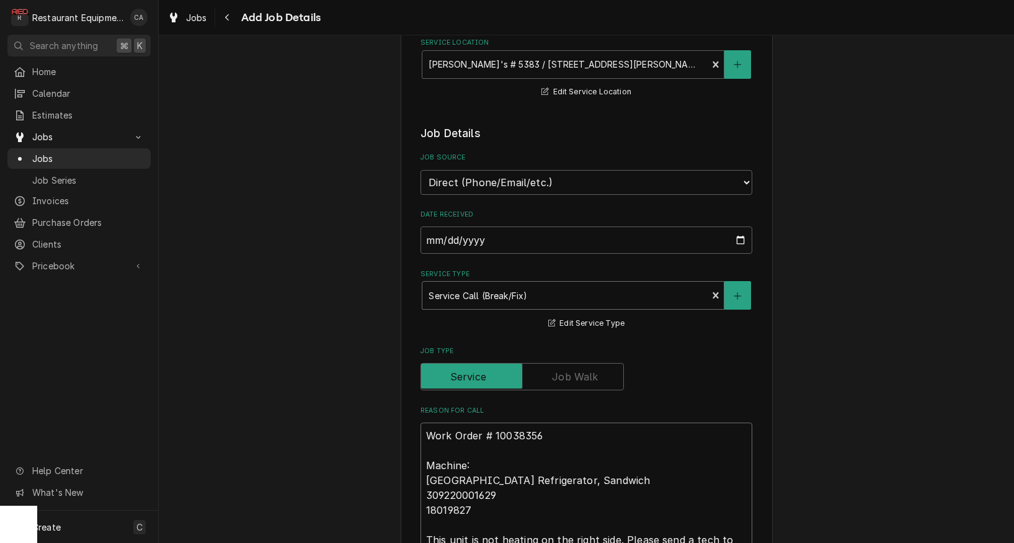
type textarea "x"
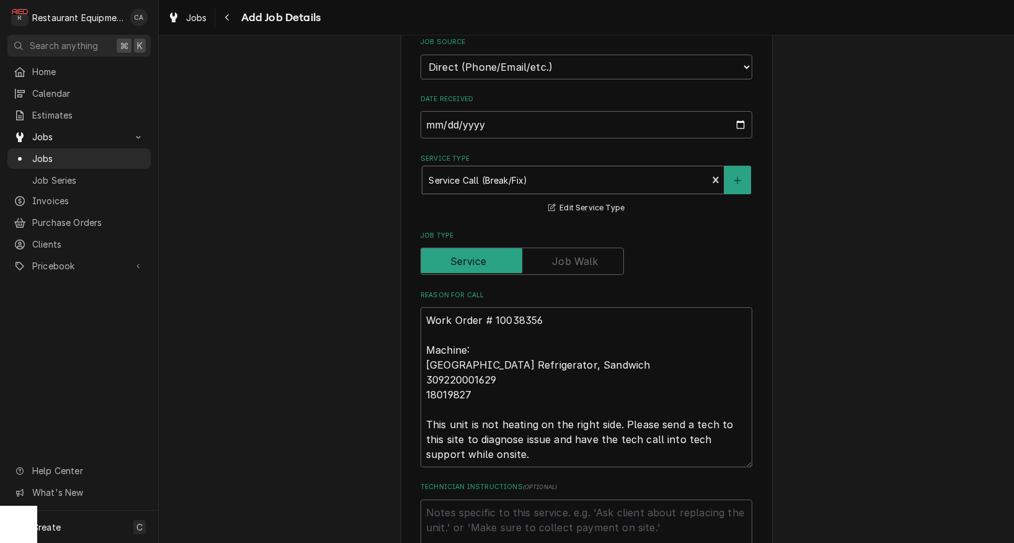
scroll to position [352, 0]
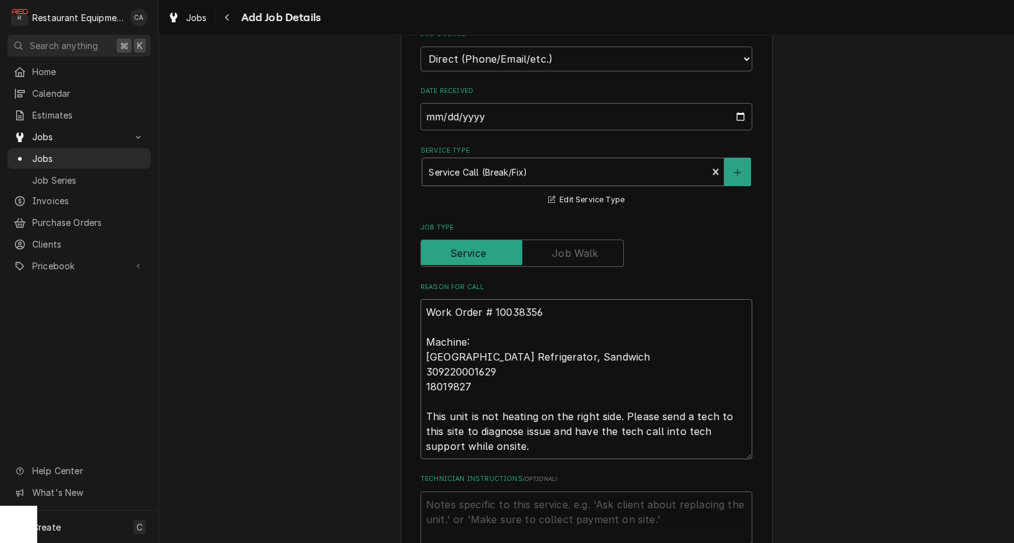
type textarea "Work Order # 10038356 Machine: Cook Center Refrigerator, Sandwich 309220001629 …"
click at [455, 491] on textarea "Technician Instructions ( optional )" at bounding box center [586, 519] width 332 height 56
paste textarea "When arriving on site or leaving the site for a service or periodic maintenance…"
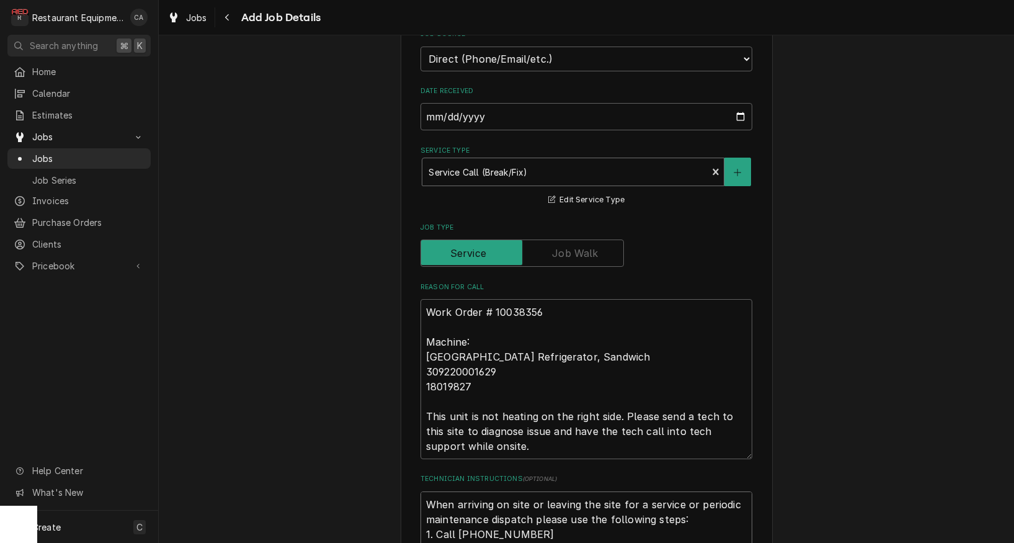
type textarea "x"
type textarea "When arriving on site or leaving the site for a service or periodic maintenance…"
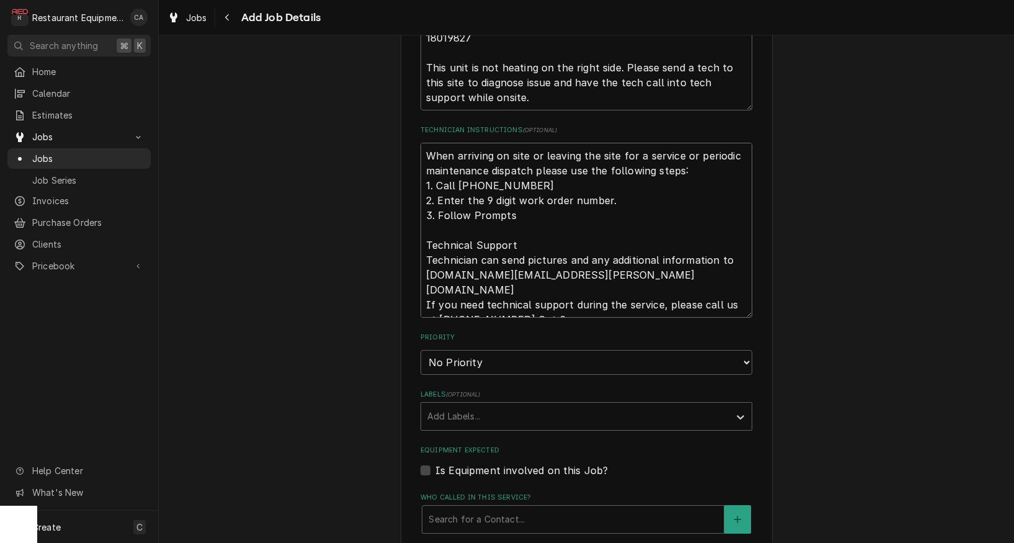
type textarea "x"
type textarea "When arriving on site or leaving the site for a service or periodic maintenance…"
click at [258, 335] on div "Please provide the following information to create a job: Client Details Client…" at bounding box center [586, 137] width 855 height 1579
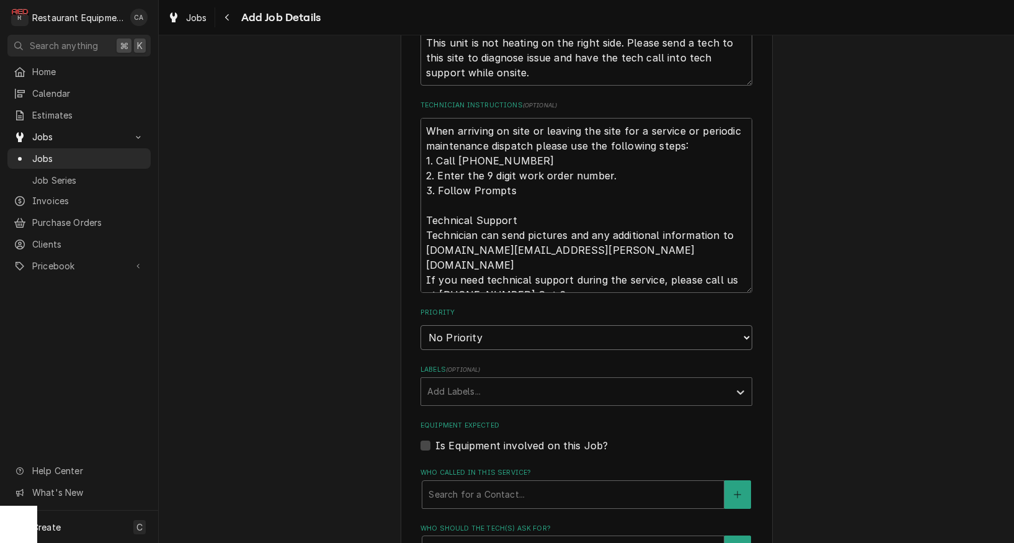
select select "2"
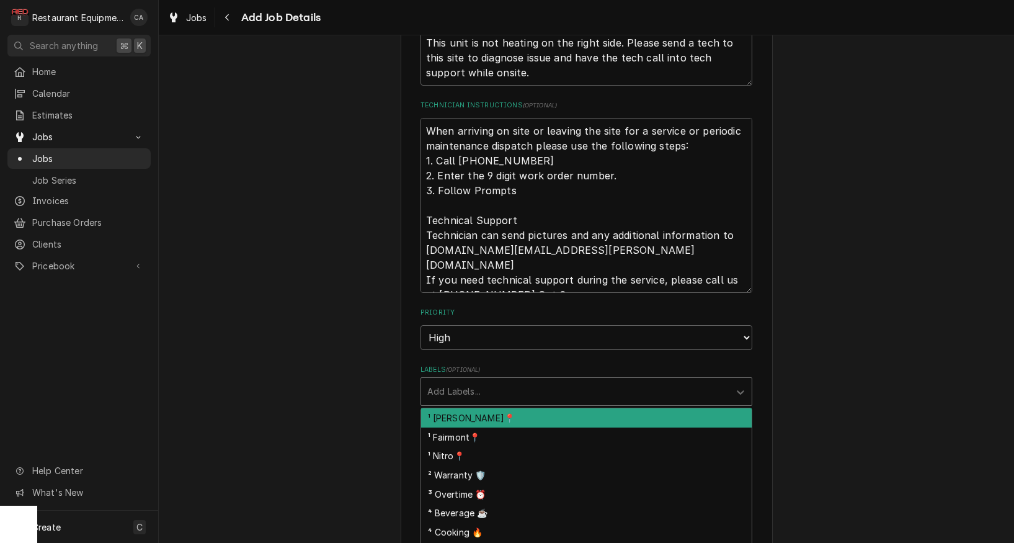
click at [447, 384] on div "Add Labels..." at bounding box center [575, 390] width 296 height 13
type textarea "x"
type input "bec"
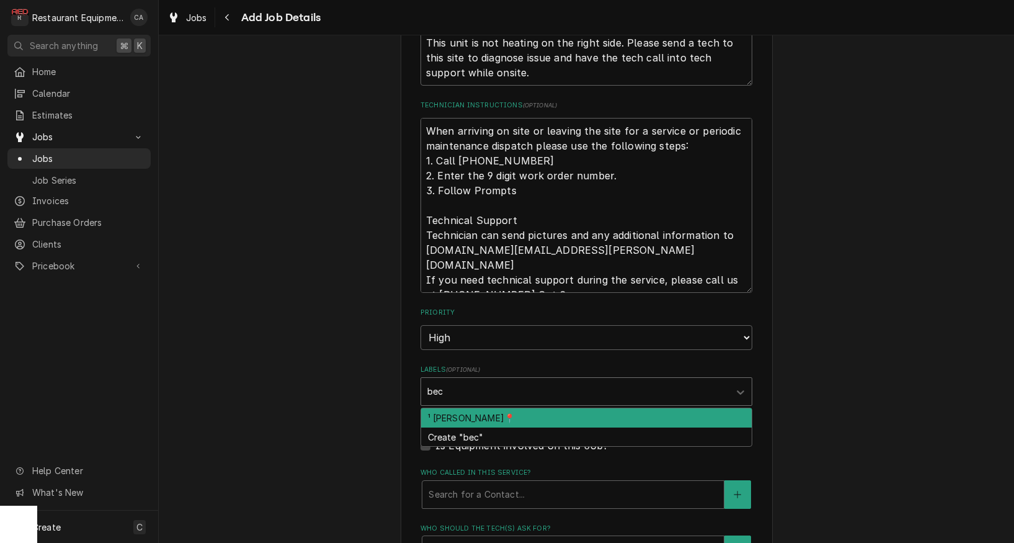
click at [452, 408] on div "¹ [PERSON_NAME]📍" at bounding box center [586, 417] width 331 height 19
type textarea "x"
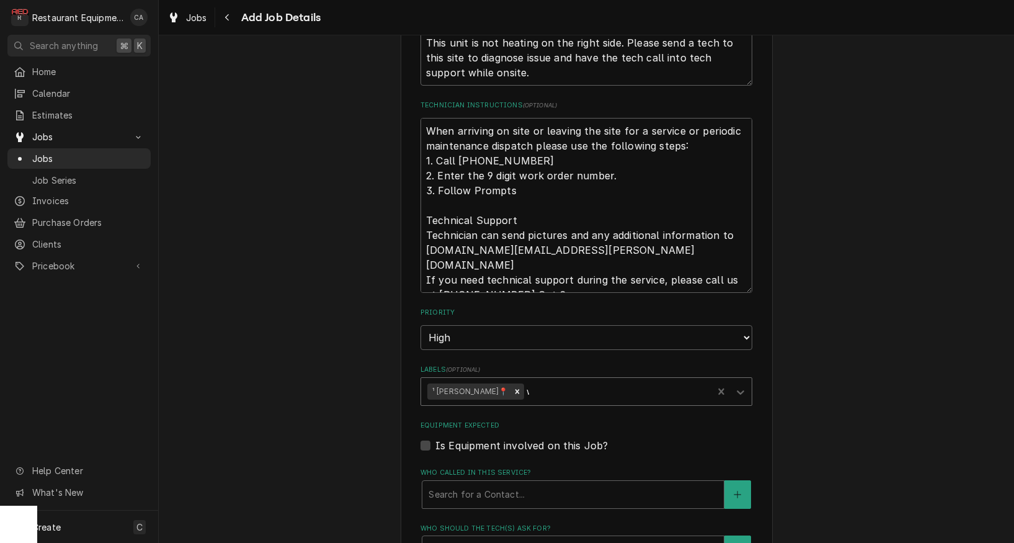
type input "wa"
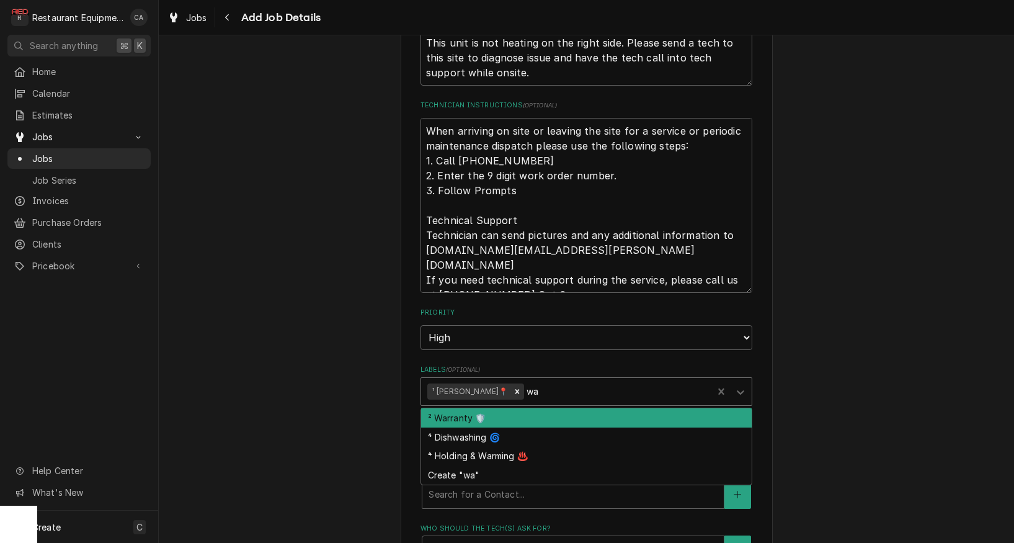
type textarea "x"
type input "warr"
click at [474, 408] on div "² Warranty 🛡️" at bounding box center [586, 417] width 331 height 19
type textarea "x"
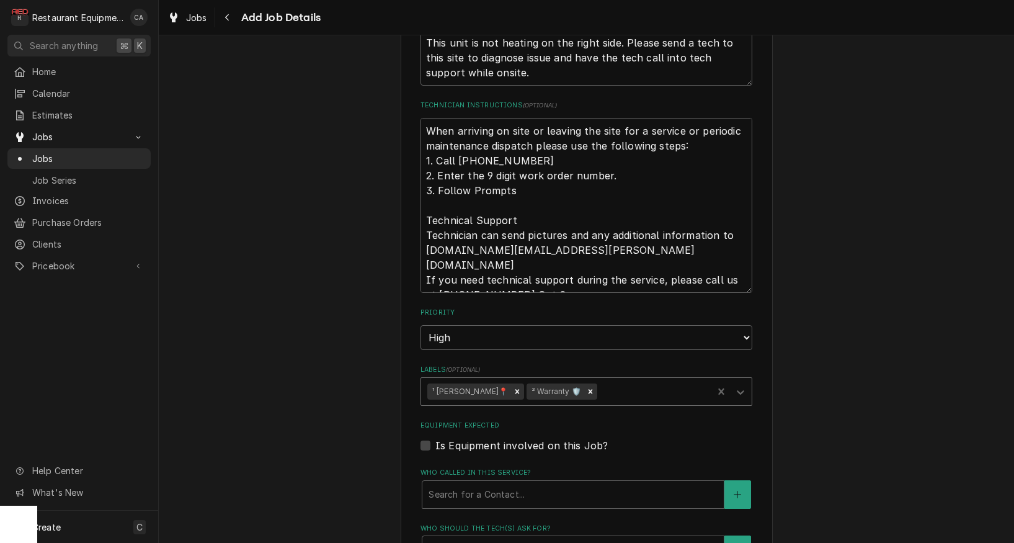
type textarea "x"
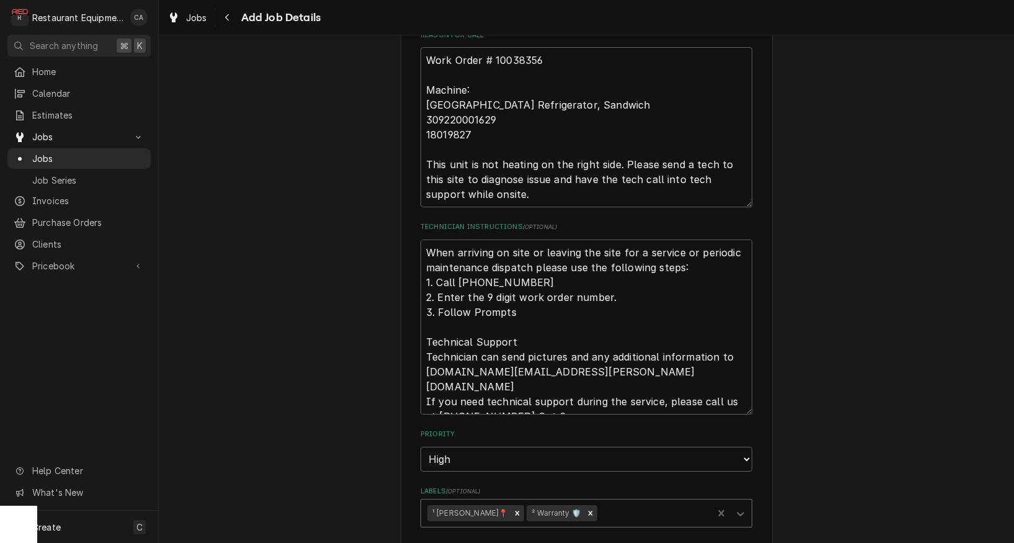
scroll to position [569, 0]
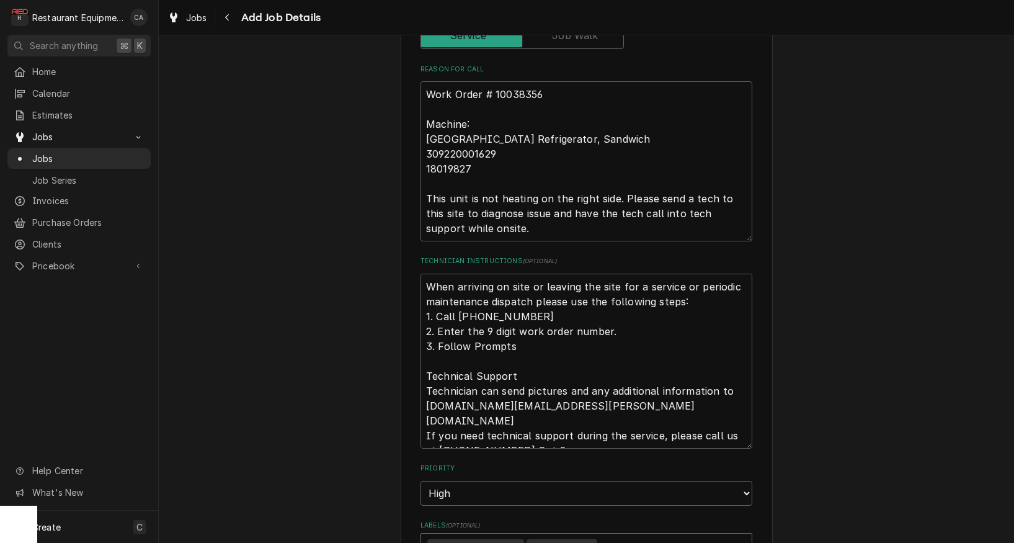
type input "cook"
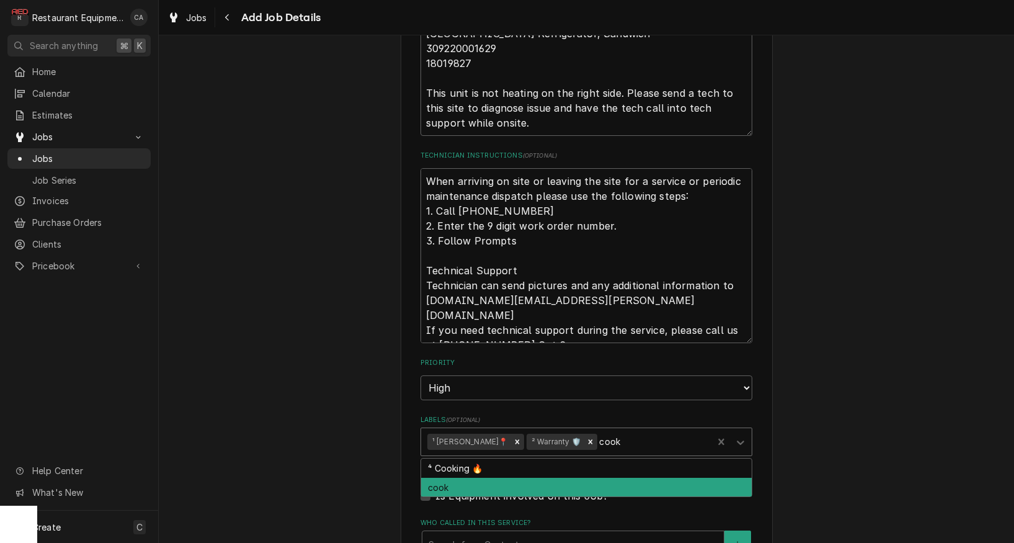
scroll to position [677, 0]
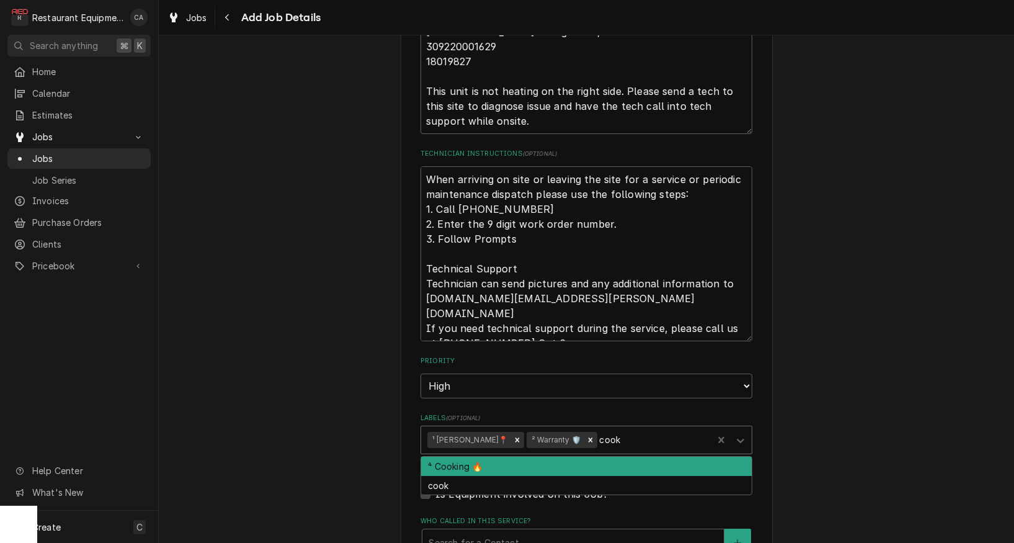
click at [497, 456] on div "⁴ Cooking 🔥" at bounding box center [586, 465] width 331 height 19
type textarea "x"
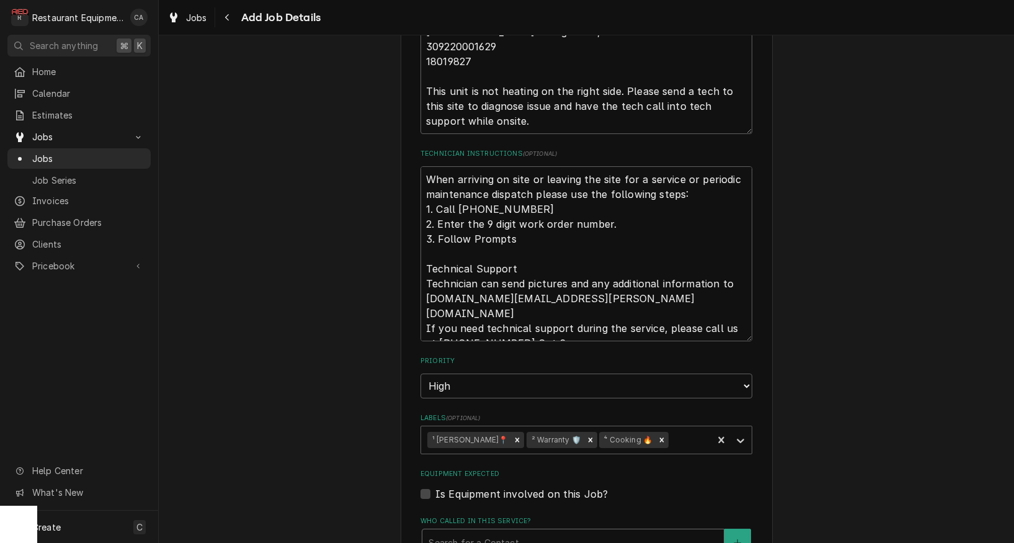
drag, startPoint x: 487, startPoint y: 516, endPoint x: 366, endPoint y: 474, distance: 127.5
click at [487, 536] on div "Search for a Contact..." at bounding box center [573, 542] width 289 height 13
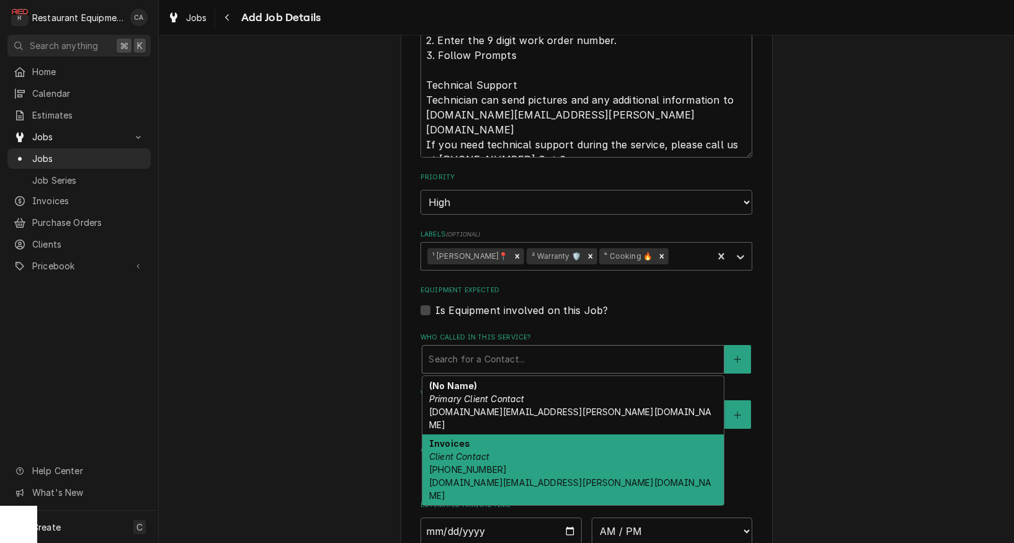
scroll to position [861, 0]
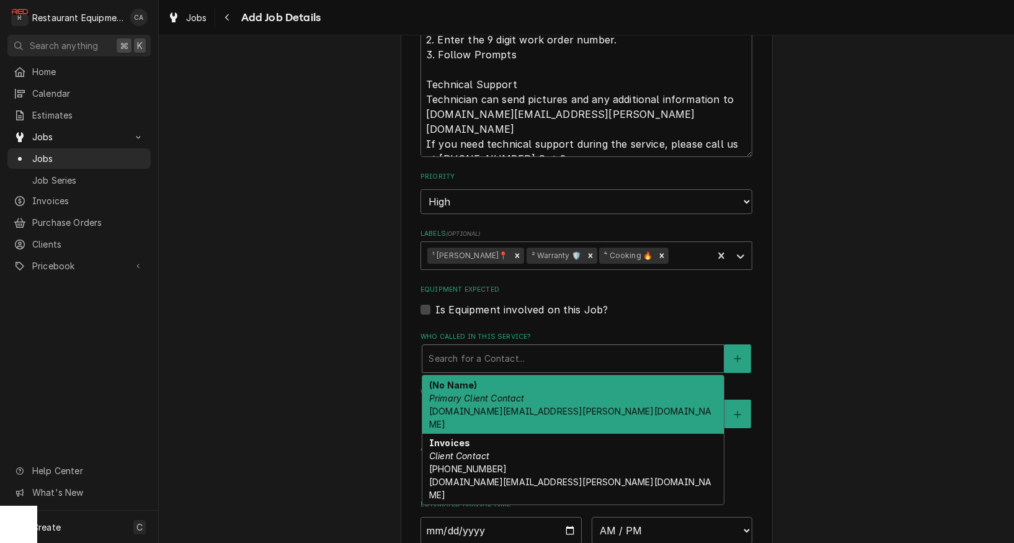
click at [477, 393] on em "Primary Client Contact" at bounding box center [476, 398] width 95 height 11
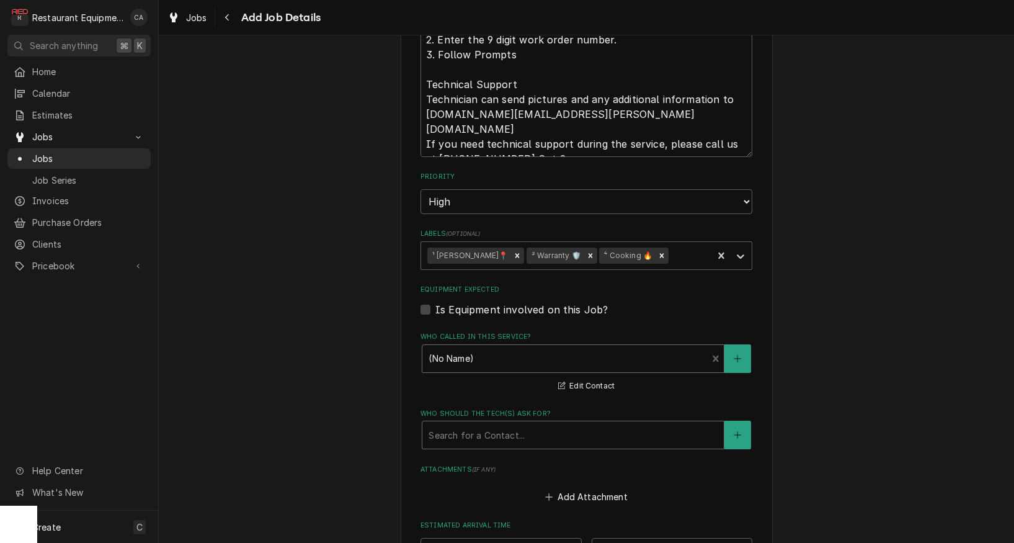
drag, startPoint x: 479, startPoint y: 411, endPoint x: 485, endPoint y: 416, distance: 7.9
click at [479, 429] on div "Search for a Contact..." at bounding box center [573, 435] width 289 height 13
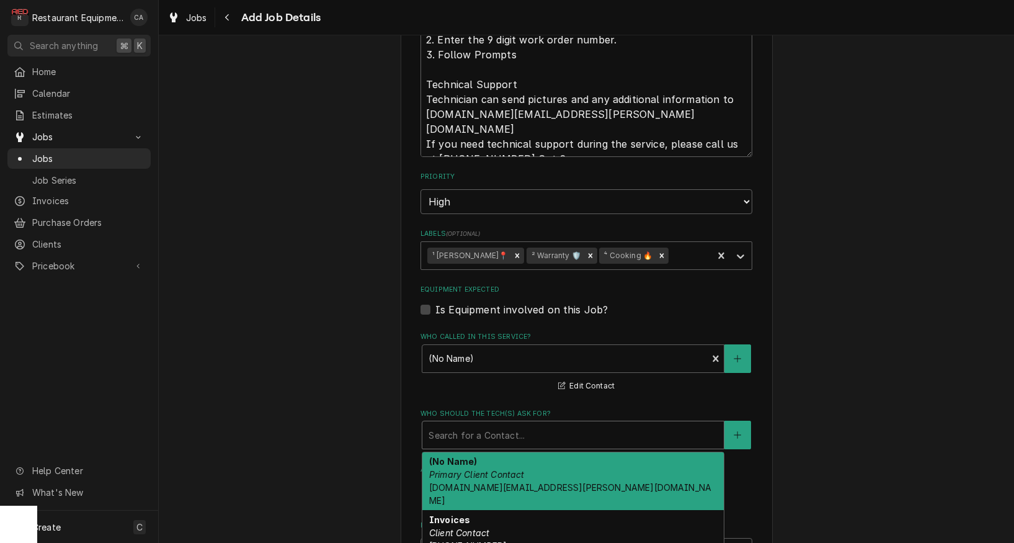
drag, startPoint x: 476, startPoint y: 442, endPoint x: 376, endPoint y: 430, distance: 101.1
click at [474, 452] on div "(No Name) Primary Client Contact fs-servicestatements.us@franke.com" at bounding box center [572, 481] width 301 height 58
type textarea "x"
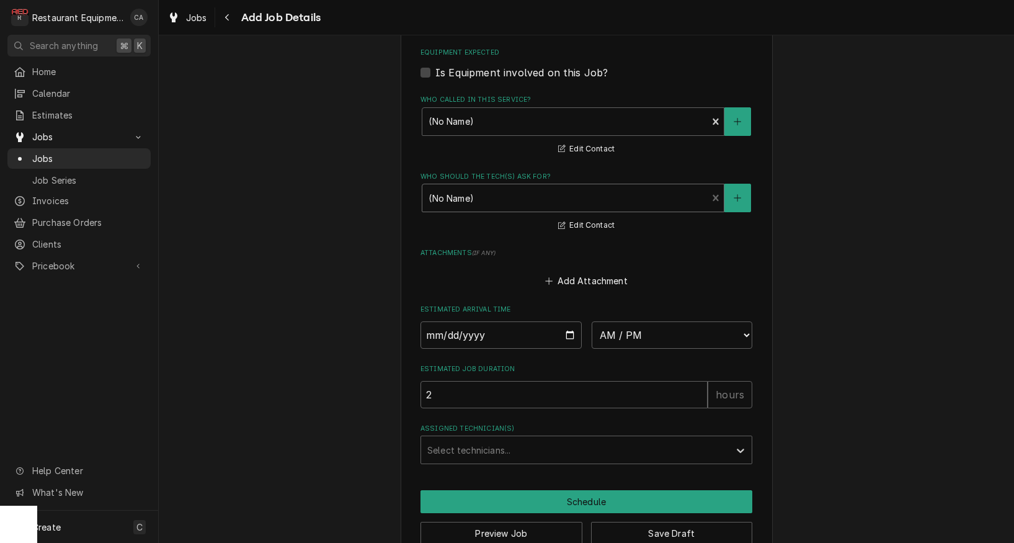
scroll to position [0, 0]
click at [486, 321] on input "Date" at bounding box center [500, 334] width 161 height 27
type input "2025-09-09"
type textarea "x"
select select "13:30:00"
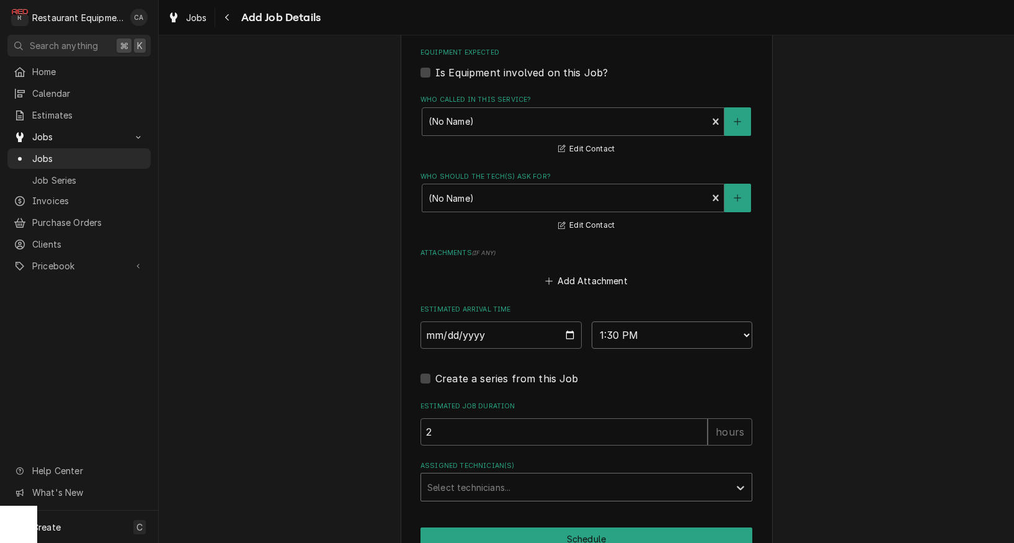
type textarea "x"
click at [494, 481] on div "Select technicians..." at bounding box center [575, 487] width 296 height 13
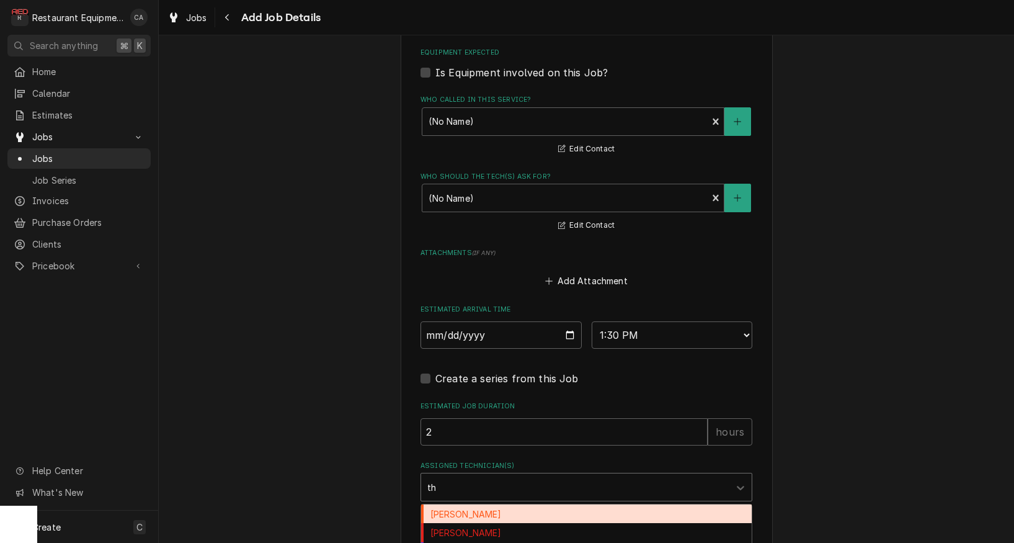
type input "tho"
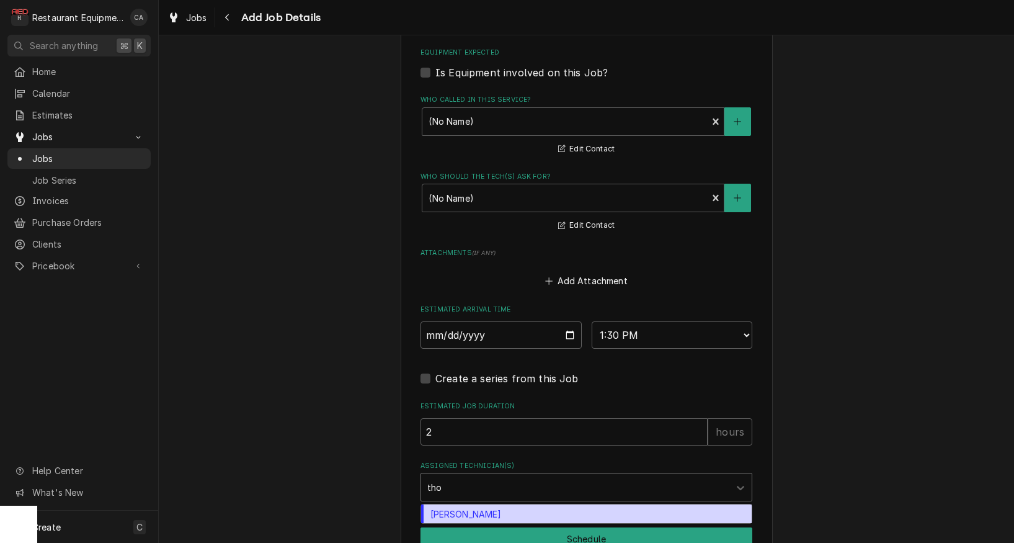
click at [485, 504] on div "[PERSON_NAME]" at bounding box center [586, 513] width 331 height 19
type textarea "x"
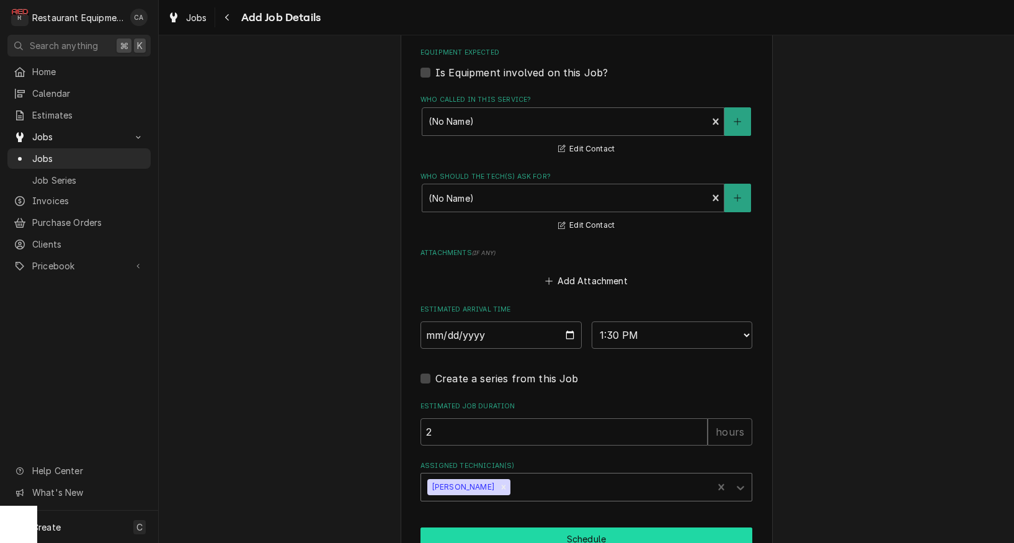
click at [602, 527] on button "Schedule" at bounding box center [586, 538] width 332 height 23
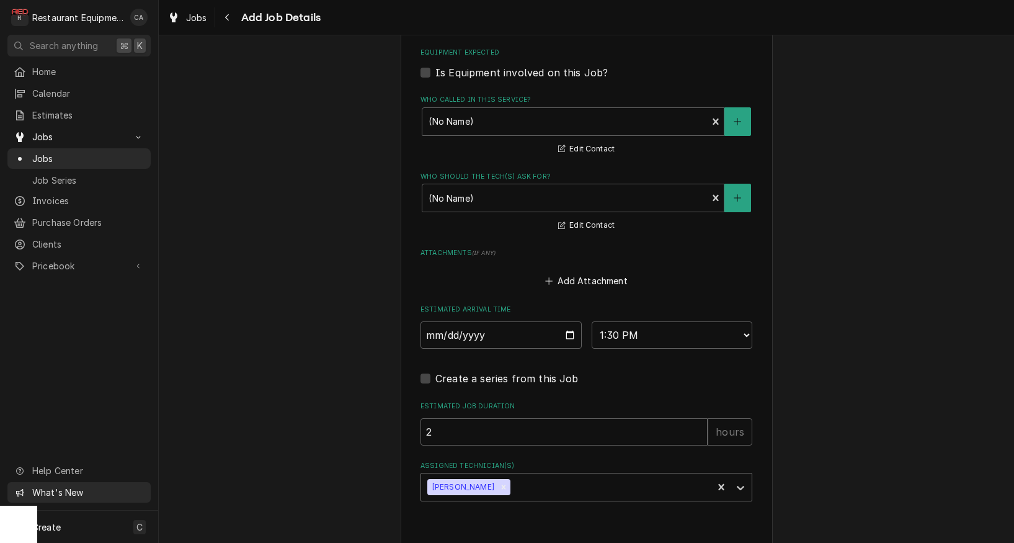
scroll to position [1096, 0]
type textarea "x"
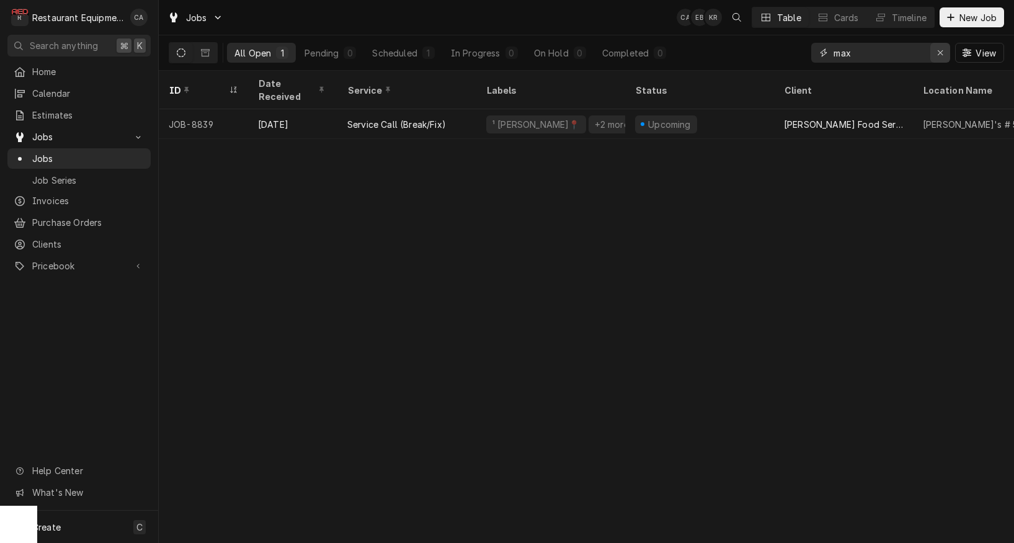
click at [940, 53] on icon "Erase input" at bounding box center [940, 52] width 5 height 5
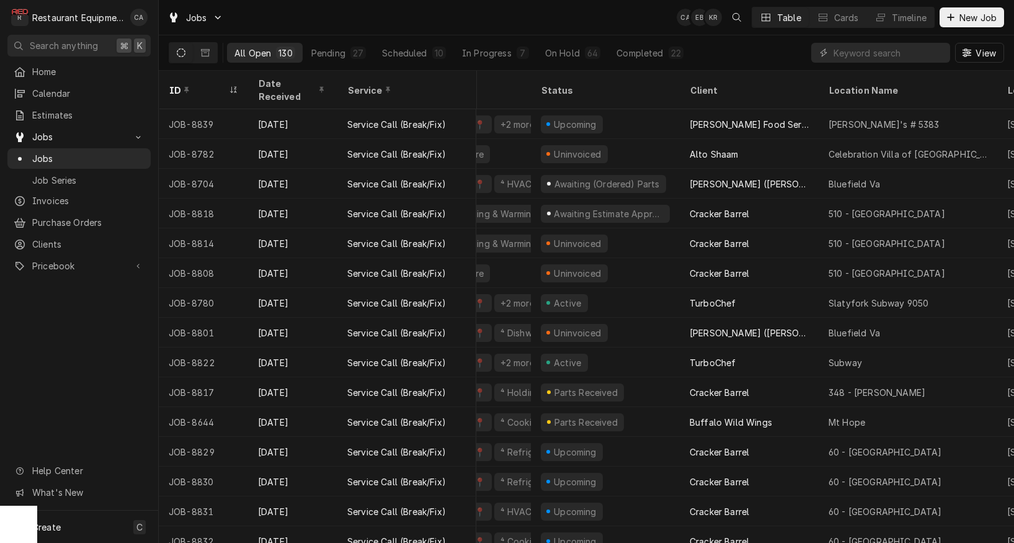
scroll to position [0, 132]
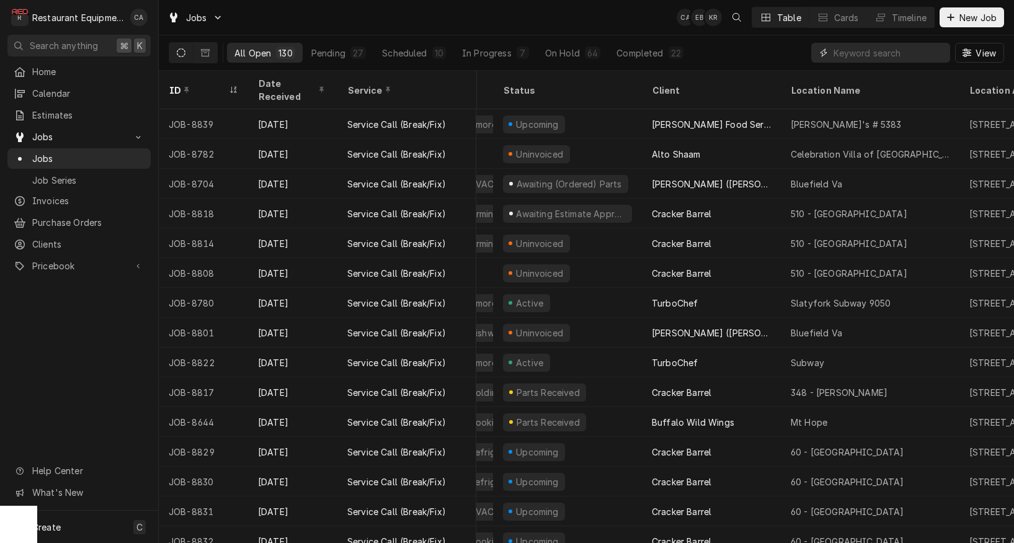
click at [856, 52] on input "Dynamic Content Wrapper" at bounding box center [888, 53] width 110 height 20
type input "[PERSON_NAME]"
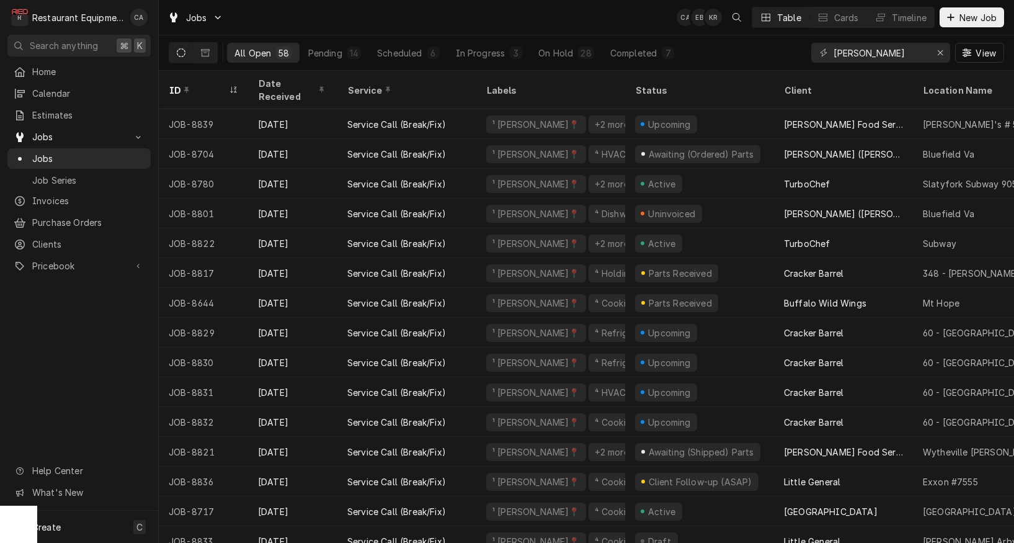
click at [195, 90] on div "ID" at bounding box center [203, 89] width 84 height 33
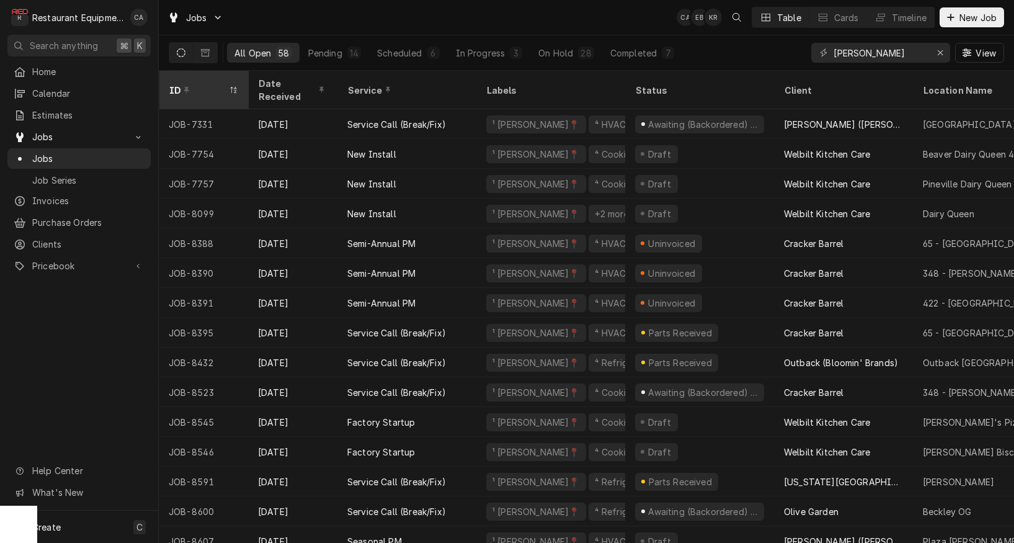
click at [211, 85] on div "ID" at bounding box center [197, 90] width 57 height 13
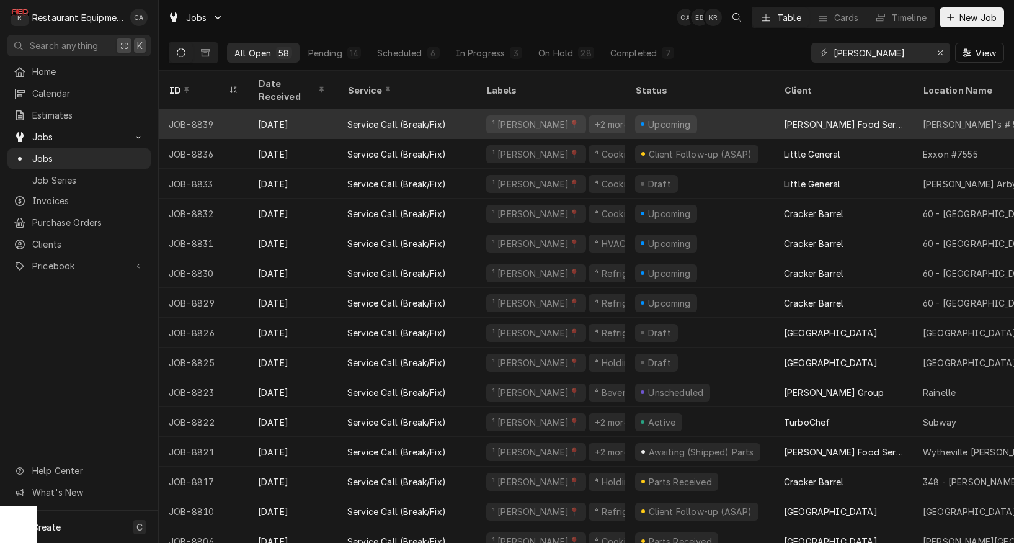
click at [764, 112] on div "Upcoming" at bounding box center [699, 124] width 149 height 30
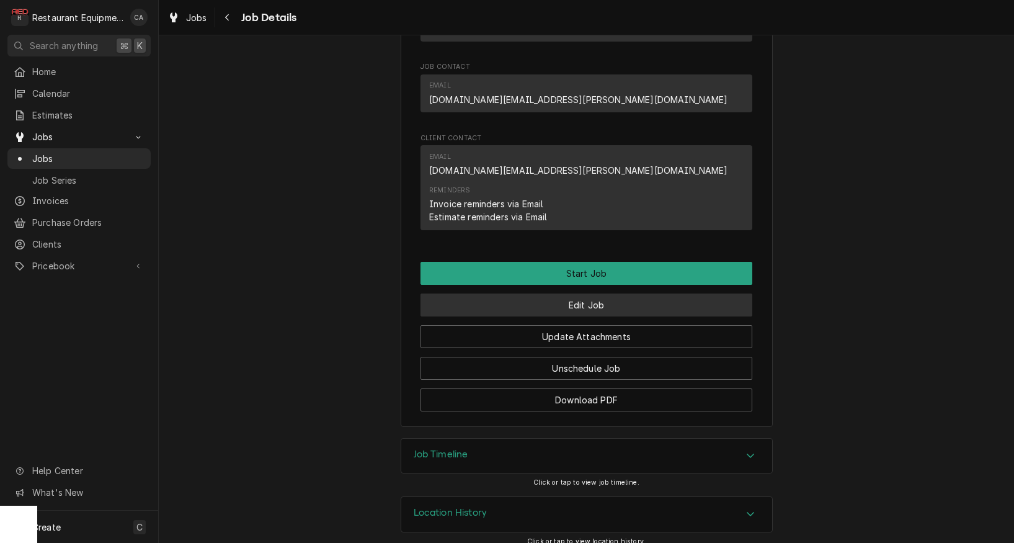
click at [558, 296] on button "Edit Job" at bounding box center [586, 304] width 332 height 23
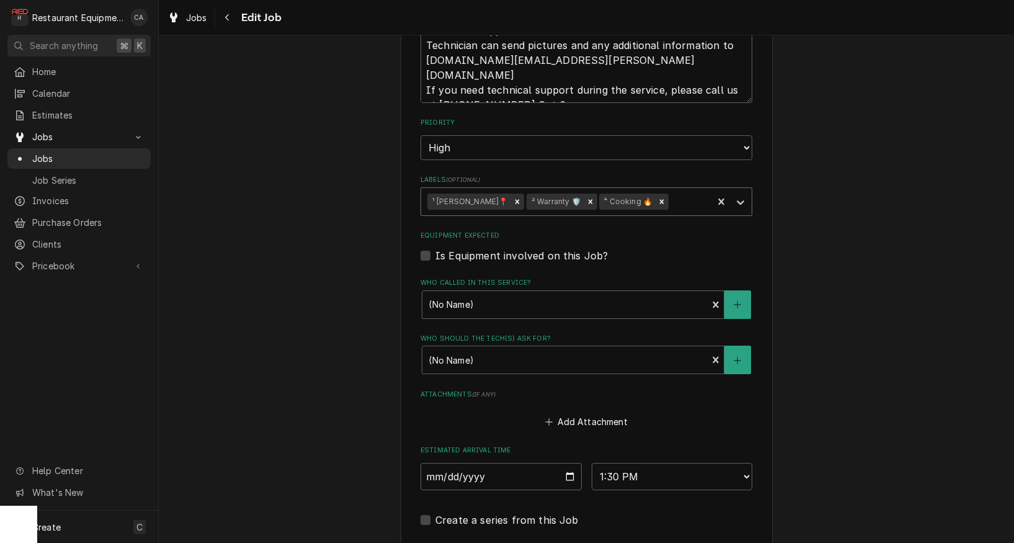
scroll to position [917, 0]
click at [657, 195] on icon "Remove ⁴ Cooking 🔥" at bounding box center [661, 199] width 9 height 9
type textarea "x"
type input "re"
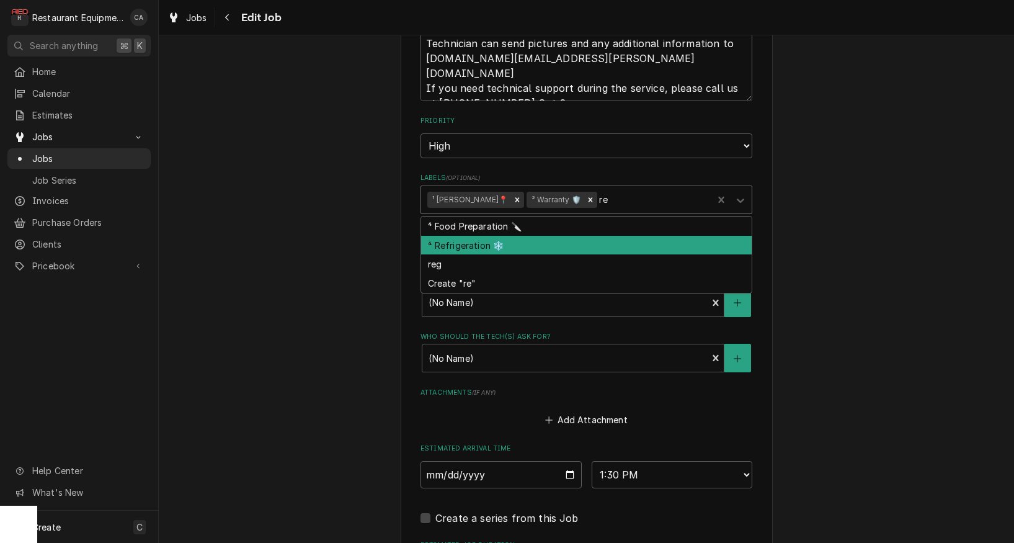
click at [532, 236] on div "⁴ Refrigeration ❄️" at bounding box center [586, 245] width 331 height 19
type textarea "x"
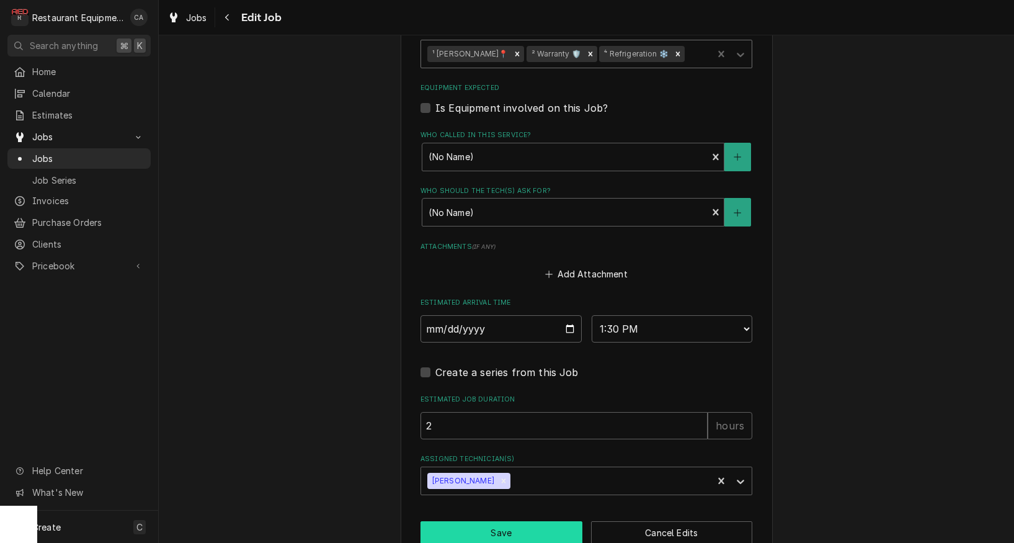
scroll to position [1062, 0]
click at [519, 522] on button "Save" at bounding box center [501, 533] width 162 height 23
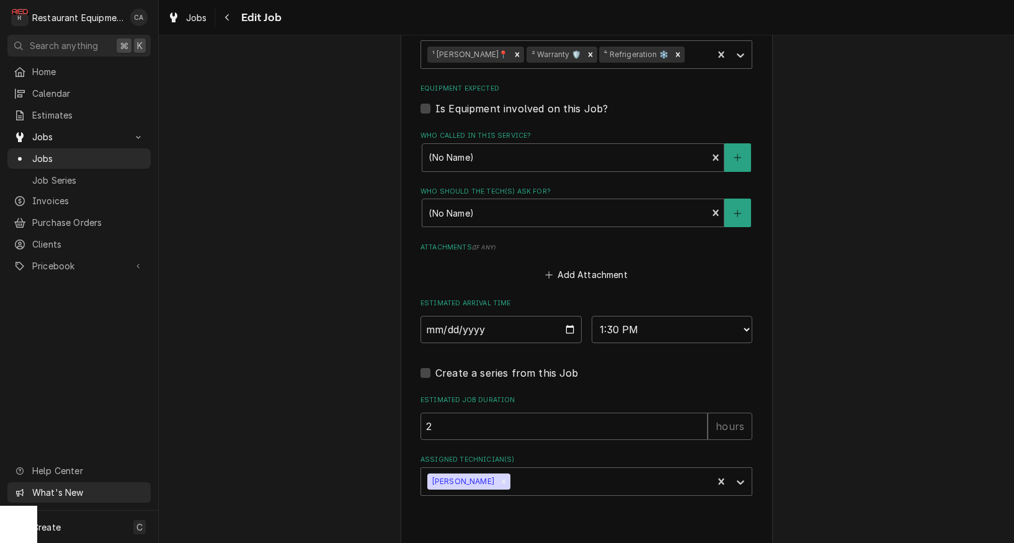
type textarea "x"
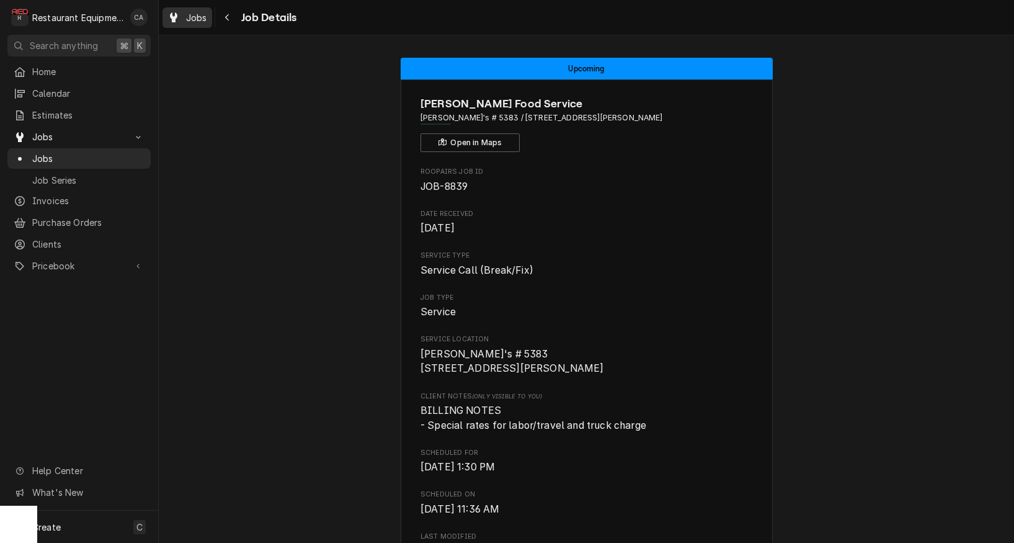
click at [188, 19] on span "Jobs" at bounding box center [196, 17] width 21 height 13
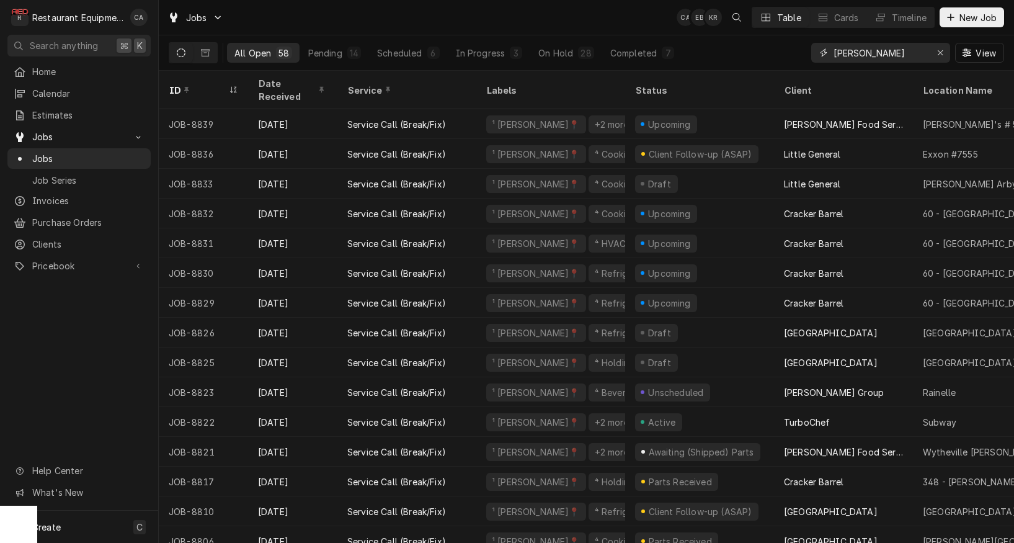
click at [939, 53] on icon "Erase input" at bounding box center [940, 52] width 5 height 5
click at [926, 53] on input "Dynamic Content Wrapper" at bounding box center [879, 53] width 93 height 20
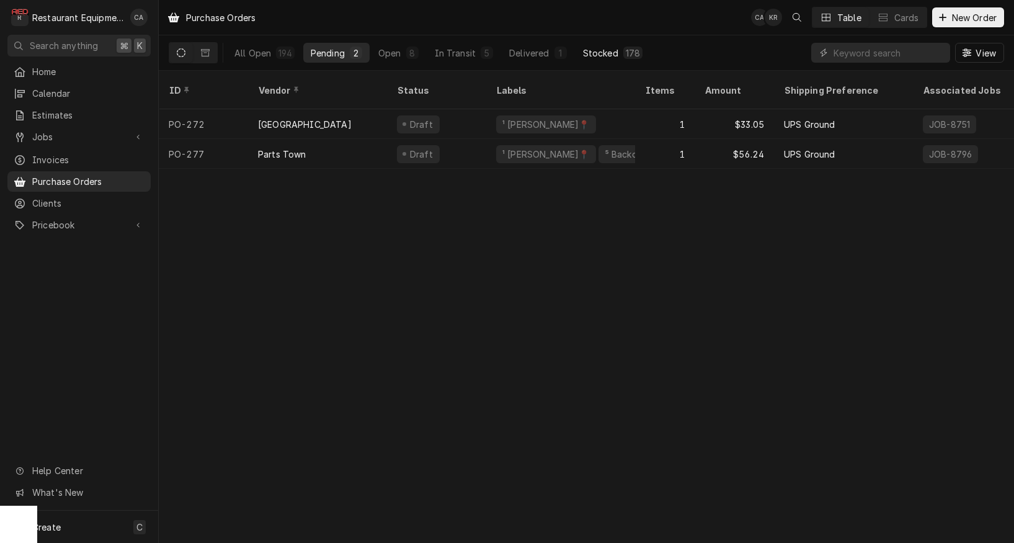
click at [600, 51] on div "Stocked" at bounding box center [600, 53] width 35 height 13
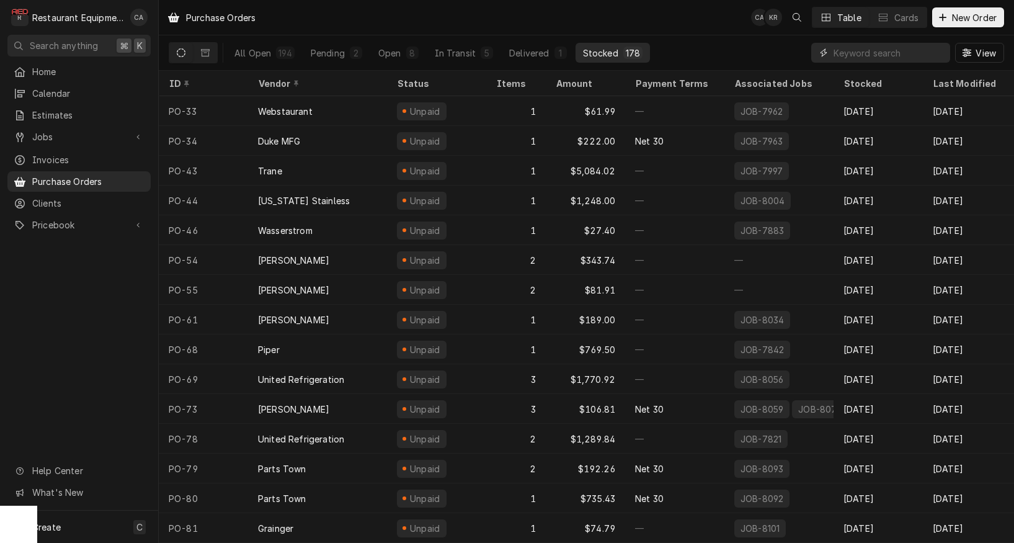
click at [883, 53] on input "Dynamic Content Wrapper" at bounding box center [888, 53] width 110 height 20
type input "nitro"
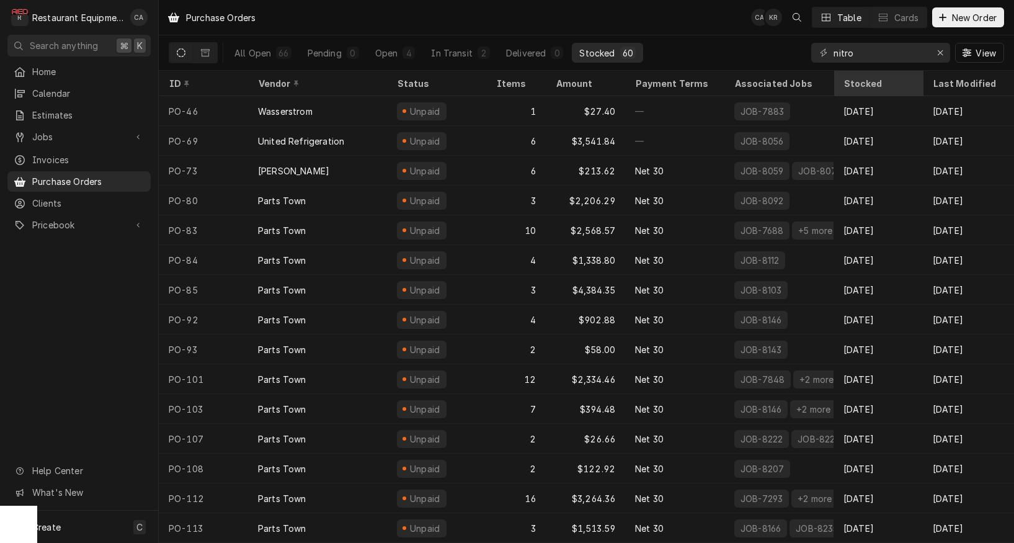
click at [861, 80] on div "Stocked" at bounding box center [876, 83] width 67 height 13
click at [861, 80] on div "Purchase Orders CA KR Table Cards New Order All Open 66 Pending 0 Open 4 In Tra…" at bounding box center [586, 271] width 855 height 543
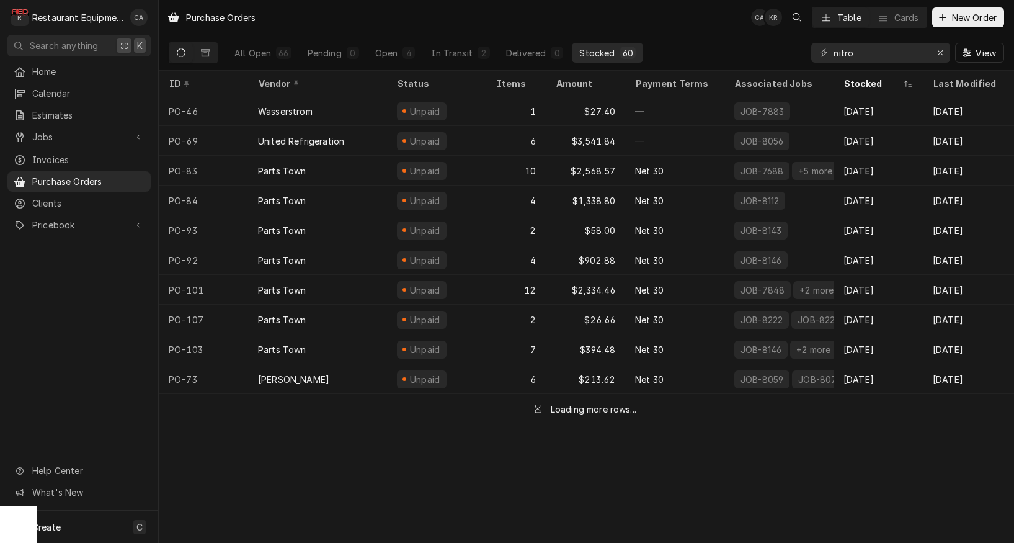
click at [861, 80] on div "Stocked" at bounding box center [871, 83] width 57 height 13
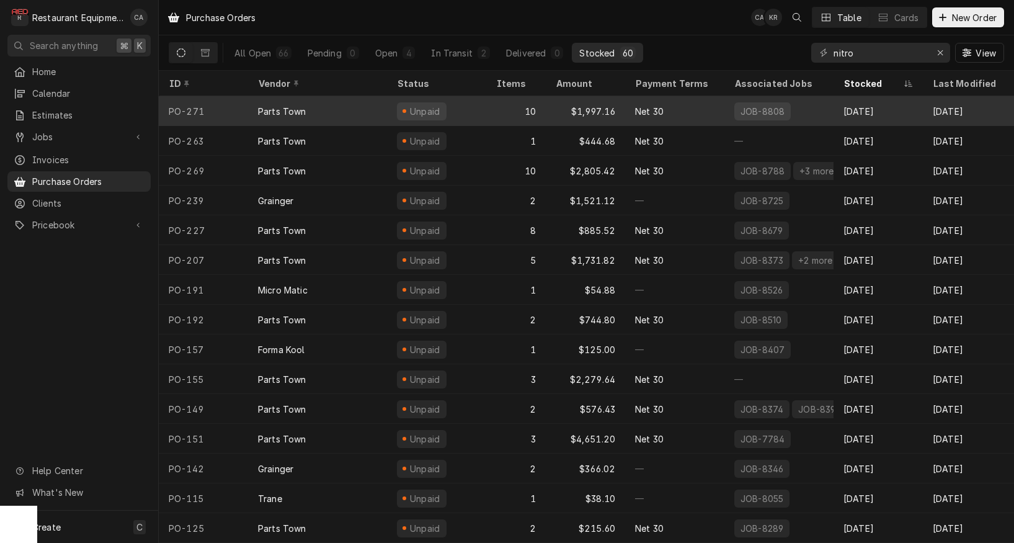
click at [866, 116] on div "Sep 9" at bounding box center [877, 111] width 89 height 30
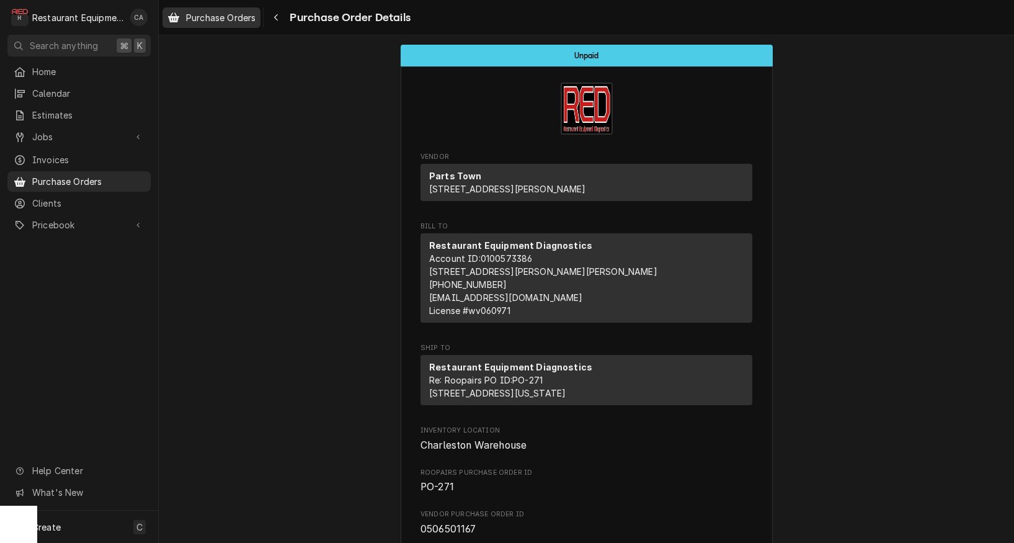
click at [233, 17] on span "Purchase Orders" at bounding box center [220, 17] width 69 height 13
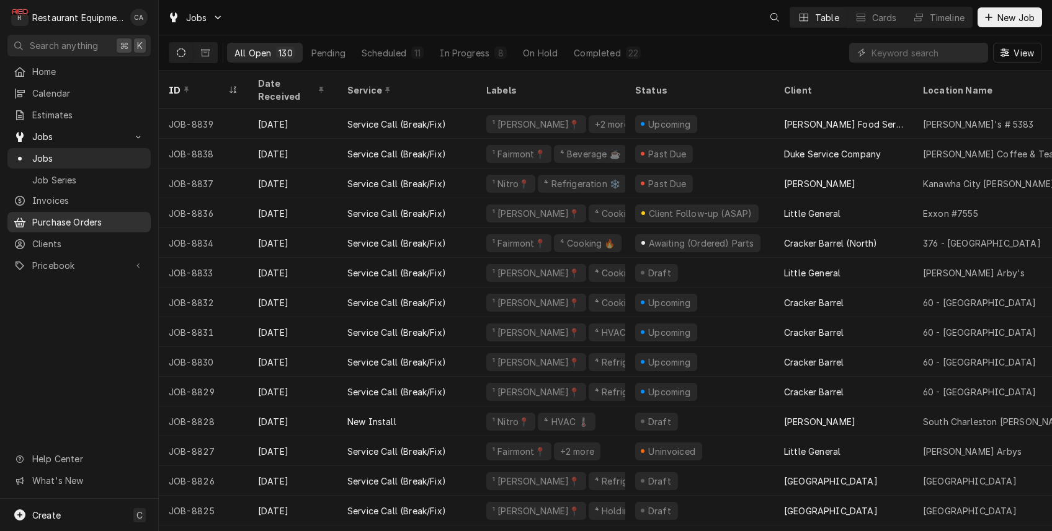
click at [71, 216] on span "Purchase Orders" at bounding box center [88, 222] width 112 height 13
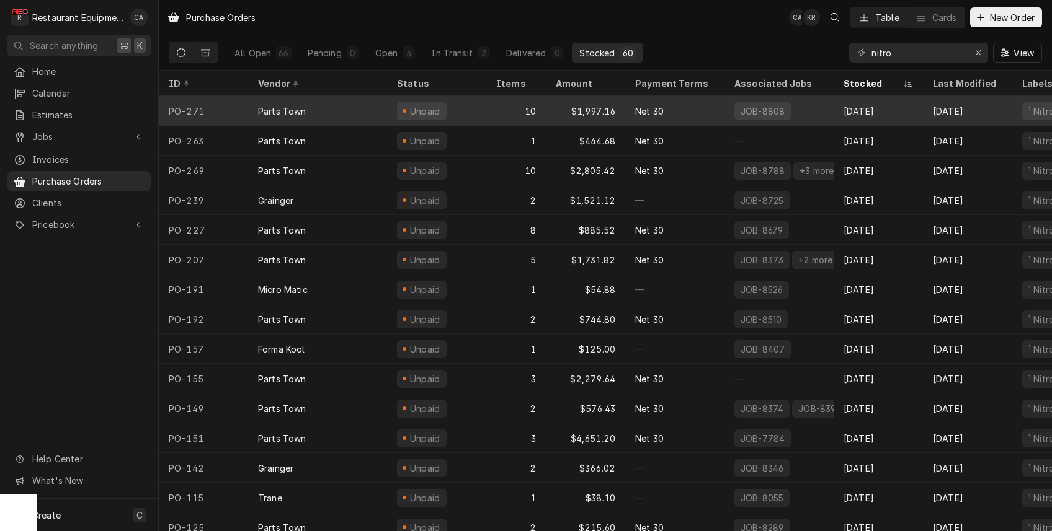
click at [796, 113] on div "JOB-8808" at bounding box center [778, 111] width 109 height 30
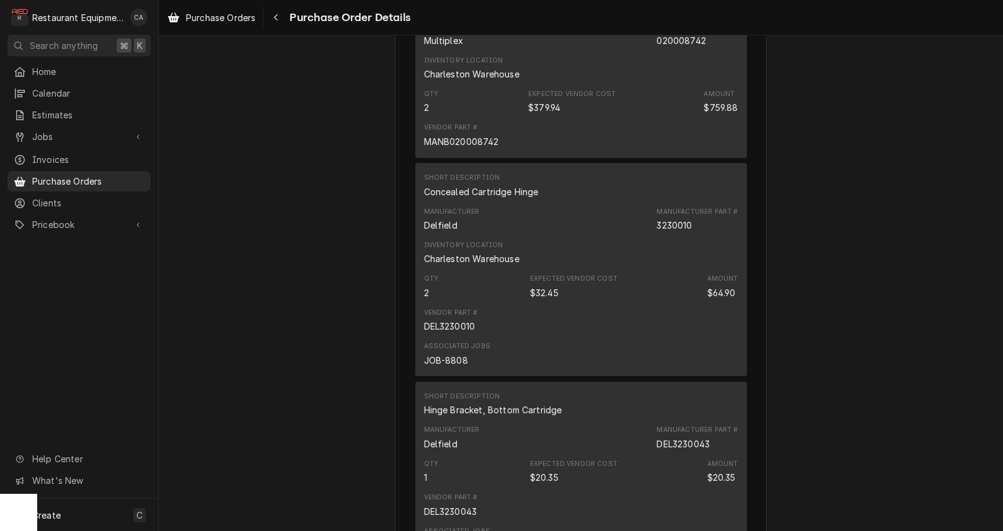
scroll to position [802, 0]
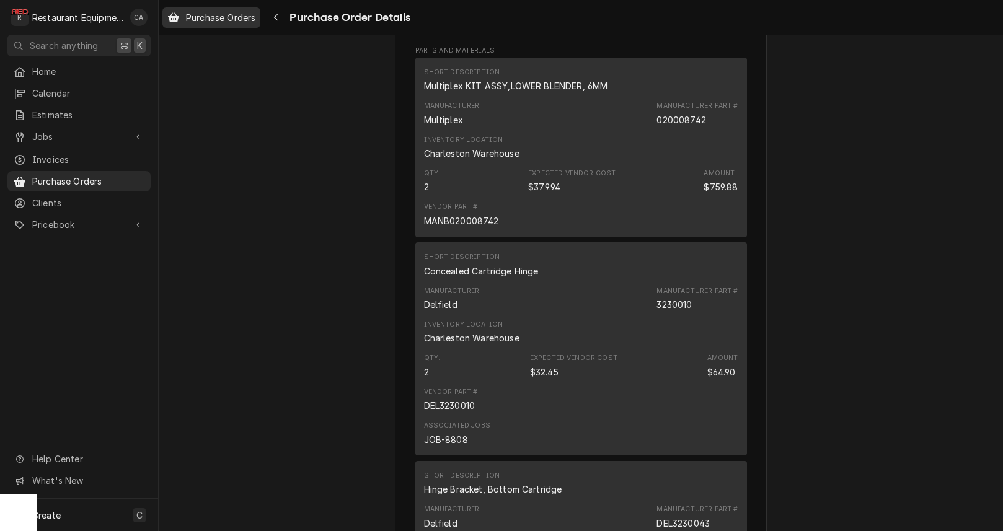
click at [251, 25] on link "Purchase Orders" at bounding box center [211, 17] width 98 height 20
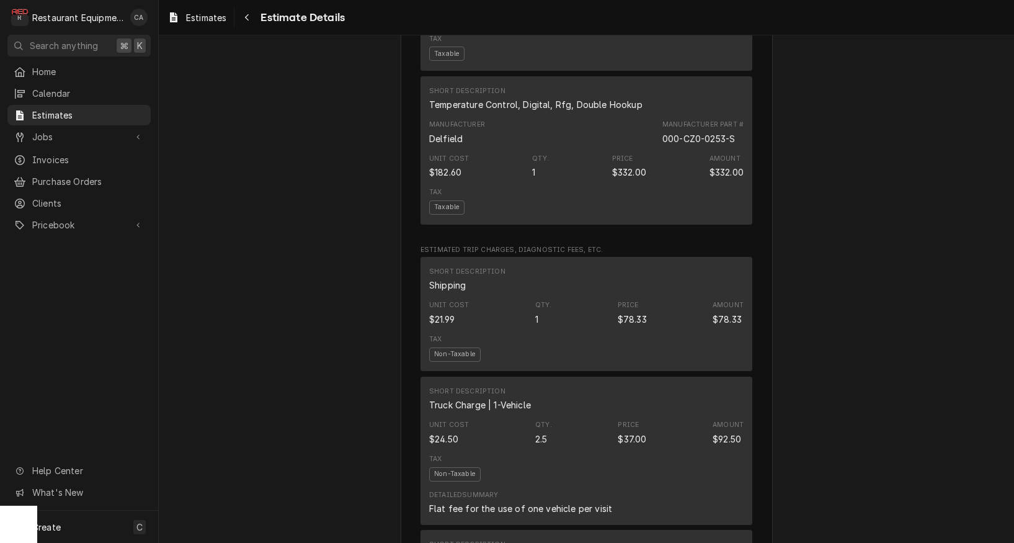
scroll to position [2160, 0]
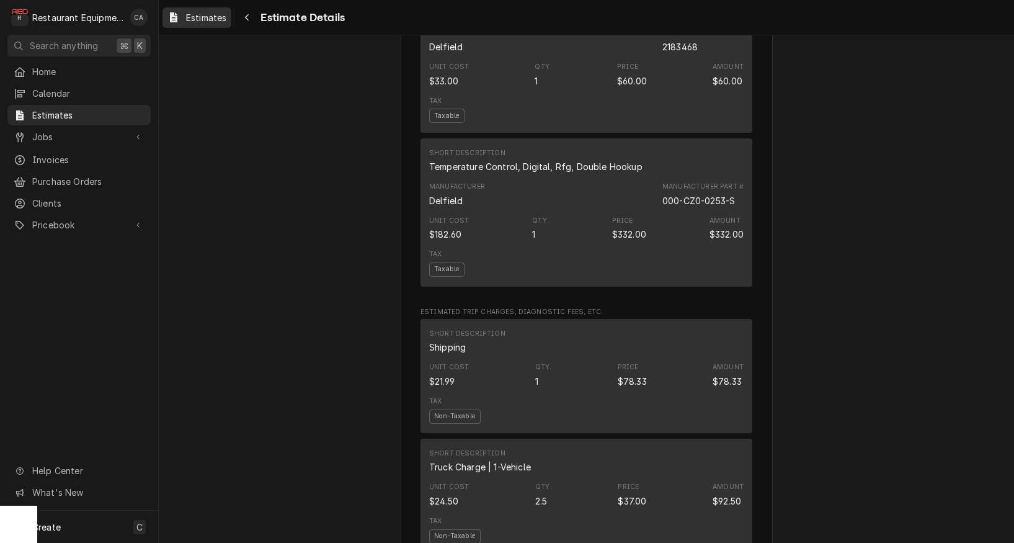
click at [205, 13] on span "Estimates" at bounding box center [206, 17] width 40 height 13
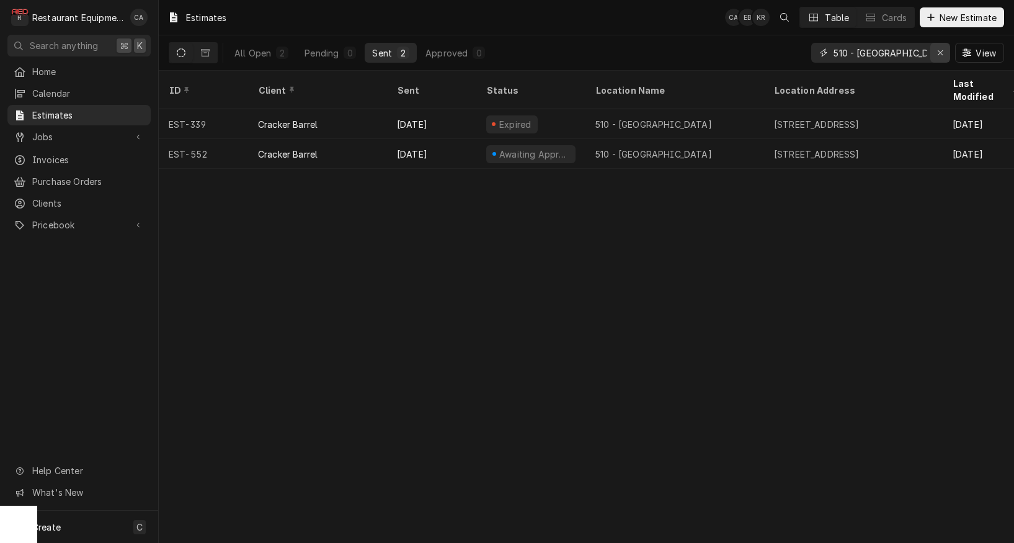
click at [936, 54] on div "Erase input" at bounding box center [940, 53] width 12 height 12
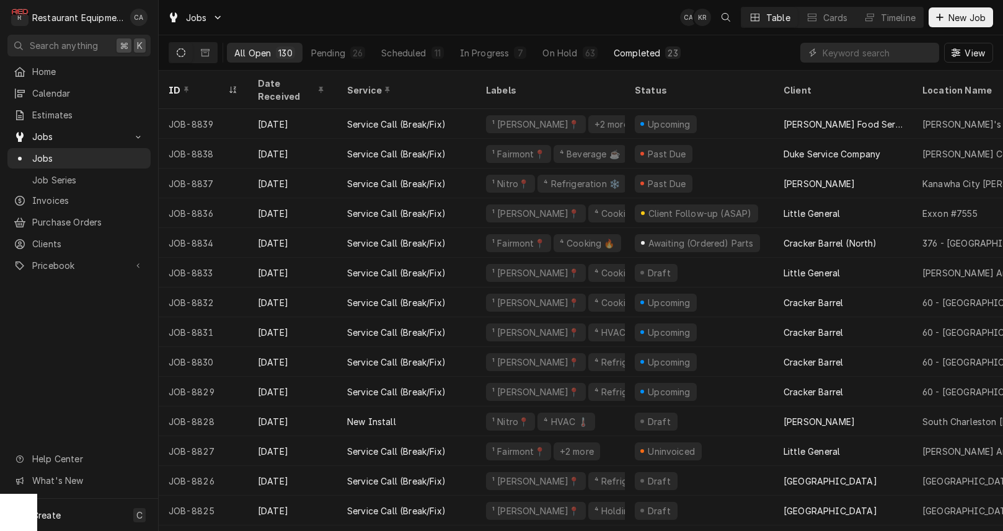
click at [635, 55] on div "Completed" at bounding box center [637, 53] width 47 height 13
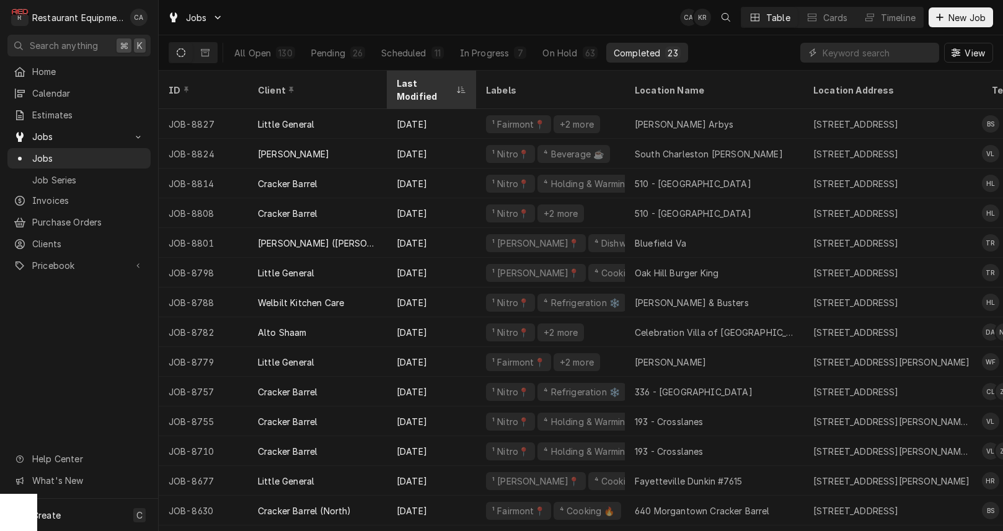
click at [437, 88] on div "Last Modified" at bounding box center [431, 89] width 84 height 33
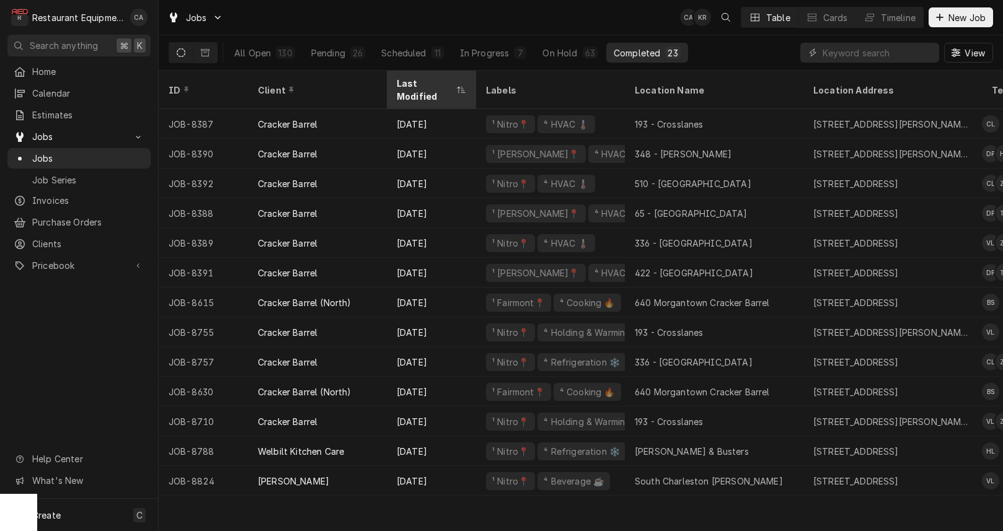
click at [433, 82] on div "Last Modified" at bounding box center [425, 90] width 57 height 26
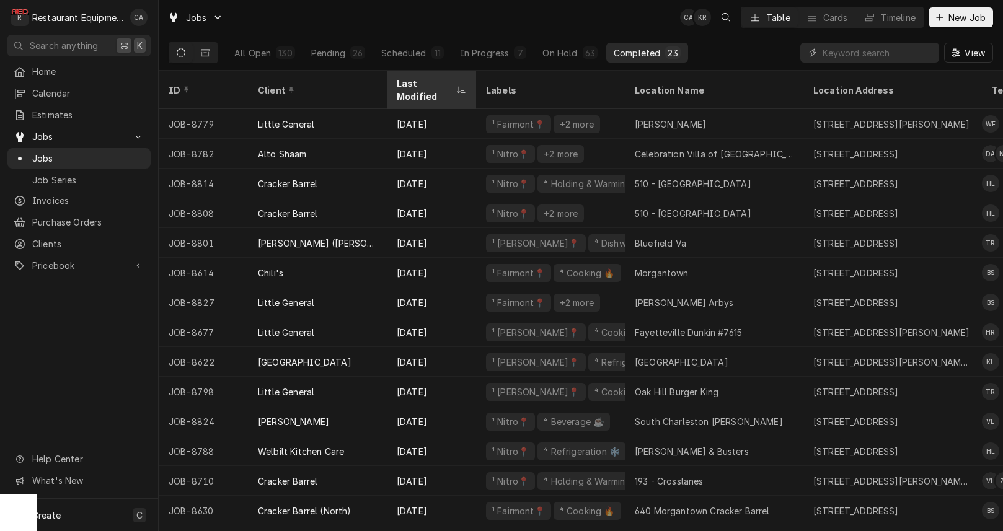
click at [415, 82] on div "Last Modified" at bounding box center [425, 90] width 57 height 26
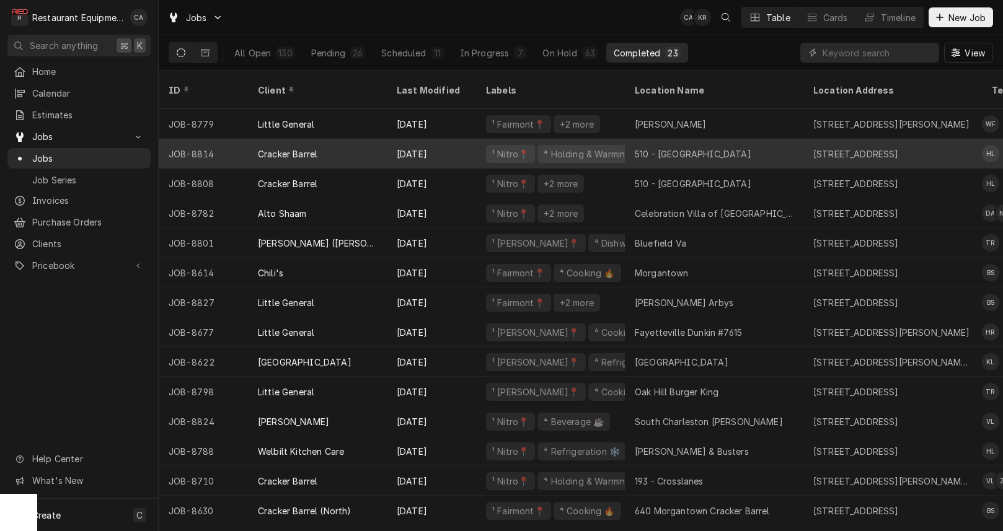
click at [740, 146] on div "510 - Charleston" at bounding box center [714, 154] width 179 height 30
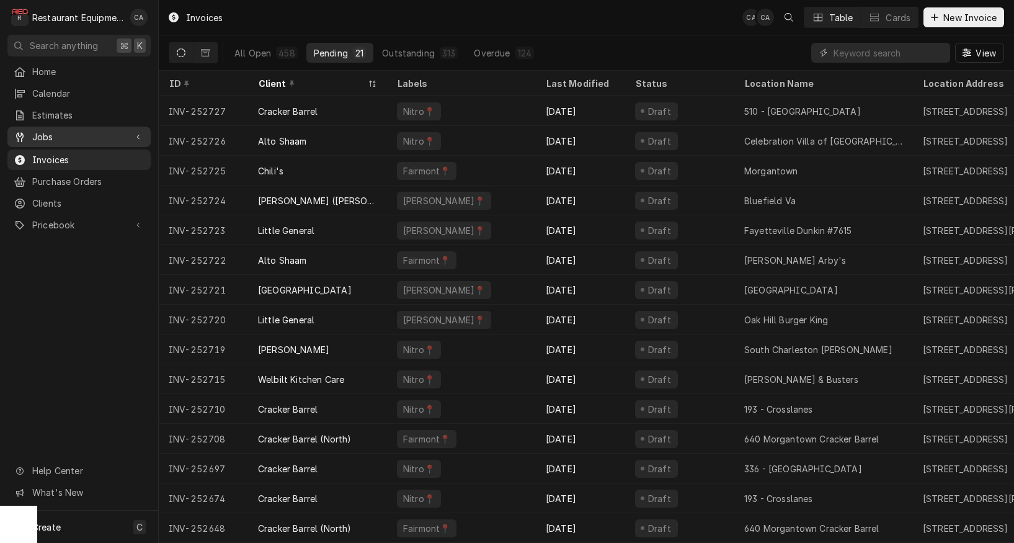
click at [42, 130] on span "Jobs" at bounding box center [79, 136] width 94 height 13
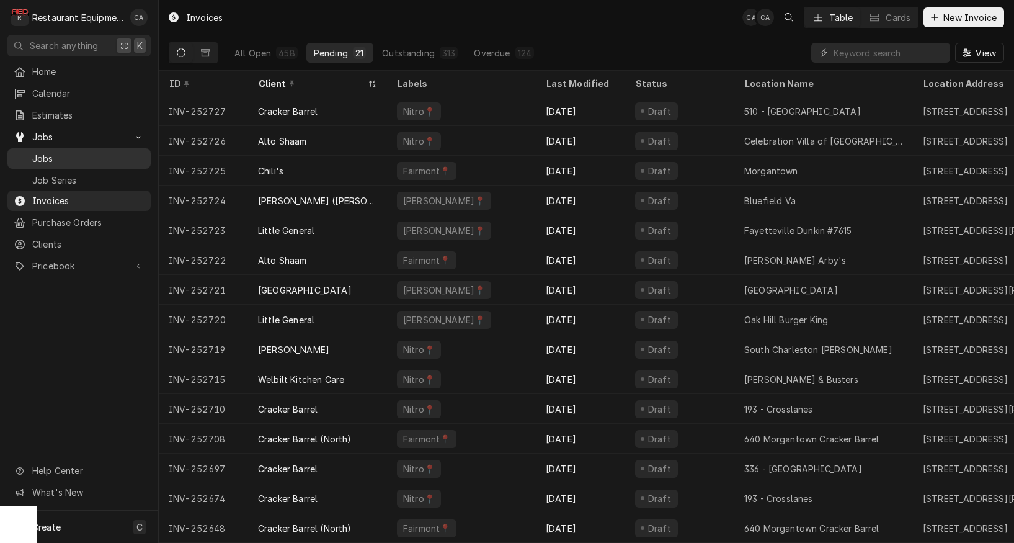
click at [50, 158] on span "Jobs" at bounding box center [88, 158] width 112 height 13
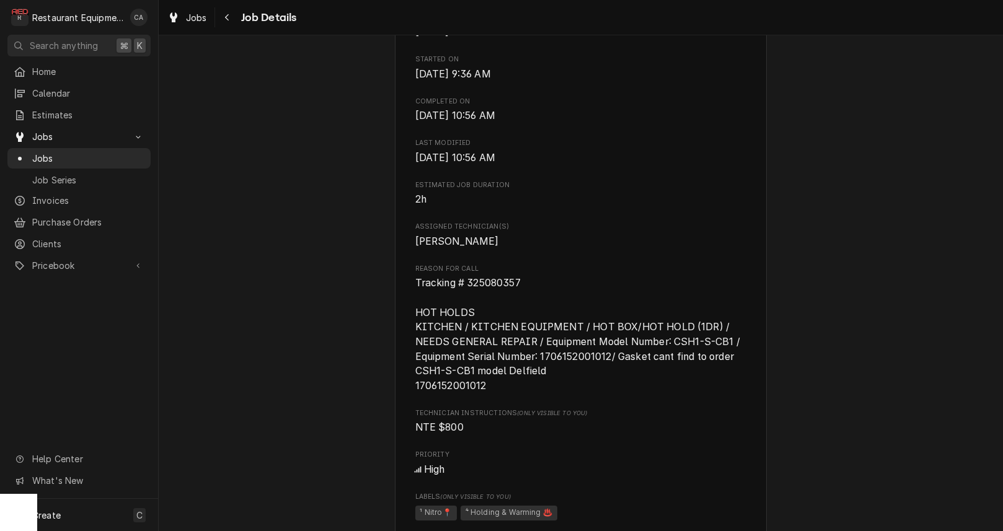
scroll to position [0, 2]
drag, startPoint x: 520, startPoint y: 281, endPoint x: 466, endPoint y: 282, distance: 54.0
click at [466, 282] on span "Tracking # 325080357 HOT HOLDS KITCHEN / KITCHEN EQUIPMENT / HOT BOX/HOT HOLD (…" at bounding box center [579, 334] width 328 height 114
copy span "325080357"
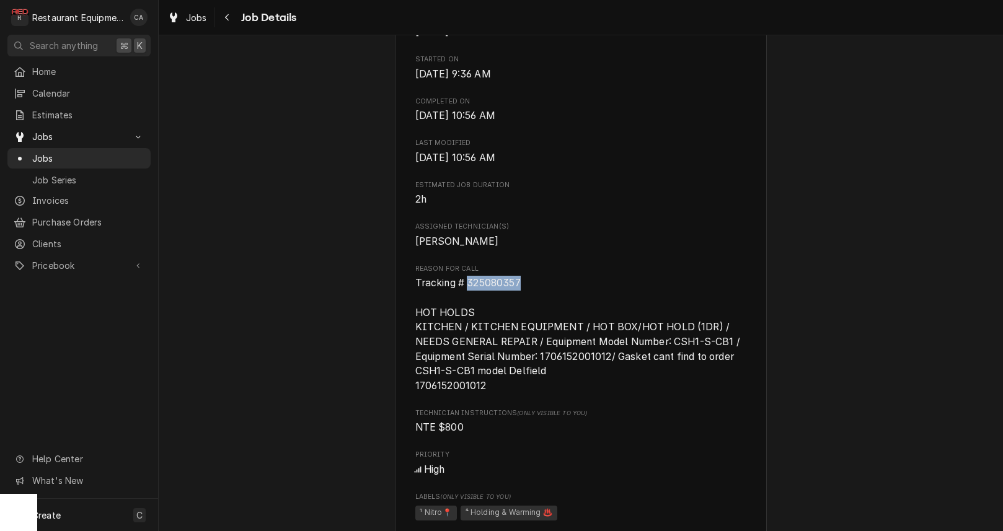
click at [228, 161] on div "Completed and Uninvoiced Cracker Barrel 510 - [GEOGRAPHIC_DATA] / [STREET_ADDRE…" at bounding box center [581, 477] width 845 height 1726
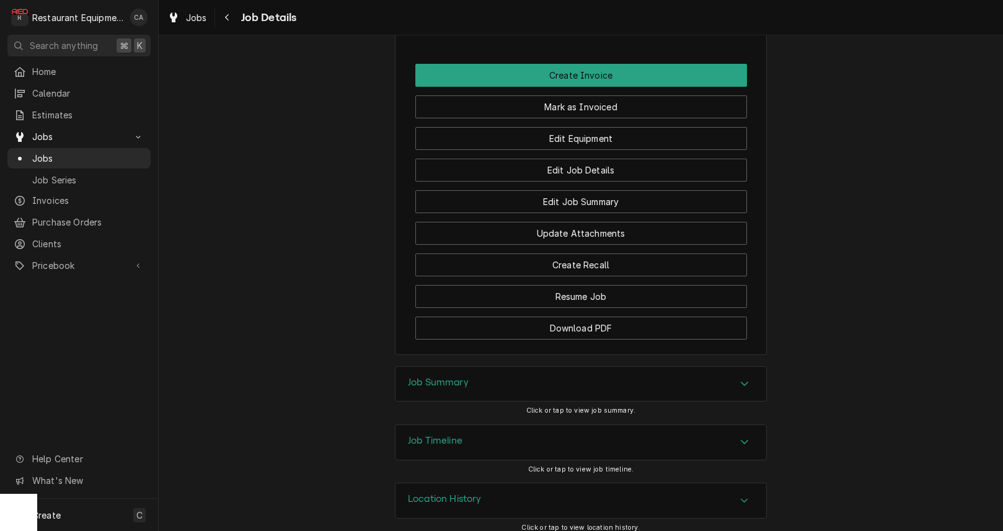
scroll to position [1408, 0]
click at [435, 378] on h3 "Job Summary" at bounding box center [438, 384] width 61 height 12
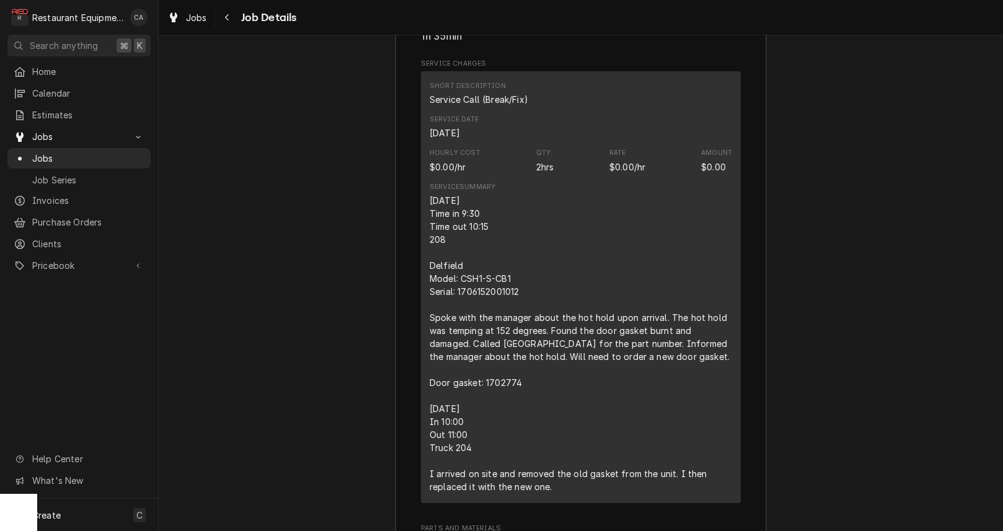
scroll to position [1982, 0]
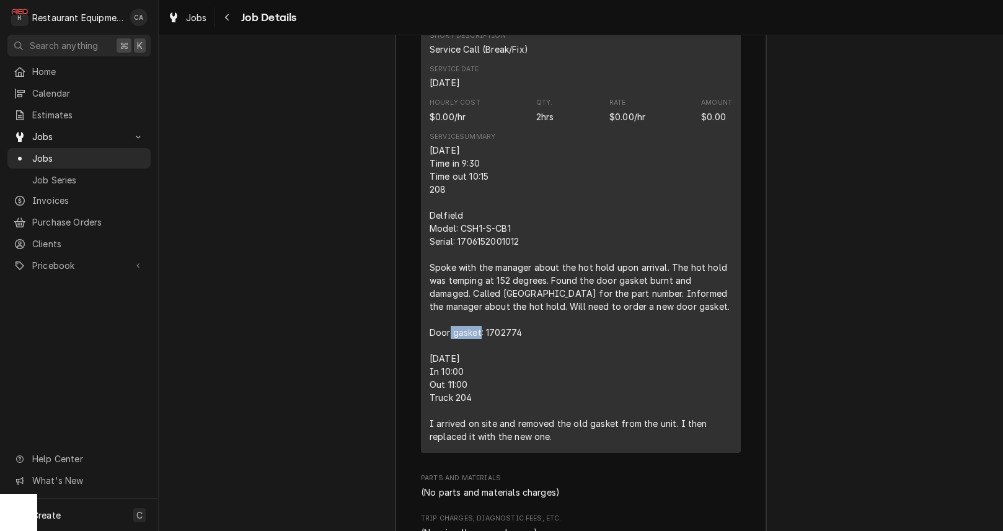
drag, startPoint x: 486, startPoint y: 315, endPoint x: 507, endPoint y: 316, distance: 21.1
click at [520, 316] on div "9/8/25 Time in 9:30 Time out 10:15 208 Delfield Model: CSH1-S-CB1 Serial: 17061…" at bounding box center [581, 294] width 303 height 300
copy div "1702774"
click at [294, 162] on div "Job Summary Roopairs Job ID JOB-8814 Service Type Service Call (Break/Fix) Job …" at bounding box center [581, 378] width 845 height 1170
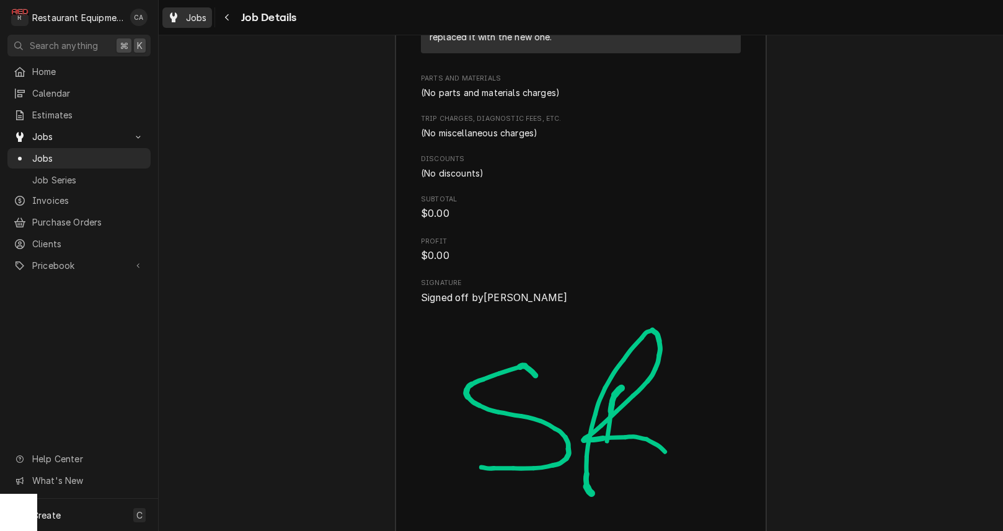
scroll to position [2384, 0]
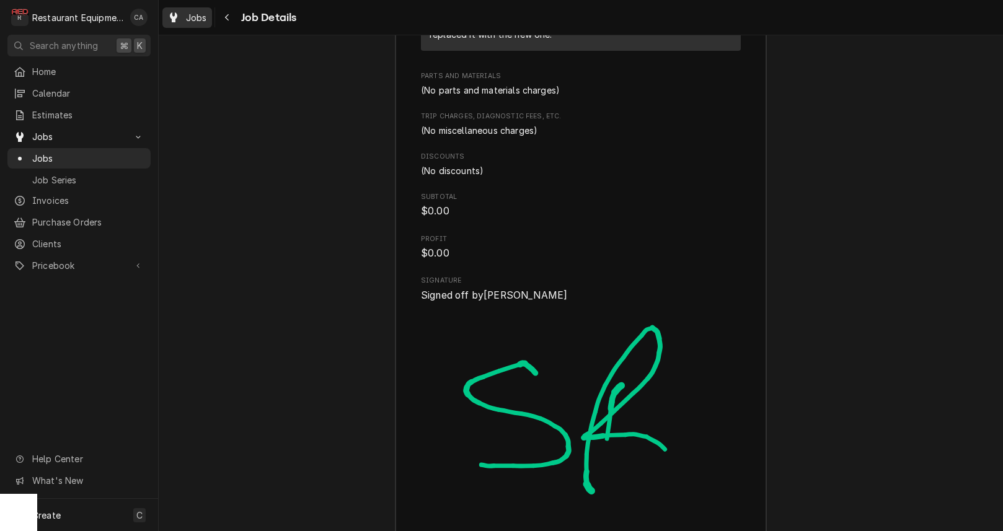
click at [190, 19] on span "Jobs" at bounding box center [196, 17] width 21 height 13
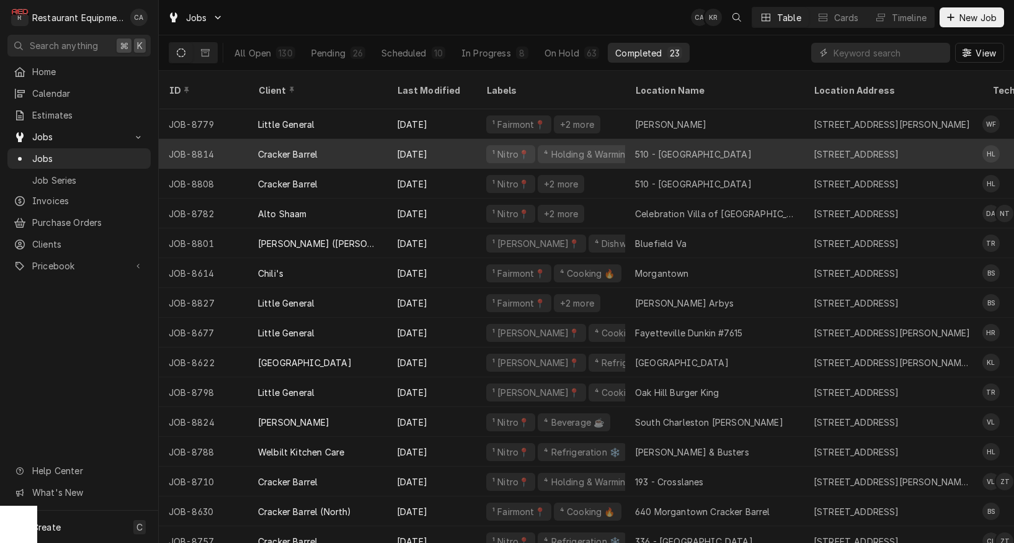
click at [701, 148] on div "510 - Charleston" at bounding box center [693, 154] width 117 height 13
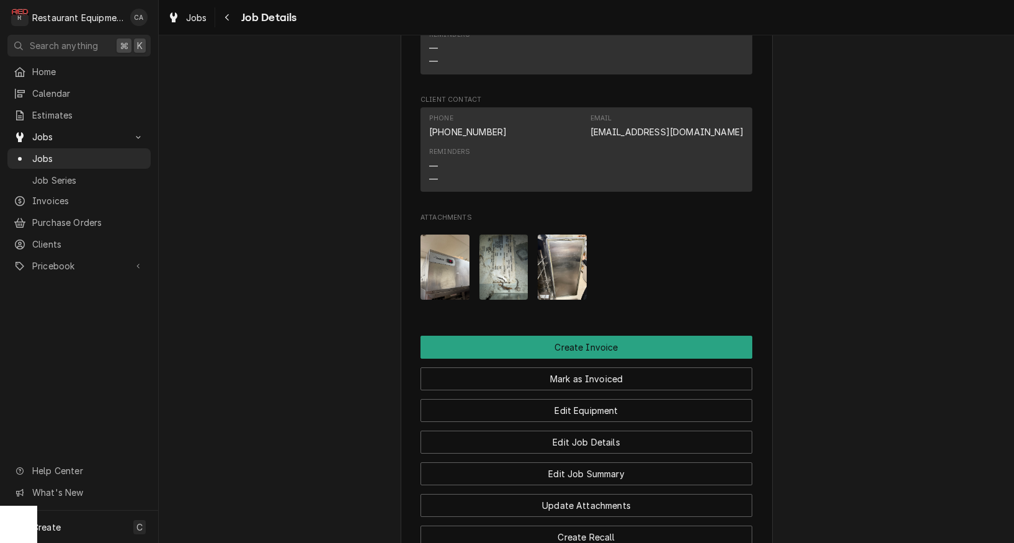
scroll to position [1202, 0]
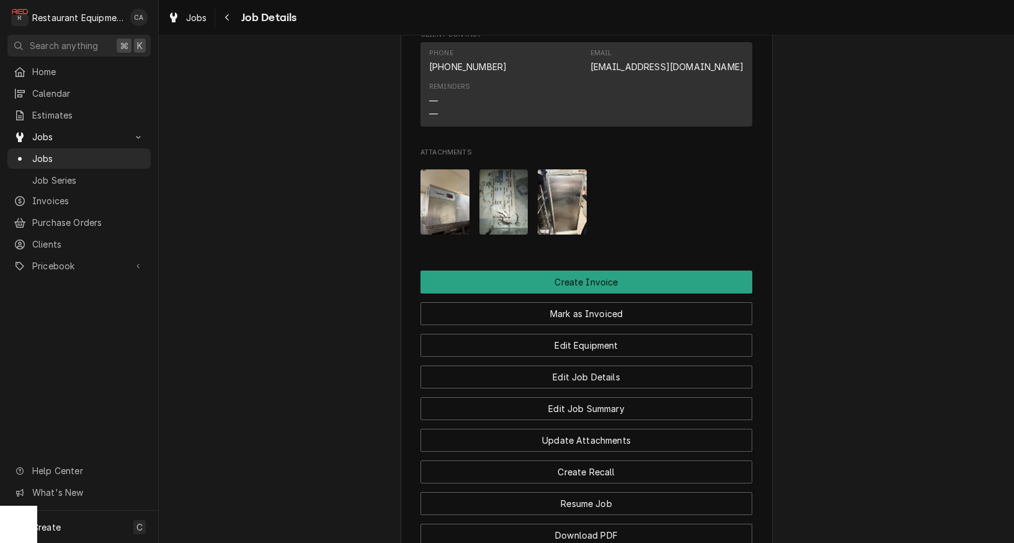
click at [500, 194] on img "Attachments" at bounding box center [503, 201] width 49 height 65
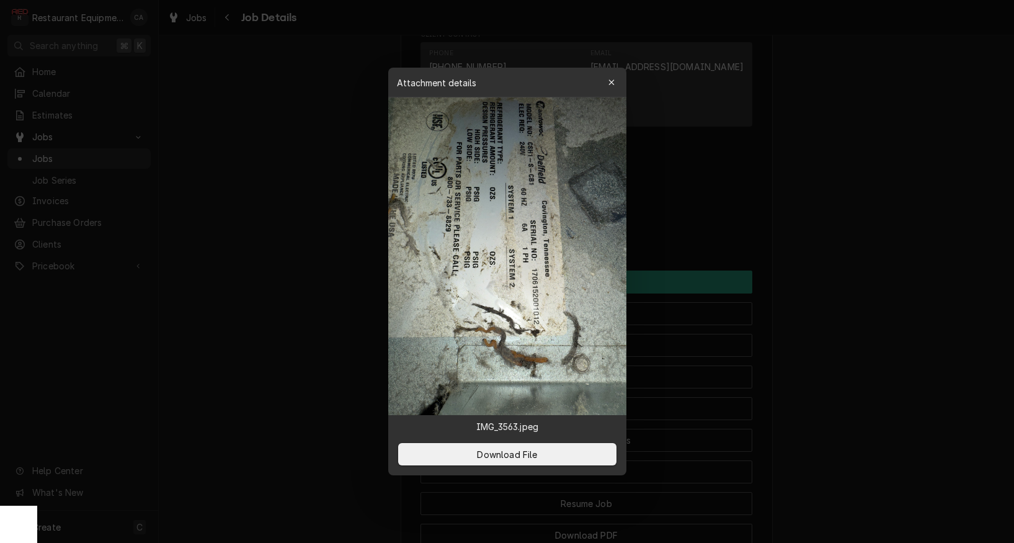
click at [856, 251] on div at bounding box center [507, 271] width 1014 height 543
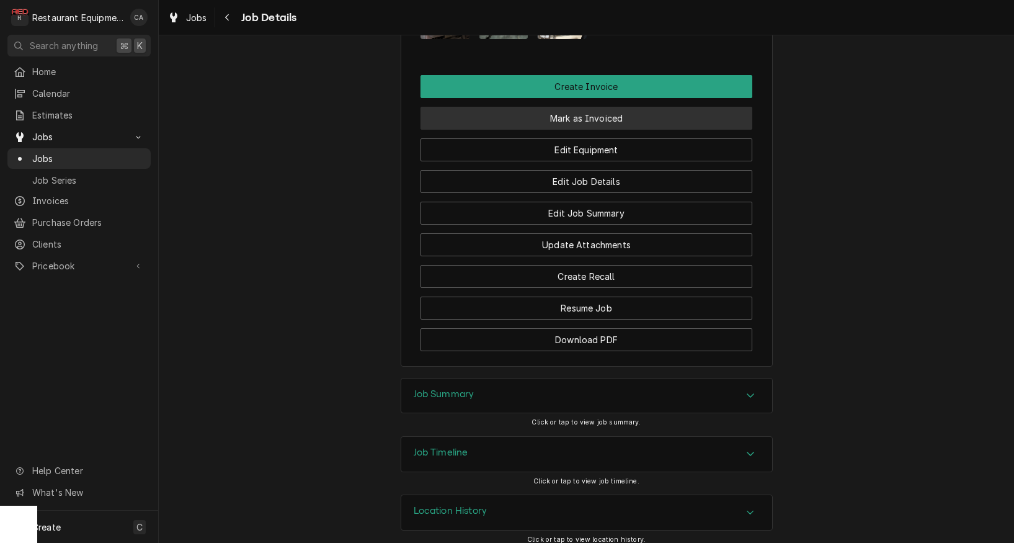
scroll to position [1397, 0]
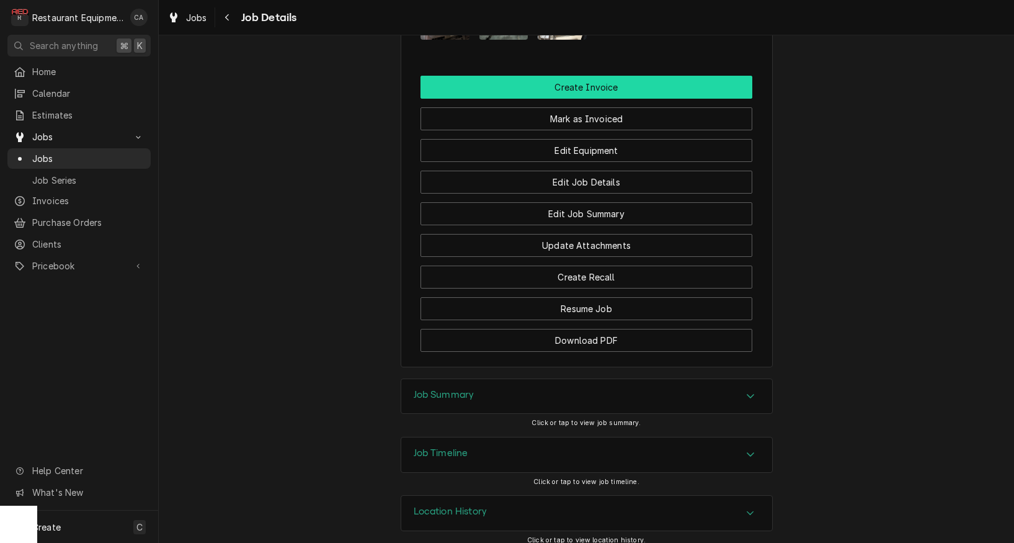
click at [571, 82] on button "Create Invoice" at bounding box center [586, 87] width 332 height 23
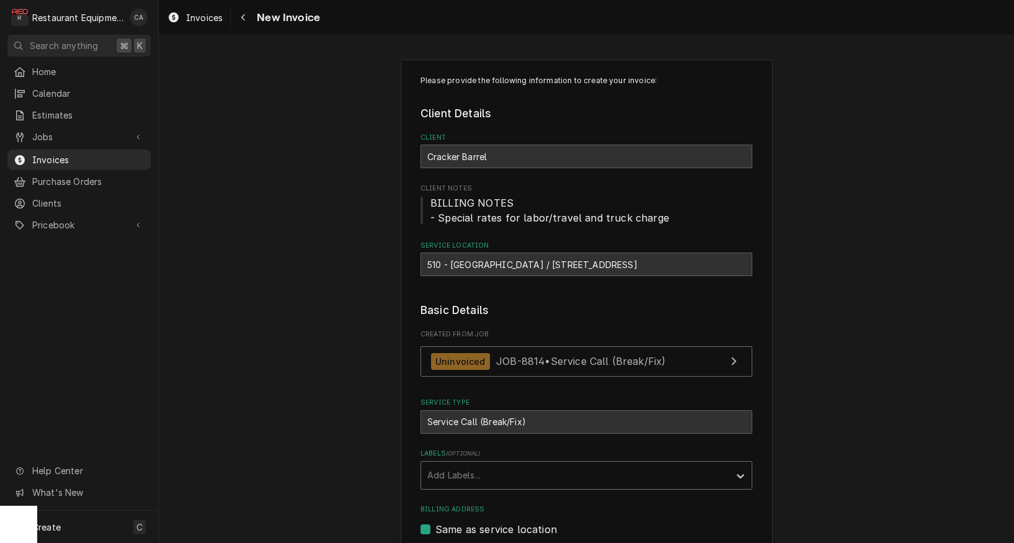
drag, startPoint x: 455, startPoint y: 476, endPoint x: 463, endPoint y: 484, distance: 11.0
click at [455, 476] on div "Add Labels..." at bounding box center [575, 474] width 296 height 13
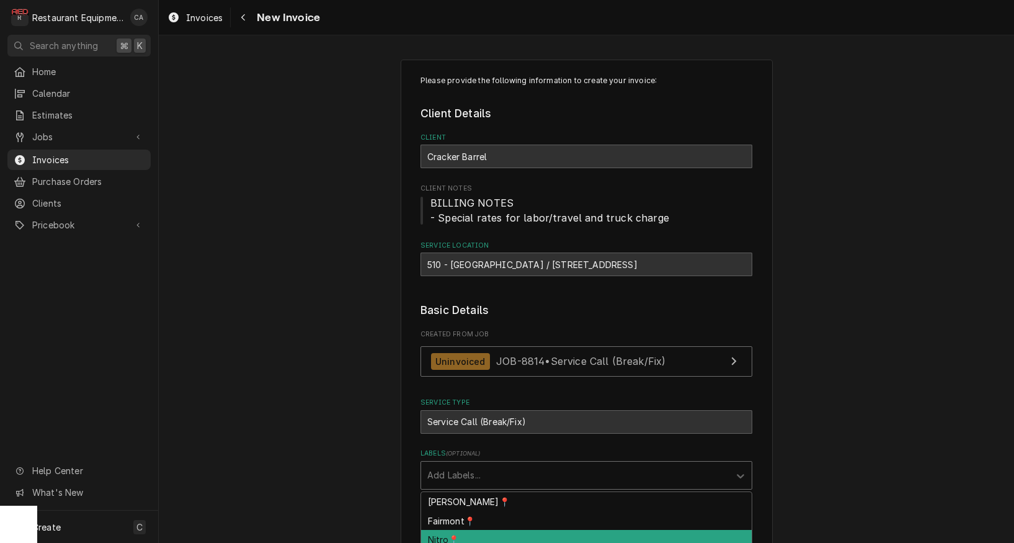
click at [442, 530] on div "Nitro📍" at bounding box center [586, 539] width 331 height 19
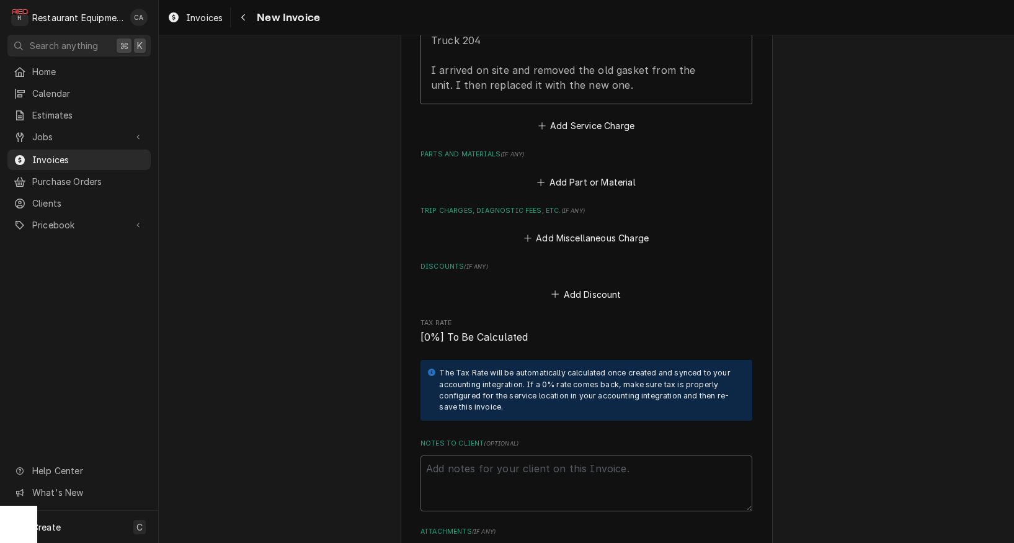
scroll to position [1279, 0]
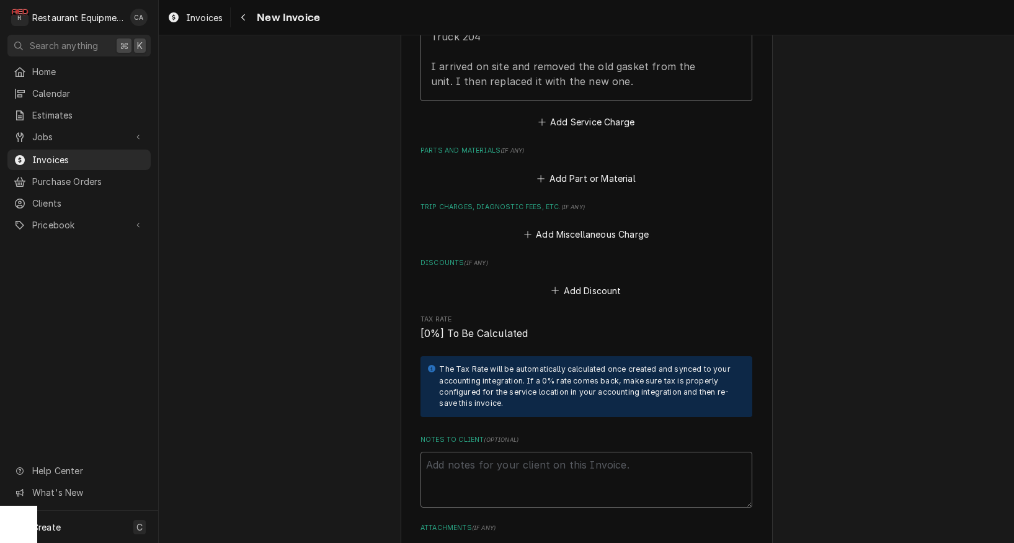
drag, startPoint x: 525, startPoint y: 438, endPoint x: 520, endPoint y: 443, distance: 6.6
click at [525, 451] on textarea "Notes to Client ( optional )" at bounding box center [586, 479] width 332 height 56
paste textarea "325080357"
type textarea "x"
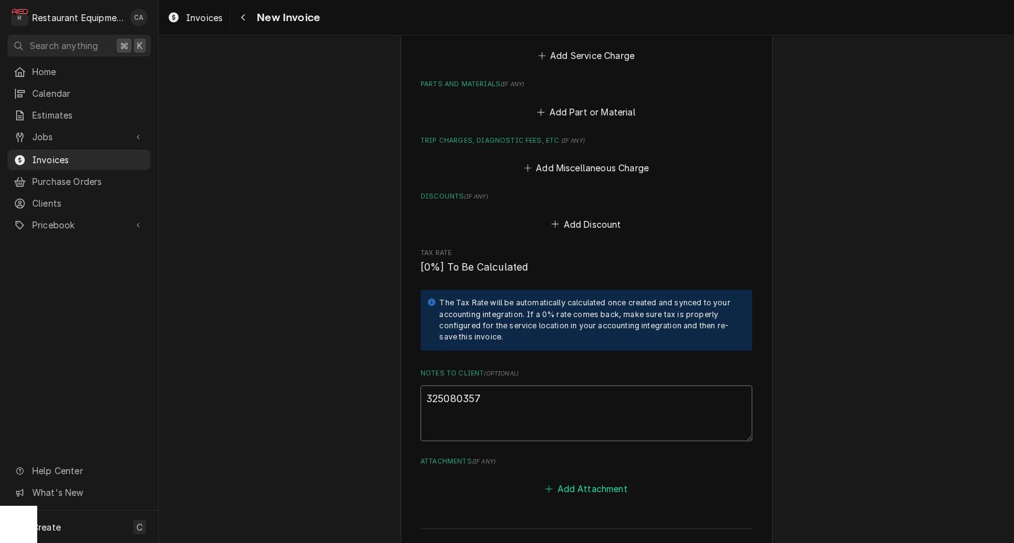
scroll to position [1350, 0]
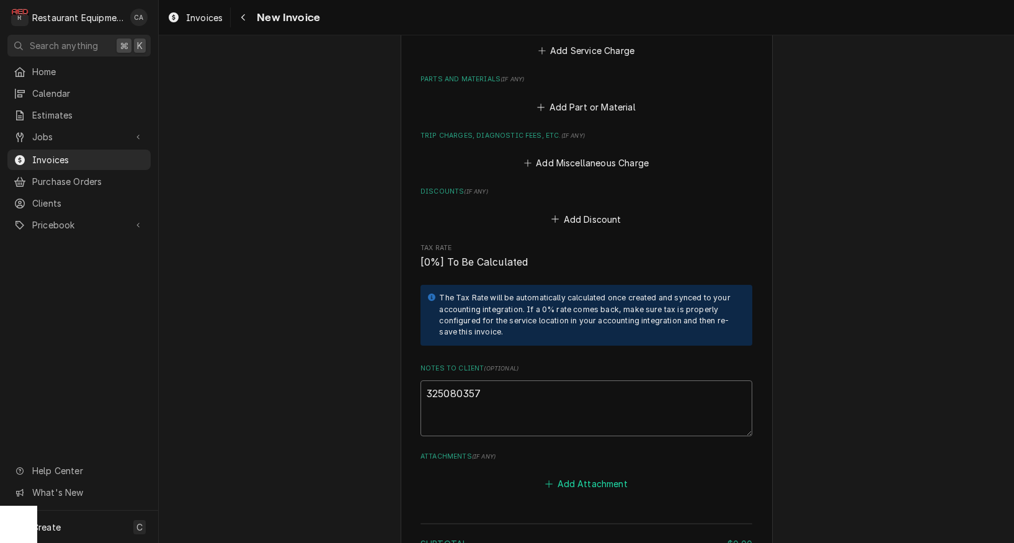
type textarea "325080357"
click at [577, 475] on button "Add Attachment" at bounding box center [586, 483] width 87 height 17
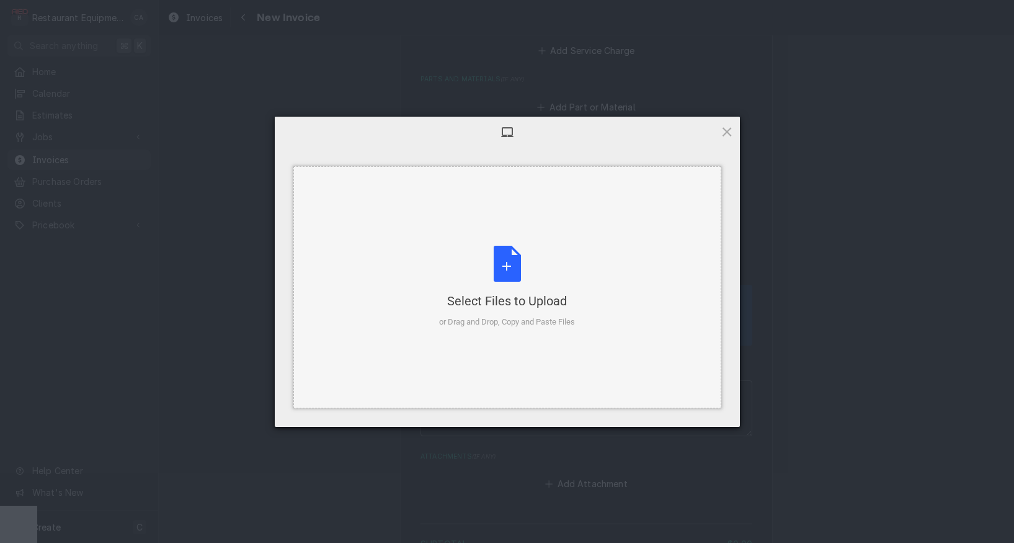
click at [514, 321] on div "or Drag and Drop, Copy and Paste Files" at bounding box center [507, 322] width 136 height 12
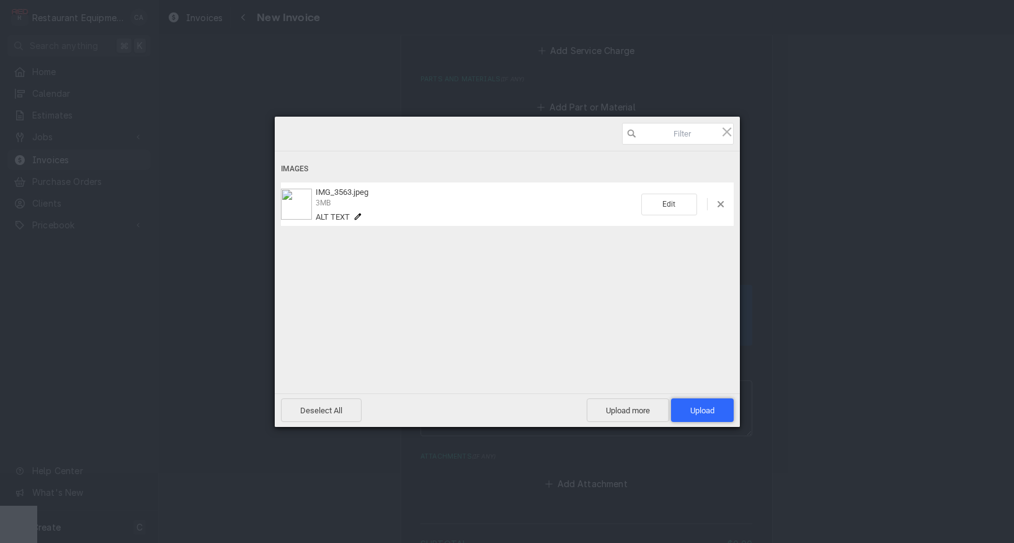
drag, startPoint x: 701, startPoint y: 407, endPoint x: 698, endPoint y: 417, distance: 11.0
click at [701, 407] on span "Upload 1" at bounding box center [702, 410] width 24 height 9
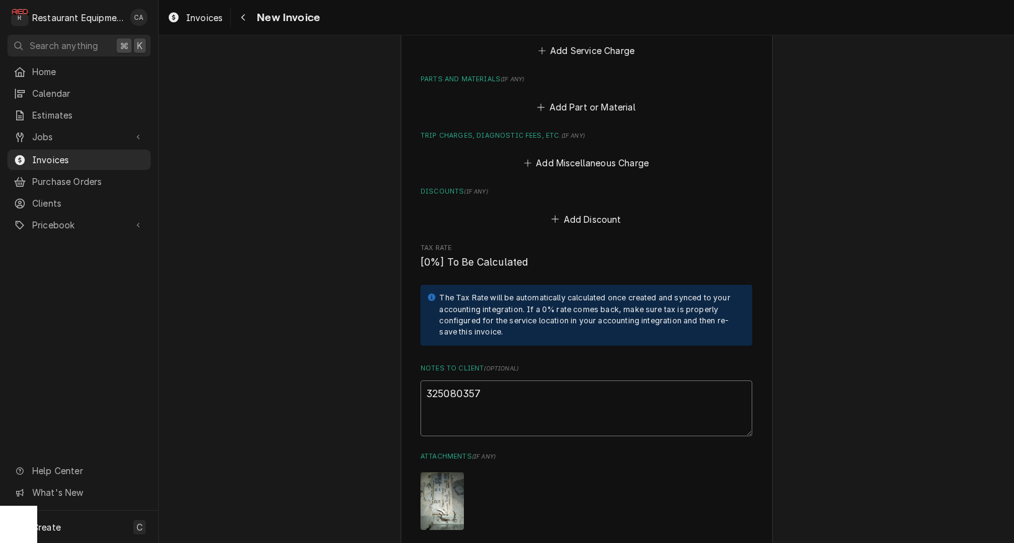
click at [424, 380] on textarea "325080357" at bounding box center [586, 408] width 332 height 56
type textarea "x"
type textarea "P325080357"
type textarea "x"
type textarea "PO325080357"
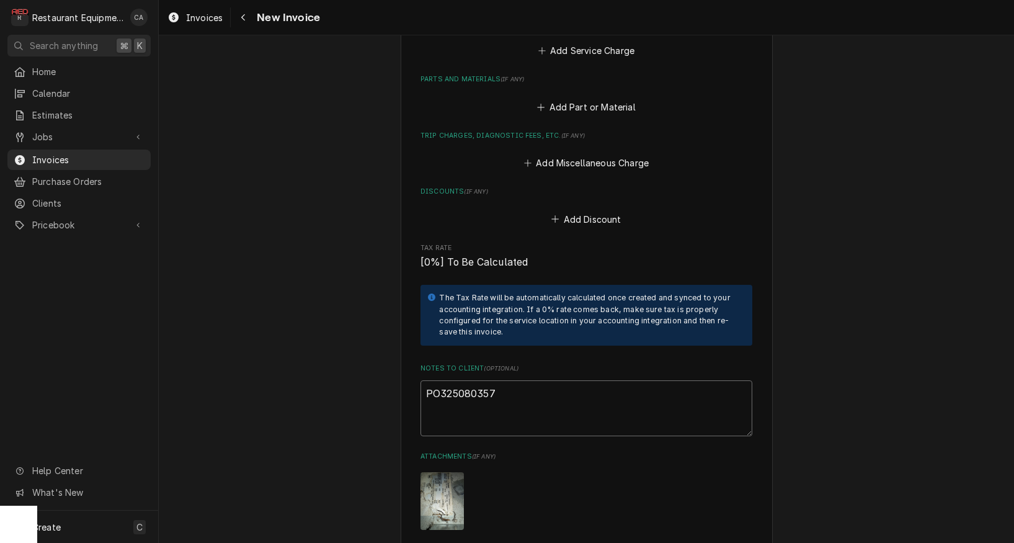
type textarea "x"
type textarea "PO#325080357"
type textarea "x"
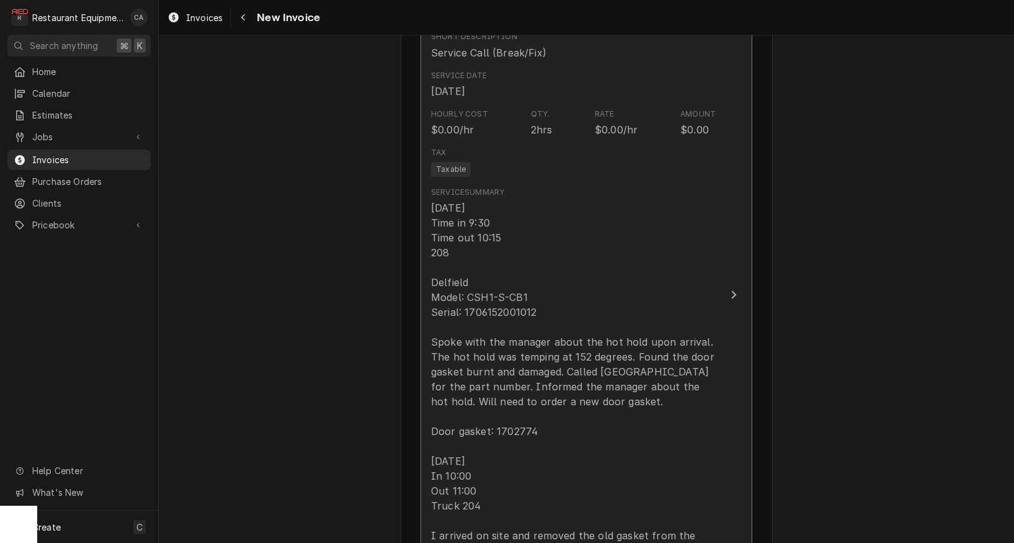
type textarea "PO# 325080357"
click at [509, 353] on div "9/8/25 Time in 9:30 Time out 10:15 208 Delfield Model: CSH1-S-CB1 Serial: 17061…" at bounding box center [573, 378] width 285 height 357
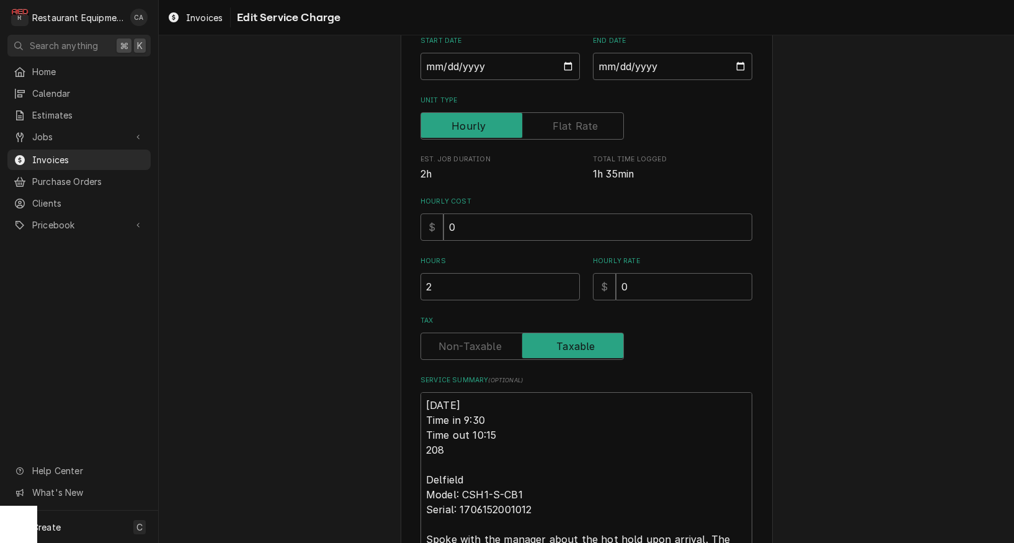
scroll to position [154, 0]
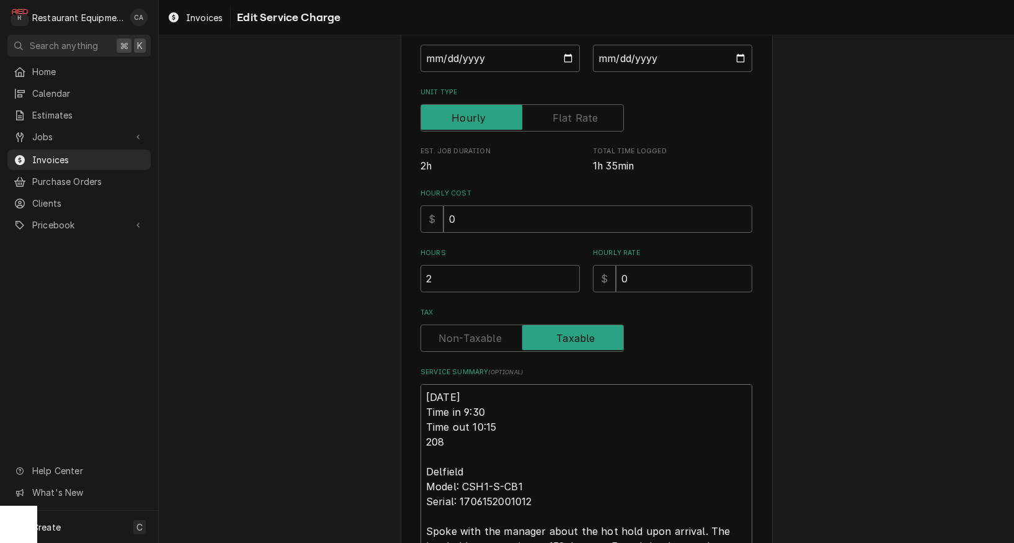
type textarea "x"
type textarea "R9/8/25 Time in 9:30 Time out 10:15 208 Delfield Model: CSH1-S-CB1 Serial: 1706…"
type textarea "x"
type textarea "Ro9/8/25 Time in 9:30 Time out 10:15 208 Delfield Model: CSH1-S-CB1 Serial: 170…"
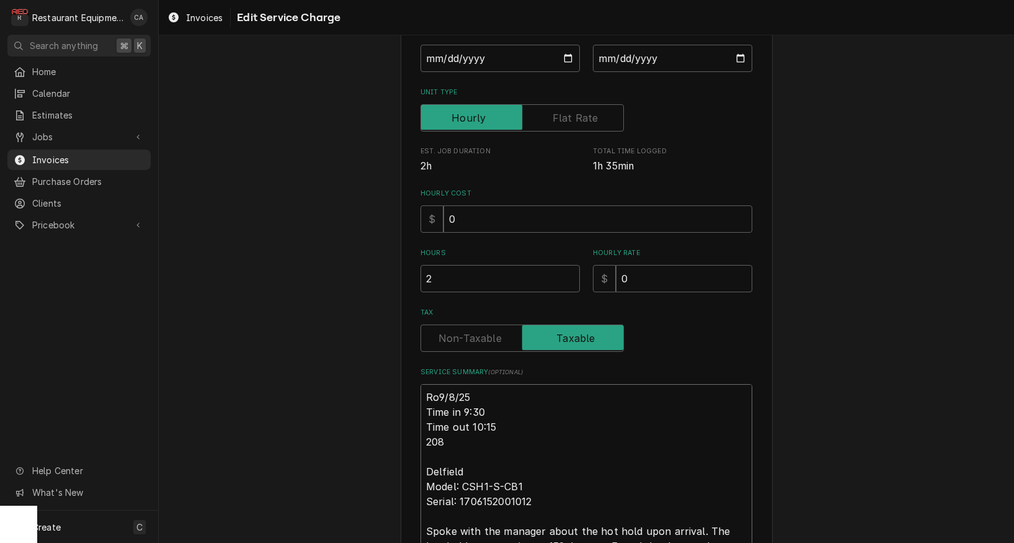
type textarea "x"
type textarea "Roo9/8/25 Time in 9:30 Time out 10:15 208 Delfield Model: CSH1-S-CB1 Serial: 17…"
type textarea "x"
type textarea "Roo 9/8/25 Time in 9:30 Time out 10:15 208 Delfield Model: CSH1-S-CB1 Serial: 1…"
type textarea "x"
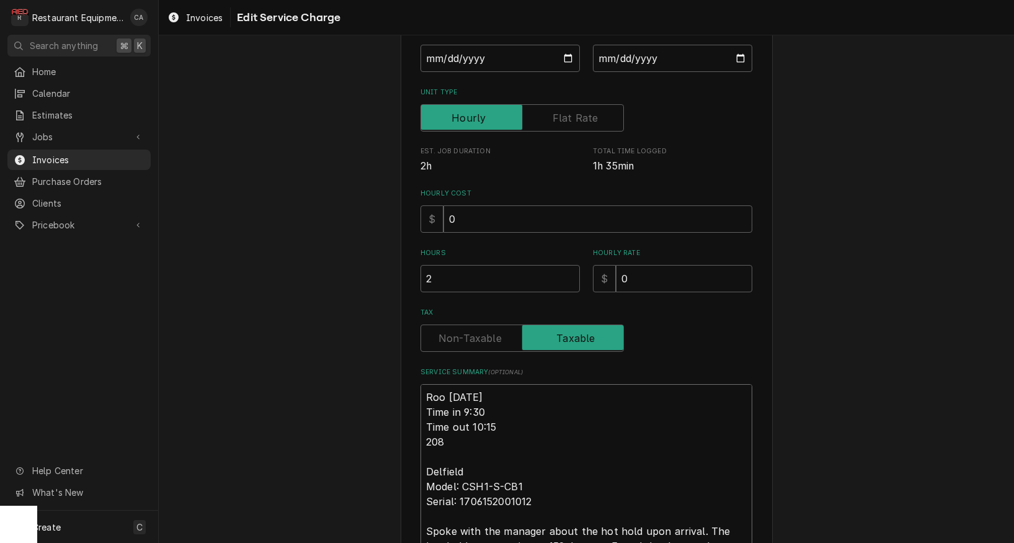
type textarea "Roo 89/8/25 Time in 9:30 Time out 10:15 208 Delfield Model: CSH1-S-CB1 Serial: …"
type textarea "x"
type textarea "Roo 889/8/25 Time in 9:30 Time out 10:15 208 Delfield Model: CSH1-S-CB1 Serial:…"
type textarea "x"
type textarea "Roo 8819/8/25 Time in 9:30 Time out 10:15 208 Delfield Model: CSH1-S-CB1 Serial…"
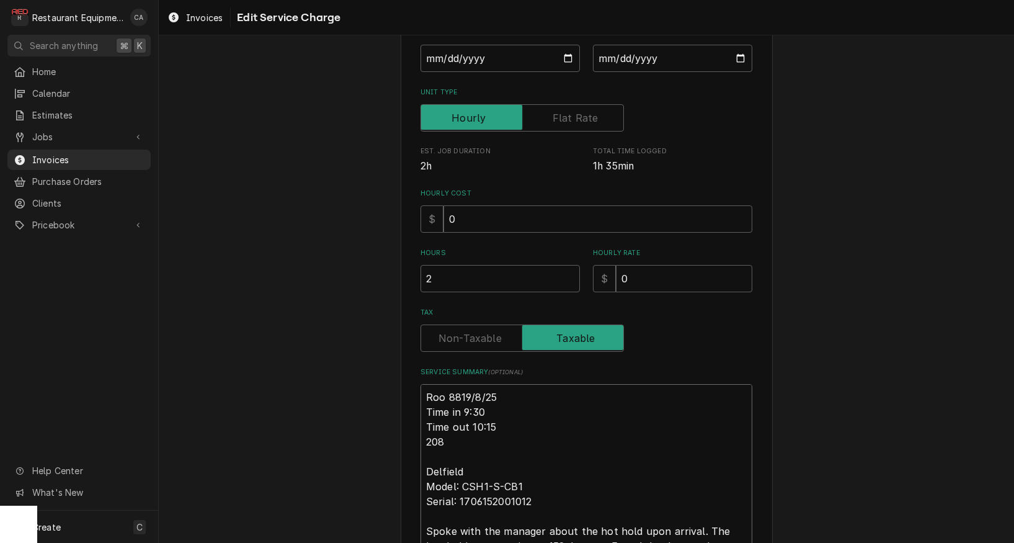
type textarea "x"
type textarea "Roo 88149/8/25 Time in 9:30 Time out 10:15 208 Delfield Model: CSH1-S-CB1 Seria…"
type textarea "x"
type textarea "Roo 8814 9/8/25 Time in 9:30 Time out 10:15 208 Delfield Model: CSH1-S-CB1 Seri…"
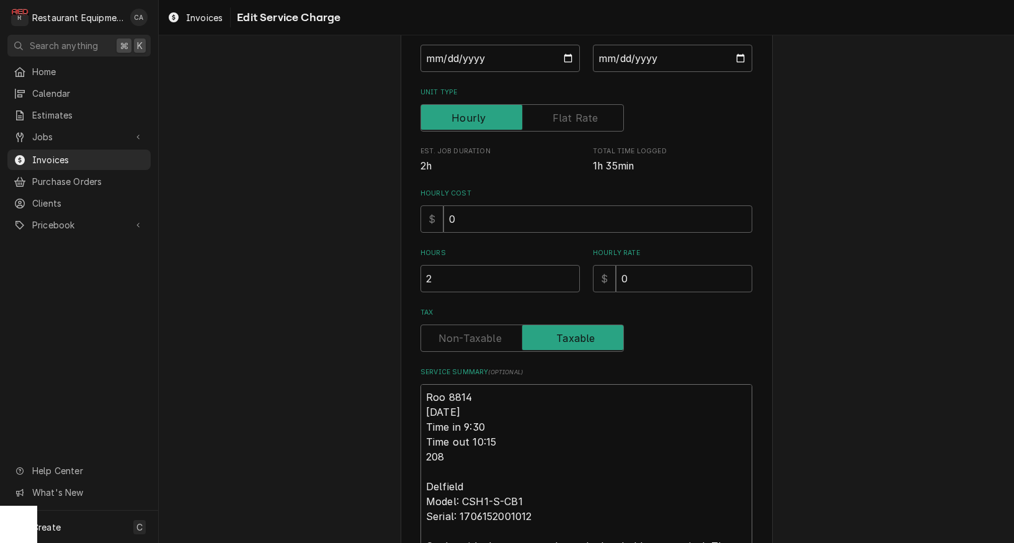
type textarea "x"
type textarea "Roo 8814 9/8/25 Time in 9:30 Time out 10:15 208 Delfield Model: CSH1-S-CB1 Seri…"
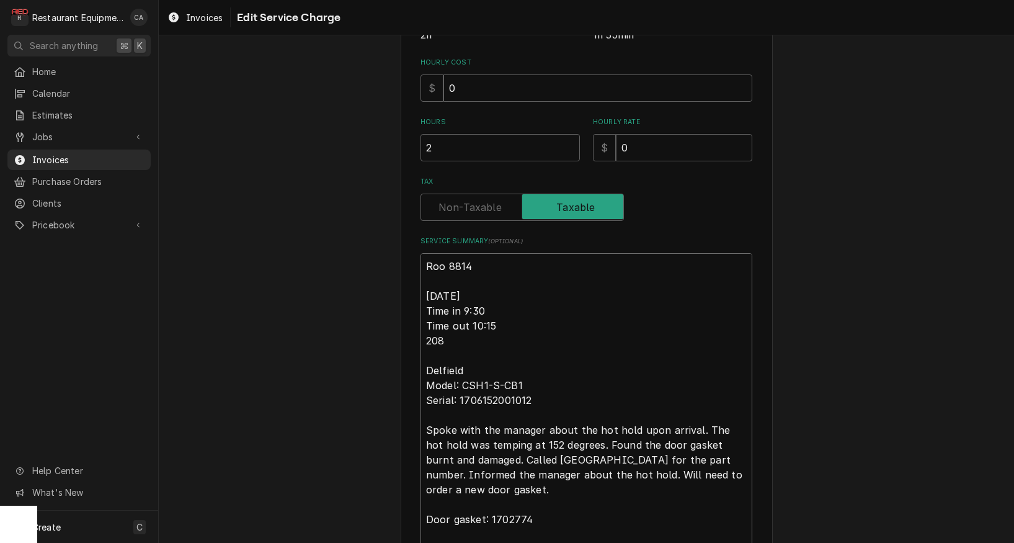
scroll to position [286, 0]
click at [504, 319] on textarea "Roo 8814 9/8/25 Time in 9:30 Time out 10:15 208 Delfield Model: CSH1-S-CB1 Seri…" at bounding box center [586, 443] width 332 height 383
type textarea "x"
type textarea "Roo 8814 9/8/25 Time in 9:30 Time out 10:1 208 Delfield Model: CSH1-S-CB1 Seria…"
type textarea "x"
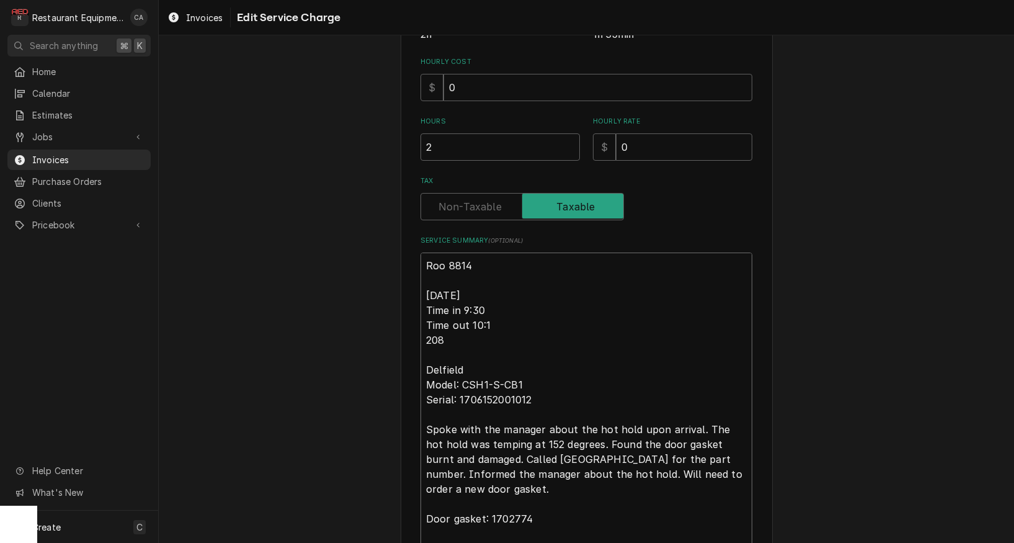
type textarea "Roo 8814 9/8/25 Time in 9:30 Time out 10: 208 Delfield Model: CSH1-S-CB1 Serial…"
type textarea "x"
type textarea "Roo 8814 9/8/25 Time in 9:30 Time out 10:3 208 Delfield Model: CSH1-S-CB1 Seria…"
type textarea "x"
type textarea "Roo 8814 9/8/25 Time in 9:30 Time out 10:30 208 Delfield Model: CSH1-S-CB1 Seri…"
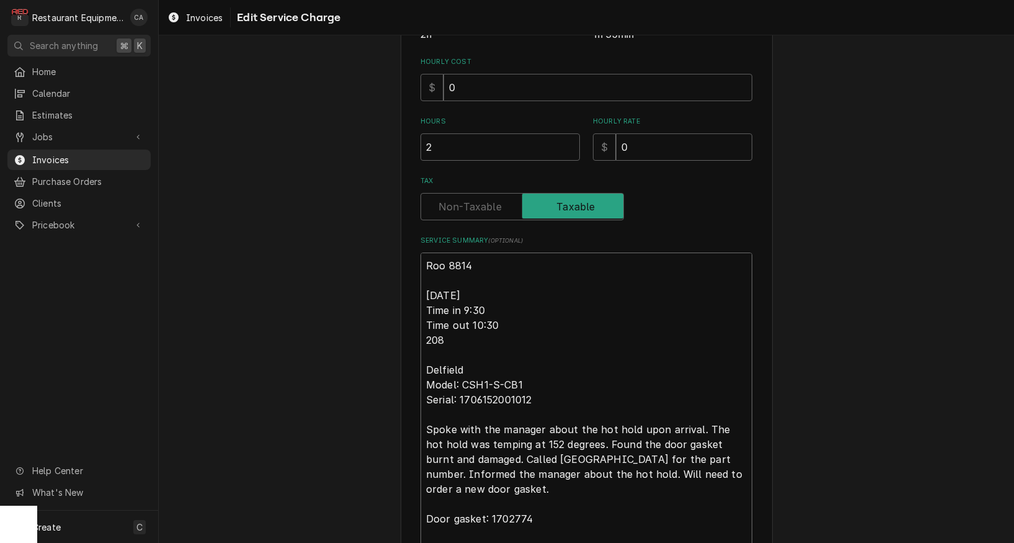
drag, startPoint x: 537, startPoint y: 502, endPoint x: 428, endPoint y: 486, distance: 110.4
click at [428, 486] on textarea "Roo 8814 9/8/25 Time in 9:30 Time out 10:30 208 Delfield Model: CSH1-S-CB1 Seri…" at bounding box center [586, 443] width 332 height 383
type textarea "x"
type textarea "Roo 8814 9/8/25 Time in 9:30 Time out 10:30 208 Delfield Model: CSH1-S-CB1 Seri…"
type textarea "x"
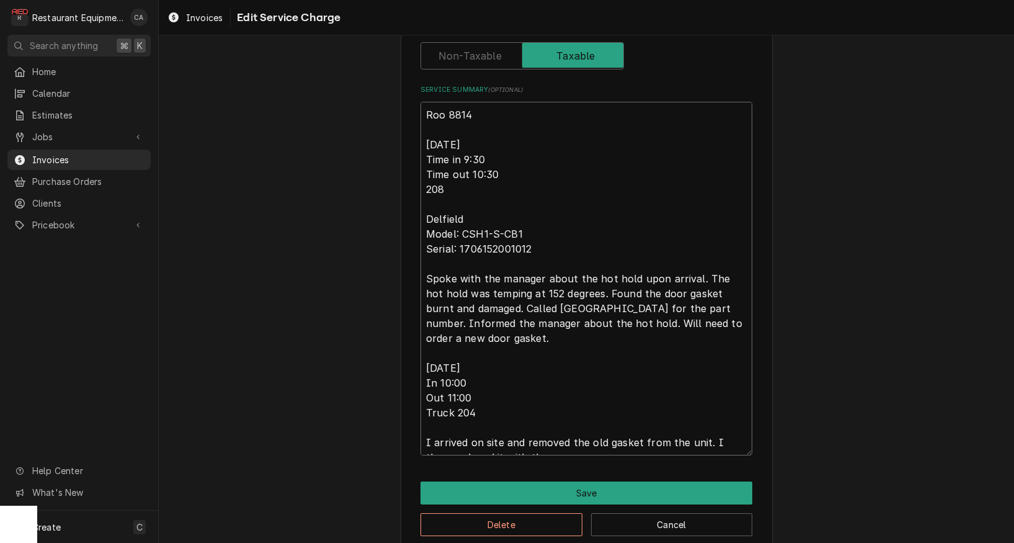
scroll to position [450, 0]
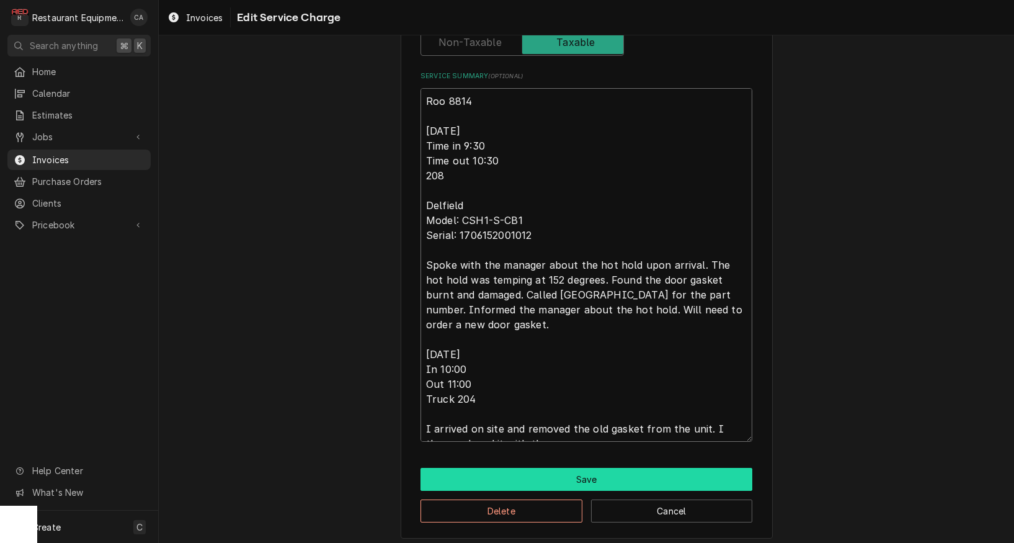
type textarea "Roo 8814 9/8/25 Time in 9:30 Time out 10:30 208 Delfield Model: CSH1-S-CB1 Seri…"
click at [561, 477] on button "Save" at bounding box center [586, 479] width 332 height 23
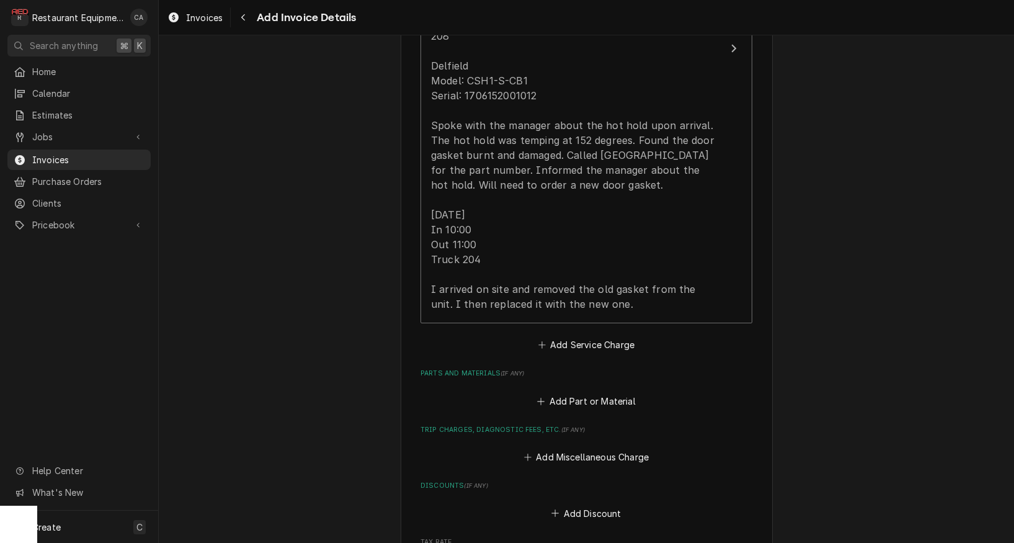
scroll to position [1112, 0]
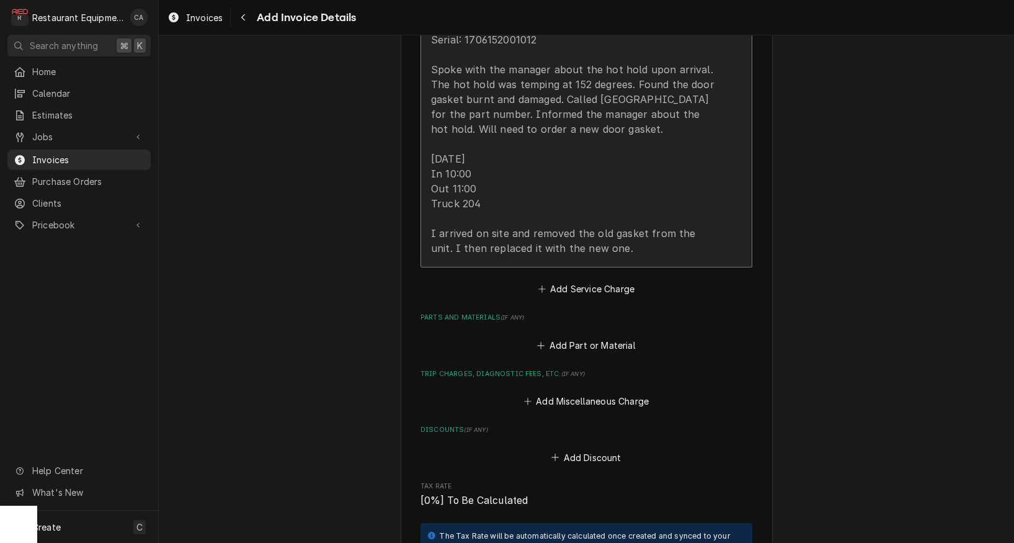
drag, startPoint x: 477, startPoint y: 193, endPoint x: 471, endPoint y: 196, distance: 6.9
click at [471, 196] on div "Roo 8814 9/8/25 Time in 9:30 Time out 10:30 208 Delfield Model: CSH1-S-CB1 Seri…" at bounding box center [573, 76] width 285 height 357
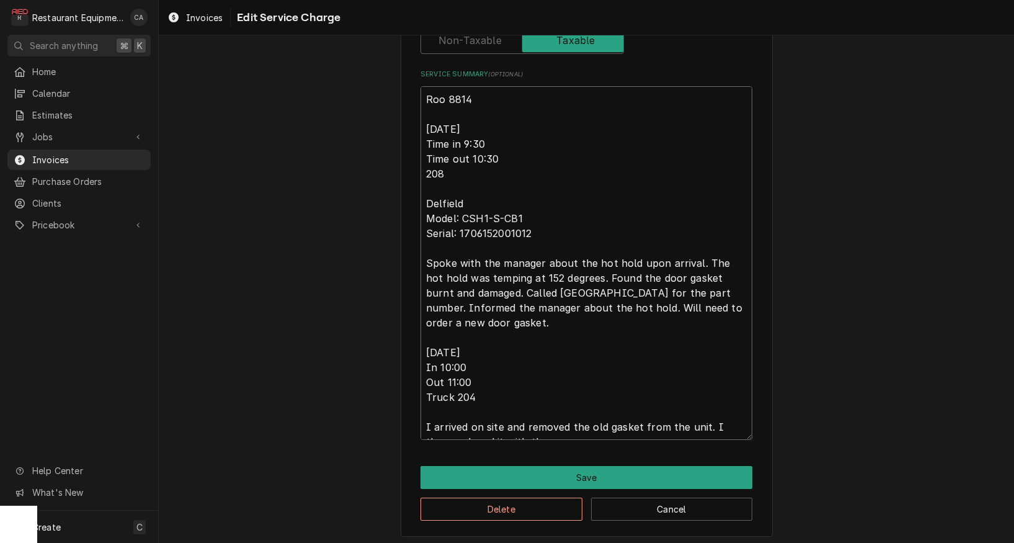
click at [486, 328] on textarea "Roo 8814 9/8/25 Time in 9:30 Time out 10:30 208 Delfield Model: CSH1-S-CB1 Seri…" at bounding box center [586, 262] width 332 height 353
type textarea "x"
type textarea "Roo 8814 9/8/25 Time in 9:30 Time out 10:30 208 Delfield Model: CSH1-S-CB1 Seri…"
type textarea "x"
type textarea "Roo 8814 9/8/25 Time in 9:30 Time out 10:30 208 Delfield Model: CSH1-S-CB1 Seri…"
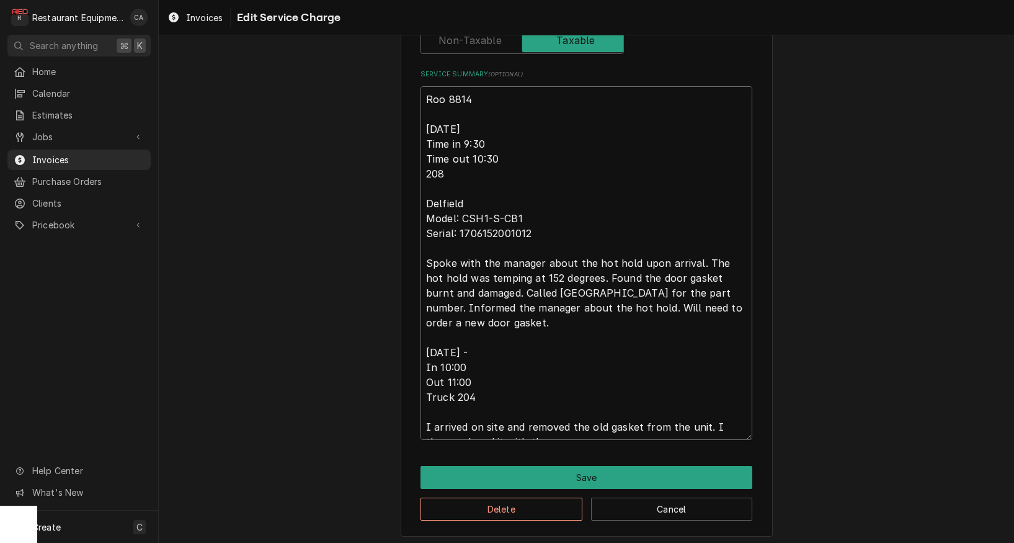
type textarea "x"
type textarea "Roo 8814 9/8/25 Time in 9:30 Time out 10:30 208 Delfield Model: CSH1-S-CB1 Seri…"
type textarea "x"
type textarea "Roo 8814 9/8/25 Time in 9:30 Time out 10:30 208 Delfield Model: CSH1-S-CB1 Seri…"
type textarea "x"
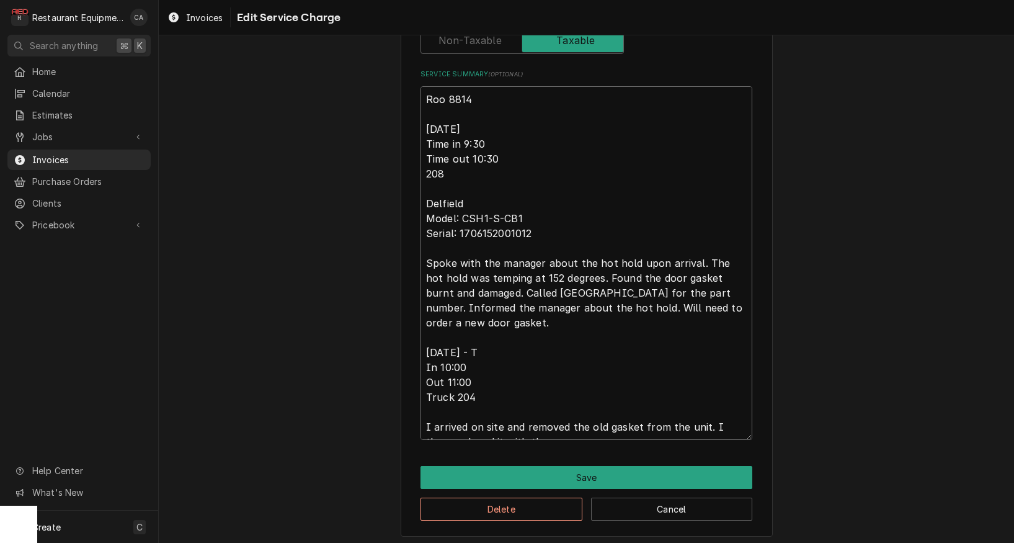
type textarea "Roo 8814 9/8/25 Time in 9:30 Time out 10:30 208 Delfield Model: CSH1-S-CB1 Seri…"
type textarea "x"
type textarea "Roo 8814 9/8/25 Time in 9:30 Time out 10:30 208 Delfield Model: CSH1-S-CB1 Seri…"
type textarea "x"
type textarea "Roo 8814 9/8/25 Time in 9:30 Time out 10:30 208 Delfield Model: CSH1-S-CB1 Seri…"
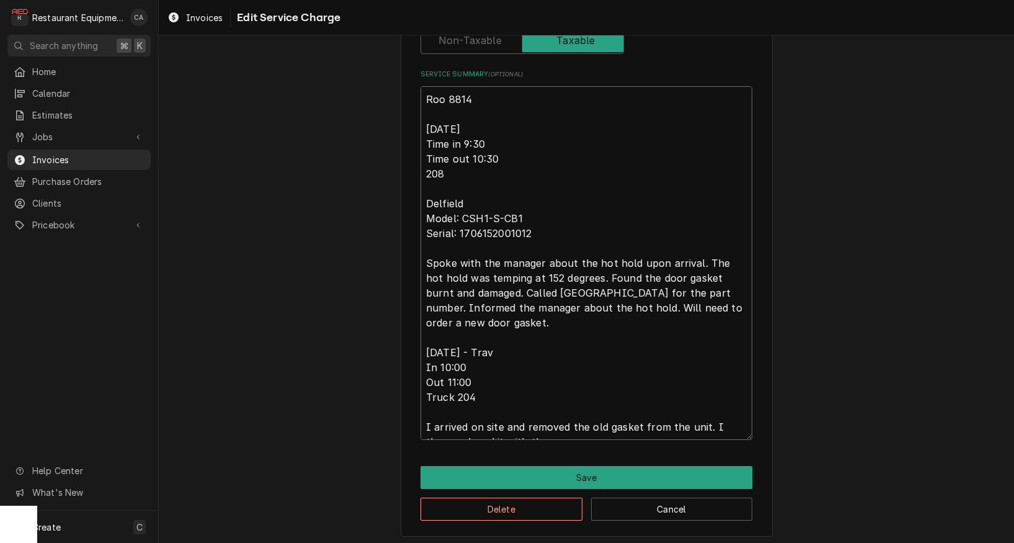
type textarea "x"
type textarea "Roo 8814 9/8/25 Time in 9:30 Time out 10:30 208 Delfield Model: CSH1-S-CB1 Seri…"
type textarea "x"
type textarea "Roo 8814 9/8/25 Time in 9:30 Time out 10:30 208 Delfield Model: CSH1-S-CB1 Seri…"
type textarea "x"
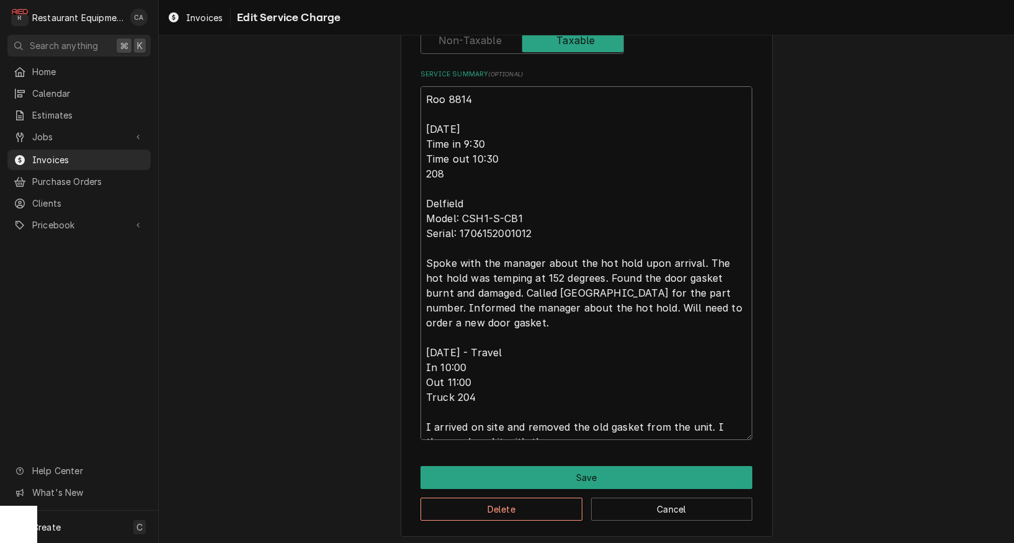
type textarea "Roo 8814 9/8/25 Time in 9:30 Time out 10:30 208 Delfield Model: CSH1-S-CB1 Seri…"
type textarea "x"
type textarea "Roo 8814 9/8/25 Time in 9:30 Time out 10:30 208 Delfield Model: CSH1-S-CB1 Seri…"
type textarea "x"
type textarea "Roo 8814 9/8/25 Time in 9:30 Time out 10:30 208 Delfield Model: CSH1-S-CB1 Seri…"
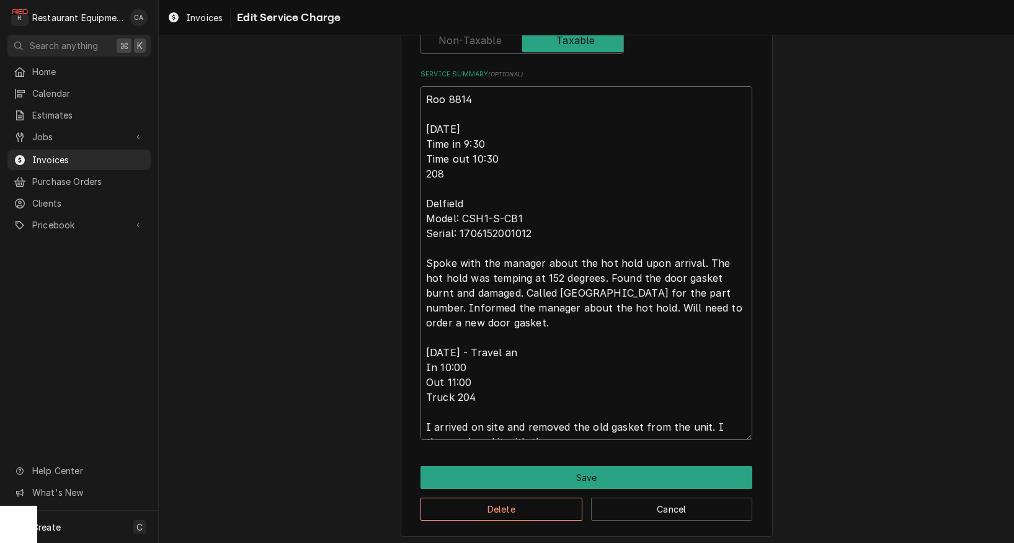
type textarea "x"
type textarea "Roo 8814 9/8/25 Time in 9:30 Time out 10:30 208 Delfield Model: CSH1-S-CB1 Seri…"
type textarea "x"
type textarea "Roo 8814 9/8/25 Time in 9:30 Time out 10:30 208 Delfield Model: CSH1-S-CB1 Seri…"
type textarea "x"
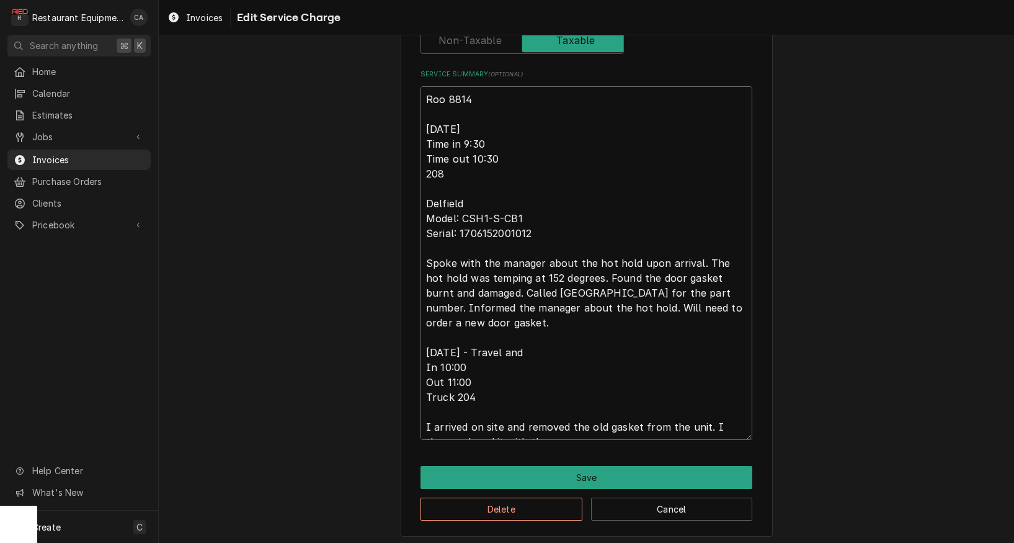
type textarea "Roo 8814 9/8/25 Time in 9:30 Time out 10:30 208 Delfield Model: CSH1-S-CB1 Seri…"
type textarea "x"
type textarea "Roo 8814 9/8/25 Time in 9:30 Time out 10:30 208 Delfield Model: CSH1-S-CB1 Seri…"
type textarea "x"
type textarea "Roo 8814 9/8/25 Time in 9:30 Time out 10:30 208 Delfield Model: CSH1-S-CB1 Seri…"
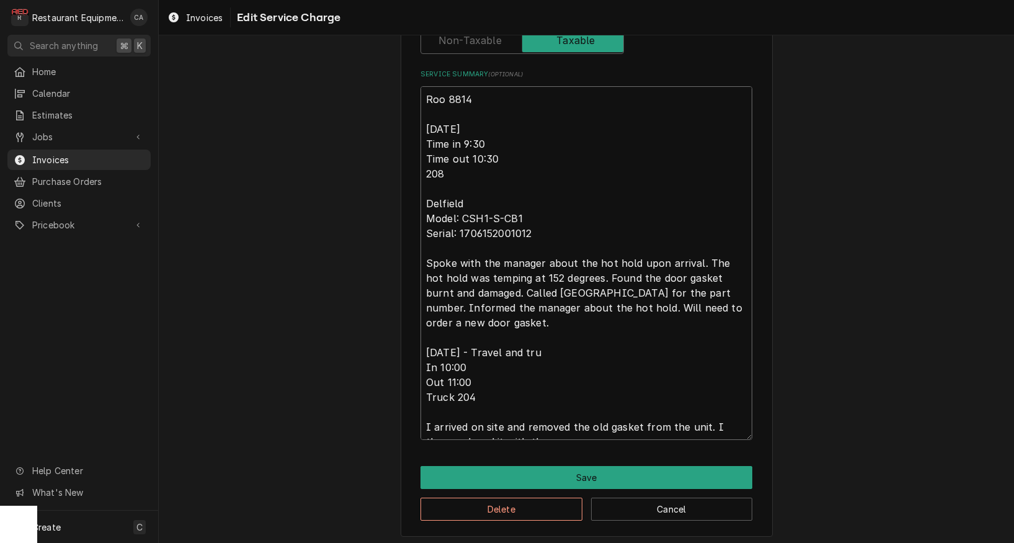
type textarea "x"
type textarea "Roo 8814 9/8/25 Time in 9:30 Time out 10:30 208 Delfield Model: CSH1-S-CB1 Seri…"
type textarea "x"
type textarea "Roo 8814 9/8/25 Time in 9:30 Time out 10:30 208 Delfield Model: CSH1-S-CB1 Seri…"
type textarea "x"
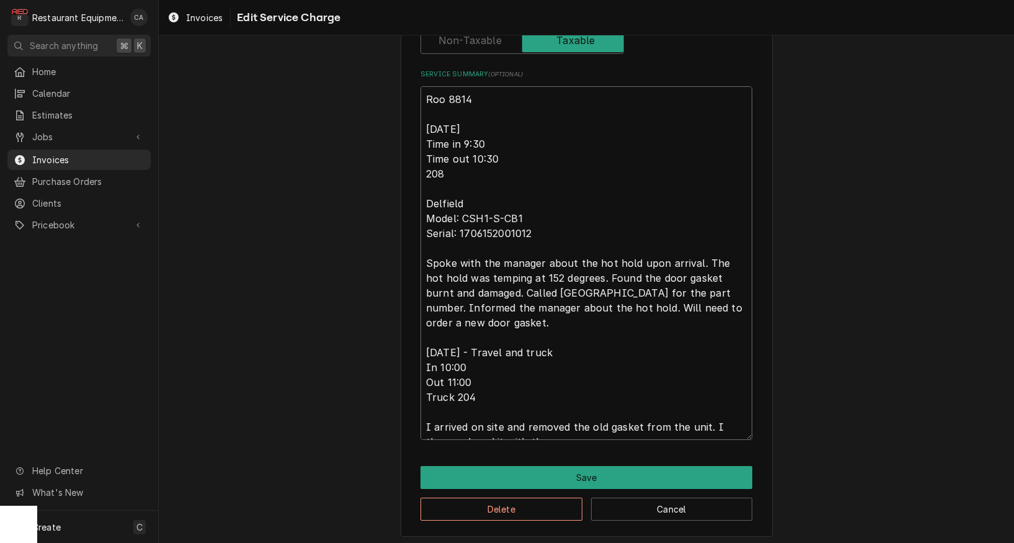
type textarea "Roo 8814 9/8/25 Time in 9:30 Time out 10:30 208 Delfield Model: CSH1-S-CB1 Seri…"
type textarea "x"
type textarea "Roo 8814 9/8/25 Time in 9:30 Time out 10:30 208 Delfield Model: CSH1-S-CB1 Seri…"
type textarea "x"
type textarea "Roo 8814 9/8/25 Time in 9:30 Time out 10:30 208 Delfield Model: CSH1-S-CB1 Seri…"
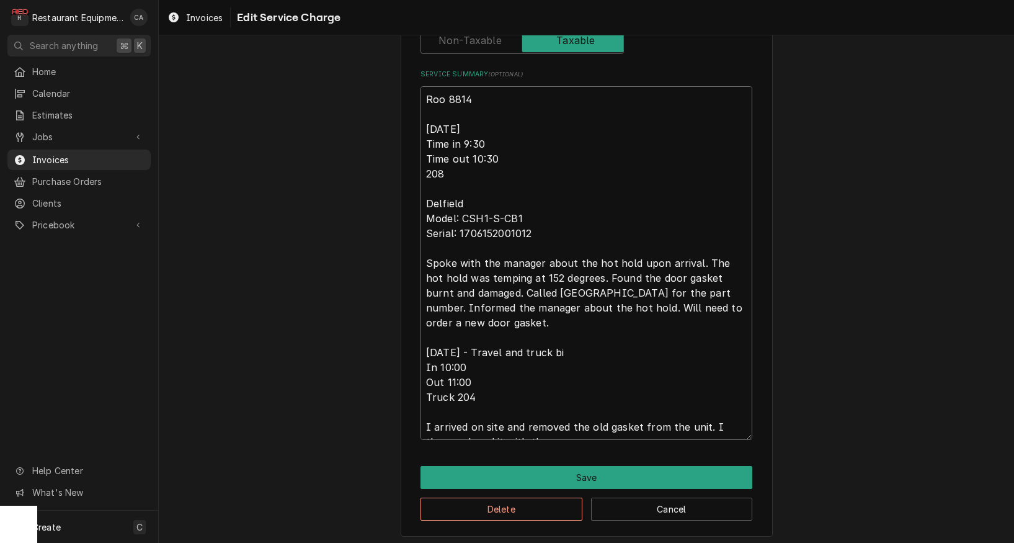
type textarea "x"
type textarea "Roo 8814 9/8/25 Time in 9:30 Time out 10:30 208 Delfield Model: CSH1-S-CB1 Seri…"
type textarea "x"
type textarea "Roo 8814 9/8/25 Time in 9:30 Time out 10:30 208 Delfield Model: CSH1-S-CB1 Seri…"
type textarea "x"
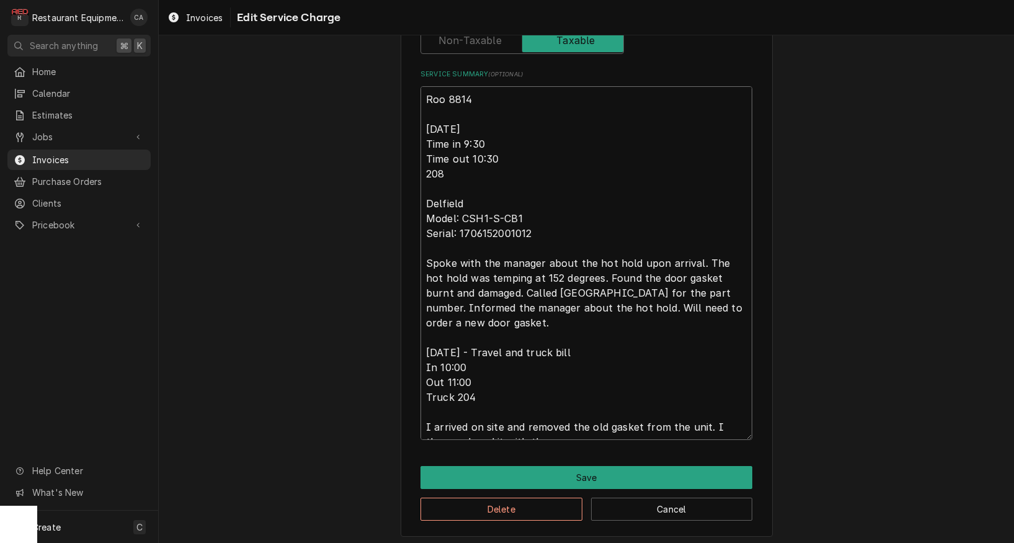
type textarea "Roo 8814 9/8/25 Time in 9:30 Time out 10:30 208 Delfield Model: CSH1-S-CB1 Seri…"
type textarea "x"
type textarea "Roo 8814 9/8/25 Time in 9:30 Time out 10:30 208 Delfield Model: CSH1-S-CB1 Seri…"
type textarea "x"
type textarea "Roo 8814 9/8/25 Time in 9:30 Time out 10:30 208 Delfield Model: CSH1-S-CB1 Seri…"
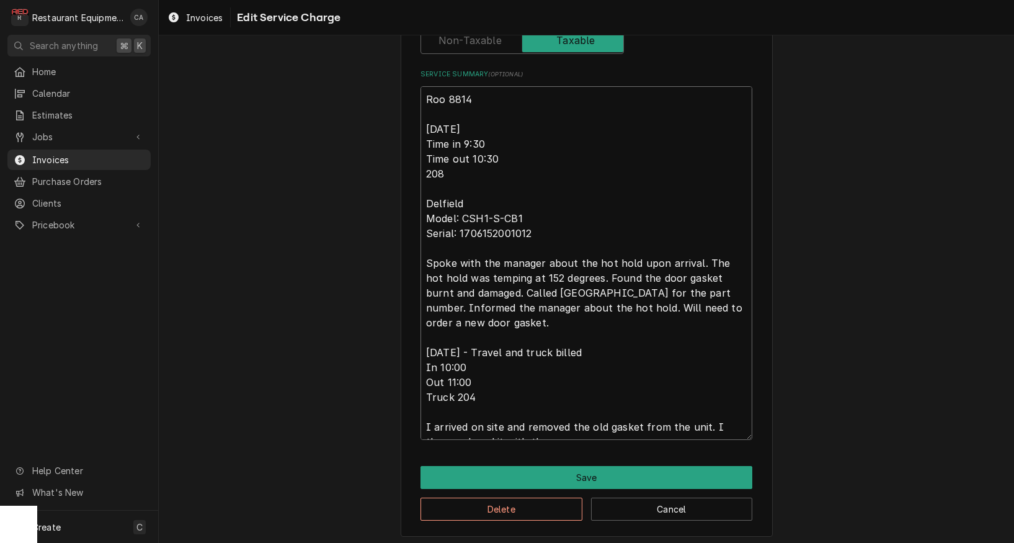
type textarea "x"
type textarea "Roo 8814 9/8/25 Time in 9:30 Time out 10:30 208 Delfield Model: CSH1-S-CB1 Seri…"
type textarea "x"
type textarea "Roo 8814 9/8/25 Time in 9:30 Time out 10:30 208 Delfield Model: CSH1-S-CB1 Seri…"
type textarea "x"
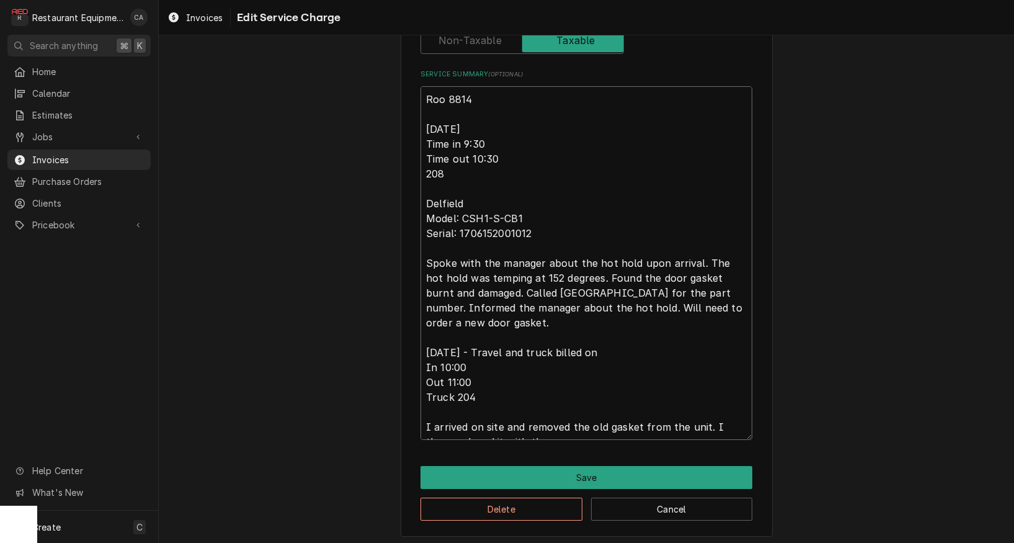
type textarea "Roo 8814 9/8/25 Time in 9:30 Time out 10:30 208 Delfield Model: CSH1-S-CB1 Seri…"
type textarea "x"
type textarea "Roo 8814 9/8/25 Time in 9:30 Time out 10:30 208 Delfield Model: CSH1-S-CB1 Seri…"
type textarea "x"
type textarea "Roo 8814 9/8/25 Time in 9:30 Time out 10:30 208 Delfield Model: CSH1-S-CB1 Seri…"
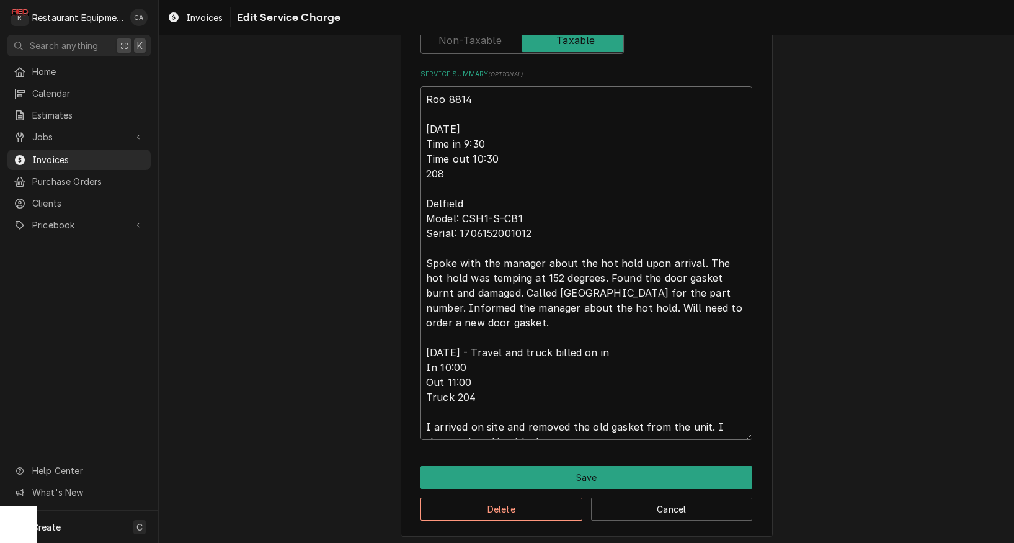
type textarea "x"
type textarea "Roo 8814 9/8/25 Time in 9:30 Time out 10:30 208 Delfield Model: CSH1-S-CB1 Seri…"
type textarea "x"
type textarea "Roo 8814 9/8/25 Time in 9:30 Time out 10:30 208 Delfield Model: CSH1-S-CB1 Seri…"
type textarea "x"
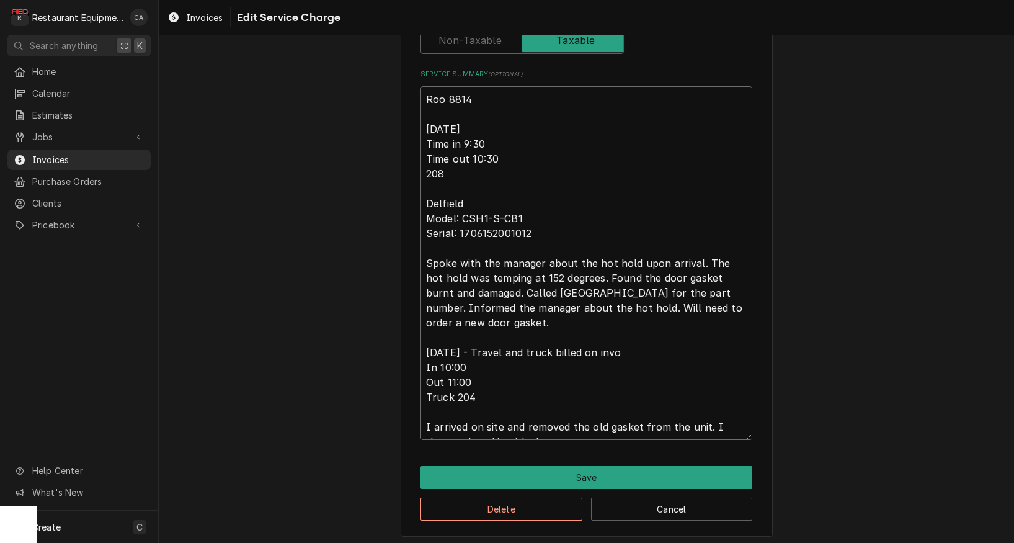
type textarea "Roo 8814 9/8/25 Time in 9:30 Time out 10:30 208 Delfield Model: CSH1-S-CB1 Seri…"
type textarea "x"
type textarea "Roo 8814 9/8/25 Time in 9:30 Time out 10:30 208 Delfield Model: CSH1-S-CB1 Seri…"
type textarea "x"
type textarea "Roo 8814 9/8/25 Time in 9:30 Time out 10:30 208 Delfield Model: CSH1-S-CB1 Seri…"
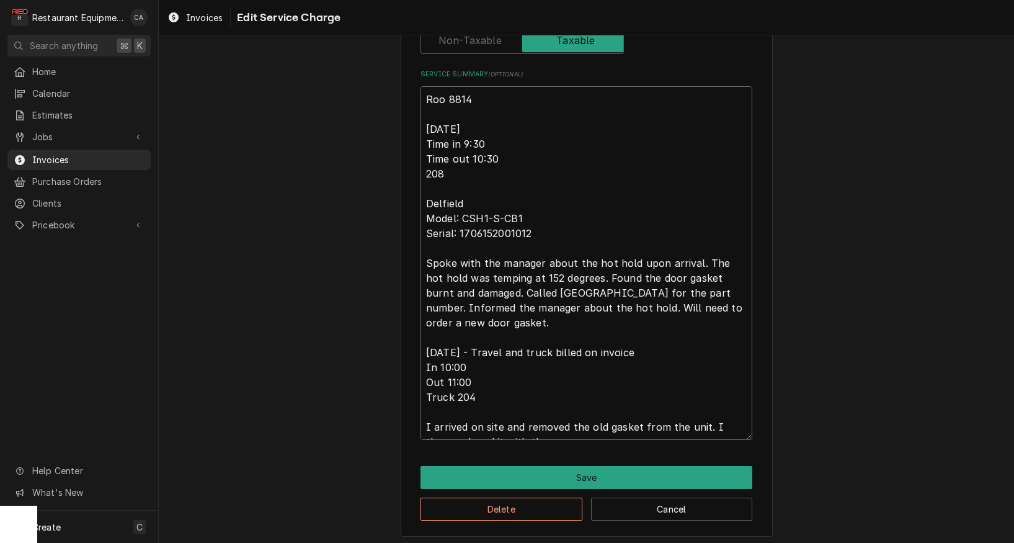
type textarea "x"
type textarea "Roo 8814 9/8/25 Time in 9:30 Time out 10:30 208 Delfield Model: CSH1-S-CB1 Seri…"
type textarea "x"
type textarea "Roo 8814 9/8/25 Time in 9:30 Time out 10:30 208 Delfield Model: CSH1-S-CB1 Seri…"
type textarea "x"
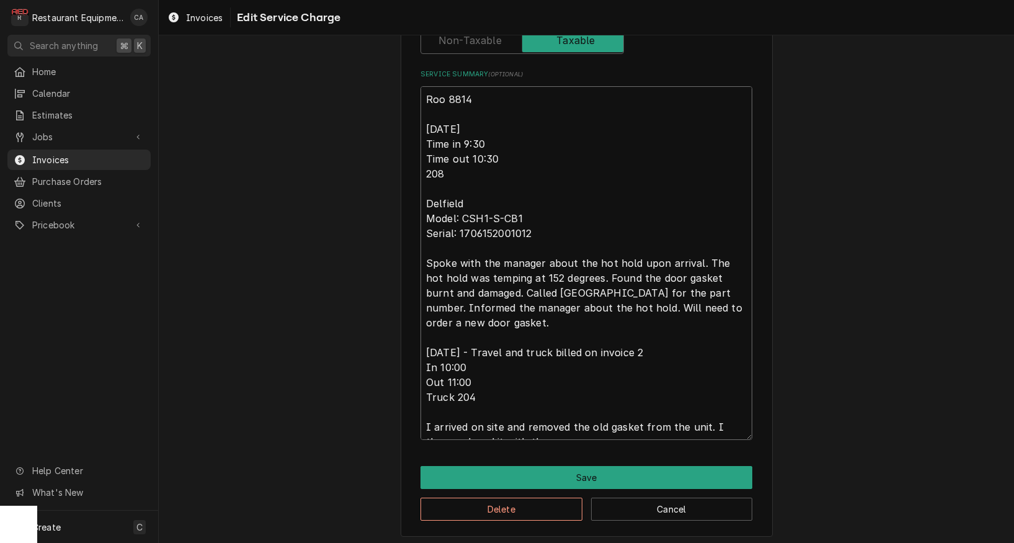
type textarea "Roo 8814 9/8/25 Time in 9:30 Time out 10:30 208 Delfield Model: CSH1-S-CB1 Seri…"
type textarea "x"
type textarea "Roo 8814 9/8/25 Time in 9:30 Time out 10:30 208 Delfield Model: CSH1-S-CB1 Seri…"
type textarea "x"
type textarea "Roo 8814 9/8/25 Time in 9:30 Time out 10:30 208 Delfield Model: CSH1-S-CB1 Seri…"
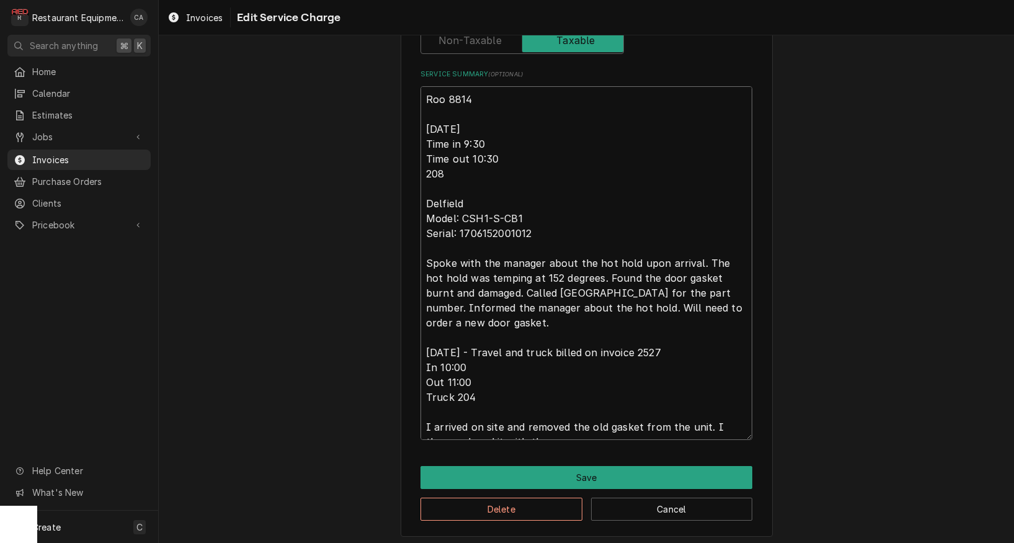
type textarea "x"
type textarea "Roo 8814 9/8/25 Time in 9:30 Time out 10:30 208 Delfield Model: CSH1-S-CB1 Seri…"
type textarea "x"
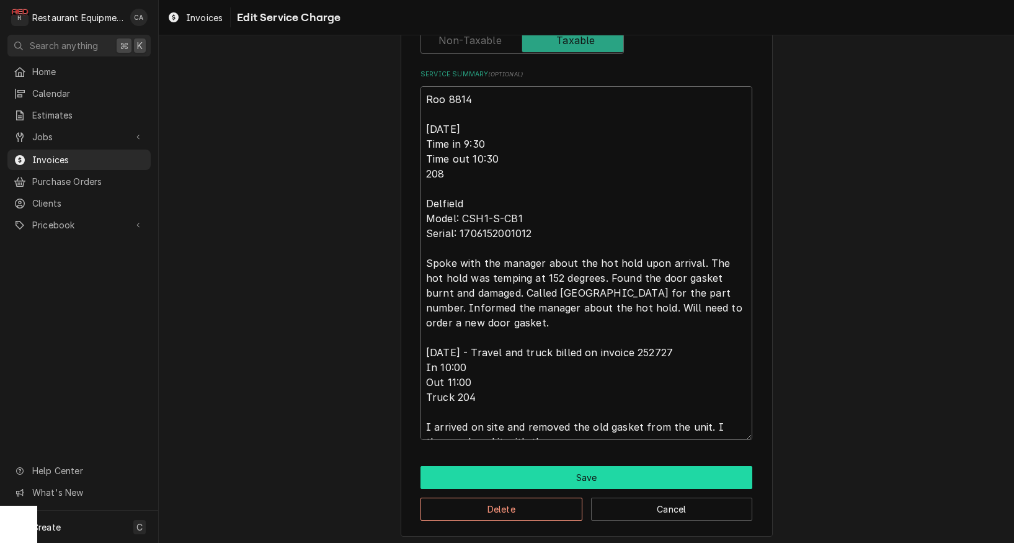
type textarea "Roo 8814 9/8/25 Time in 9:30 Time out 10:30 208 Delfield Model: CSH1-S-CB1 Seri…"
click at [555, 474] on button "Save" at bounding box center [586, 477] width 332 height 23
type textarea "x"
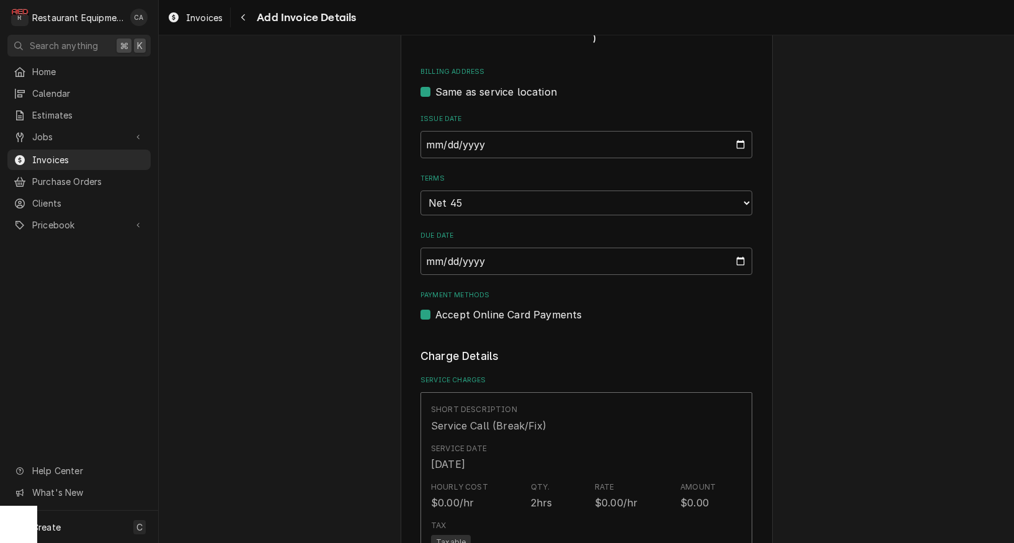
scroll to position [1112, 0]
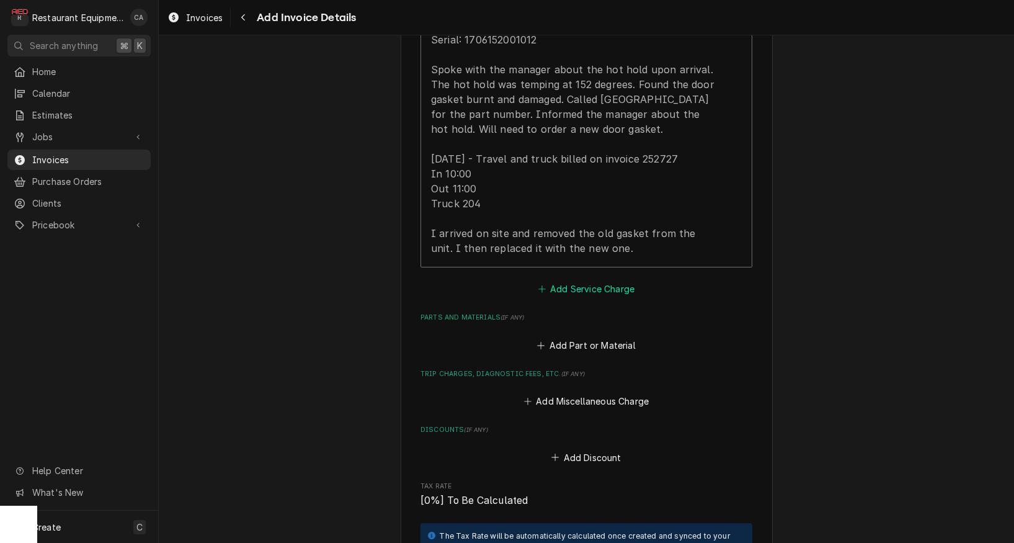
click at [600, 280] on button "Add Service Charge" at bounding box center [586, 288] width 100 height 17
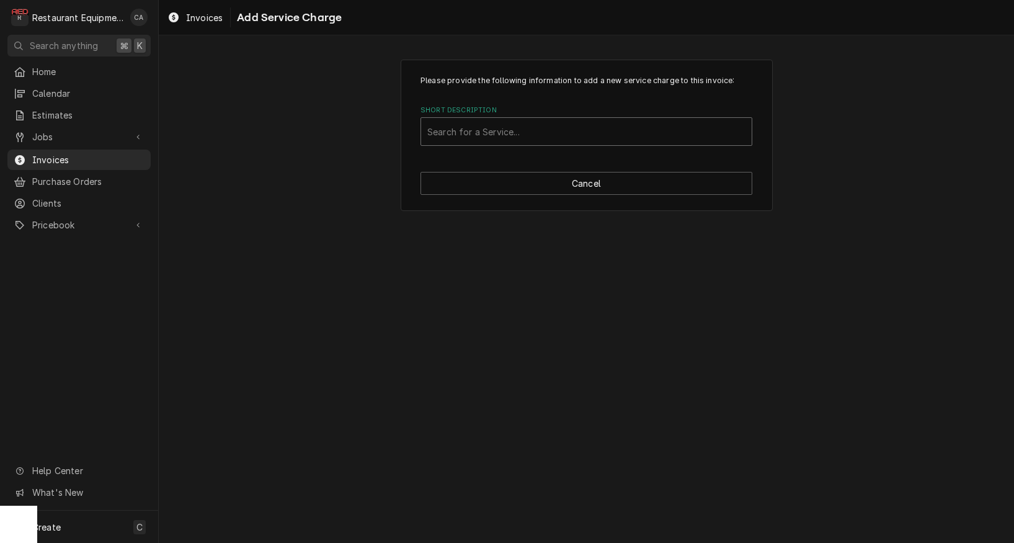
click at [471, 133] on div "Search for a Service..." at bounding box center [586, 131] width 318 height 13
type input "travel"
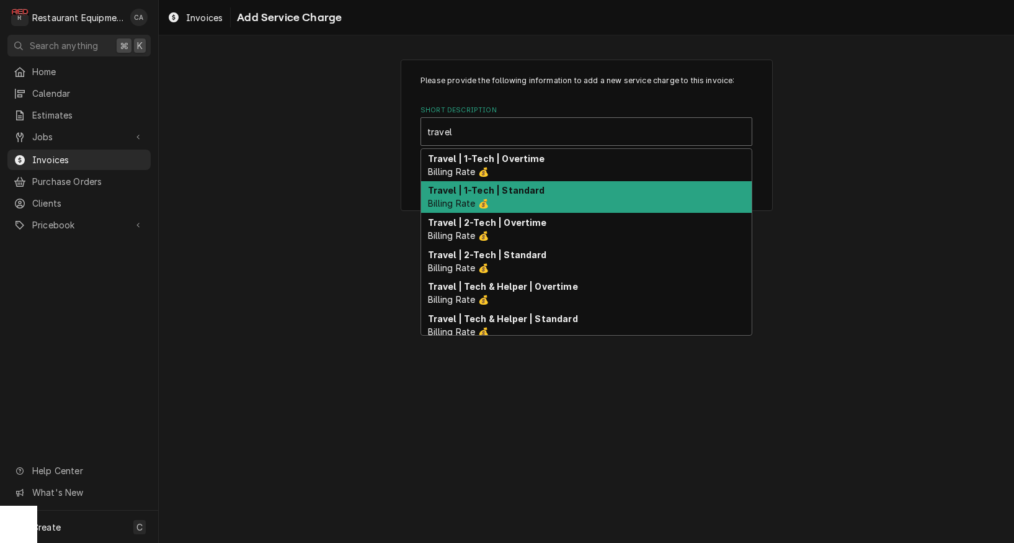
drag, startPoint x: 507, startPoint y: 192, endPoint x: 350, endPoint y: 188, distance: 156.9
click at [506, 192] on strong "Travel | 1-Tech | Standard" at bounding box center [486, 190] width 117 height 11
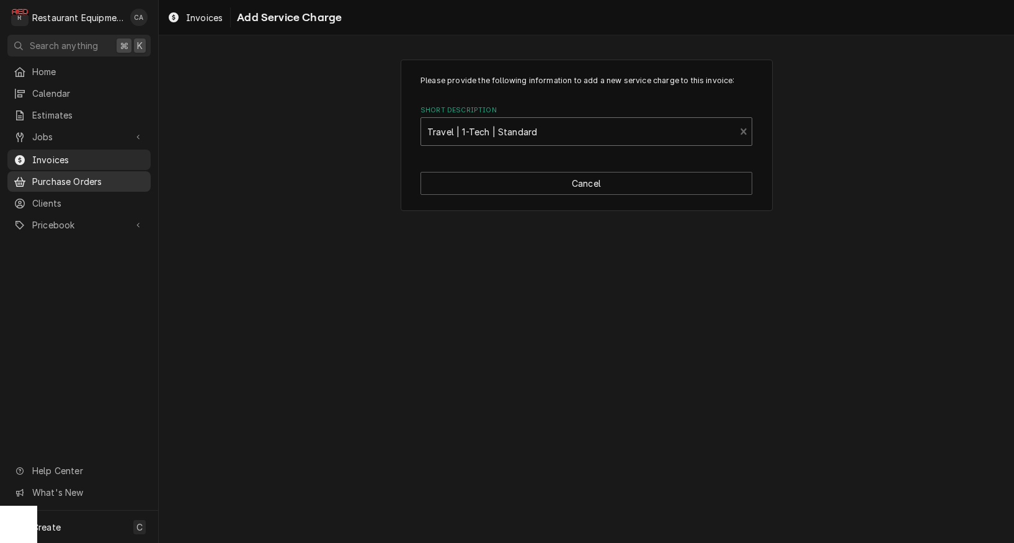
type textarea "x"
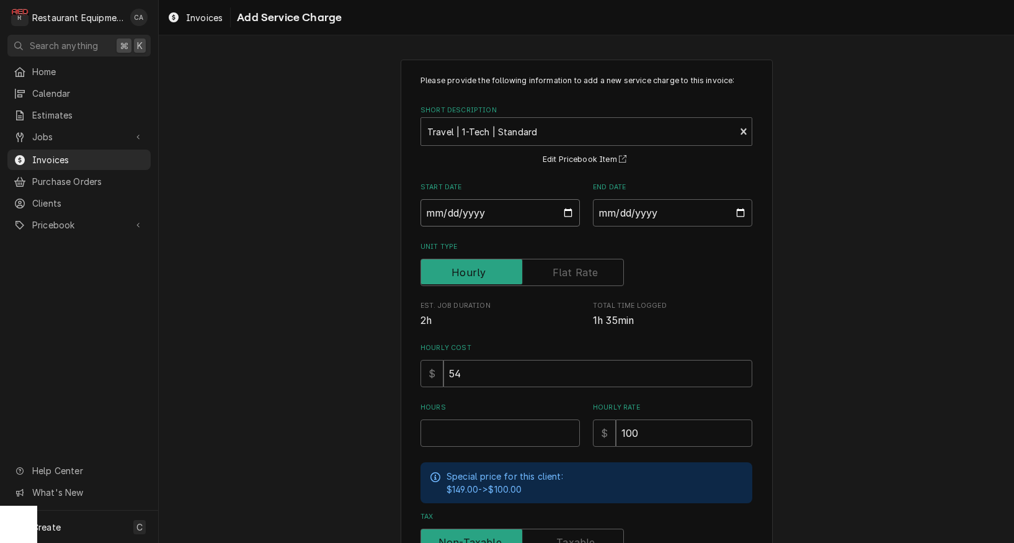
drag, startPoint x: 487, startPoint y: 212, endPoint x: 503, endPoint y: 228, distance: 22.4
click at [487, 212] on input "Start Date" at bounding box center [499, 212] width 159 height 27
type input "2025-09-08"
type textarea "x"
drag, startPoint x: 665, startPoint y: 208, endPoint x: 660, endPoint y: 228, distance: 19.9
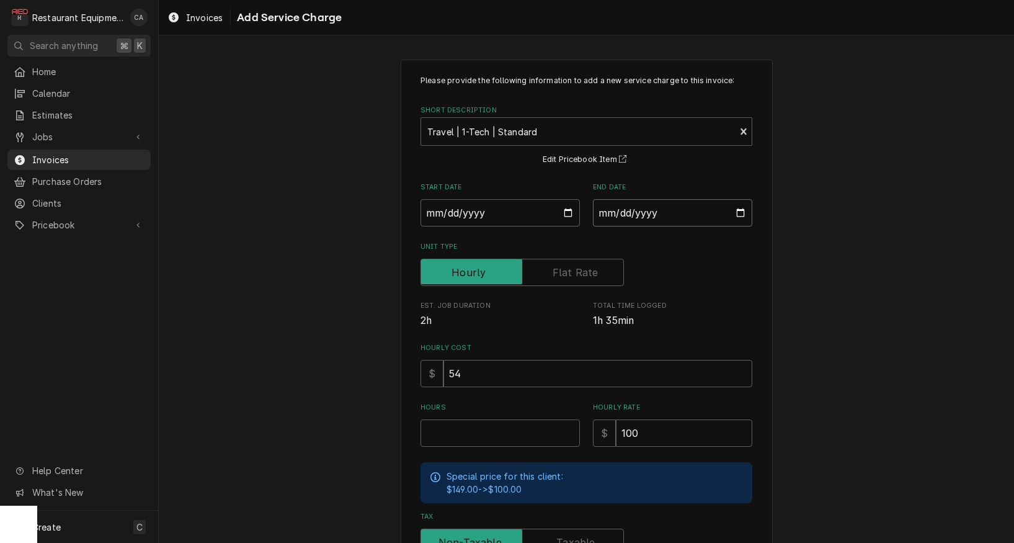
click at [665, 209] on input "End Date" at bounding box center [672, 212] width 159 height 27
type input "2025-09-08"
click at [481, 433] on input "Hours" at bounding box center [499, 432] width 159 height 27
type textarea "x"
type input "1"
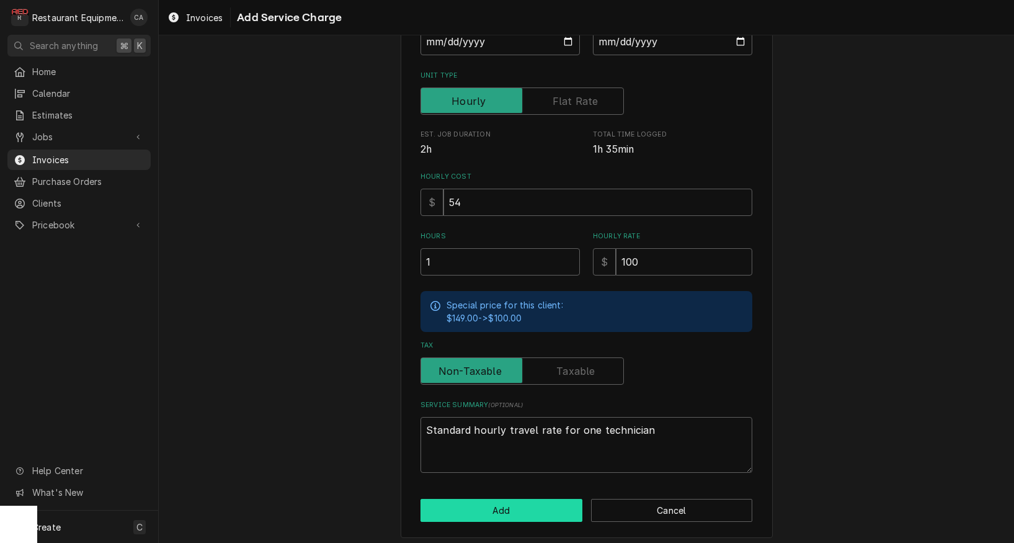
click at [486, 502] on button "Add" at bounding box center [501, 510] width 162 height 23
type textarea "x"
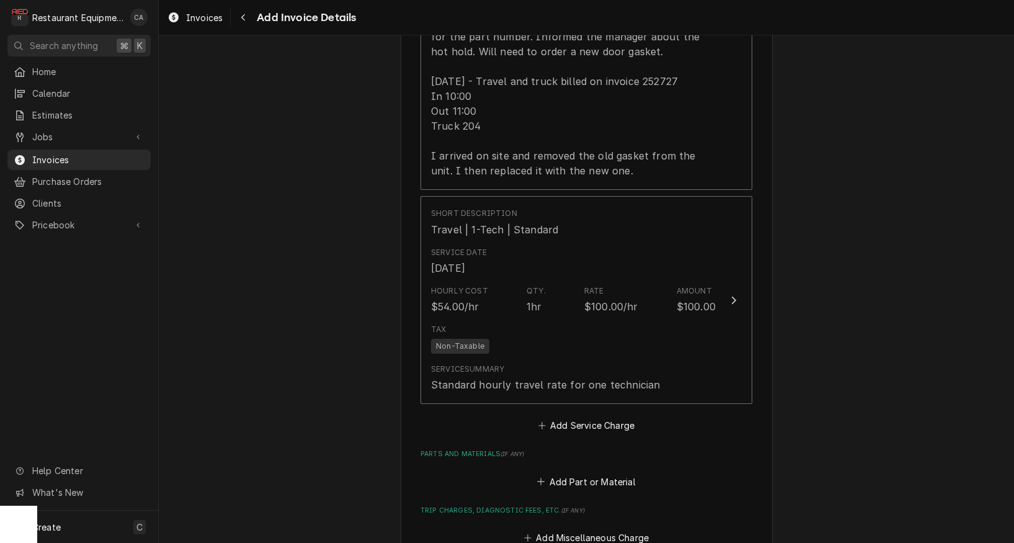
scroll to position [1263, 0]
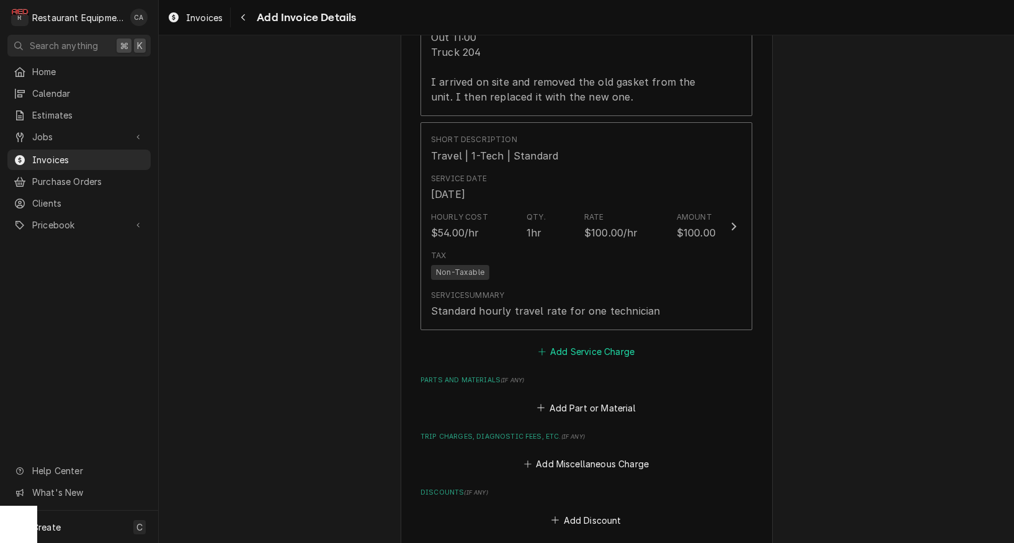
click at [562, 343] on button "Add Service Charge" at bounding box center [586, 351] width 100 height 17
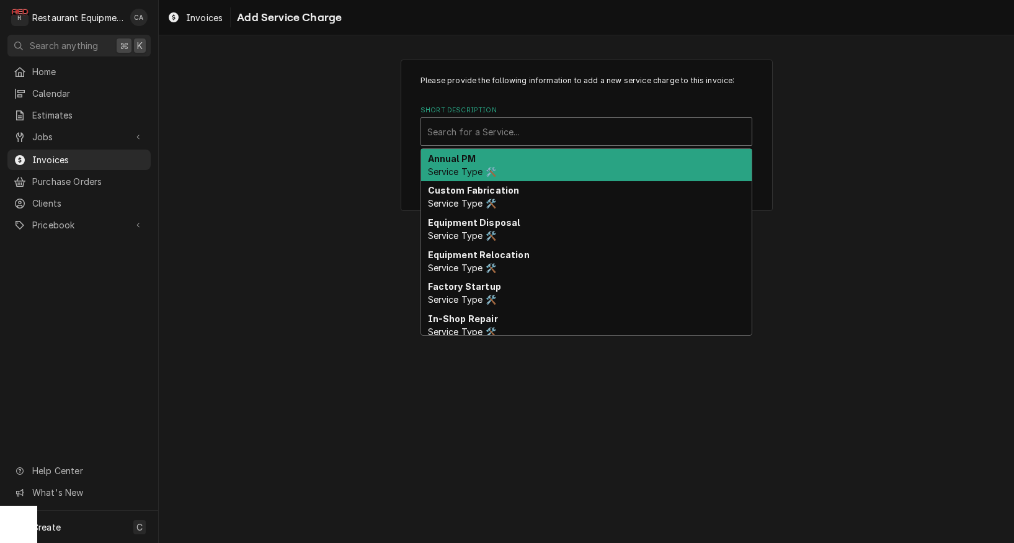
click at [469, 130] on div "Search for a Service..." at bounding box center [586, 131] width 318 height 13
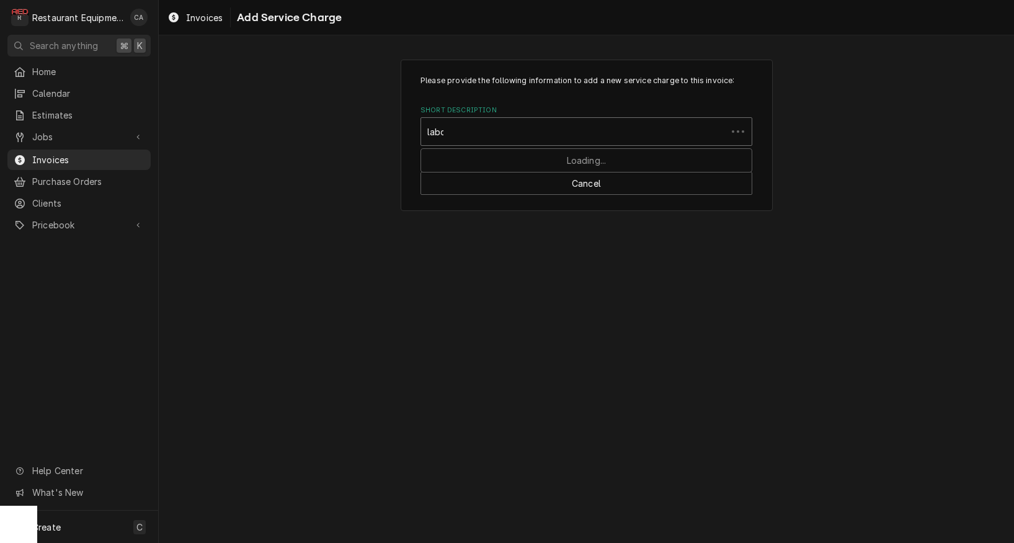
type input "labor"
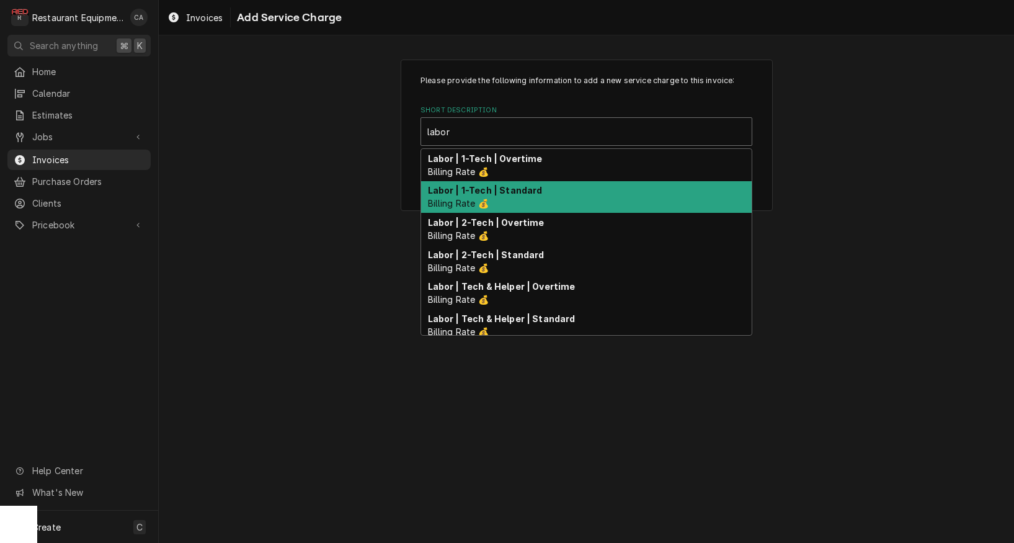
drag, startPoint x: 505, startPoint y: 189, endPoint x: 549, endPoint y: 249, distance: 75.4
click at [505, 189] on strong "Labor | 1-Tech | Standard" at bounding box center [485, 190] width 115 height 11
type textarea "x"
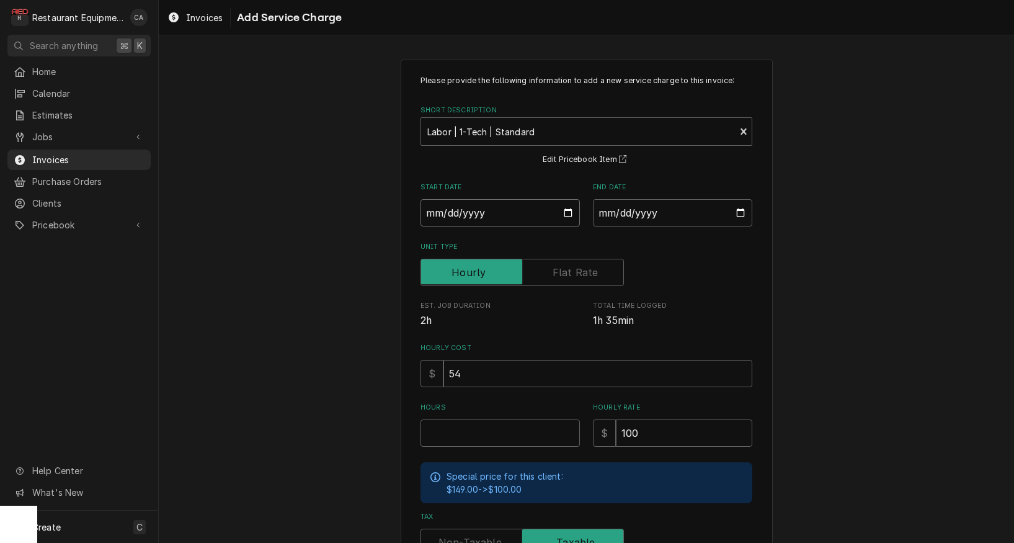
drag, startPoint x: 452, startPoint y: 214, endPoint x: 471, endPoint y: 229, distance: 24.2
click at [453, 214] on input "Start Date" at bounding box center [499, 212] width 159 height 27
type input "2025-09-08"
type textarea "x"
drag, startPoint x: 610, startPoint y: 219, endPoint x: 624, endPoint y: 232, distance: 18.9
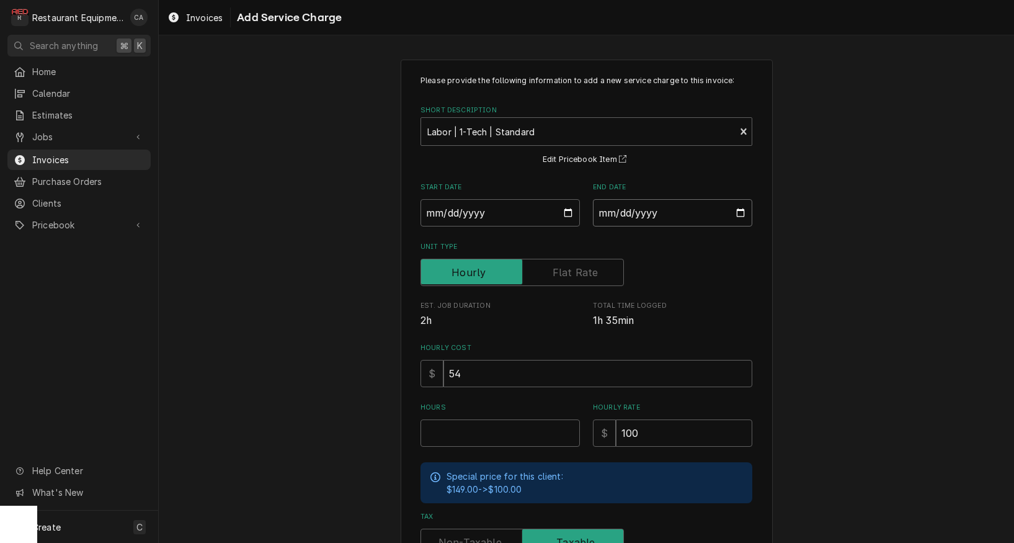
click at [611, 220] on input "End Date" at bounding box center [672, 212] width 159 height 27
type input "2025-09-08"
drag, startPoint x: 788, startPoint y: 272, endPoint x: 709, endPoint y: 366, distance: 122.4
click at [788, 275] on div "Please provide the following information to add a new service charge to this in…" at bounding box center [586, 383] width 855 height 671
click at [489, 422] on input "Hours" at bounding box center [499, 432] width 159 height 27
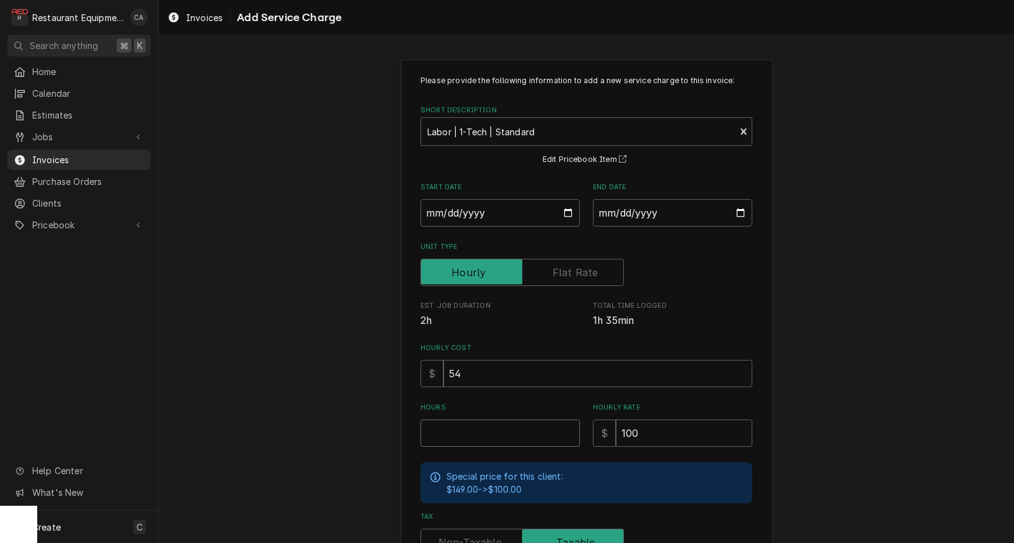
type textarea "x"
type input "1"
click at [619, 211] on input "2025-09-08" at bounding box center [672, 212] width 159 height 27
type input "2025-09-09"
click at [820, 282] on div "Please provide the following information to add a new service charge to this in…" at bounding box center [586, 383] width 855 height 671
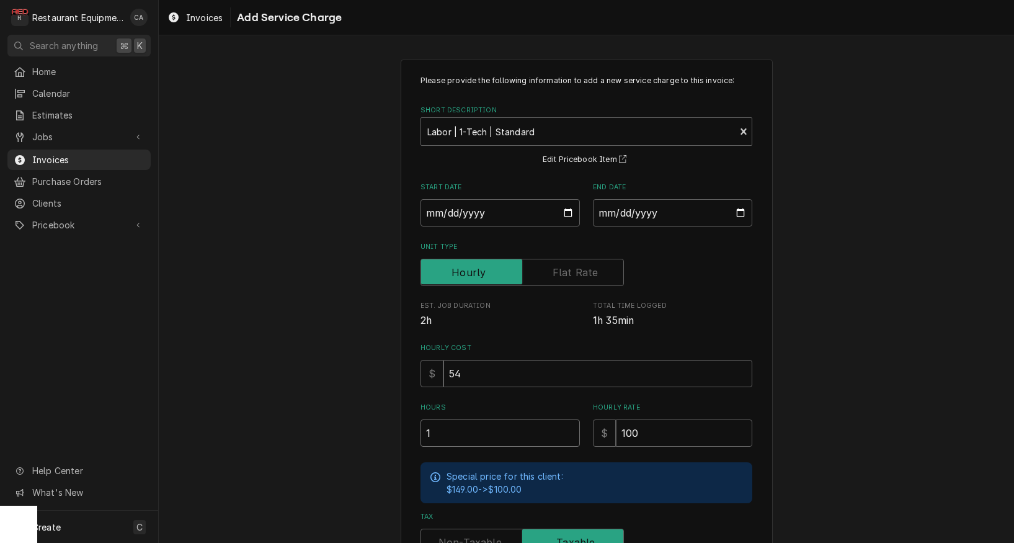
drag, startPoint x: 427, startPoint y: 432, endPoint x: 278, endPoint y: 425, distance: 149.0
click at [427, 432] on input "1" at bounding box center [499, 432] width 159 height 27
drag, startPoint x: 455, startPoint y: 430, endPoint x: 396, endPoint y: 426, distance: 59.0
click at [396, 426] on div "Please provide the following information to add a new service charge to this in…" at bounding box center [586, 383] width 855 height 671
type textarea "x"
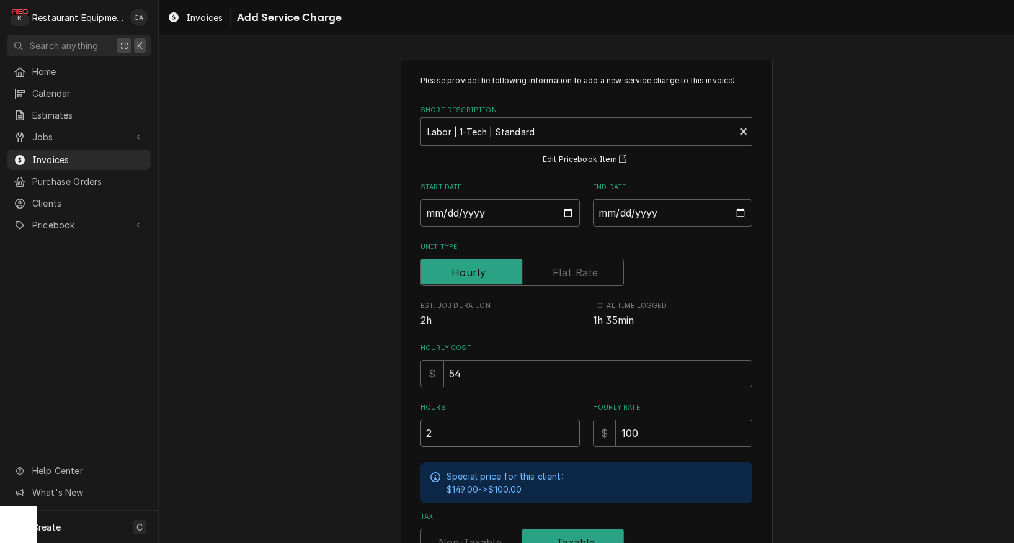
type input "2"
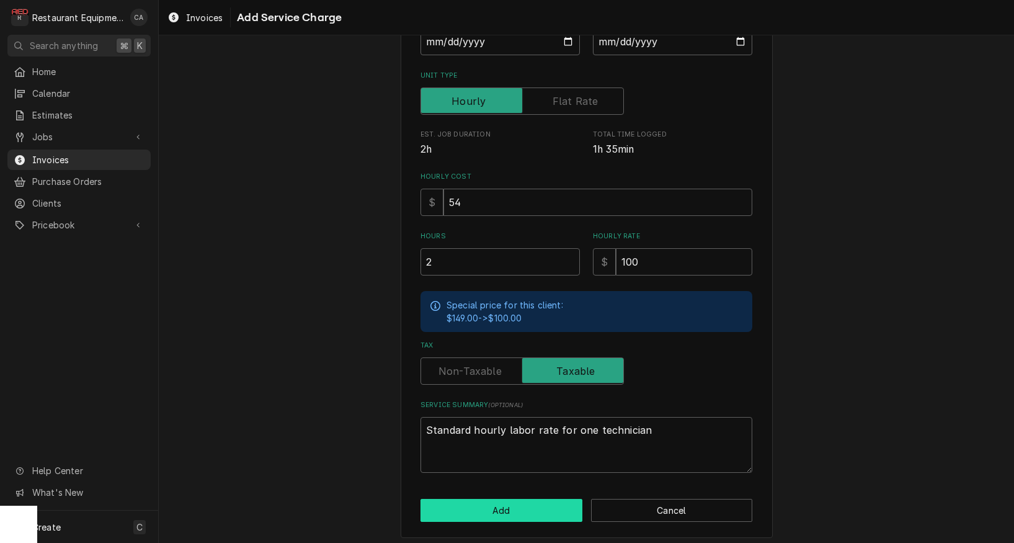
click at [542, 504] on button "Add" at bounding box center [501, 510] width 162 height 23
type textarea "x"
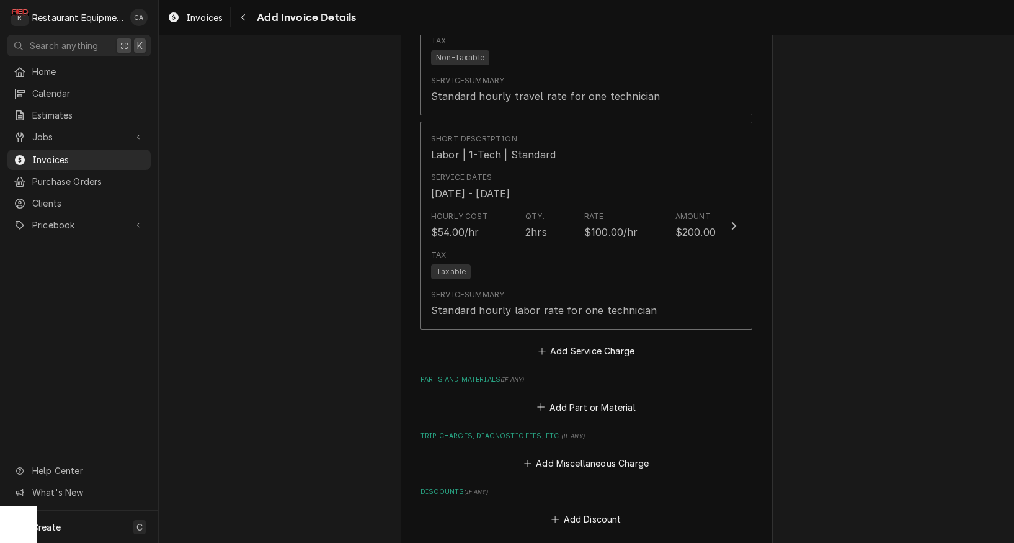
scroll to position [1485, 0]
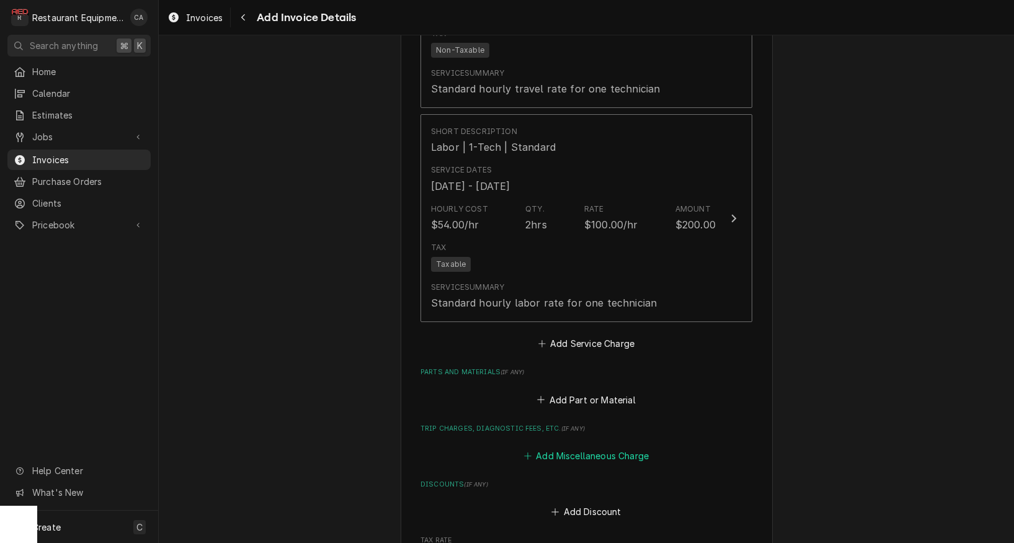
click at [602, 447] on button "Add Miscellaneous Charge" at bounding box center [586, 455] width 129 height 17
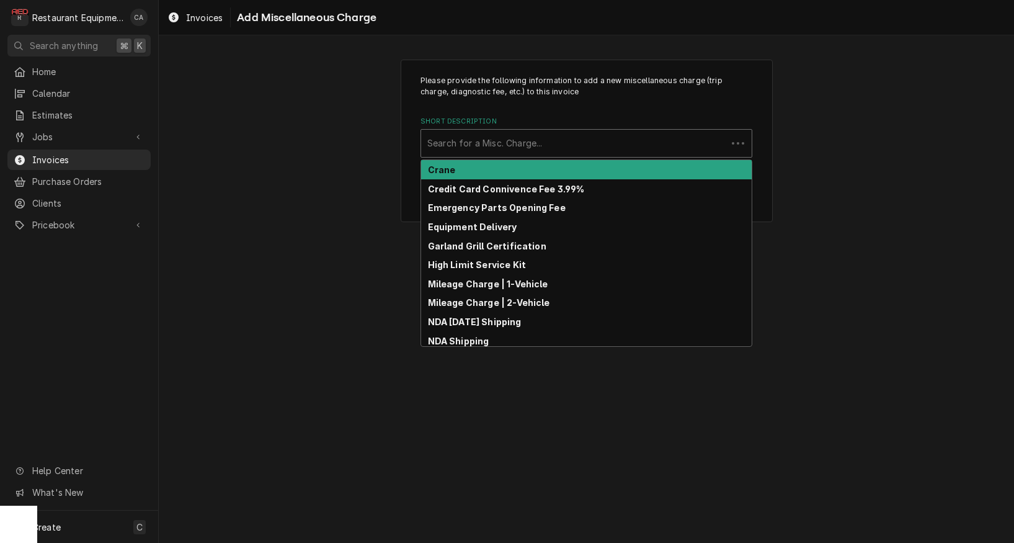
click at [457, 146] on div "Search for a Misc. Charge..." at bounding box center [573, 142] width 293 height 13
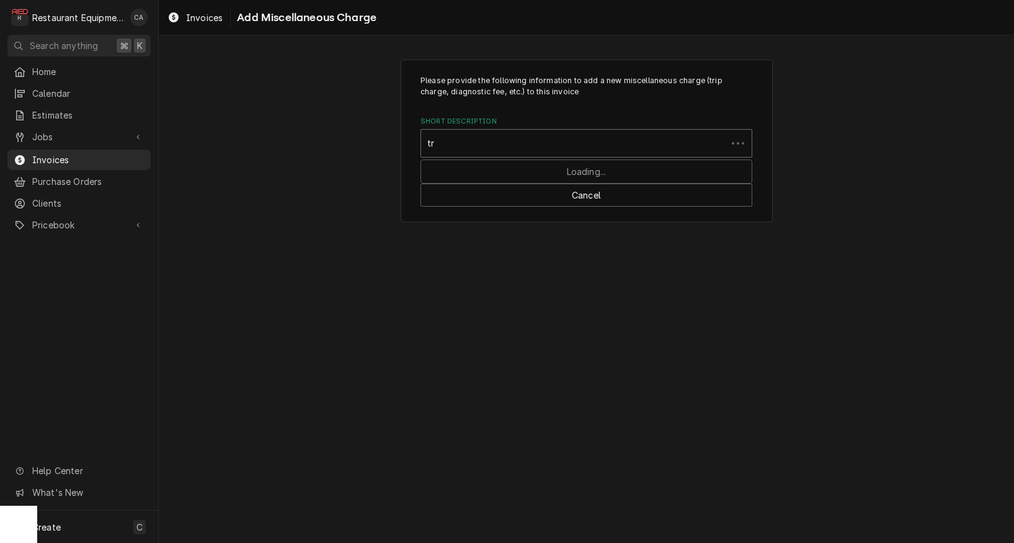
type input "tru"
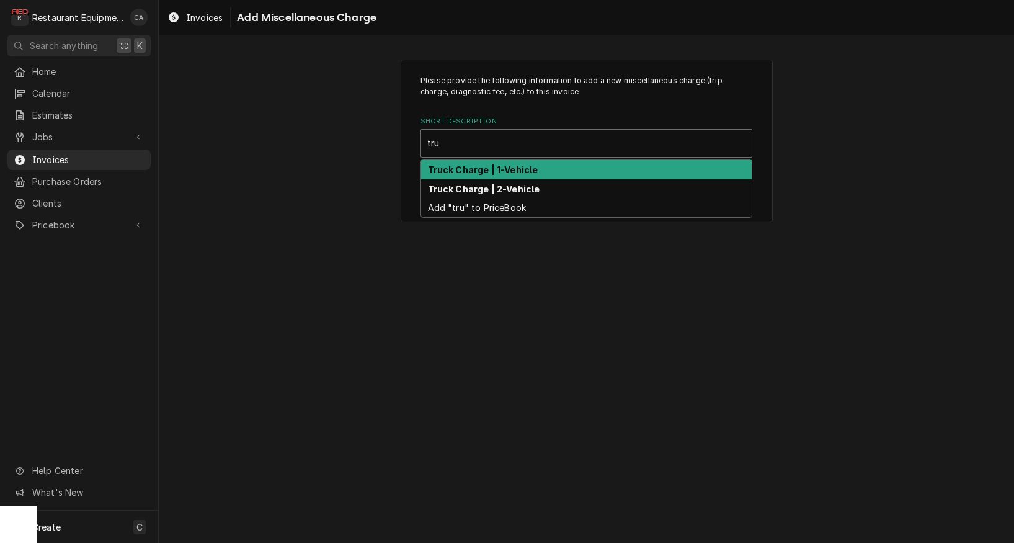
drag, startPoint x: 471, startPoint y: 175, endPoint x: 501, endPoint y: 290, distance: 119.1
click at [471, 175] on div "Truck Charge | 1-Vehicle" at bounding box center [586, 169] width 331 height 19
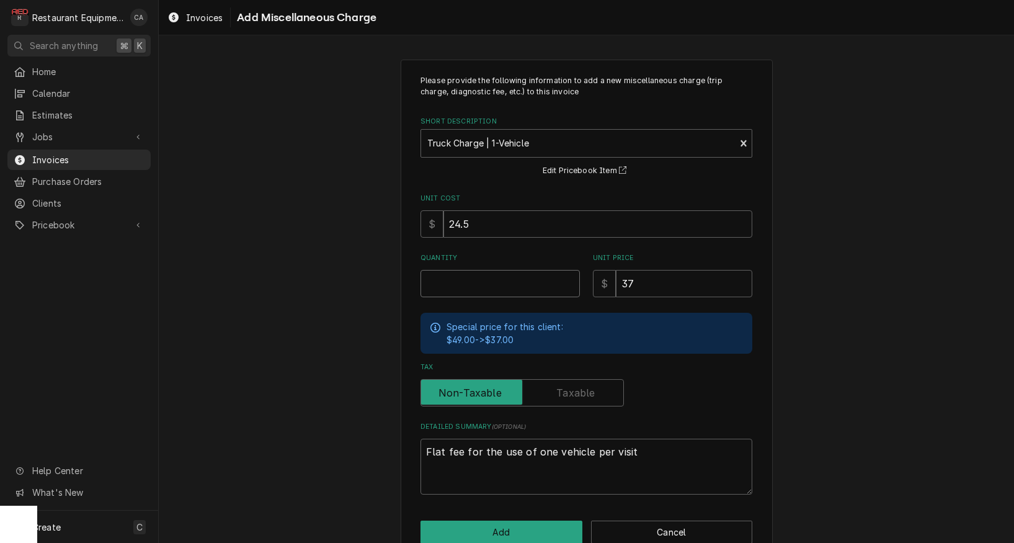
click at [456, 283] on input "Quantity" at bounding box center [499, 283] width 159 height 27
type textarea "x"
type input "1"
click at [473, 223] on input "24.5" at bounding box center [597, 223] width 309 height 27
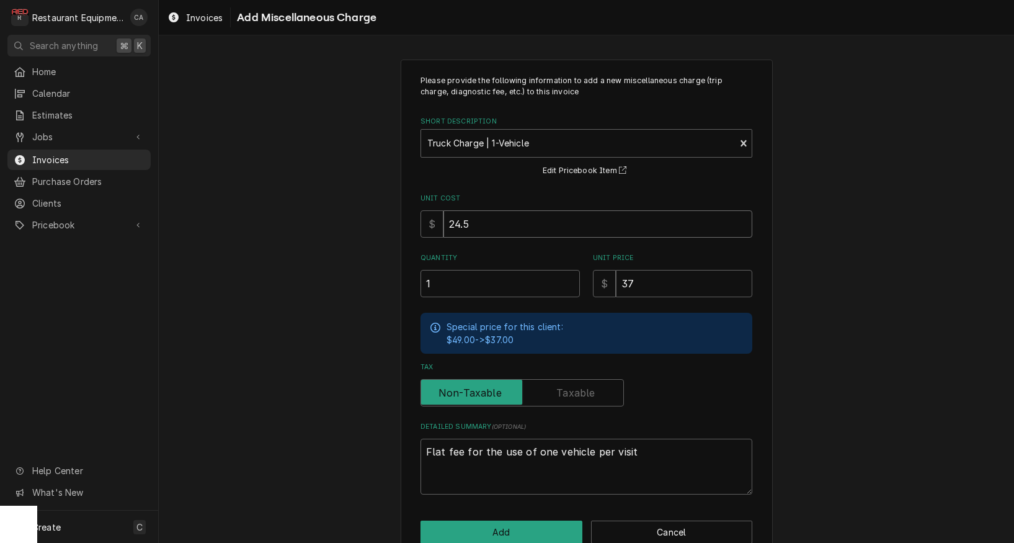
type textarea "x"
type input "1"
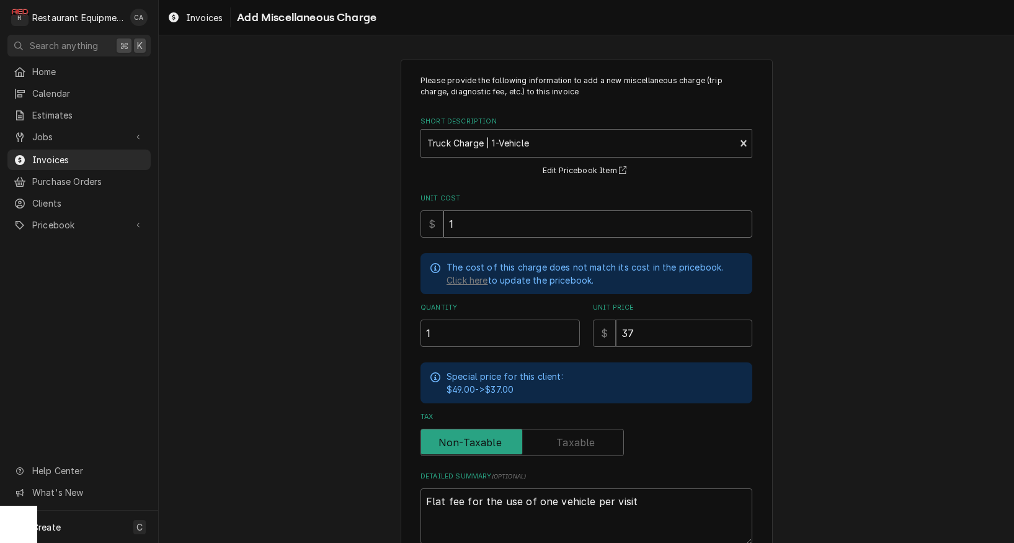
type textarea "x"
type input "19"
type textarea "x"
type input "19.5"
type textarea "x"
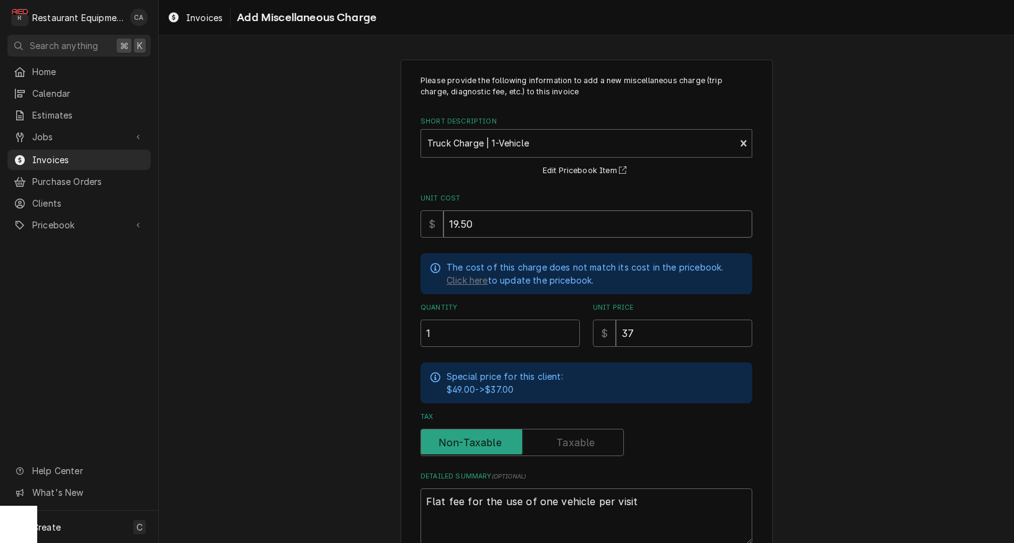
type input "19.50"
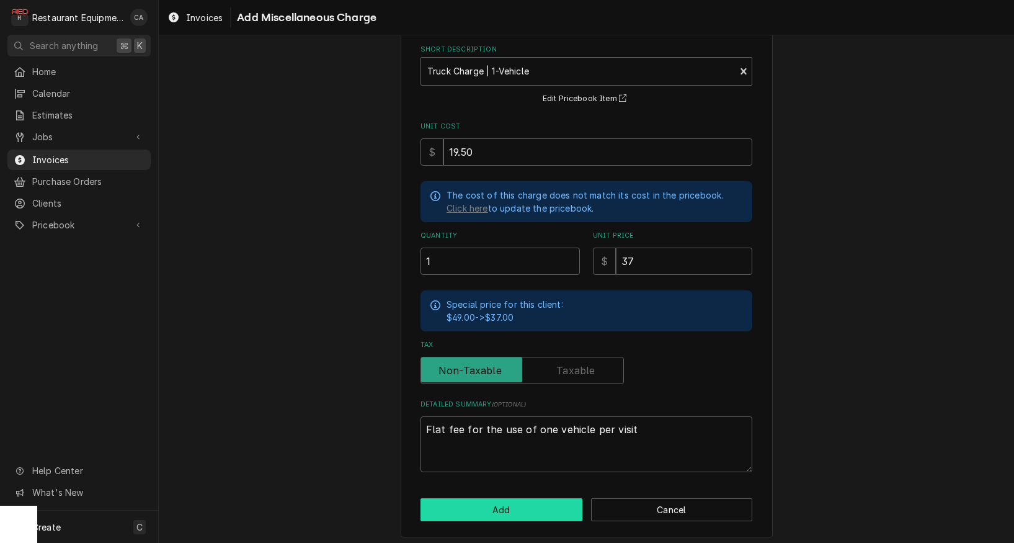
click at [497, 498] on button "Add" at bounding box center [501, 509] width 162 height 23
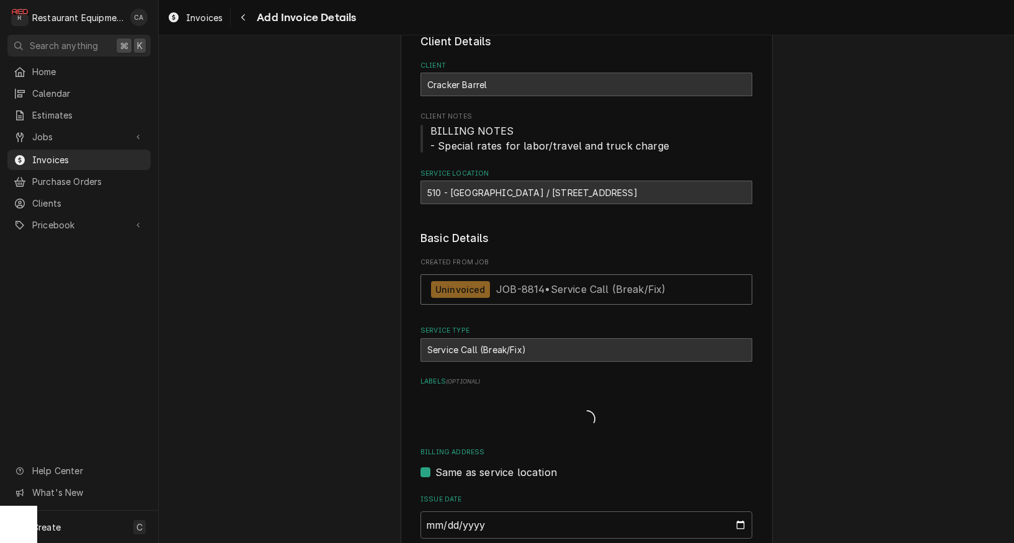
type textarea "x"
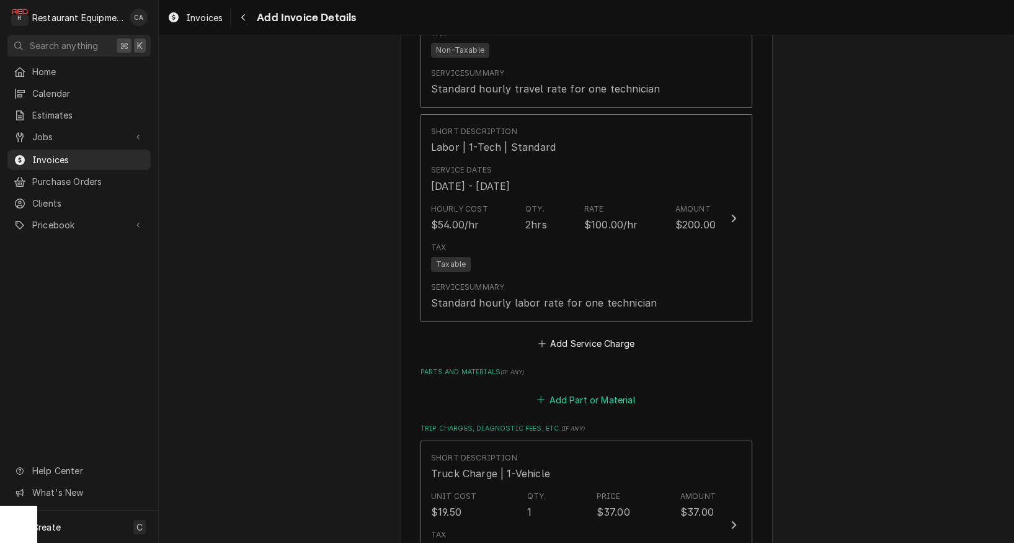
click at [618, 391] on button "Add Part or Material" at bounding box center [586, 399] width 102 height 17
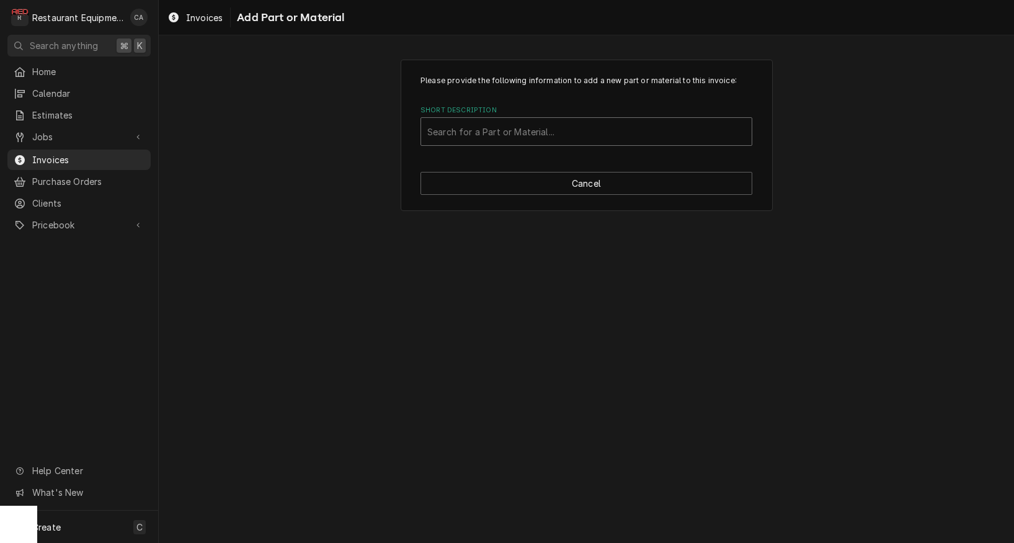
click at [493, 130] on div "Search for a Part or Material..." at bounding box center [586, 131] width 318 height 13
type input "1702774"
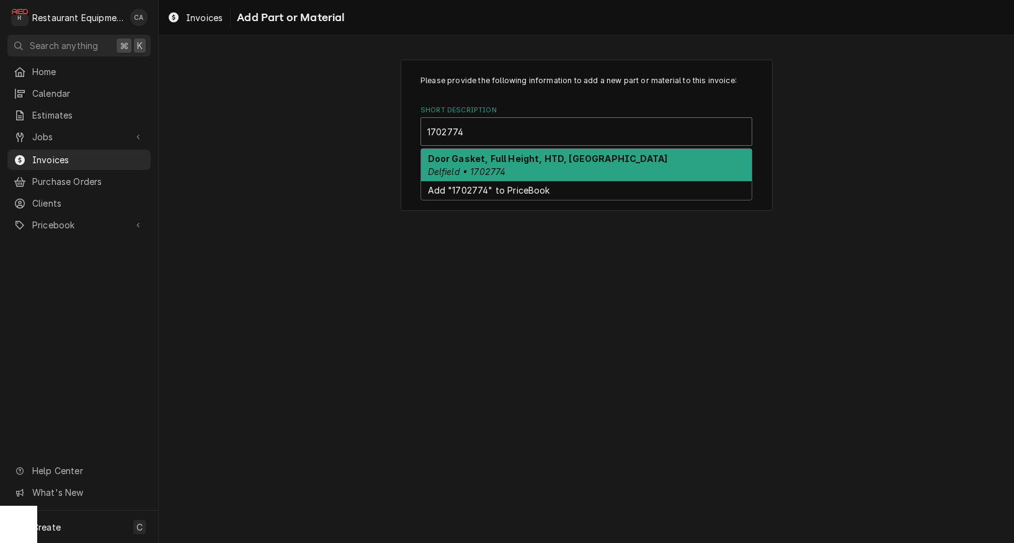
click at [490, 164] on div "Door Gasket, Full Height, HTD, GA Delfield • 1702774" at bounding box center [586, 165] width 331 height 32
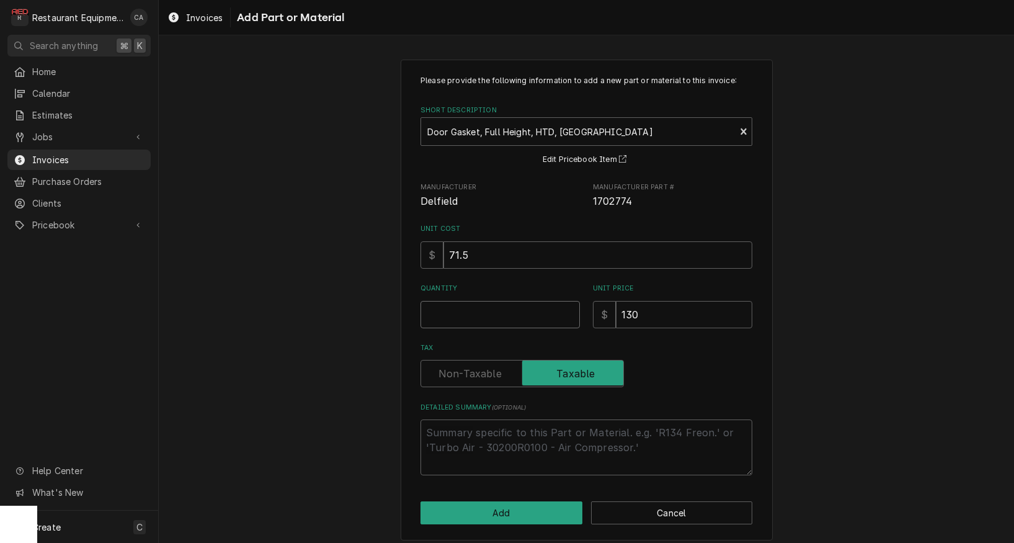
click at [463, 311] on input "Quantity" at bounding box center [499, 314] width 159 height 27
type textarea "x"
type input "1"
type textarea "x"
type input "4"
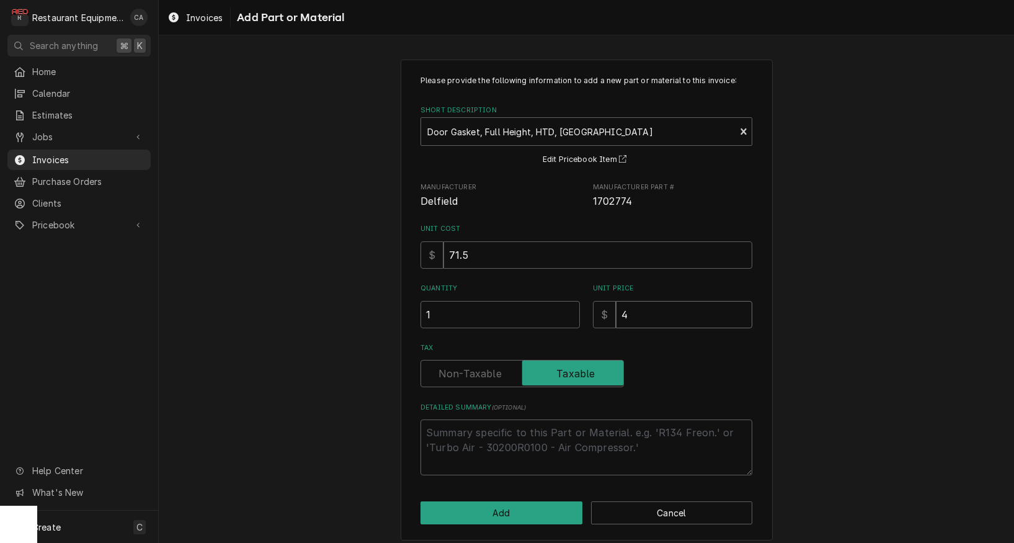
type textarea "x"
type input "42"
type textarea "x"
type input "429"
type textarea "x"
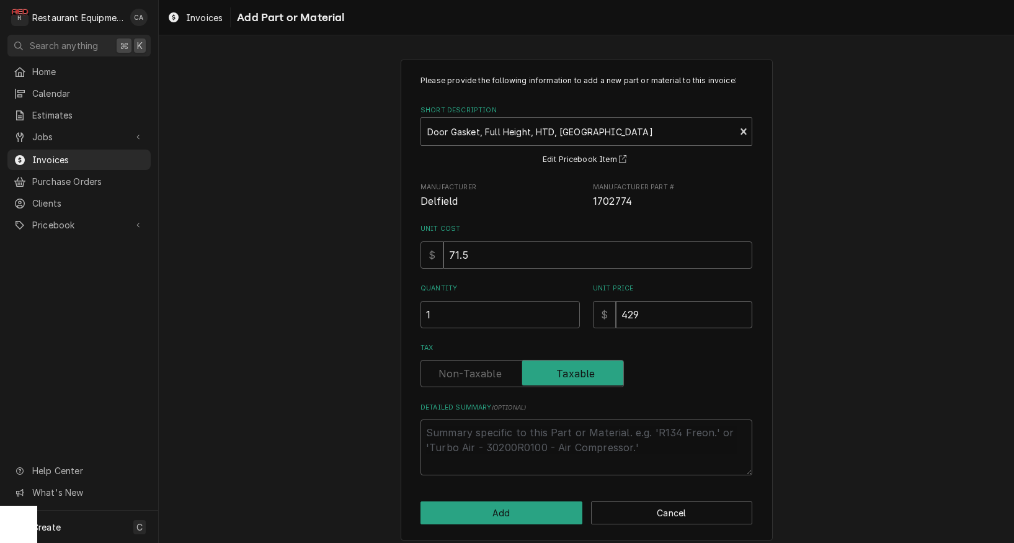
type input "429.9"
type textarea "x"
type input "429.98"
type textarea "x"
type input "429.9"
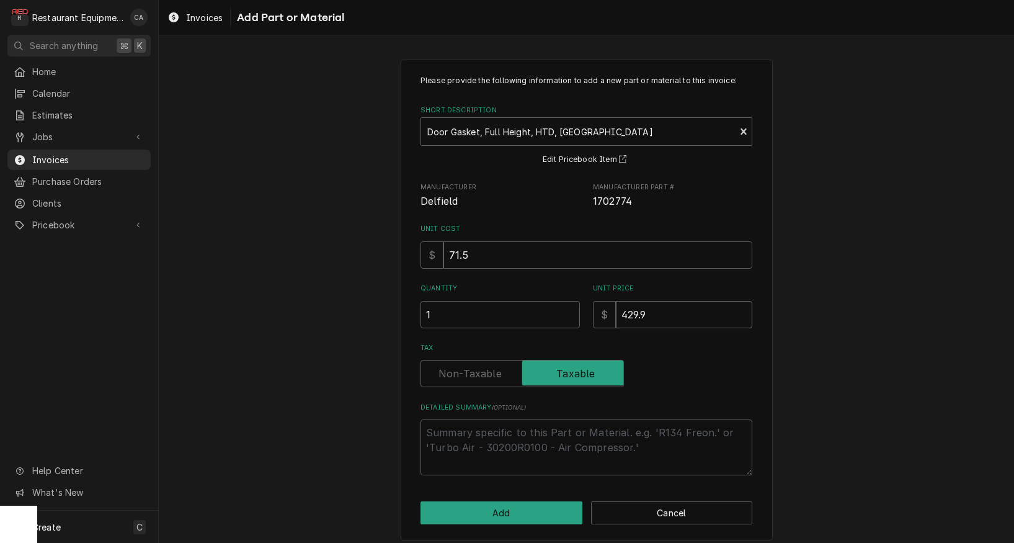
type textarea "x"
type input "429"
type textarea "x"
type input "42"
type textarea "x"
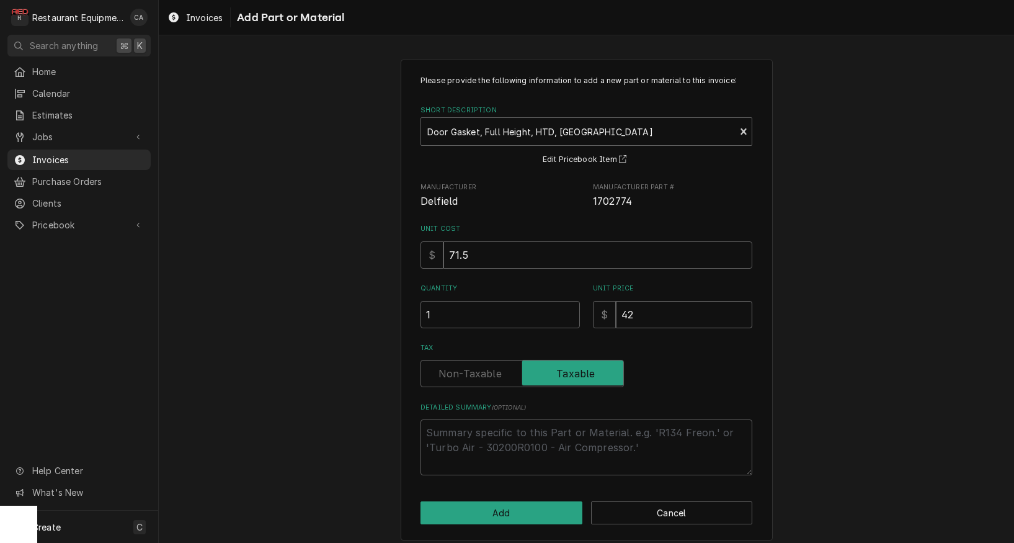
type input "4"
type textarea "x"
type input "1"
type textarea "x"
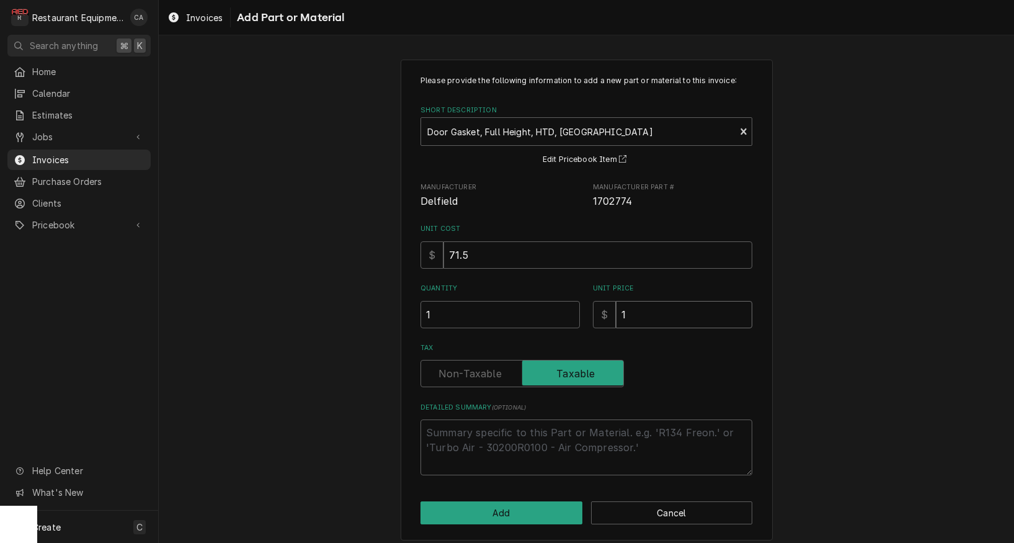
type input "13"
type textarea "x"
type input "130"
type textarea "x"
type input "130.0"
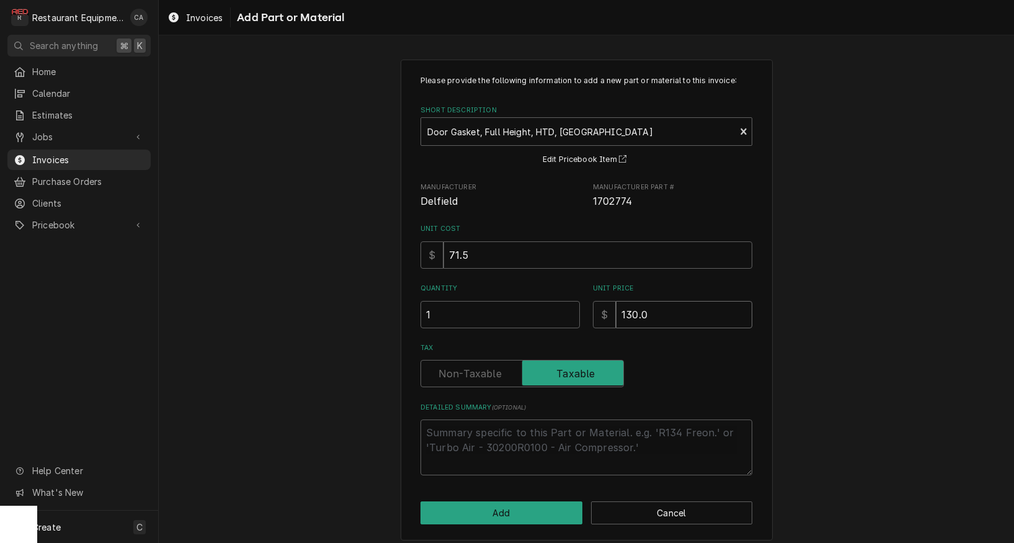
type textarea "x"
type input "130.01"
click at [468, 502] on button "Add" at bounding box center [501, 512] width 162 height 23
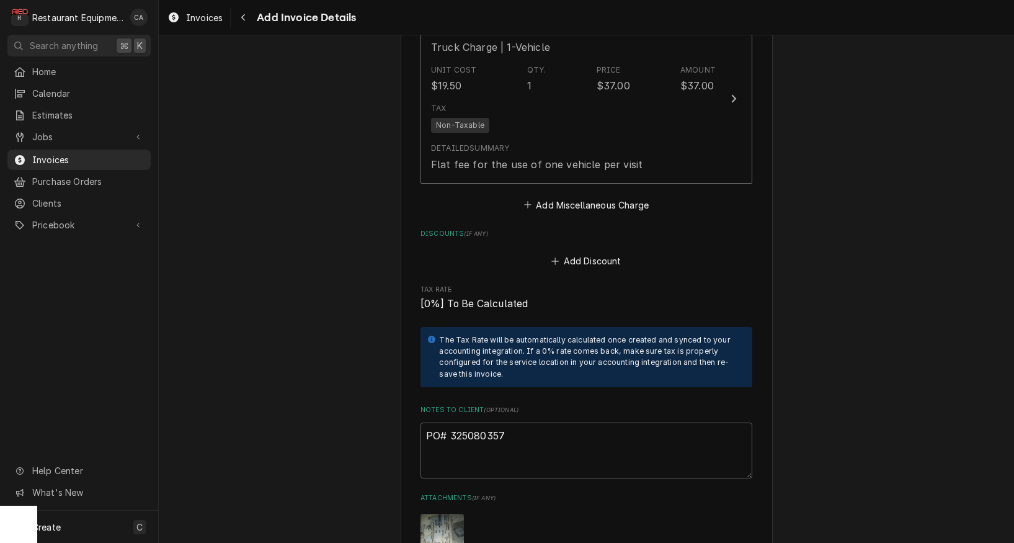
scroll to position [2105, 0]
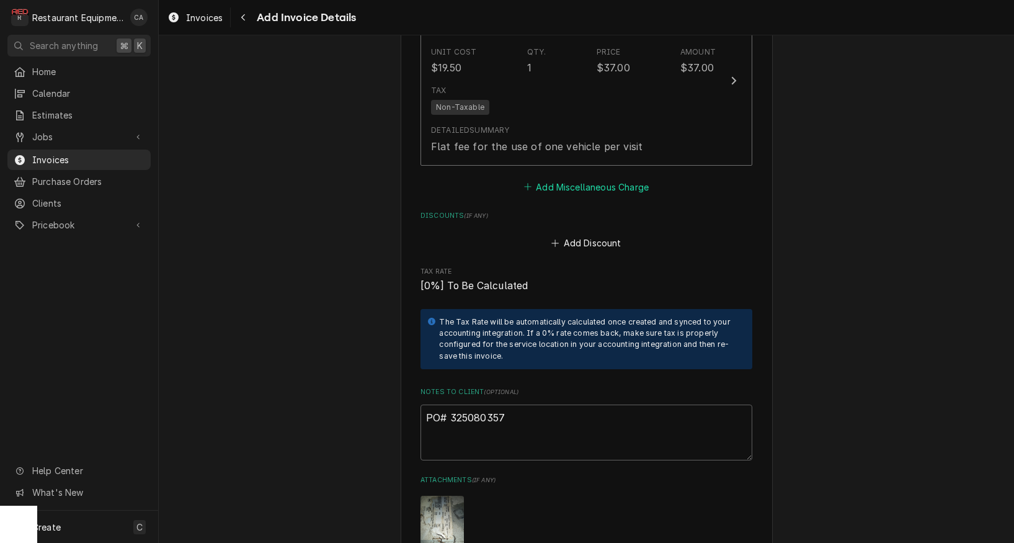
click at [561, 178] on button "Add Miscellaneous Charge" at bounding box center [586, 186] width 129 height 17
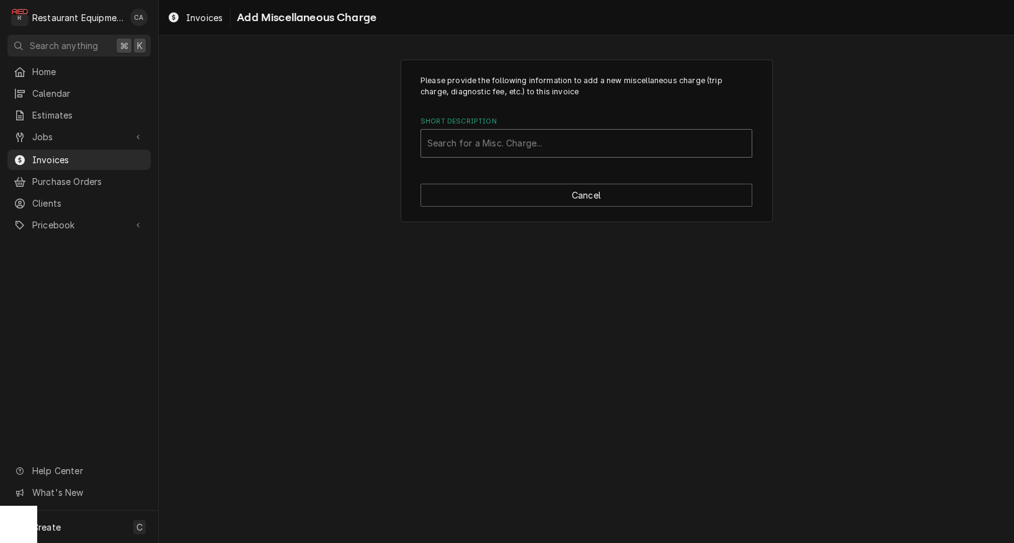
click at [488, 141] on div "Search for a Misc. Charge..." at bounding box center [586, 142] width 318 height 13
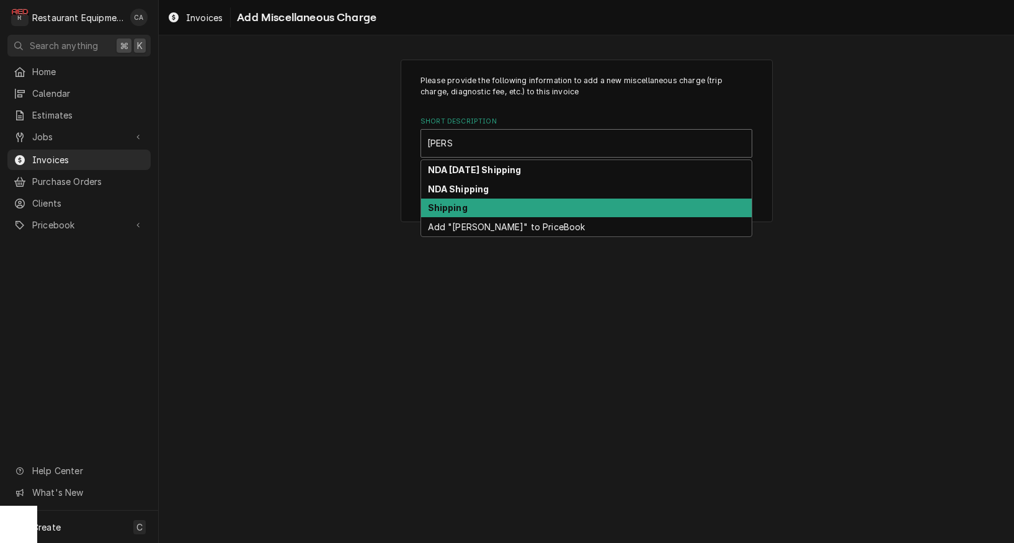
drag, startPoint x: 461, startPoint y: 203, endPoint x: 510, endPoint y: 257, distance: 72.4
click at [467, 207] on div "Shipping" at bounding box center [586, 207] width 331 height 19
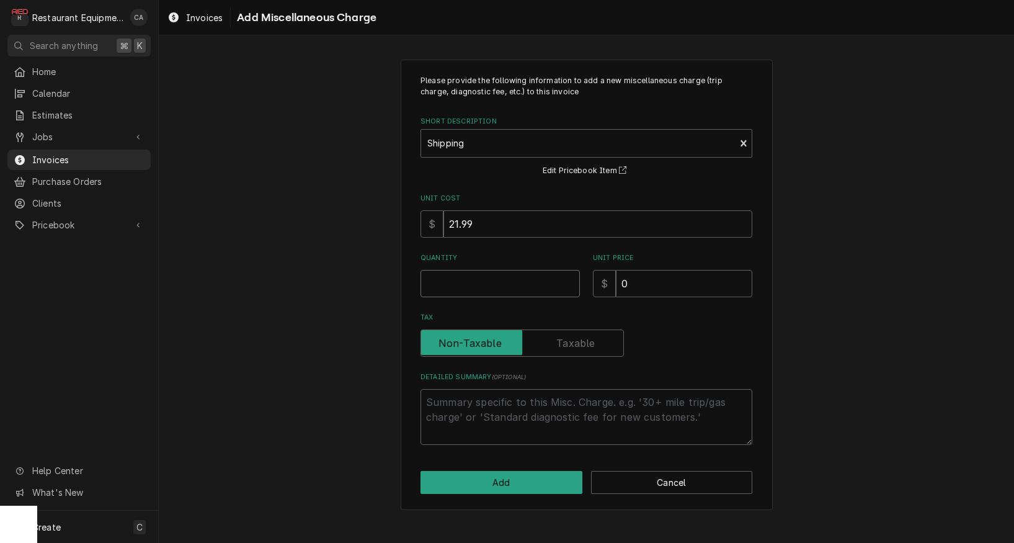
click at [458, 278] on input "Quantity" at bounding box center [499, 283] width 159 height 27
click at [479, 471] on button "Add" at bounding box center [501, 482] width 162 height 23
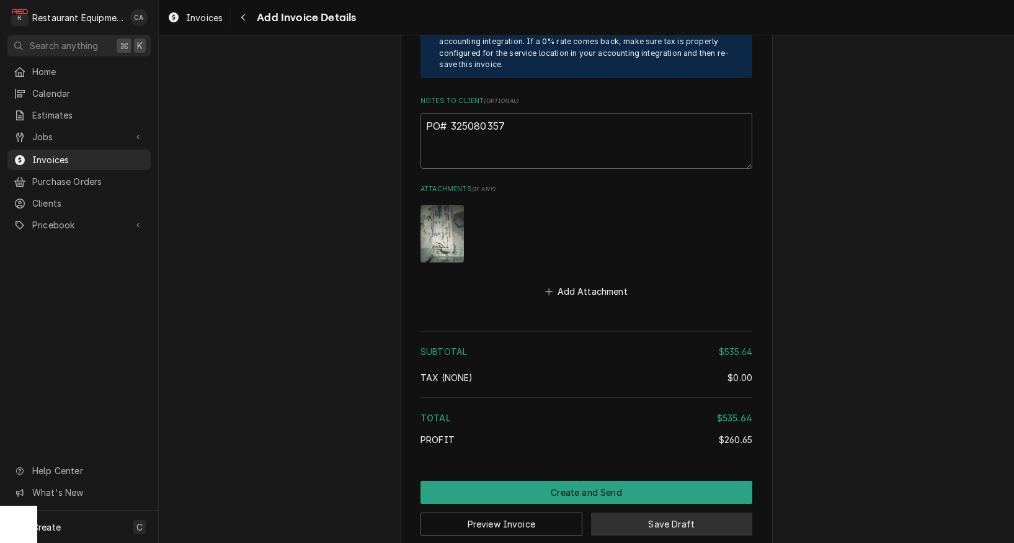
click at [644, 512] on button "Save Draft" at bounding box center [672, 523] width 162 height 23
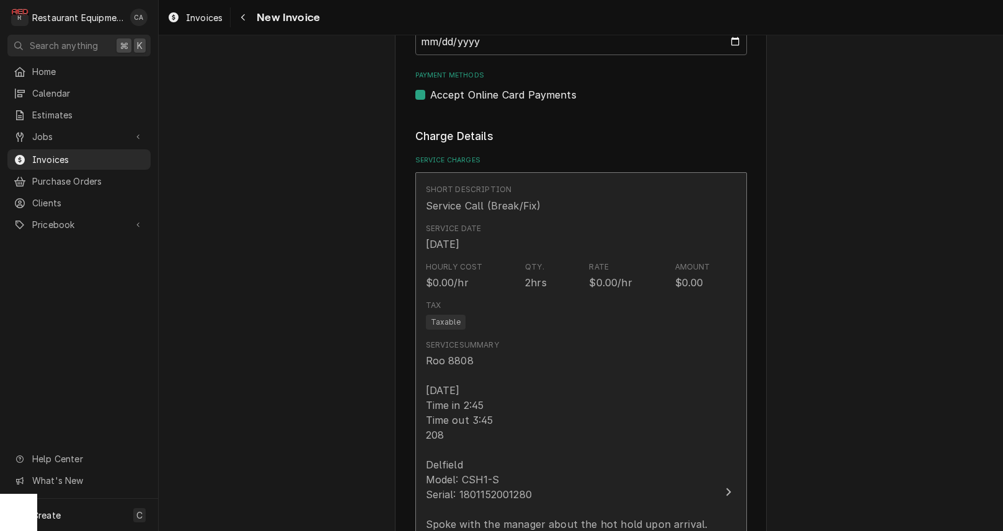
scroll to position [1106, 0]
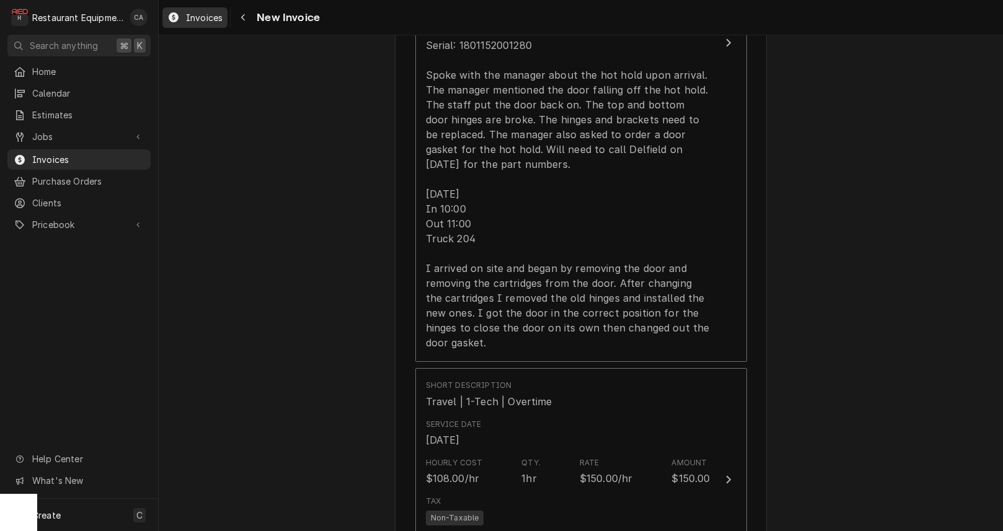
click at [193, 14] on span "Invoices" at bounding box center [204, 17] width 37 height 13
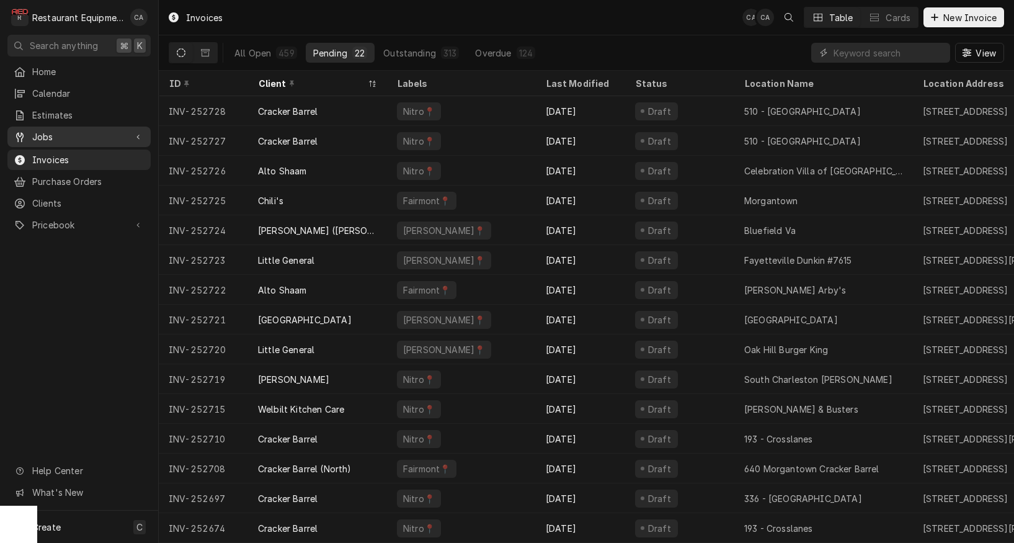
click at [55, 138] on span "Jobs" at bounding box center [79, 136] width 94 height 13
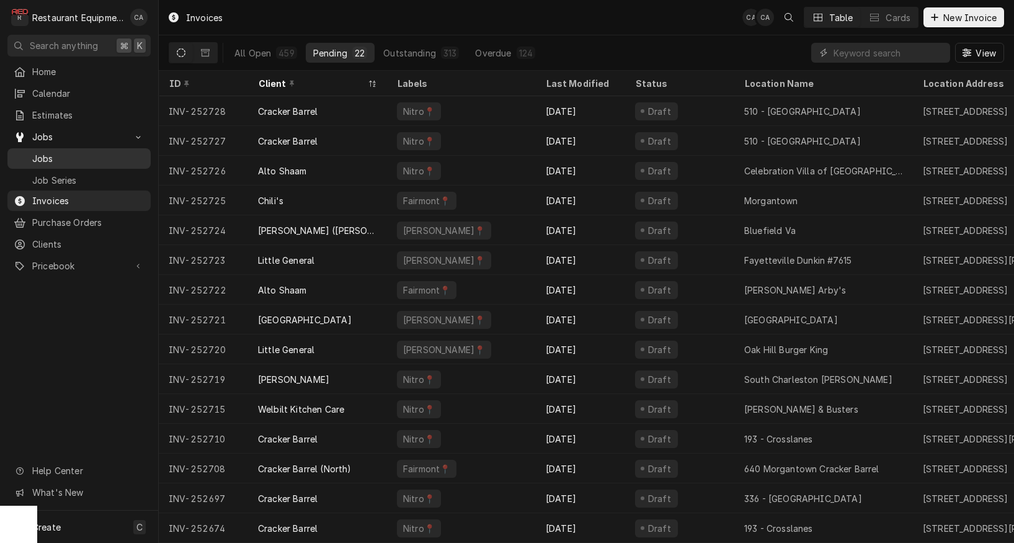
click at [50, 159] on span "Jobs" at bounding box center [88, 158] width 112 height 13
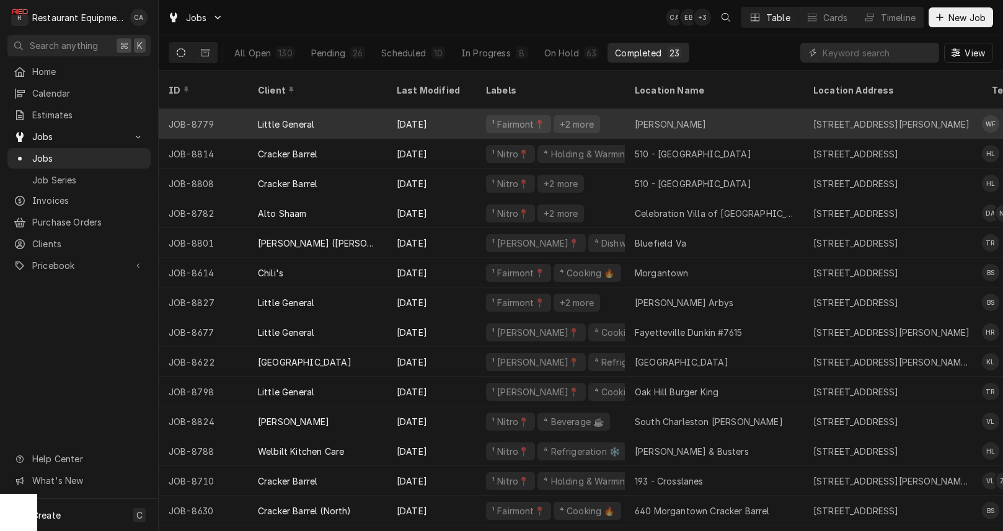
click at [727, 109] on div "VanVoorhis LG" at bounding box center [714, 124] width 179 height 30
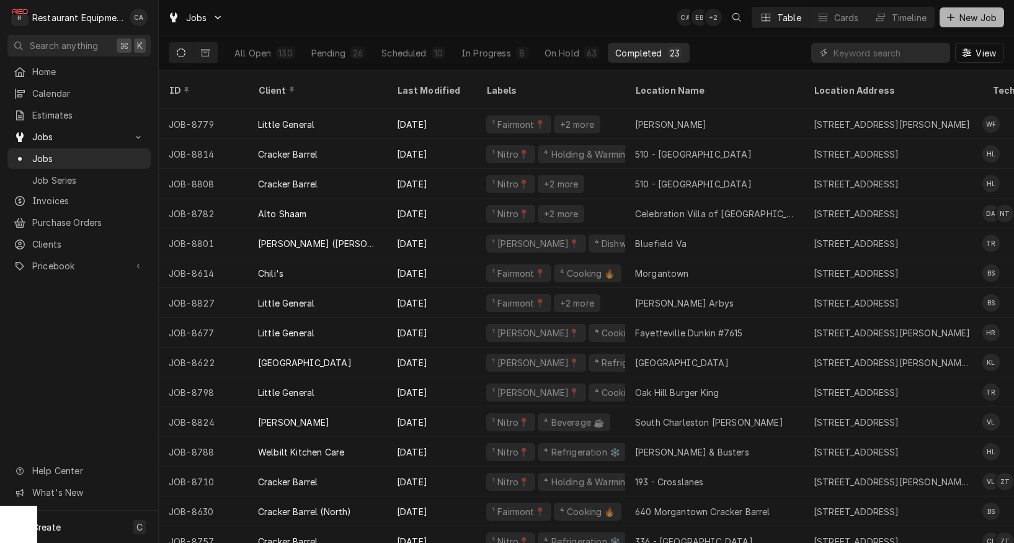
click at [976, 19] on span "New Job" at bounding box center [978, 17] width 42 height 13
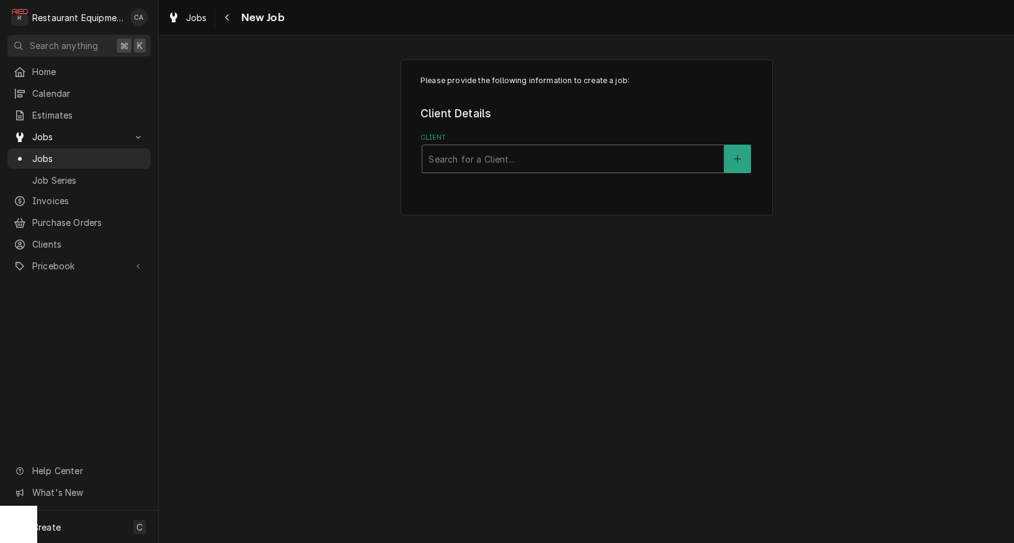
click at [462, 153] on div "Search for a Client..." at bounding box center [573, 159] width 289 height 13
type input "raleigh cou"
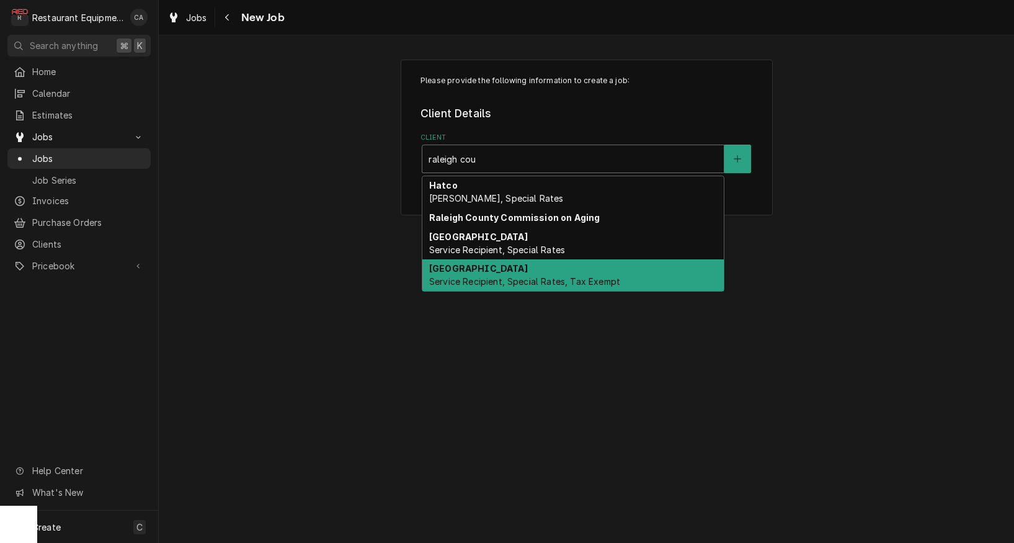
click at [454, 278] on span "Service Recipient, Special Rates, Tax Exempt" at bounding box center [524, 281] width 191 height 11
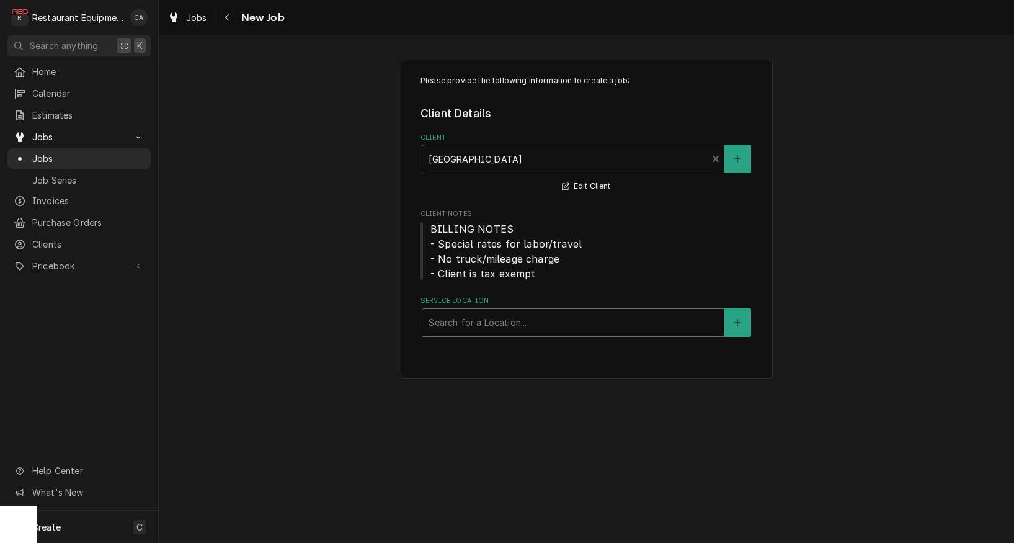
click at [445, 316] on div "Search for a Location..." at bounding box center [573, 322] width 289 height 13
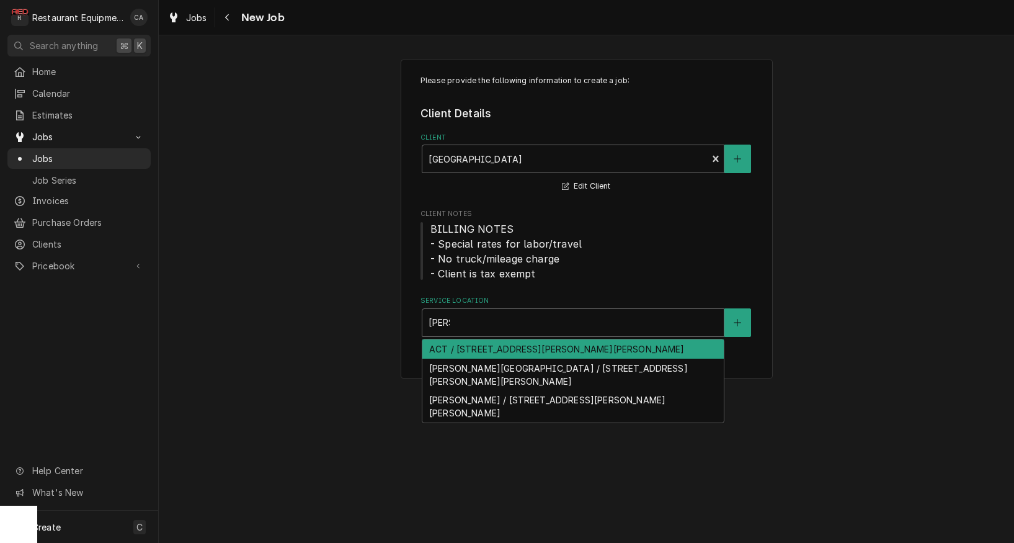
type input "stana"
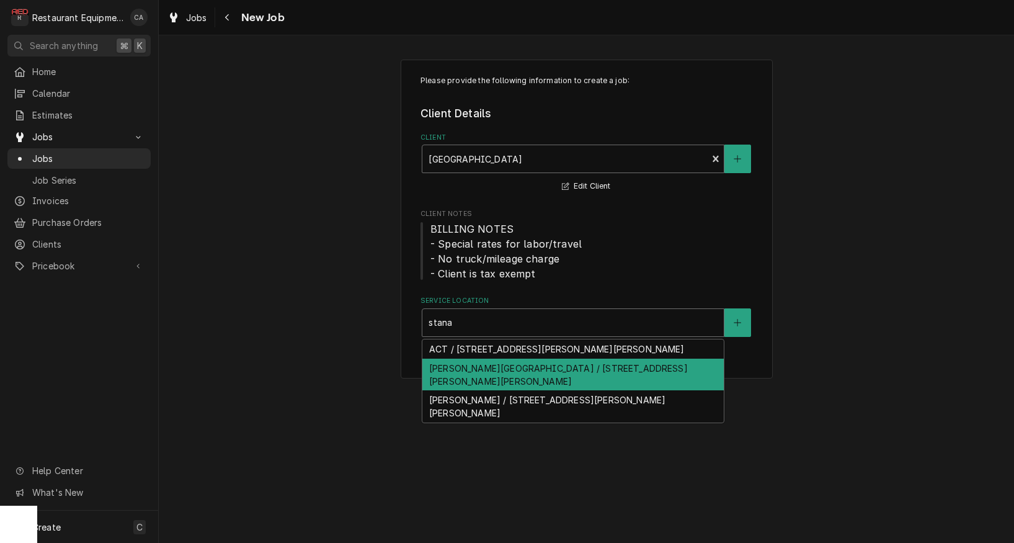
drag, startPoint x: 451, startPoint y: 364, endPoint x: 342, endPoint y: 345, distance: 110.8
click at [451, 364] on div "Stanaford Elementary / 950 Stanaford Rd, Beckley, WV 25801" at bounding box center [572, 374] width 301 height 32
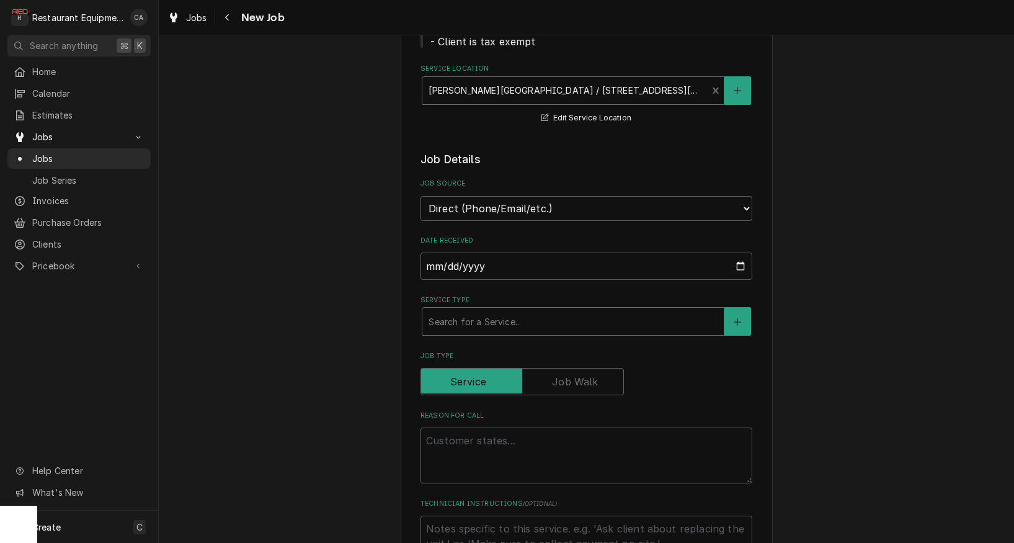
scroll to position [233, 0]
click at [445, 314] on div "Search for a Service..." at bounding box center [573, 320] width 289 height 13
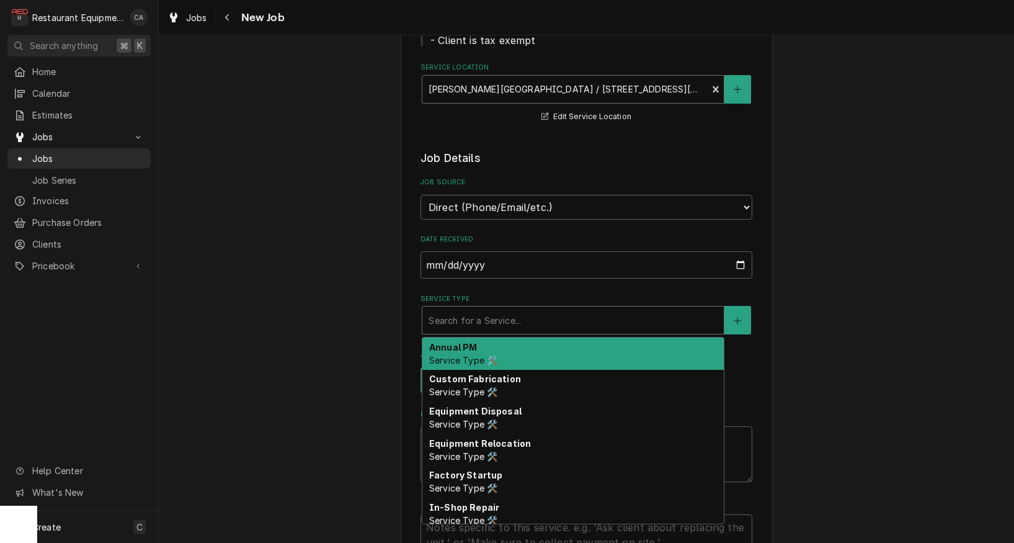
type textarea "x"
type input "f"
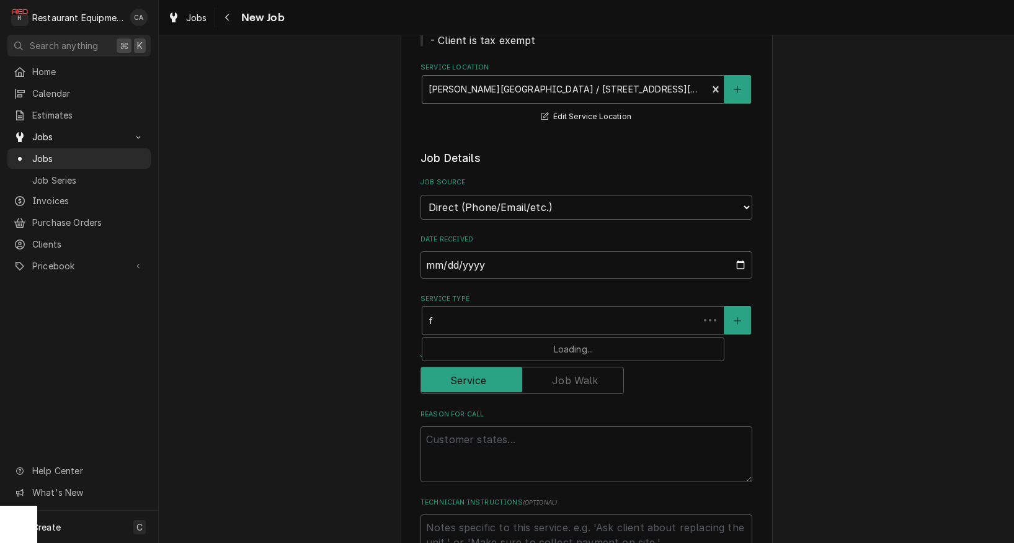
type textarea "x"
type input "fi"
type textarea "x"
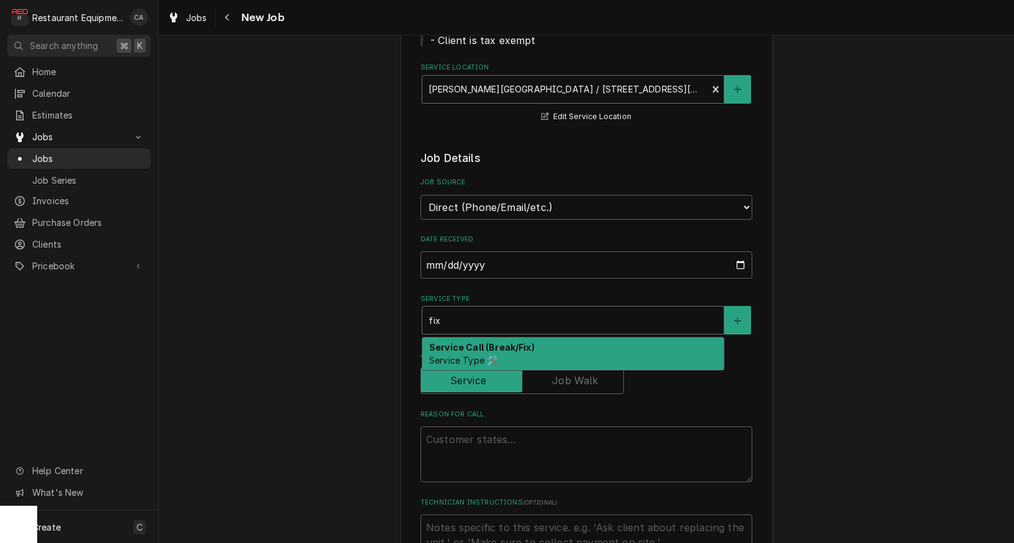
scroll to position [204, 0]
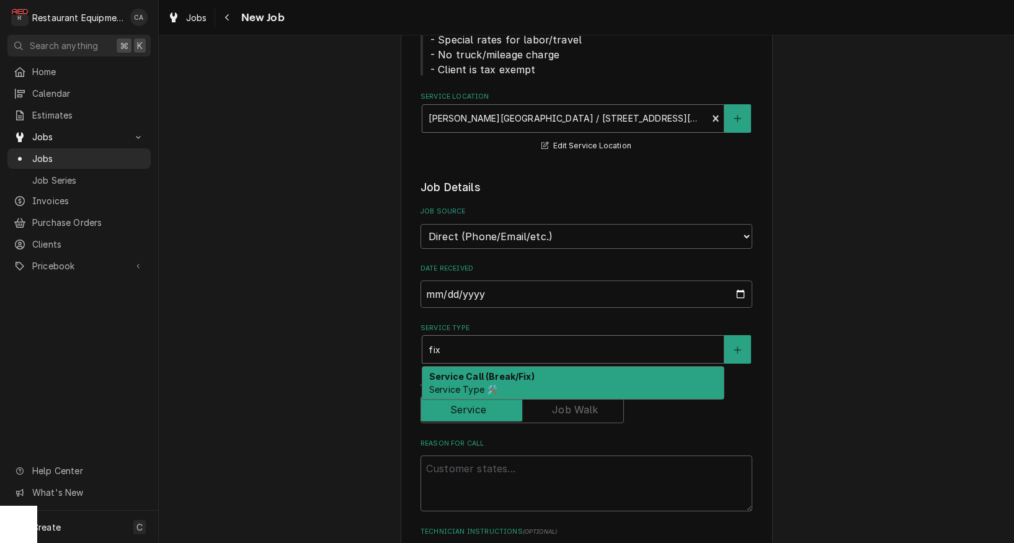
drag, startPoint x: 437, startPoint y: 352, endPoint x: 453, endPoint y: 367, distance: 21.5
click at [438, 366] on div "Service Call (Break/Fix) Service Type 🛠️" at bounding box center [573, 382] width 303 height 33
type input "fix"
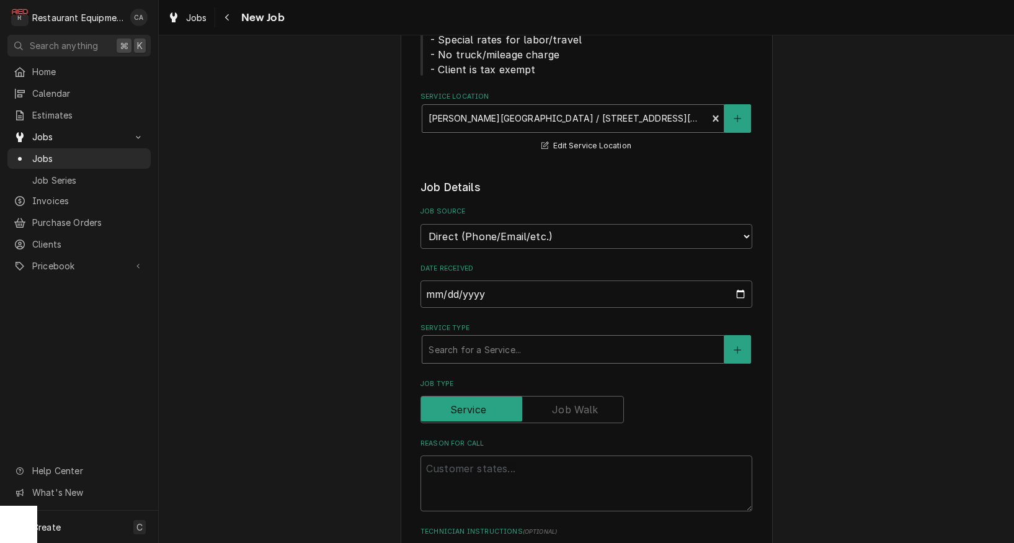
click at [442, 343] on div "Search for a Service..." at bounding box center [573, 349] width 289 height 13
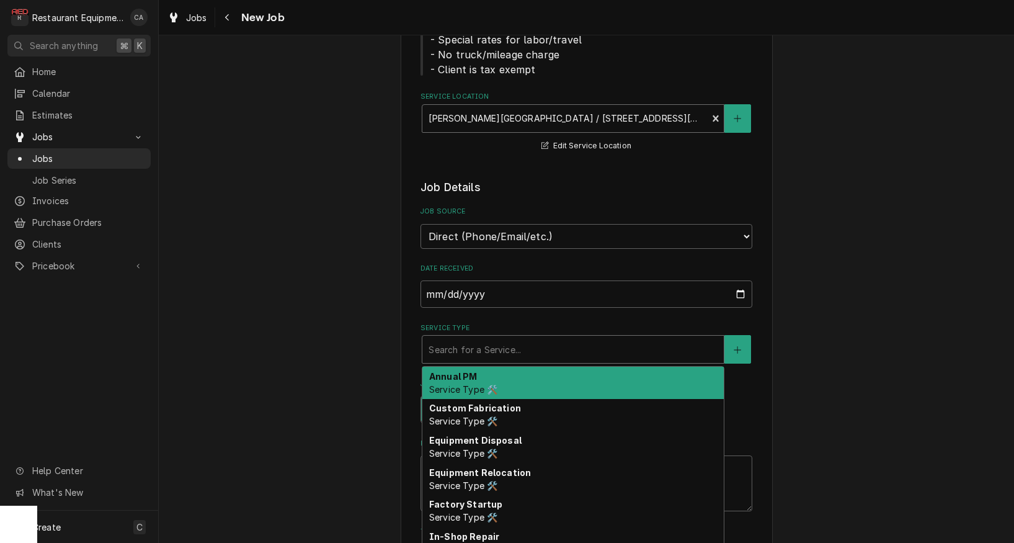
type textarea "x"
type input "f"
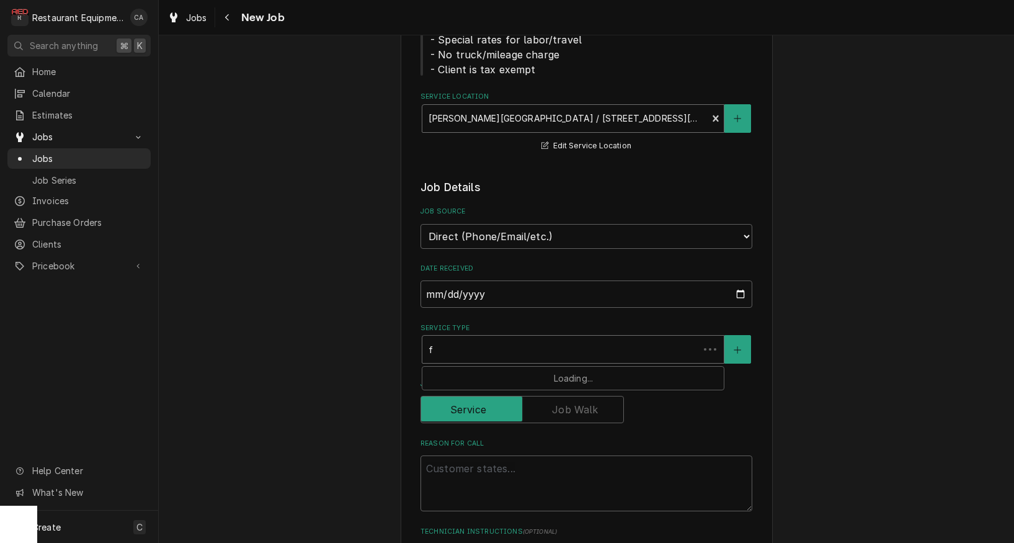
type textarea "x"
type input "fi"
type textarea "x"
type input "fix"
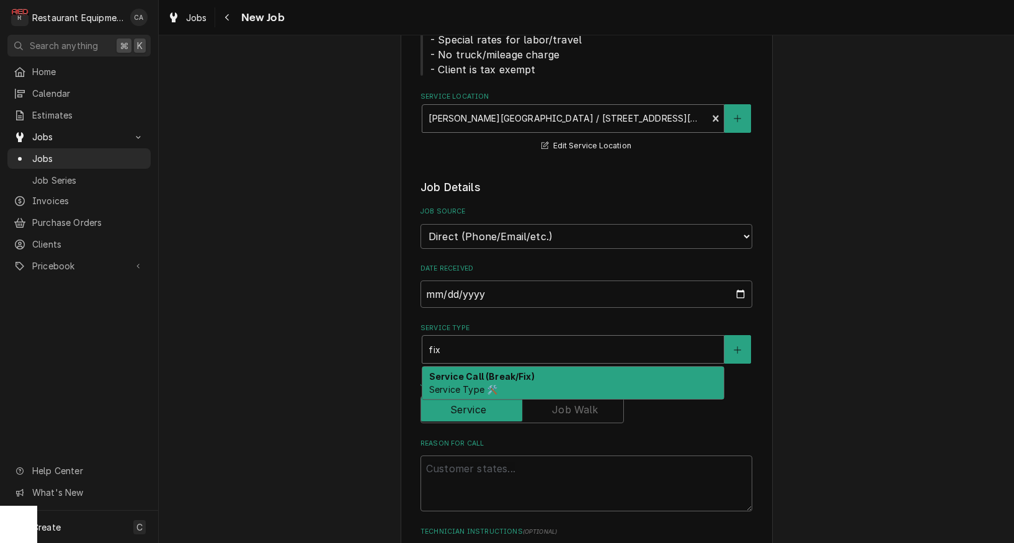
scroll to position [194, 0]
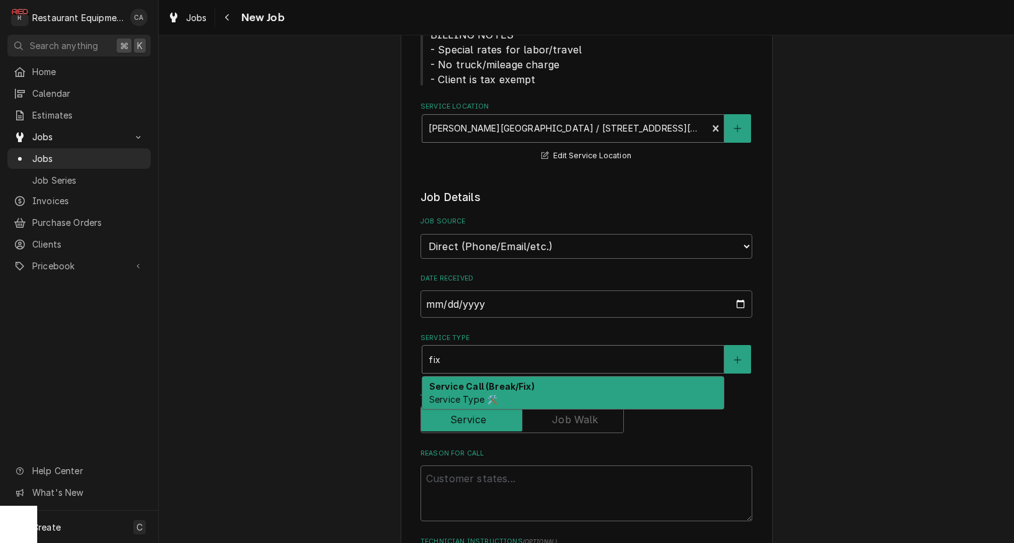
click at [442, 394] on span "Service Type 🛠️" at bounding box center [463, 399] width 68 height 11
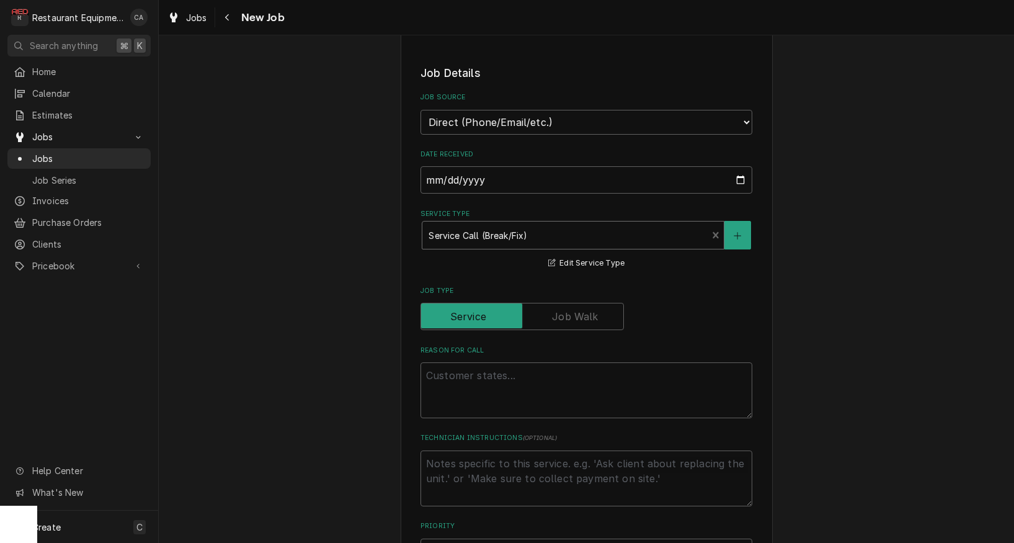
scroll to position [319, 0]
click at [458, 362] on textarea "Reason For Call" at bounding box center [586, 390] width 332 height 56
type textarea "x"
type textarea "W"
type textarea "x"
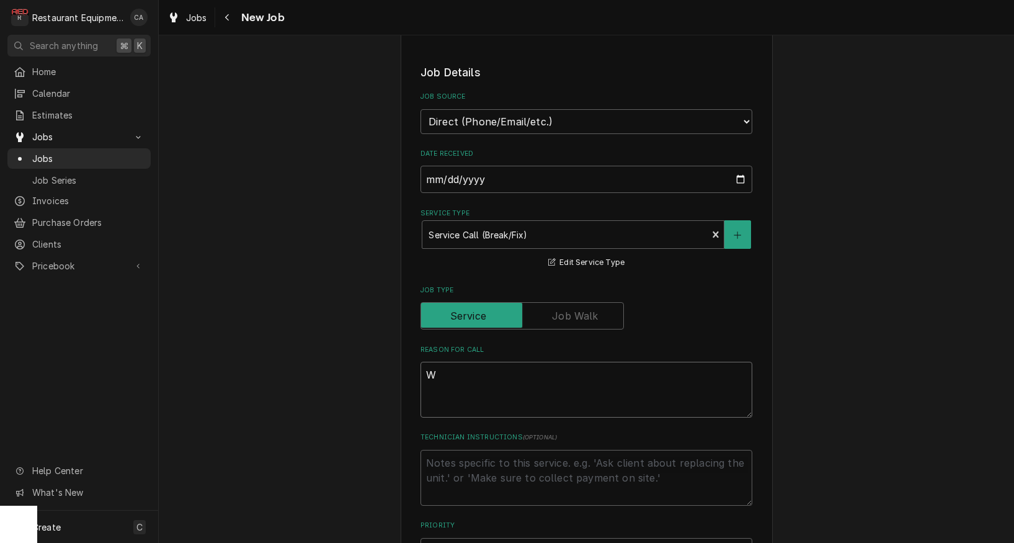
type textarea "Wo"
type textarea "x"
type textarea "Wor"
type textarea "x"
type textarea "Work"
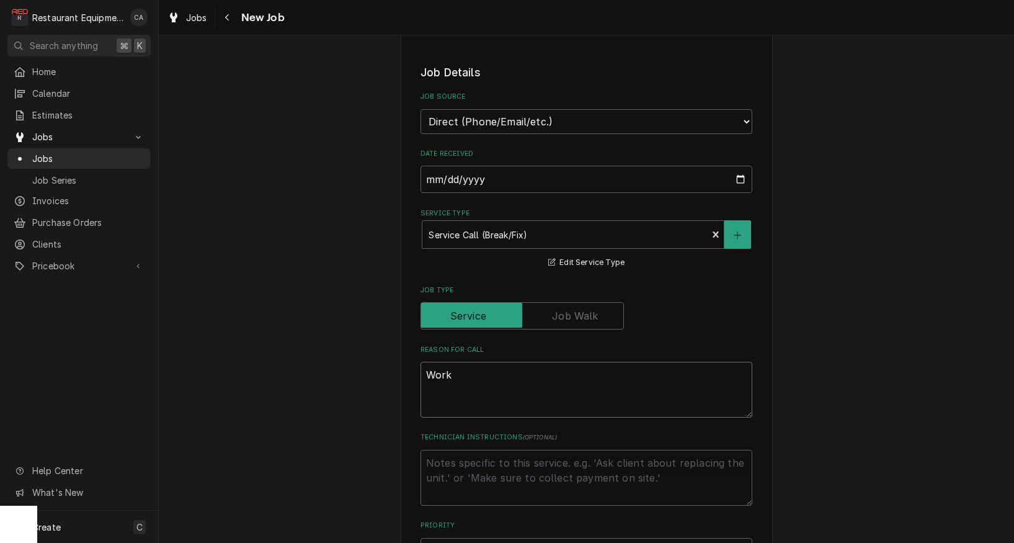
type textarea "x"
type textarea "Work"
type textarea "x"
type textarea "Work O"
type textarea "x"
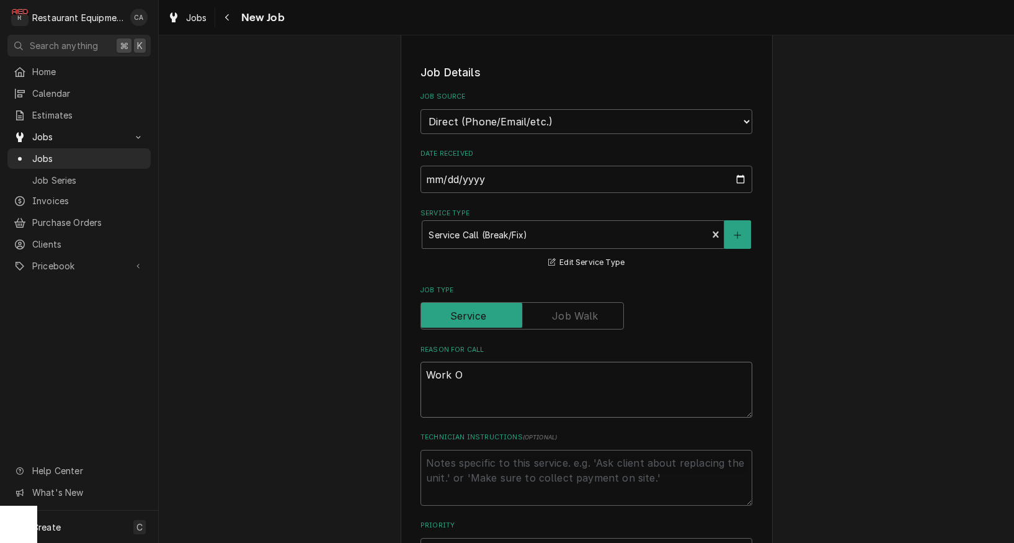
type textarea "Work Or"
type textarea "x"
type textarea "Work Ord"
type textarea "x"
type textarea "Work Orde"
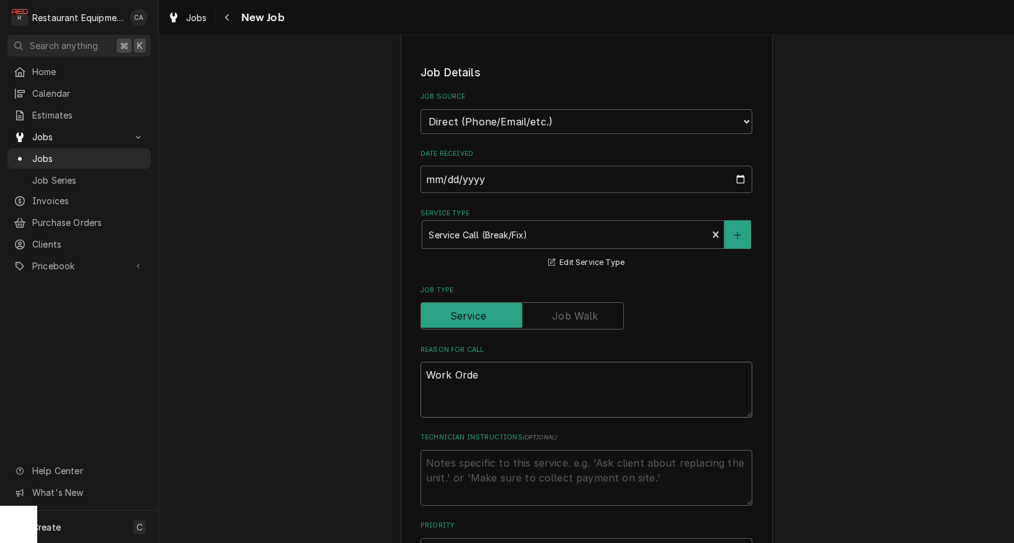
type textarea "x"
type textarea "Work Order"
type textarea "x"
type textarea "Work Order"
type textarea "x"
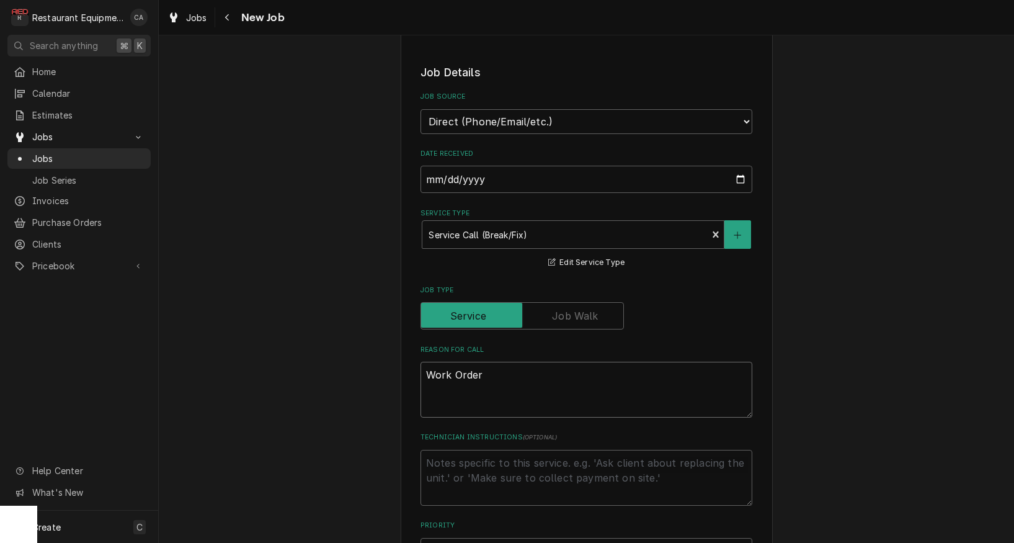
type textarea "Work Order #"
type textarea "x"
type textarea "Work Order #"
type textarea "x"
type textarea "Work Order # 5"
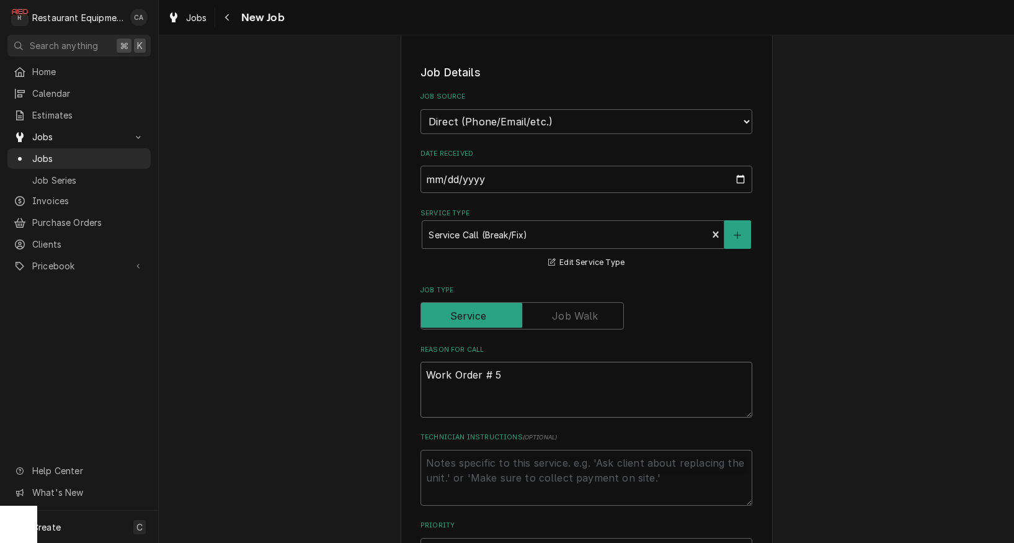
type textarea "x"
type textarea "Work Order # 59"
type textarea "x"
type textarea "Work Order # 596"
type textarea "x"
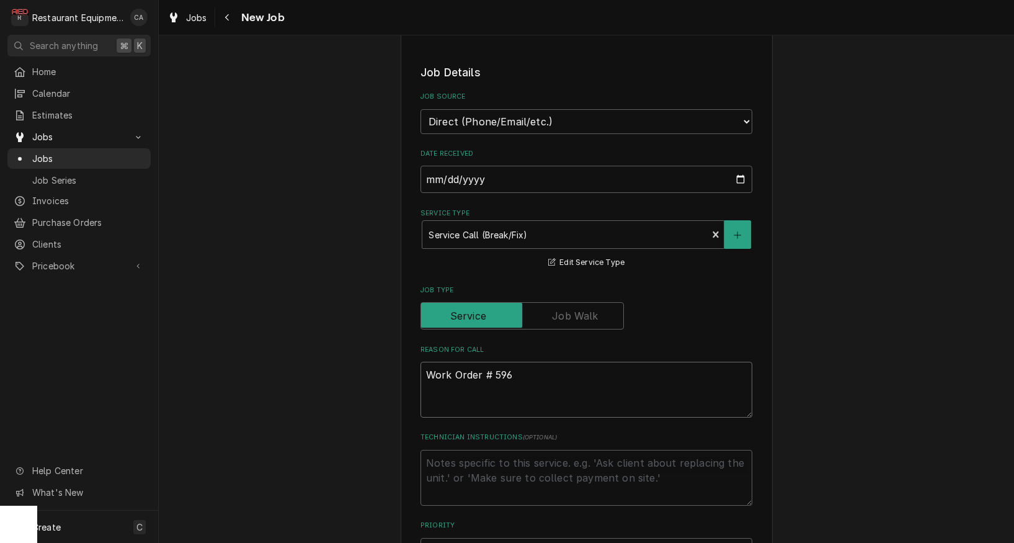
type textarea "Work Order # 5967"
type textarea "x"
type textarea "Work Order # 59671"
type textarea "x"
type textarea "Work Order # 59671"
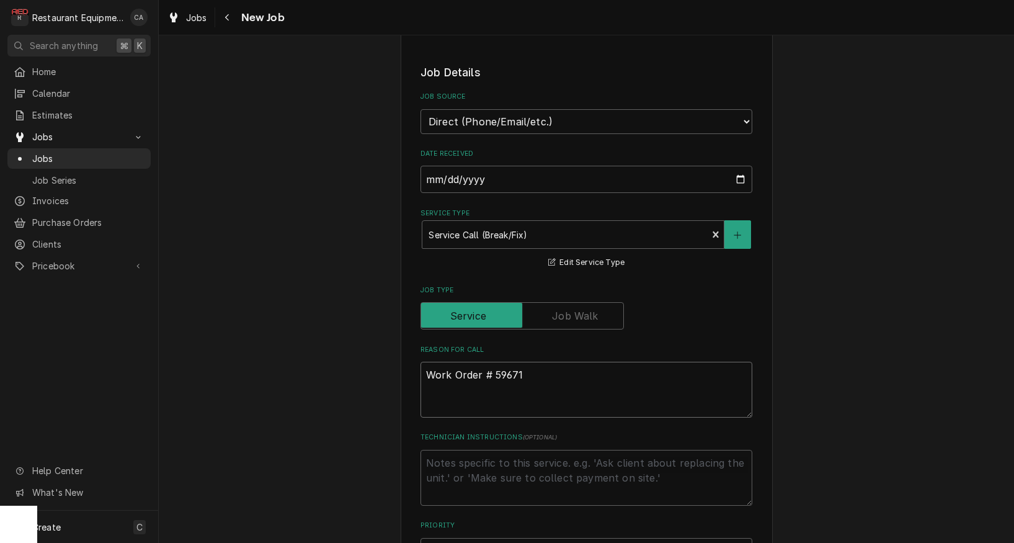
type textarea "x"
type textarea "Work Order # 59671 T"
type textarea "x"
type textarea "Work Order # 59671 Th"
type textarea "x"
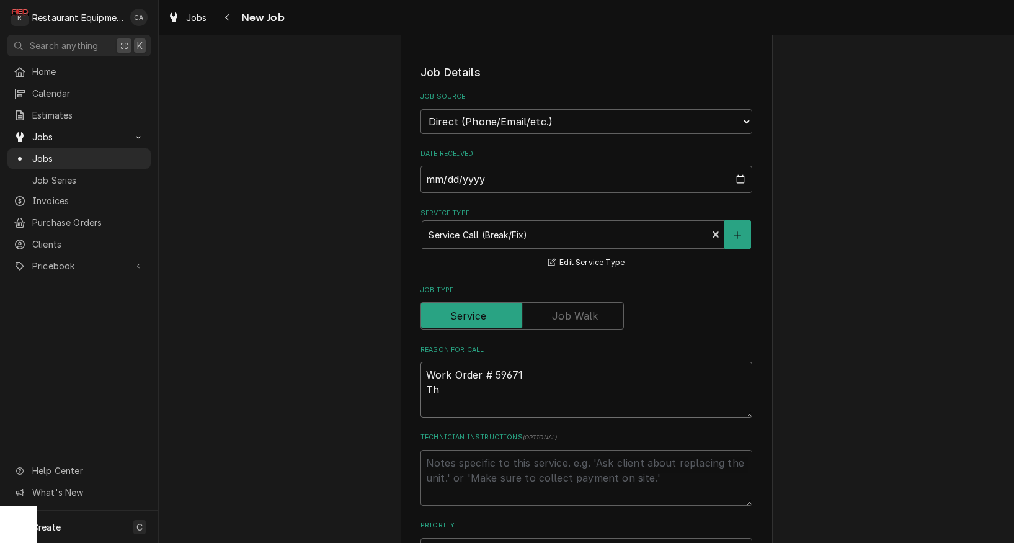
type textarea "Work Order # 59671 The"
type textarea "x"
type textarea "Work Order # 59671 The"
type textarea "x"
type textarea "Work Order # 59671 The d"
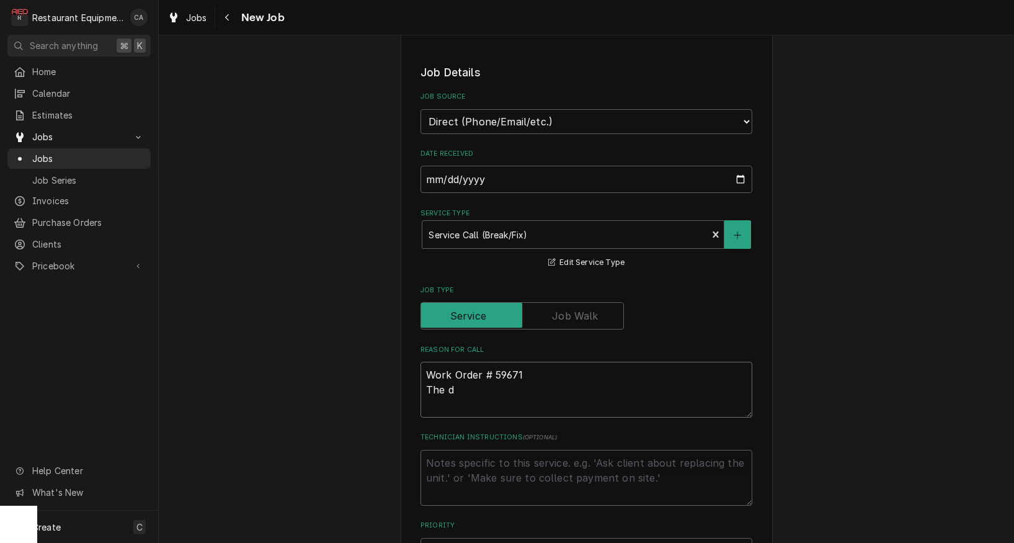
type textarea "x"
type textarea "Work Order # 59671 The di"
type textarea "x"
type textarea "Work Order # 59671 The dis"
type textarea "x"
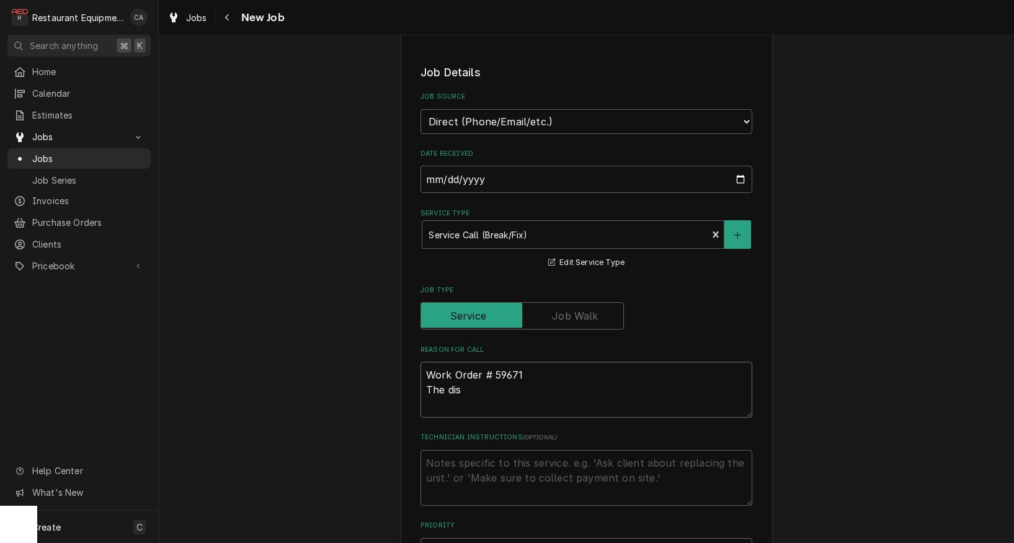
type textarea "Work Order # 59671 The dish"
type textarea "x"
type textarea "Work Order # 59671 The dishw"
type textarea "x"
type textarea "Work Order # 59671 The dishwa"
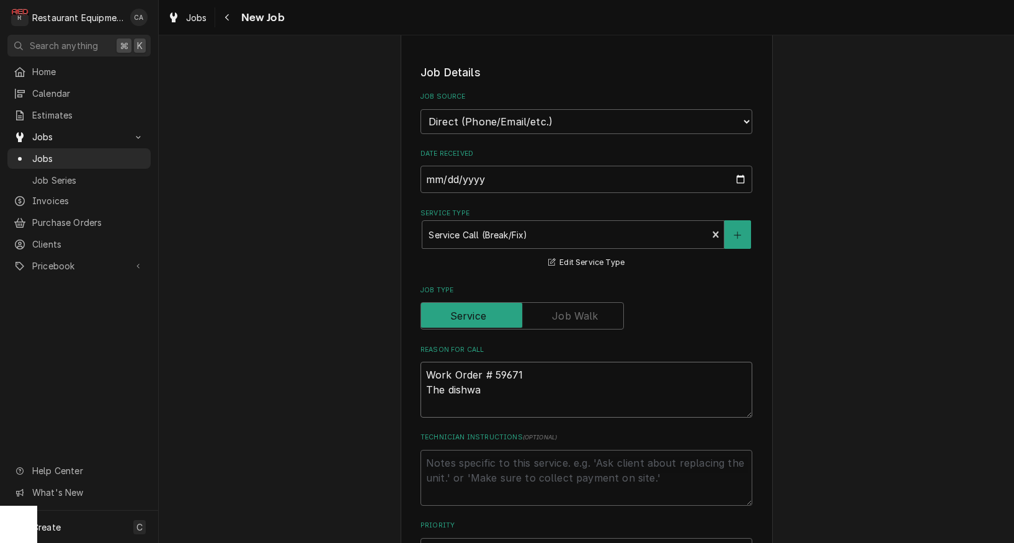
type textarea "x"
type textarea "Work Order # 59671 The dishwas"
type textarea "x"
type textarea "Work Order # 59671 The dishwash"
type textarea "x"
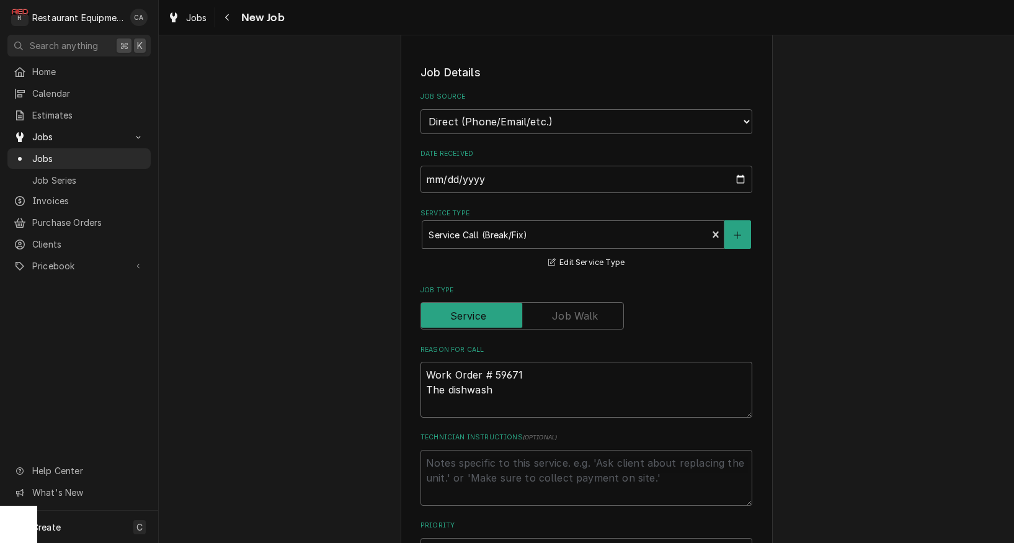
type textarea "Work Order # 59671 The dishwashe"
type textarea "x"
type textarea "Work Order # 59671 The dishwasher"
type textarea "x"
type textarea "Work Order # 59671 The dishwasher"
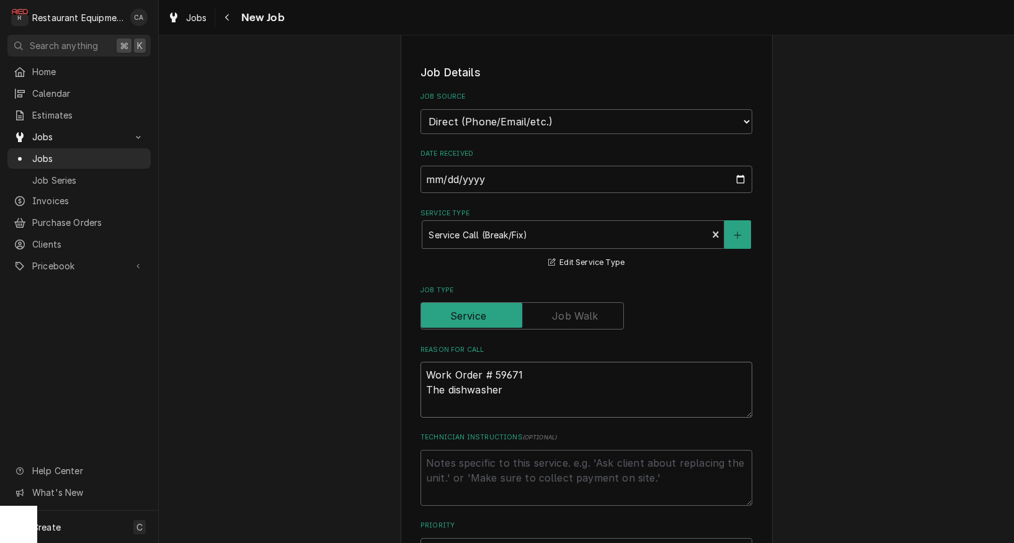
type textarea "x"
type textarea "Work Order # 59671 The dishwasher i"
type textarea "x"
type textarea "Work Order # 59671 The dishwasher is"
type textarea "x"
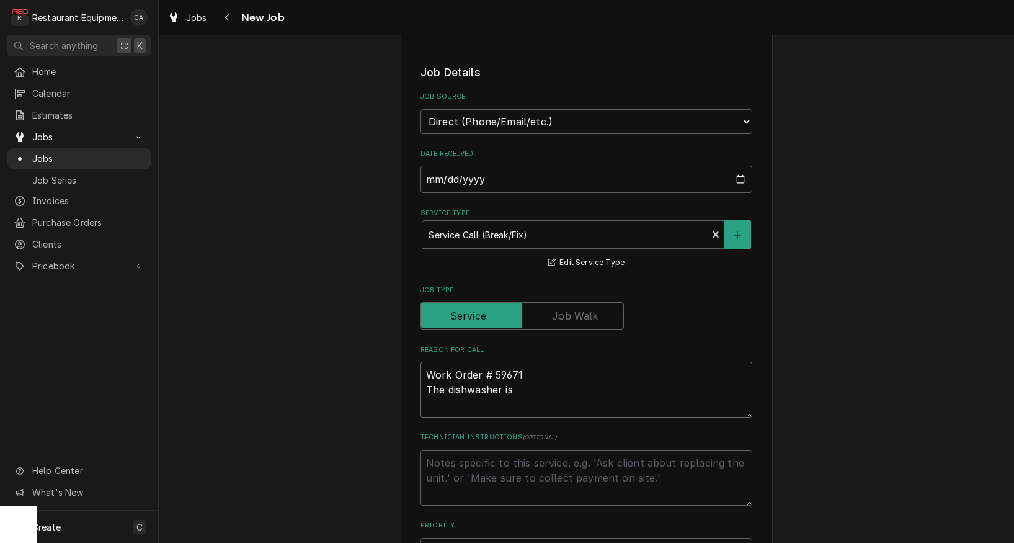
type textarea "Work Order # 59671 The dishwasher is"
type textarea "x"
type textarea "Work Order # 59671 The dishwasher is s"
type textarea "x"
type textarea "Work Order # 59671 The dishwasher is sh"
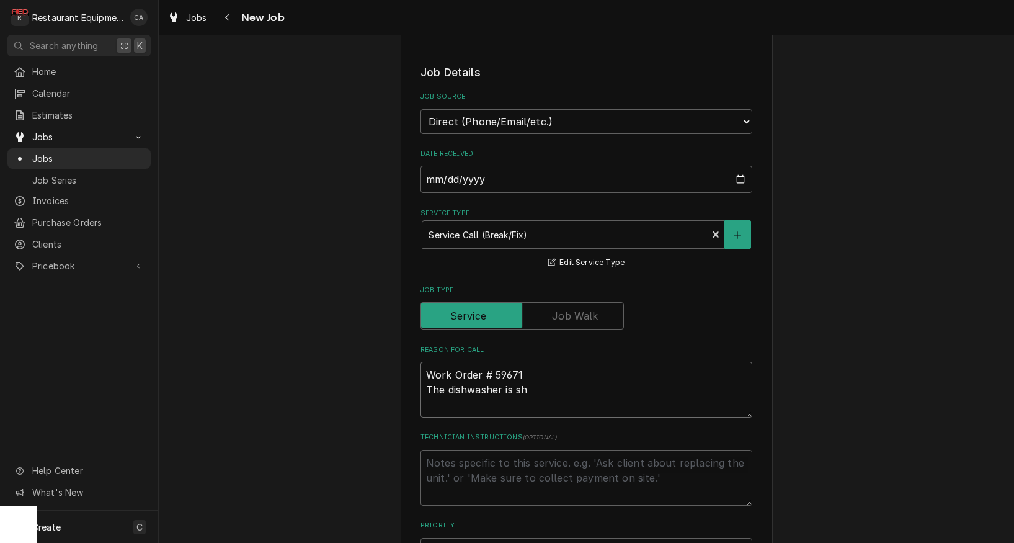
type textarea "x"
type textarea "Work Order # 59671 The dishwasher is sho"
type textarea "x"
type textarea "Work Order # 59671 The dishwasher is shoo"
type textarea "x"
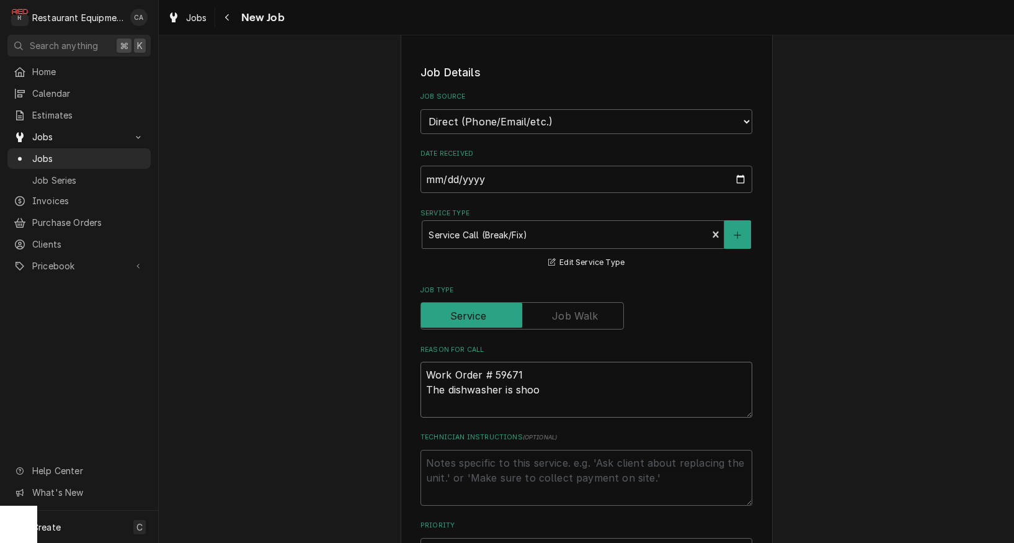
type textarea "Work Order # 59671 The dishwasher is shoot"
type textarea "x"
type textarea "Work Order # 59671 The dishwasher is shooti"
type textarea "x"
type textarea "Work Order # 59671 The dishwasher is shootin"
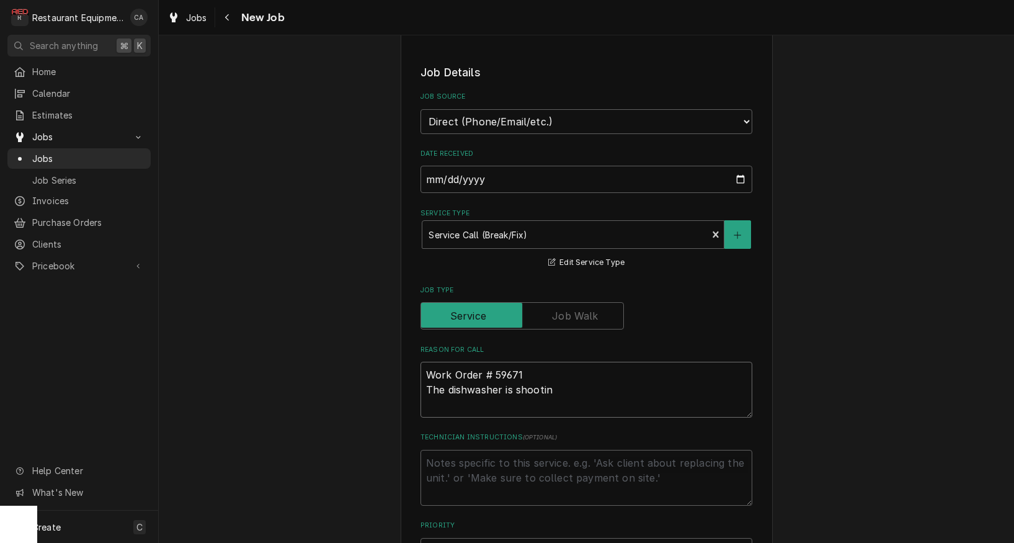
type textarea "x"
type textarea "Work Order # 59671 The dishwasher is shooting"
type textarea "x"
type textarea "Work Order # 59671 The dishwasher is shooting"
type textarea "x"
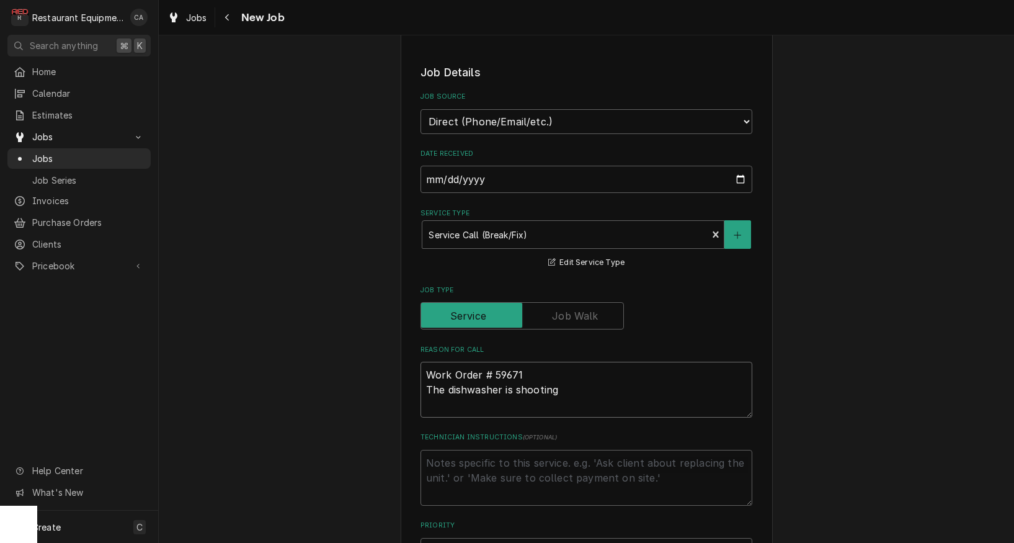
type textarea "Work Order # 59671 The dishwasher is shooting o"
type textarea "x"
type textarea "Work Order # 59671 The dishwasher is shooting ou"
type textarea "x"
type textarea "Work Order # 59671 The dishwasher is shooting out"
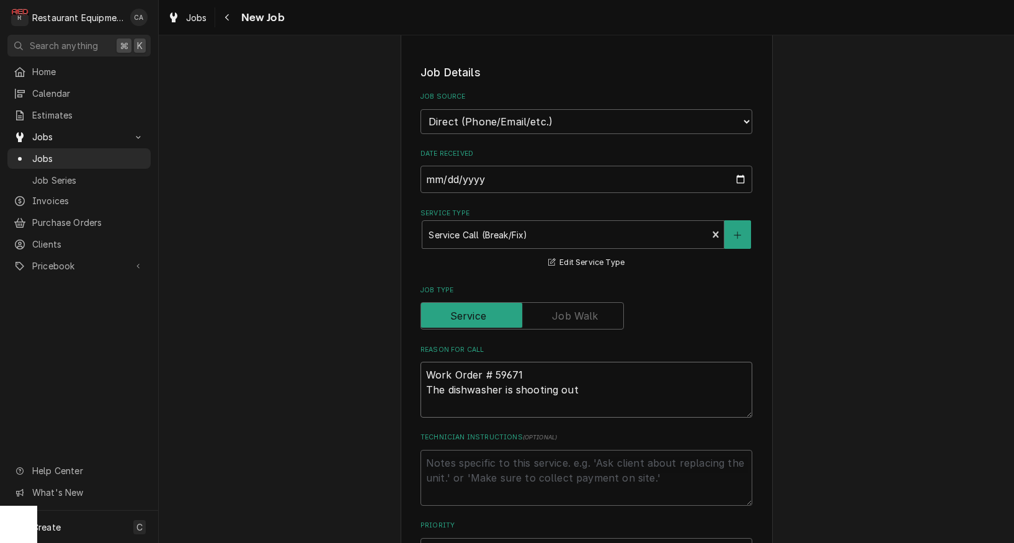
type textarea "x"
type textarea "Work Order # 59671 The dishwasher is shooting out"
type textarea "x"
type textarea "Work Order # 59671 The dishwasher is shooting out c"
type textarea "x"
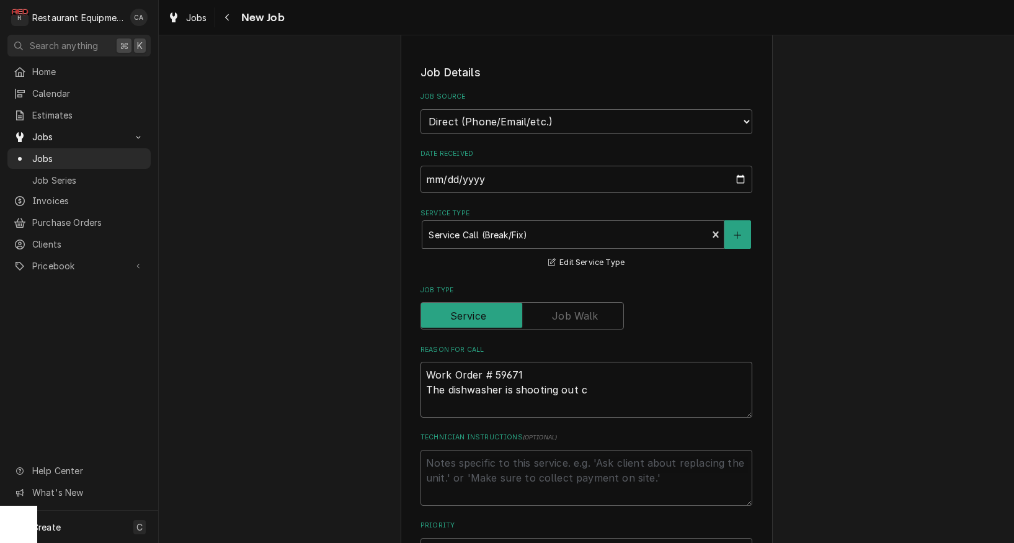
type textarea "Work Order # 59671 The dishwasher is shooting out ch"
type textarea "x"
type textarea "Work Order # 59671 The dishwasher is shooting out che"
type textarea "x"
type textarea "Work Order # 59671 The dishwasher is shooting out chem"
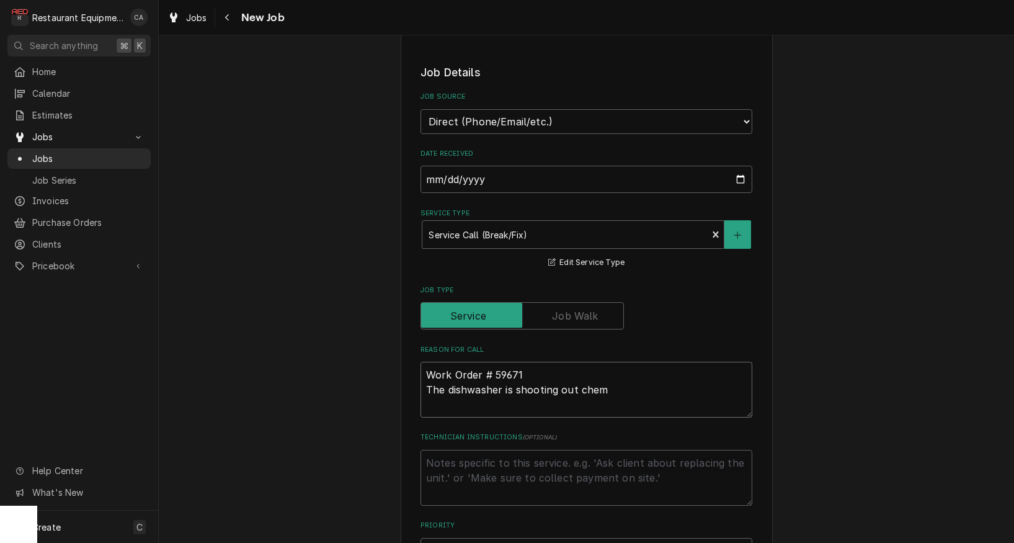
type textarea "x"
type textarea "Work Order # 59671 The dishwasher is shooting out chemi"
type textarea "x"
type textarea "Work Order # 59671 The dishwasher is shooting out chemic"
type textarea "x"
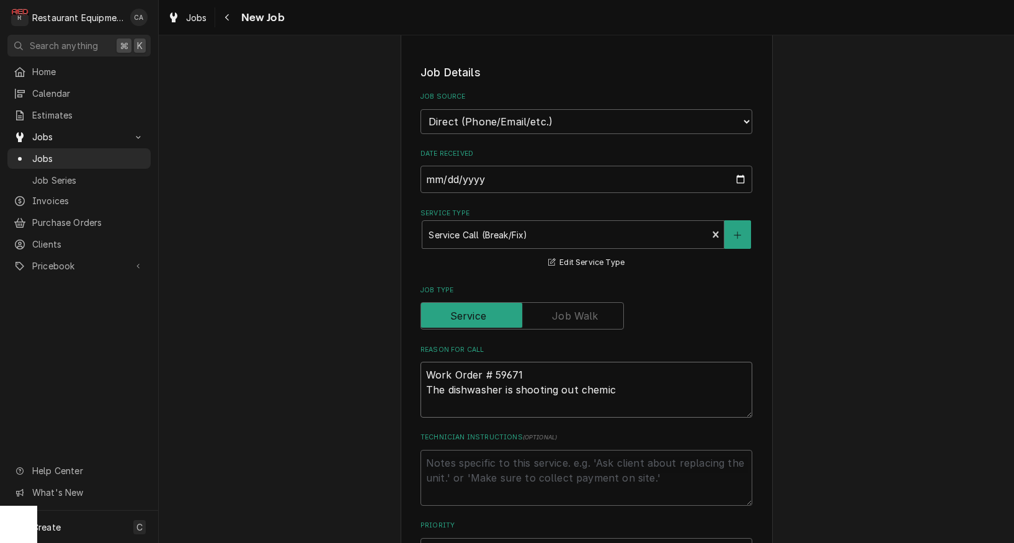
type textarea "Work Order # 59671 The dishwasher is shooting out chemica"
type textarea "x"
type textarea "Work Order # 59671 The dishwasher is shooting out chemical"
type textarea "x"
type textarea "Work Order # 59671 The dishwasher is shooting out chemicals"
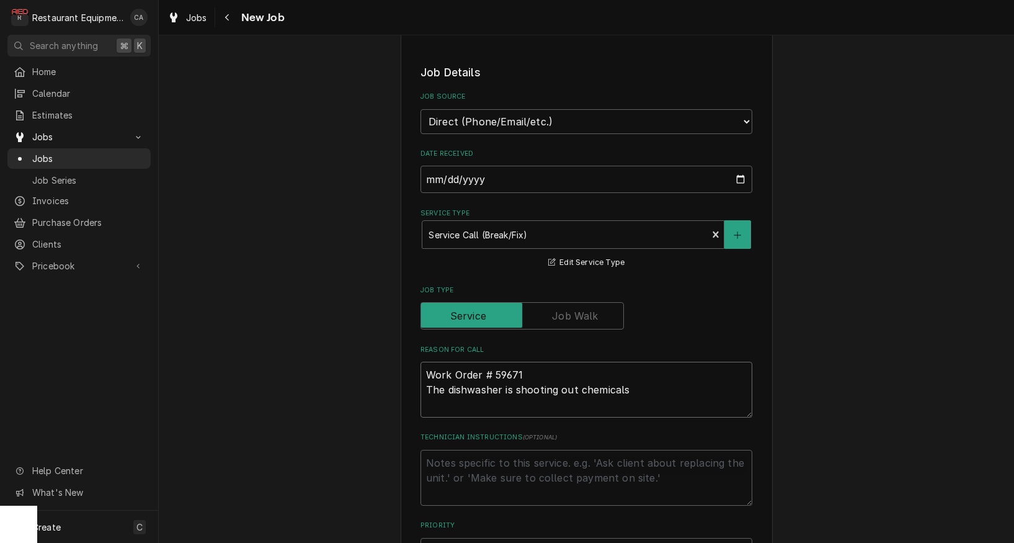
type textarea "x"
type textarea "Work Order # 59671 The dishwasher is shooting out chemicals"
type textarea "x"
type textarea "Work Order # 59671 The dishwasher is shooting out chemicals a"
type textarea "x"
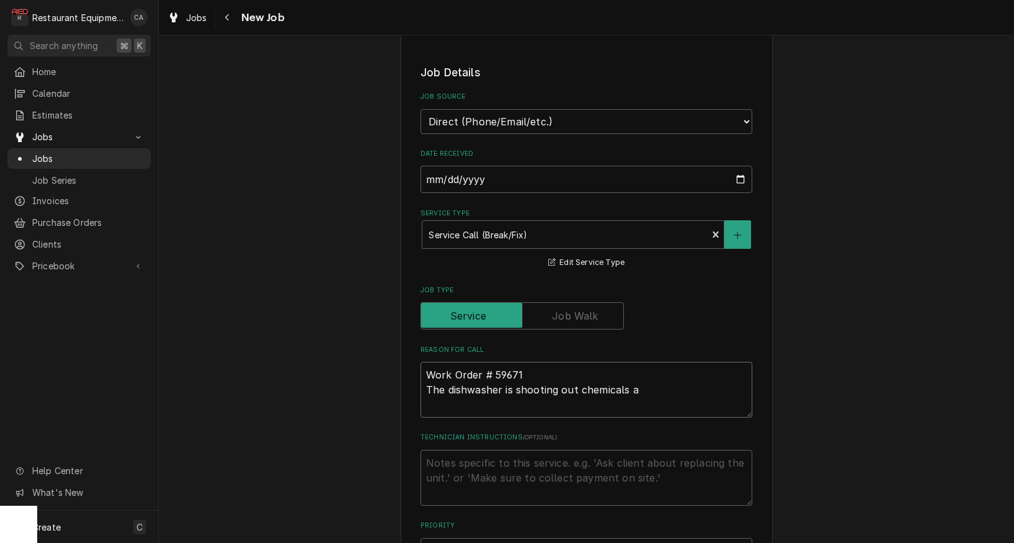
type textarea "Work Order # 59671 The dishwasher is shooting out chemicals an"
type textarea "x"
type textarea "Work Order # 59671 The dishwasher is shooting out chemicals and"
type textarea "x"
type textarea "Work Order # 59671 The dishwasher is shooting out chemicals and"
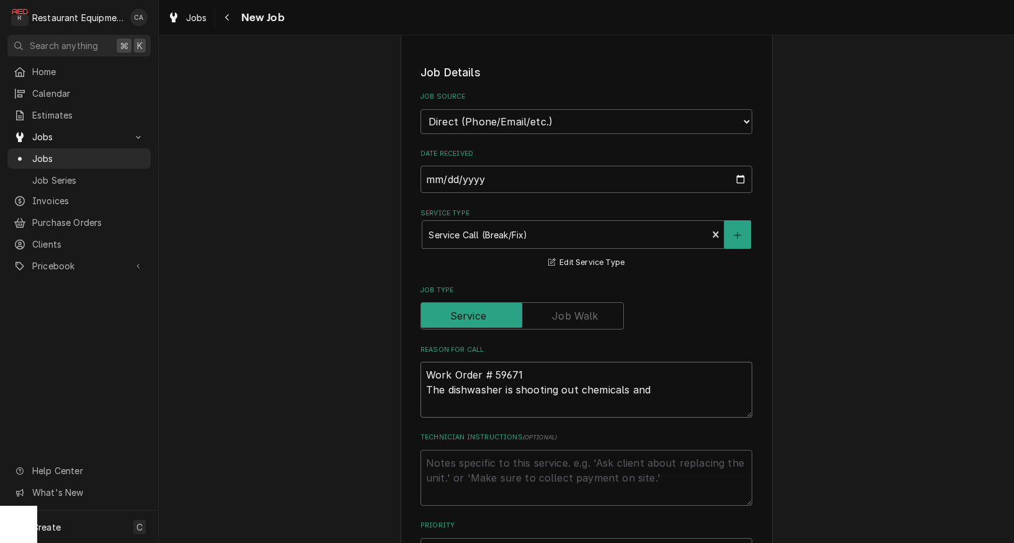
type textarea "x"
type textarea "Work Order # 59671 The dishwasher is shooting out chemicals and w"
type textarea "x"
type textarea "Work Order # 59671 The dishwasher is shooting out chemicals and wa"
type textarea "x"
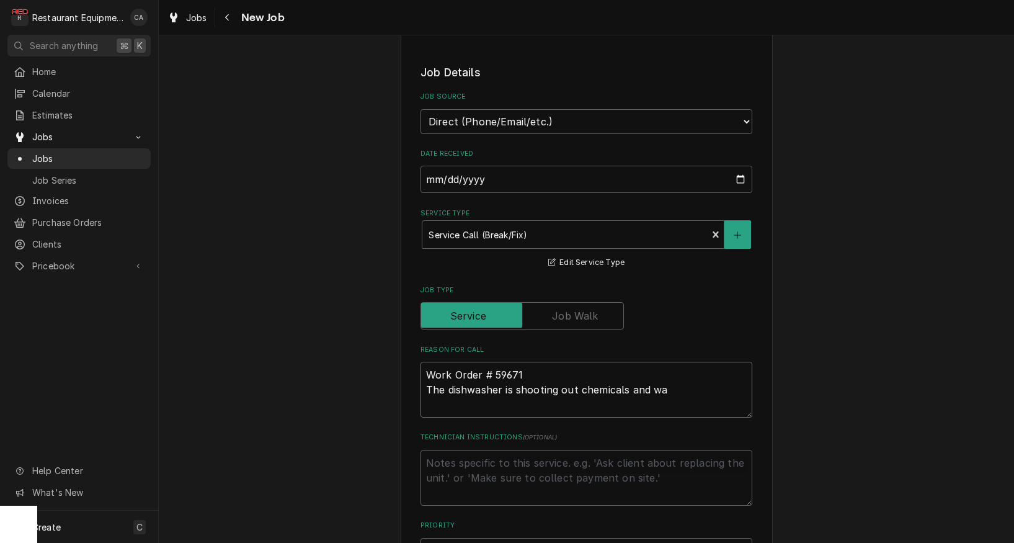
type textarea "Work Order # 59671 The dishwasher is shooting out chemicals and wat"
type textarea "x"
type textarea "Work Order # 59671 The dishwasher is shooting out chemicals and wate"
type textarea "x"
type textarea "Work Order # 59671 The dishwasher is shooting out chemicals and water"
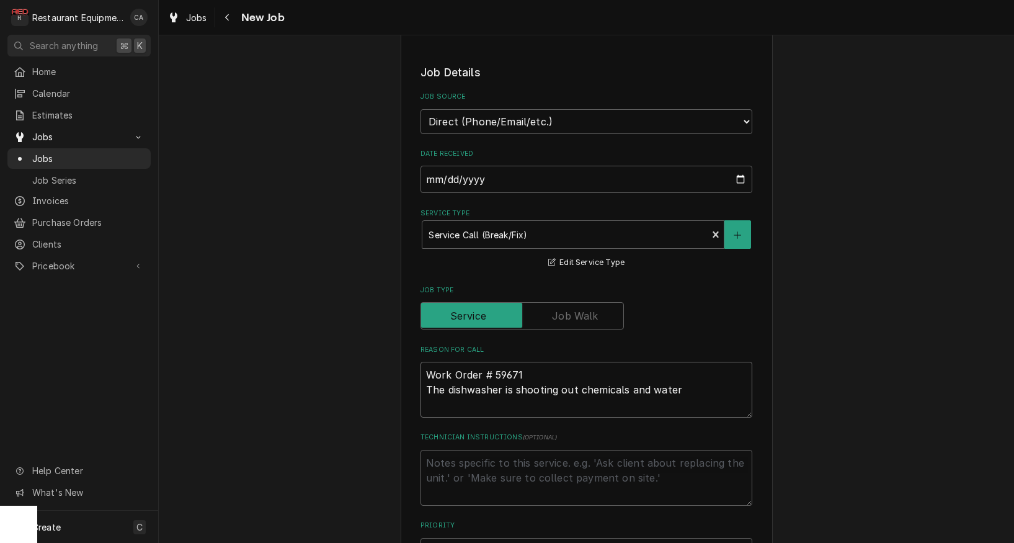
type textarea "x"
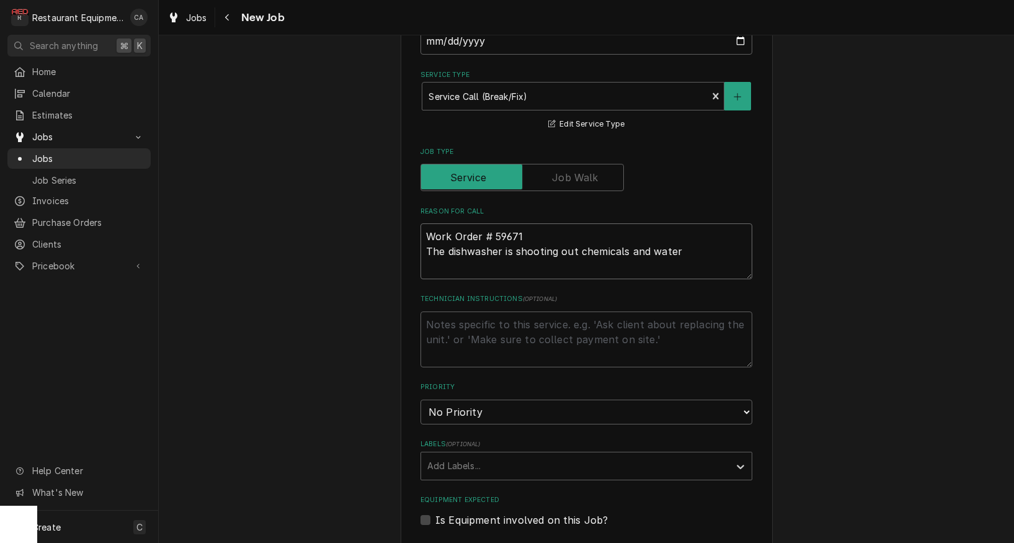
scroll to position [471, 0]
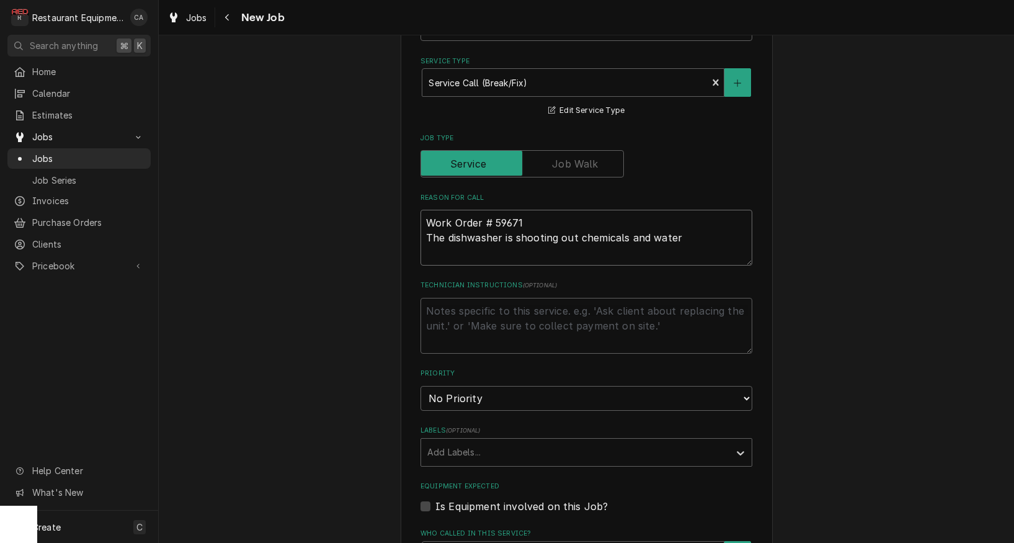
type textarea "Work Order # 59671 The dishwasher is shooting out chemicals and water"
select select "3"
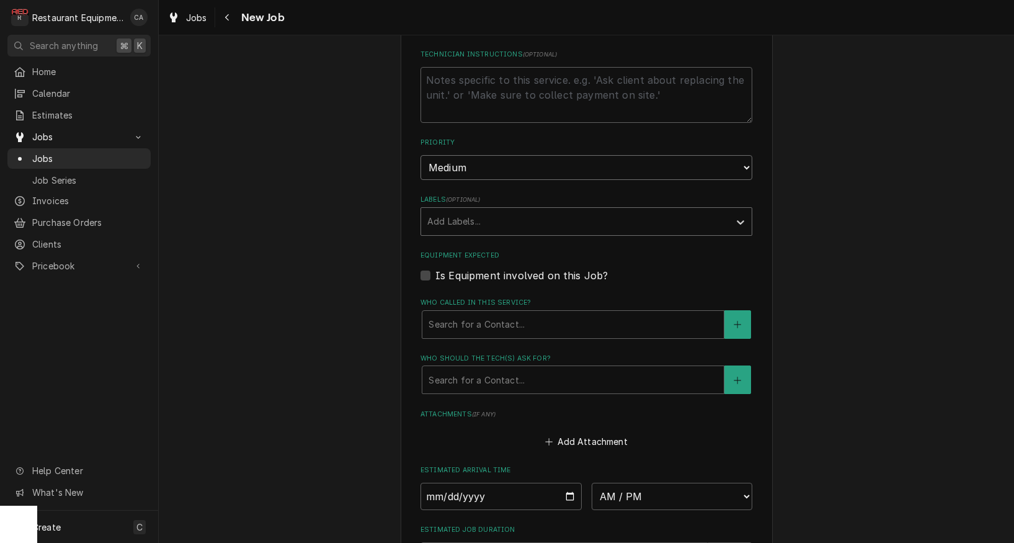
scroll to position [706, 0]
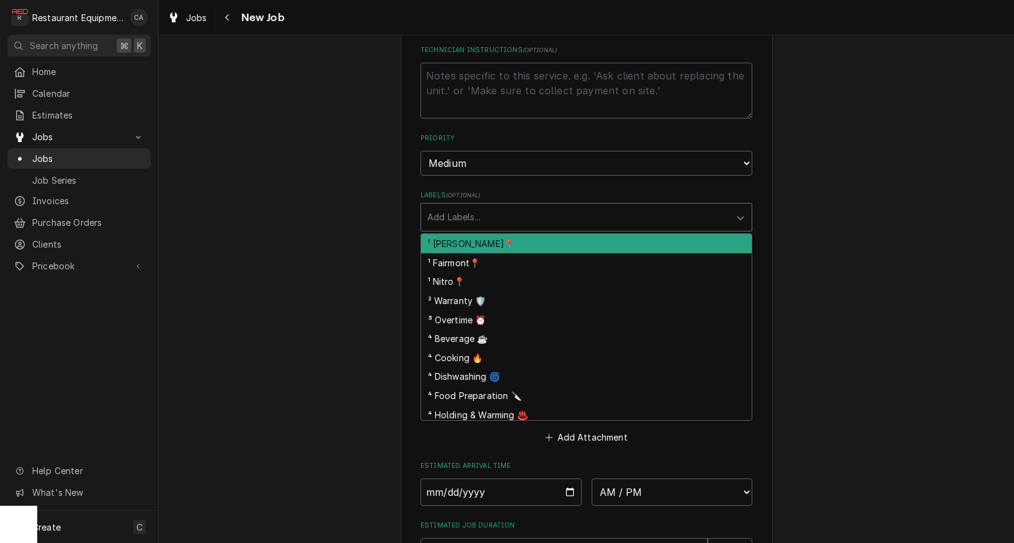
click at [456, 206] on div "Labels" at bounding box center [575, 217] width 296 height 22
click at [457, 234] on div "¹ [PERSON_NAME]📍" at bounding box center [586, 243] width 331 height 19
click at [526, 206] on div "Labels" at bounding box center [616, 217] width 180 height 22
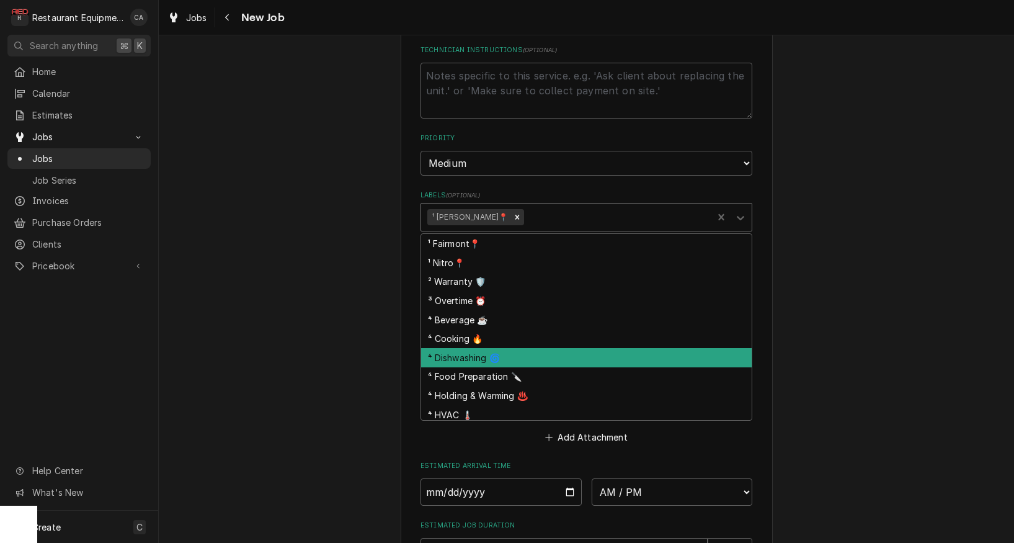
drag, startPoint x: 477, startPoint y: 329, endPoint x: 435, endPoint y: 321, distance: 43.1
click at [477, 348] on div "⁴ Dishwashing 🌀" at bounding box center [586, 357] width 331 height 19
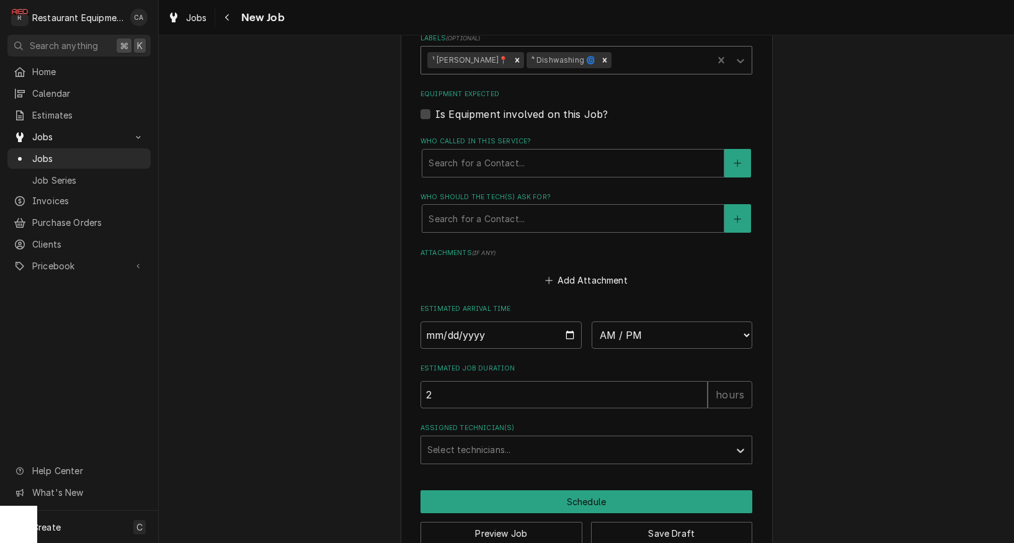
scroll to position [0, 0]
drag, startPoint x: 455, startPoint y: 142, endPoint x: 460, endPoint y: 153, distance: 11.4
click at [455, 156] on div "Search for a Contact..." at bounding box center [573, 162] width 289 height 13
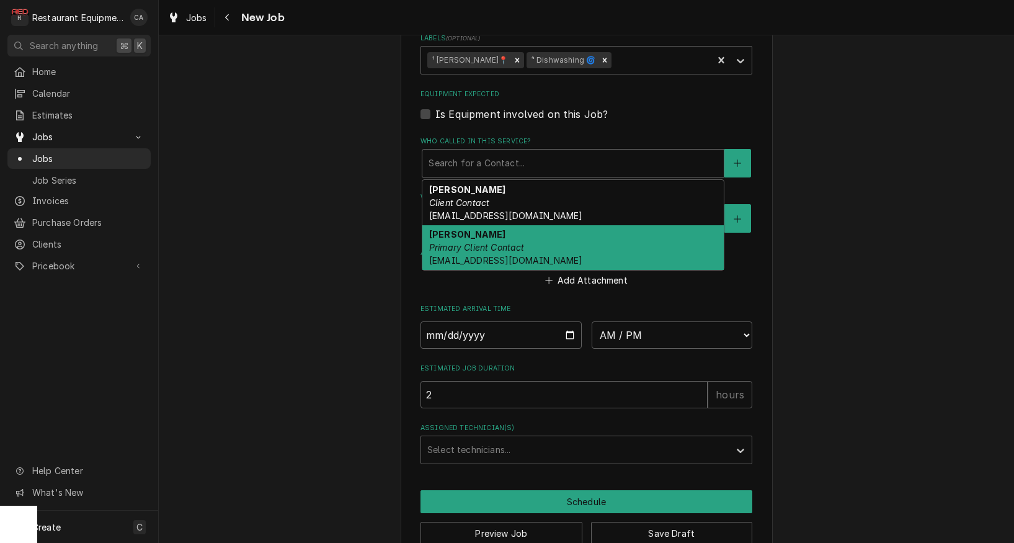
click at [458, 242] on em "Primary Client Contact" at bounding box center [476, 247] width 95 height 11
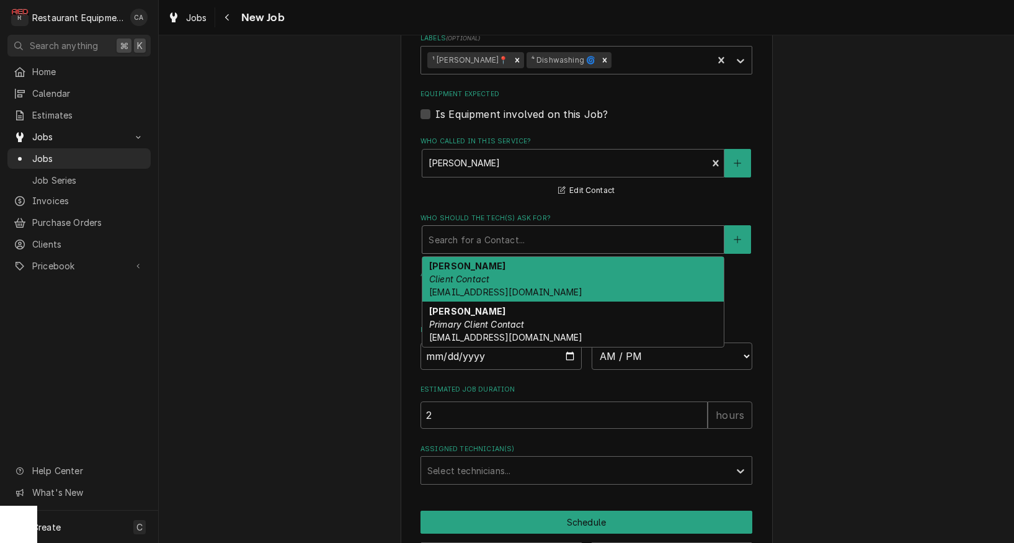
drag, startPoint x: 455, startPoint y: 219, endPoint x: 465, endPoint y: 300, distance: 81.9
click at [455, 228] on div "Who should the tech(s) ask for?" at bounding box center [573, 239] width 289 height 22
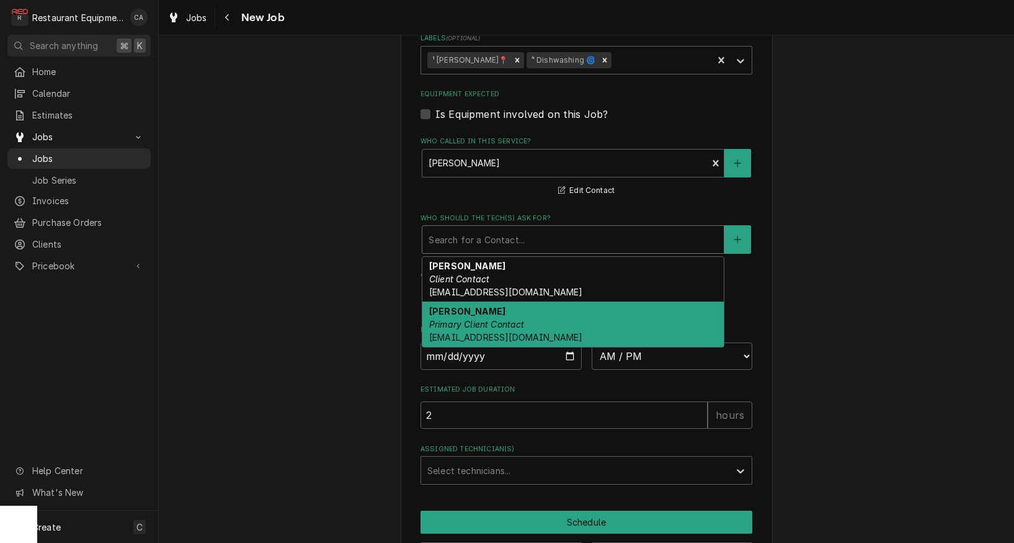
click at [457, 332] on span "mreeve@k12.wv.us" at bounding box center [505, 337] width 153 height 11
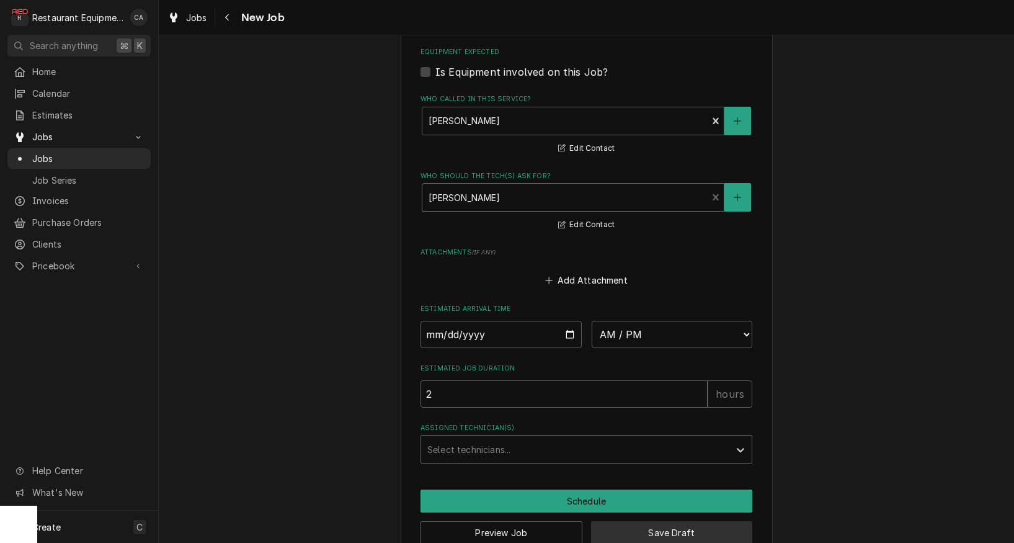
scroll to position [904, 0]
click at [679, 522] on button "Save Draft" at bounding box center [672, 533] width 162 height 23
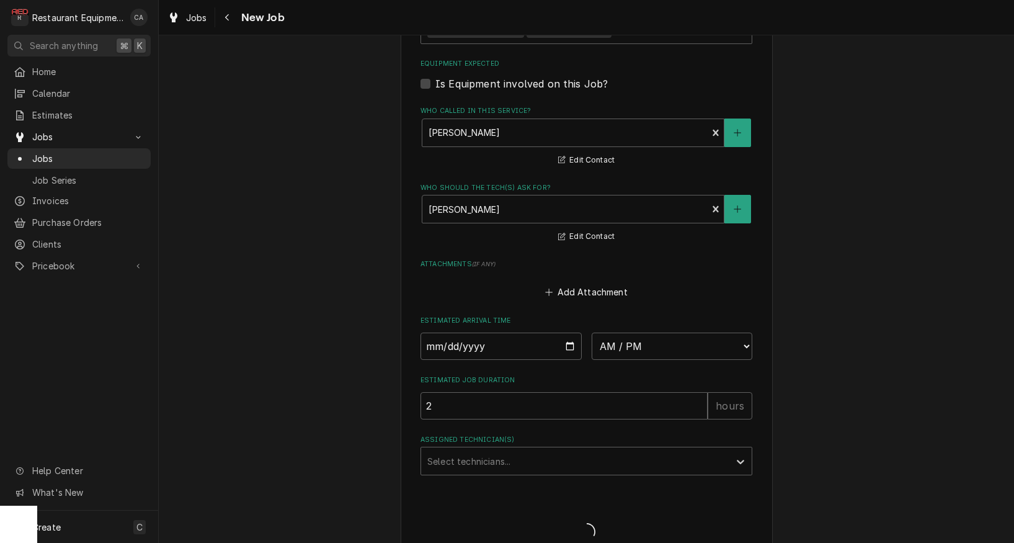
scroll to position [0, 0]
type textarea "x"
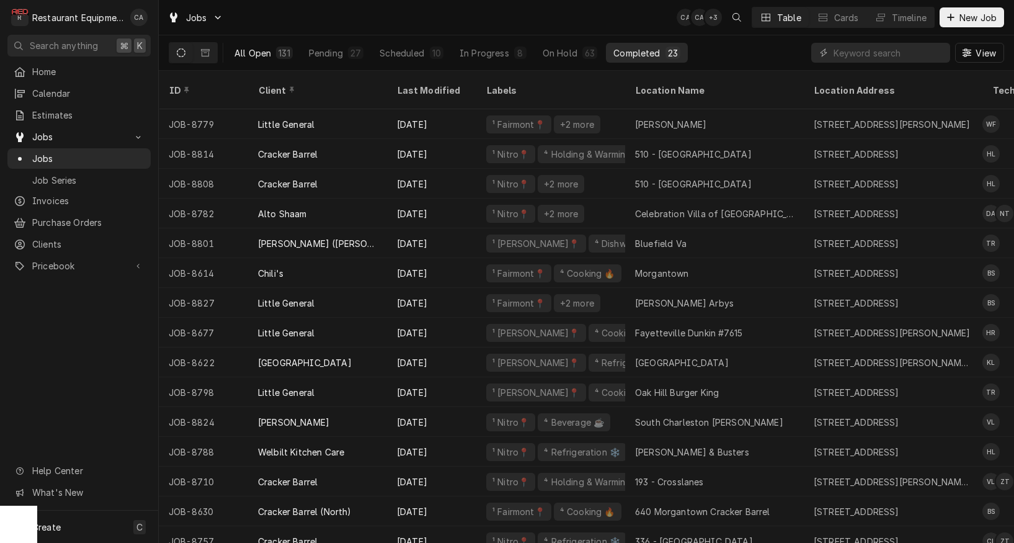
click at [260, 55] on div "All Open" at bounding box center [252, 53] width 37 height 13
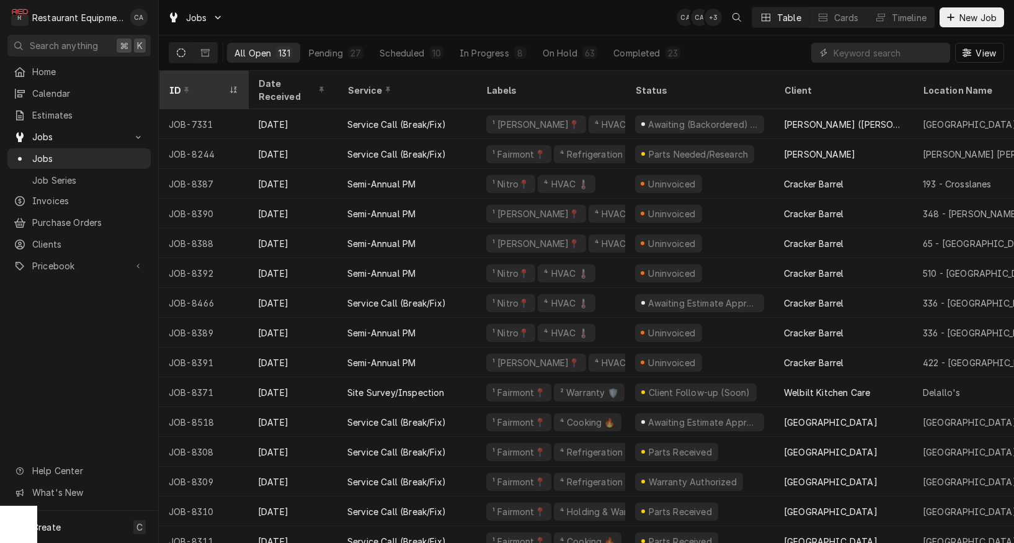
click at [211, 86] on div "ID" at bounding box center [197, 90] width 57 height 13
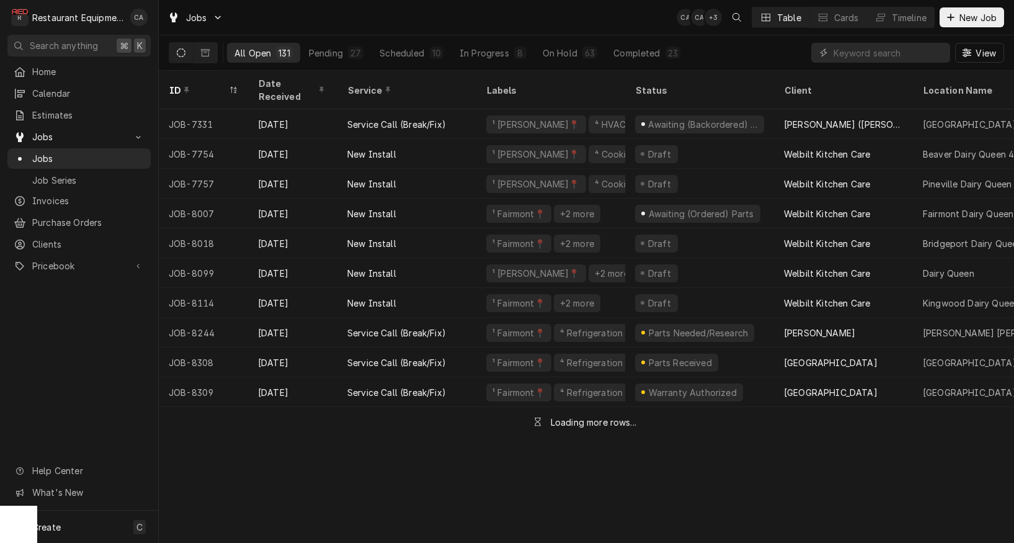
click at [211, 84] on div "ID" at bounding box center [197, 90] width 57 height 13
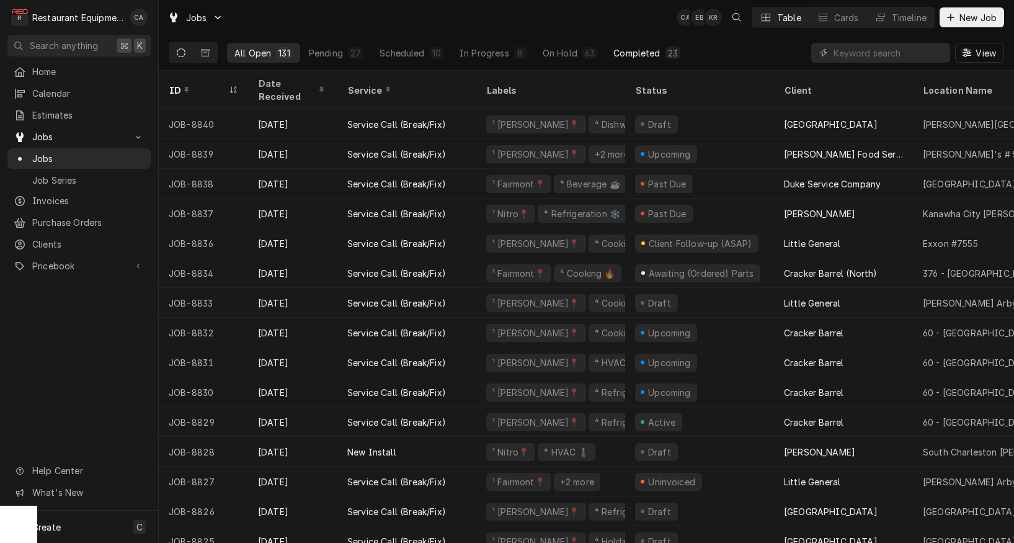
click at [660, 50] on button "Completed 23" at bounding box center [647, 53] width 82 height 20
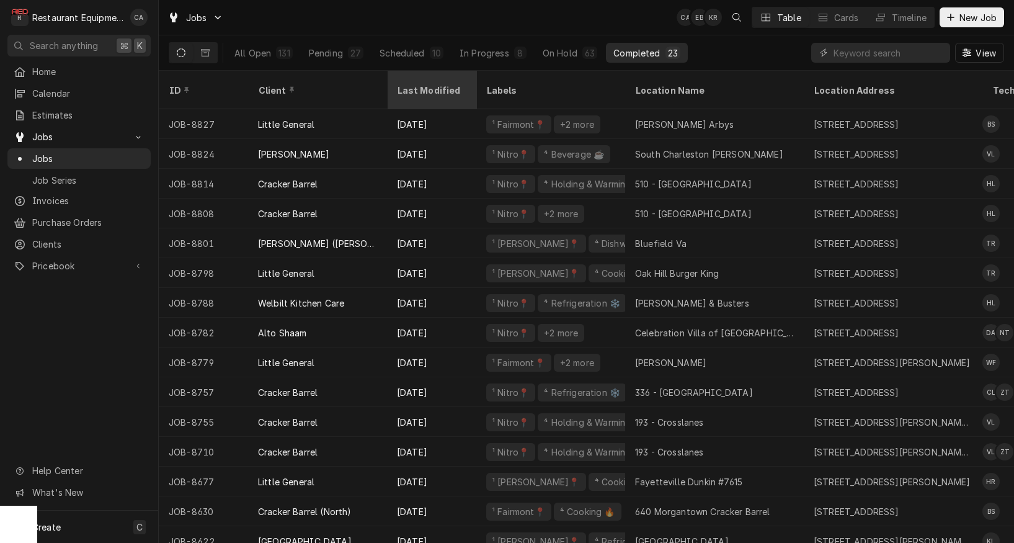
click at [424, 86] on div "Last Modified" at bounding box center [430, 90] width 67 height 13
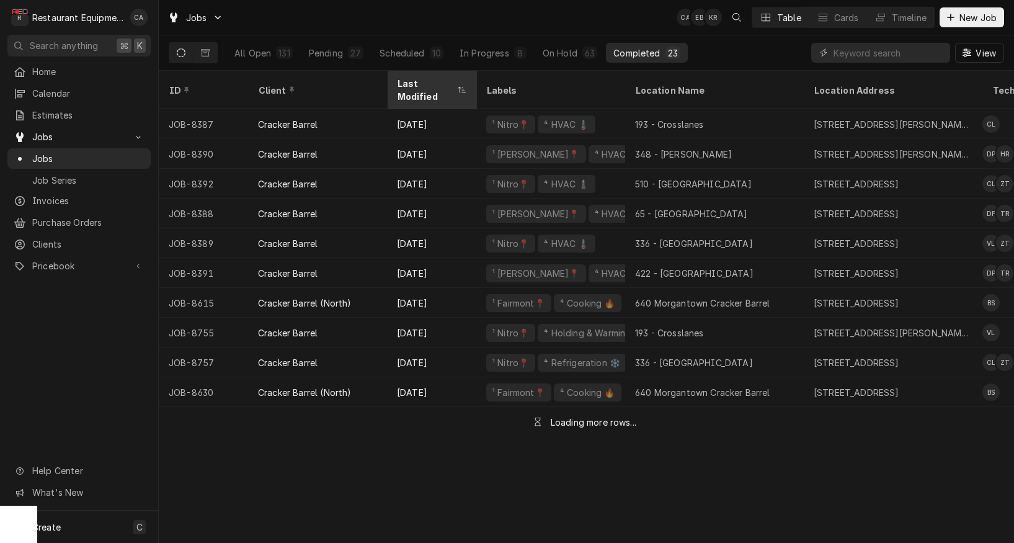
click at [425, 83] on div "Last Modified" at bounding box center [425, 90] width 57 height 26
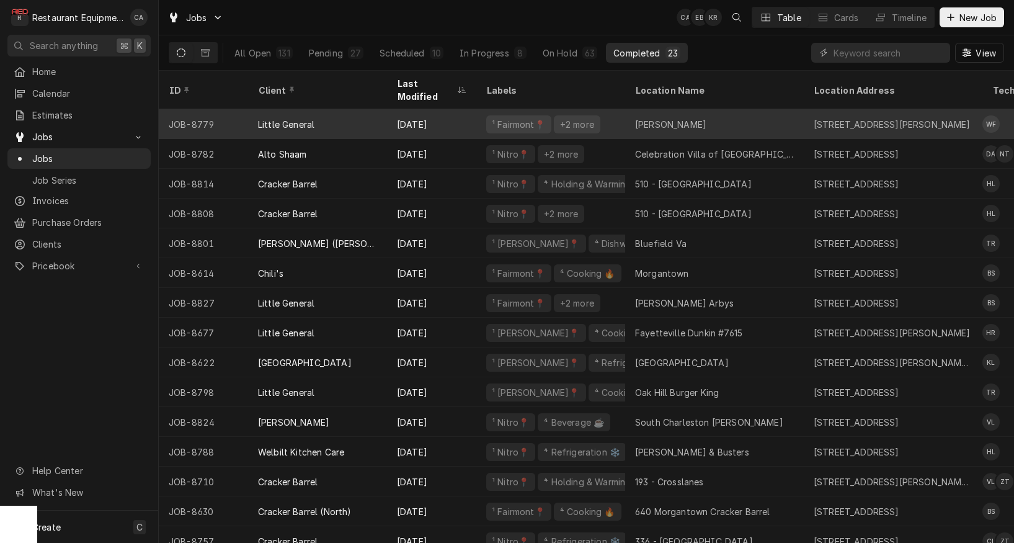
click at [657, 118] on div "[PERSON_NAME]" at bounding box center [670, 124] width 71 height 13
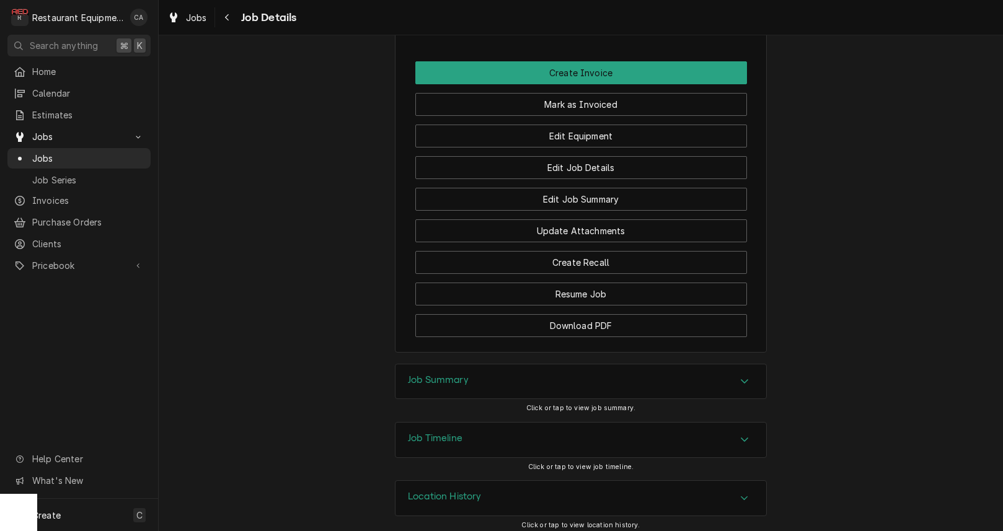
click at [450, 375] on h3 "Job Summary" at bounding box center [438, 381] width 61 height 12
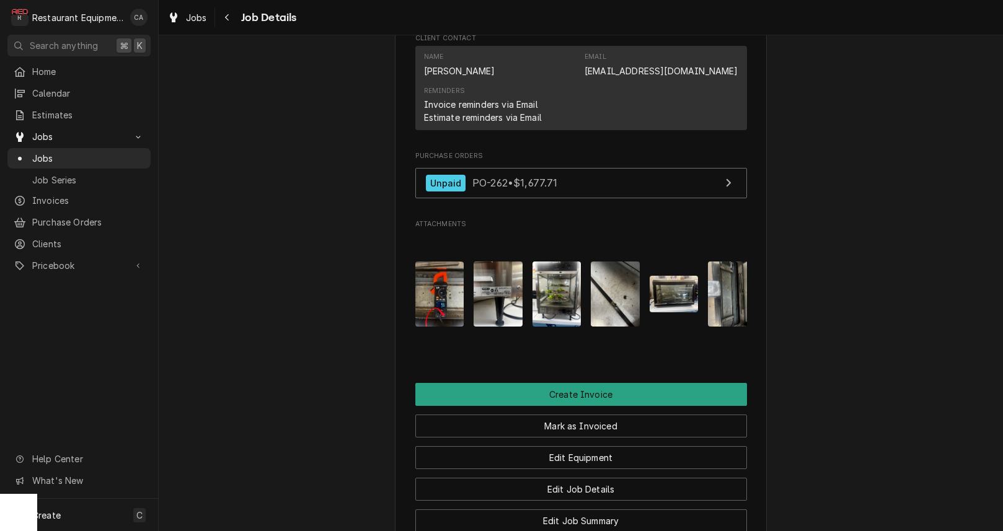
scroll to position [1005, 0]
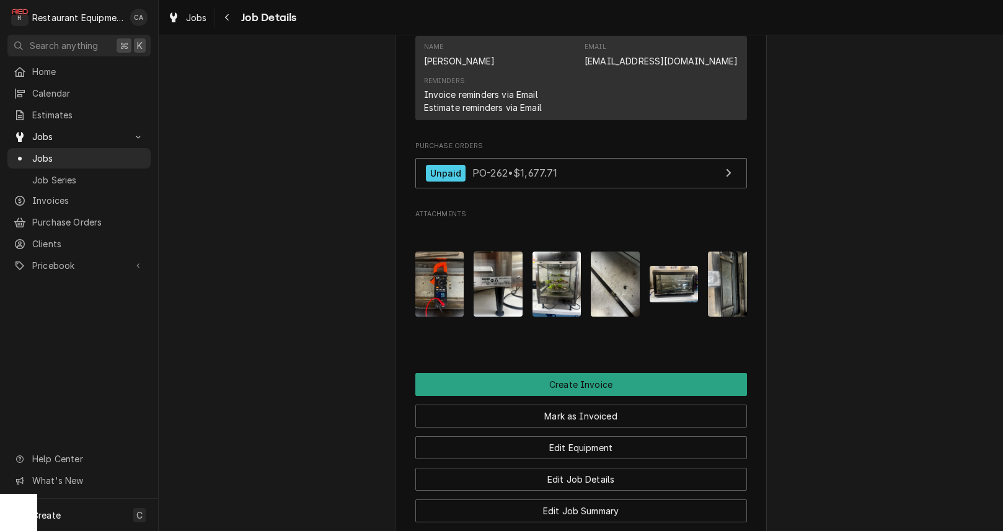
click at [496, 267] on img "Attachments" at bounding box center [498, 284] width 49 height 65
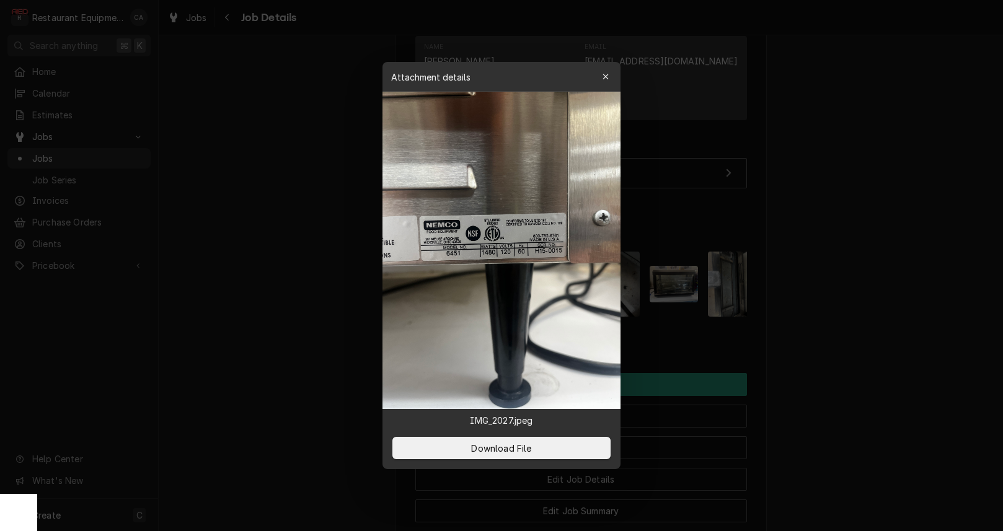
drag, startPoint x: 855, startPoint y: 224, endPoint x: 686, endPoint y: 230, distance: 168.8
click at [855, 224] on div at bounding box center [501, 265] width 1003 height 531
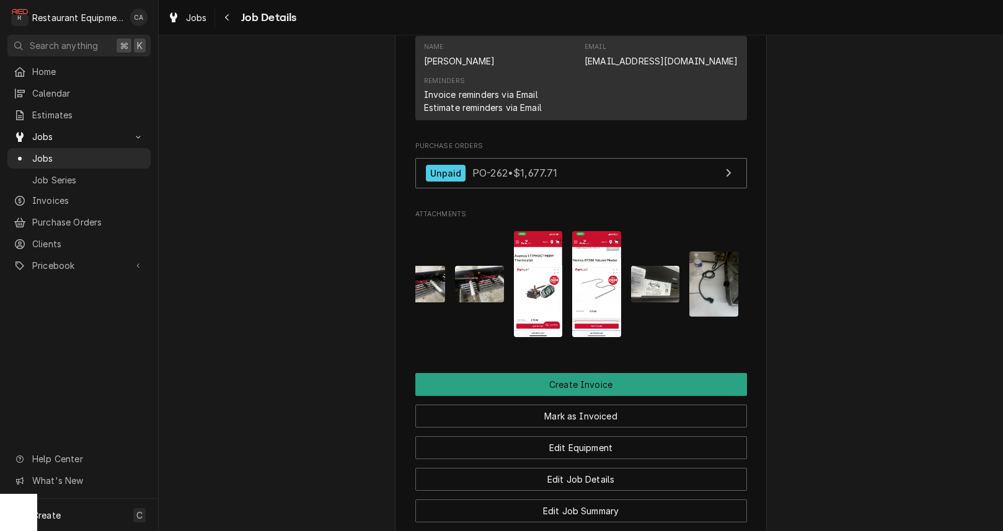
scroll to position [0, 495]
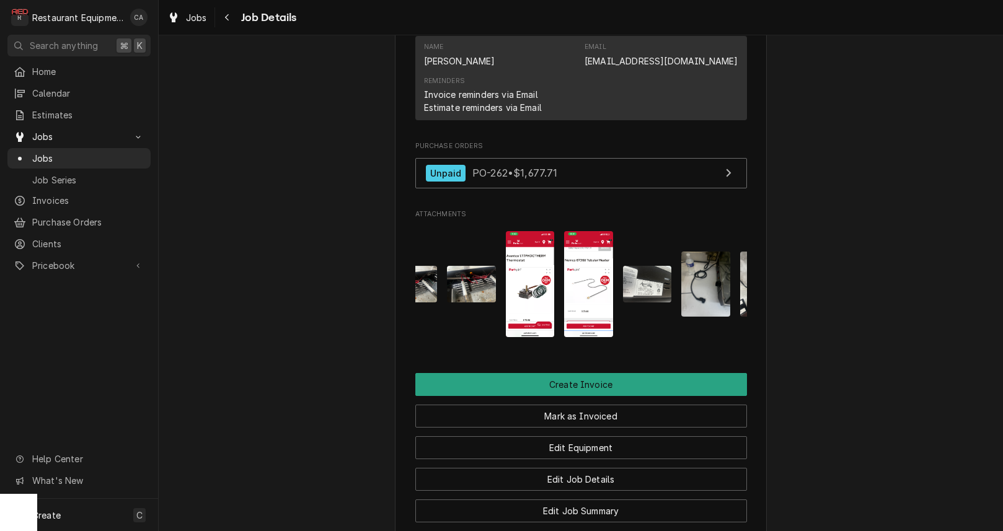
click at [647, 272] on img "Attachments" at bounding box center [647, 284] width 49 height 37
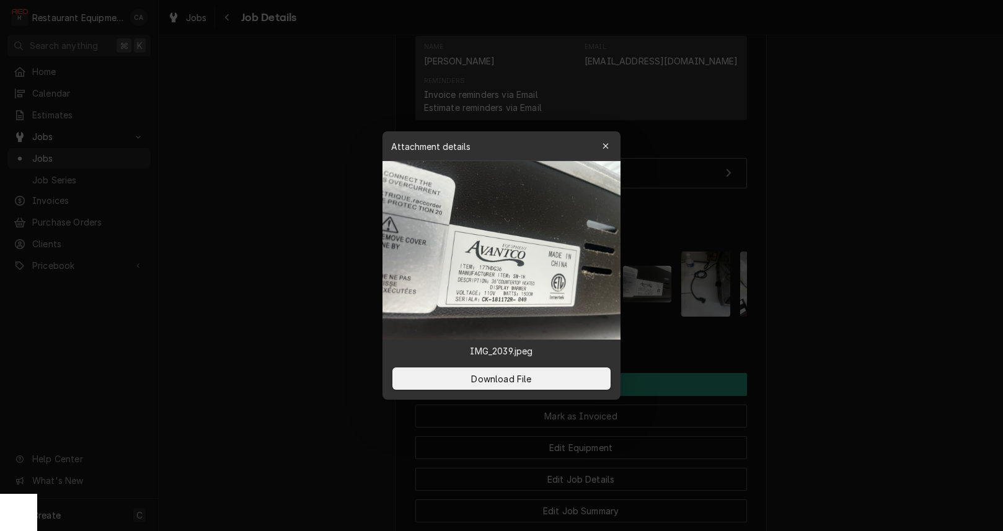
click at [805, 277] on div at bounding box center [501, 265] width 1003 height 531
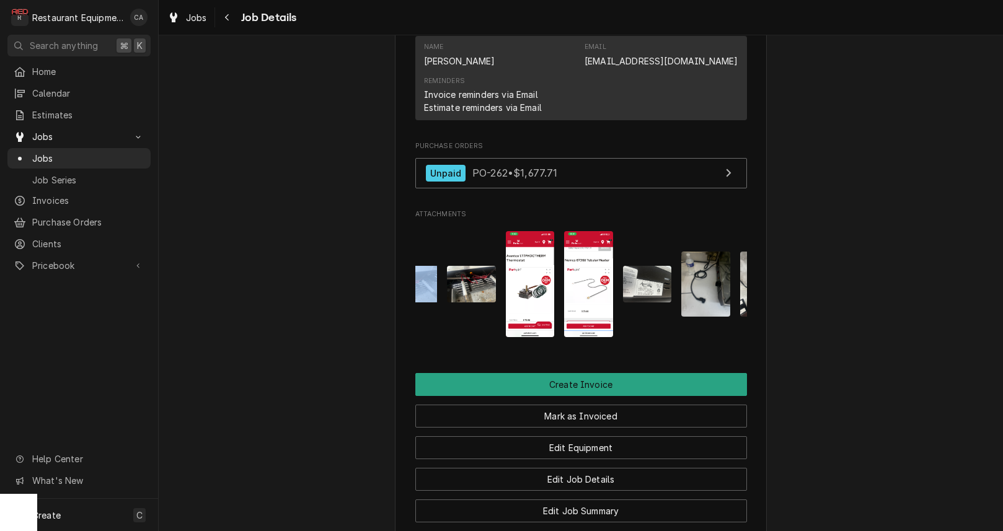
drag, startPoint x: 804, startPoint y: 277, endPoint x: 638, endPoint y: 285, distance: 166.4
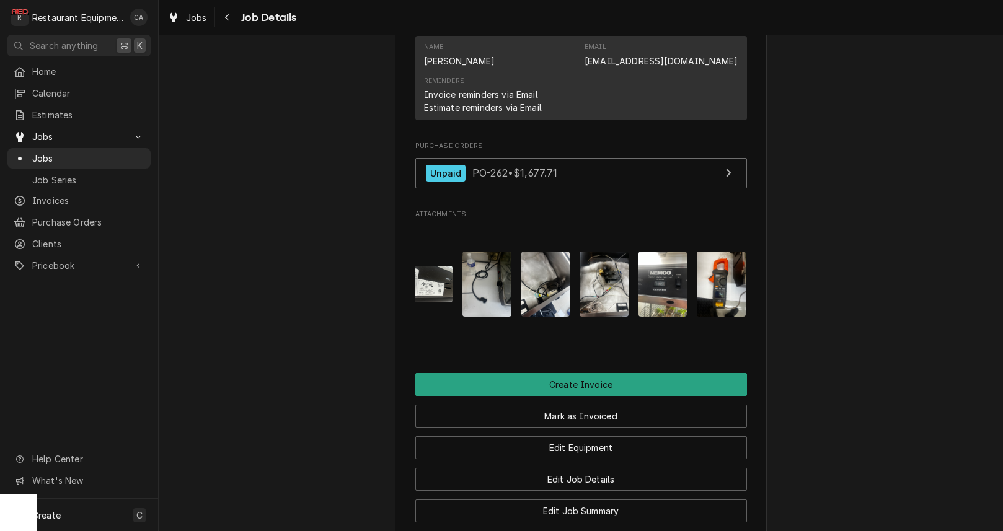
scroll to position [0, 713]
click at [664, 275] on img "Attachments" at bounding box center [664, 284] width 49 height 65
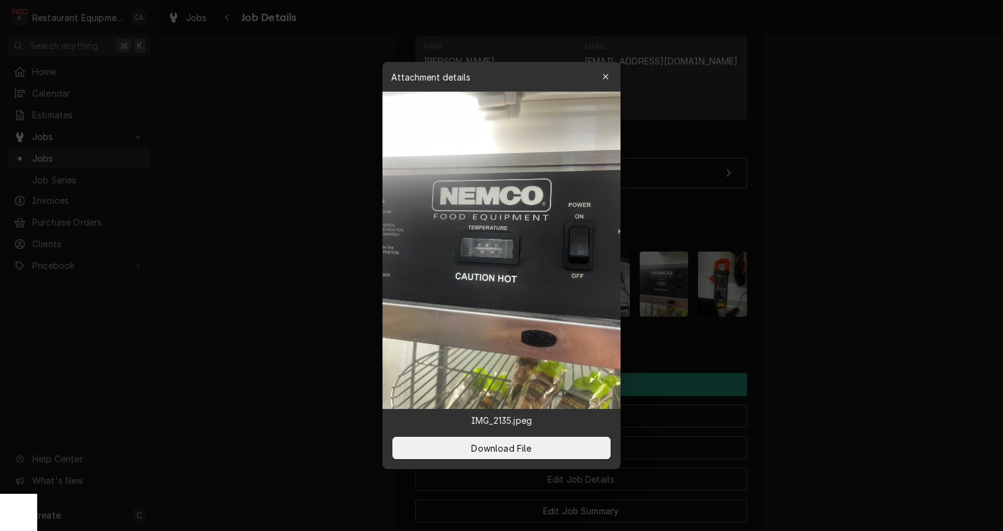
click at [840, 265] on div at bounding box center [501, 265] width 1003 height 531
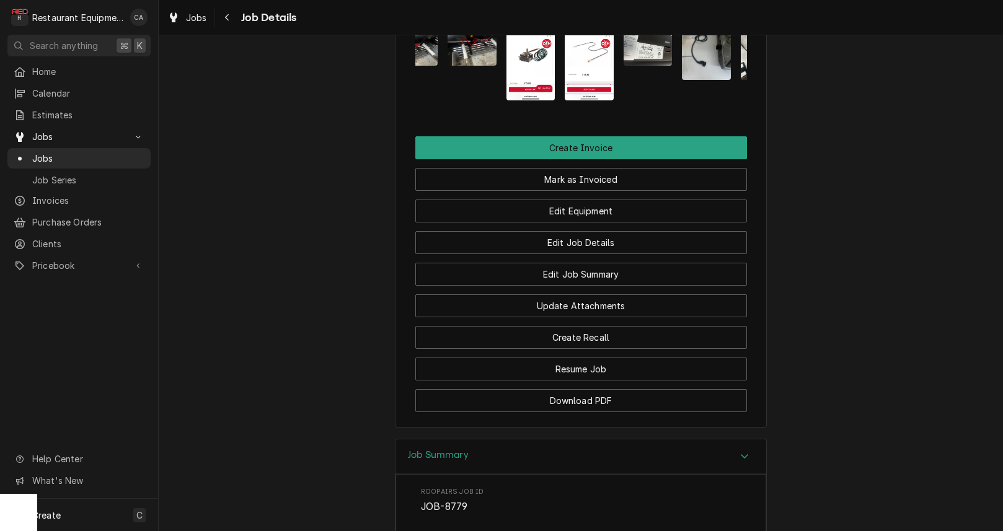
scroll to position [1024, 0]
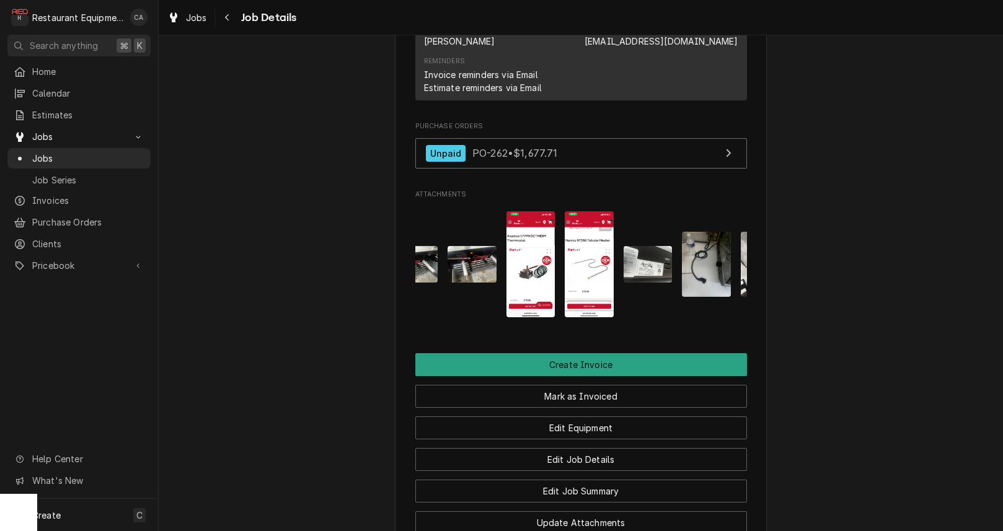
click at [522, 272] on img "Attachments" at bounding box center [531, 263] width 49 height 105
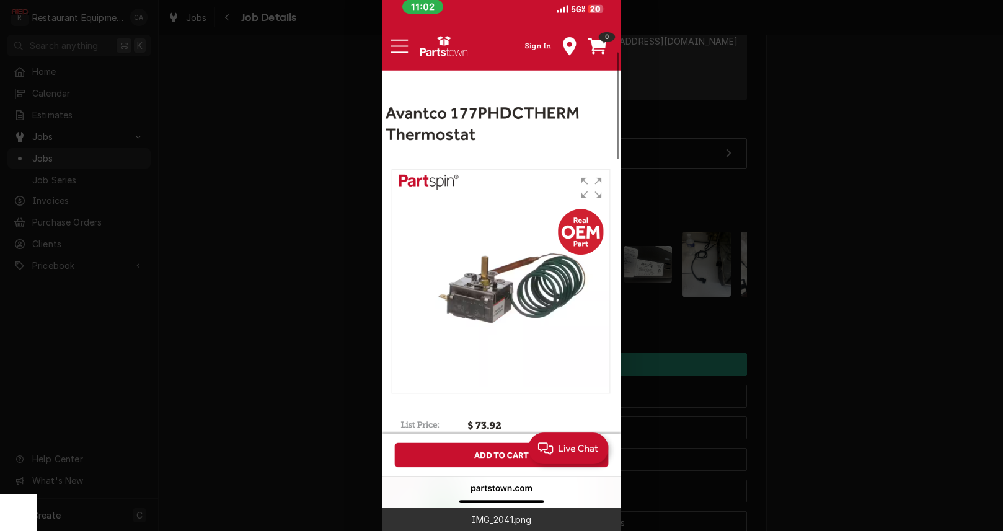
click at [331, 175] on div at bounding box center [501, 265] width 1003 height 531
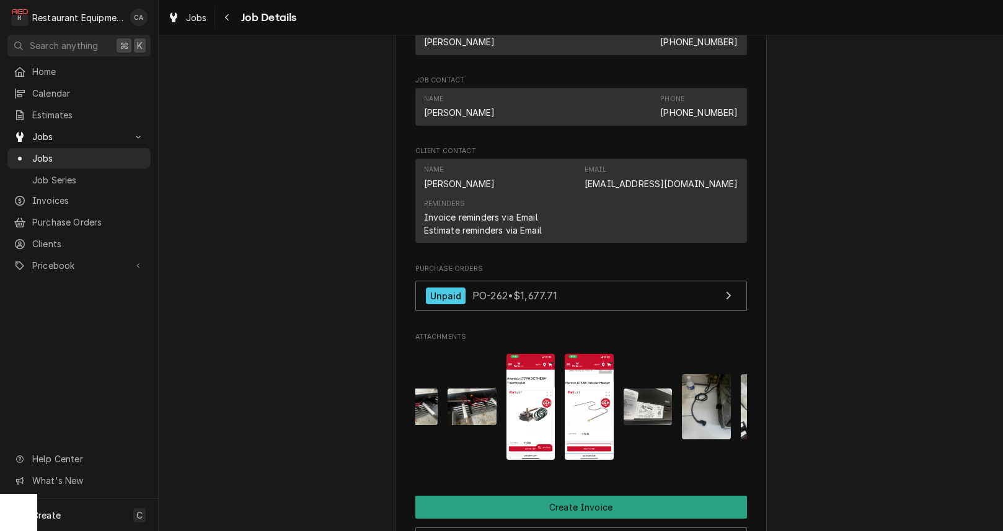
scroll to position [883, 0]
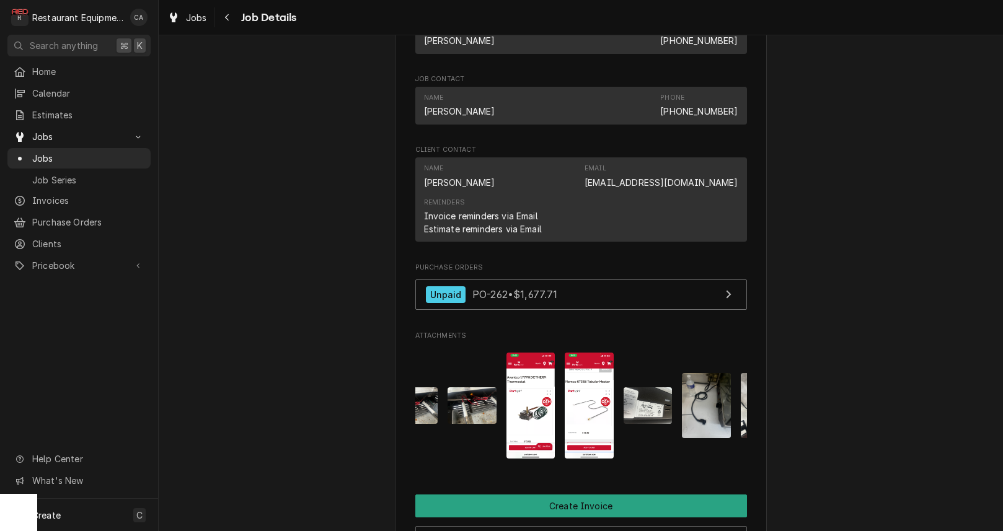
click at [583, 385] on img "Attachments" at bounding box center [589, 405] width 49 height 105
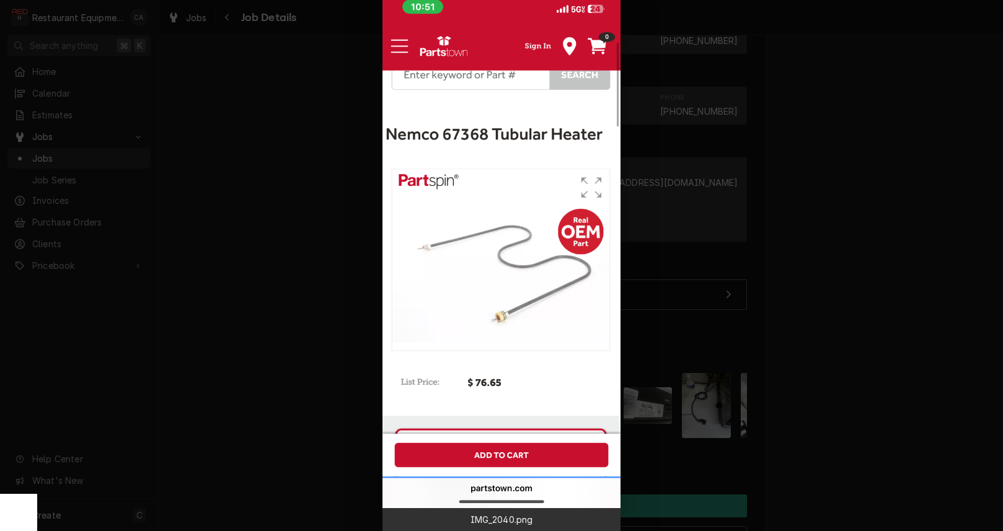
click at [285, 156] on div at bounding box center [501, 265] width 1003 height 531
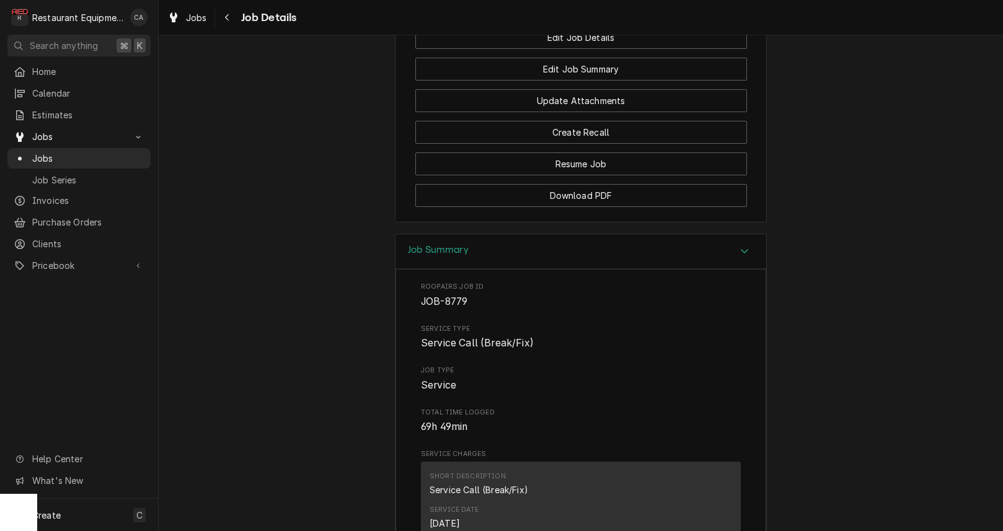
scroll to position [1447, 0]
drag, startPoint x: 283, startPoint y: 156, endPoint x: 191, endPoint y: 26, distance: 159.7
click at [193, 15] on span "Jobs" at bounding box center [196, 17] width 21 height 13
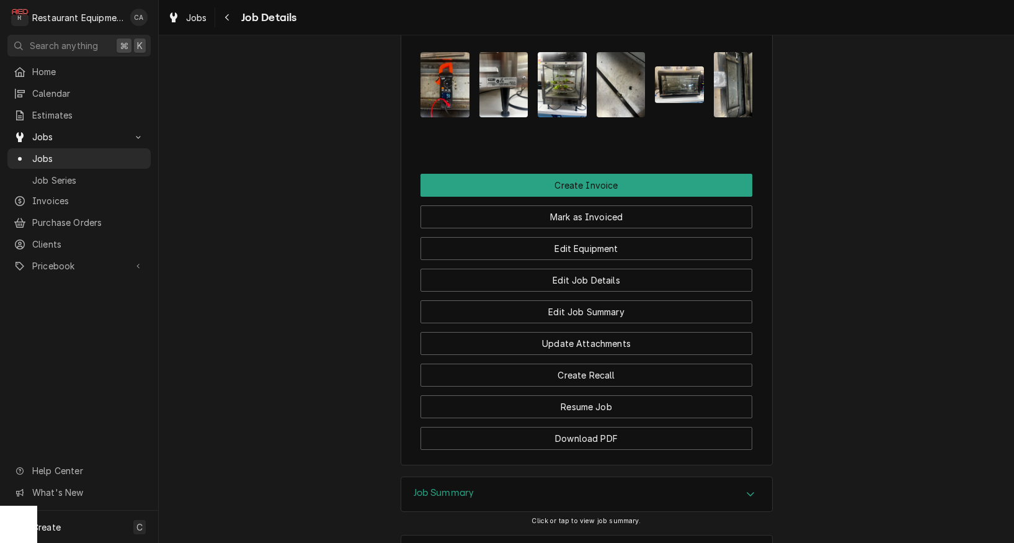
scroll to position [1230, 0]
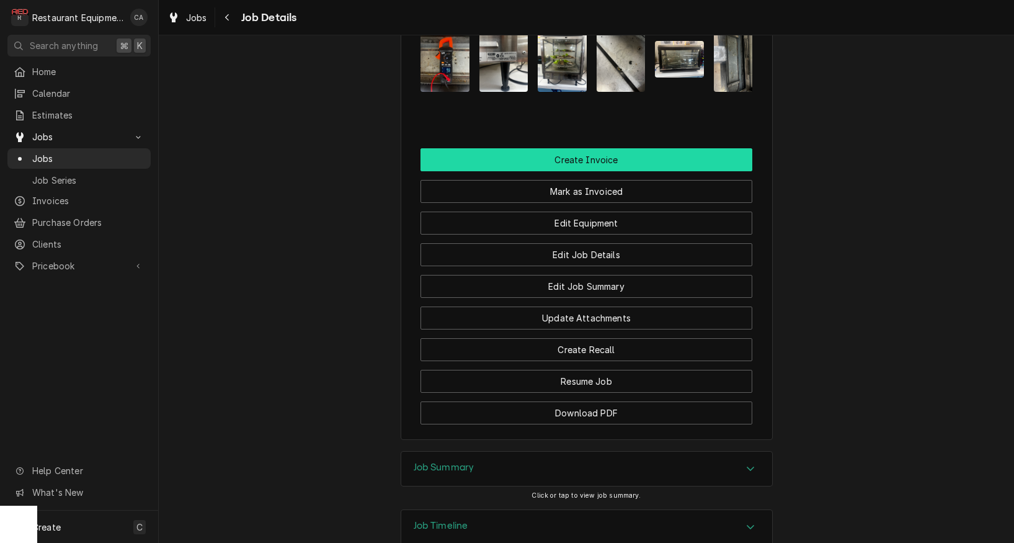
click at [617, 153] on button "Create Invoice" at bounding box center [586, 159] width 332 height 23
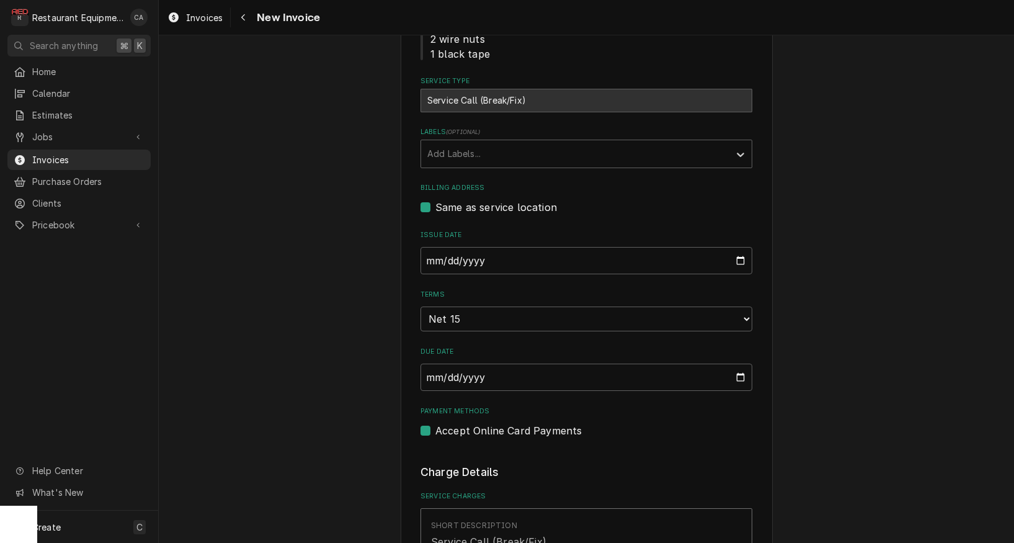
scroll to position [463, 0]
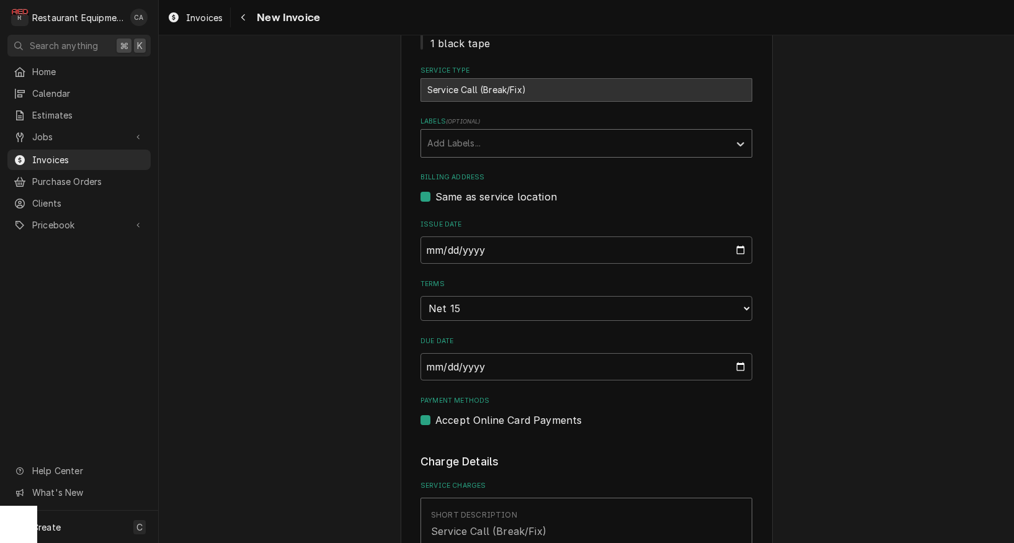
click at [458, 147] on div "Labels" at bounding box center [575, 143] width 296 height 22
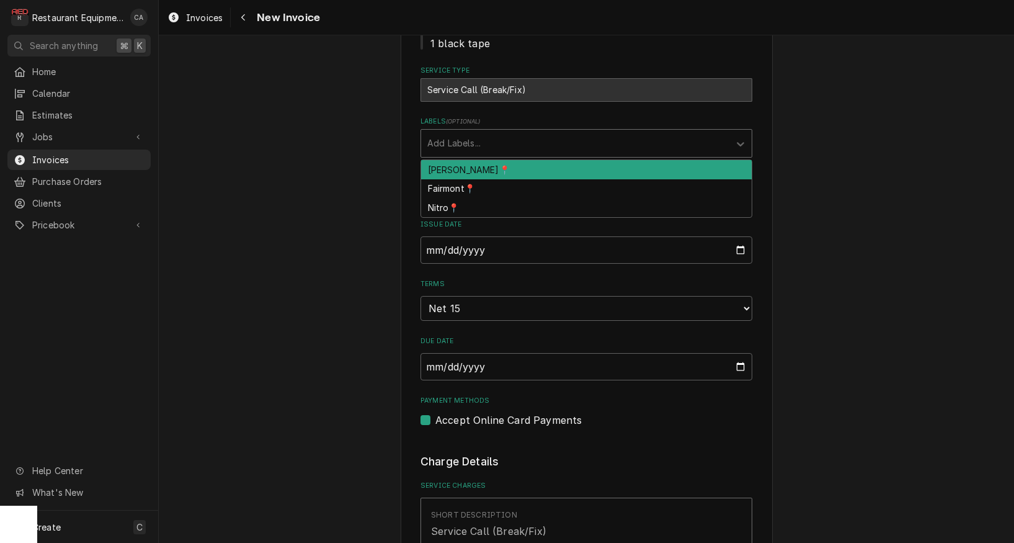
click at [453, 166] on div "[PERSON_NAME]📍" at bounding box center [586, 169] width 331 height 19
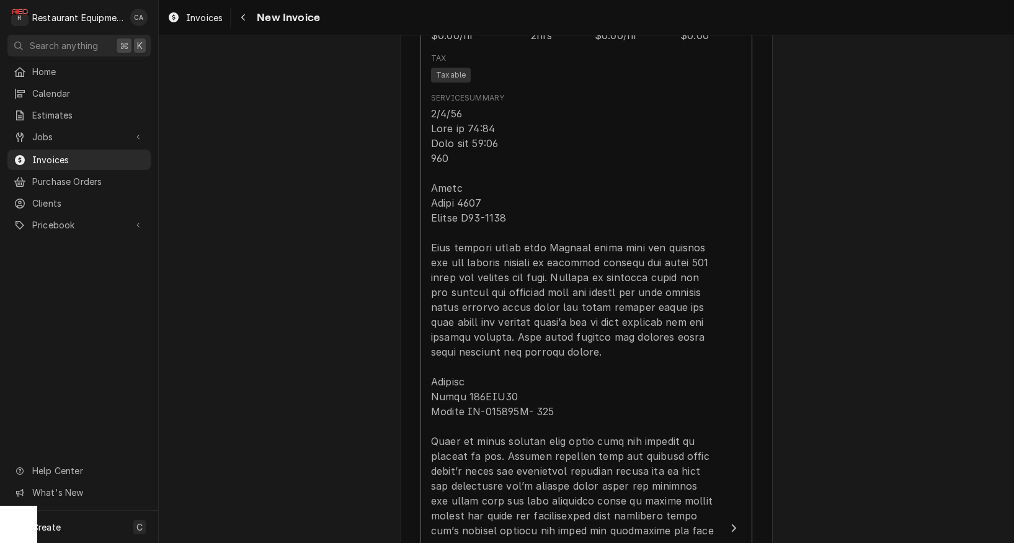
scroll to position [1054, 0]
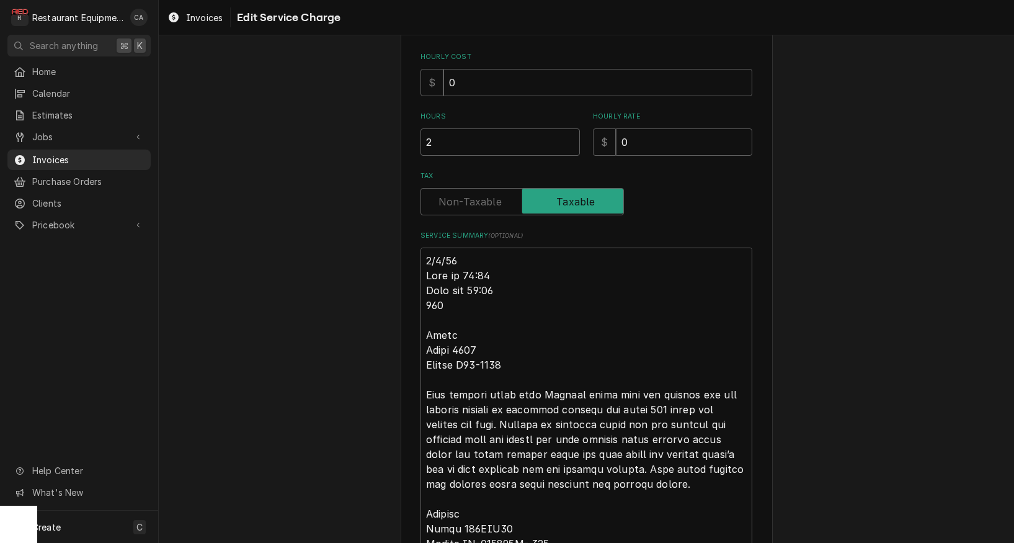
scroll to position [291, 0]
click at [239, 110] on div "Use the fields below to edit this service charge Short Description Service Call…" at bounding box center [586, 530] width 855 height 1546
type textarea "x"
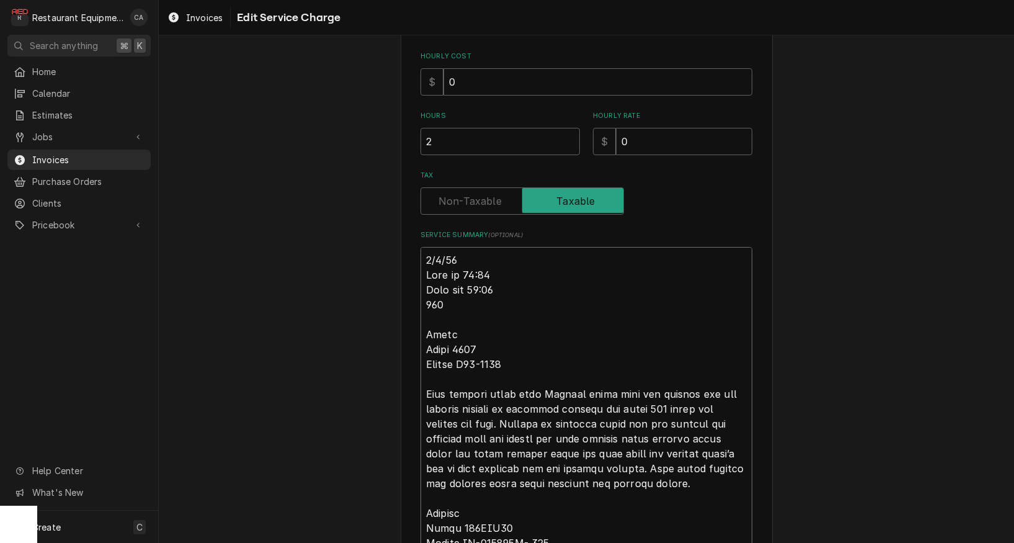
type textarea "L3/6/72 Ipsu do 06:05 Sita con 10:88 243 Adipi Elits 1656 Doeius T33-2953 Inci …"
type textarea "x"
type textarea "Lo6/6/96 Ipsu do 84:45 Sita con 54:37 091 Adipi Elits 6406 Doeius T38-3712 Inci…"
type textarea "x"
type textarea "Lor7/7/35 Ipsu do 33:31 Sita con 73:58 201 Adipi Elits 2858 Doeius T96-3474 Inc…"
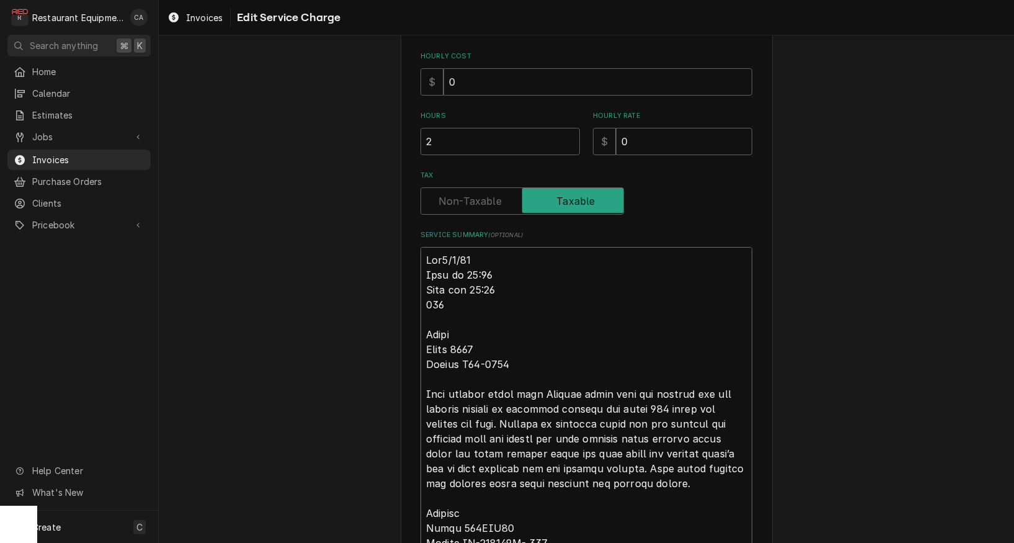
type textarea "x"
type textarea "Lor 4/9/51 Ipsu do 64:87 Sita con 82:10 968 Adipi Elits 5747 Doeius T21-6959 In…"
type textarea "x"
type textarea "Lor 03/6/33 Ipsu do 36:63 Sita con 82:22 246 Adipi Elits 0380 Doeius T37-2723 I…"
type textarea "x"
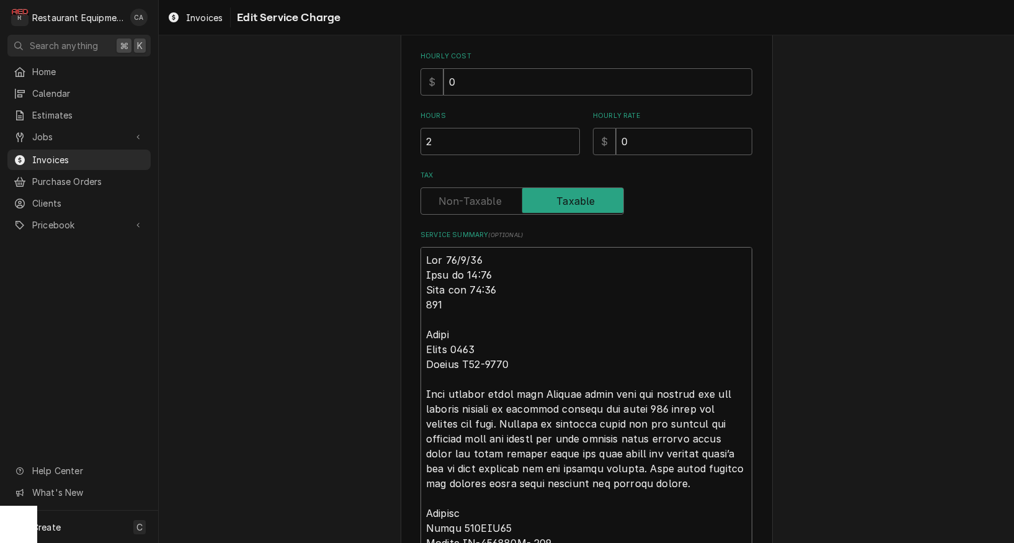
type textarea "Lor 586/5/97 Ipsu do 93:41 Sita con 90:44 447 Adipi Elits 3196 Doeius T47-1679 …"
type textarea "x"
type textarea "Lor 8921/8/01 Ipsu do 69:46 Sita con 84:63 068 Adipi Elits 7277 Doeius T95-2512…"
type textarea "x"
type textarea "Lor 14206/5/29 Ipsu do 59:32 Sita con 36:61 713 Adipi Elits 0284 Doeius T17-896…"
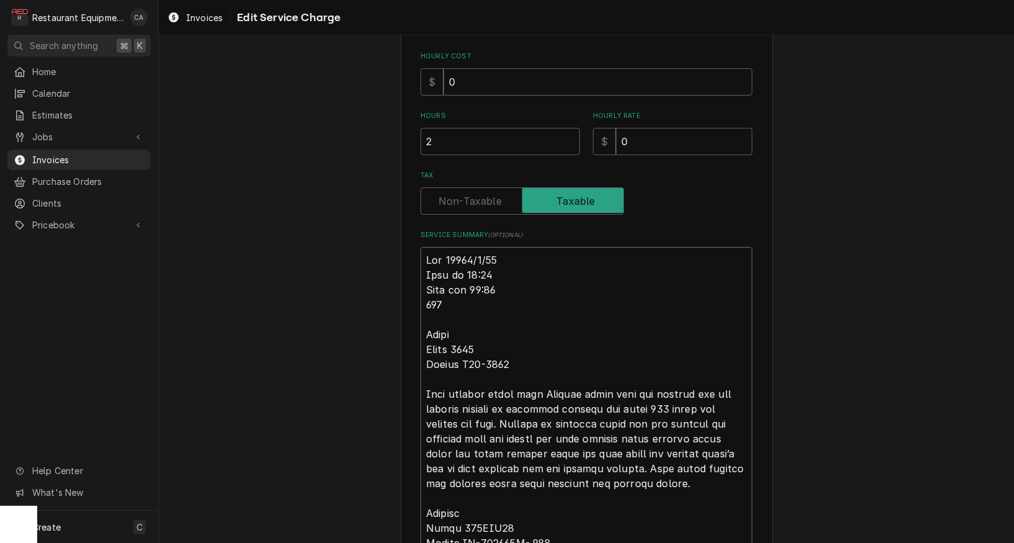
type textarea "x"
type textarea "Lor 3028 7/5/72 Ipsu do 55:61 Sita con 45:78 034 Adipi Elits 5845 Doeius T84-01…"
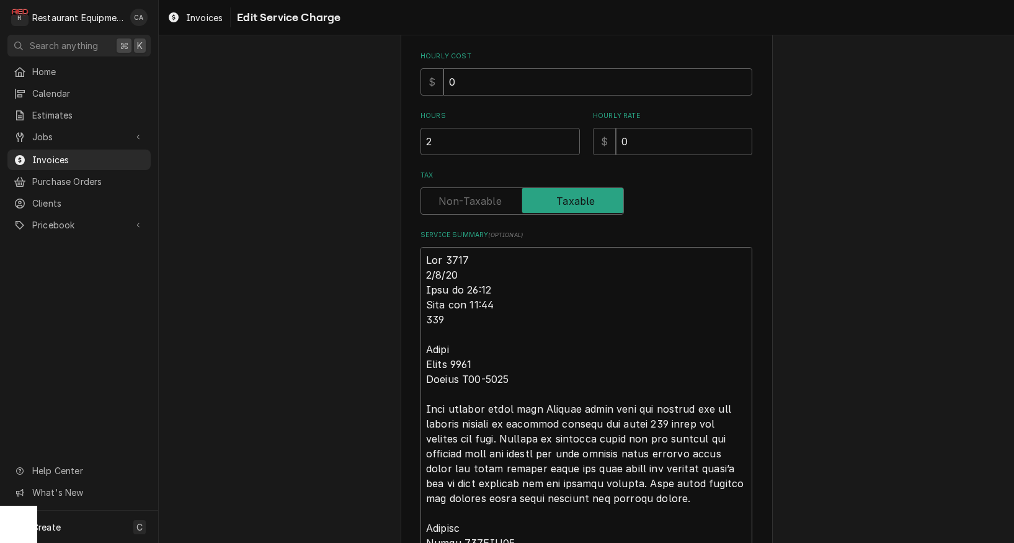
type textarea "x"
type textarea "Lor 0626 1/0/38 Ipsu do 02:61 Sita con 94:81 028 Adipi Elits 1687 Doeius T82-81…"
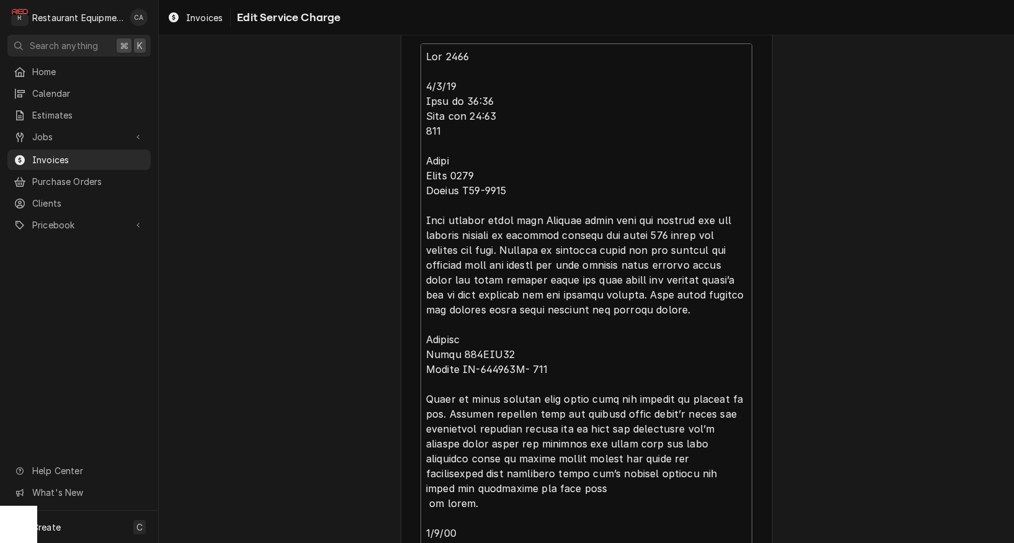
scroll to position [527, 0]
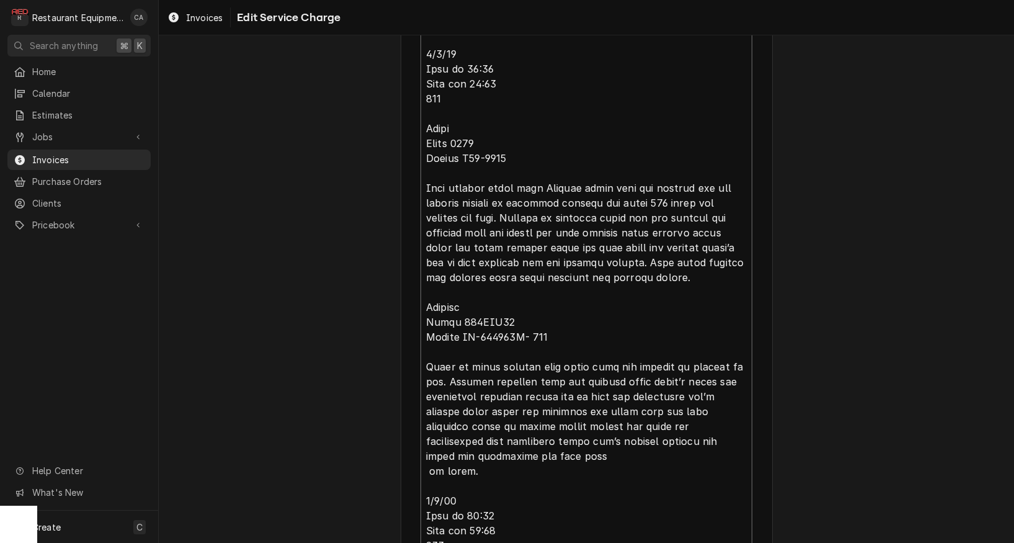
click at [451, 462] on textarea "Service Summary ( optional )" at bounding box center [586, 500] width 332 height 979
type textarea "x"
type textarea "Lor 1623 9/3/07 Ipsu do 77:21 Sita con 01:94 317 Adipi Elits 7868 Doeius T52-83…"
type textarea "x"
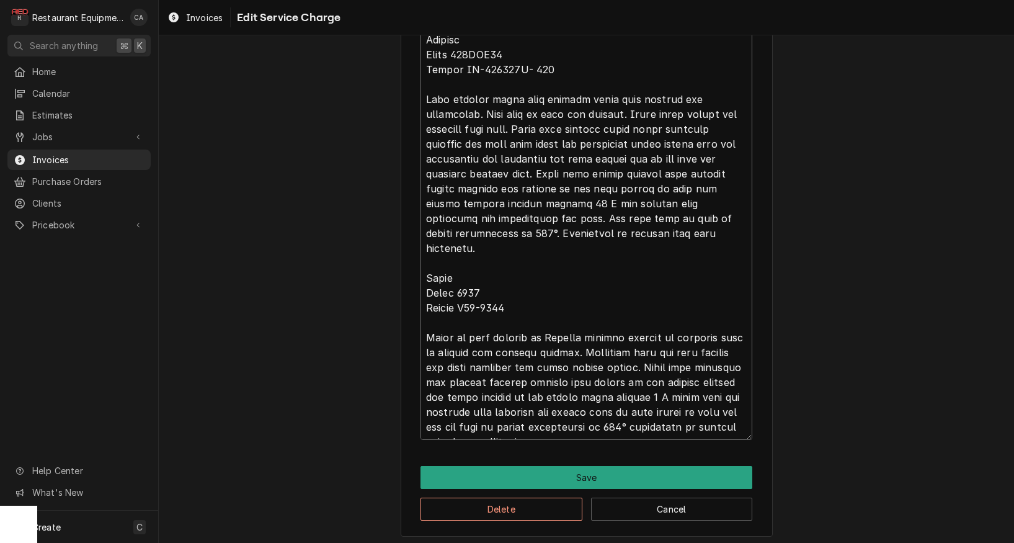
scroll to position [0, 0]
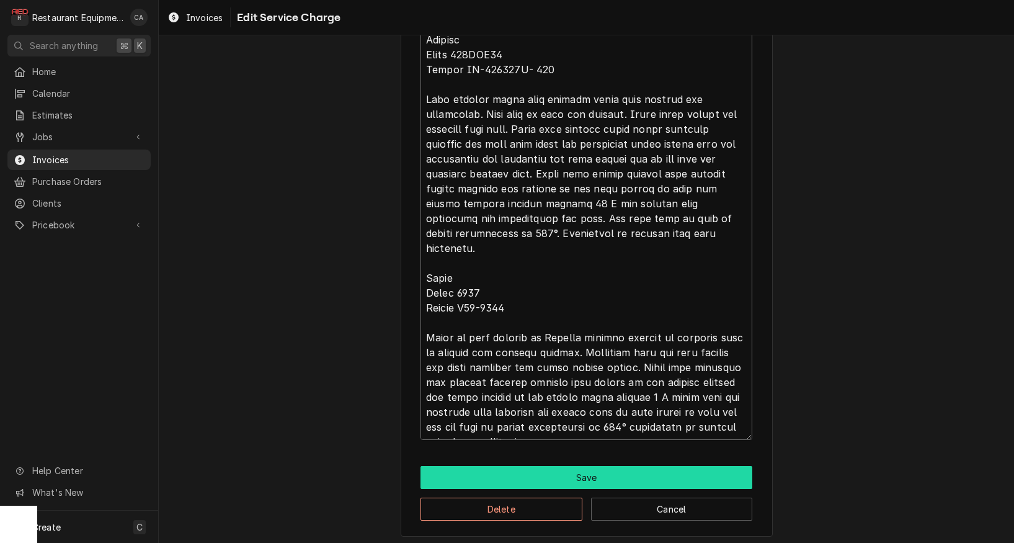
type textarea "Lor 5914 0/0/97 Ipsu do 49:82 Sita con 72:34 294 Adipi Elits 6402 Doeius T81-14…"
click at [572, 467] on button "Save" at bounding box center [586, 477] width 332 height 23
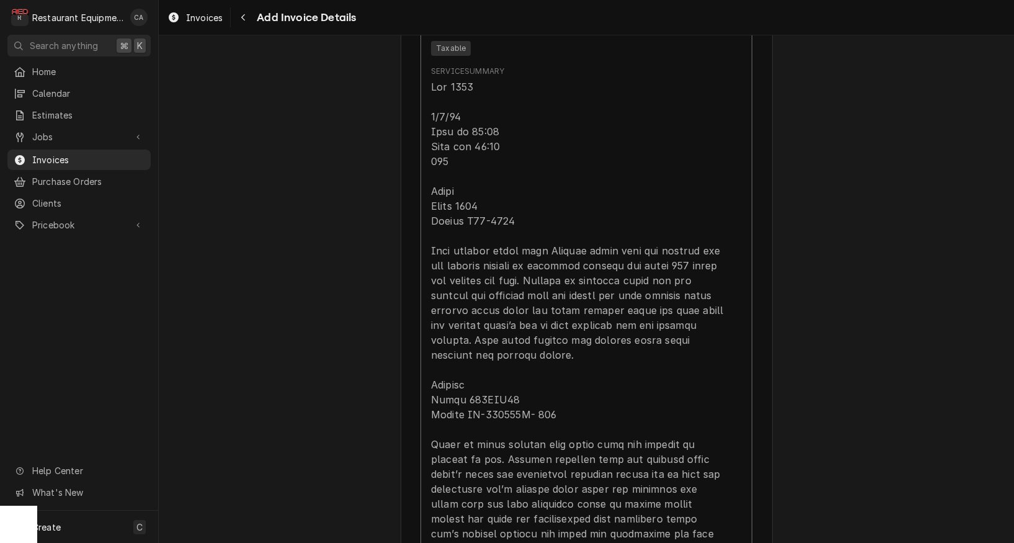
type textarea "x"
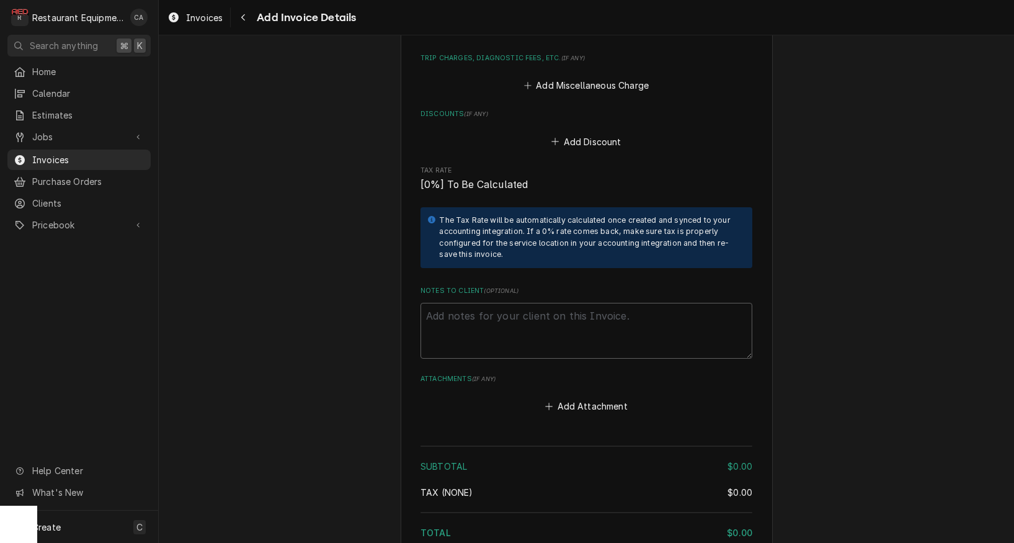
scroll to position [2195, 0]
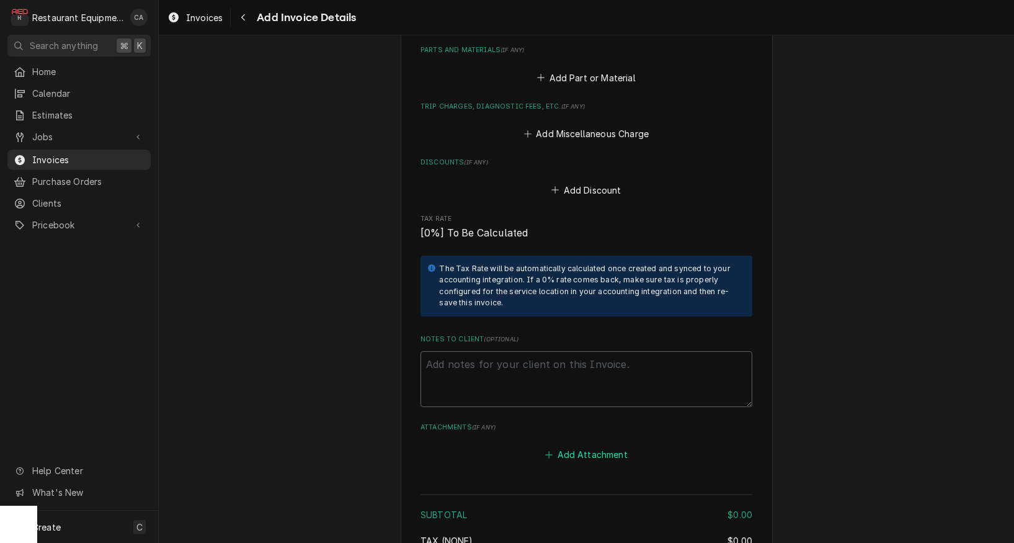
drag, startPoint x: 605, startPoint y: 424, endPoint x: 595, endPoint y: 416, distance: 12.4
click at [605, 446] on button "Add Attachment" at bounding box center [586, 454] width 87 height 17
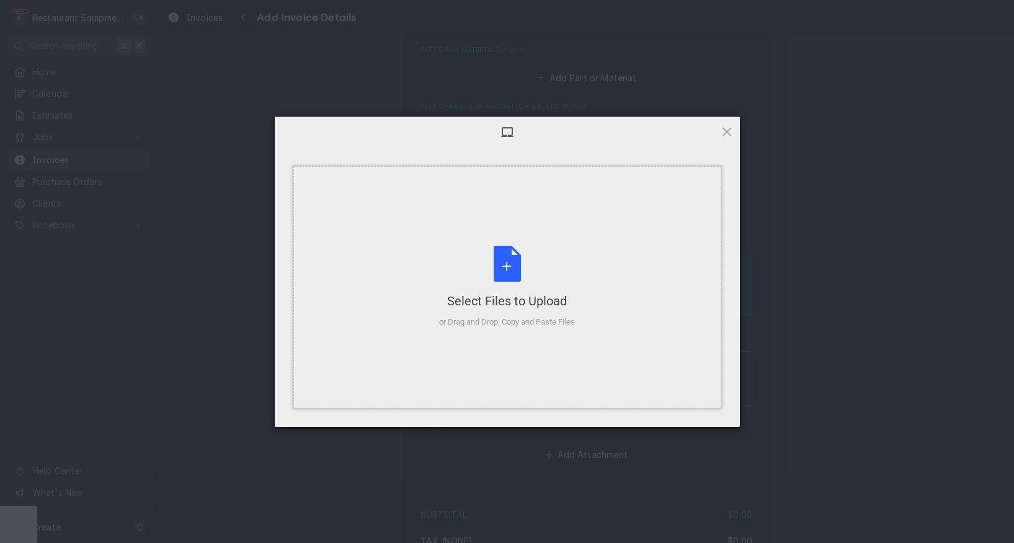
click at [530, 339] on div "Select Files to Upload or Drag and Drop, Copy and Paste Files" at bounding box center [507, 287] width 428 height 242
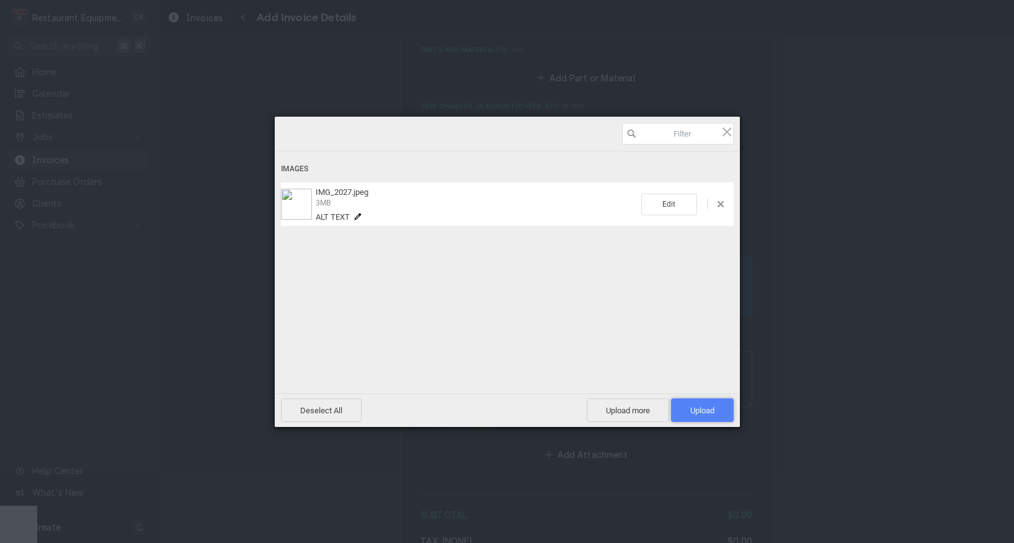
click at [698, 412] on span "Upload 1" at bounding box center [702, 410] width 24 height 9
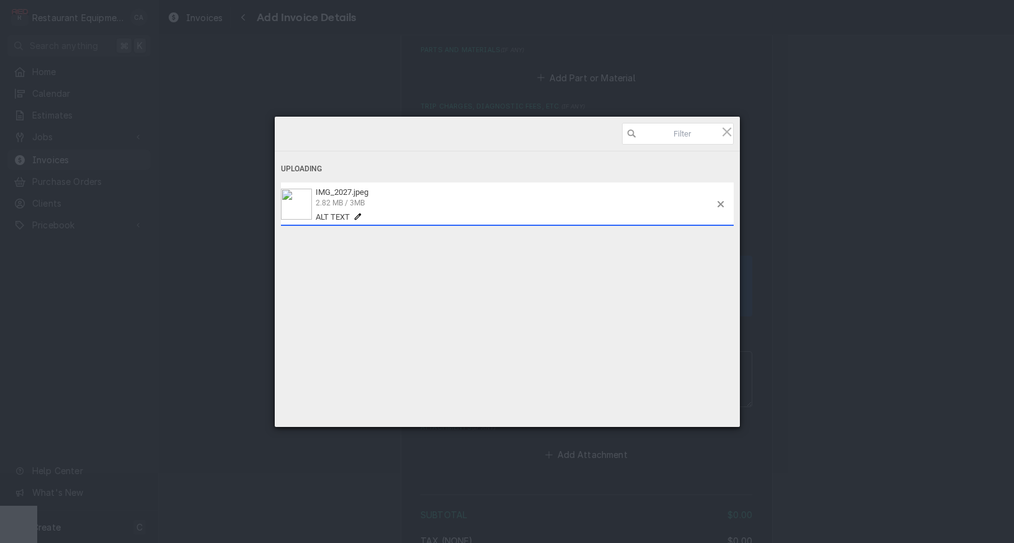
type textarea "x"
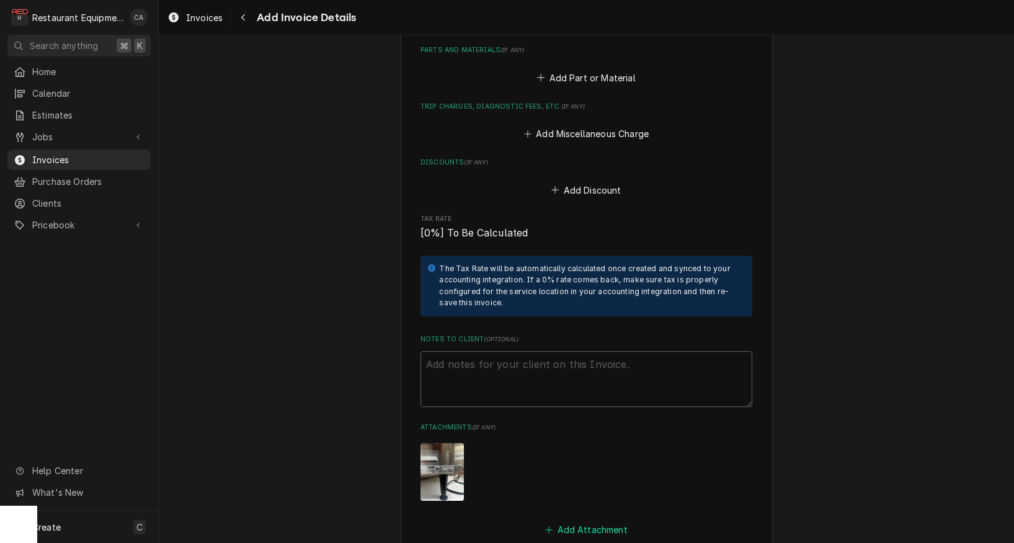
drag, startPoint x: 577, startPoint y: 496, endPoint x: 566, endPoint y: 495, distance: 11.8
click at [577, 521] on button "Add Attachment" at bounding box center [586, 529] width 87 height 17
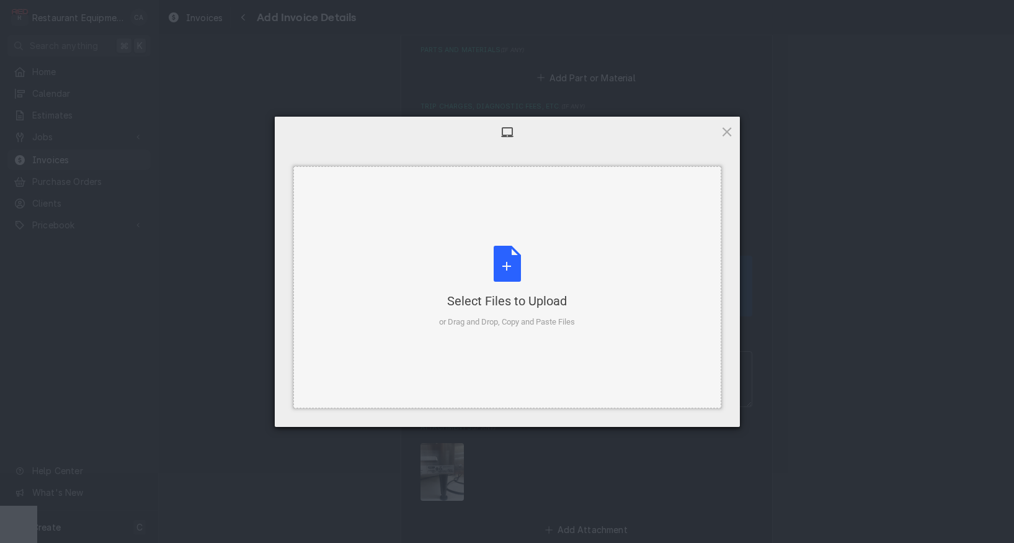
click at [512, 286] on div "Select Files to Upload or Drag and Drop, Copy and Paste Files" at bounding box center [507, 287] width 136 height 82
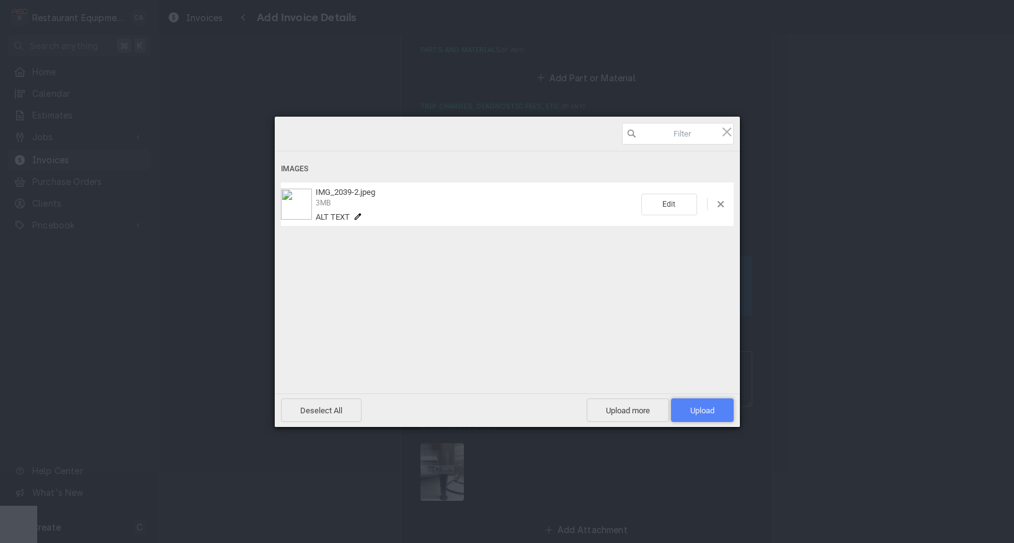
click at [714, 411] on span "Upload 1" at bounding box center [702, 410] width 63 height 24
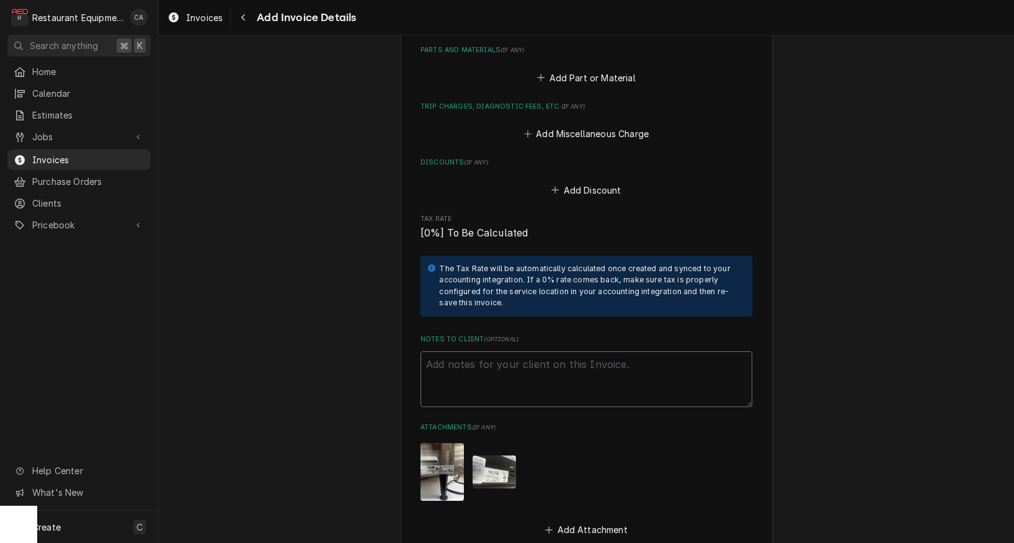
click at [482, 351] on textarea "Notes to Client ( optional )" at bounding box center [586, 379] width 332 height 56
type textarea "x"
type textarea "W"
type textarea "x"
type textarea "WO"
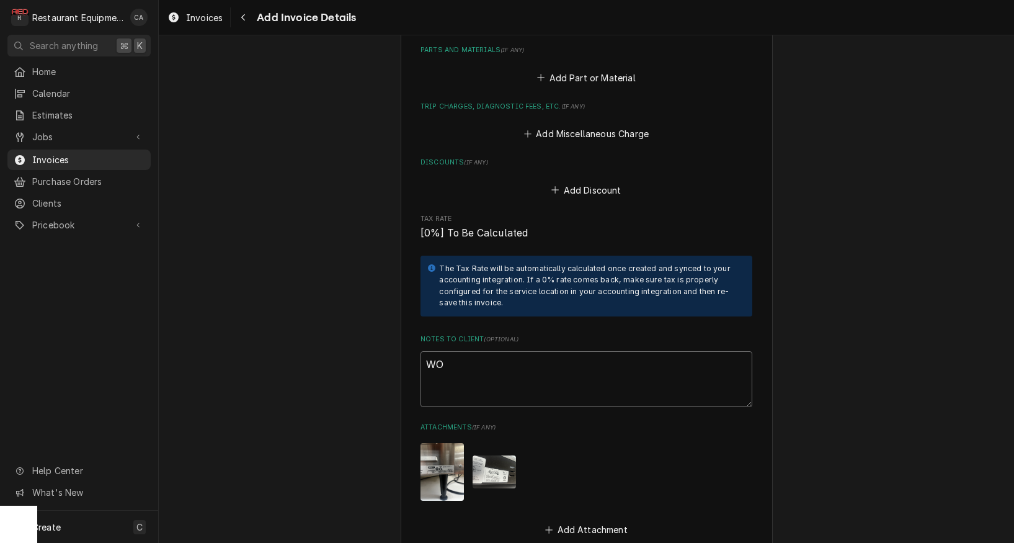
type textarea "x"
type textarea "WO#"
type textarea "x"
type textarea "WO#"
type textarea "x"
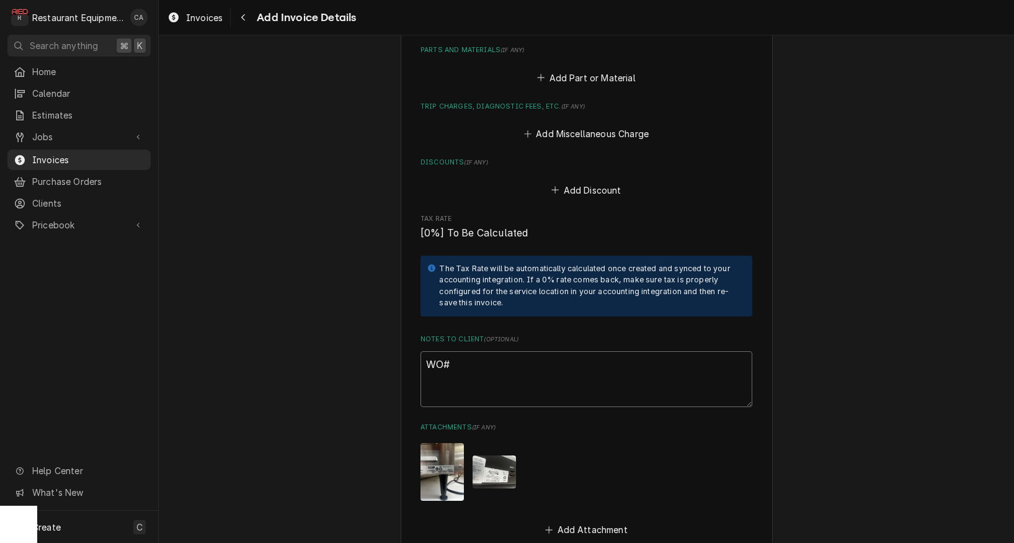
type textarea "WO# 8"
type textarea "x"
type textarea "WO# 88"
type textarea "x"
type textarea "WO# 882"
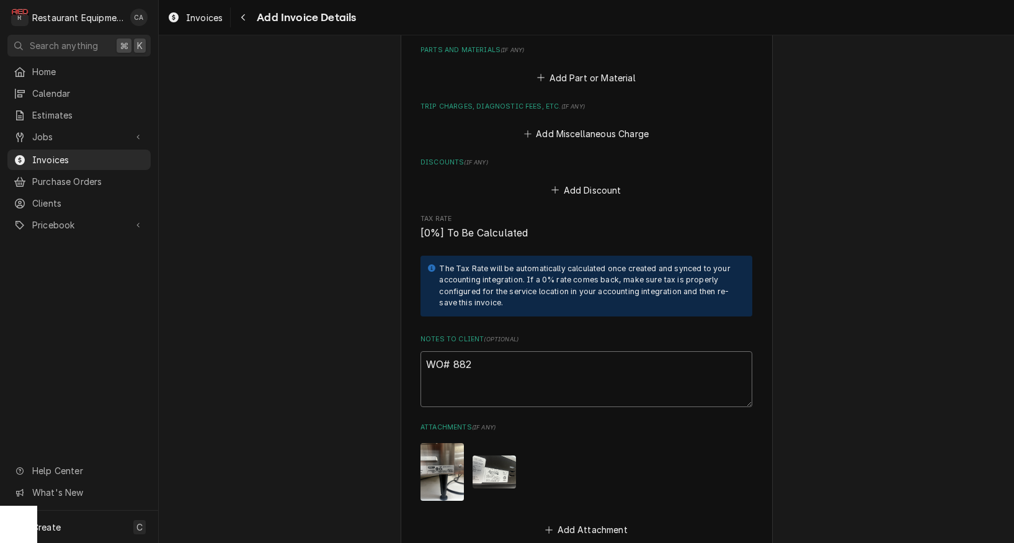
type textarea "x"
type textarea "WO# 8826"
type textarea "x"
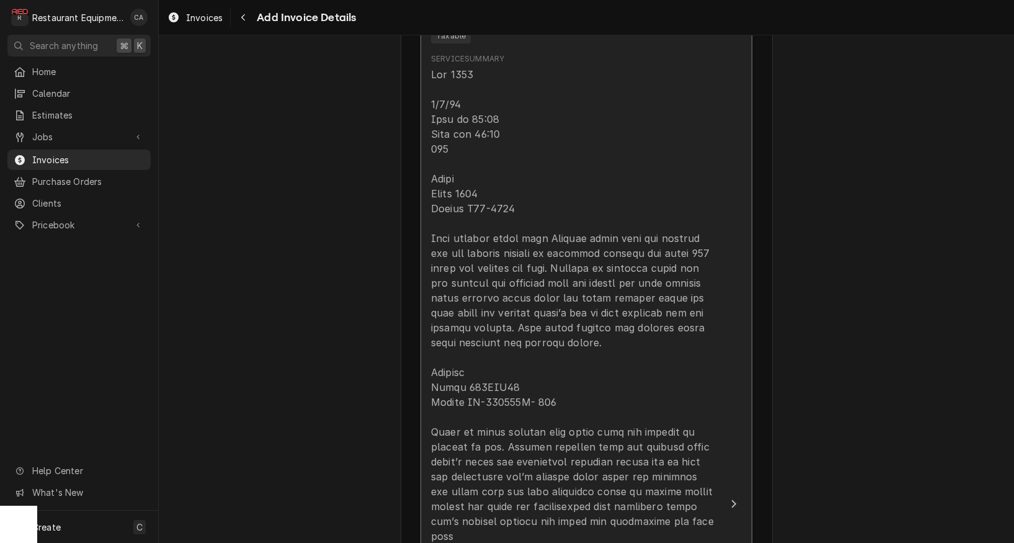
scroll to position [1057, 0]
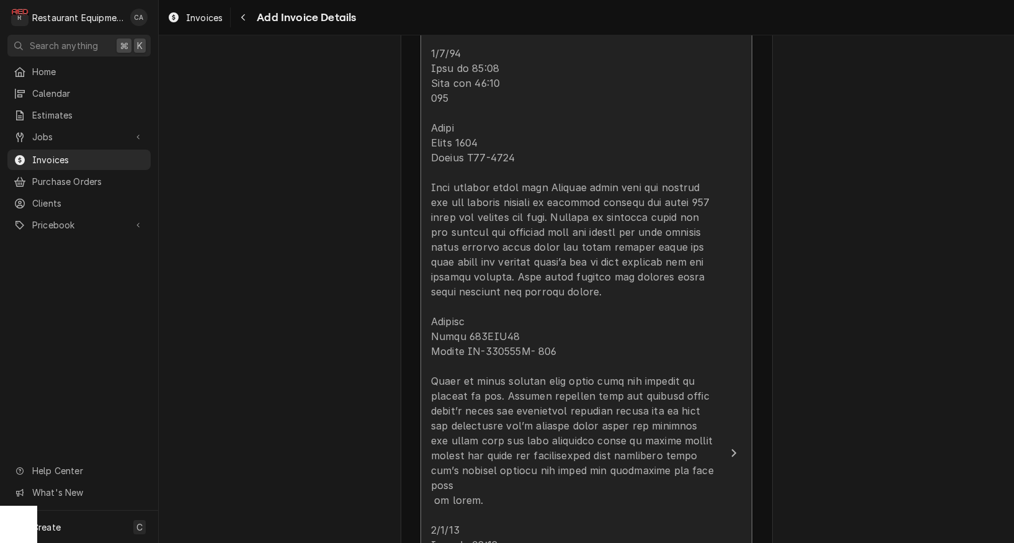
type textarea "WO# 88268"
click at [551, 405] on div "Update Line Item" at bounding box center [573, 537] width 285 height 1042
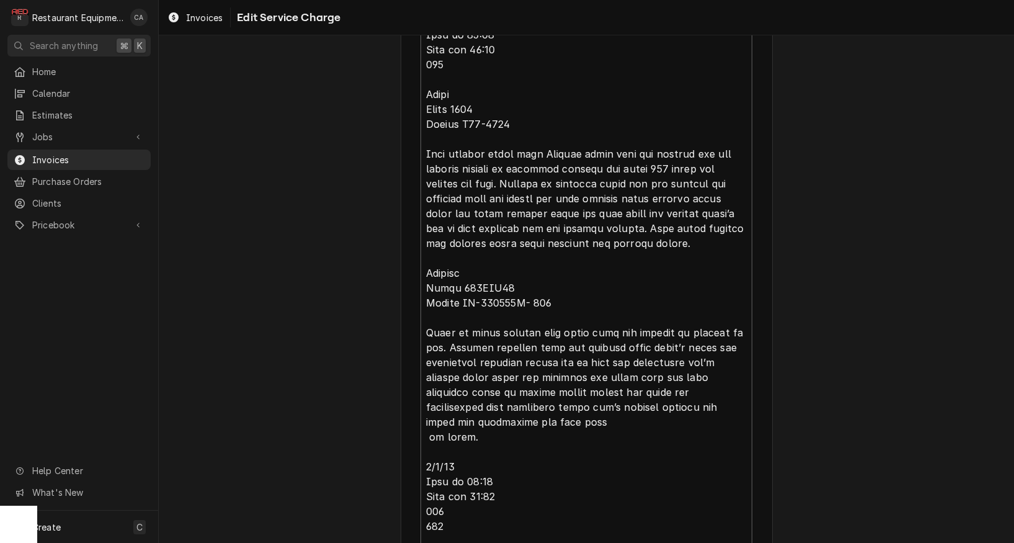
scroll to position [569, 0]
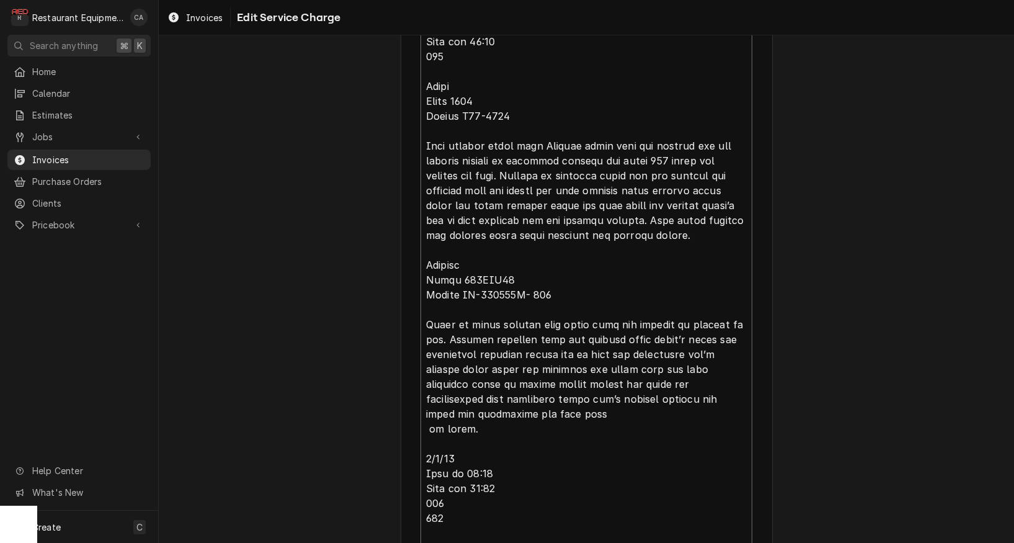
click at [484, 393] on textarea "Service Summary ( optional )" at bounding box center [586, 458] width 332 height 979
type textarea "x"
type textarea "Lor 4329 9/9/96 Ipsu do 33:76 Sita con 61:37 503 Adipi Elits 2088 Doeius T83-62…"
click at [636, 378] on textarea "Service Summary ( optional )" at bounding box center [586, 458] width 332 height 979
click at [453, 376] on textarea "Service Summary ( optional )" at bounding box center [586, 458] width 332 height 979
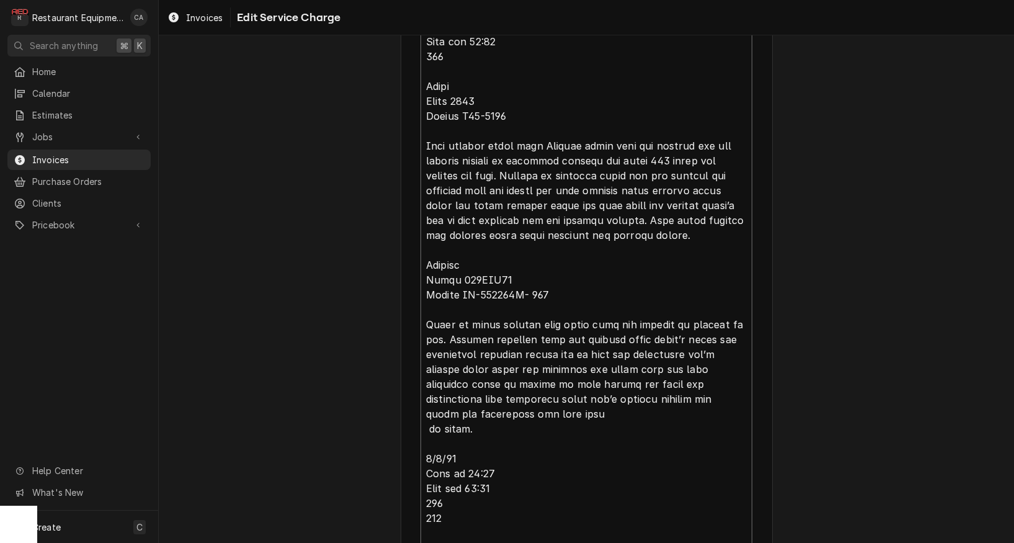
type textarea "x"
type textarea "Lor 7485 1/0/38 Ipsu do 99:92 Sita con 93:74 146 Adipi Elits 1274 Doeius T20-92…"
type textarea "x"
type textarea "Lor 6795 8/0/05 Ipsu do 84:75 Sita con 52:05 820 Adipi Elits 0523 Doeius T58-42…"
type textarea "x"
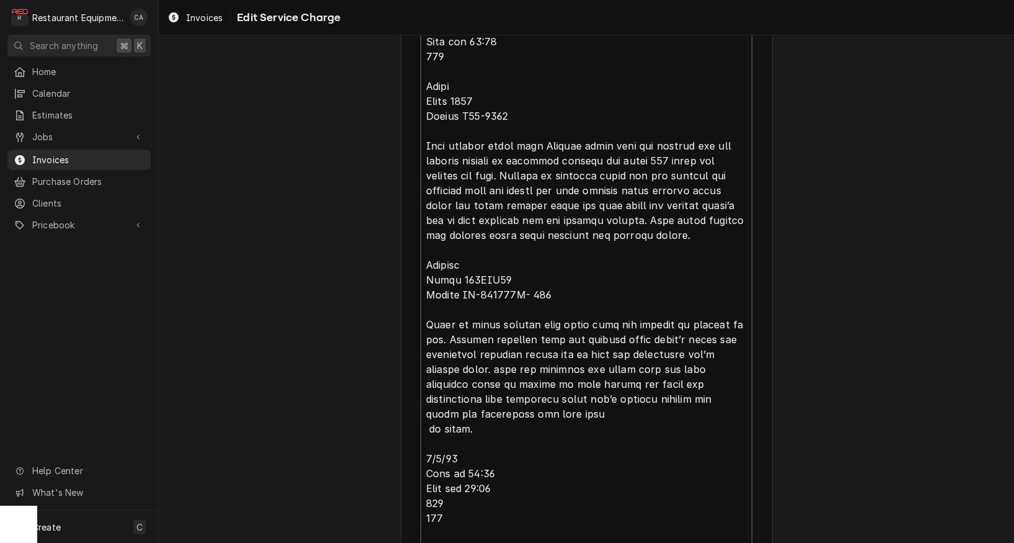
type textarea "Lor 5282 1/5/21 Ipsu do 55:68 Sita con 67:36 005 Adipi Elits 0487 Doeius T14-89…"
type textarea "x"
type textarea "Lor 5007 4/6/64 Ipsu do 07:40 Sita con 02:04 616 Adipi Elits 2954 Doeius T82-42…"
type textarea "x"
type textarea "Lor 2129 5/6/10 Ipsu do 27:87 Sita con 64:71 307 Adipi Elits 1752 Doeius T33-28…"
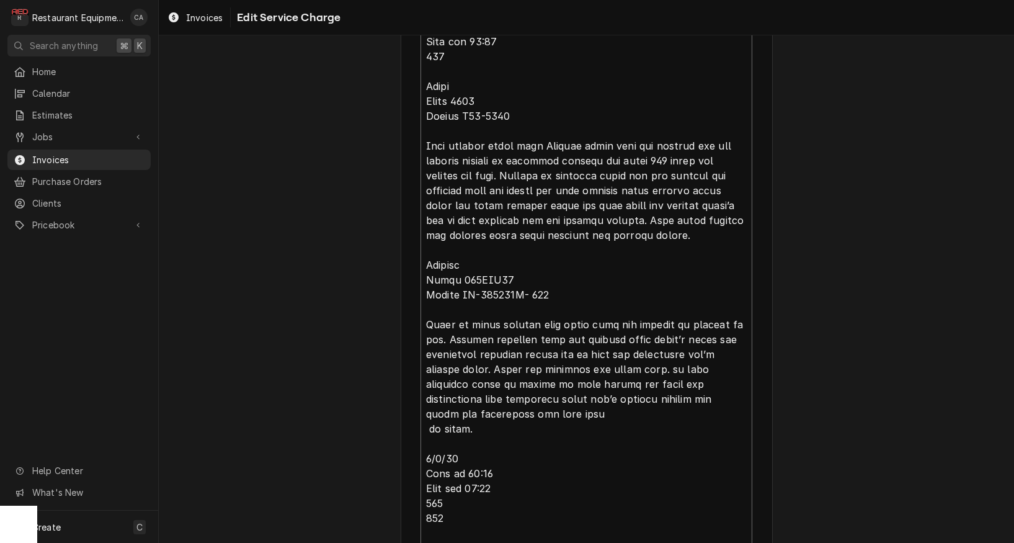
type textarea "x"
type textarea "Lor 8708 5/9/70 Ipsu do 18:89 Sita con 74:18 251 Adipi Elits 5951 Doeius T05-01…"
type textarea "x"
type textarea "Lor 7637 8/2/89 Ipsu do 09:84 Sita con 13:47 847 Adipi Elits 5711 Doeius T34-73…"
type textarea "x"
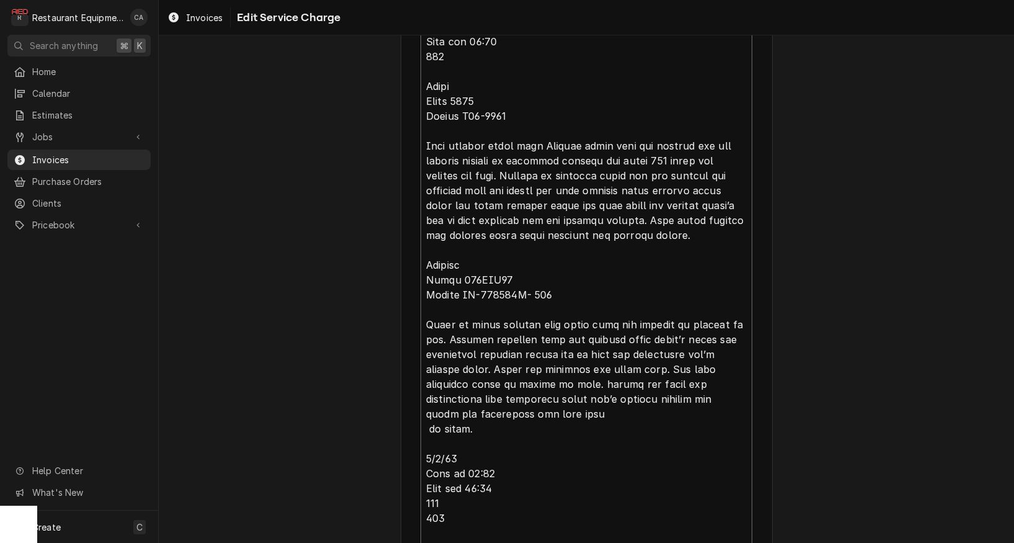
type textarea "Lor 3343 7/2/28 Ipsu do 55:87 Sita con 83:94 926 Adipi Elits 6173 Doeius T94-85…"
type textarea "x"
type textarea "Lor 2400 6/0/28 Ipsu do 67:92 Sita con 50:06 645 Adipi Elits 4595 Doeius T96-70…"
type textarea "x"
type textarea "Lor 4195 3/7/37 Ipsu do 96:70 Sita con 47:85 682 Adipi Elits 9639 Doeius T85-58…"
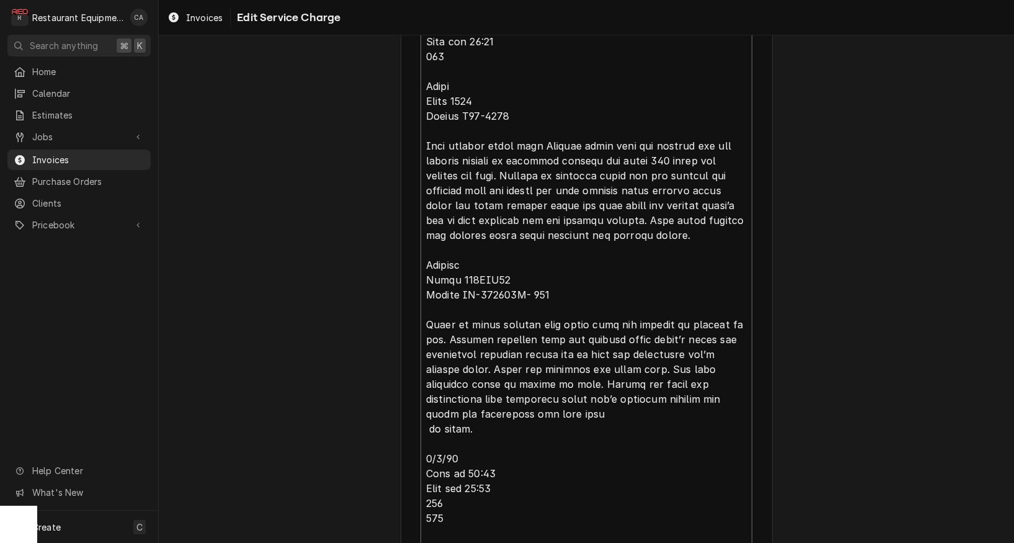
type textarea "x"
type textarea "Lor 8604 5/8/05 Ipsu do 94:17 Sita con 04:30 890 Adipi Elits 8836 Doeius T45-52…"
type textarea "x"
type textarea "Lor 3385 9/7/07 Ipsu do 94:55 Sita con 98:09 022 Adipi Elits 5979 Doeius T62-13…"
type textarea "x"
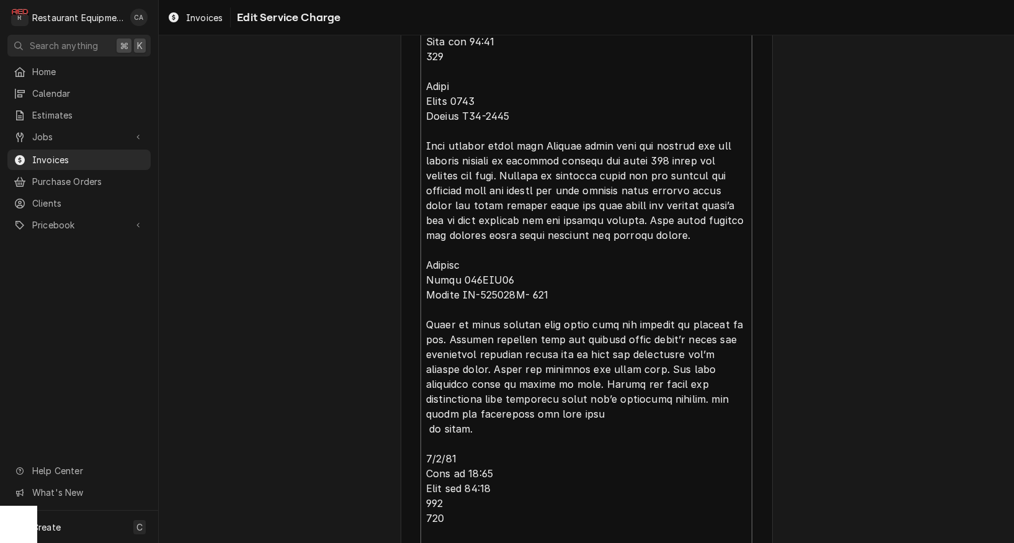
type textarea "Lor 1879 3/4/24 Ipsu do 43:79 Sita con 91:69 760 Adipi Elits 7443 Doeius T57-83…"
type textarea "x"
type textarea "Lor 8072 8/8/75 Ipsu do 90:74 Sita con 85:18 094 Adipi Elits 0460 Doeius T06-35…"
type textarea "x"
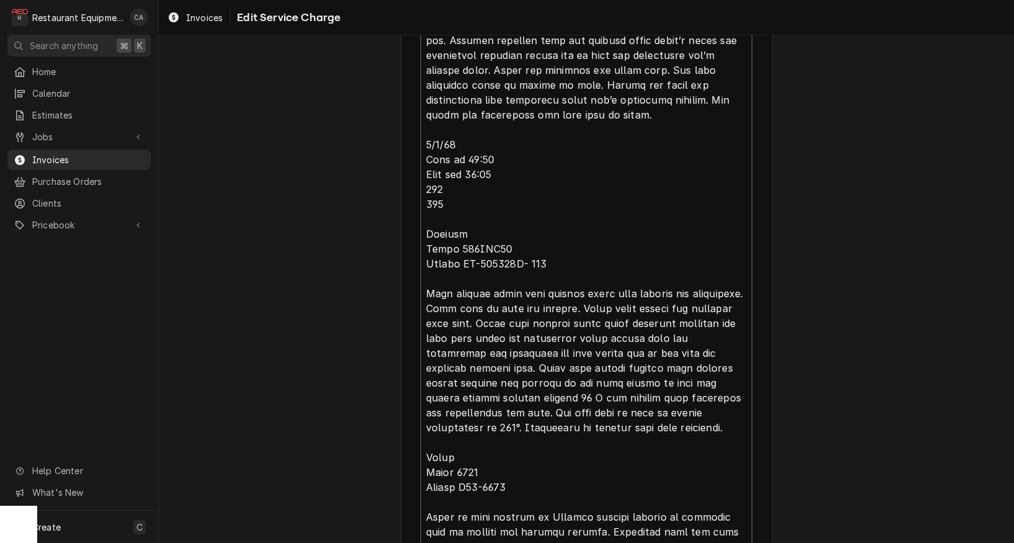
scroll to position [881, 0]
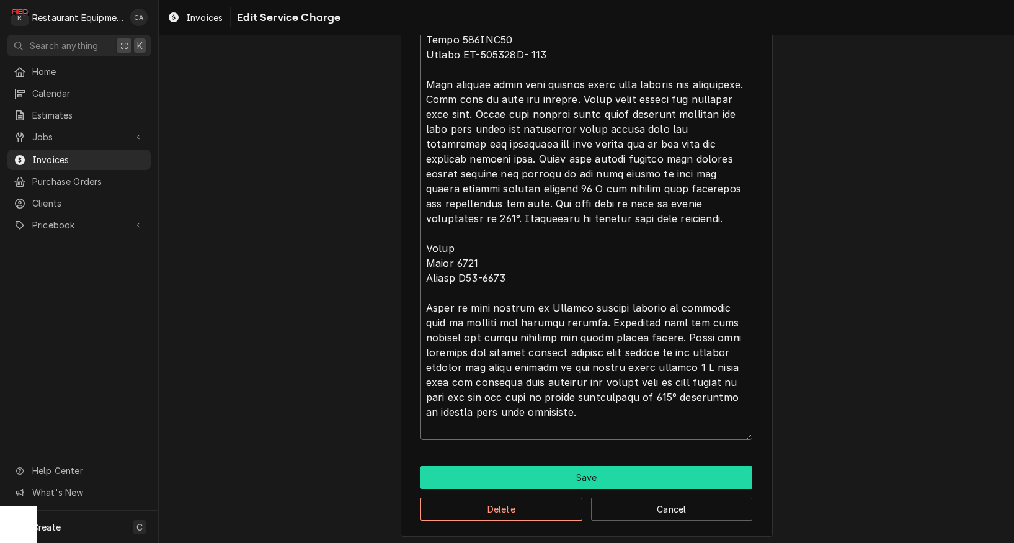
type textarea "Lor 9692 2/7/77 Ipsu do 84:12 Sita con 46:84 118 Adipi Elits 7432 Doeius T79-21…"
click at [589, 476] on button "Save" at bounding box center [586, 477] width 332 height 23
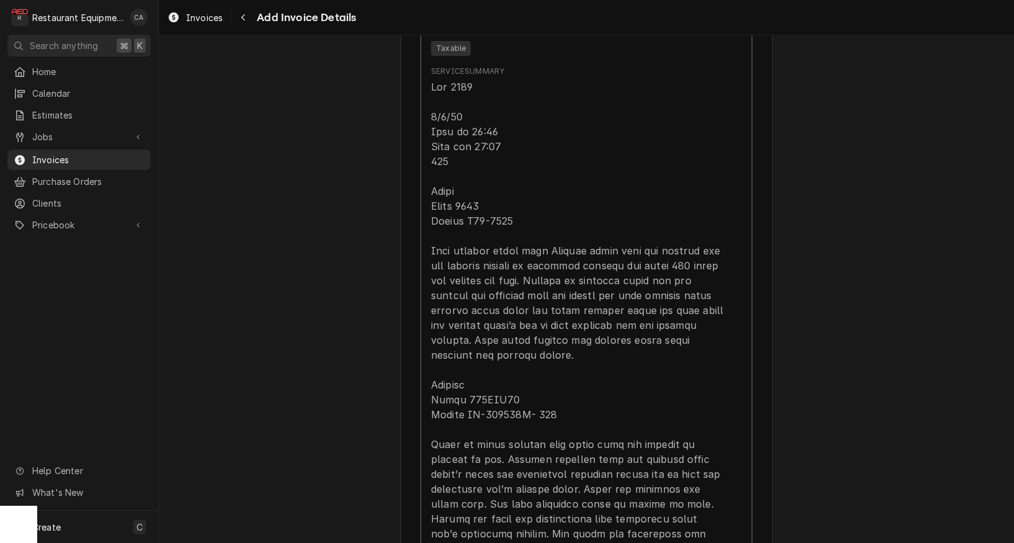
type textarea "x"
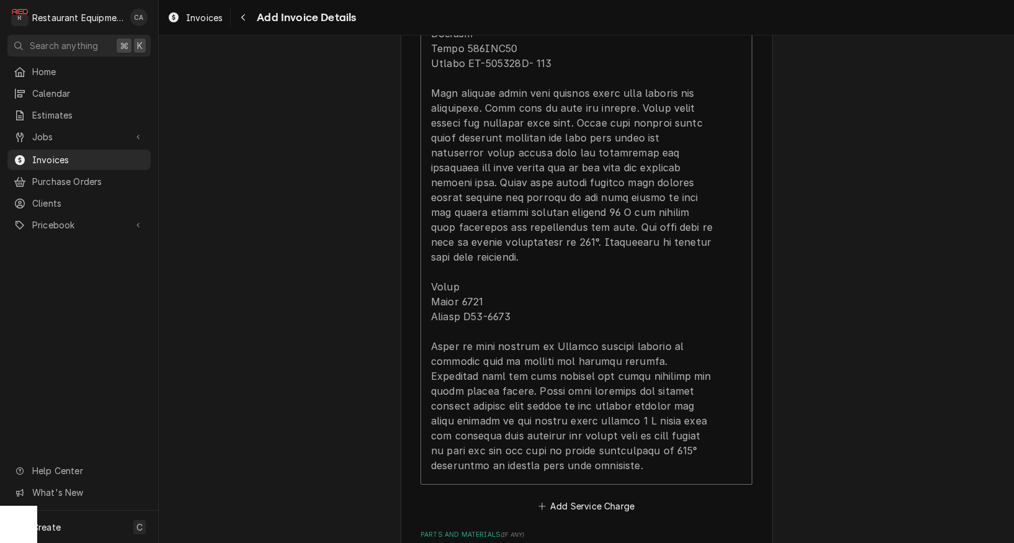
scroll to position [1798, 0]
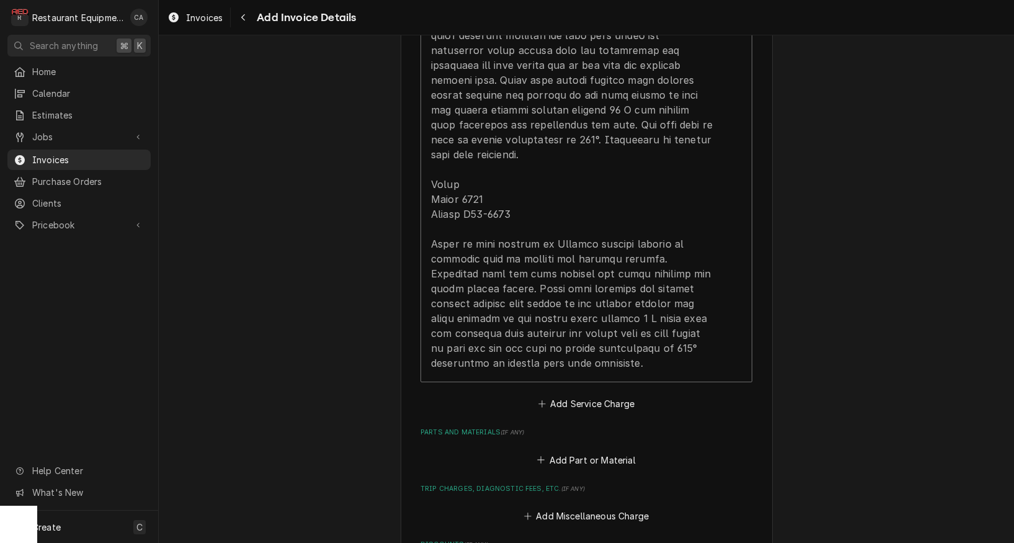
drag, startPoint x: 576, startPoint y: 389, endPoint x: 564, endPoint y: 390, distance: 11.8
click at [576, 395] on button "Add Service Charge" at bounding box center [586, 403] width 100 height 17
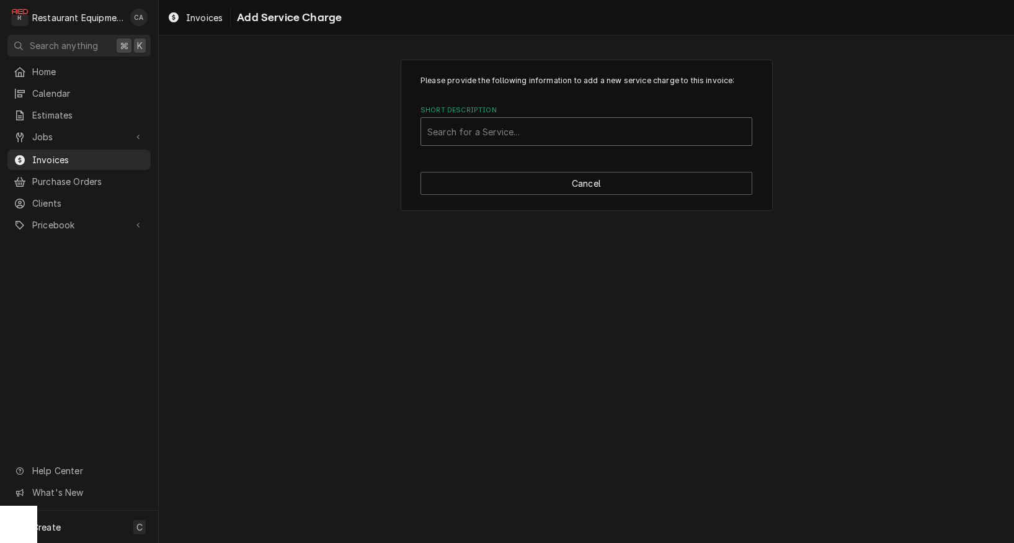
click at [452, 134] on div "Search for a Service..." at bounding box center [586, 131] width 318 height 13
type input "travel"
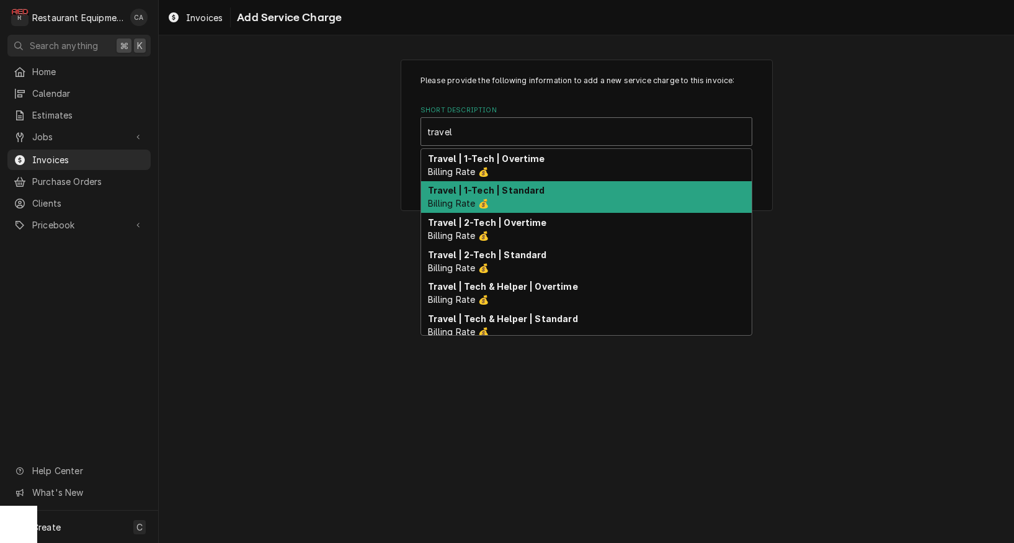
click at [468, 189] on strong "Travel | 1-Tech | Standard" at bounding box center [486, 190] width 117 height 11
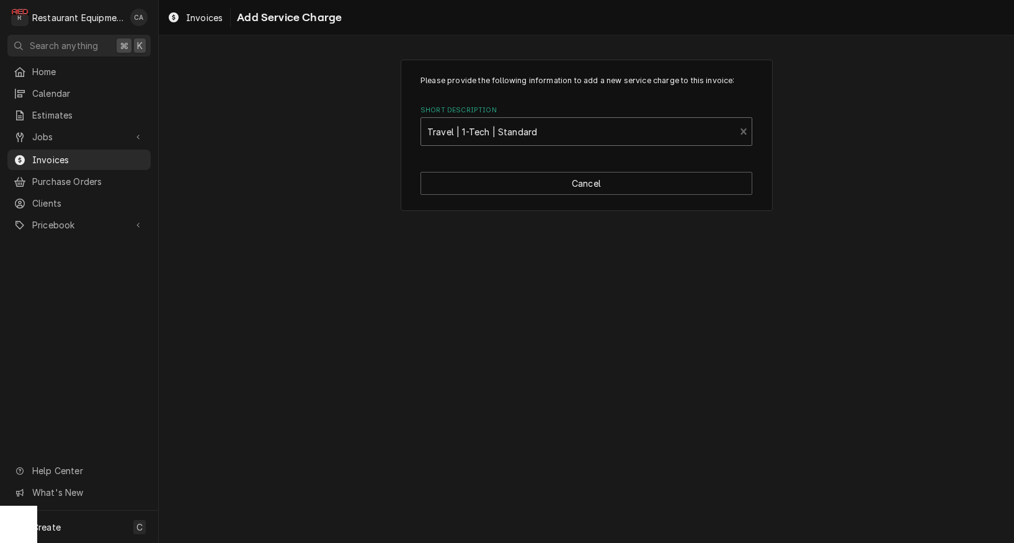
type textarea "x"
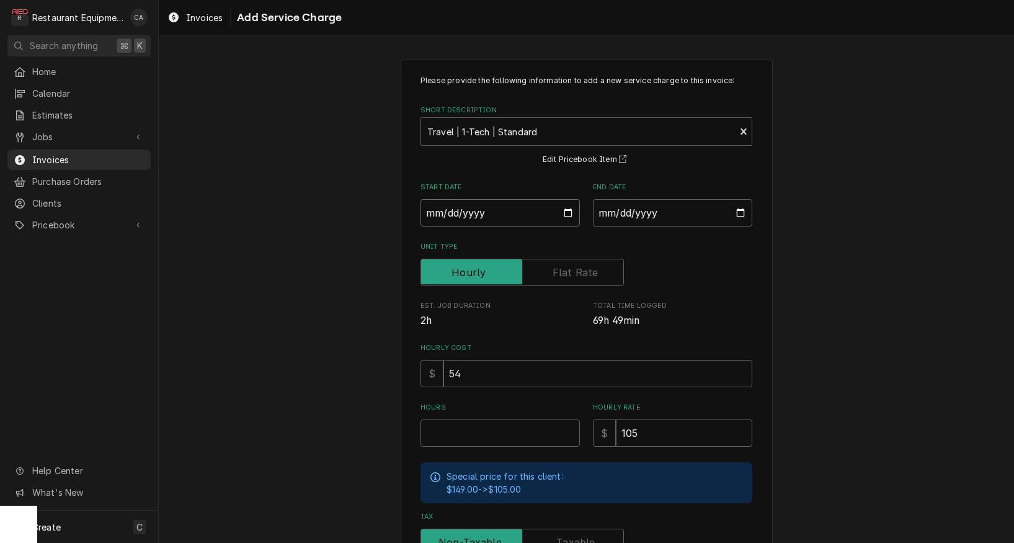
click at [464, 215] on input "Start Date" at bounding box center [499, 212] width 159 height 27
click at [459, 214] on input "Start Date" at bounding box center [499, 212] width 159 height 27
type input "[DATE]"
type textarea "x"
drag, startPoint x: 643, startPoint y: 218, endPoint x: 647, endPoint y: 228, distance: 11.4
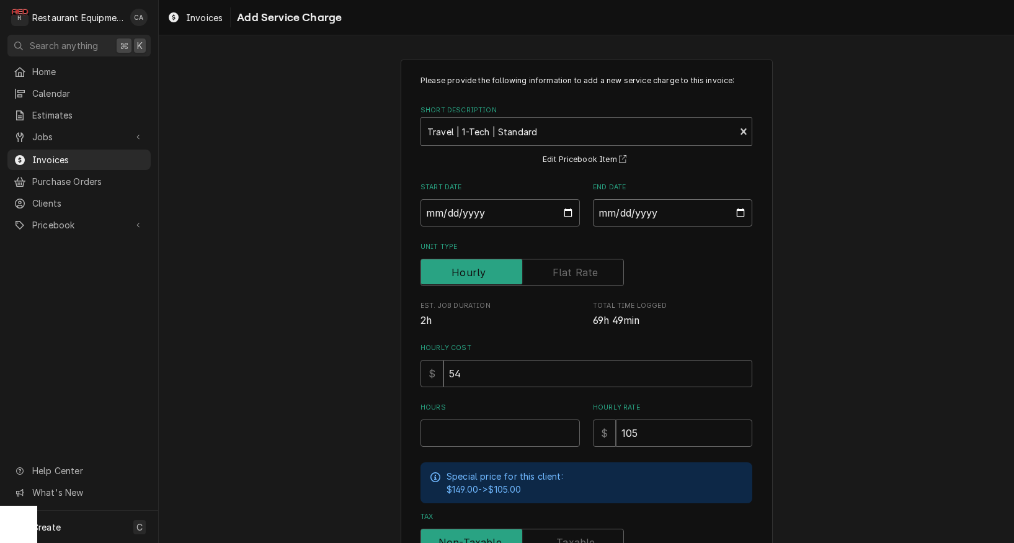
click at [644, 220] on input "End Date" at bounding box center [672, 212] width 159 height 27
type input "[DATE]"
type textarea "x"
type input "[DATE]"
type textarea "x"
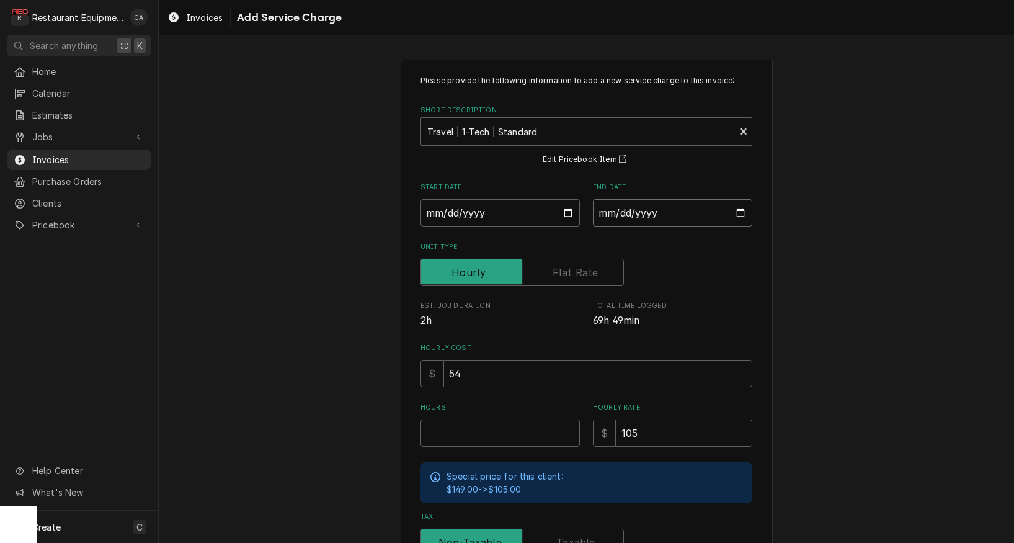
type input "[DATE]"
drag, startPoint x: 415, startPoint y: 279, endPoint x: 380, endPoint y: 286, distance: 36.1
click at [415, 279] on div "Please provide the following information to add a new service charge to this in…" at bounding box center [587, 384] width 372 height 649
click at [475, 435] on input "Hours" at bounding box center [499, 432] width 159 height 27
type textarea "x"
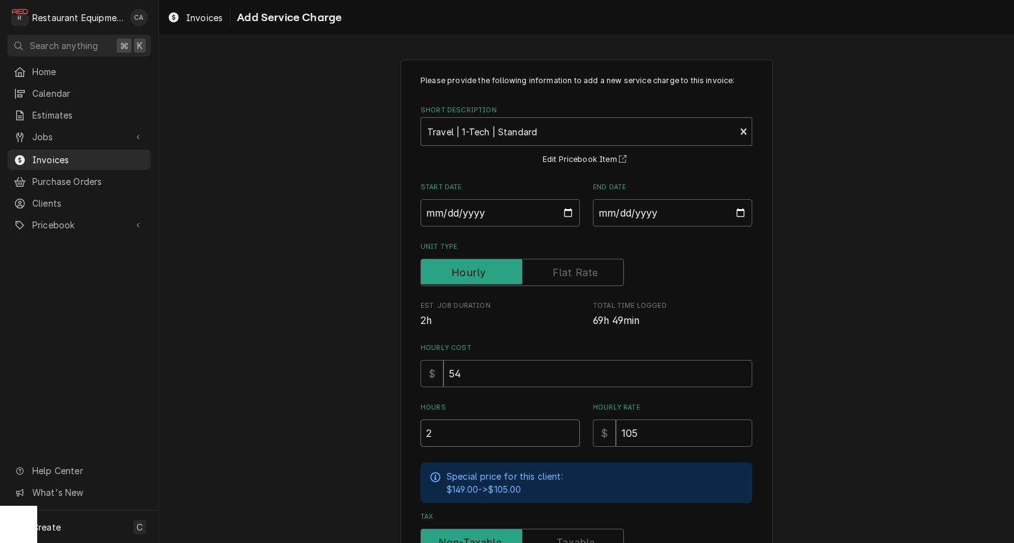
type input "2"
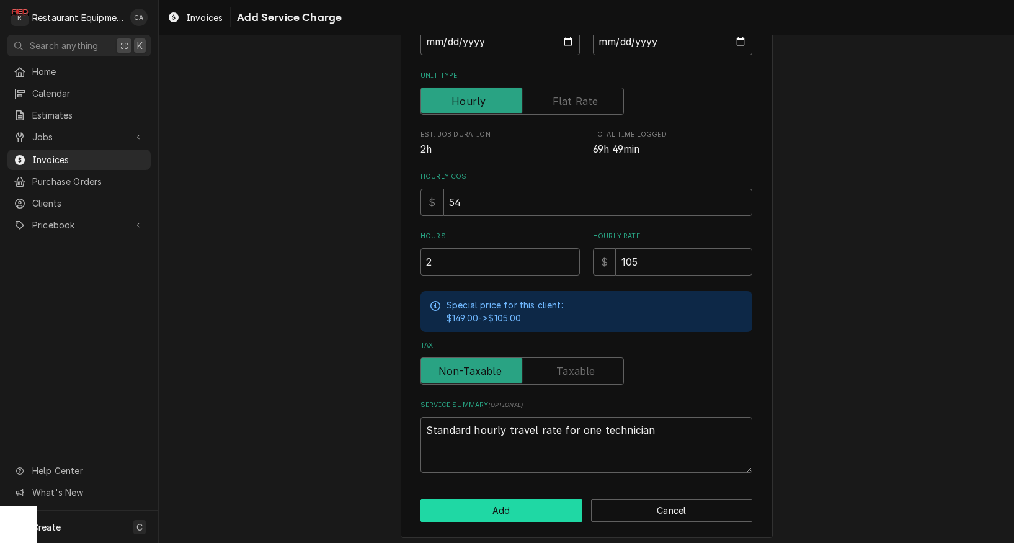
click at [488, 500] on button "Add" at bounding box center [501, 510] width 162 height 23
type textarea "x"
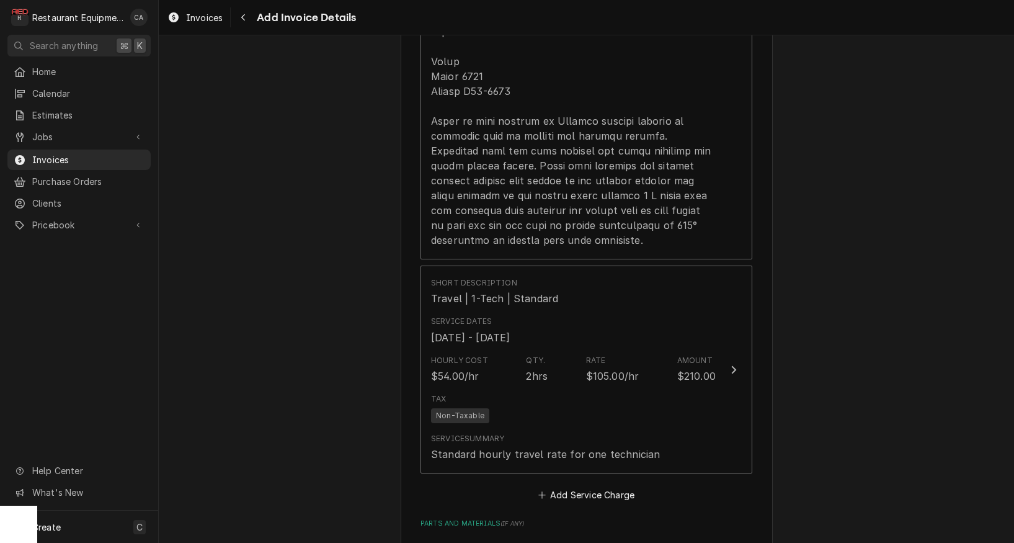
scroll to position [1959, 0]
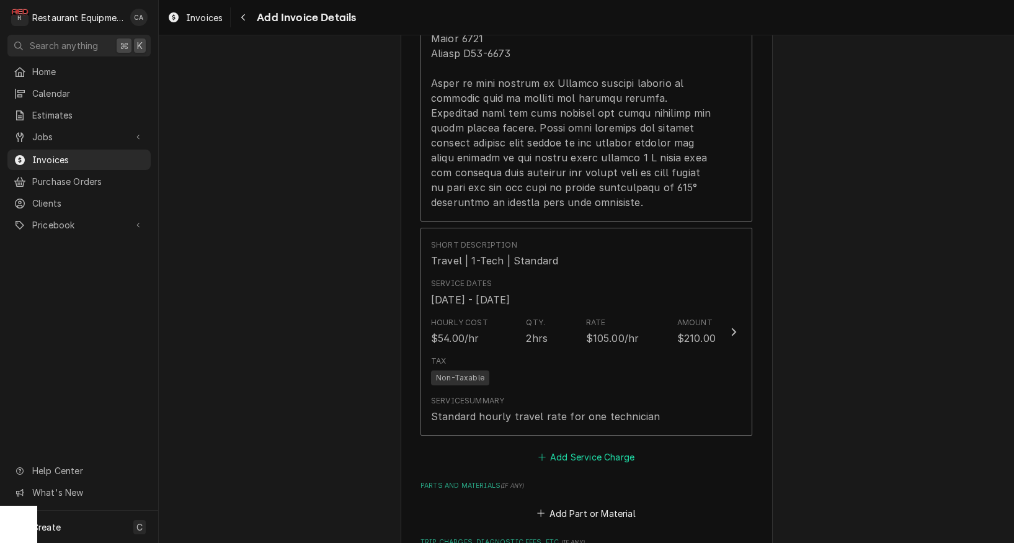
click at [577, 448] on button "Add Service Charge" at bounding box center [586, 456] width 100 height 17
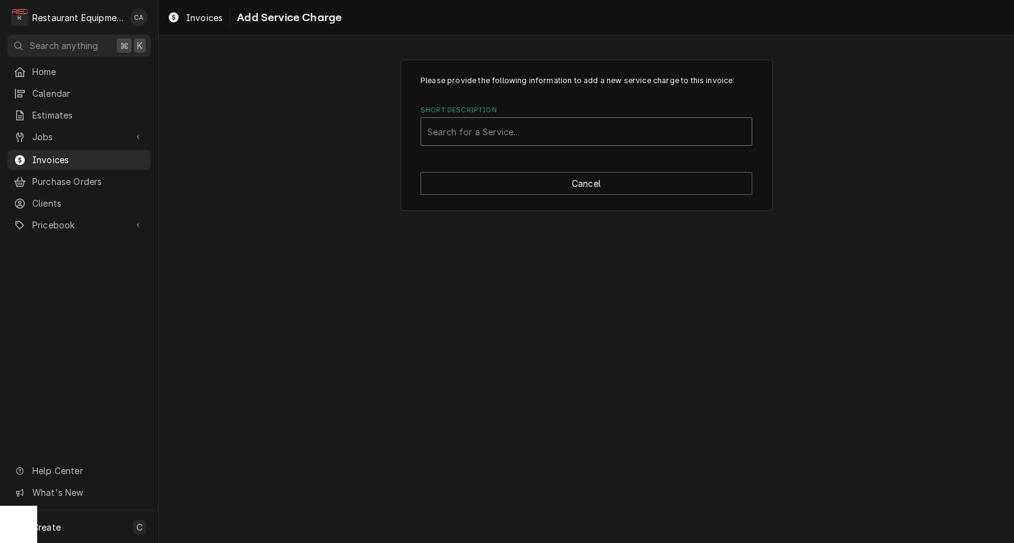
click at [485, 140] on div "Short Description" at bounding box center [586, 131] width 318 height 22
type input "labor"
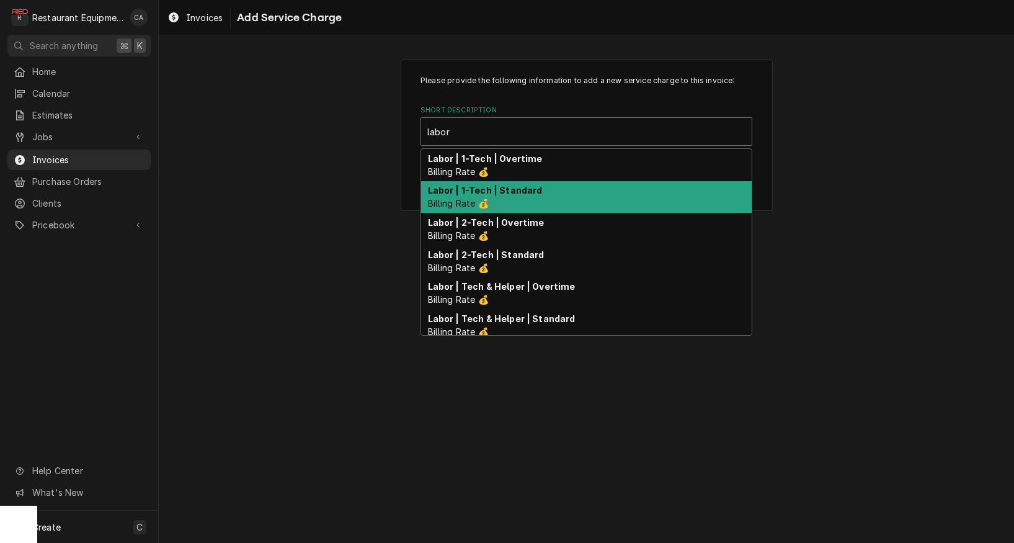
drag, startPoint x: 497, startPoint y: 182, endPoint x: 525, endPoint y: 222, distance: 48.7
click at [497, 182] on div "Labor | 1-Tech | Standard Billing Rate 💰" at bounding box center [586, 197] width 331 height 32
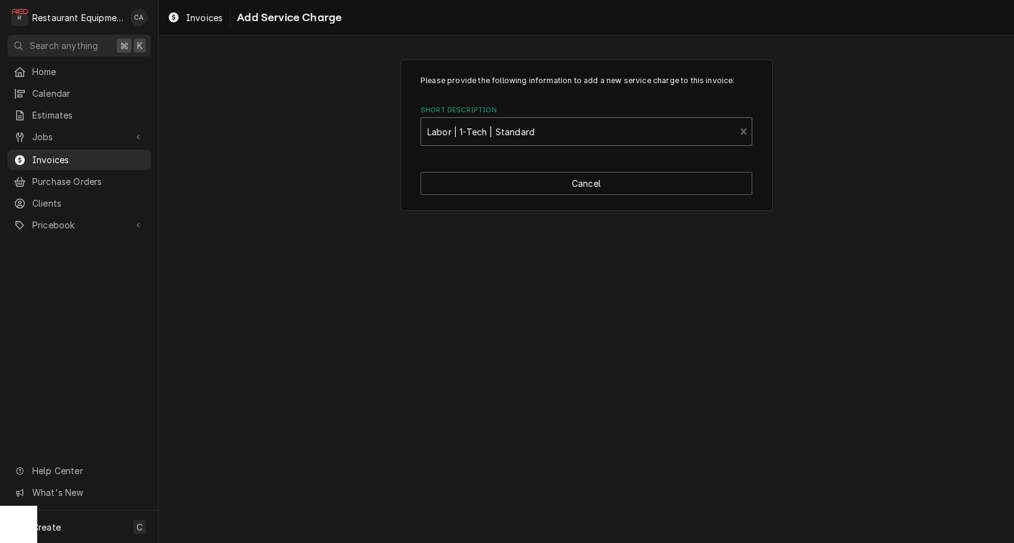
type textarea "x"
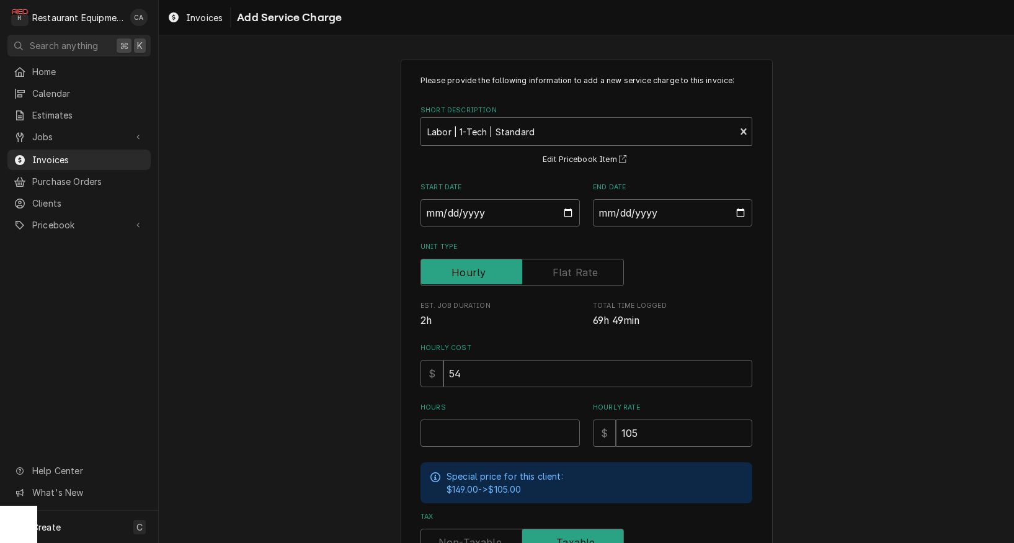
click at [440, 197] on div "Start Date" at bounding box center [499, 204] width 159 height 44
drag, startPoint x: 443, startPoint y: 206, endPoint x: 465, endPoint y: 229, distance: 32.0
click at [443, 207] on input "Start Date" at bounding box center [499, 212] width 159 height 27
type input "[DATE]"
type textarea "x"
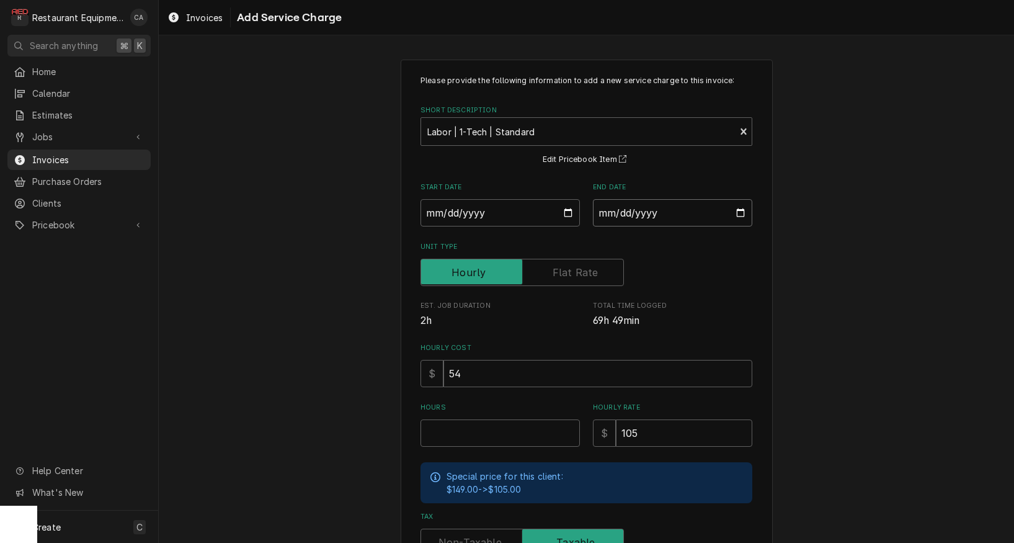
drag, startPoint x: 611, startPoint y: 211, endPoint x: 628, endPoint y: 226, distance: 21.9
click at [616, 216] on input "End Date" at bounding box center [672, 212] width 159 height 27
type input "[DATE]"
drag, startPoint x: 807, startPoint y: 286, endPoint x: 536, endPoint y: 422, distance: 302.3
click at [807, 286] on div "Please provide the following information to add a new service charge to this in…" at bounding box center [586, 383] width 855 height 671
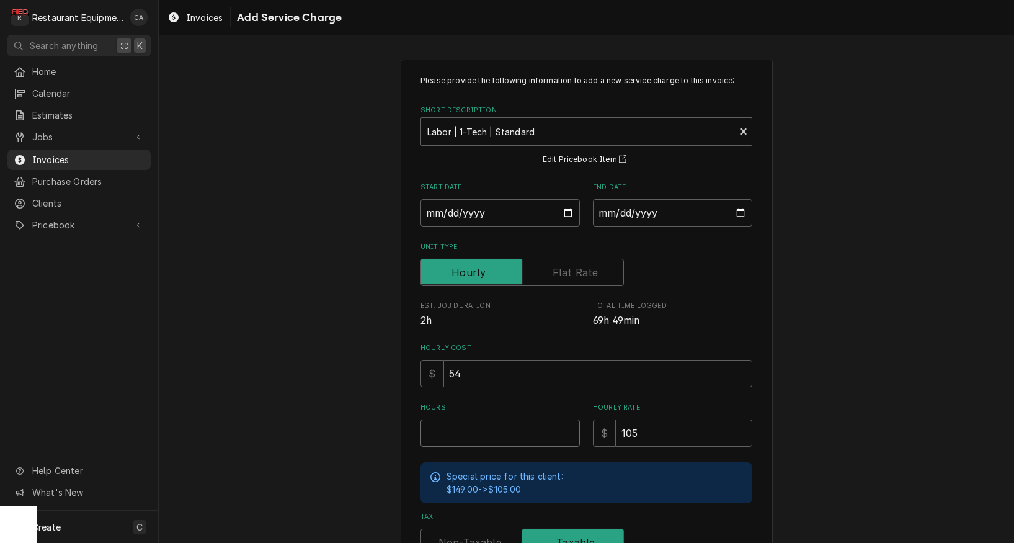
click at [489, 438] on input "Hours" at bounding box center [499, 432] width 159 height 27
type textarea "x"
type input "3"
type textarea "x"
type input "3.5"
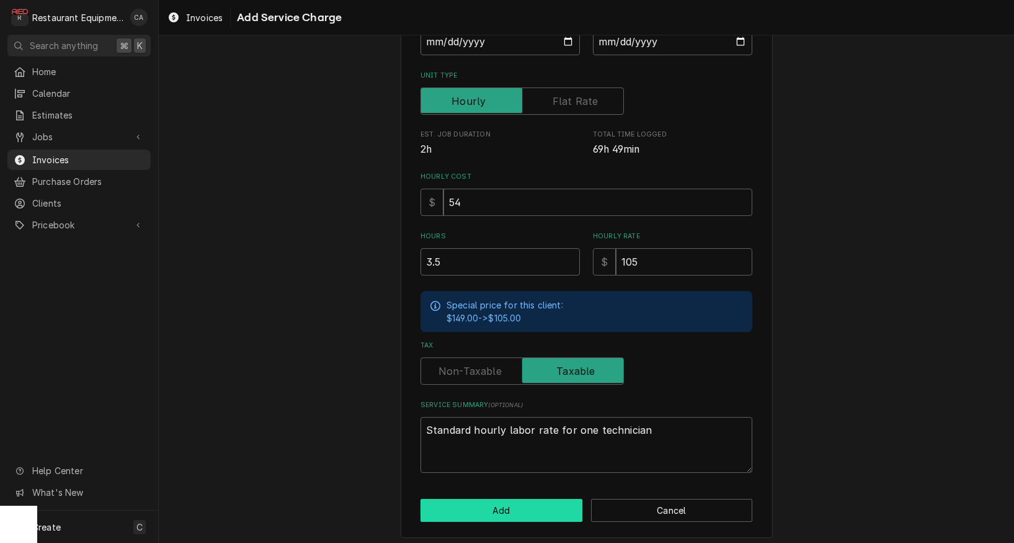
click at [492, 507] on button "Add" at bounding box center [501, 510] width 162 height 23
type textarea "x"
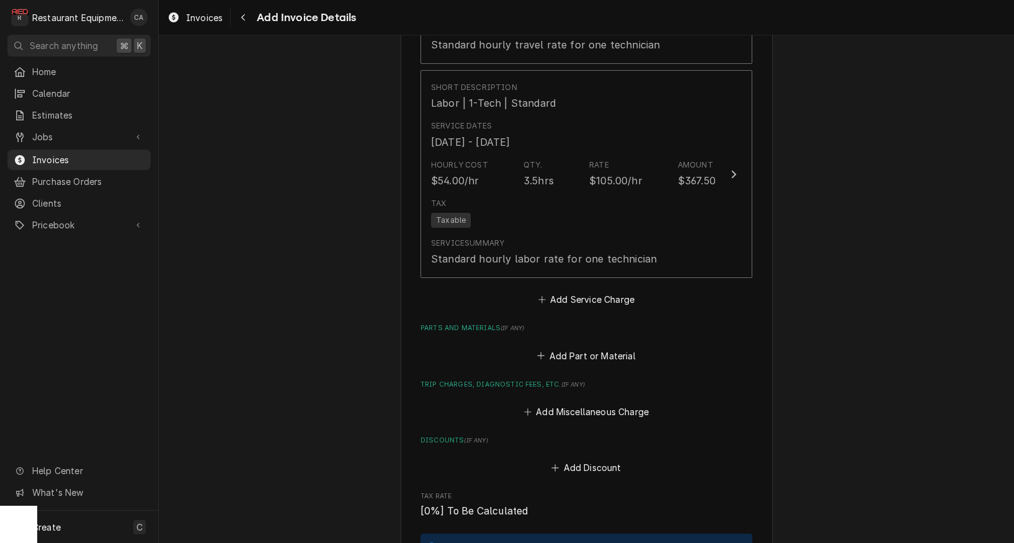
scroll to position [2342, 0]
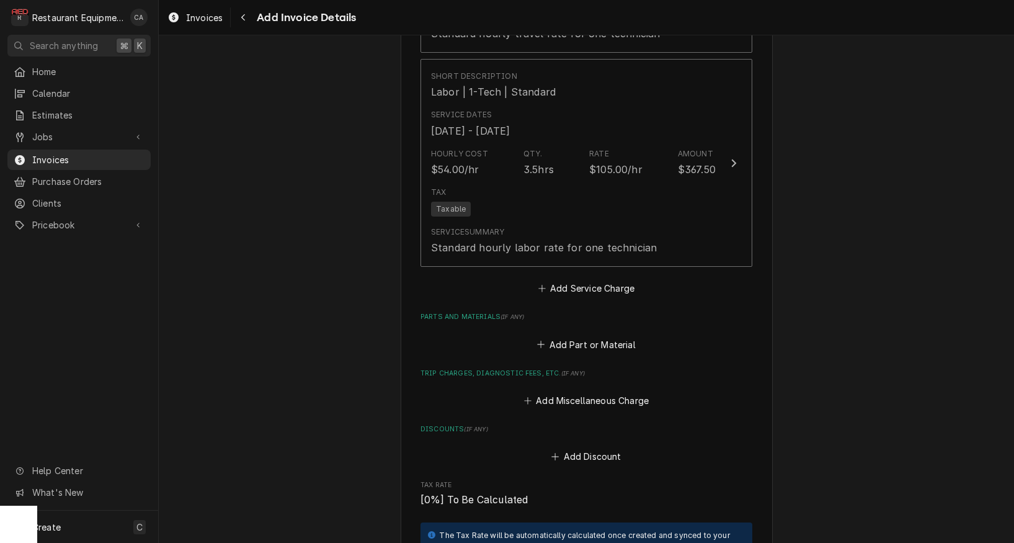
drag, startPoint x: 565, startPoint y: 386, endPoint x: 489, endPoint y: 243, distance: 161.7
click at [565, 391] on button "Add Miscellaneous Charge" at bounding box center [586, 399] width 129 height 17
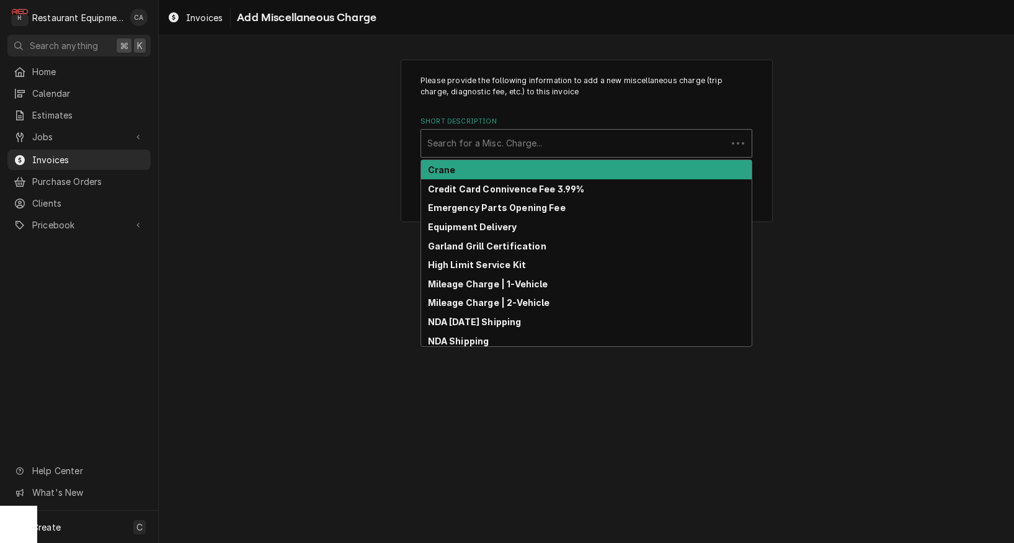
click at [478, 138] on div "Search for a Misc. Charge..." at bounding box center [573, 142] width 293 height 13
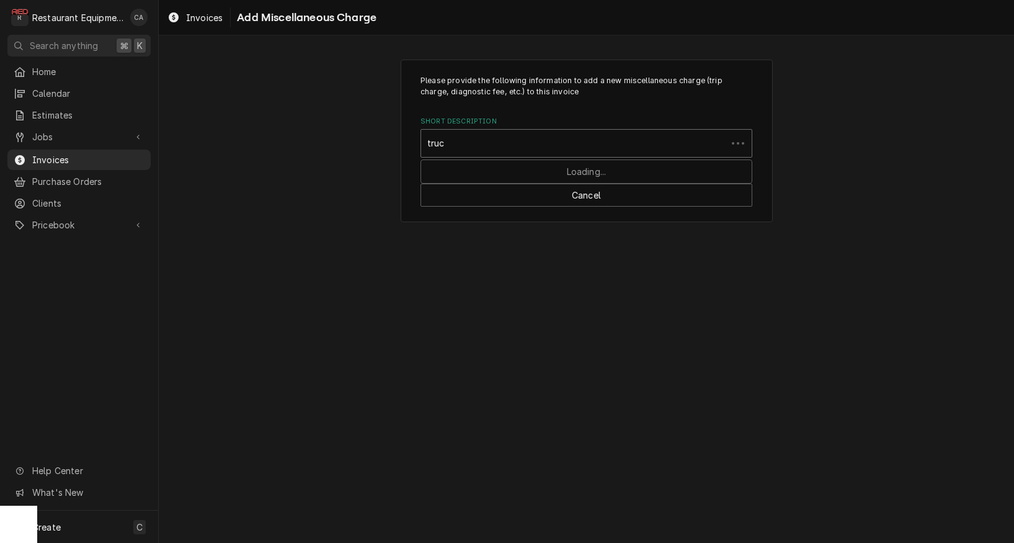
type input "truck"
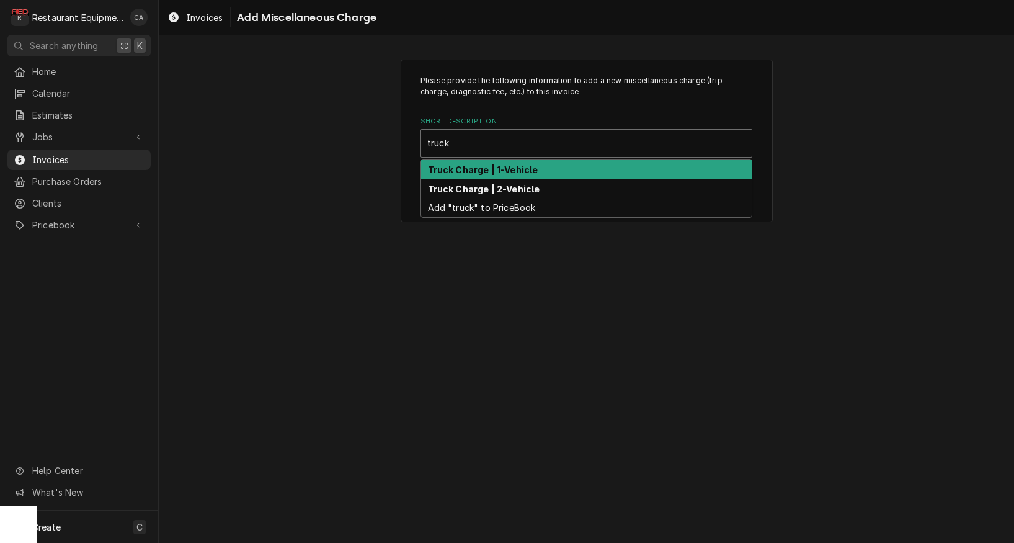
drag, startPoint x: 500, startPoint y: 170, endPoint x: 507, endPoint y: 216, distance: 46.4
click at [504, 172] on strong "Truck Charge | 1-Vehicle" at bounding box center [483, 169] width 110 height 11
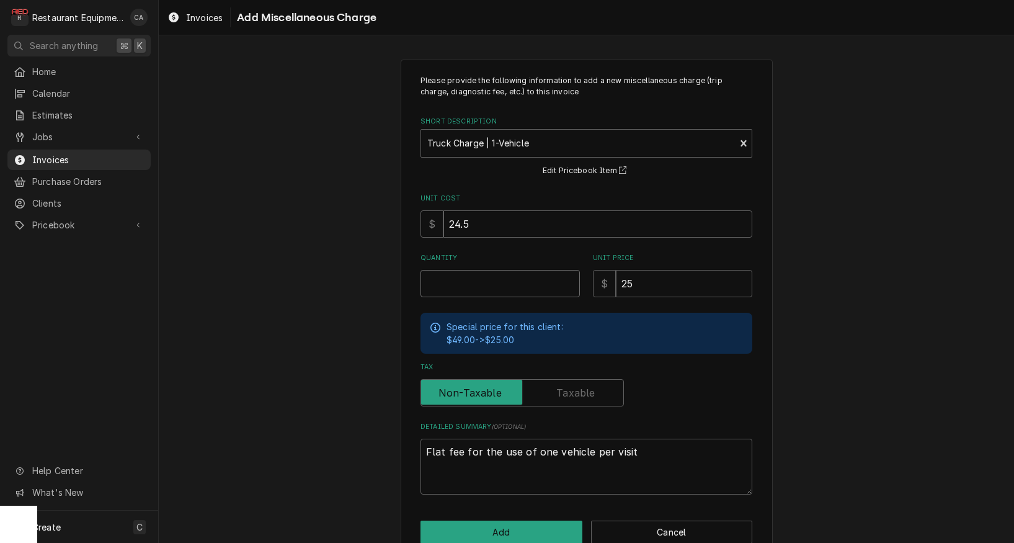
click at [464, 281] on input "Quantity" at bounding box center [499, 283] width 159 height 27
type textarea "x"
type input "1"
click at [475, 226] on input "24.5" at bounding box center [597, 223] width 309 height 27
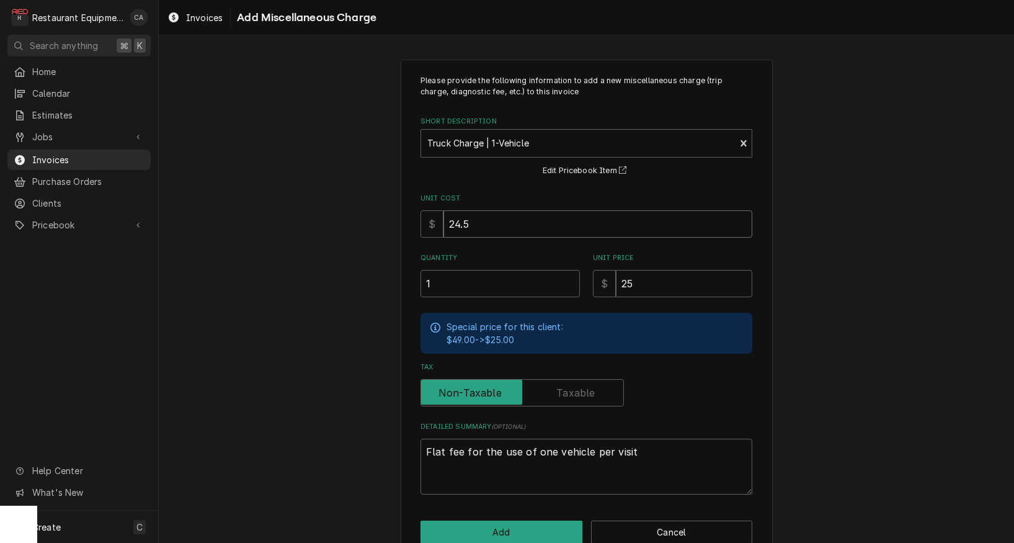
type textarea "x"
type input "1"
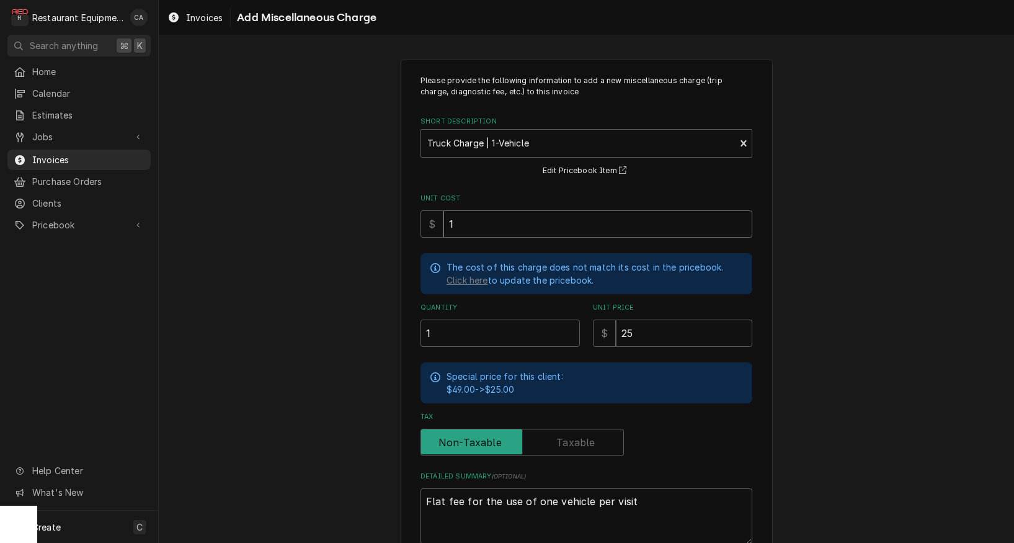
type textarea "x"
type input "12"
type textarea "x"
type input "12.5"
type textarea "x"
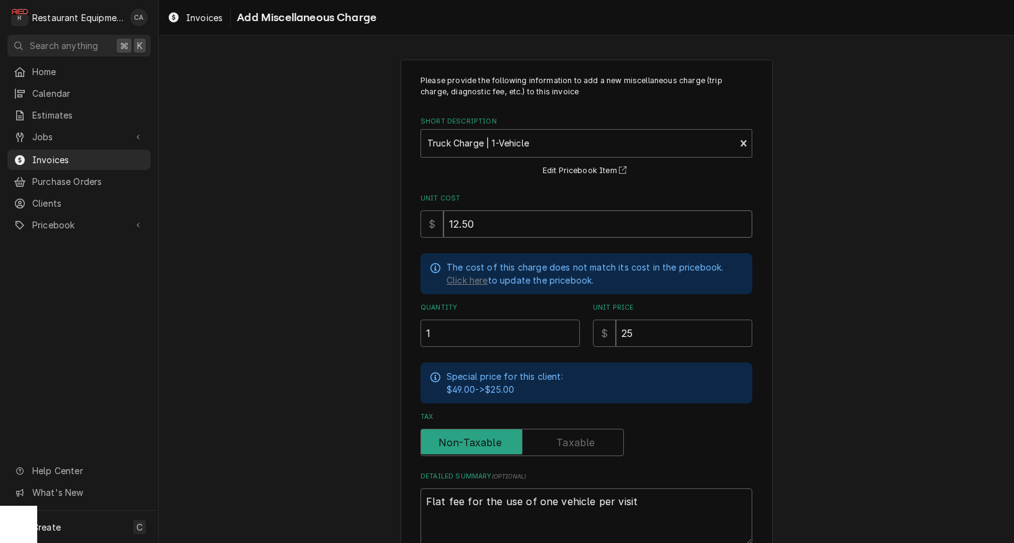
type input "12.50"
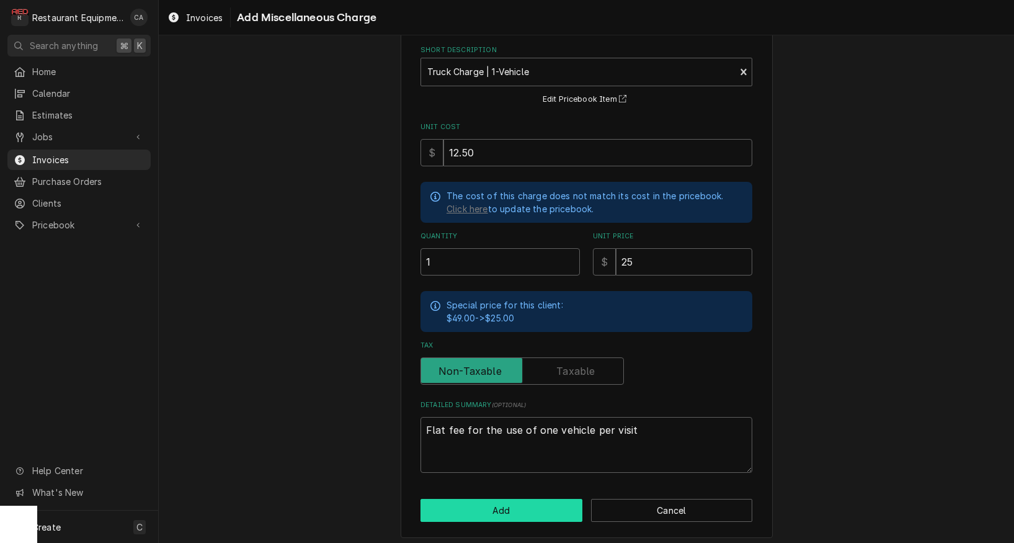
click at [456, 507] on button "Add" at bounding box center [501, 510] width 162 height 23
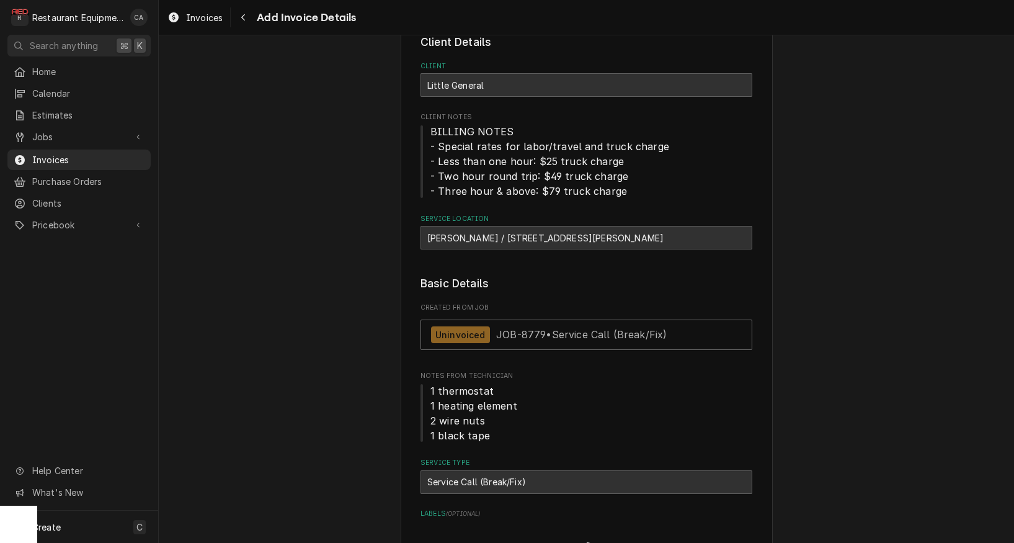
type textarea "x"
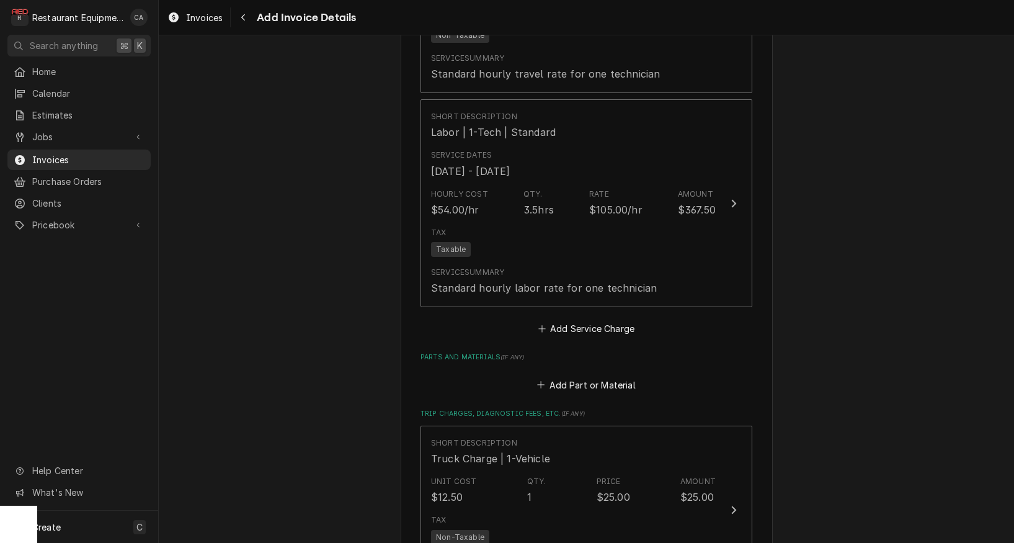
scroll to position [2278, 0]
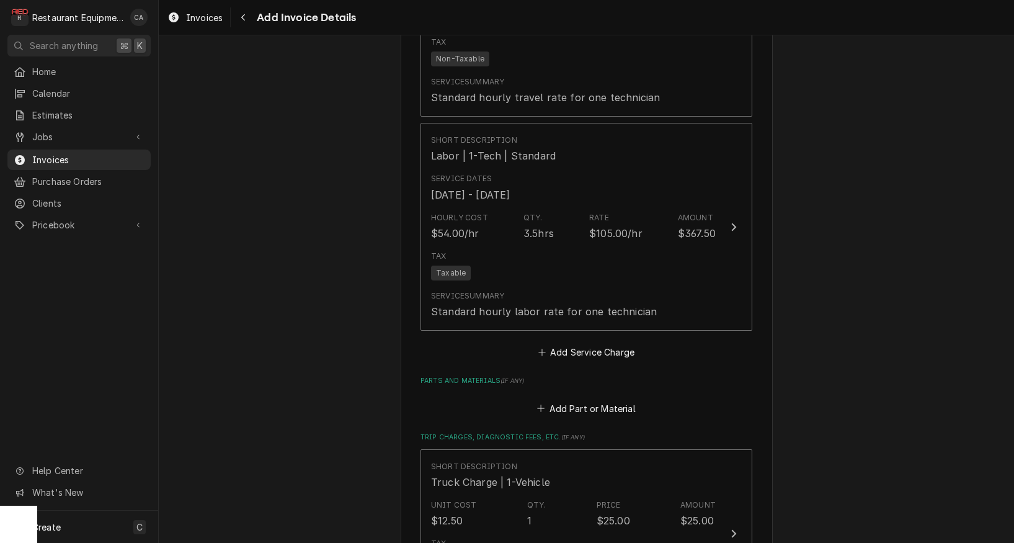
click at [580, 399] on button "Add Part or Material" at bounding box center [586, 407] width 102 height 17
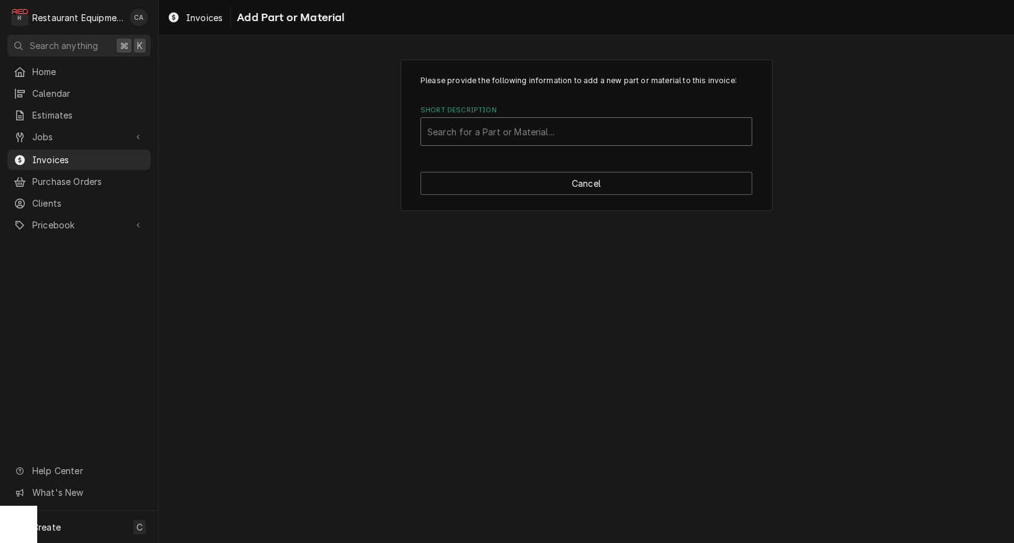
click at [454, 130] on div "Search for a Part or Material..." at bounding box center [586, 131] width 318 height 13
type input "1"
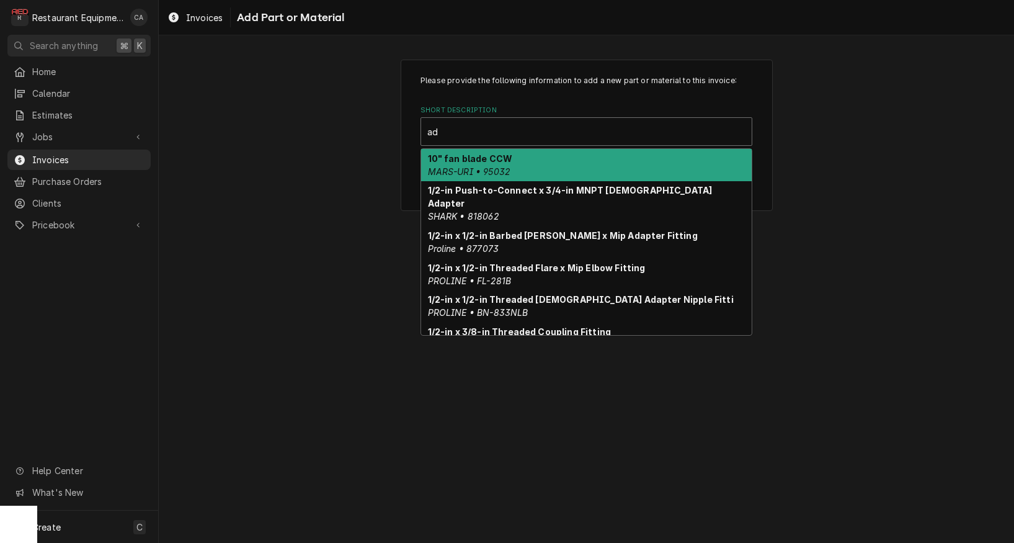
type input "a"
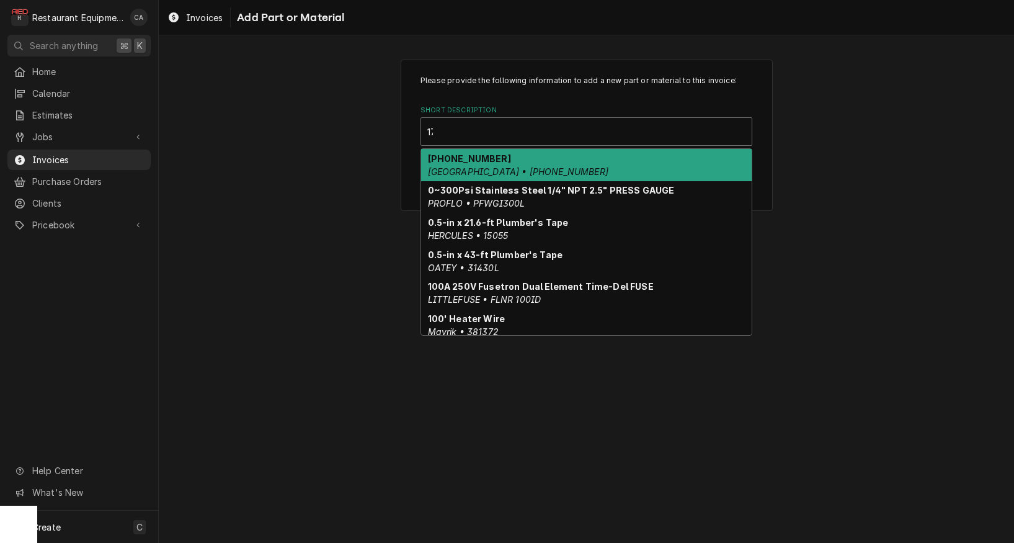
type input "177"
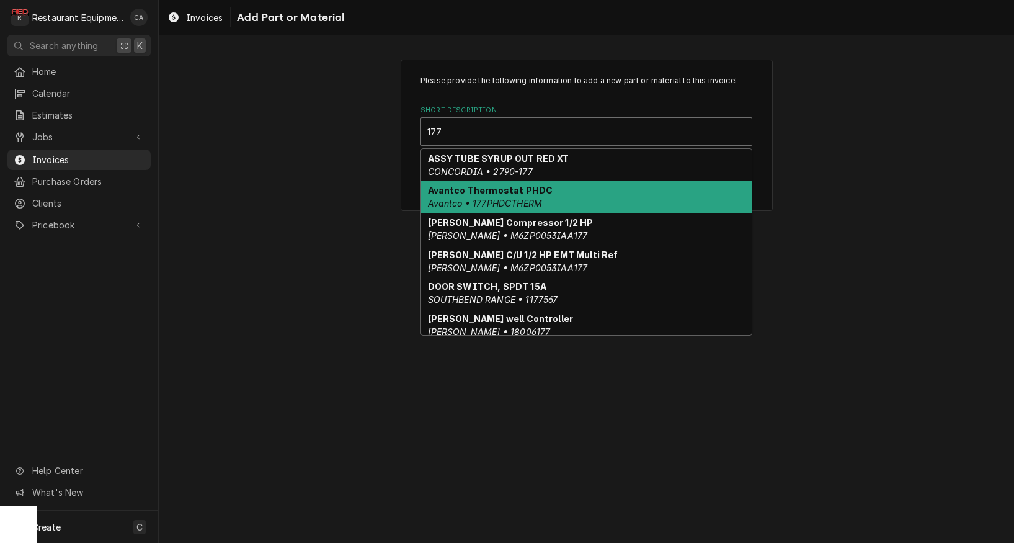
click at [460, 200] on em "Avantco • 177PHDCTHERM" at bounding box center [485, 203] width 115 height 11
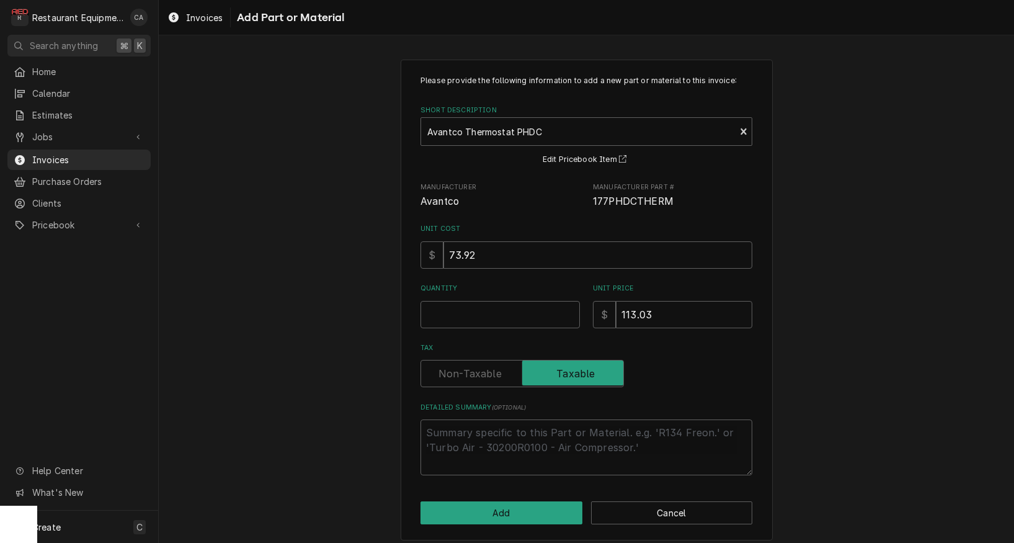
click at [466, 309] on input "Quantity" at bounding box center [499, 314] width 159 height 27
type textarea "x"
type input "1"
click at [358, 311] on div "Please provide the following information to add a new part or material to this …" at bounding box center [586, 299] width 855 height 502
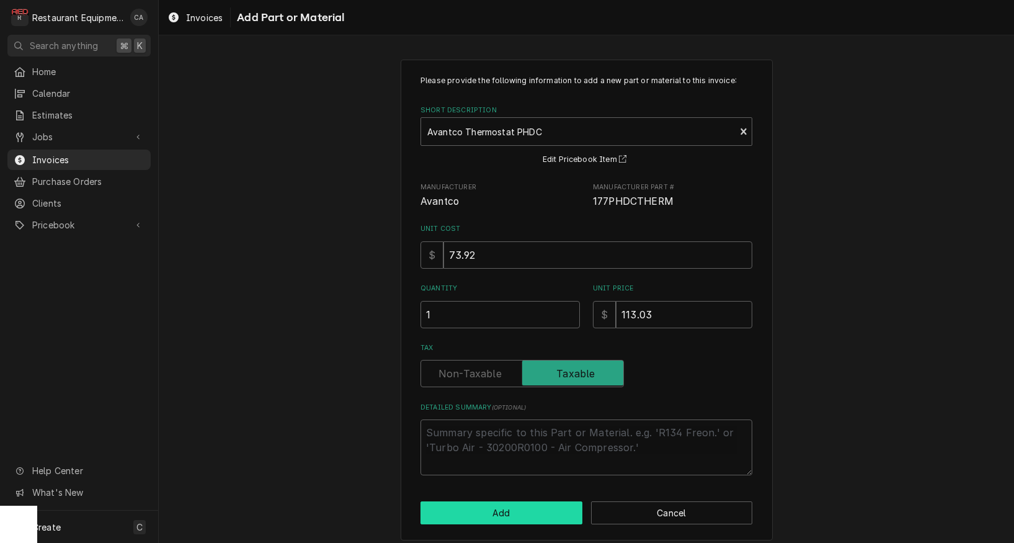
click at [494, 508] on button "Add" at bounding box center [501, 512] width 162 height 23
type textarea "x"
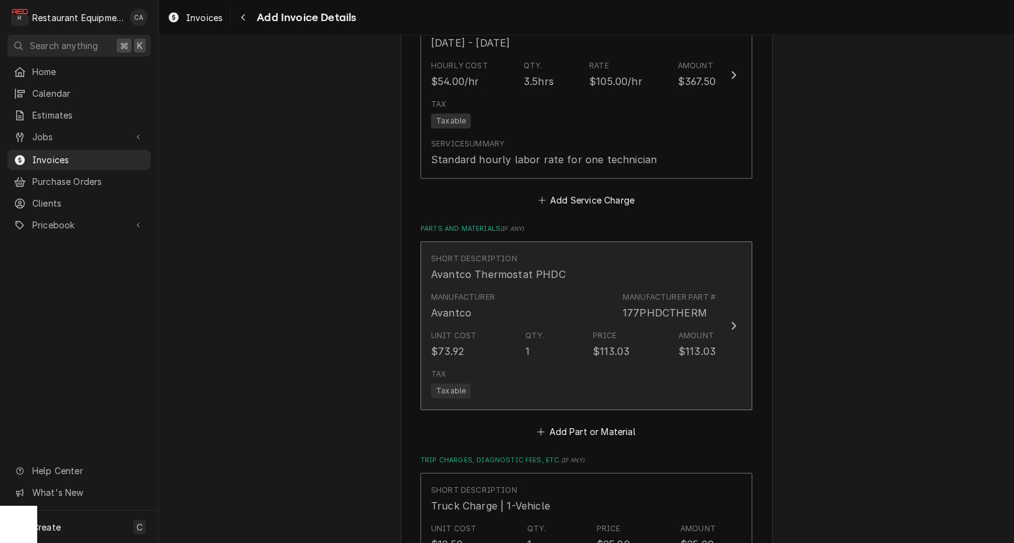
scroll to position [2439, 0]
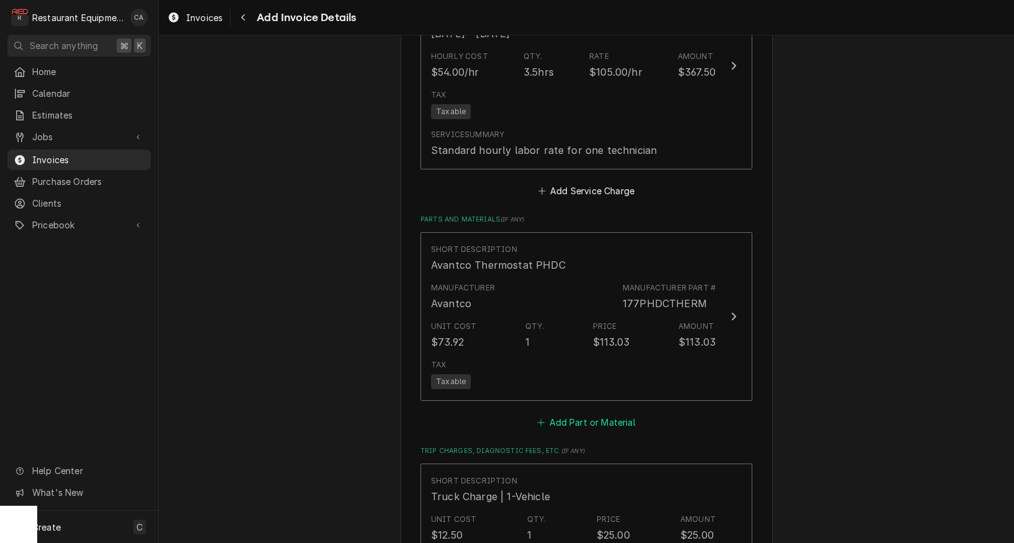
click at [580, 414] on button "Add Part or Material" at bounding box center [586, 422] width 102 height 17
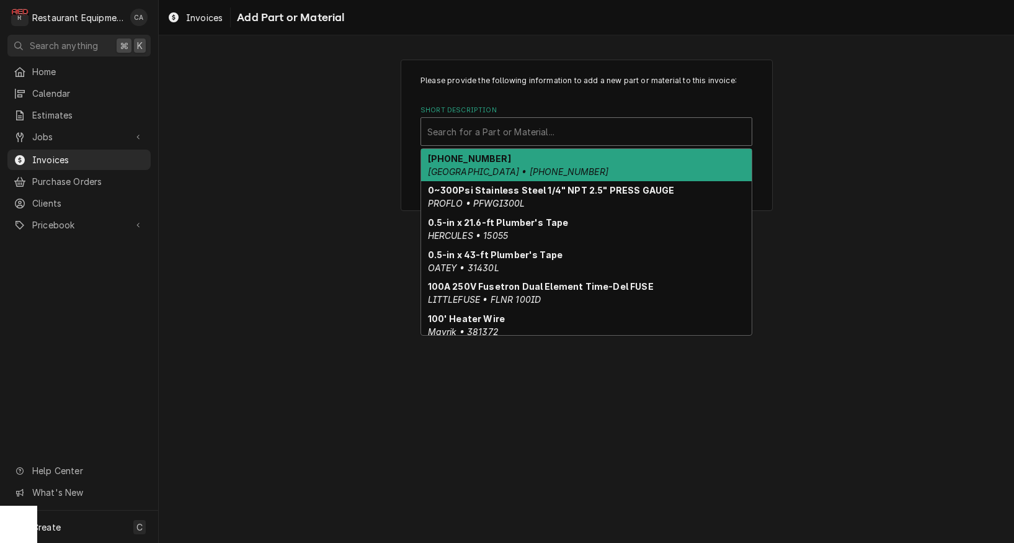
click at [510, 132] on div "Search for a Part or Material..." at bounding box center [586, 131] width 318 height 13
type input "1"
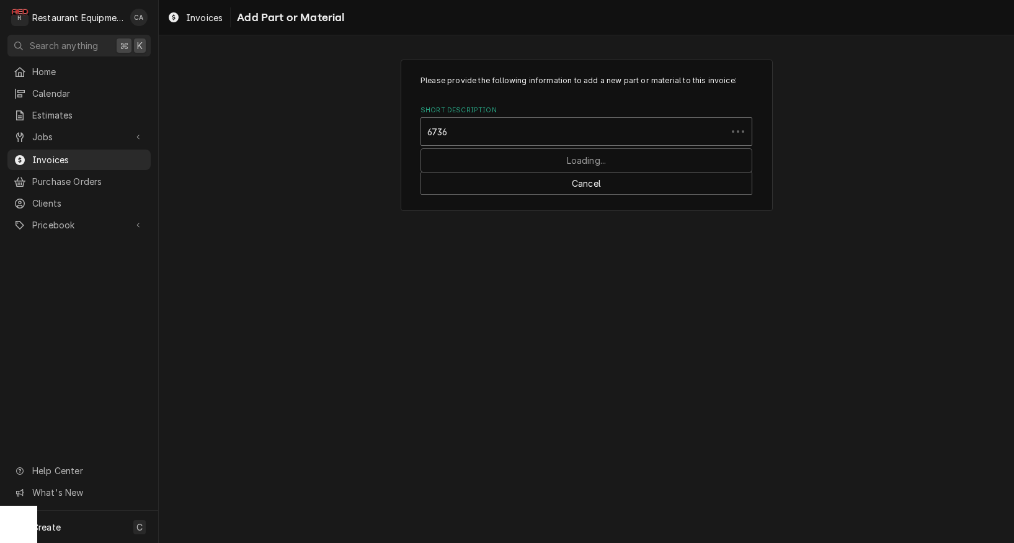
type input "67368"
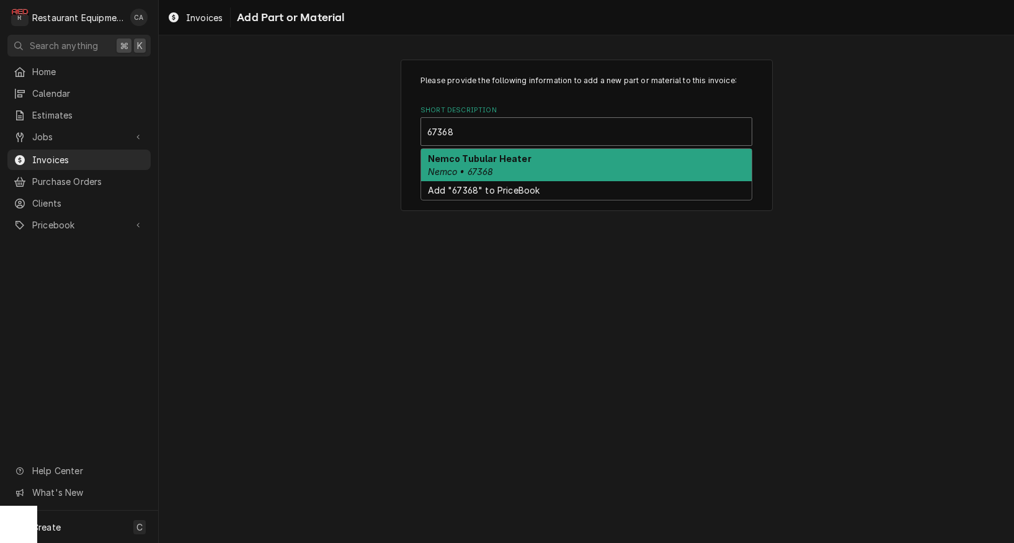
click at [510, 159] on strong "Nemco Tubular Heater" at bounding box center [480, 158] width 104 height 11
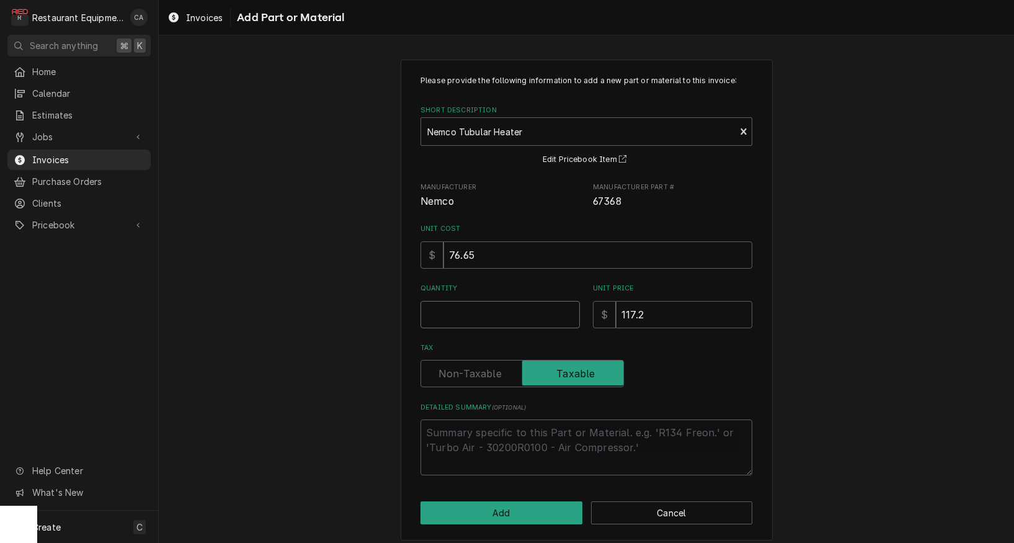
click at [456, 316] on input "Quantity" at bounding box center [499, 314] width 159 height 27
type textarea "x"
type input "1"
type textarea "x"
type input "1"
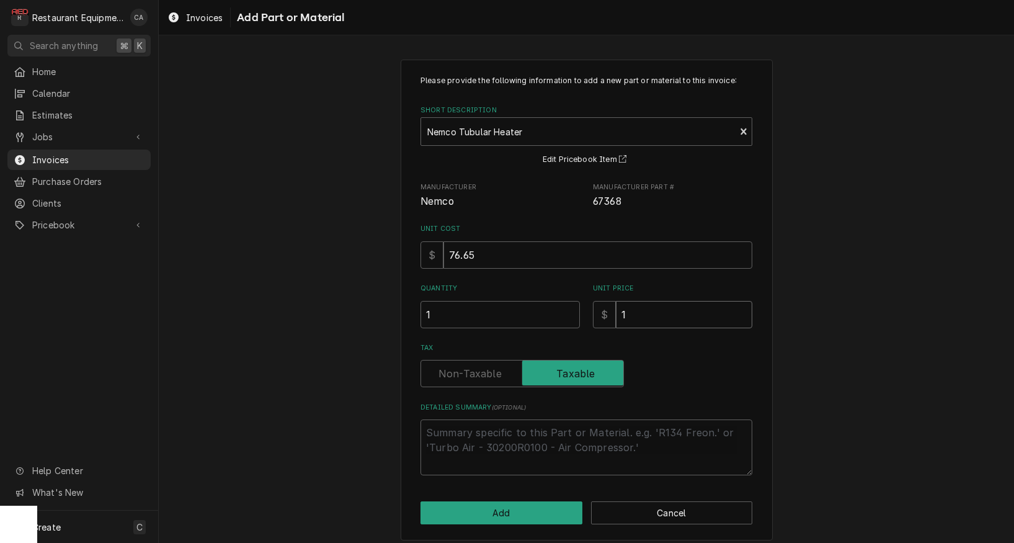
type textarea "x"
type input "11"
type textarea "x"
type input "117"
type textarea "x"
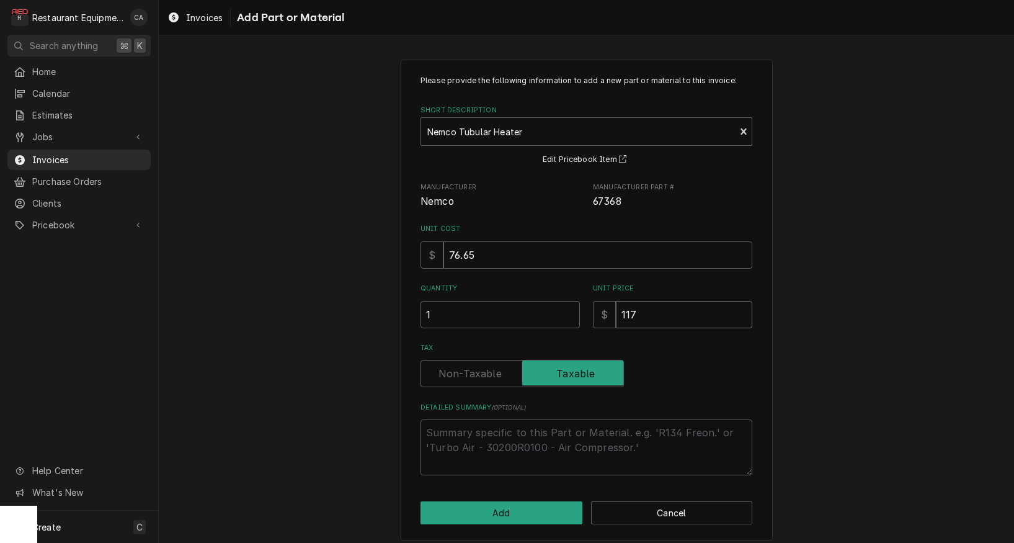
type input "117.2"
type textarea "x"
type input "117.21"
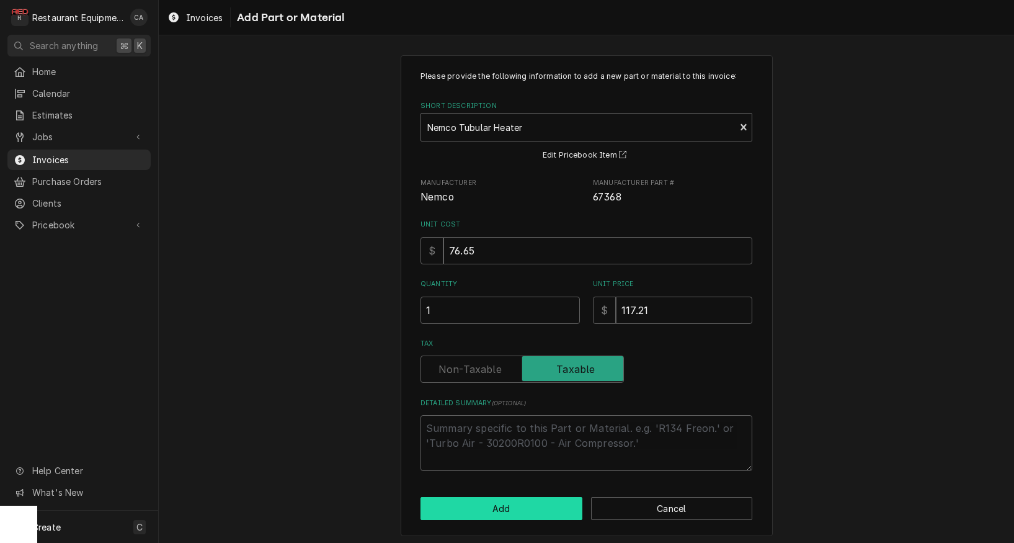
click at [482, 500] on button "Add" at bounding box center [501, 508] width 162 height 23
type textarea "x"
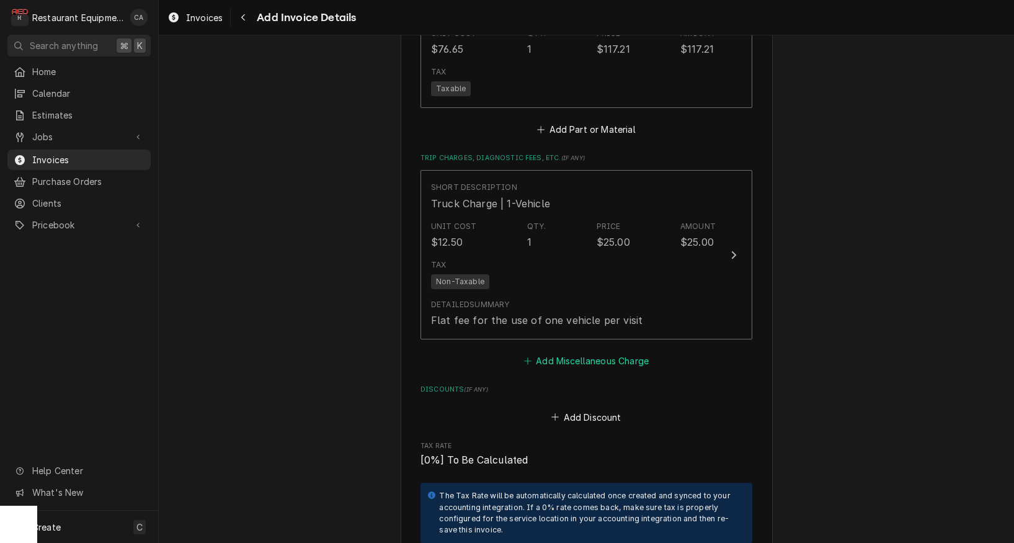
scroll to position [2908, 0]
click at [585, 352] on button "Add Miscellaneous Charge" at bounding box center [586, 360] width 129 height 17
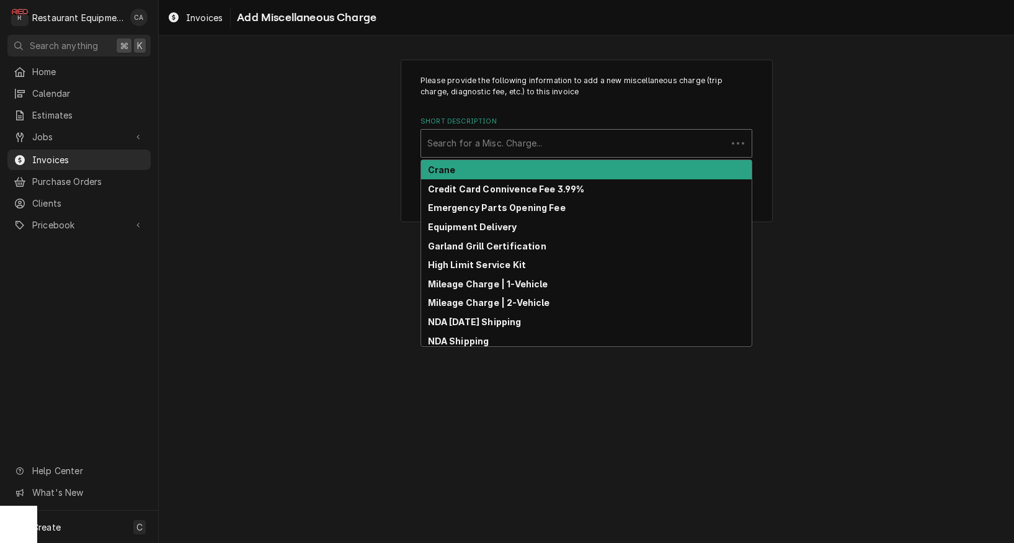
click at [478, 143] on div "Search for a Misc. Charge..." at bounding box center [573, 142] width 293 height 13
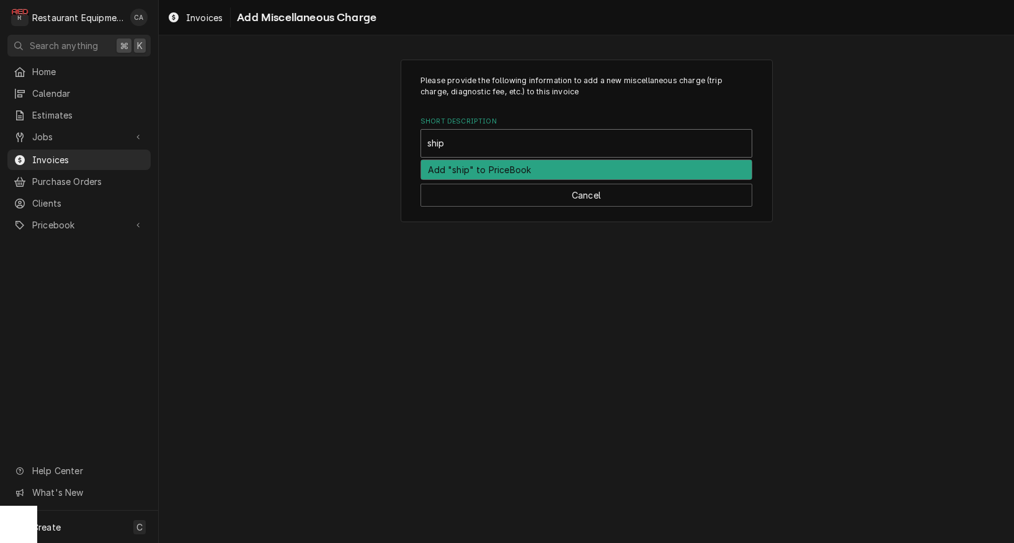
type input "[PERSON_NAME]"
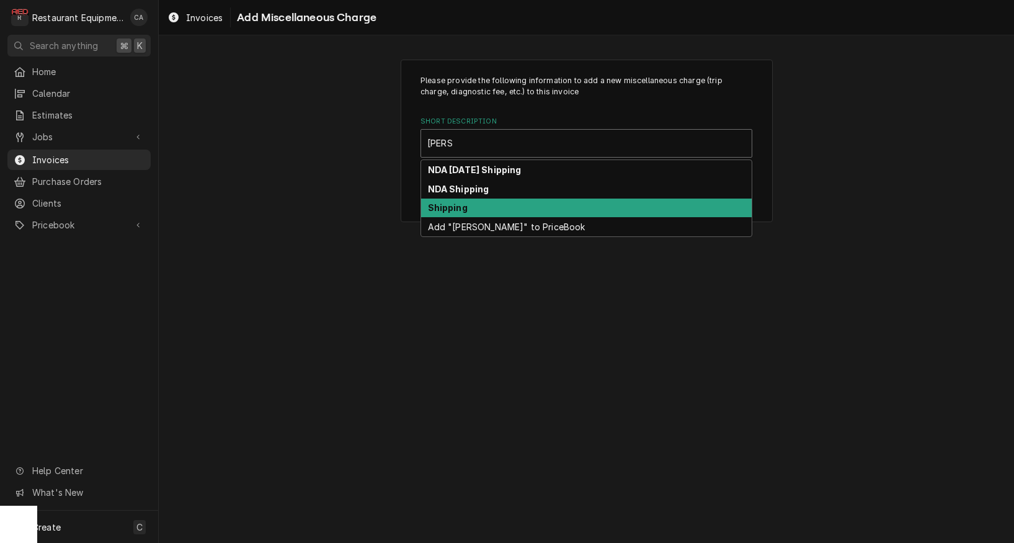
drag, startPoint x: 460, startPoint y: 202, endPoint x: 525, endPoint y: 291, distance: 109.6
click at [463, 203] on strong "Shipping" at bounding box center [448, 207] width 40 height 11
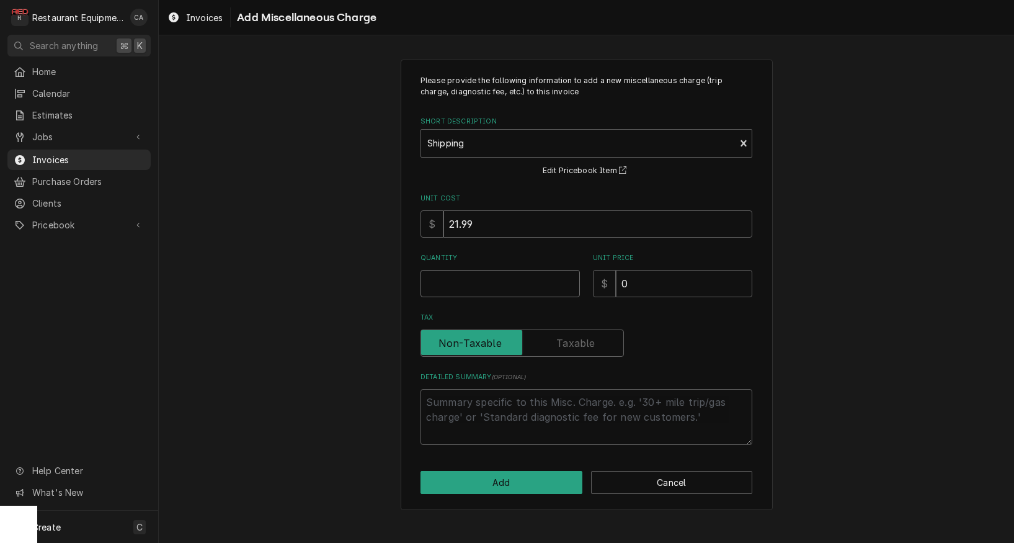
click at [464, 288] on input "Quantity" at bounding box center [499, 283] width 159 height 27
type textarea "x"
type input "1"
type textarea "x"
type input "7"
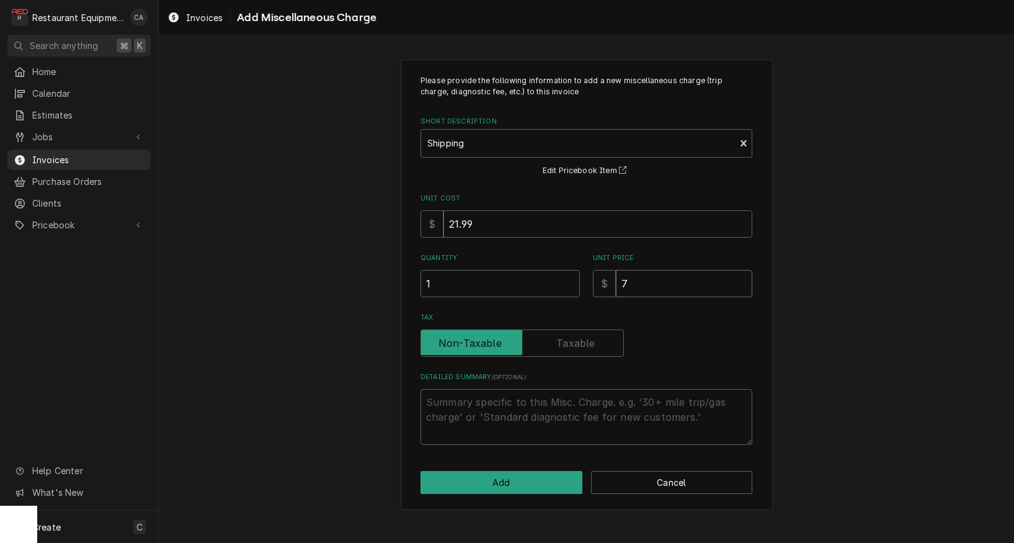
type textarea "x"
type input "79"
type textarea "x"
type input "7"
type textarea "x"
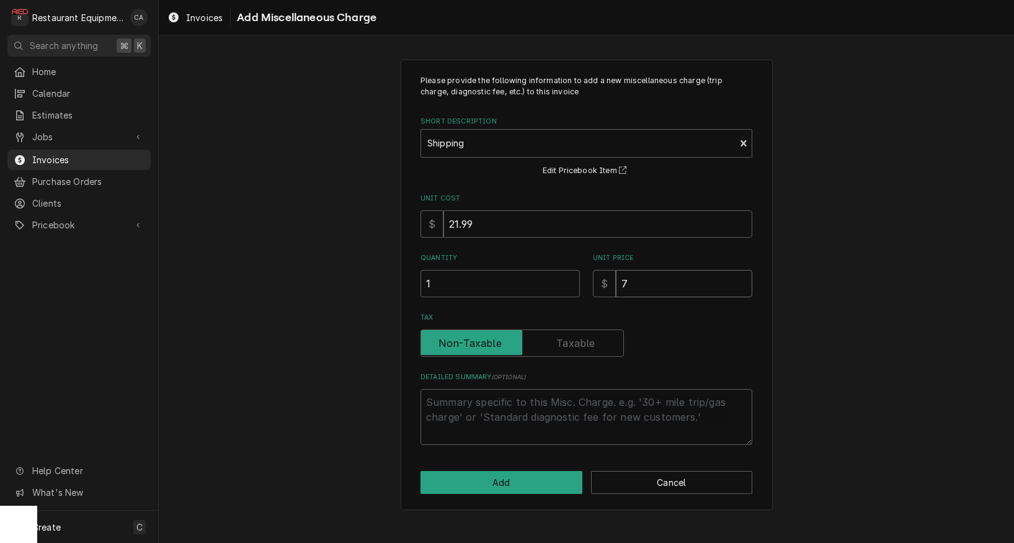
type input "78"
type textarea "x"
type input "784"
type textarea "x"
type input "78"
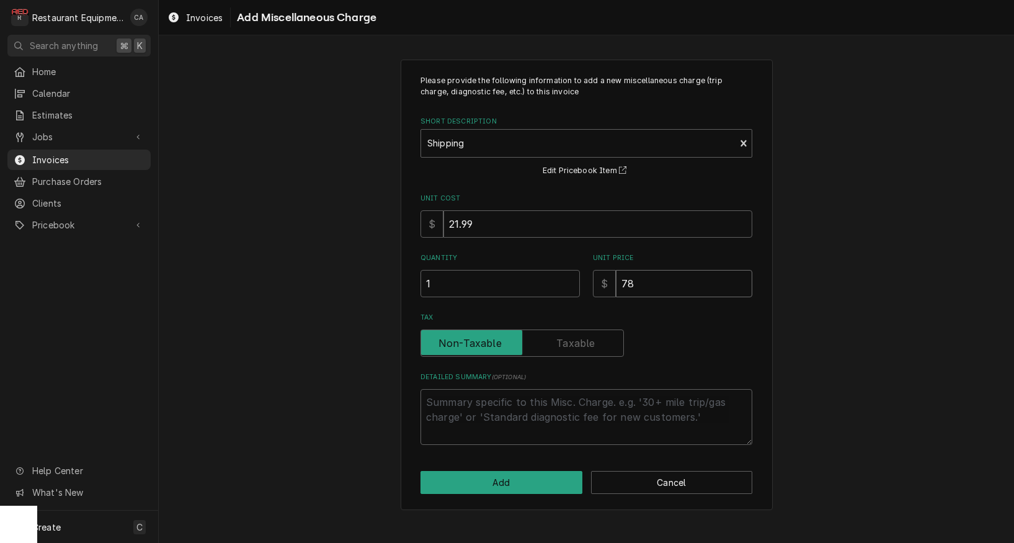
type textarea "x"
type input "782"
type textarea "x"
type input "782.6"
type textarea "x"
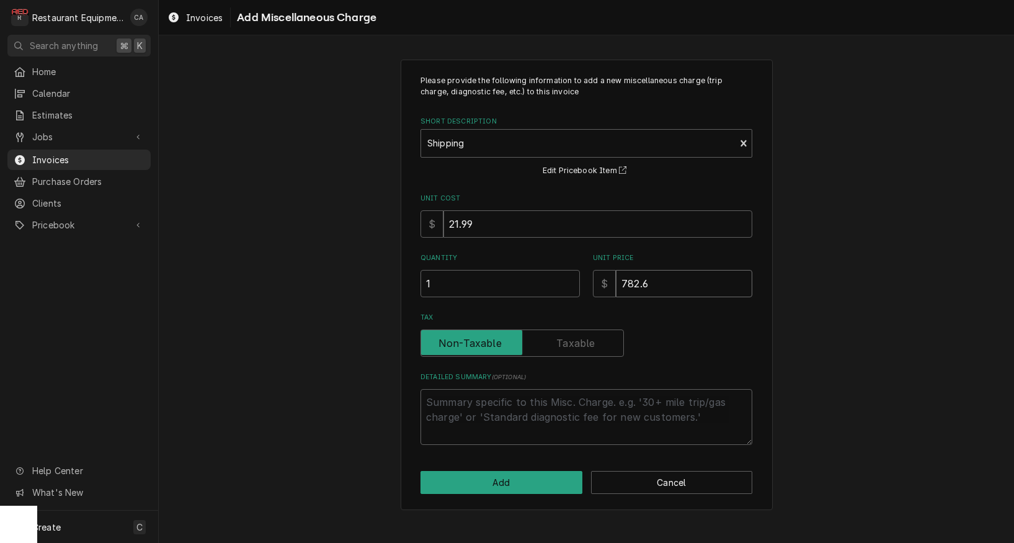
type input "782.62"
type textarea "x"
type input "782.6"
type textarea "x"
type input "782"
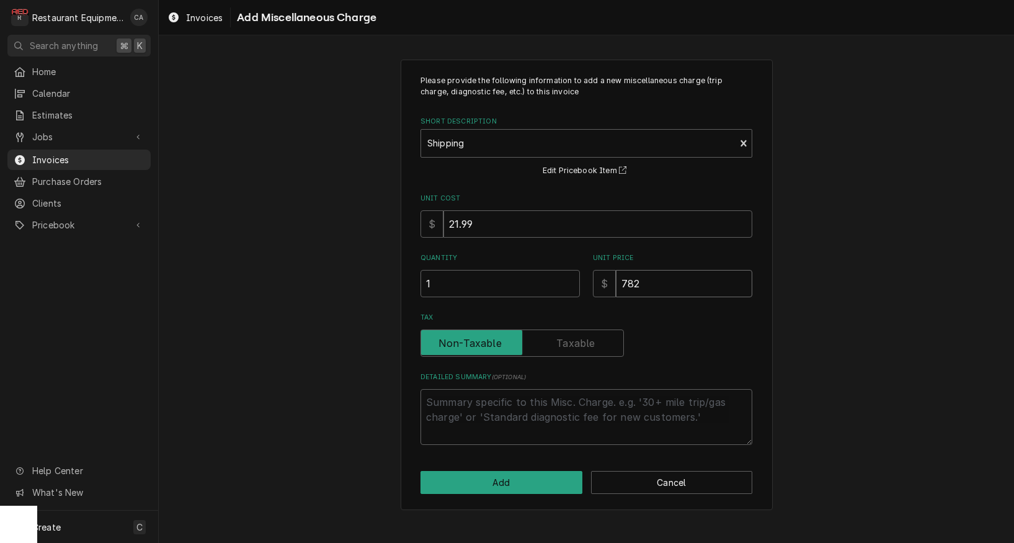
type textarea "x"
type input "78"
type textarea "x"
type input "7"
type textarea "x"
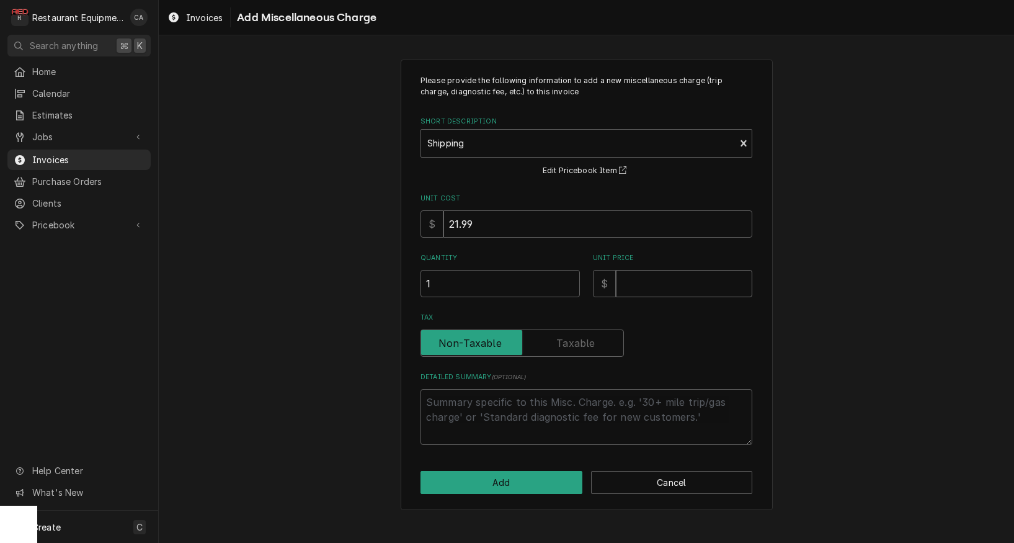
type textarea "x"
type input "8"
type textarea "x"
type input "82"
type textarea "x"
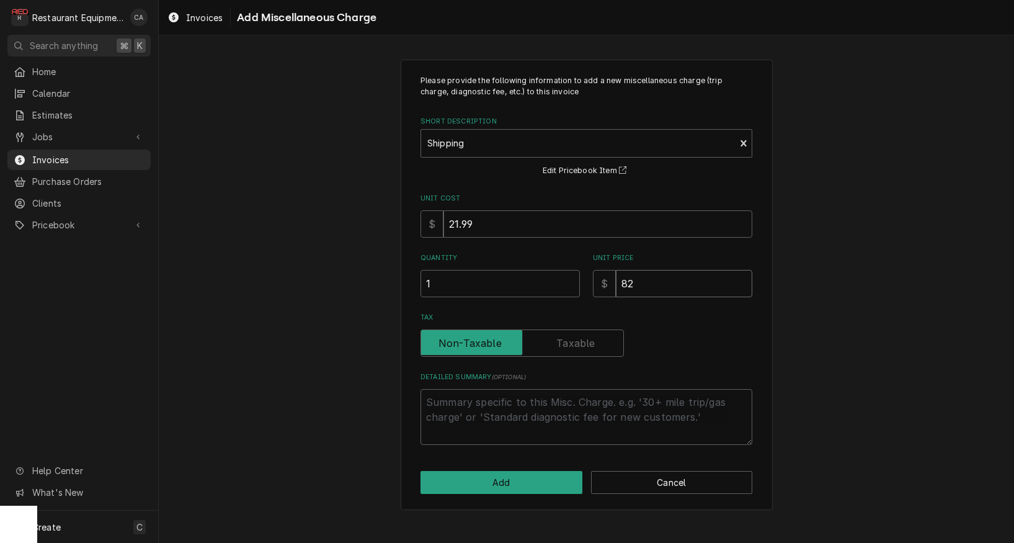
type input "82.6"
type textarea "x"
type input "82.61"
click at [484, 472] on button "Add" at bounding box center [501, 482] width 162 height 23
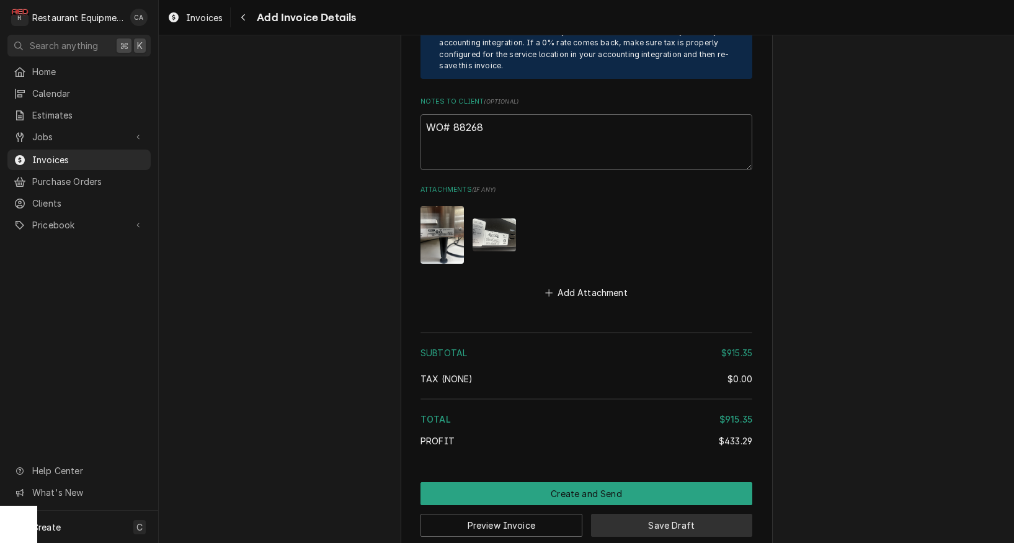
click at [687, 513] on button "Save Draft" at bounding box center [672, 524] width 162 height 23
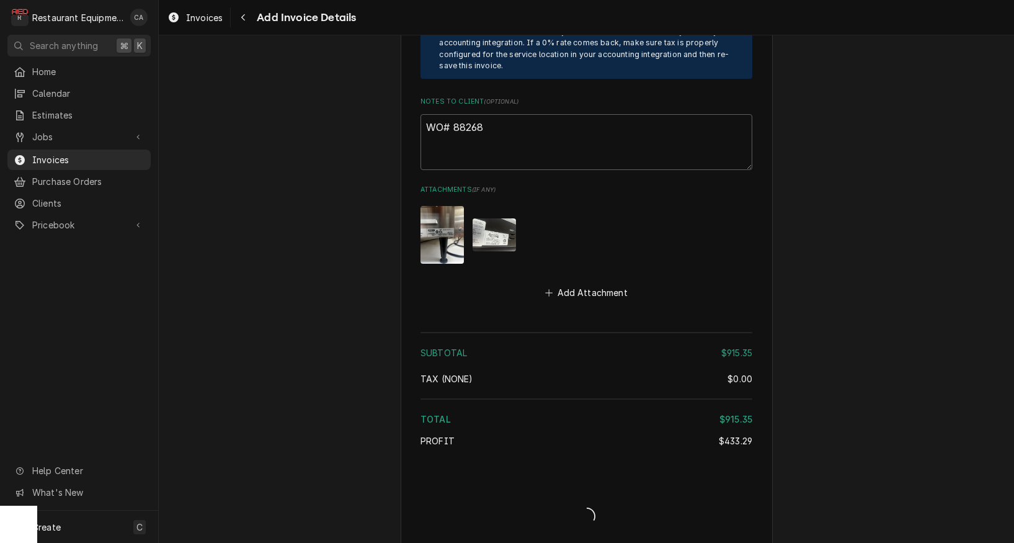
type textarea "x"
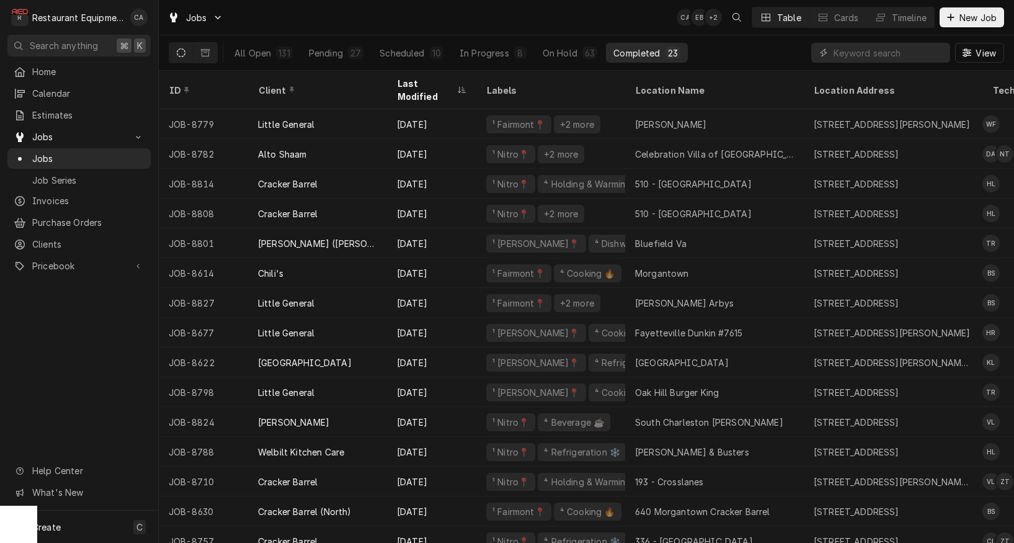
drag, startPoint x: 254, startPoint y: 59, endPoint x: 719, endPoint y: 27, distance: 465.5
click at [254, 59] on button "All Open 131" at bounding box center [263, 53] width 73 height 20
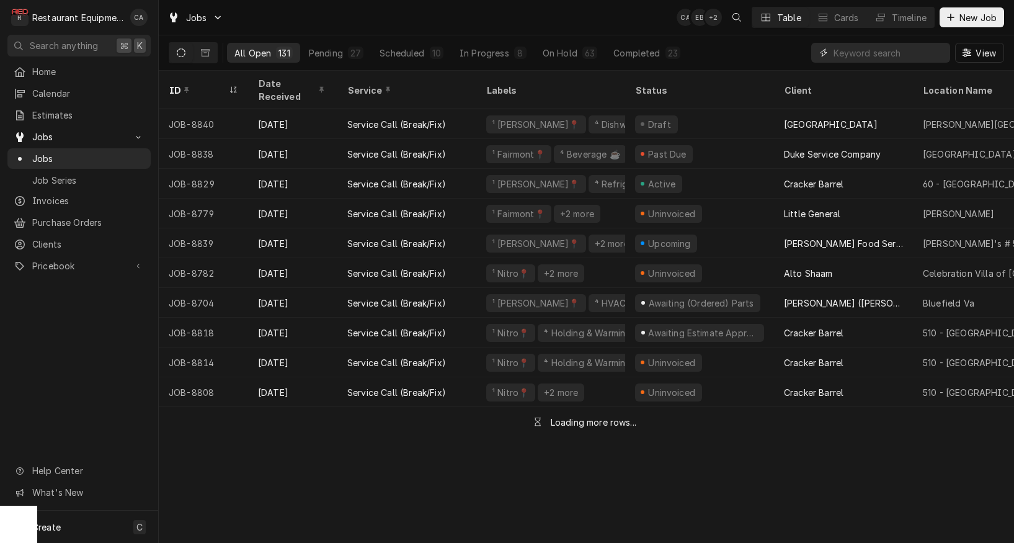
click at [863, 54] on input "Dynamic Content Wrapper" at bounding box center [888, 53] width 110 height 20
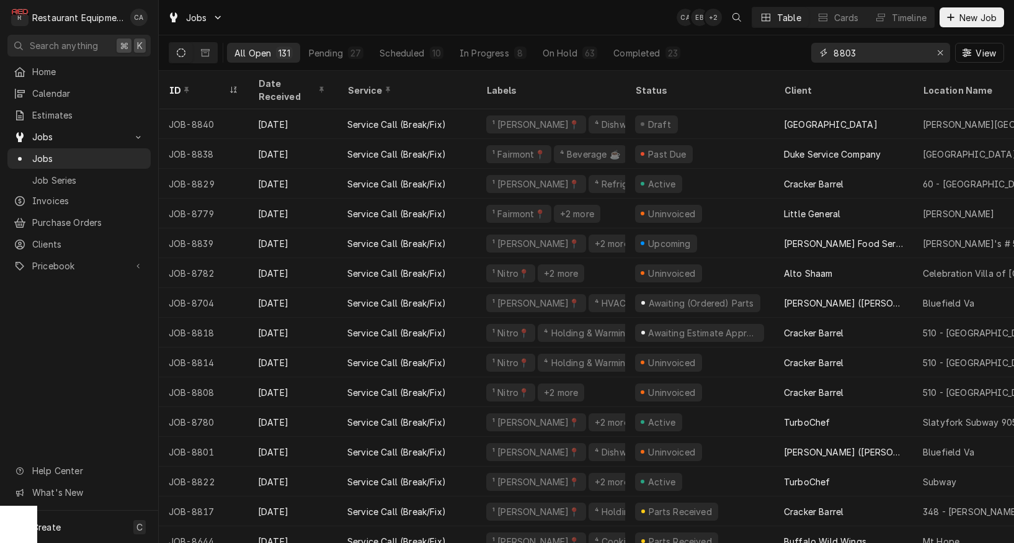
type input "8803"
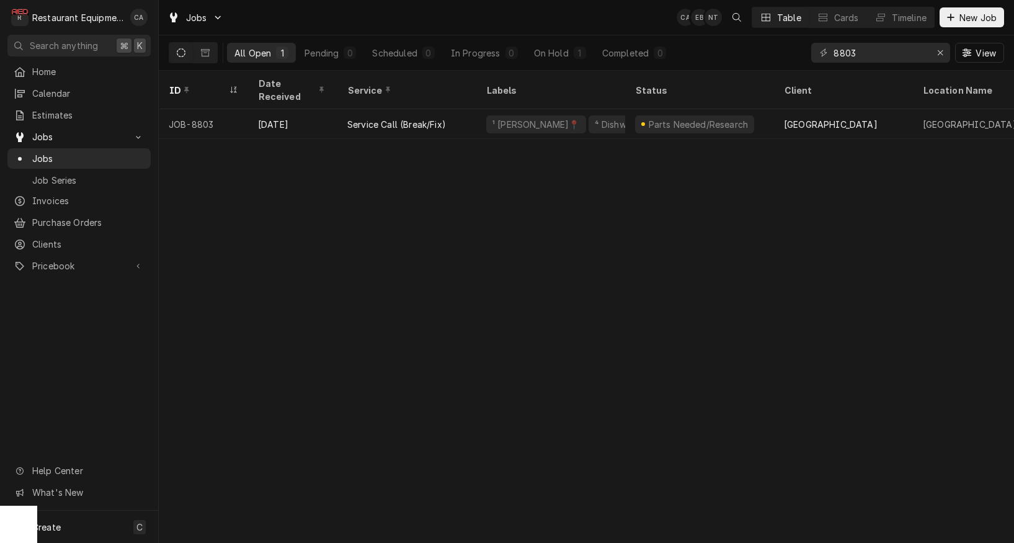
drag, startPoint x: 465, startPoint y: 370, endPoint x: 453, endPoint y: 213, distance: 158.0
click at [468, 365] on div "ID Date Received Service Labels Status Client Location Name Location Address St…" at bounding box center [586, 307] width 855 height 472
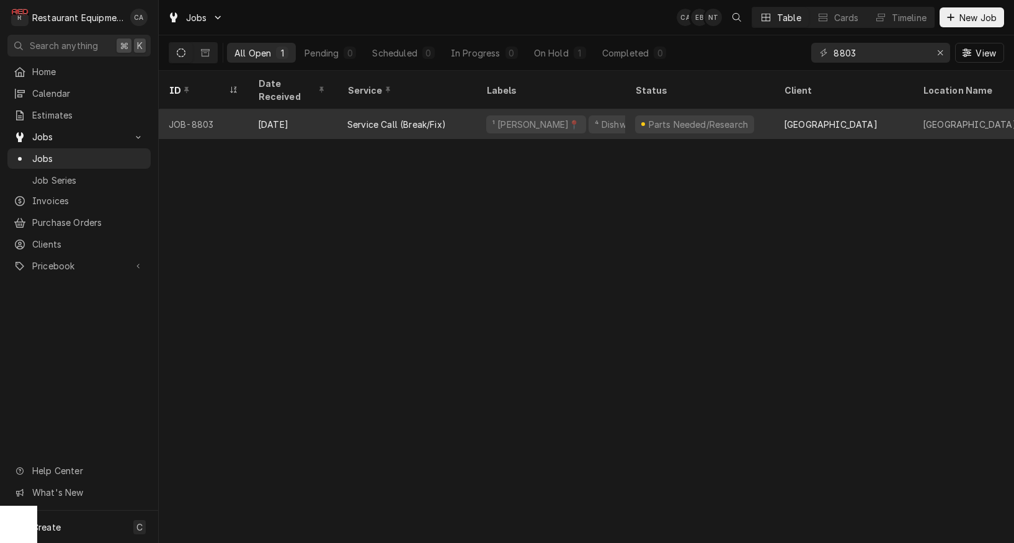
click at [458, 113] on div "Service Call (Break/Fix)" at bounding box center [406, 124] width 139 height 30
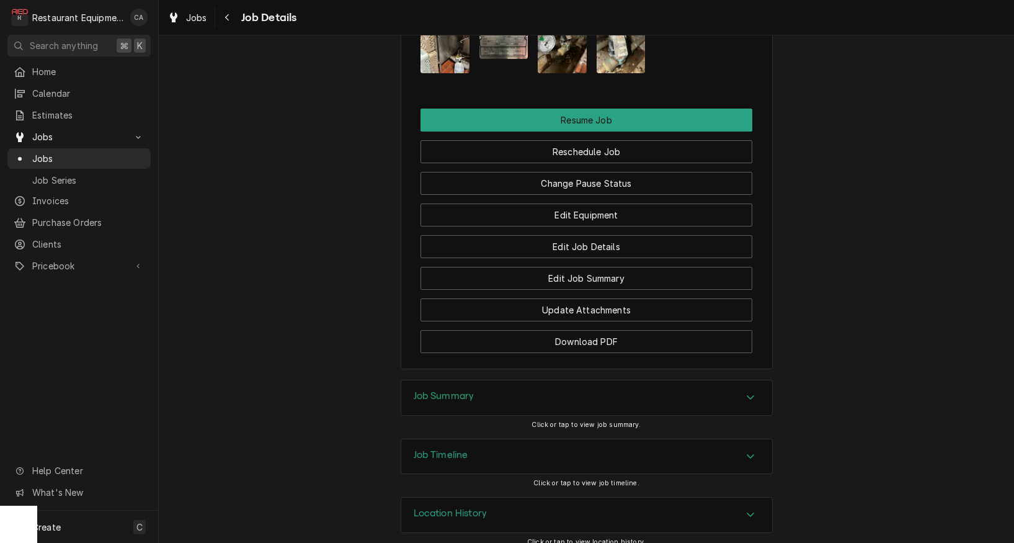
drag, startPoint x: 446, startPoint y: 386, endPoint x: 346, endPoint y: 345, distance: 107.9
click at [437, 390] on h3 "Job Summary" at bounding box center [444, 396] width 61 height 12
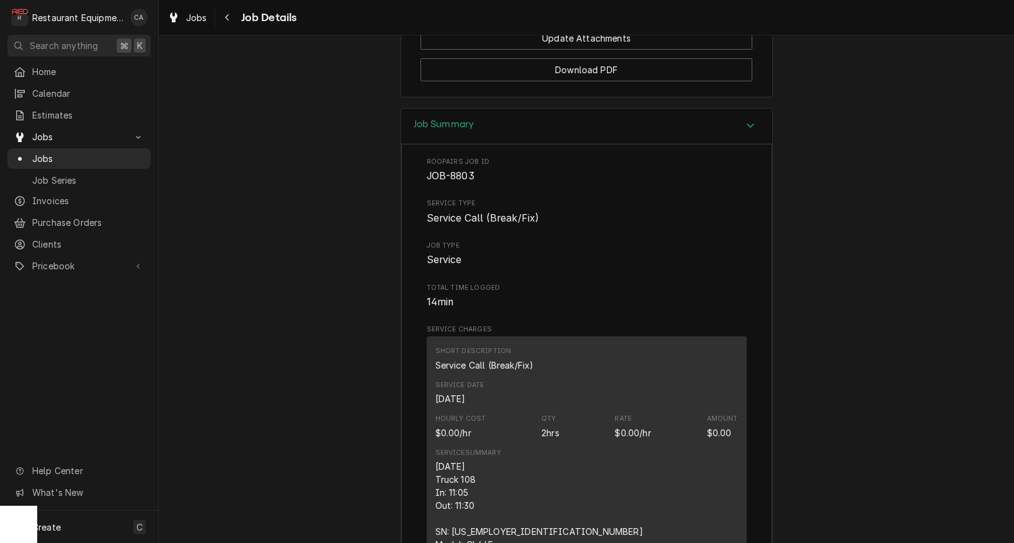
scroll to position [1724, 0]
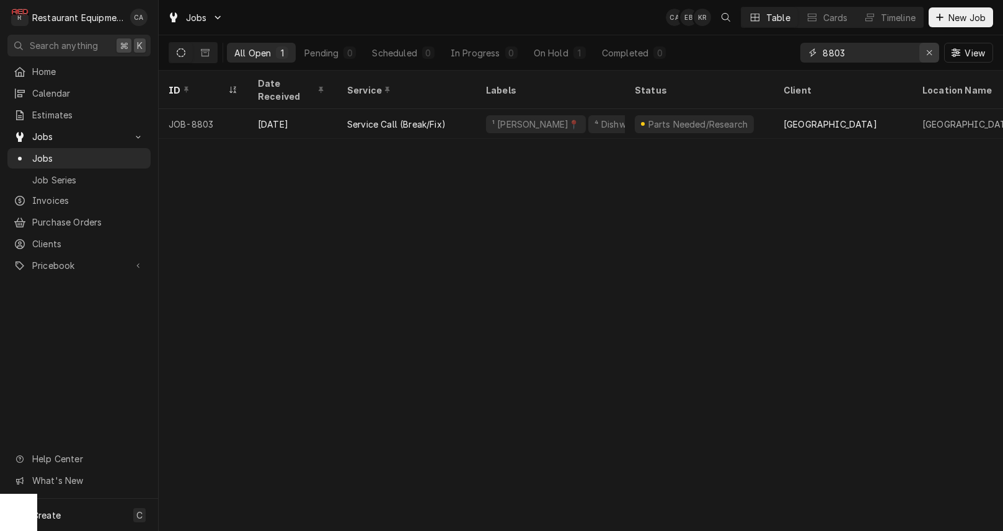
click at [931, 56] on div "Erase input" at bounding box center [929, 53] width 12 height 12
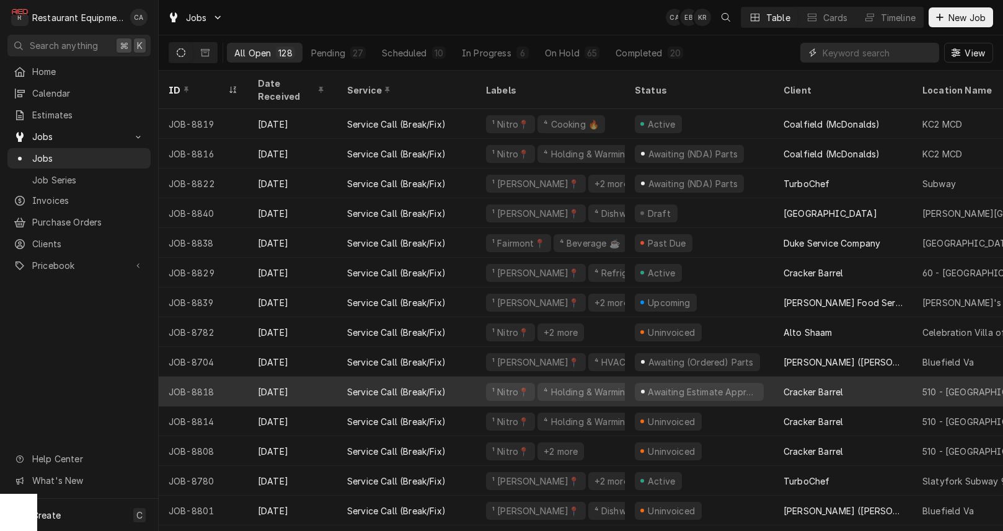
scroll to position [2, 0]
